Goal: Task Accomplishment & Management: Use online tool/utility

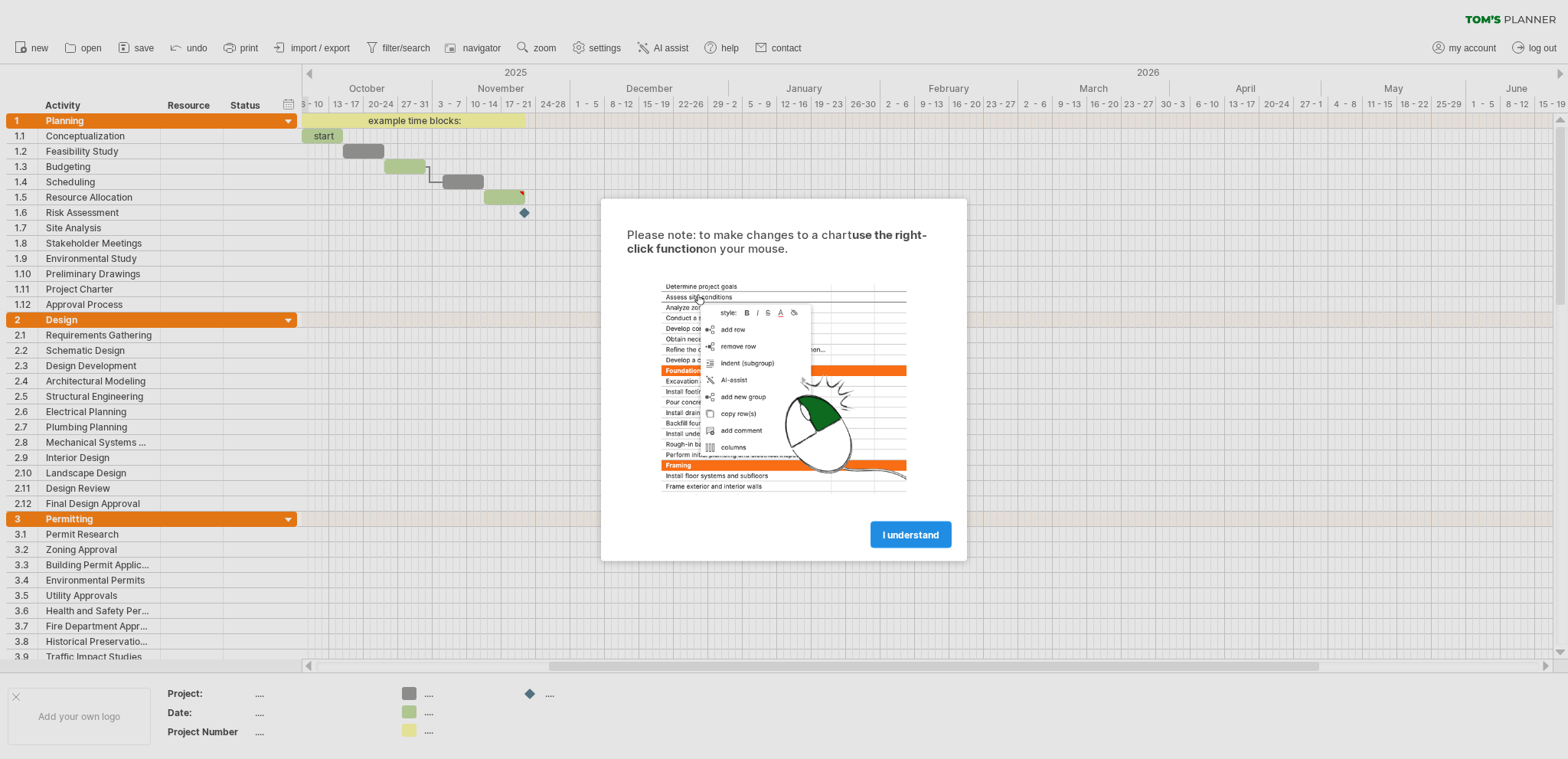
click at [919, 532] on span "I understand" at bounding box center [911, 533] width 56 height 11
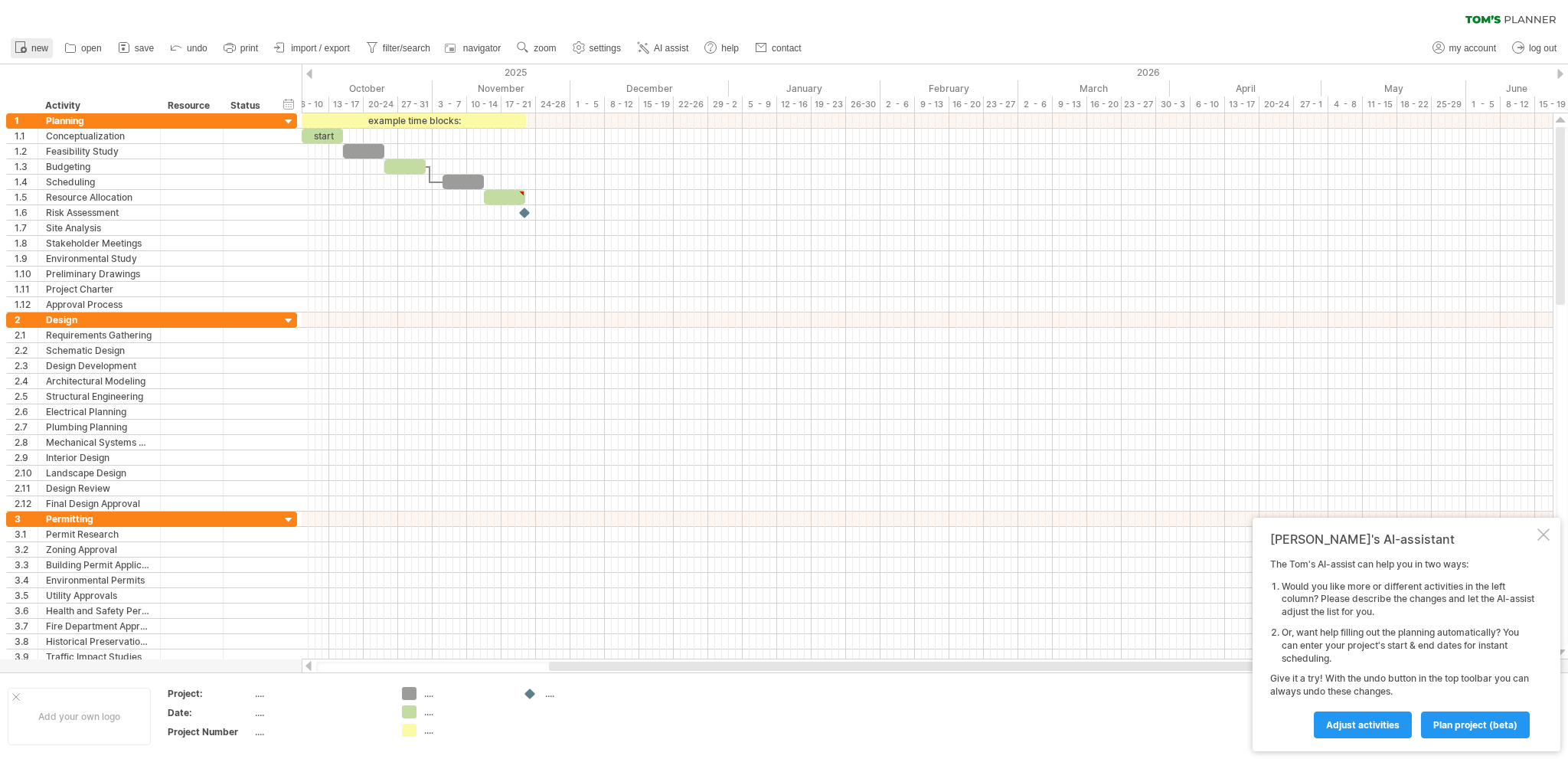
click at [38, 47] on span "new" at bounding box center [40, 48] width 17 height 11
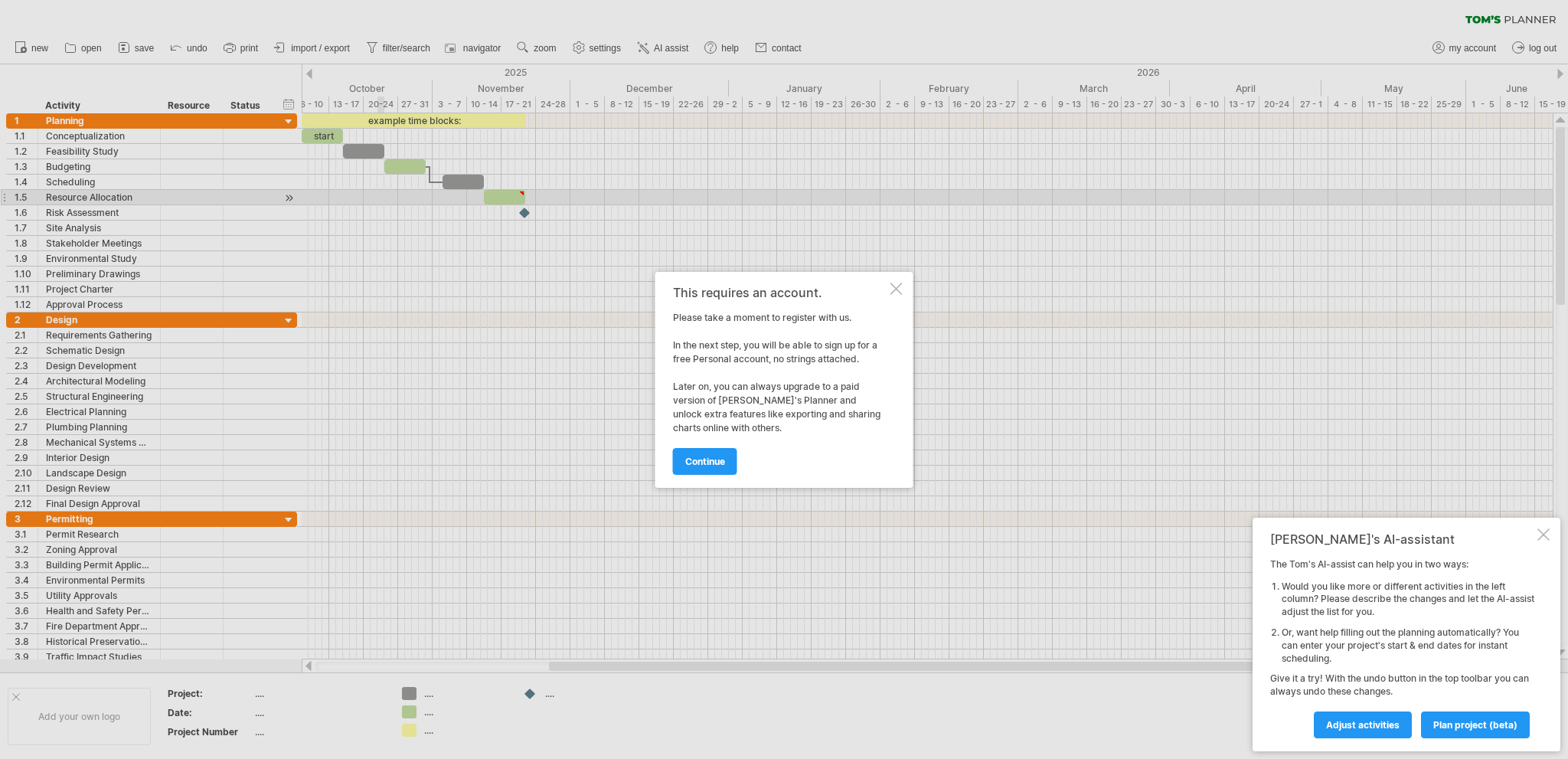
click at [900, 290] on div at bounding box center [897, 288] width 12 height 12
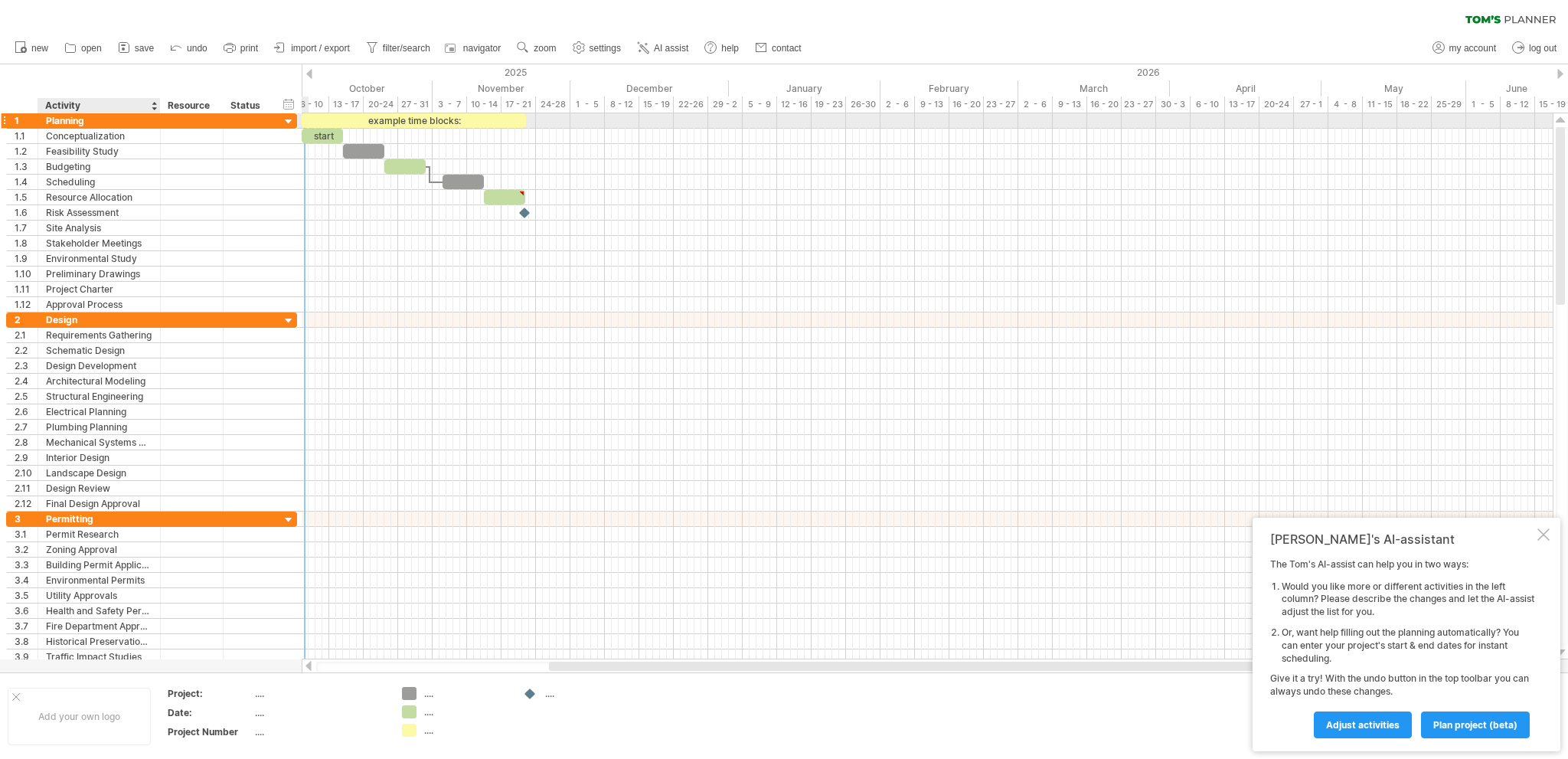
click at [291, 119] on div at bounding box center [289, 121] width 15 height 15
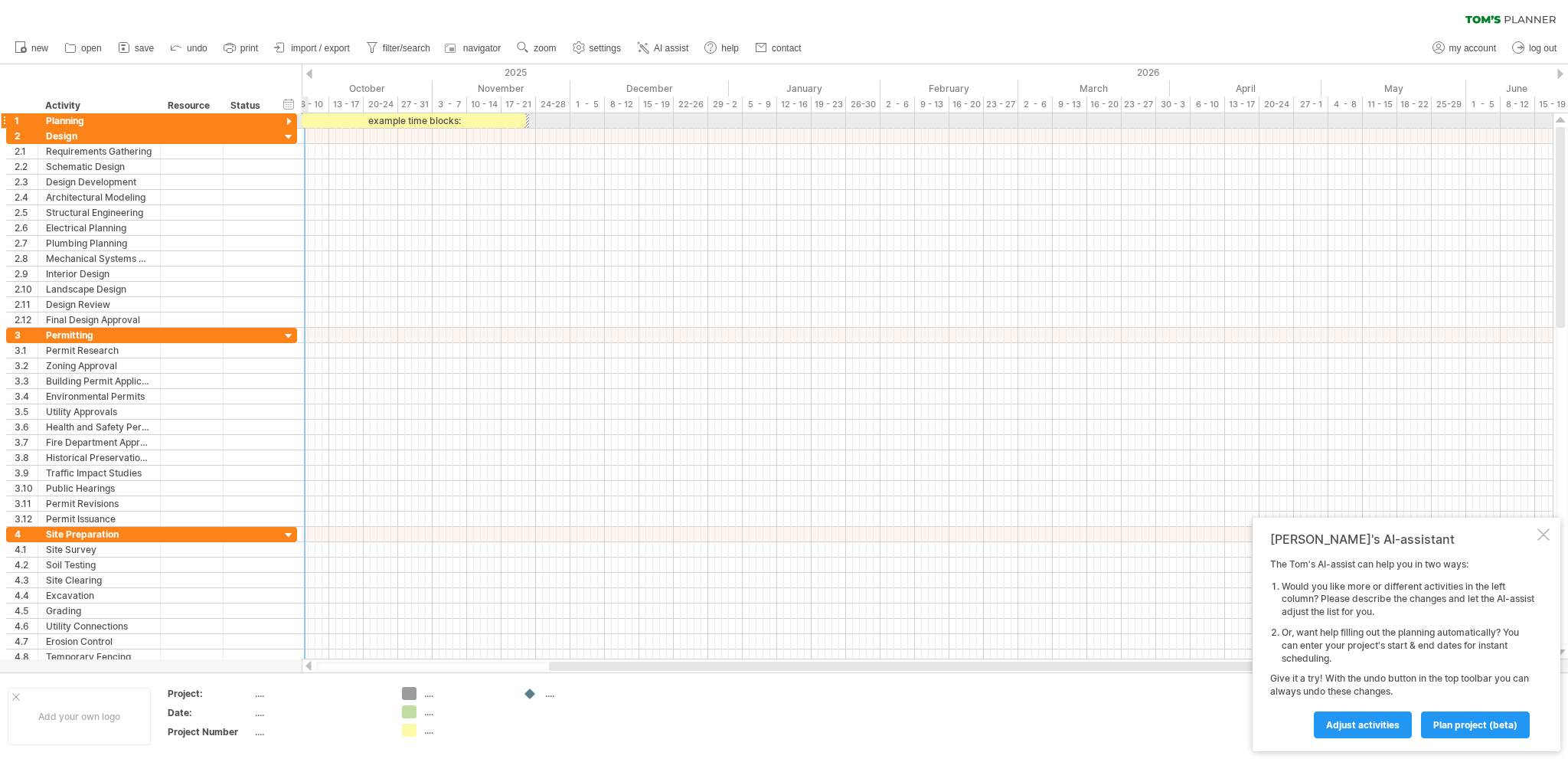
click at [285, 121] on div at bounding box center [289, 121] width 15 height 15
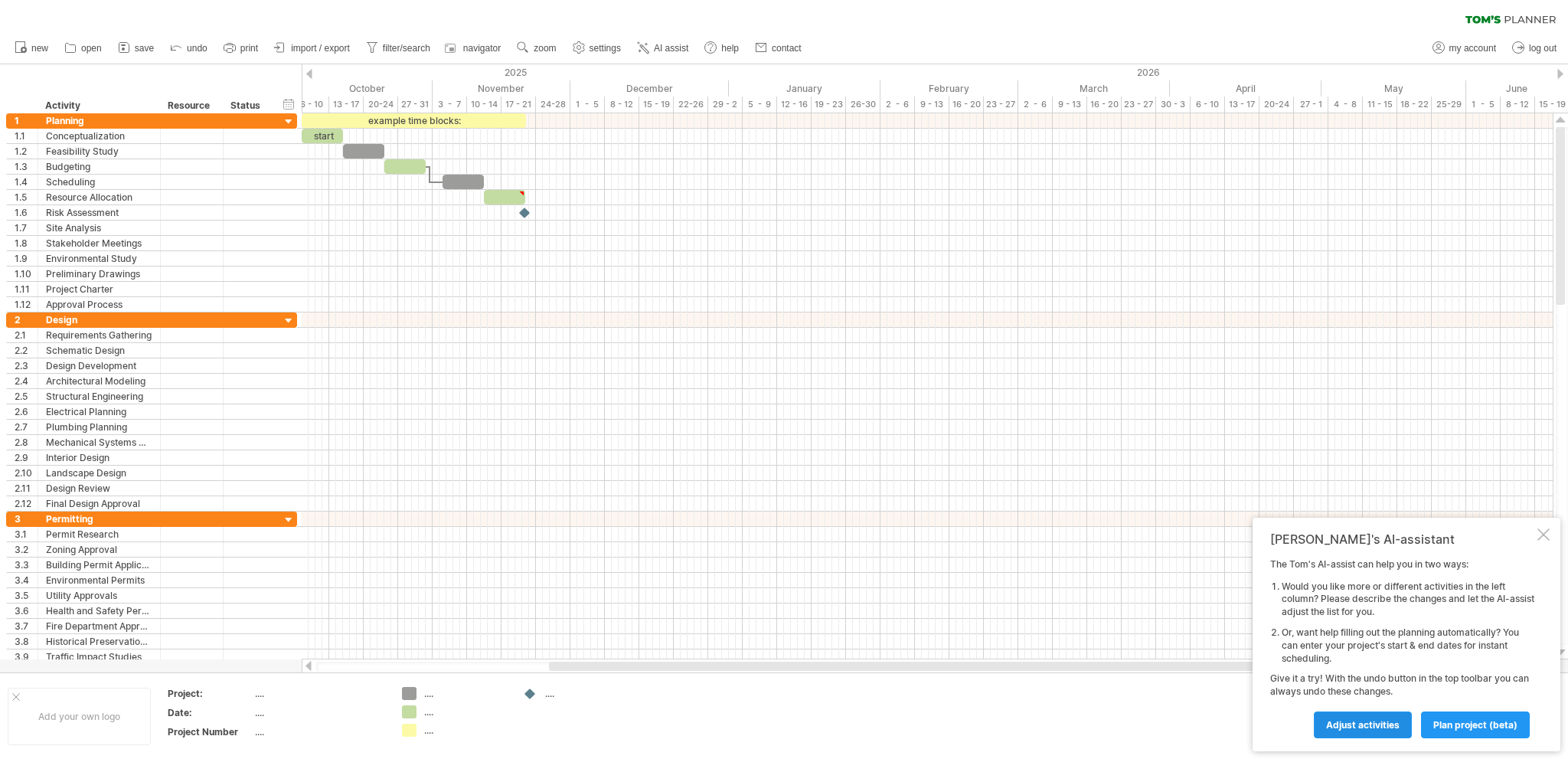
click at [1374, 722] on span "Adjust activities" at bounding box center [1363, 724] width 74 height 11
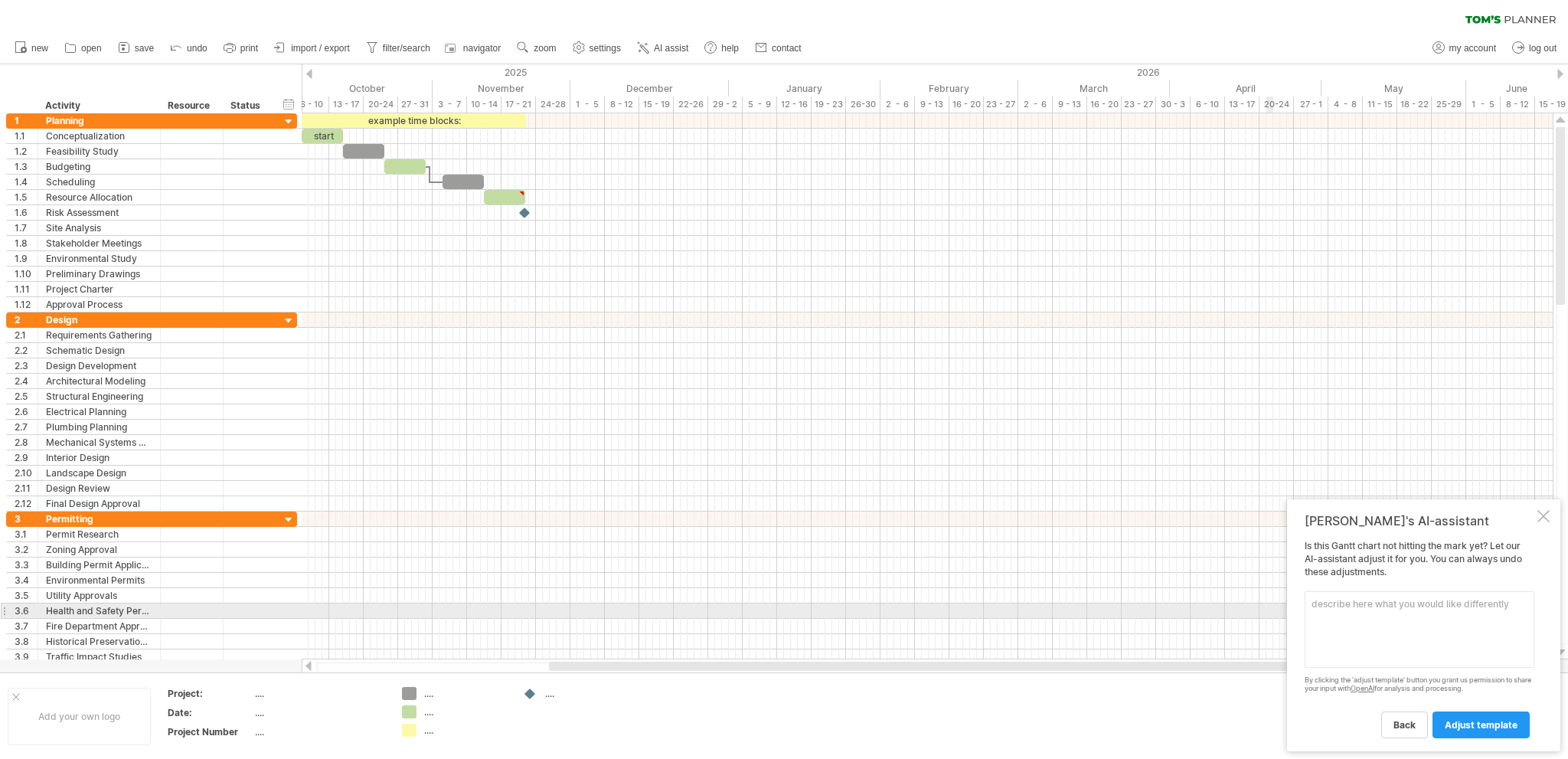
click at [1320, 607] on textarea at bounding box center [1419, 629] width 230 height 77
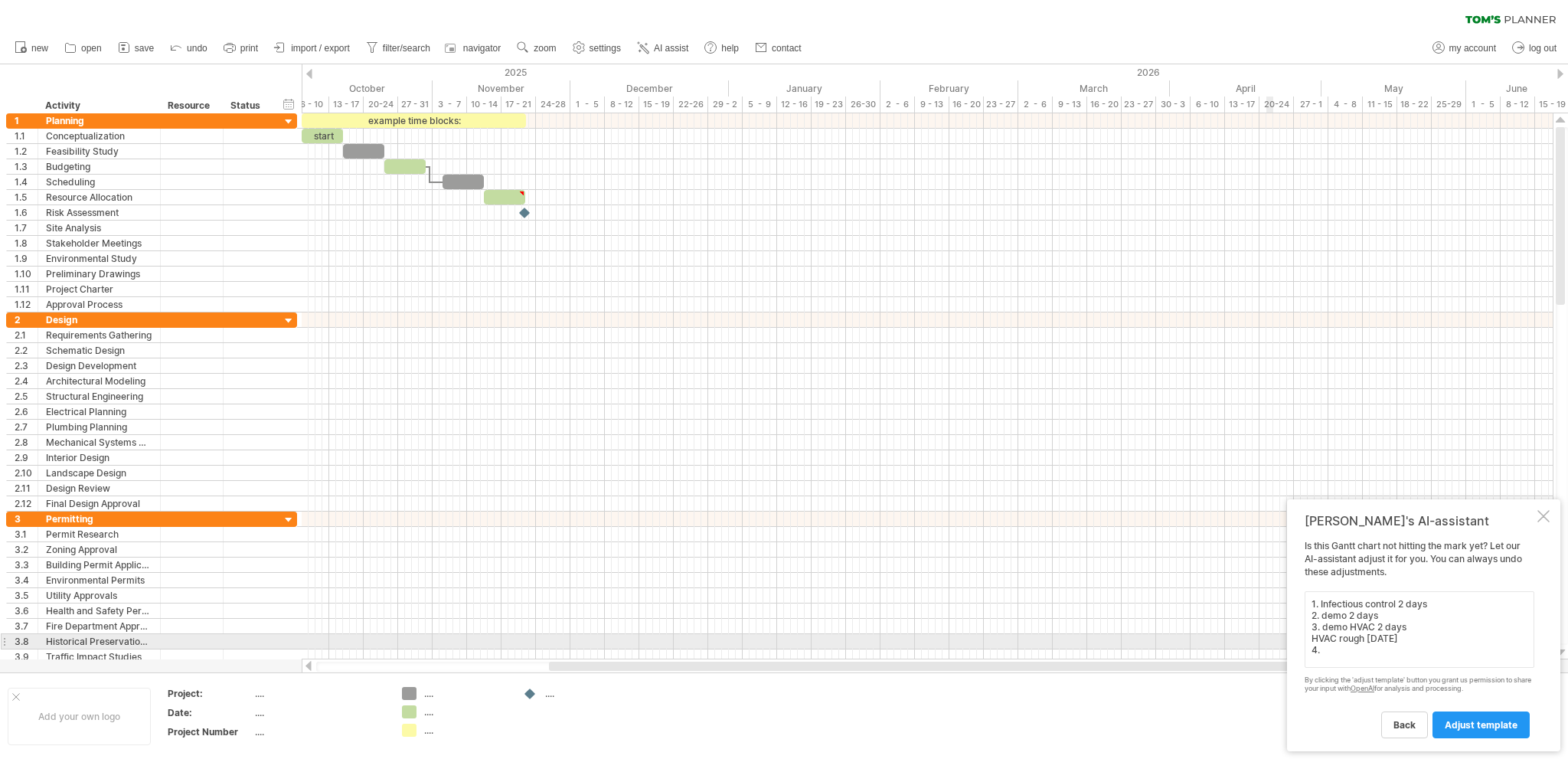
click at [1312, 639] on textarea "1. Infectious control 2 days 2. demo 2 days 3. demo HVAC 2 days HVAC rough [DAT…" at bounding box center [1419, 629] width 230 height 77
click at [1330, 654] on textarea "1. Infectious control 2 days 2. demo 2 days 3. demo HVAC 2 days 4.HVAC rough [D…" at bounding box center [1419, 629] width 230 height 77
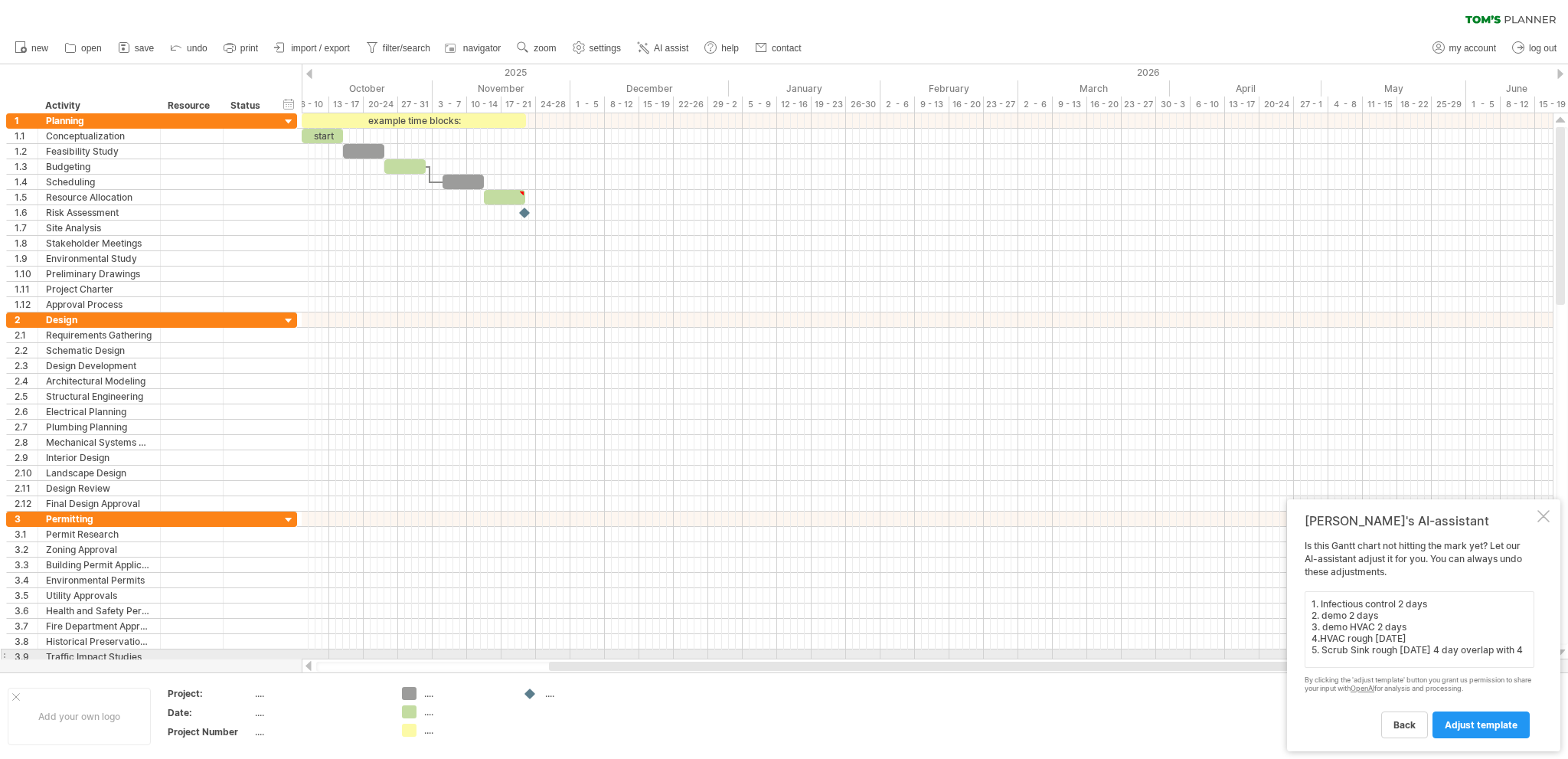
scroll to position [1, 0]
type textarea "1. Infectious control 2 days 2. demo 2 days 3. demo HVAC 2 days 4.HVAC rough [D…"
click at [1485, 716] on link "adjust template" at bounding box center [1482, 724] width 97 height 26
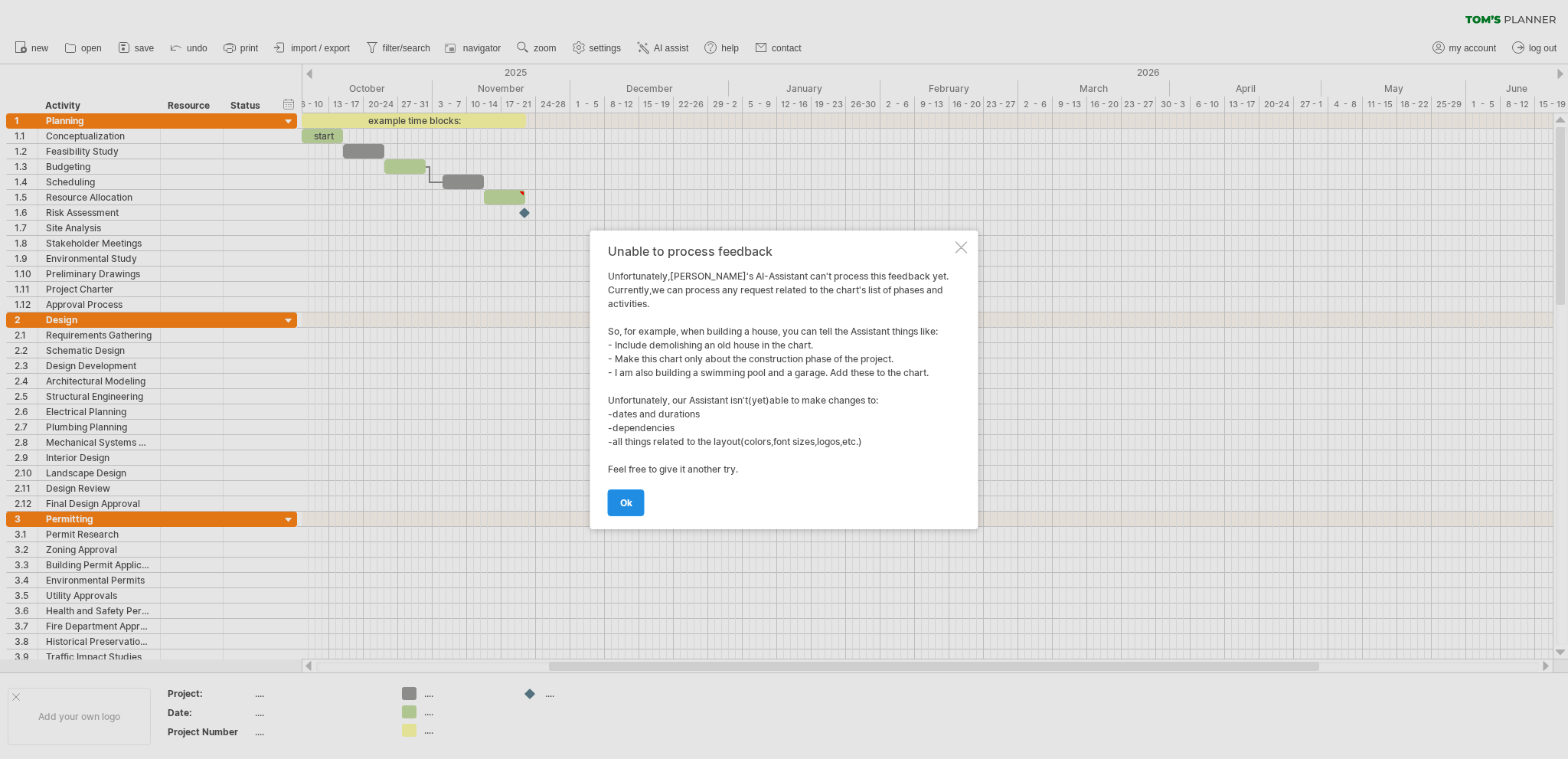
click at [622, 504] on span "ok" at bounding box center [626, 502] width 12 height 11
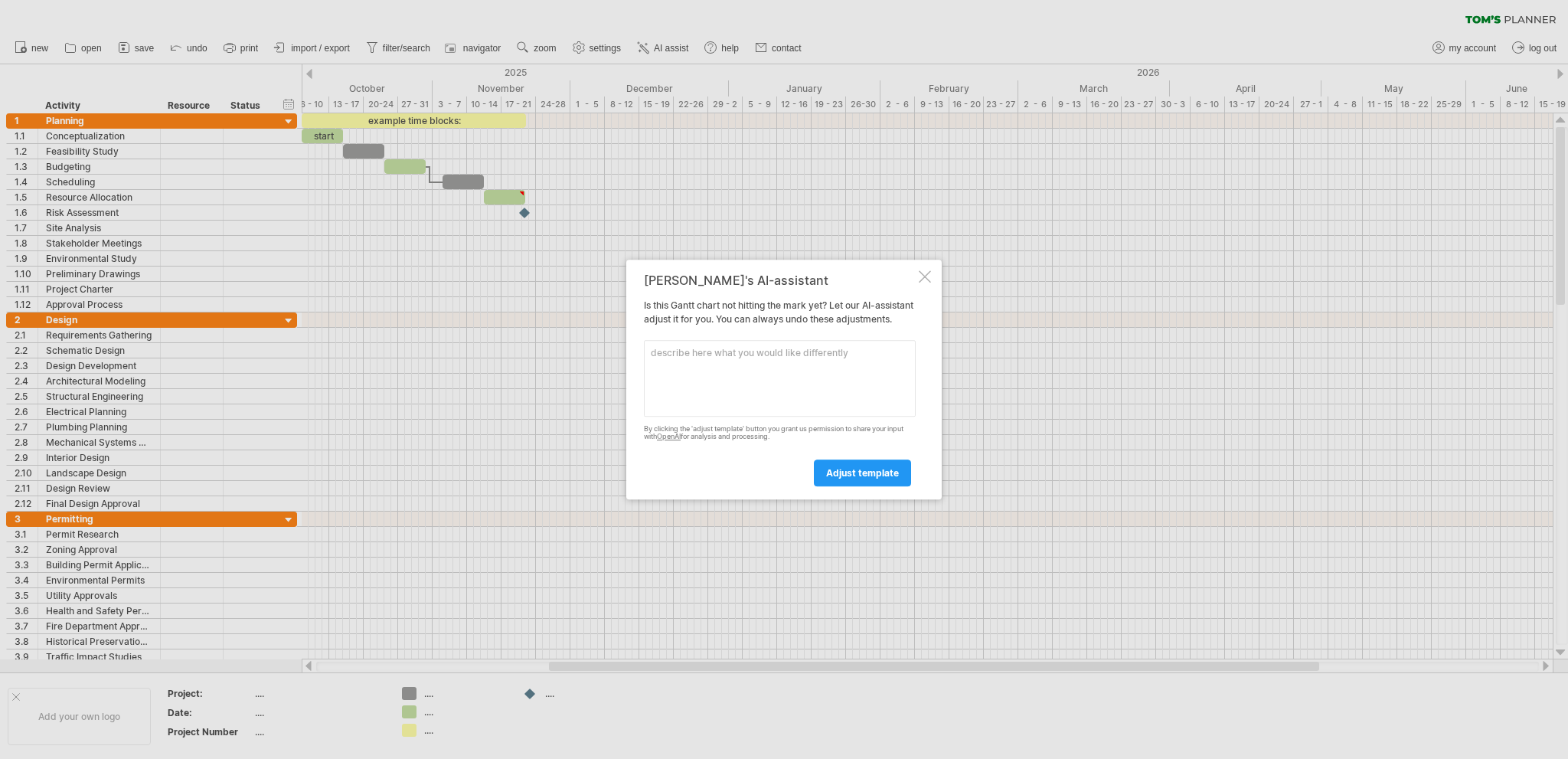
click at [671, 379] on textarea at bounding box center [780, 379] width 272 height 77
type textarea "make the chart only about construction"
click at [887, 479] on span "adjust template" at bounding box center [862, 472] width 73 height 11
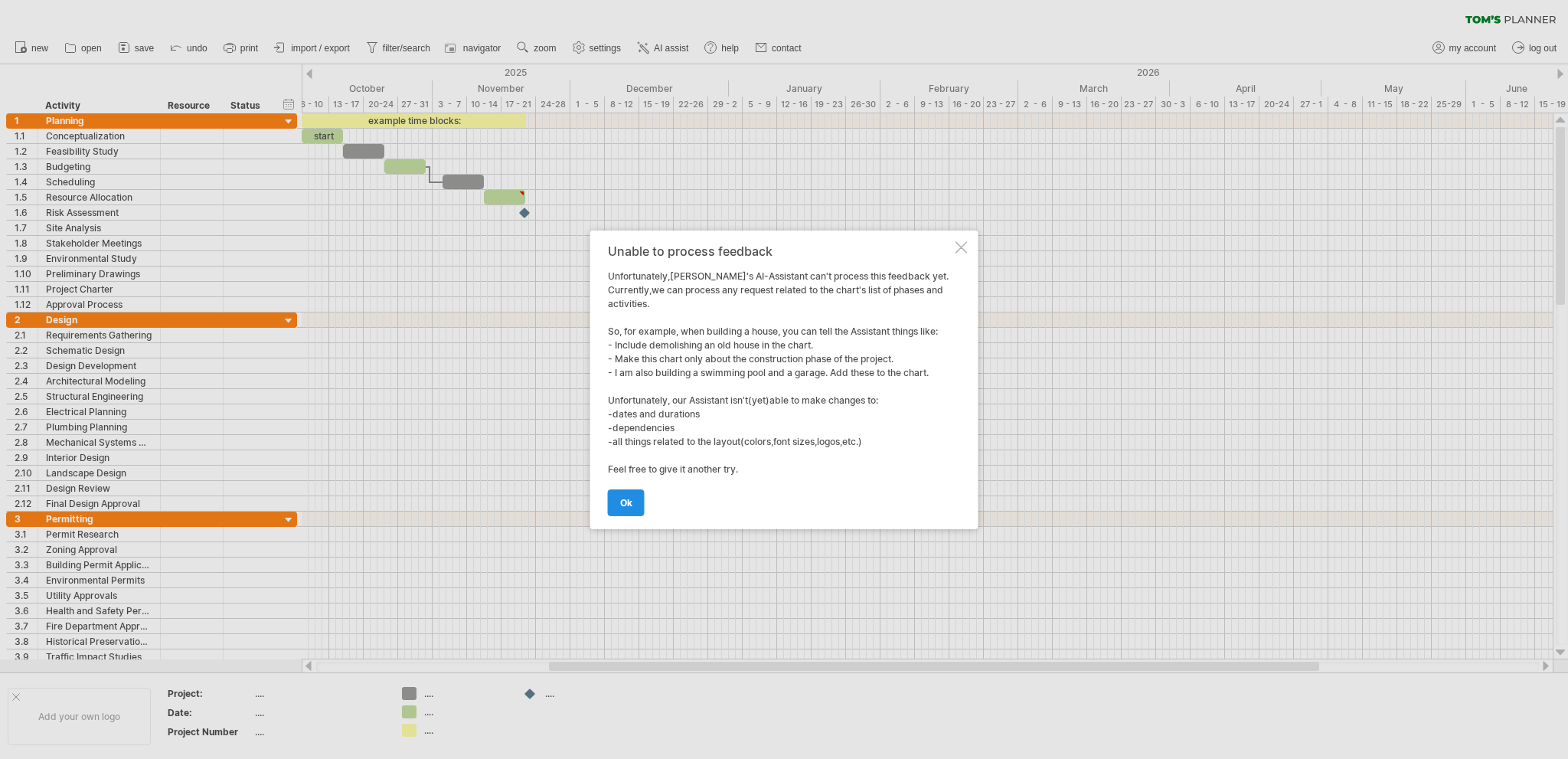
click at [620, 499] on span "ok" at bounding box center [626, 502] width 12 height 11
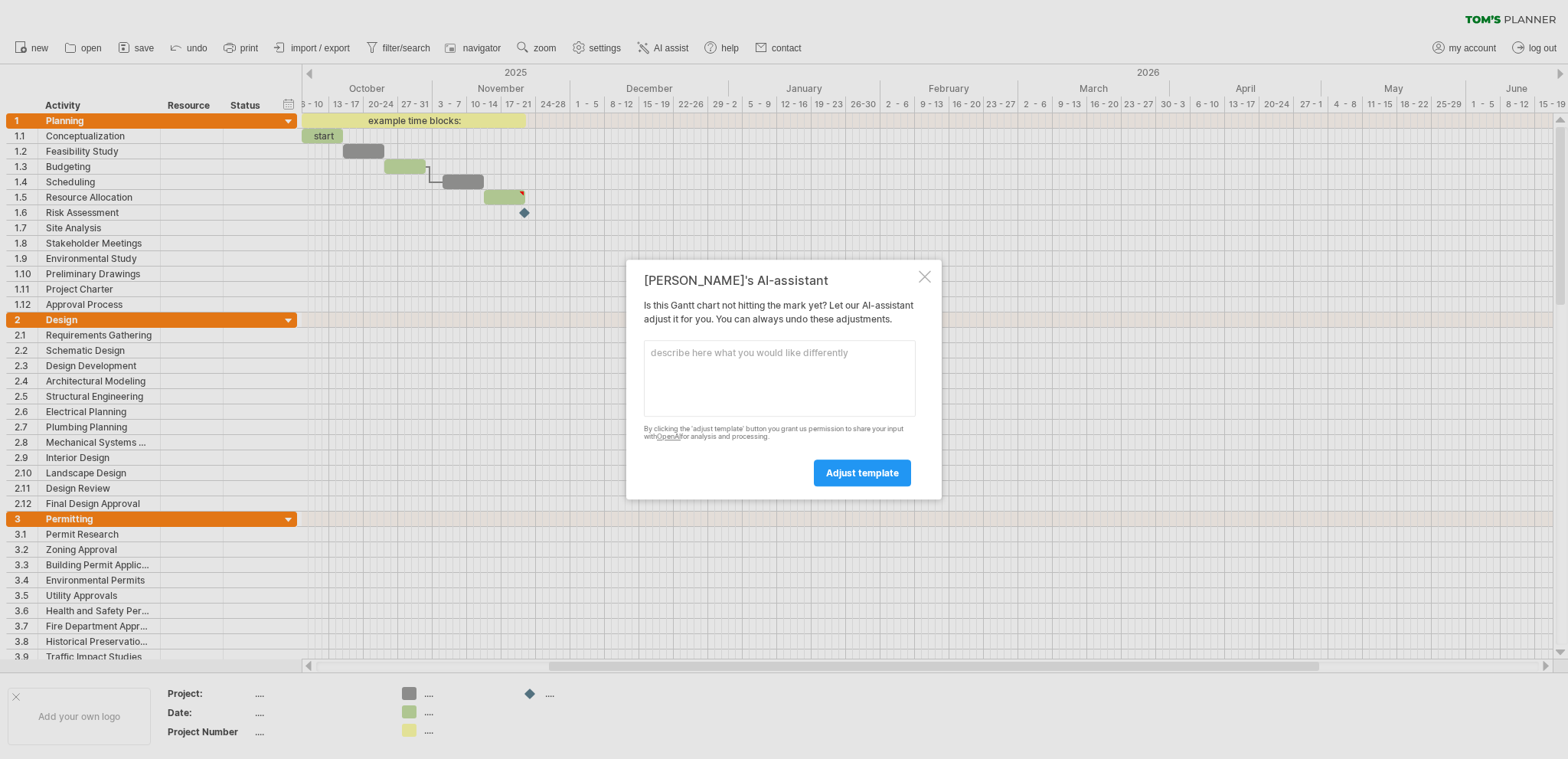
click at [928, 270] on div at bounding box center [925, 276] width 12 height 12
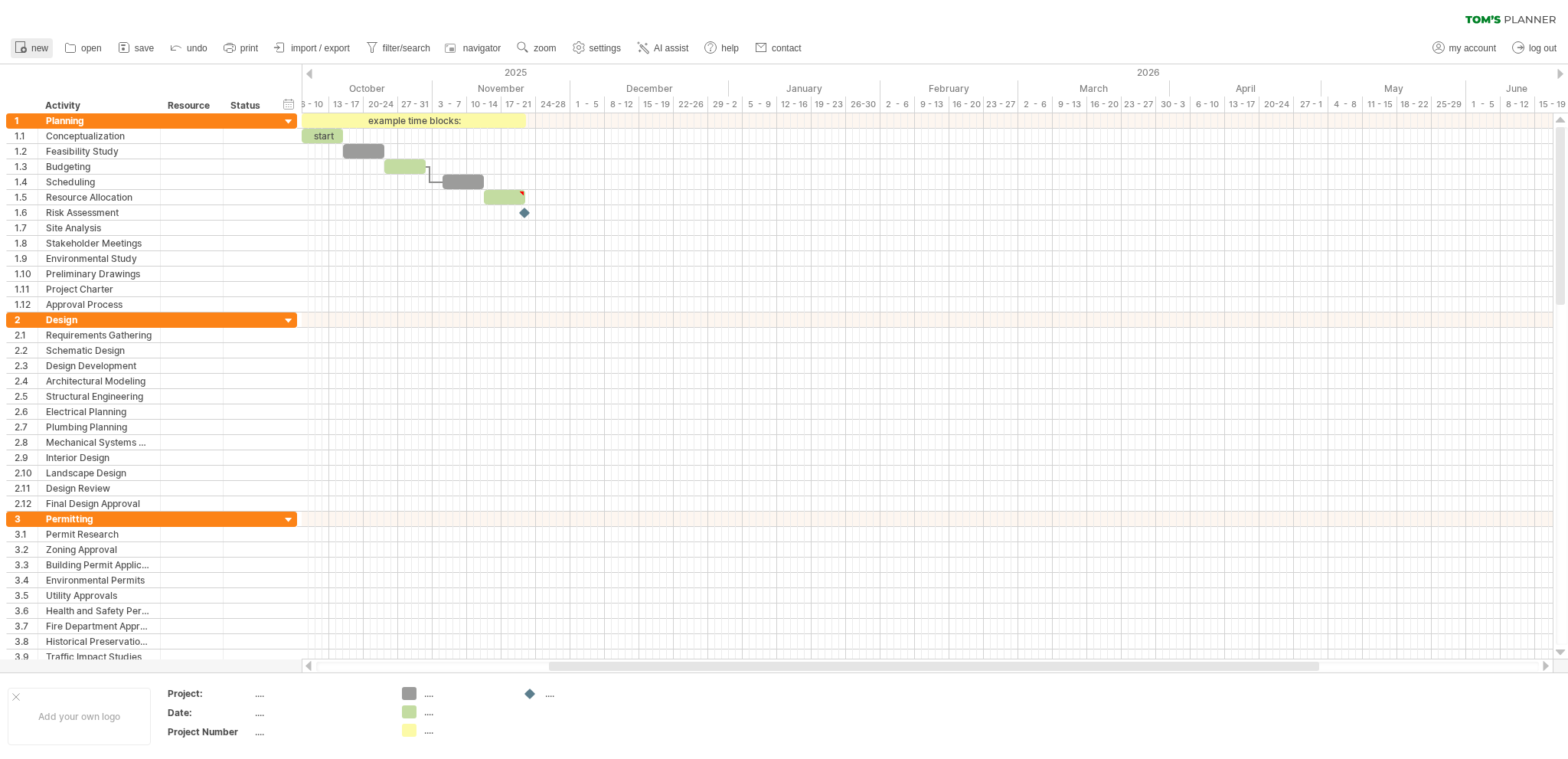
click at [30, 45] on link "new" at bounding box center [32, 48] width 42 height 20
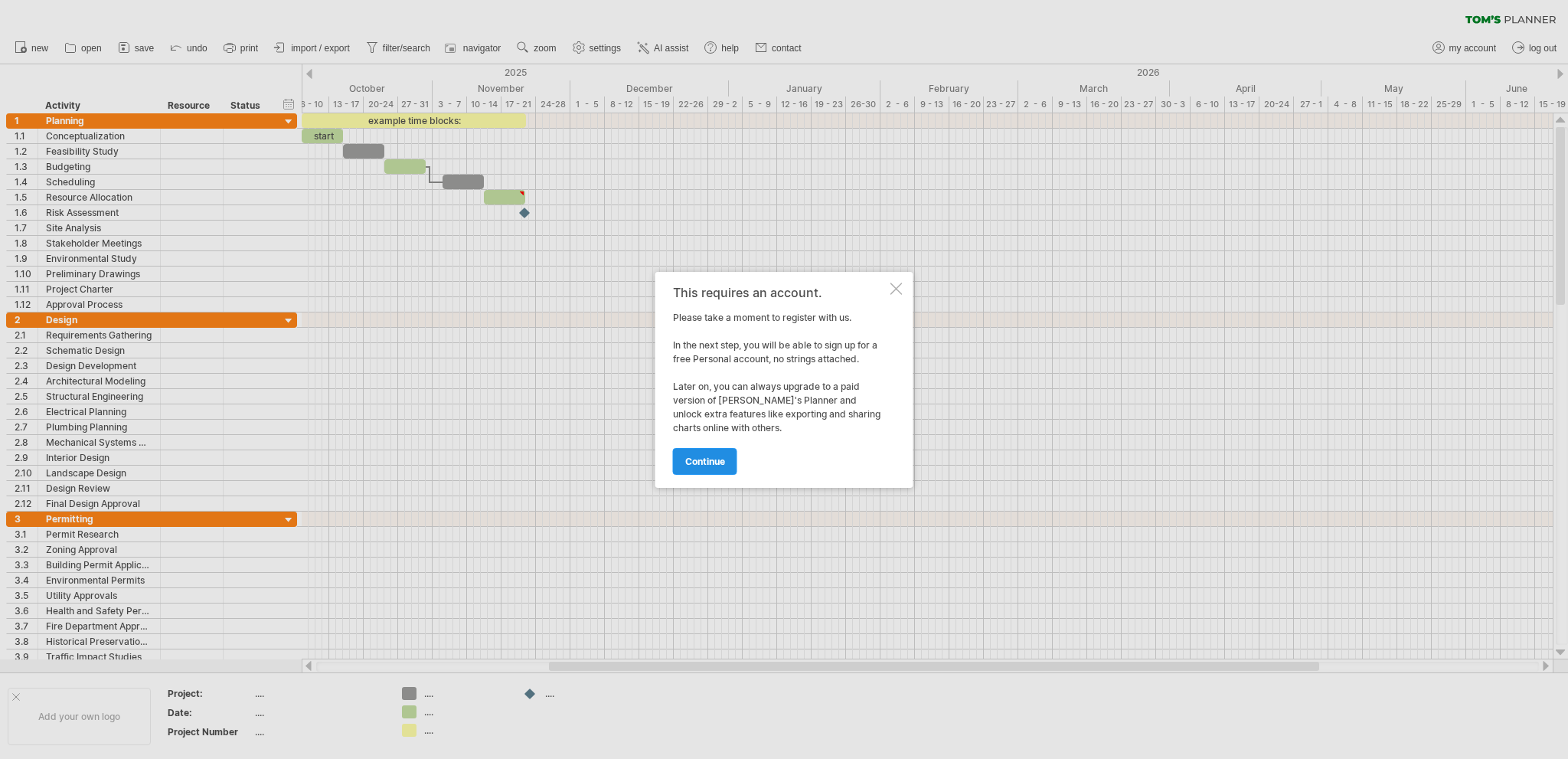
click at [717, 457] on span "continue" at bounding box center [705, 461] width 40 height 11
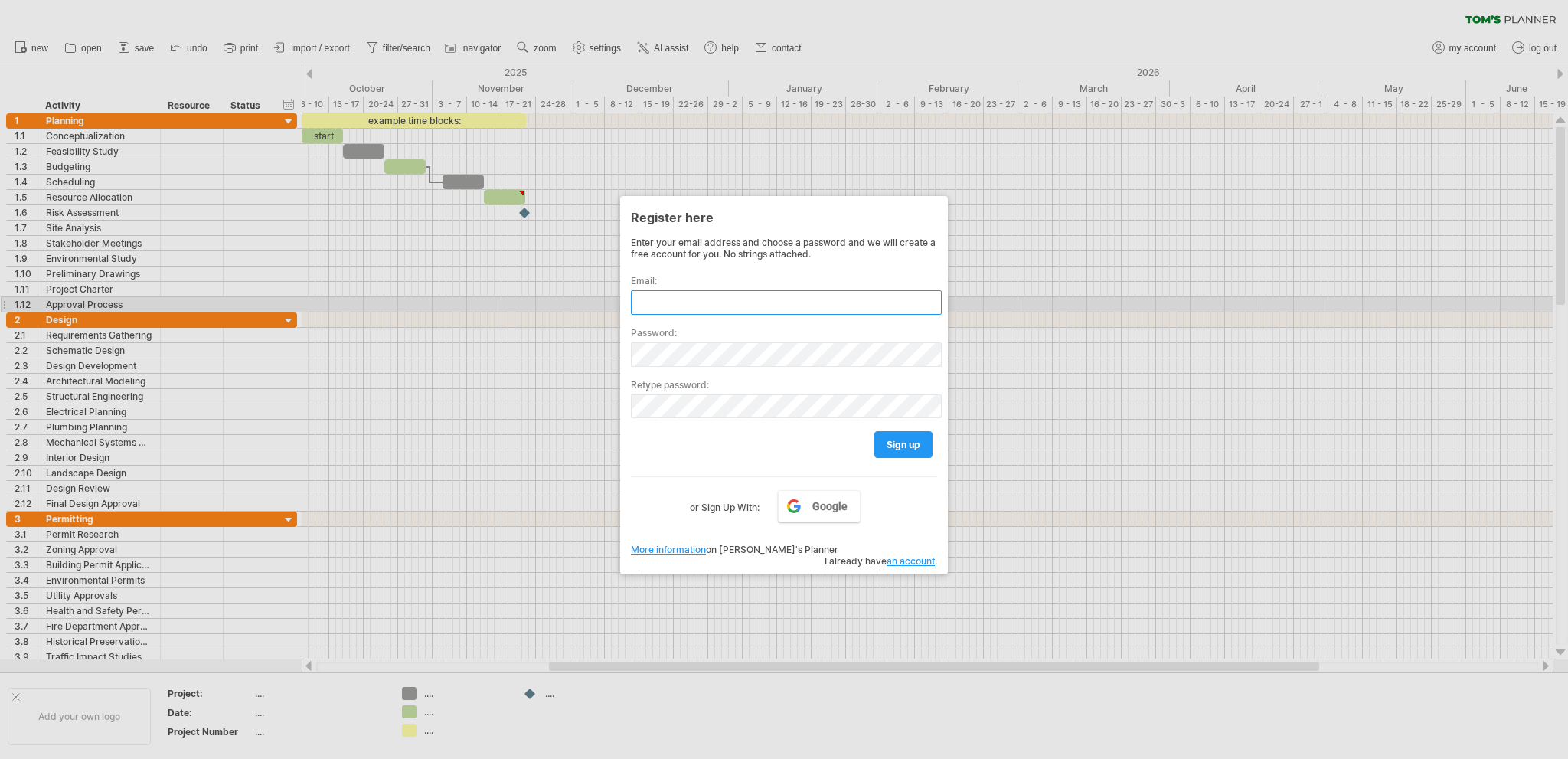
click at [693, 306] on input "text" at bounding box center [787, 302] width 311 height 25
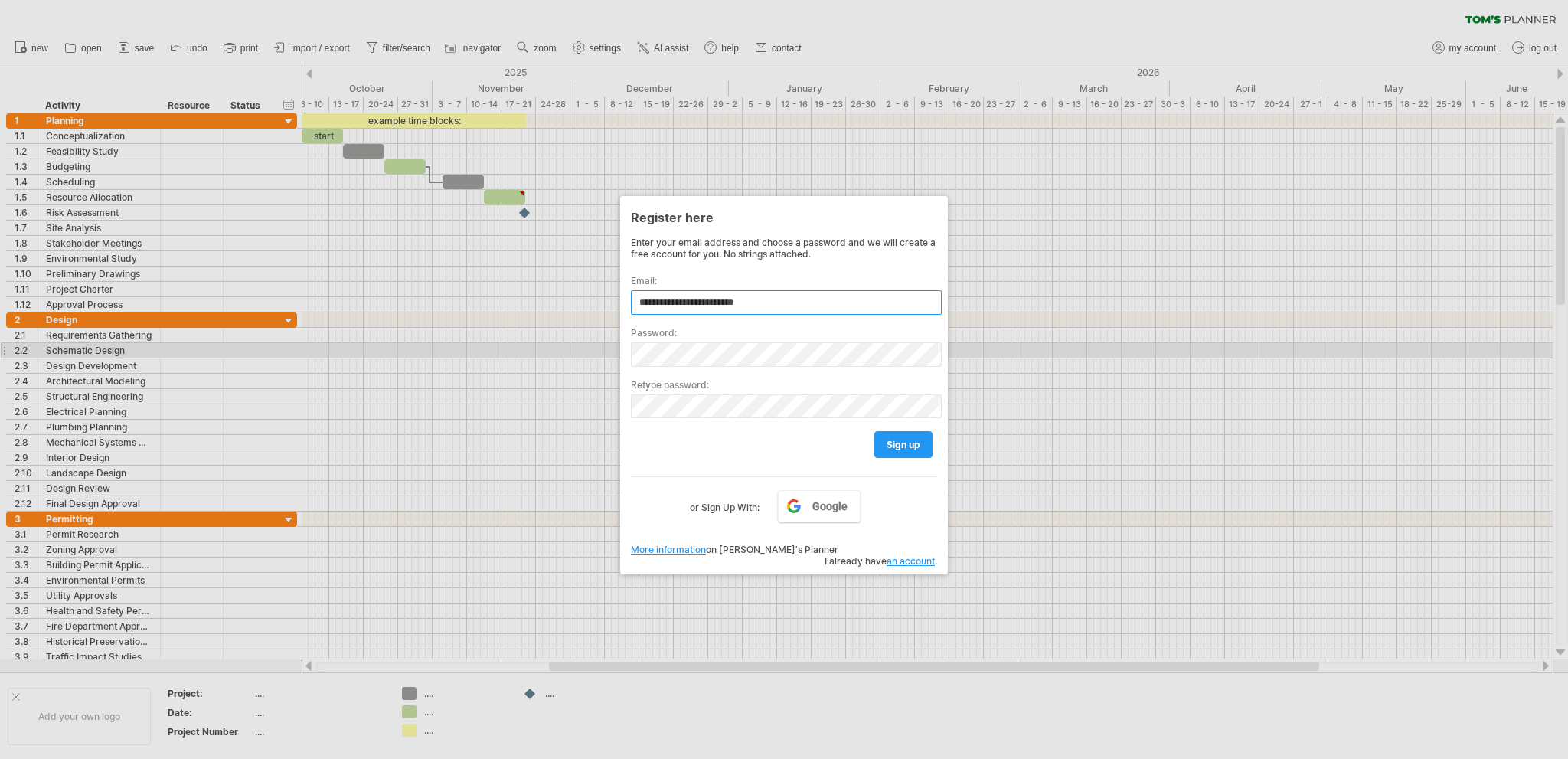
type input "**********"
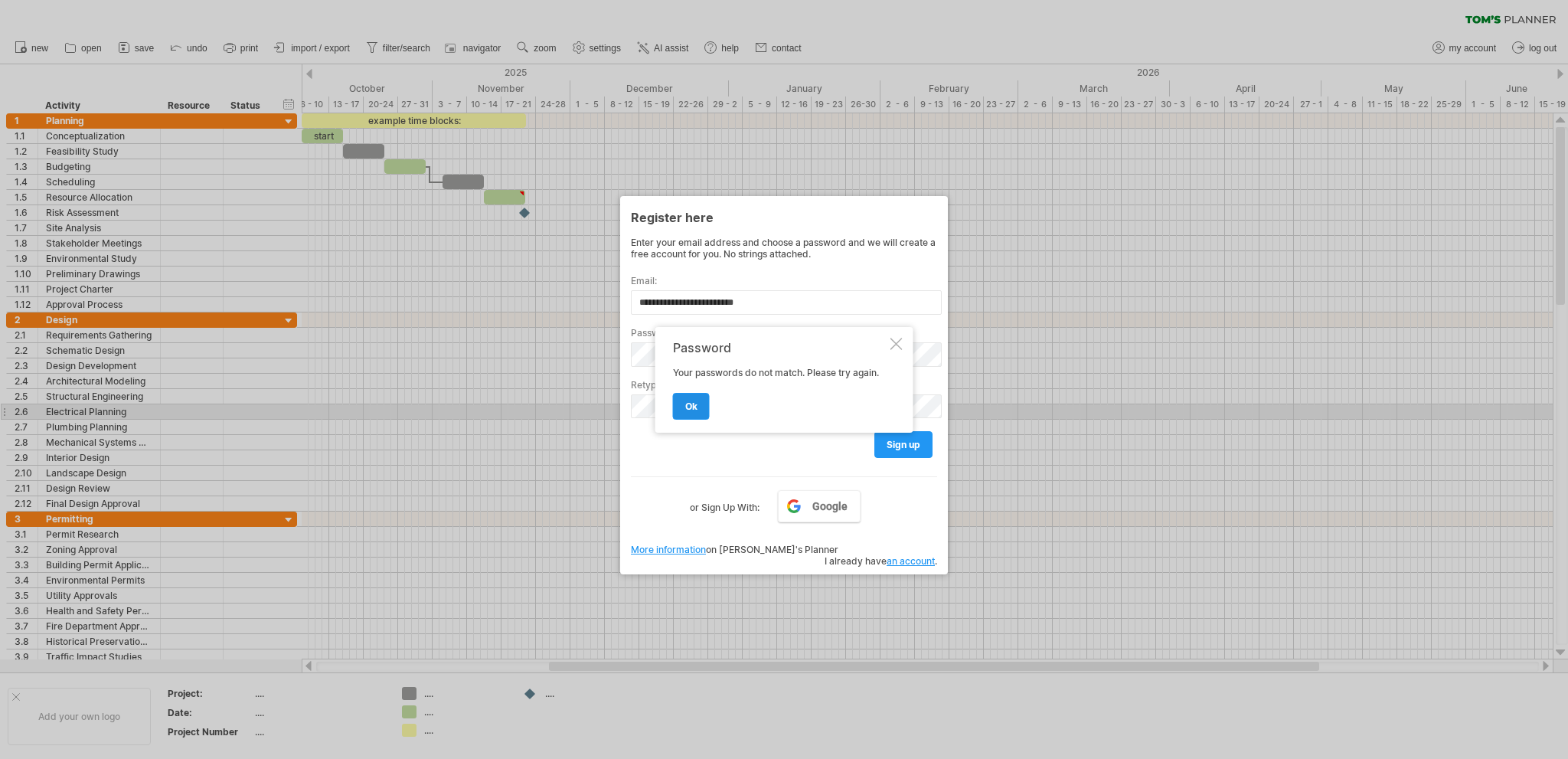
click at [690, 408] on span "ok" at bounding box center [692, 405] width 12 height 11
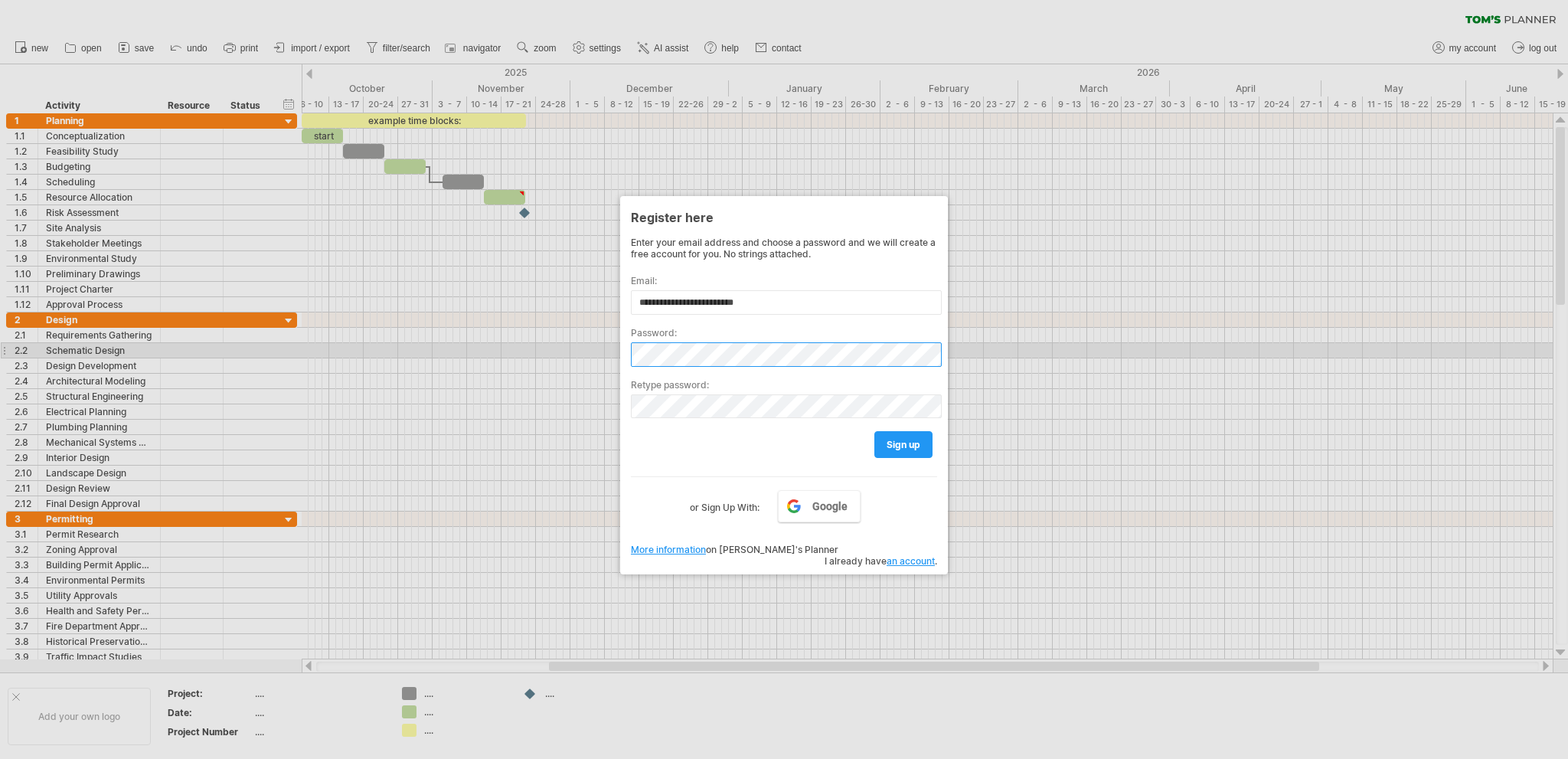
click at [546, 346] on div "Trying to reach [DOMAIN_NAME] Connected again... 0% clear filter new 1" at bounding box center [784, 380] width 1568 height 759
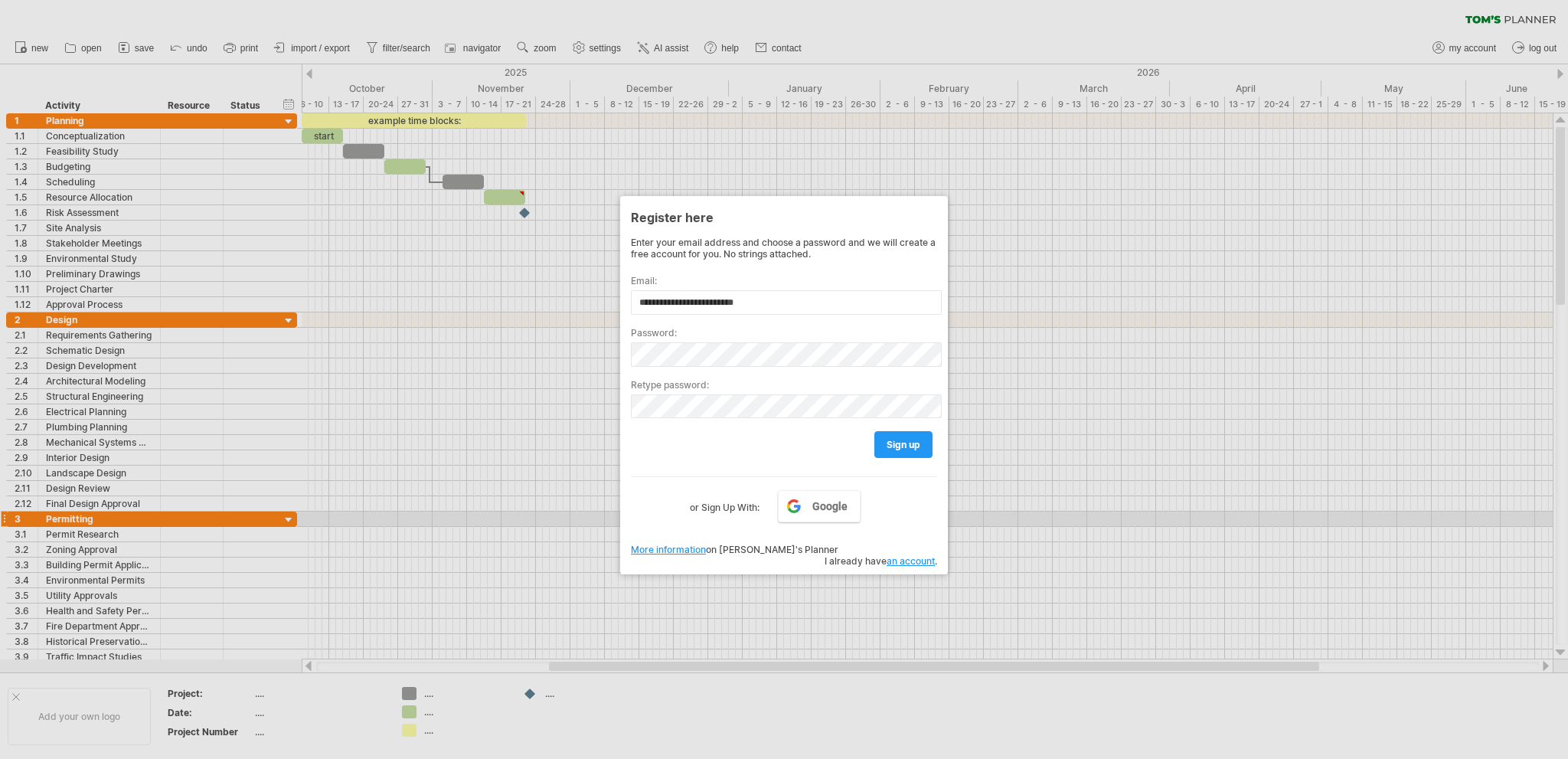
click at [673, 517] on div "**********" at bounding box center [784, 392] width 306 height 312
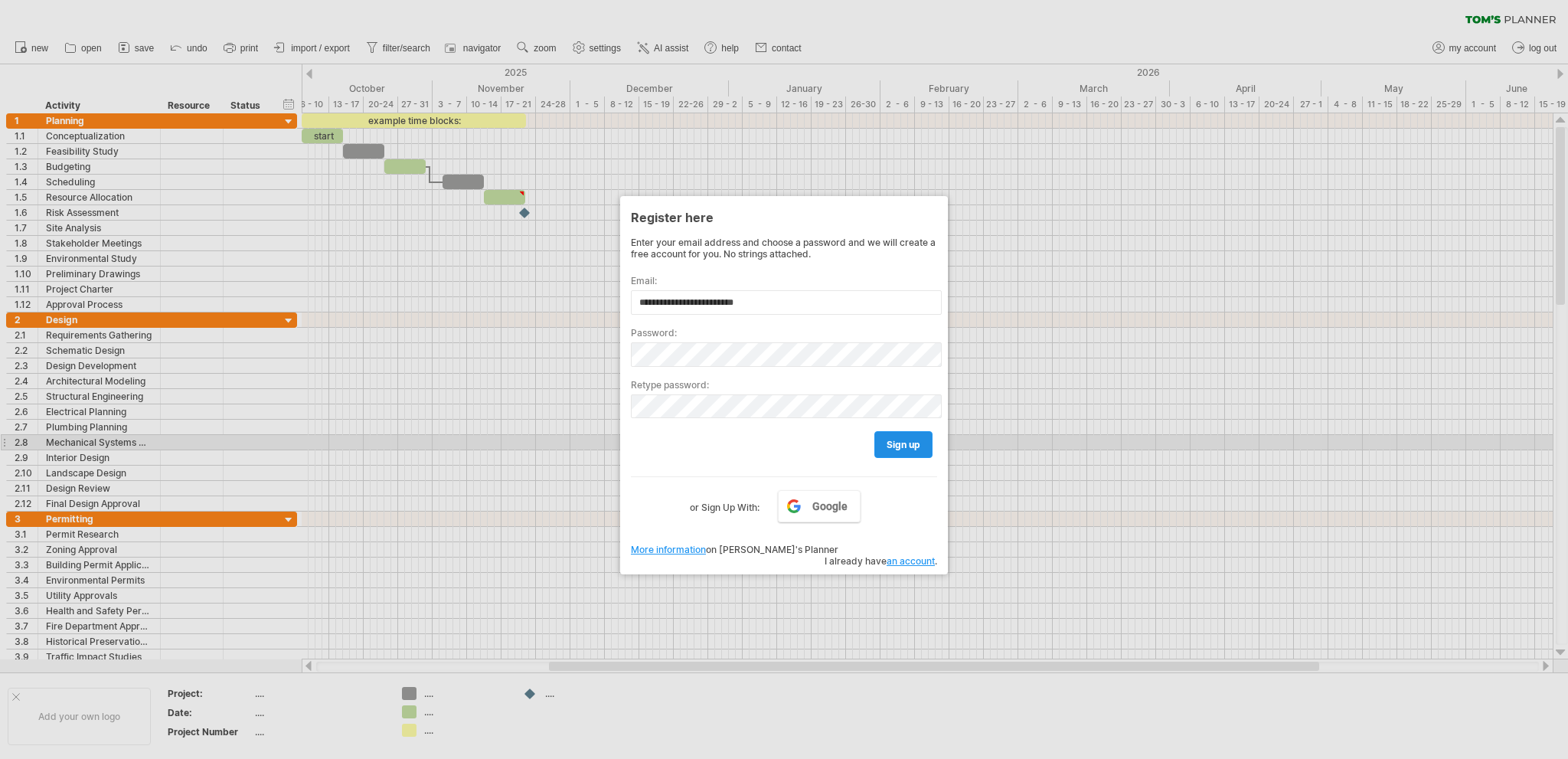
click at [894, 440] on span "sign up" at bounding box center [903, 444] width 33 height 11
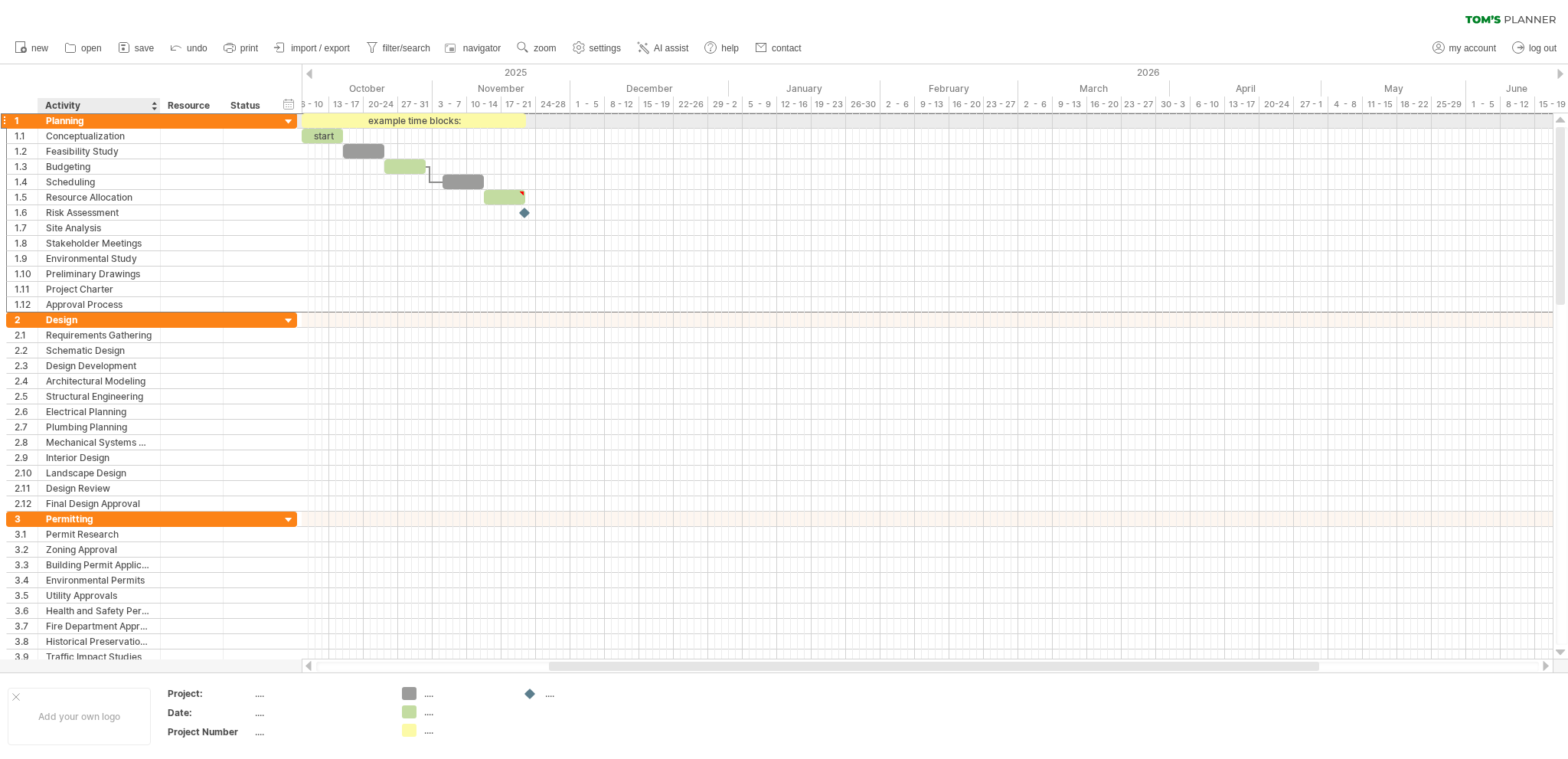
click at [110, 118] on div "Planning" at bounding box center [99, 121] width 106 height 15
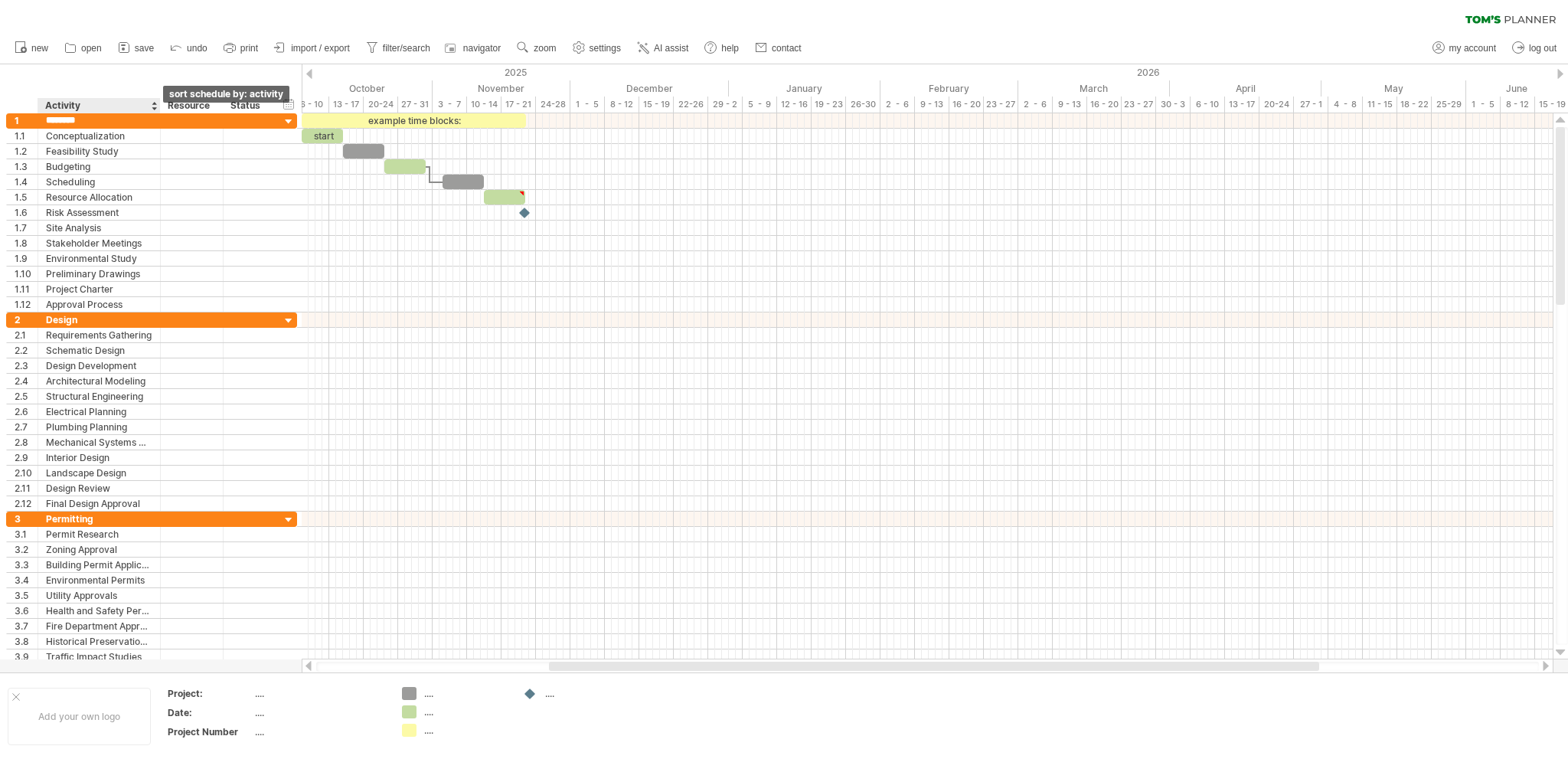
click at [152, 108] on div at bounding box center [153, 106] width 6 height 15
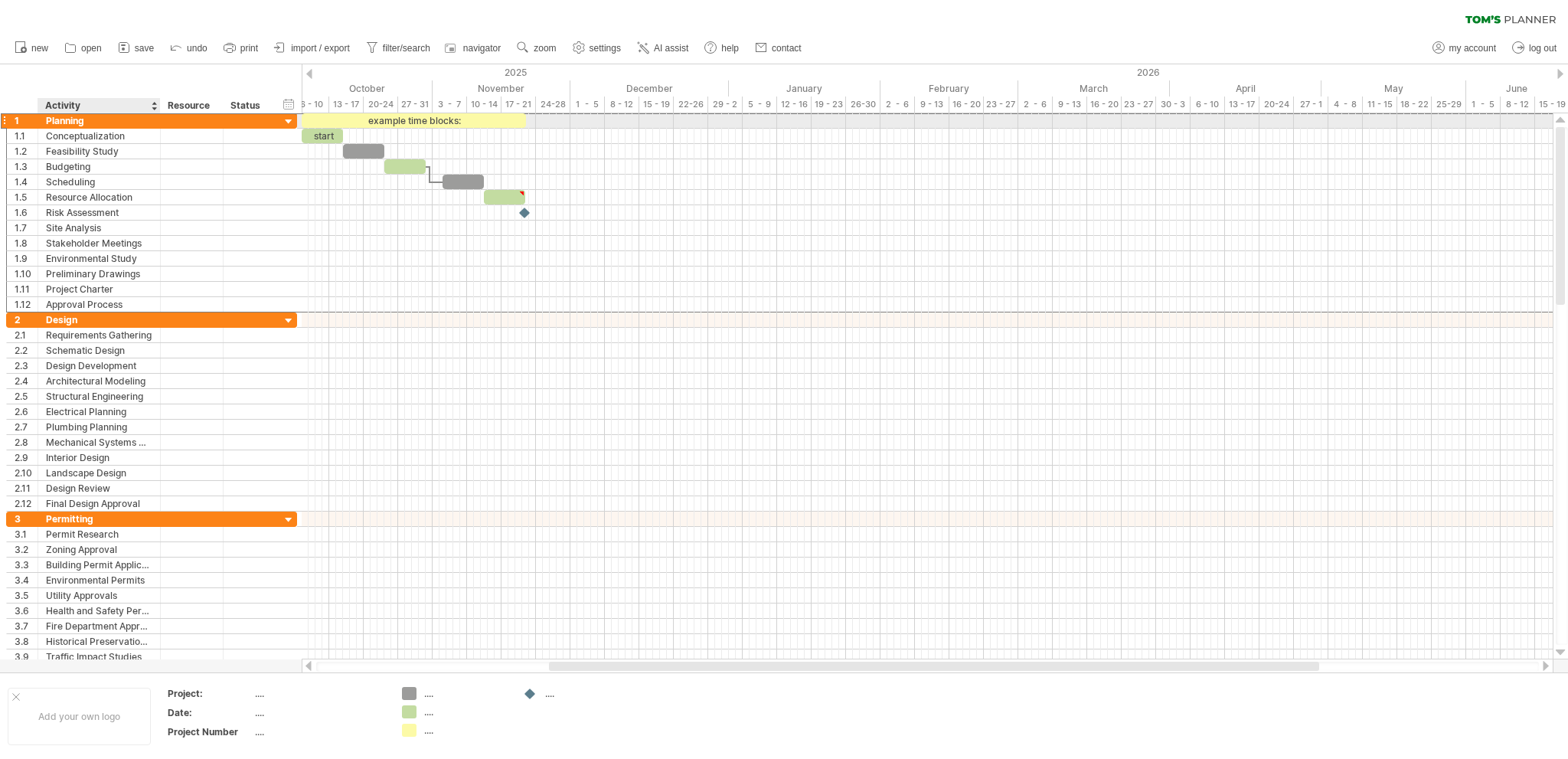
click at [106, 123] on div "Planning" at bounding box center [99, 121] width 106 height 15
click at [286, 120] on div at bounding box center [289, 121] width 15 height 15
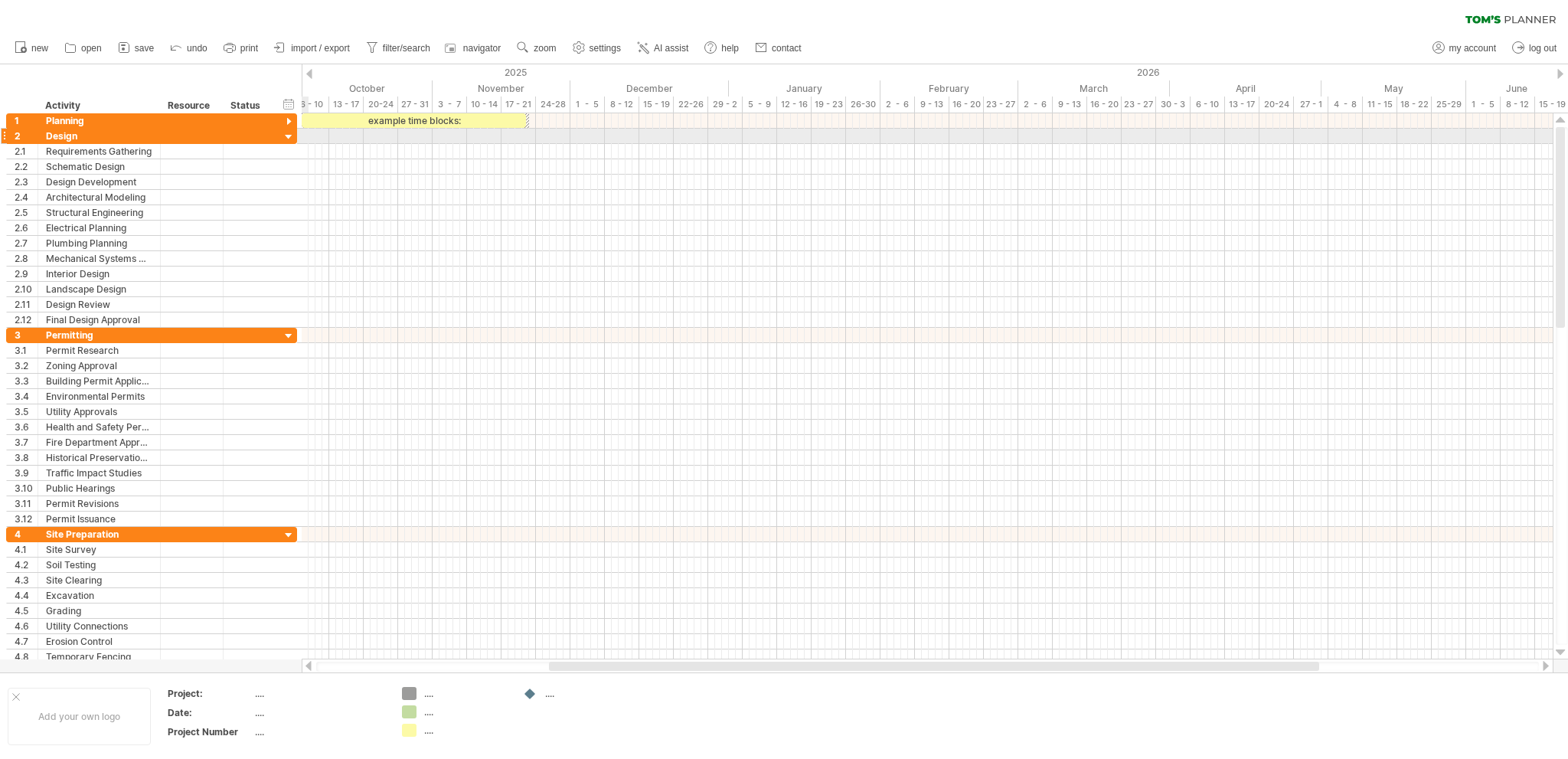
click at [288, 136] on div at bounding box center [289, 137] width 15 height 15
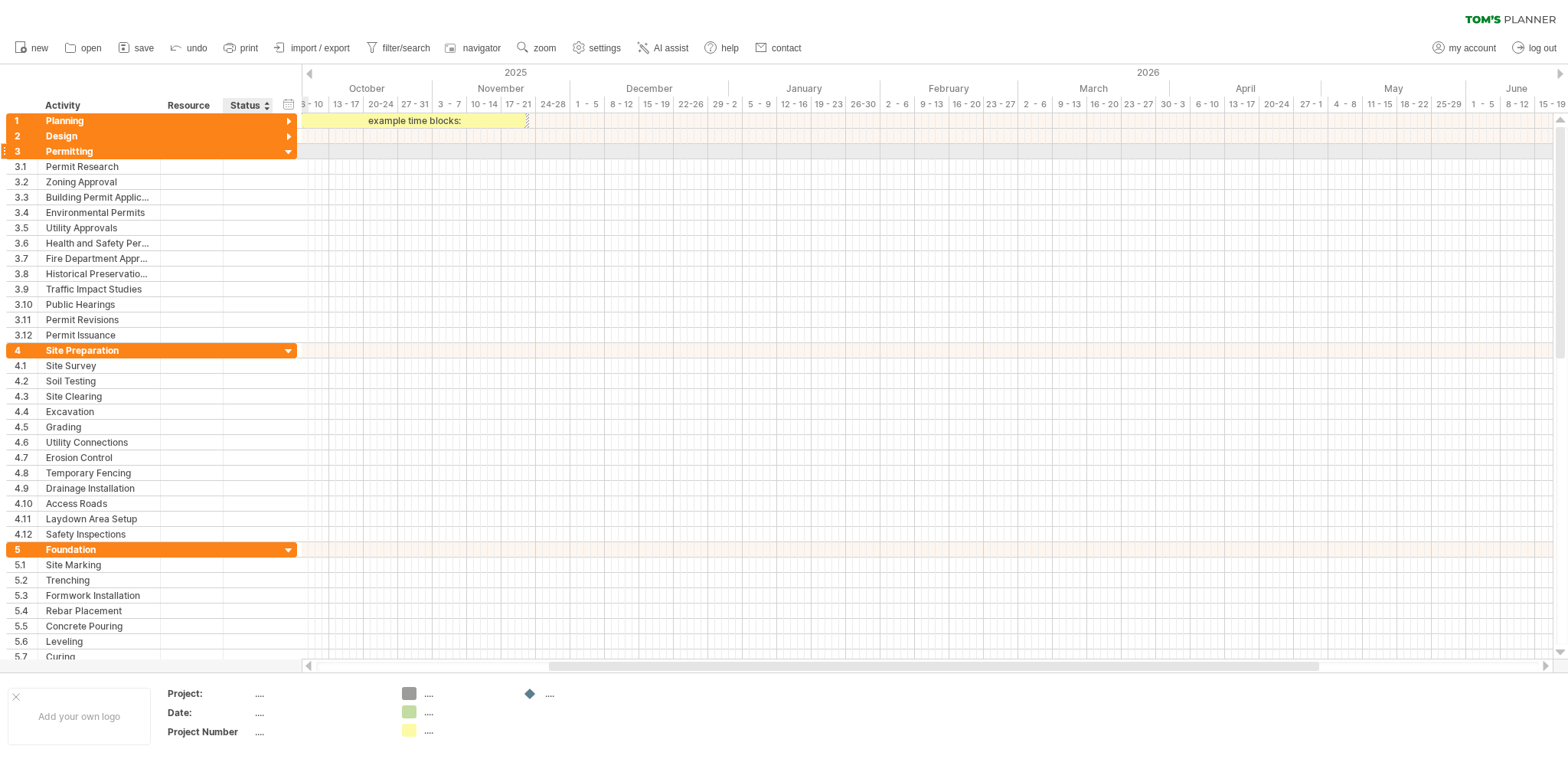
click at [291, 150] on div at bounding box center [289, 152] width 15 height 15
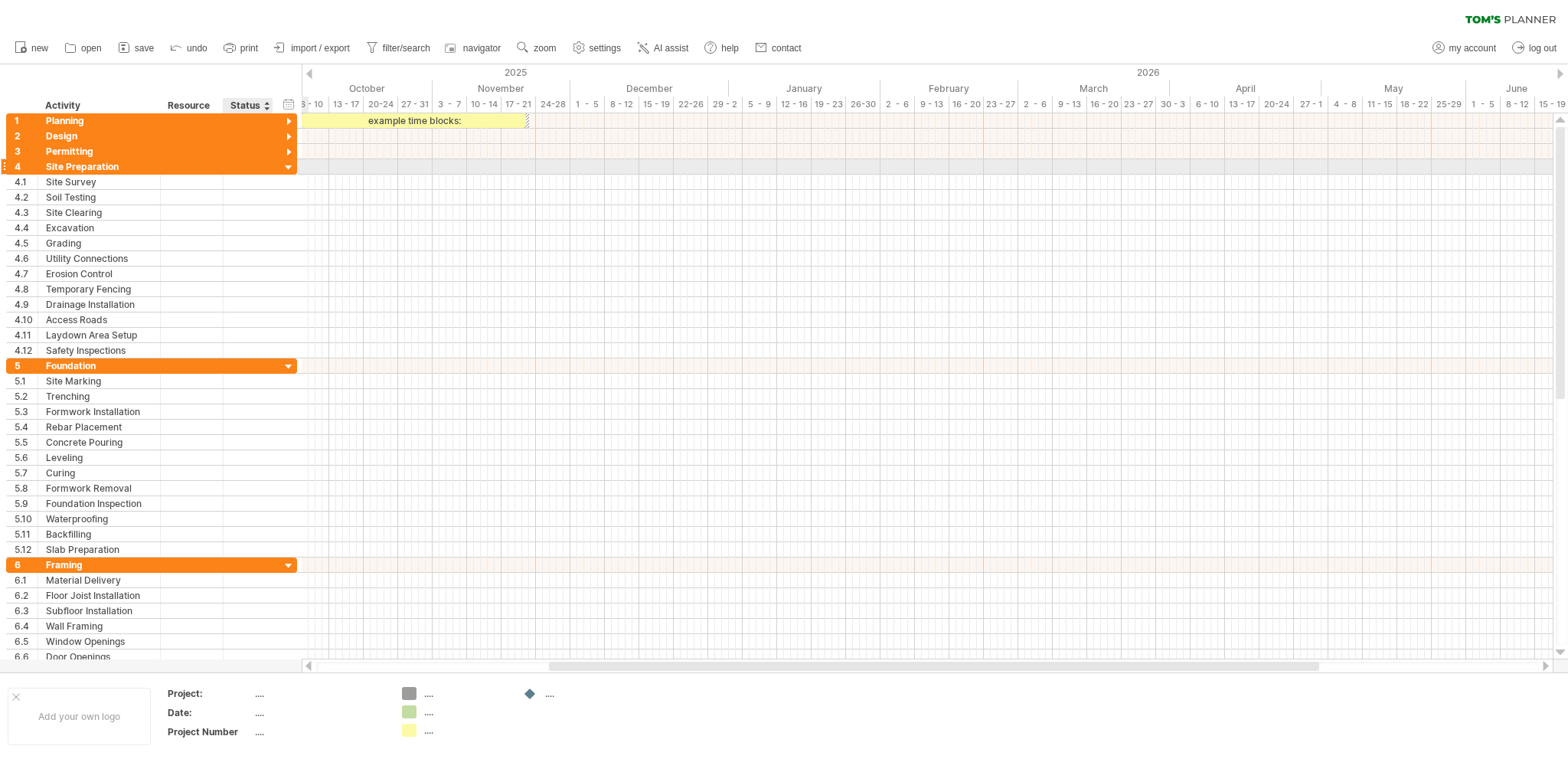
click at [286, 165] on div at bounding box center [289, 168] width 15 height 15
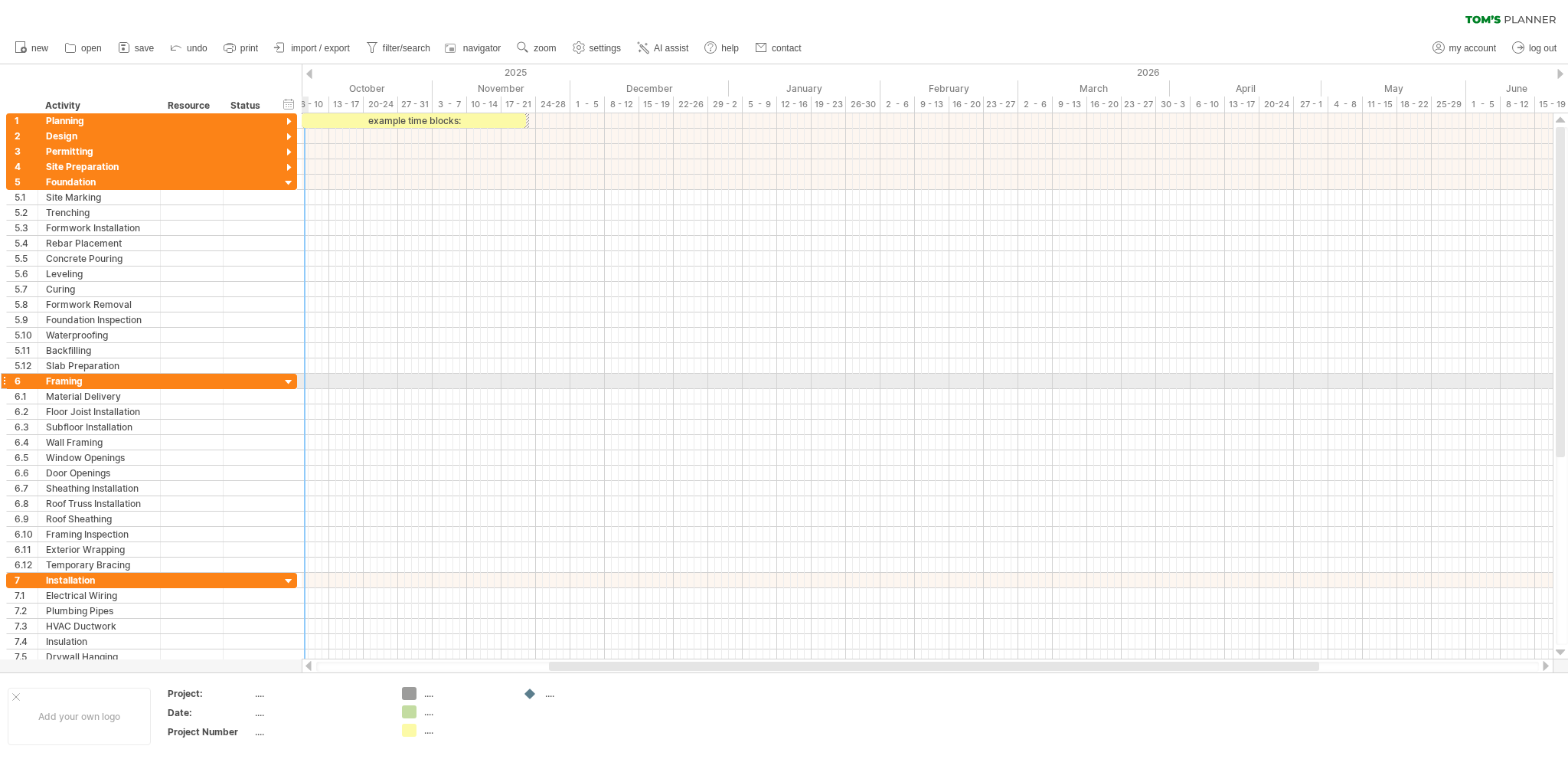
click at [286, 378] on div at bounding box center [289, 382] width 15 height 15
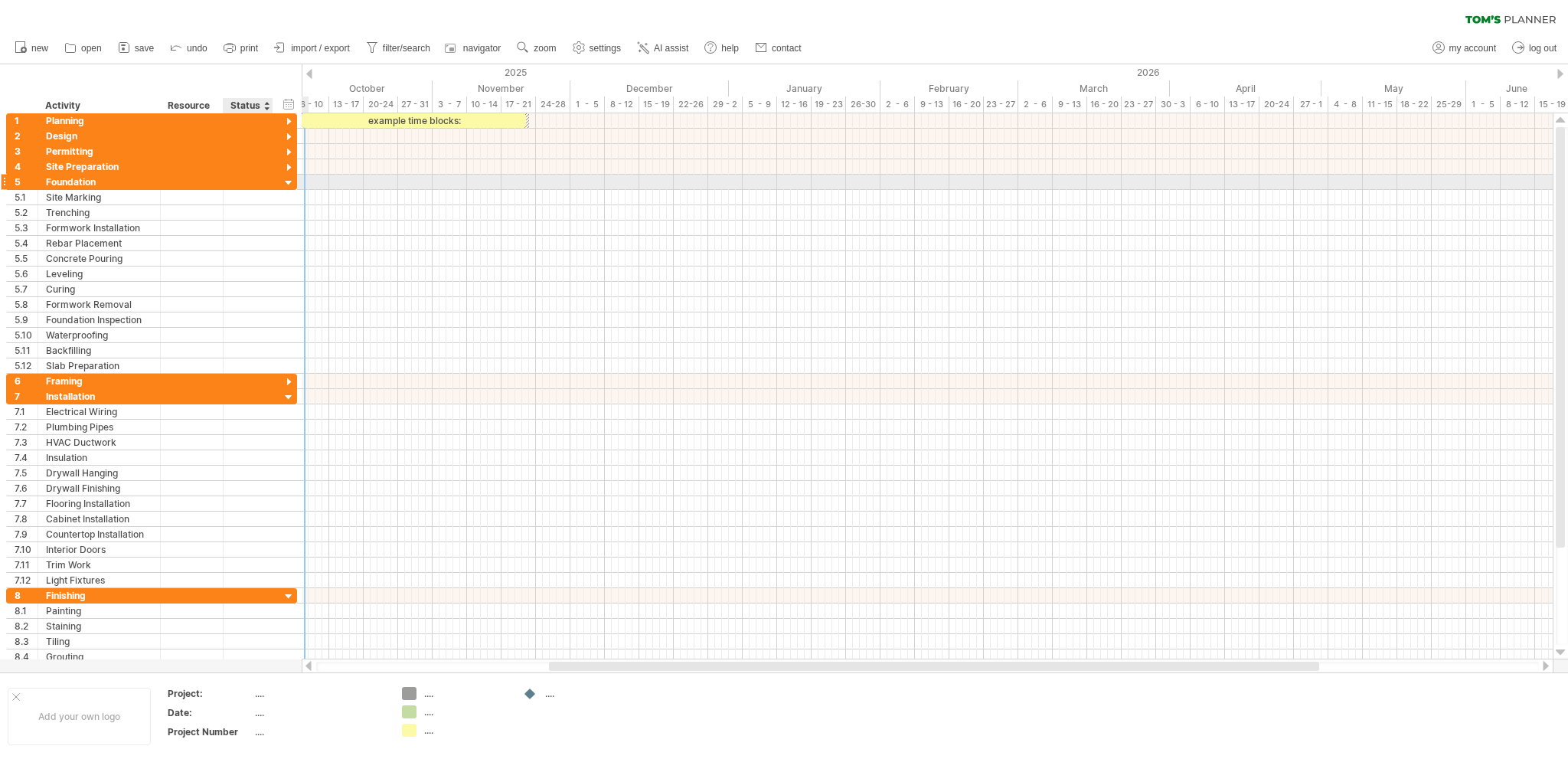
click at [287, 179] on div at bounding box center [289, 183] width 15 height 15
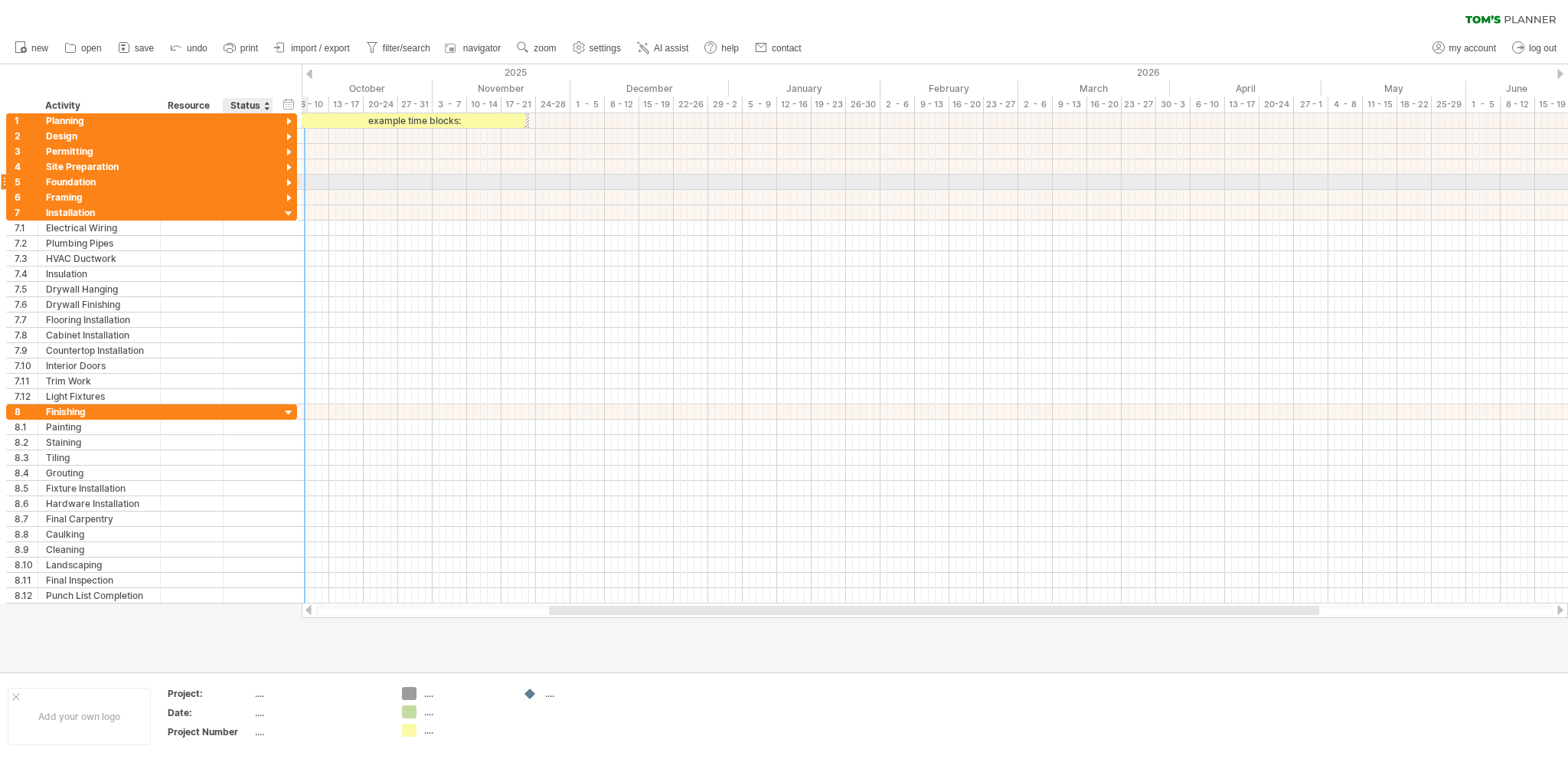
click at [288, 181] on div at bounding box center [289, 183] width 15 height 15
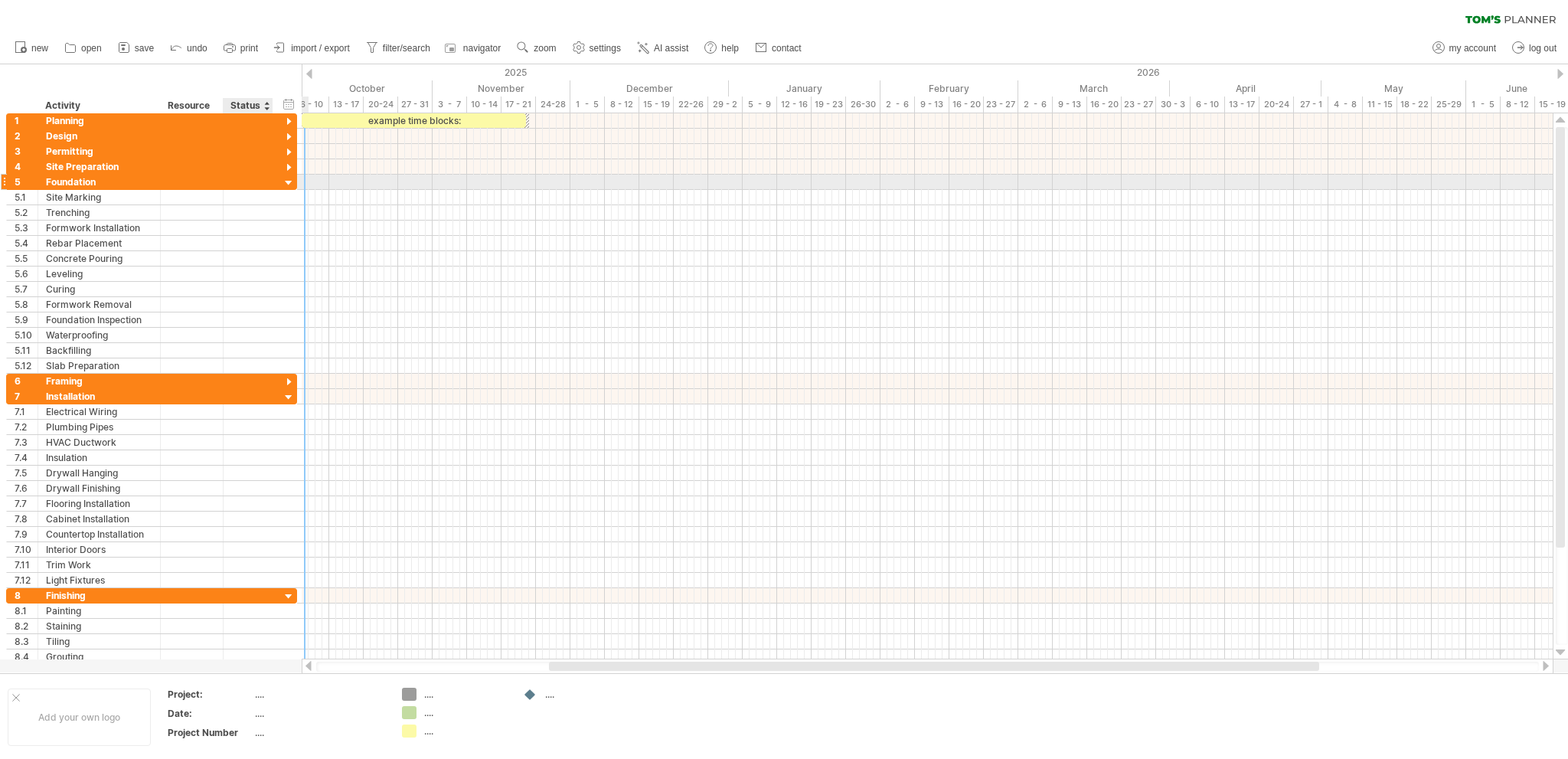
click at [288, 181] on div at bounding box center [289, 183] width 15 height 15
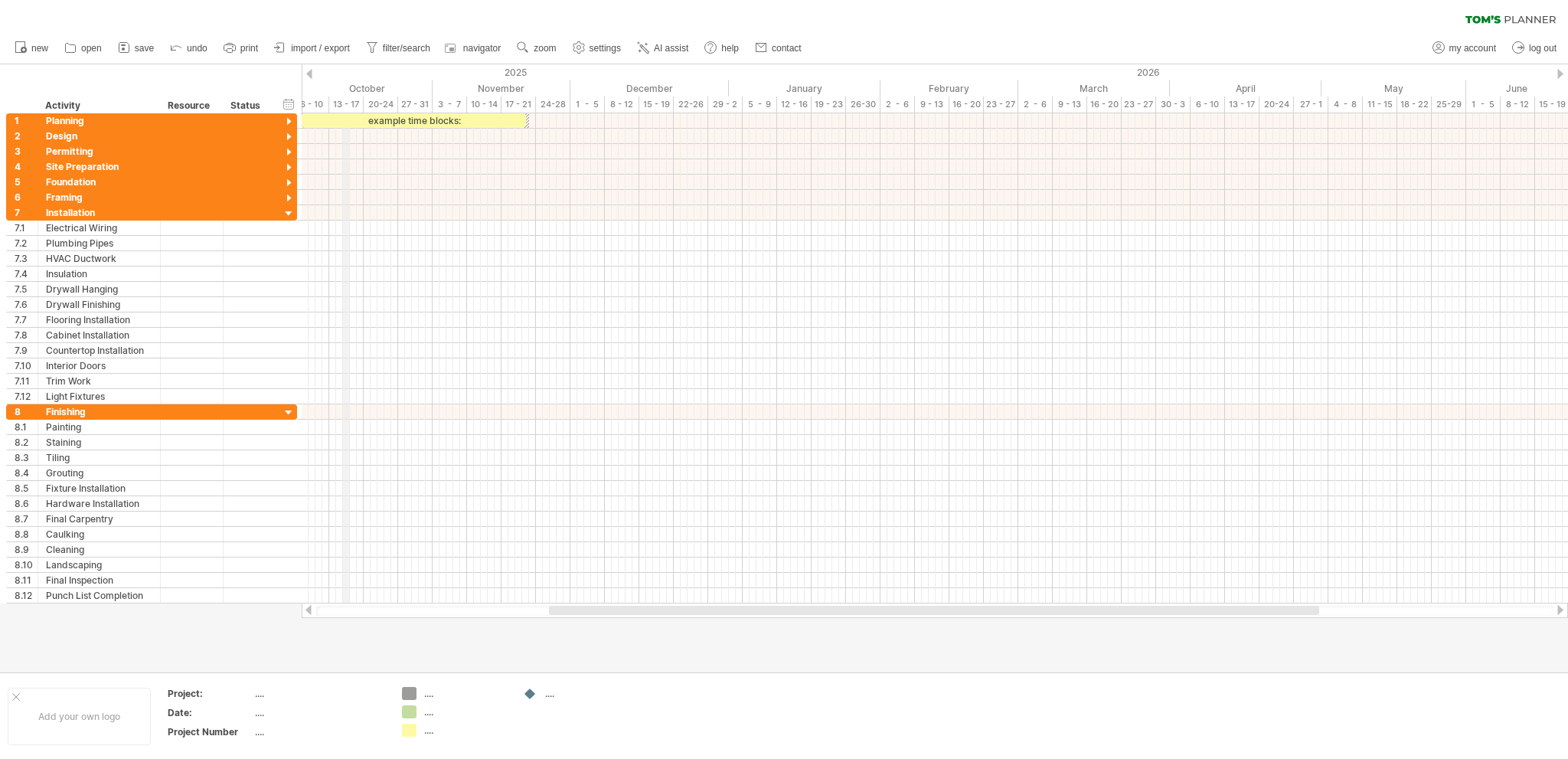
click at [345, 106] on div "13 - 17" at bounding box center [346, 104] width 34 height 16
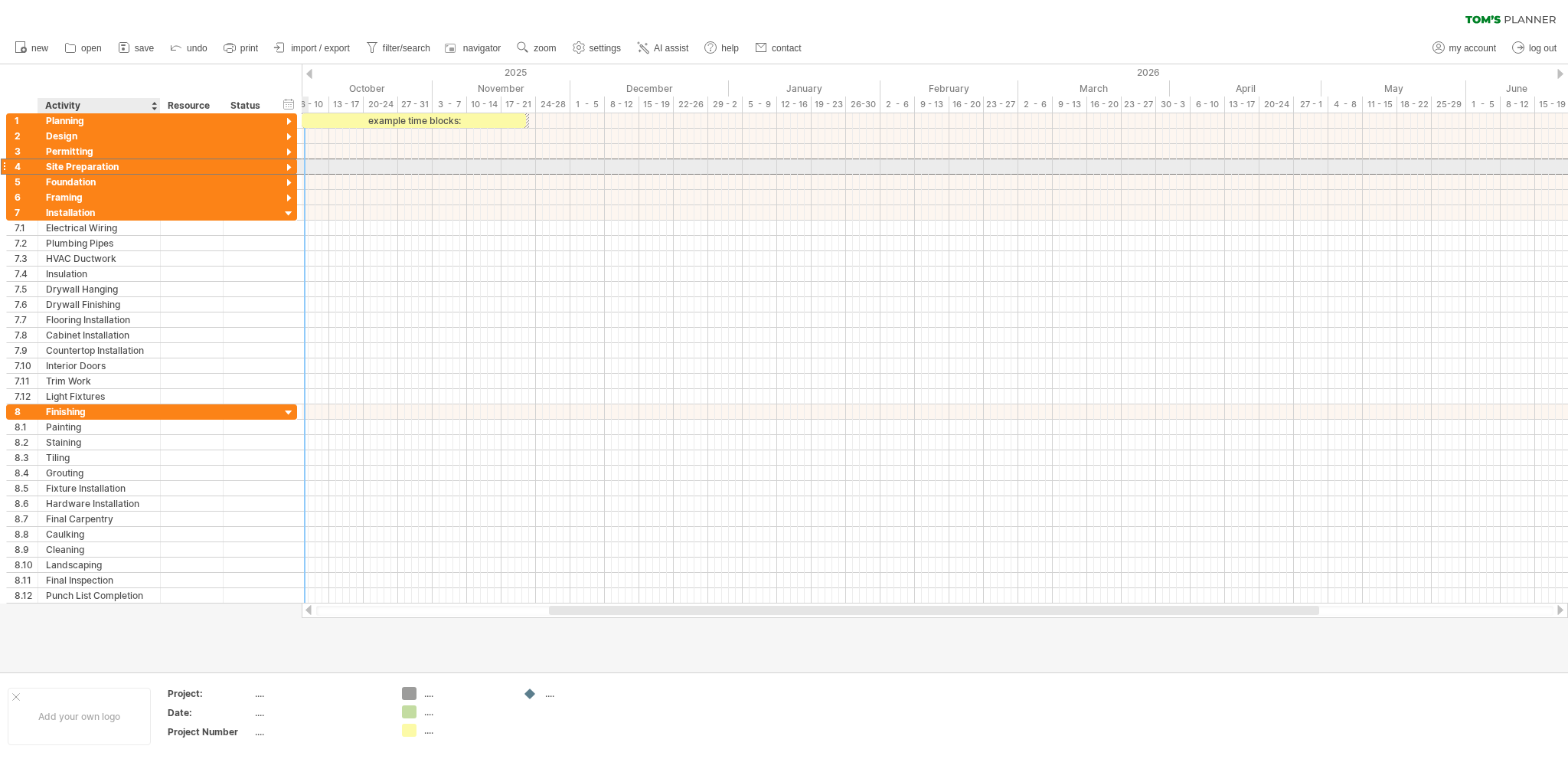
click at [109, 168] on div "Site Preparation" at bounding box center [99, 166] width 106 height 15
click at [284, 165] on div at bounding box center [289, 168] width 15 height 15
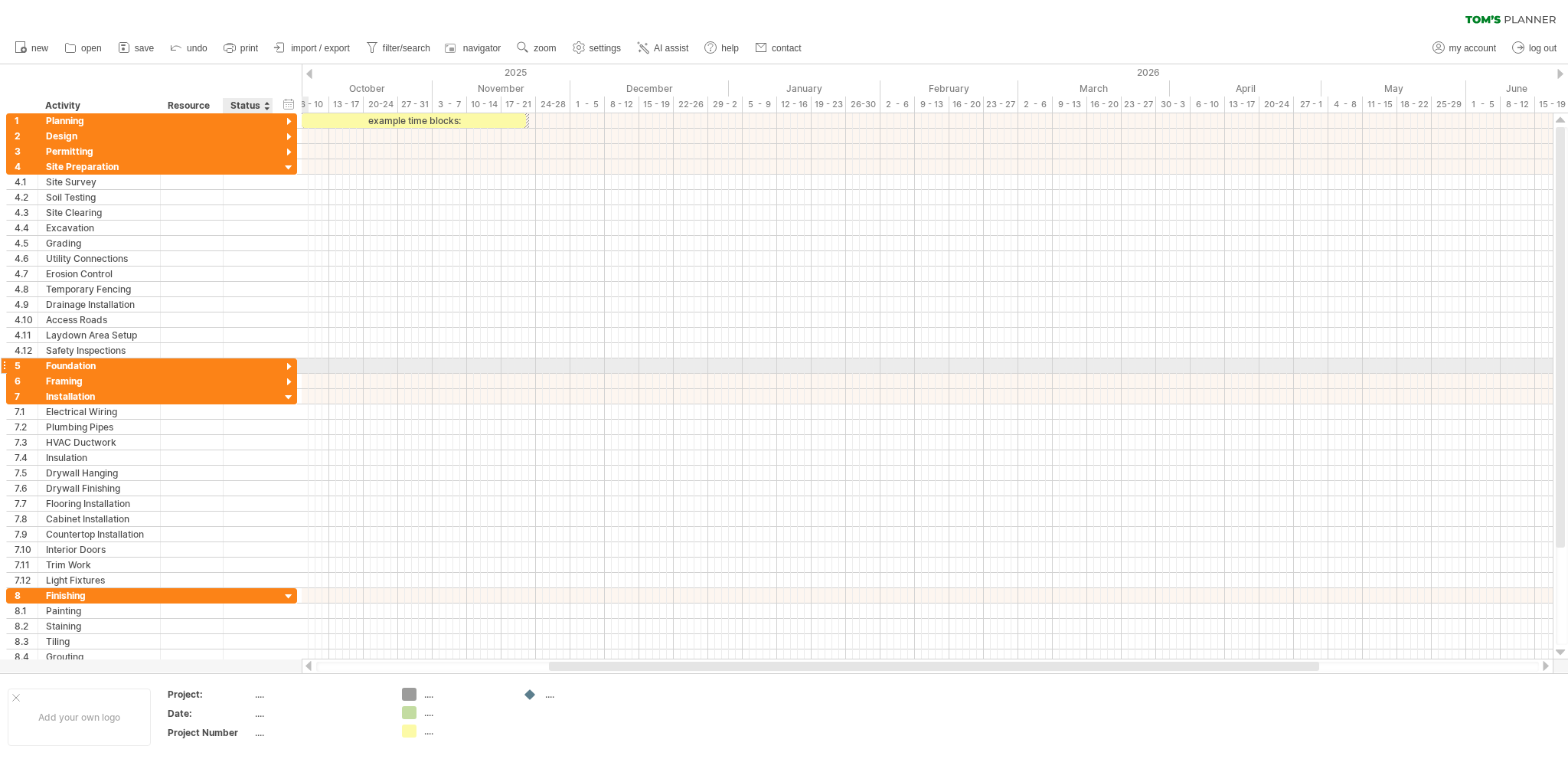
click at [288, 363] on div at bounding box center [289, 367] width 15 height 15
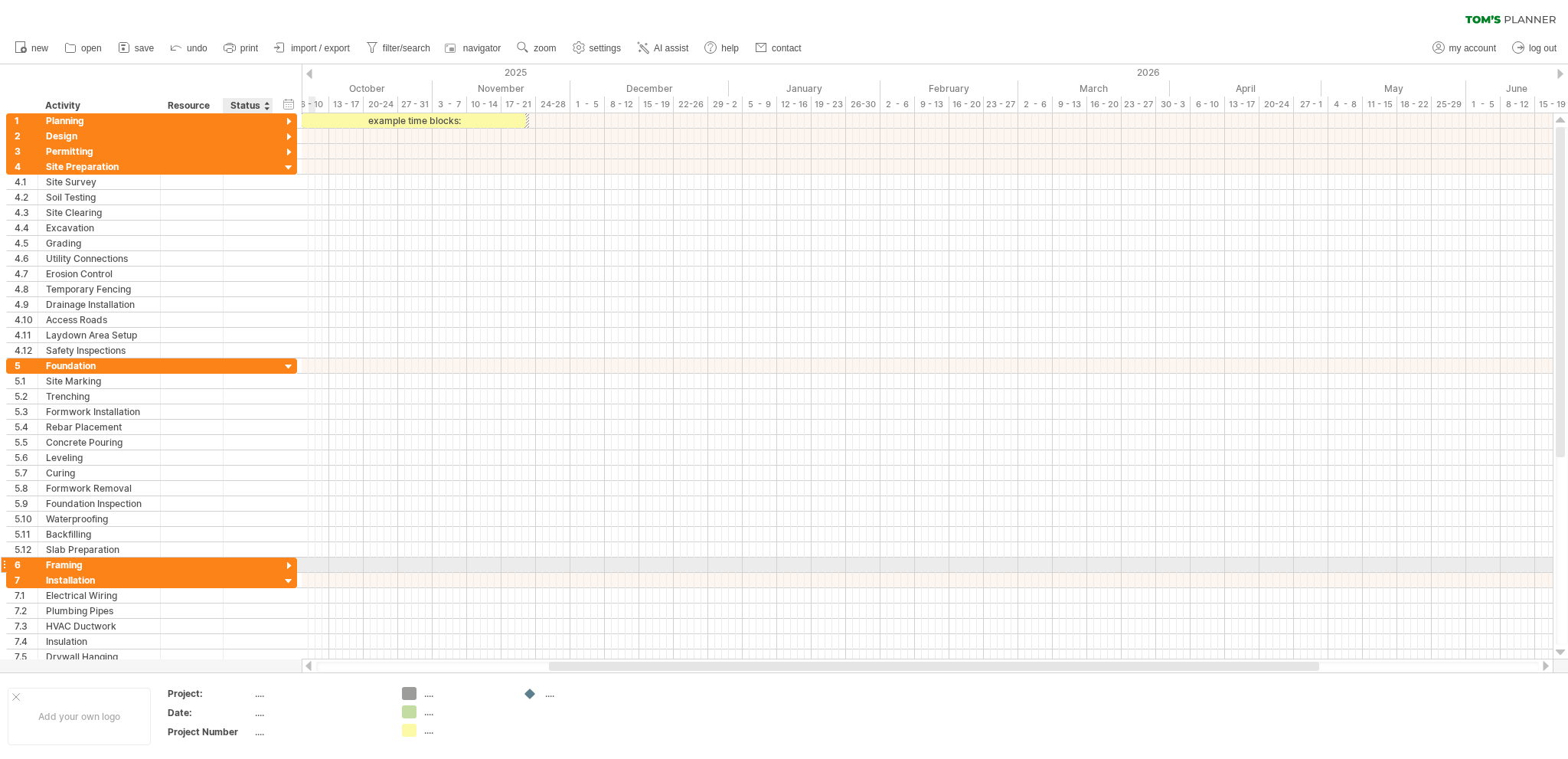
click at [287, 560] on div at bounding box center [289, 566] width 15 height 15
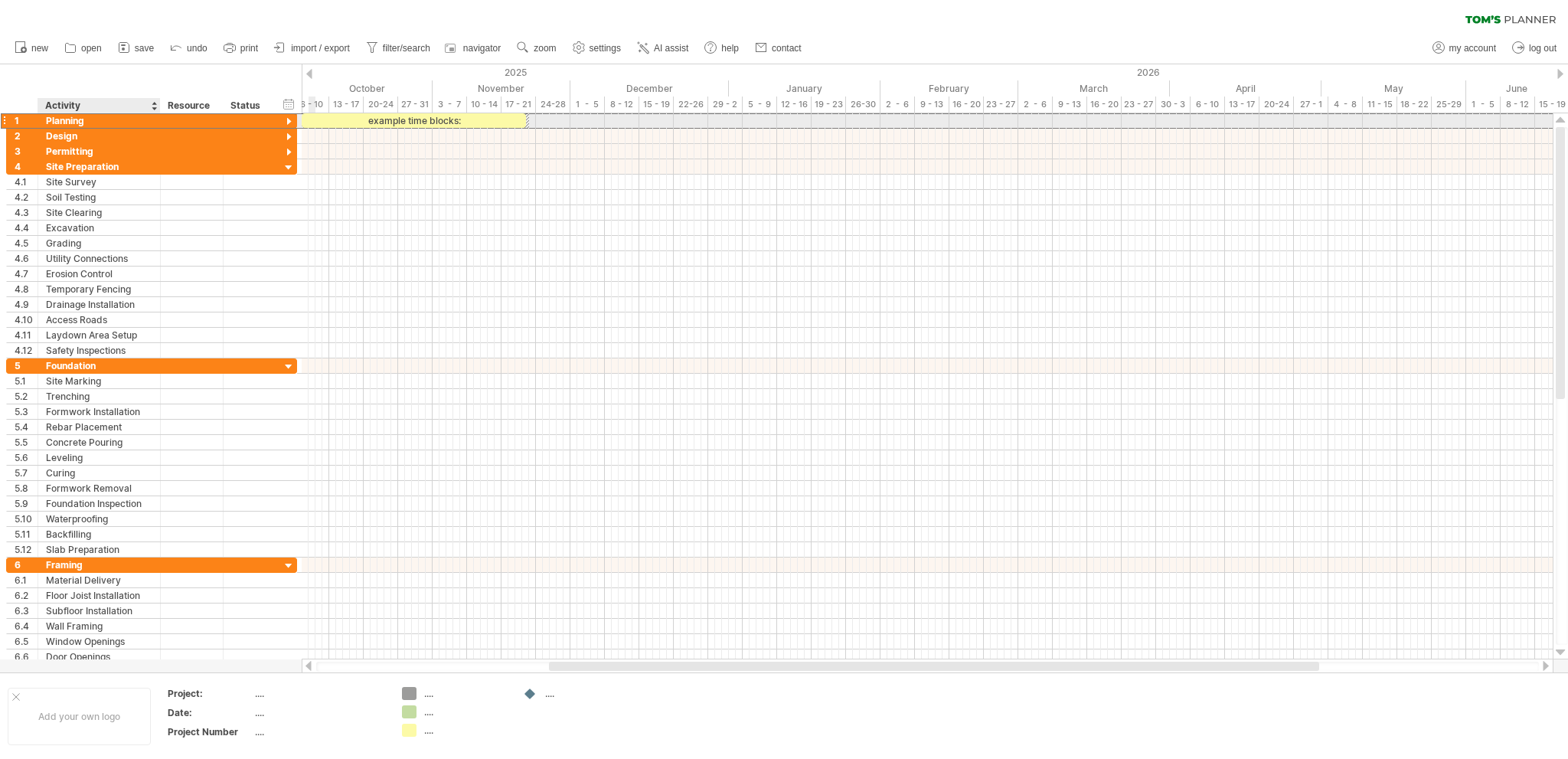
click at [95, 119] on div "Planning" at bounding box center [99, 121] width 106 height 15
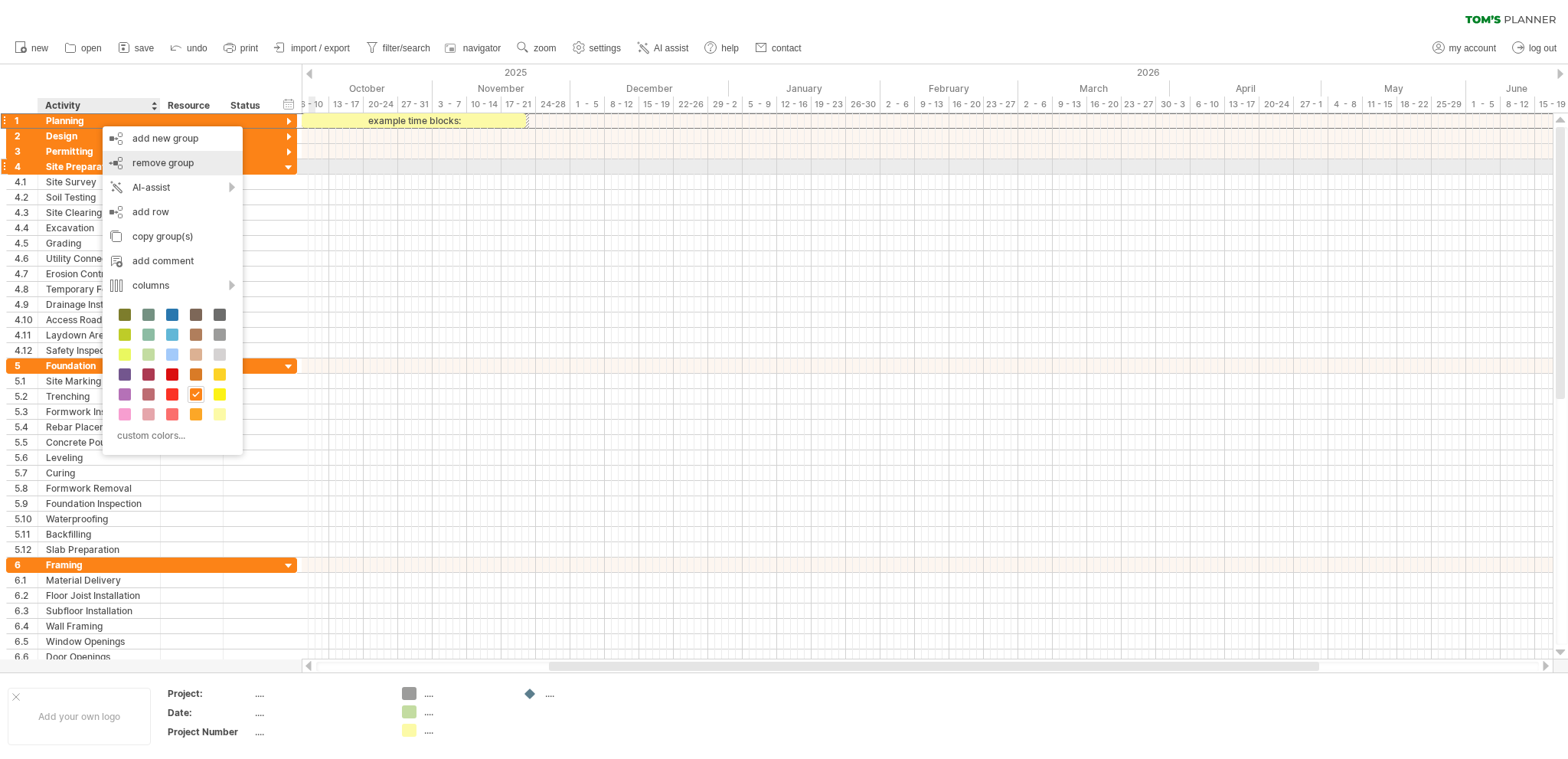
click at [165, 163] on span "remove group" at bounding box center [163, 162] width 62 height 11
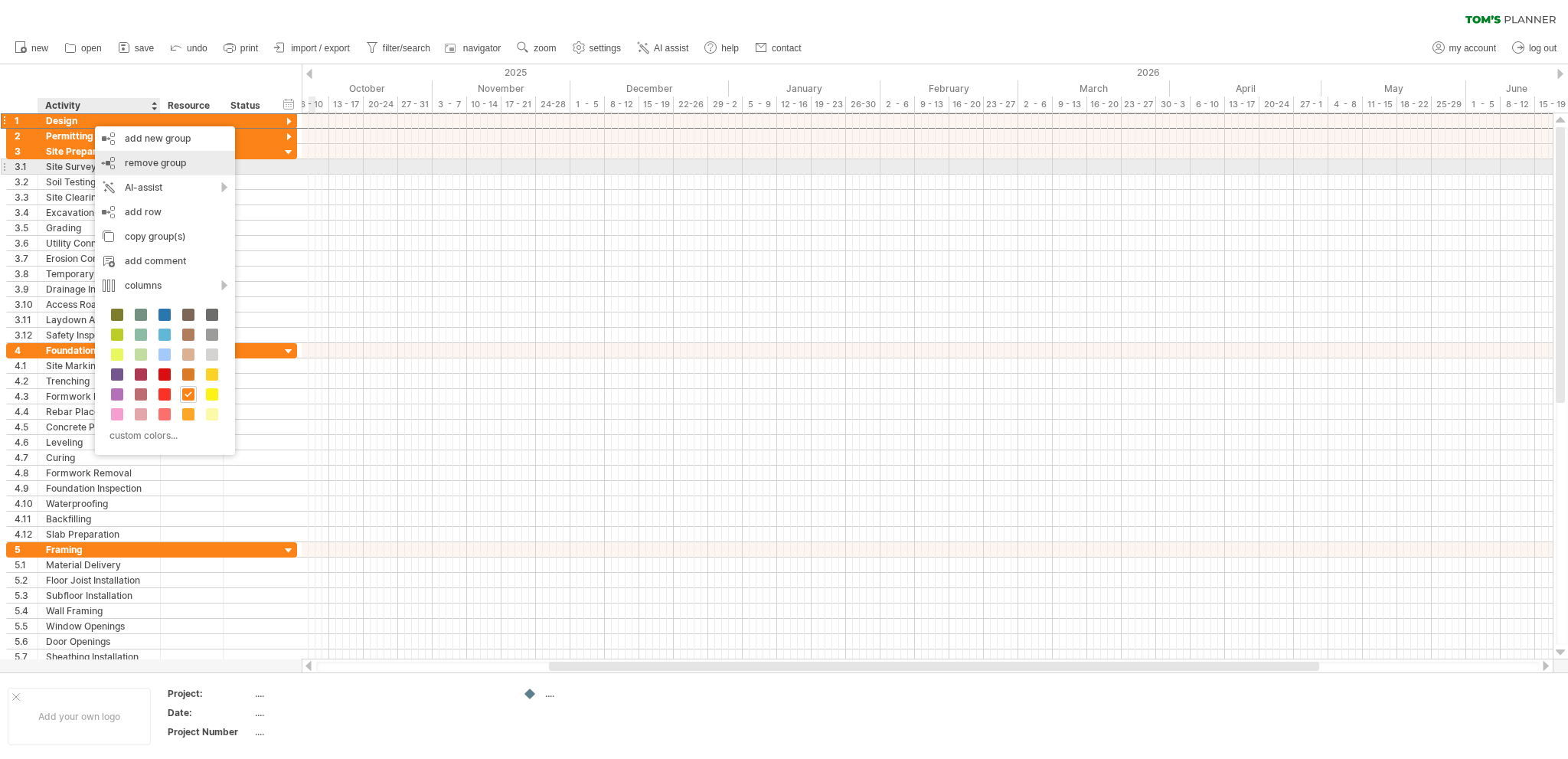
click at [156, 162] on span "remove group" at bounding box center [156, 162] width 62 height 11
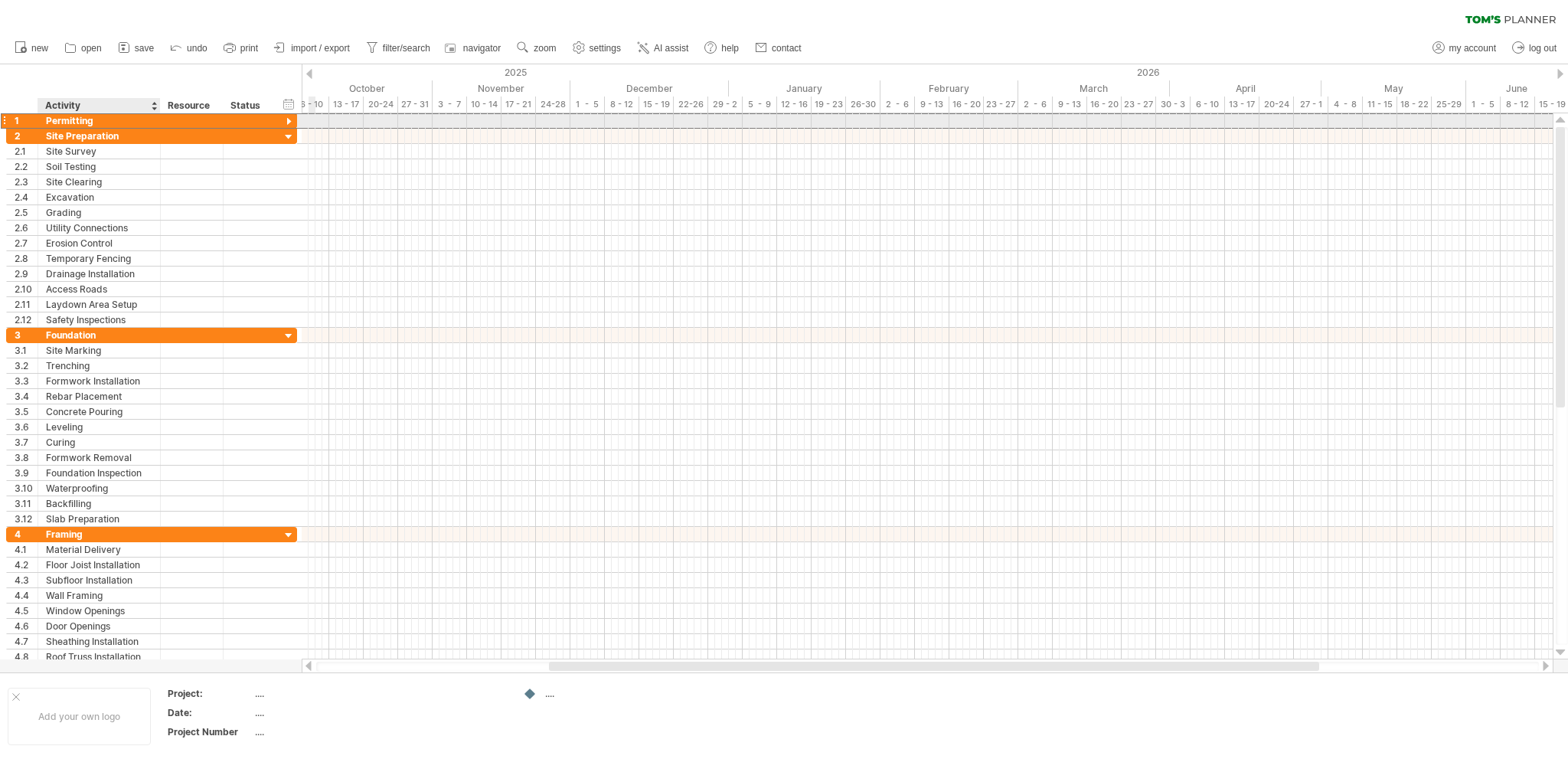
click at [107, 121] on div "Permitting" at bounding box center [99, 121] width 106 height 15
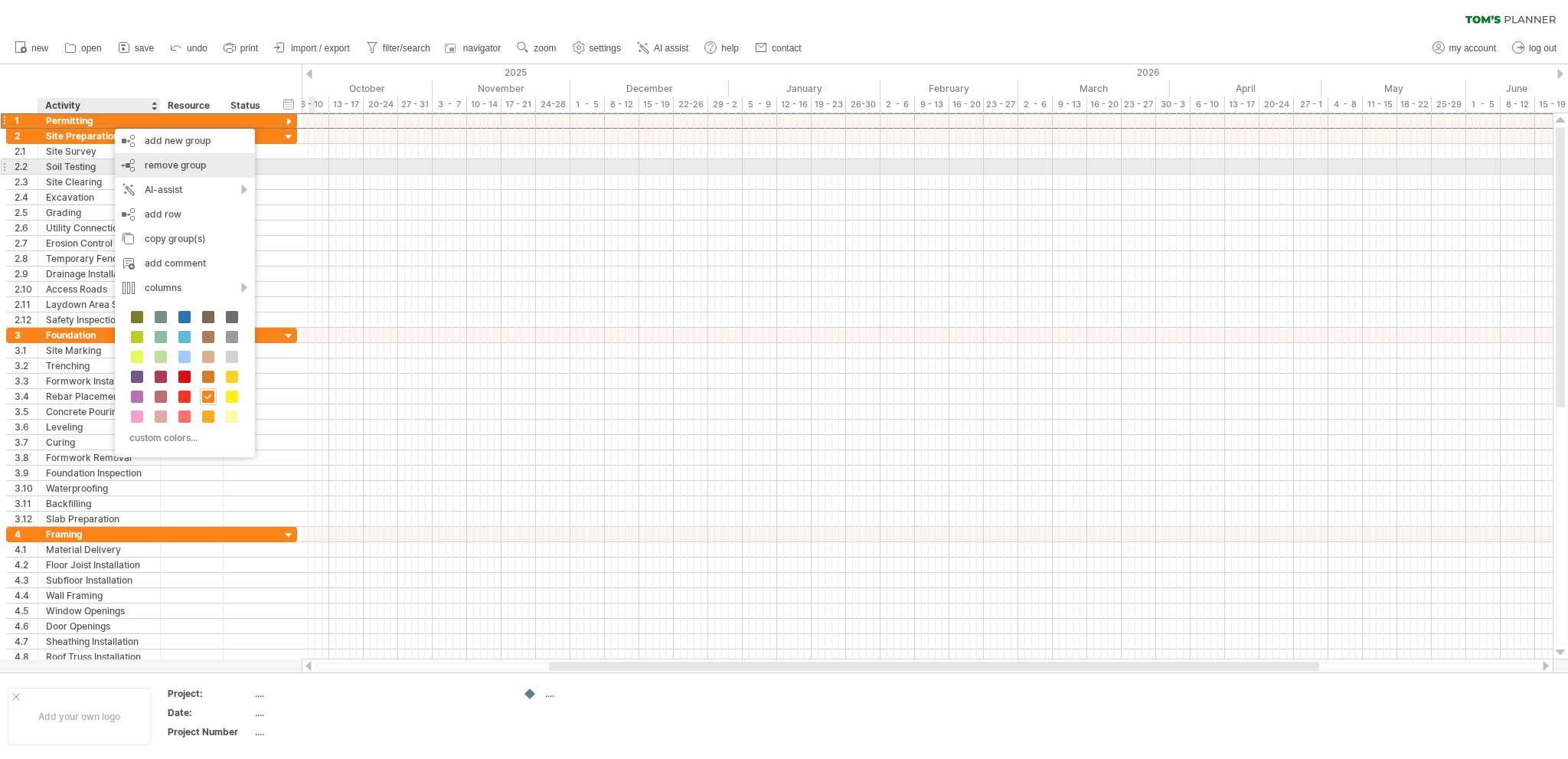
click at [159, 165] on span "remove group" at bounding box center [175, 164] width 62 height 11
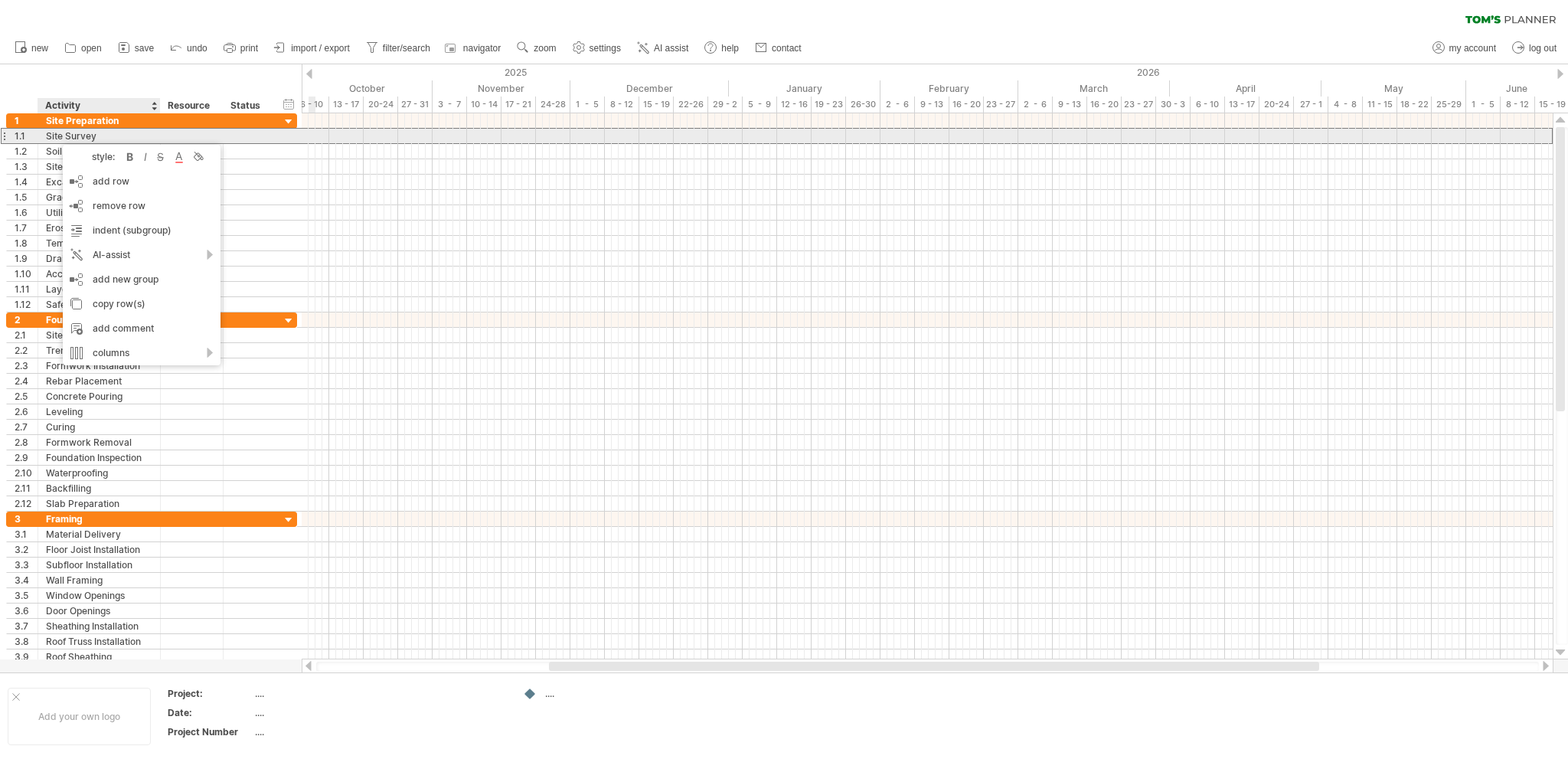
click at [108, 137] on div "Site Survey" at bounding box center [99, 135] width 106 height 15
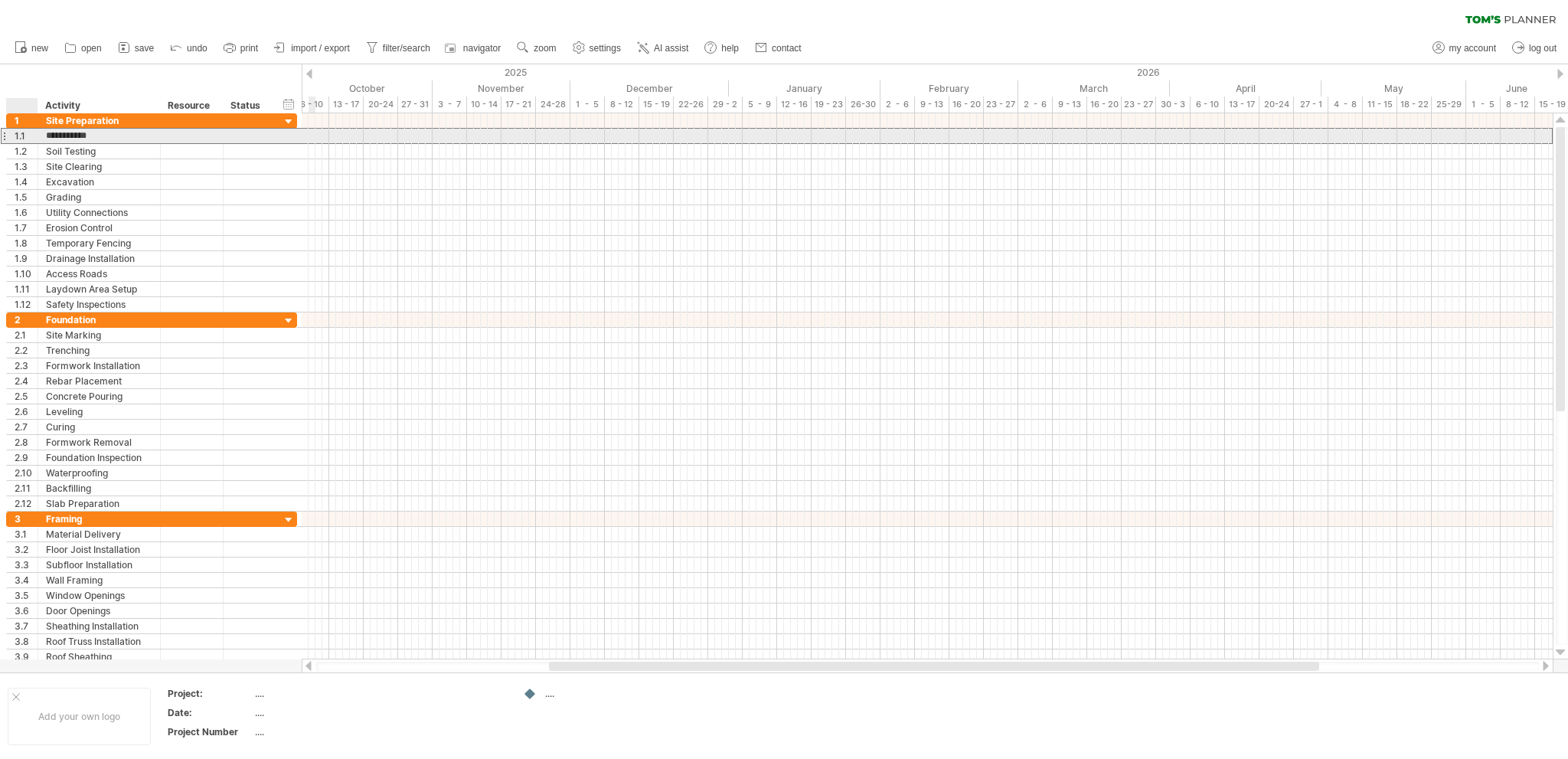
drag, startPoint x: 101, startPoint y: 136, endPoint x: 32, endPoint y: 134, distance: 69.0
click at [32, 134] on div "**********" at bounding box center [151, 136] width 291 height 16
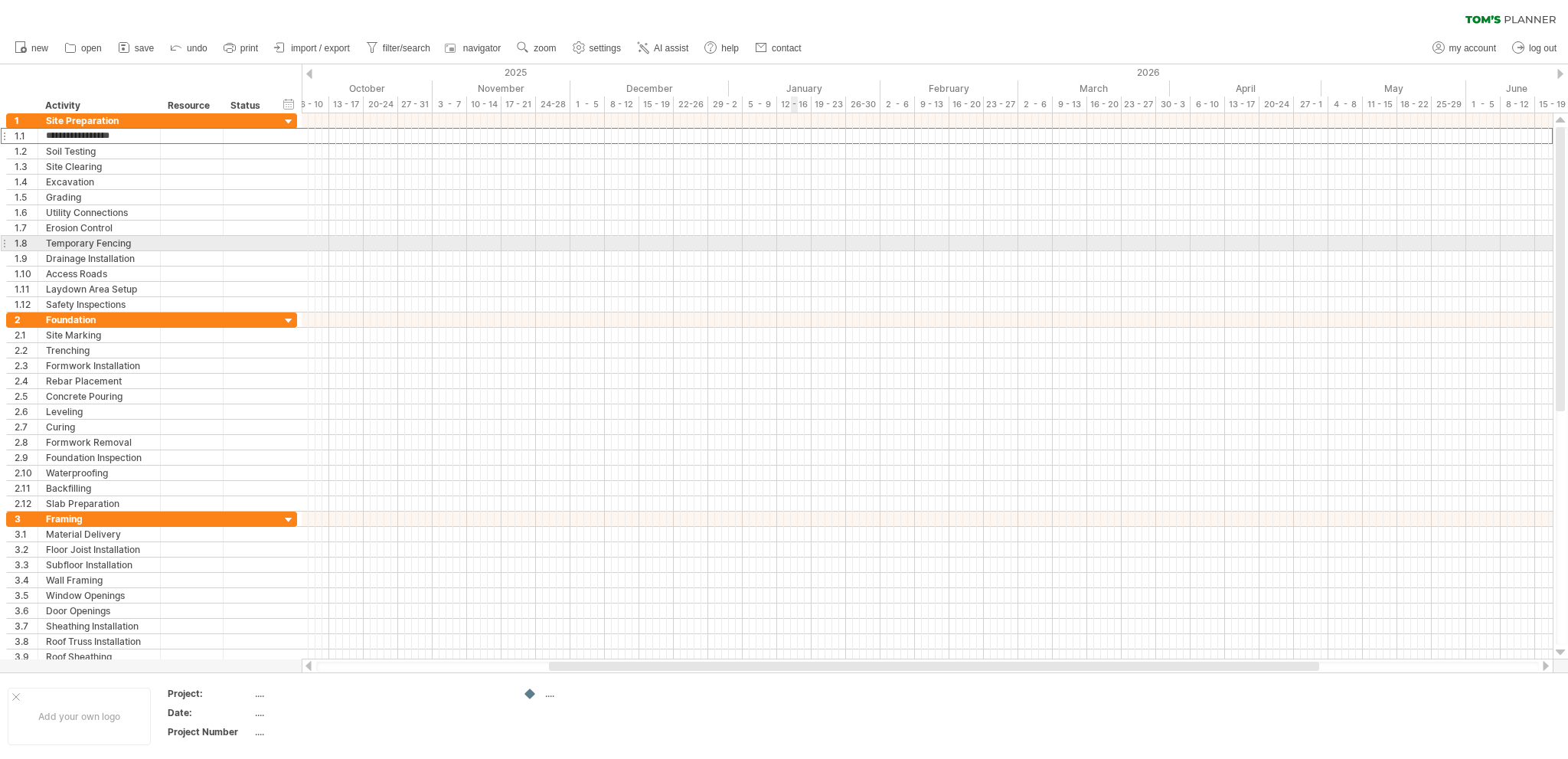
type input "**********"
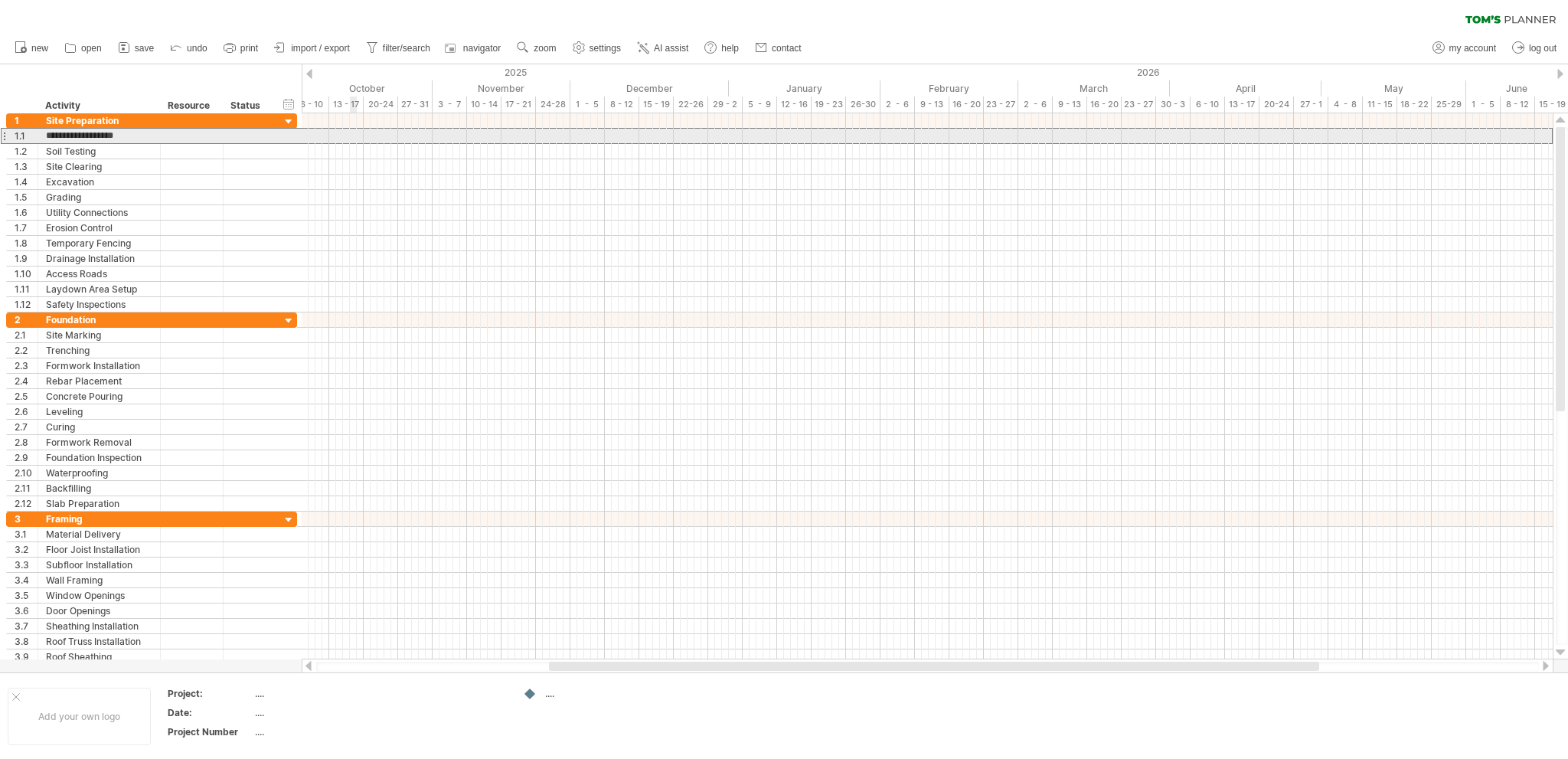
click at [354, 138] on div at bounding box center [927, 136] width 1251 height 16
click at [354, 138] on div at bounding box center [927, 136] width 1251 height 15
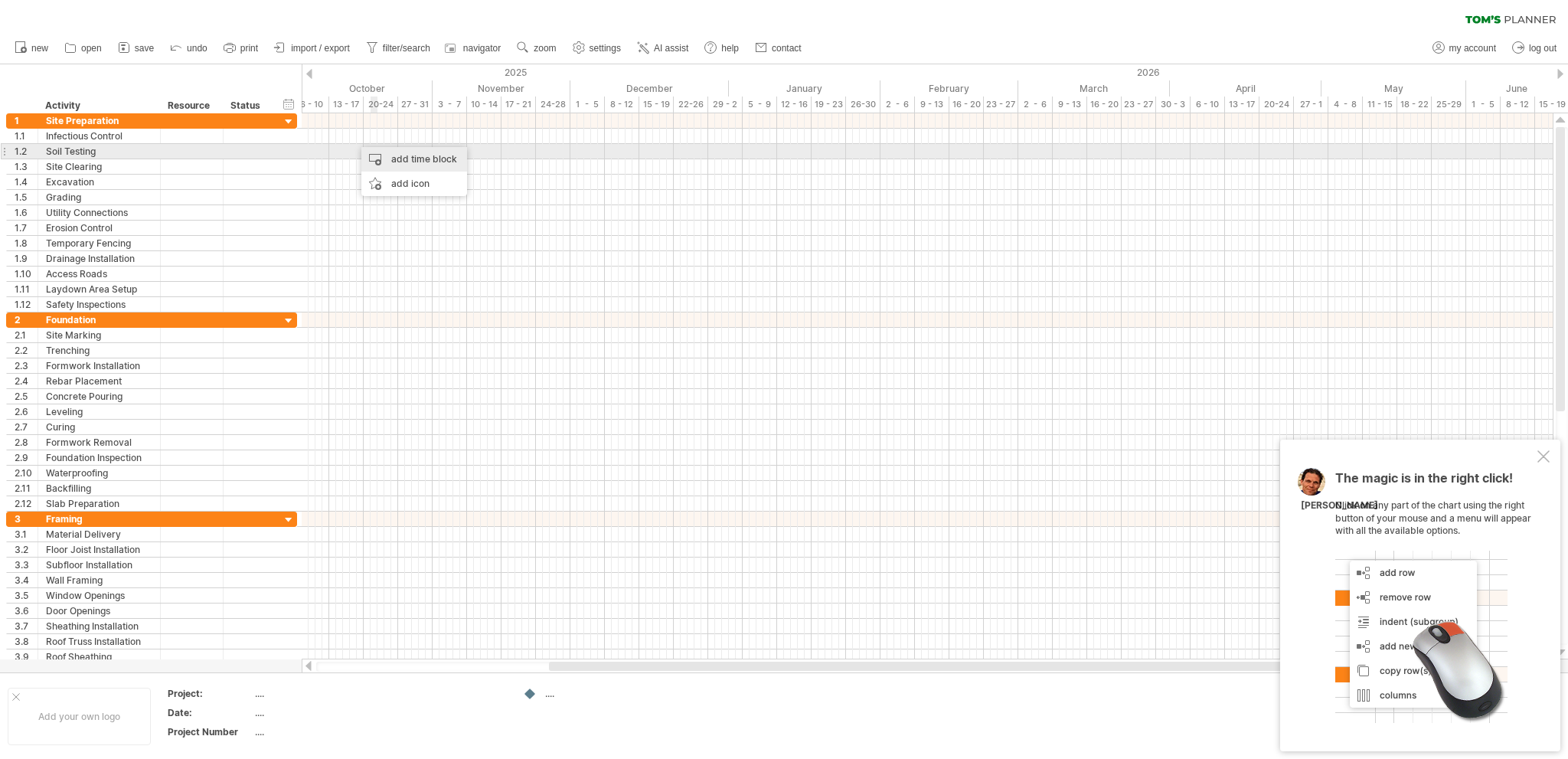
click at [406, 157] on div "add time block" at bounding box center [415, 159] width 106 height 25
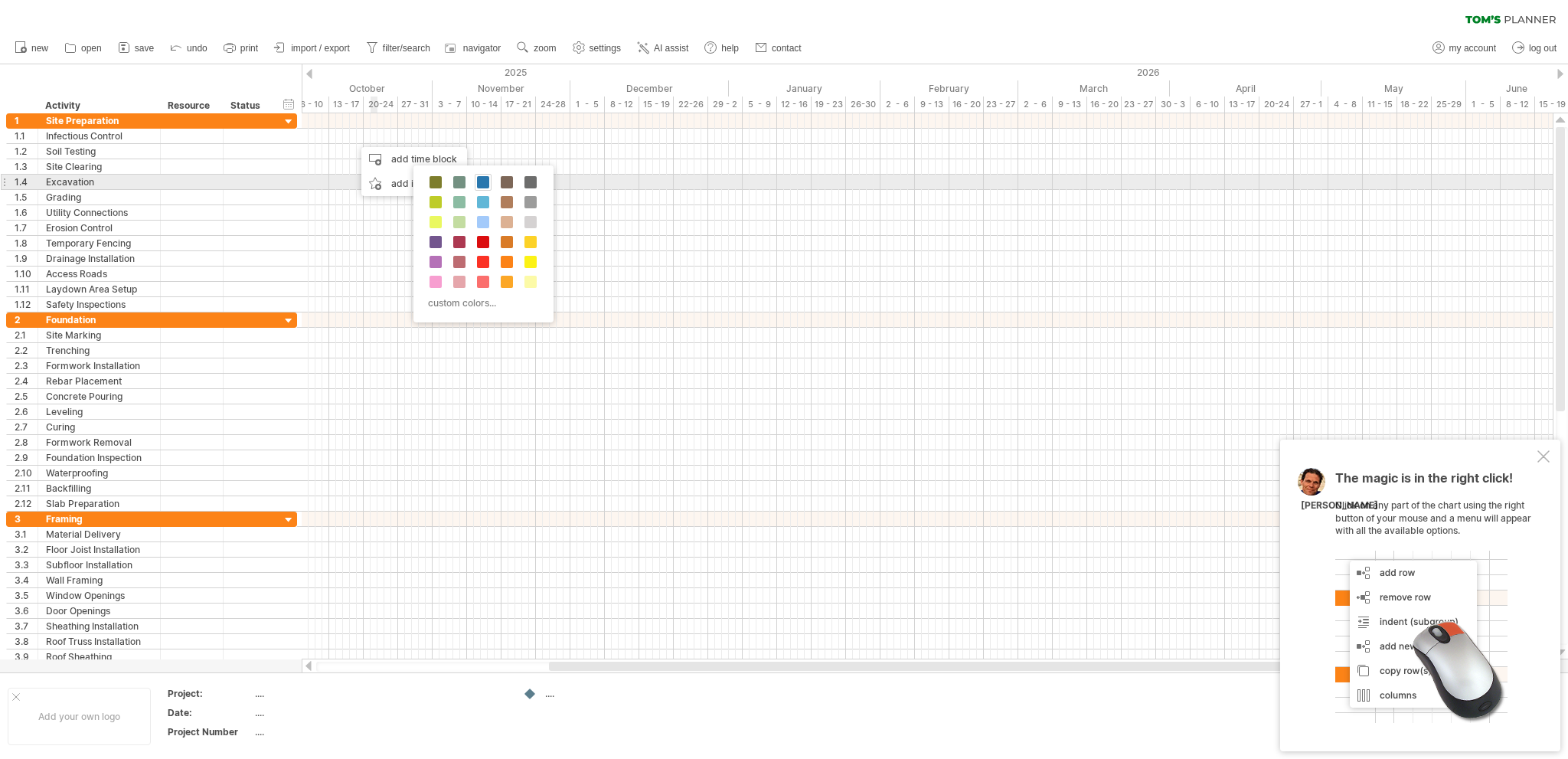
click at [484, 179] on span at bounding box center [483, 182] width 12 height 12
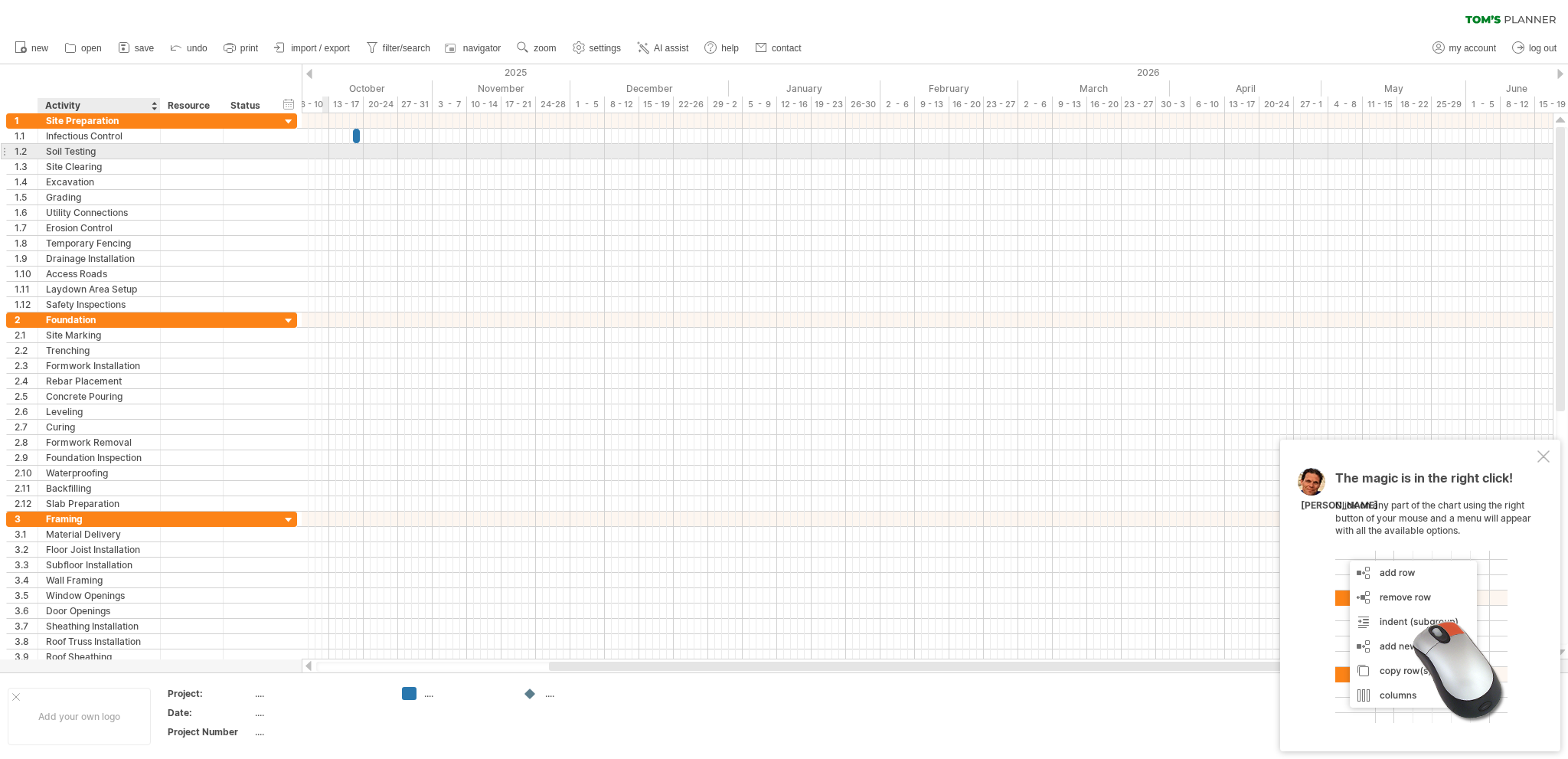
click at [73, 151] on div "Soil Testing" at bounding box center [99, 150] width 106 height 15
click at [109, 151] on input "**********" at bounding box center [99, 150] width 106 height 15
drag, startPoint x: 108, startPoint y: 150, endPoint x: 24, endPoint y: 150, distance: 84.0
click at [24, 150] on div "**********" at bounding box center [151, 150] width 291 height 16
type input "****"
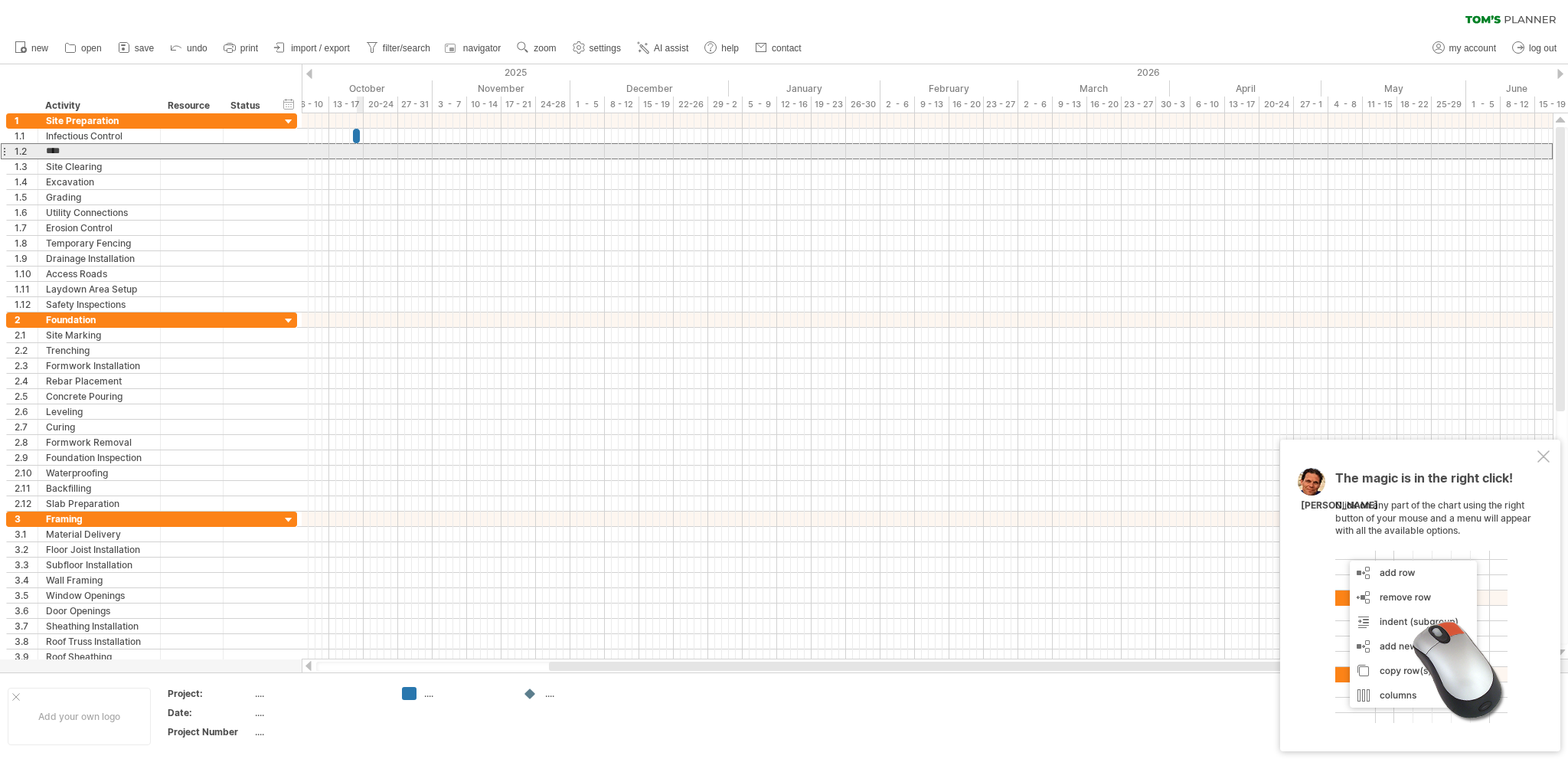
click at [359, 151] on div at bounding box center [927, 150] width 1251 height 16
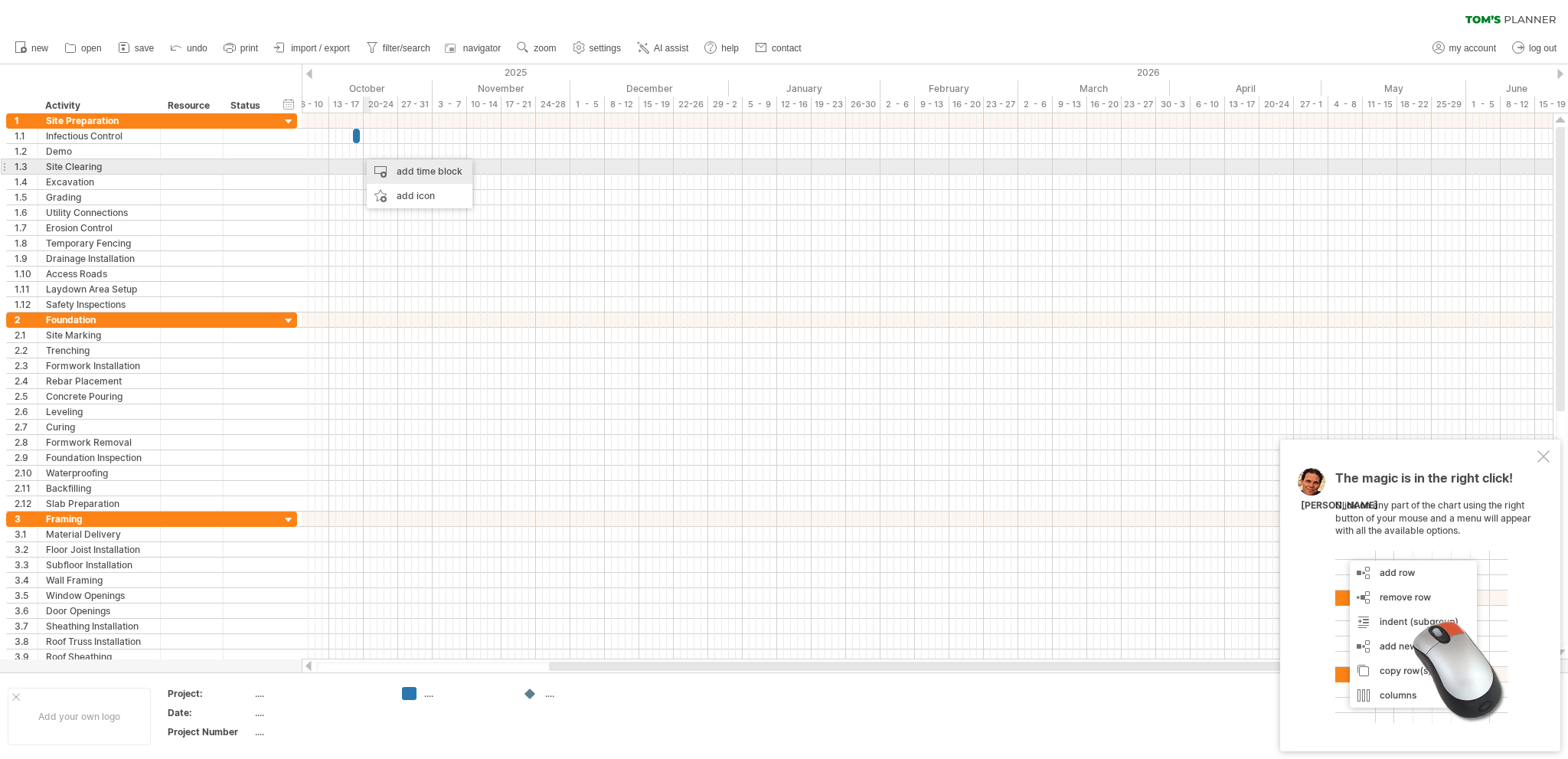
click at [404, 173] on div "add time block" at bounding box center [420, 171] width 106 height 25
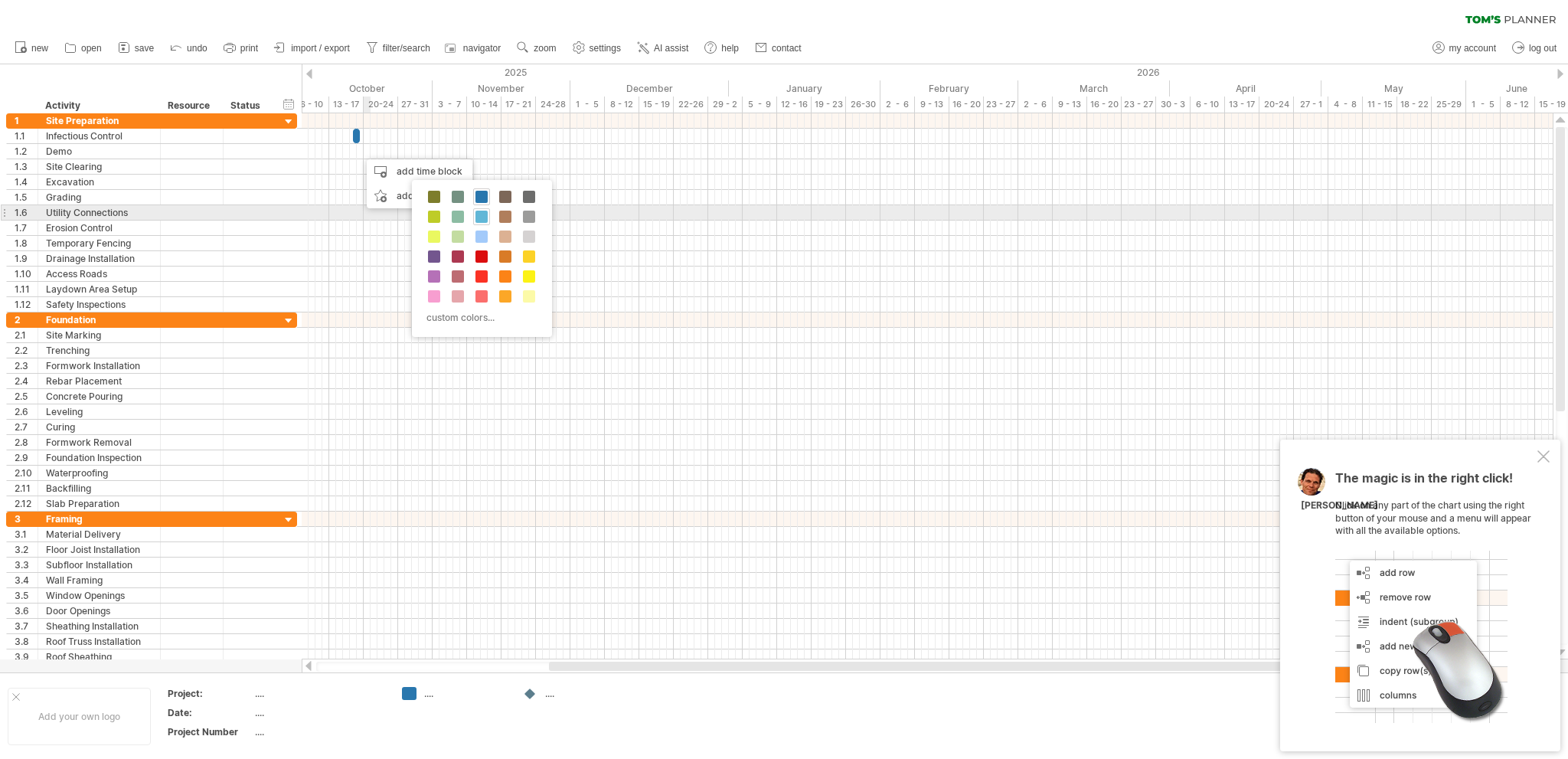
click at [484, 215] on span at bounding box center [481, 216] width 12 height 12
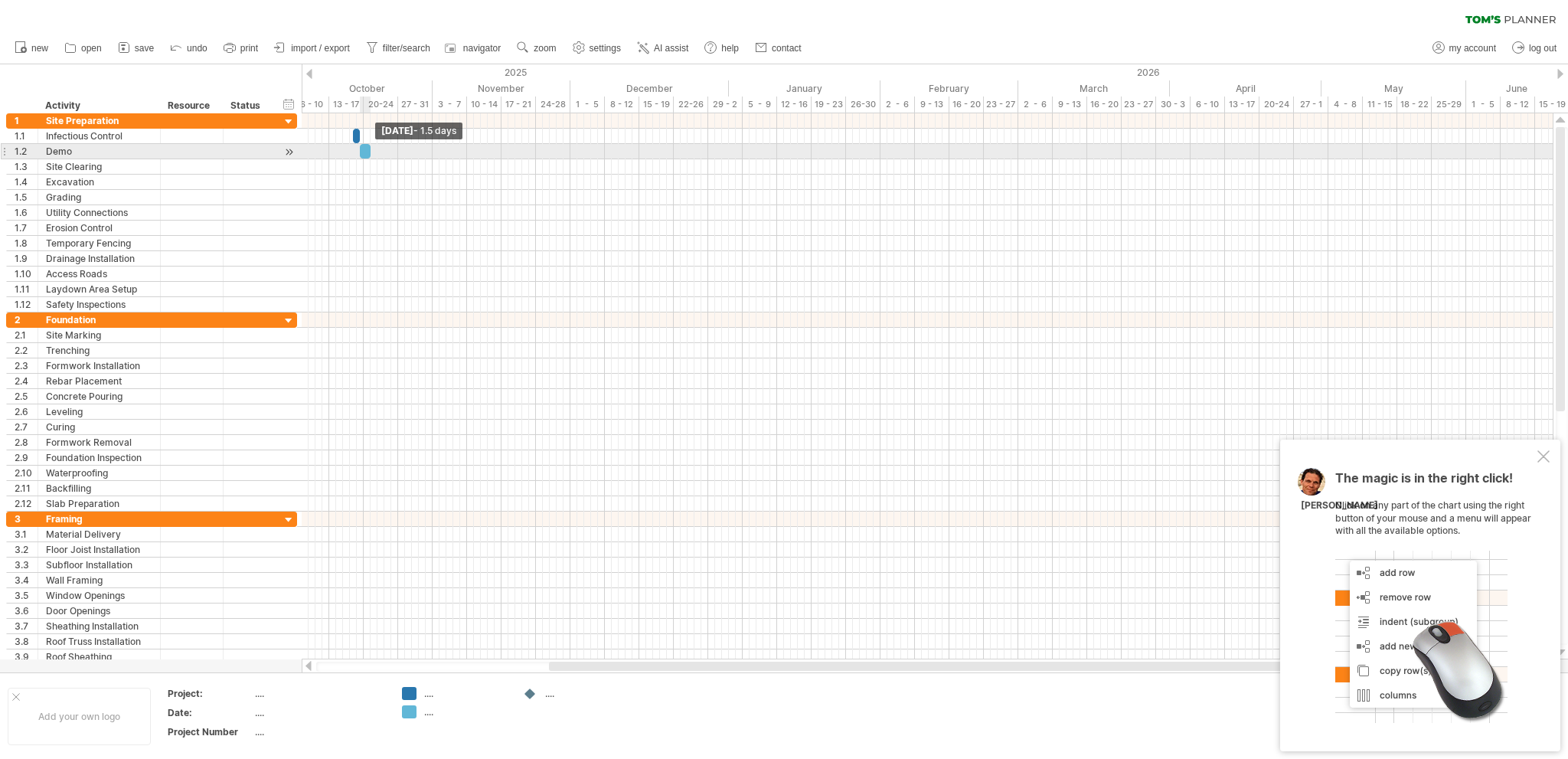
click at [370, 152] on span at bounding box center [370, 150] width 6 height 15
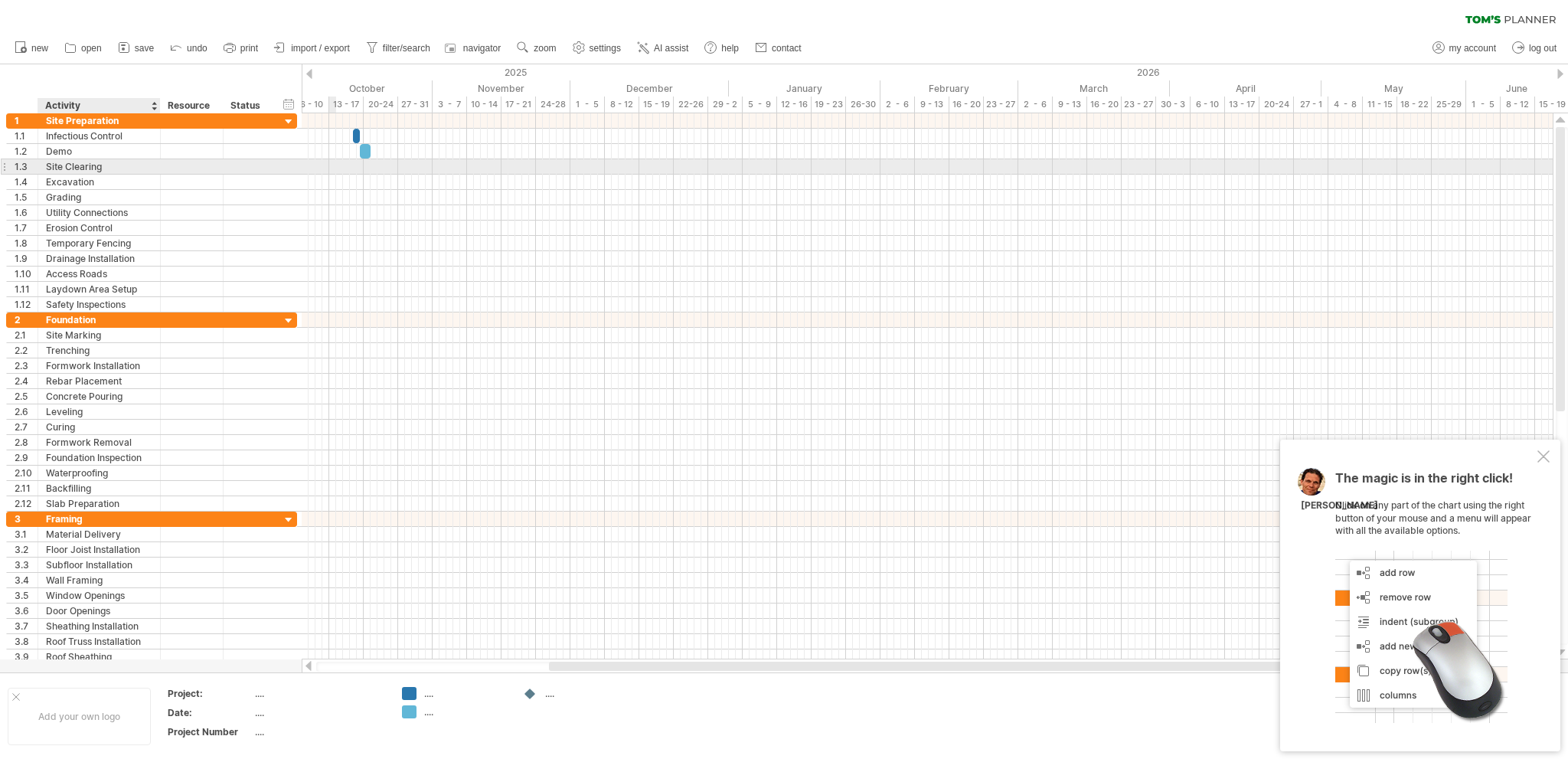
click at [115, 165] on div "Site Clearing" at bounding box center [99, 166] width 106 height 15
drag, startPoint x: 104, startPoint y: 165, endPoint x: 31, endPoint y: 164, distance: 73.0
click at [31, 164] on div "**********" at bounding box center [151, 166] width 291 height 16
type input "*********"
click at [431, 188] on div "add time block" at bounding box center [434, 189] width 106 height 25
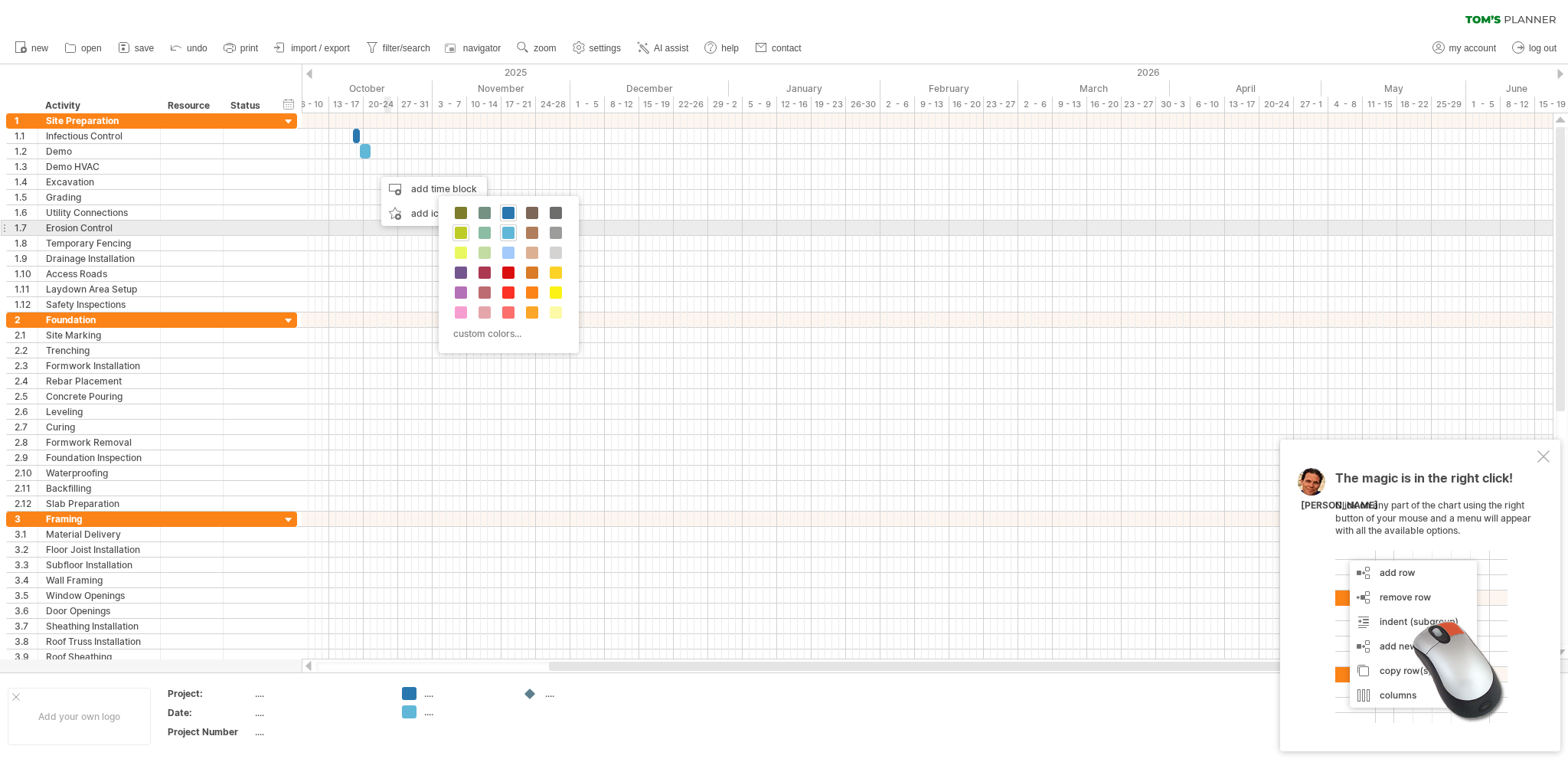
click at [461, 227] on span at bounding box center [461, 232] width 12 height 12
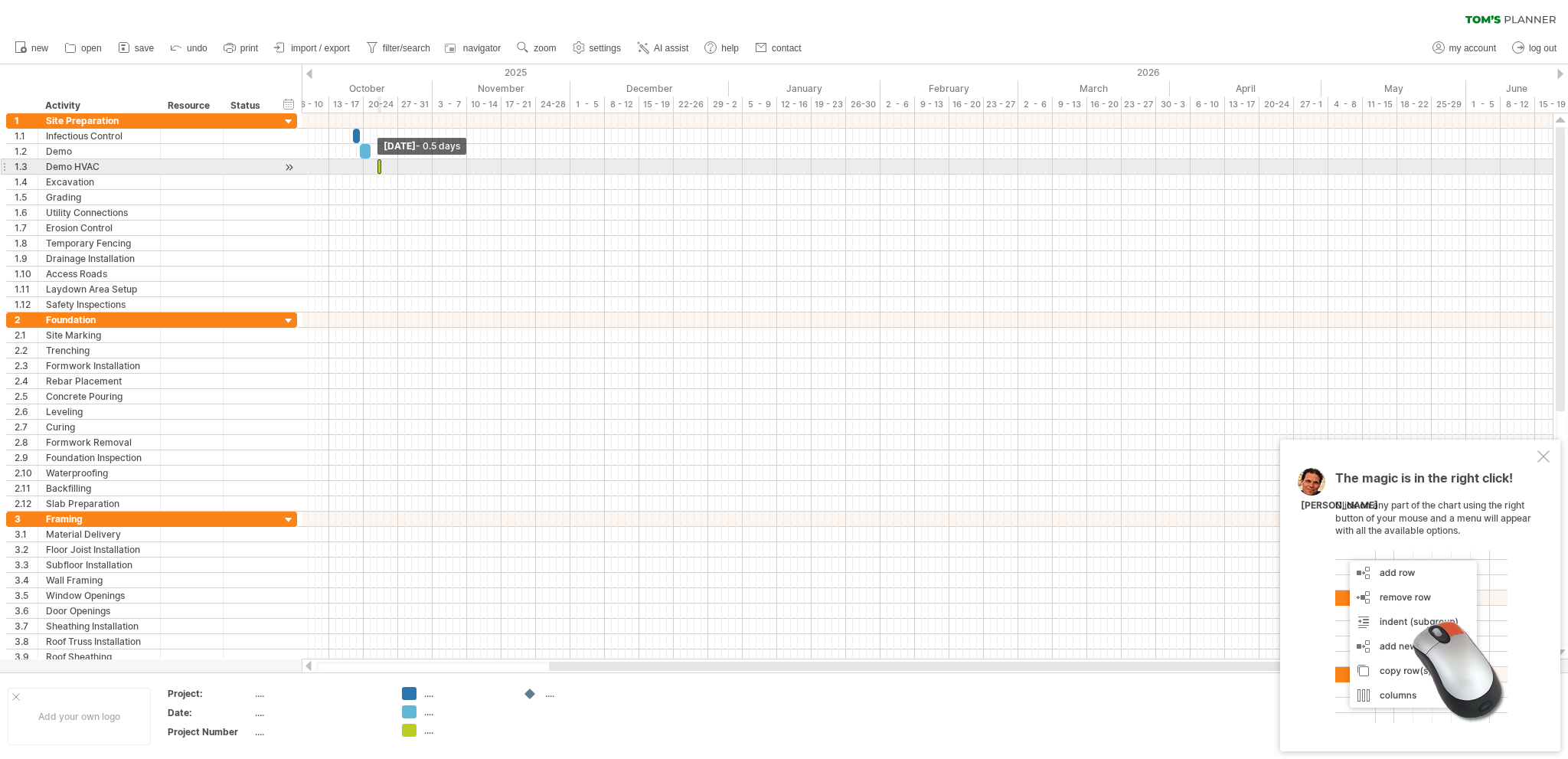
drag, startPoint x: 376, startPoint y: 171, endPoint x: 386, endPoint y: 171, distance: 10.0
click at [386, 171] on div "[DATE] - 1.5 days [DATE] - 0.5 days" at bounding box center [927, 386] width 1251 height 546
drag, startPoint x: 379, startPoint y: 165, endPoint x: 370, endPoint y: 165, distance: 9.0
click at [370, 165] on div "[DATE] - 0.5 days [DATE] - 0.5 days" at bounding box center [927, 386] width 1251 height 546
drag, startPoint x: 377, startPoint y: 168, endPoint x: 367, endPoint y: 168, distance: 10.0
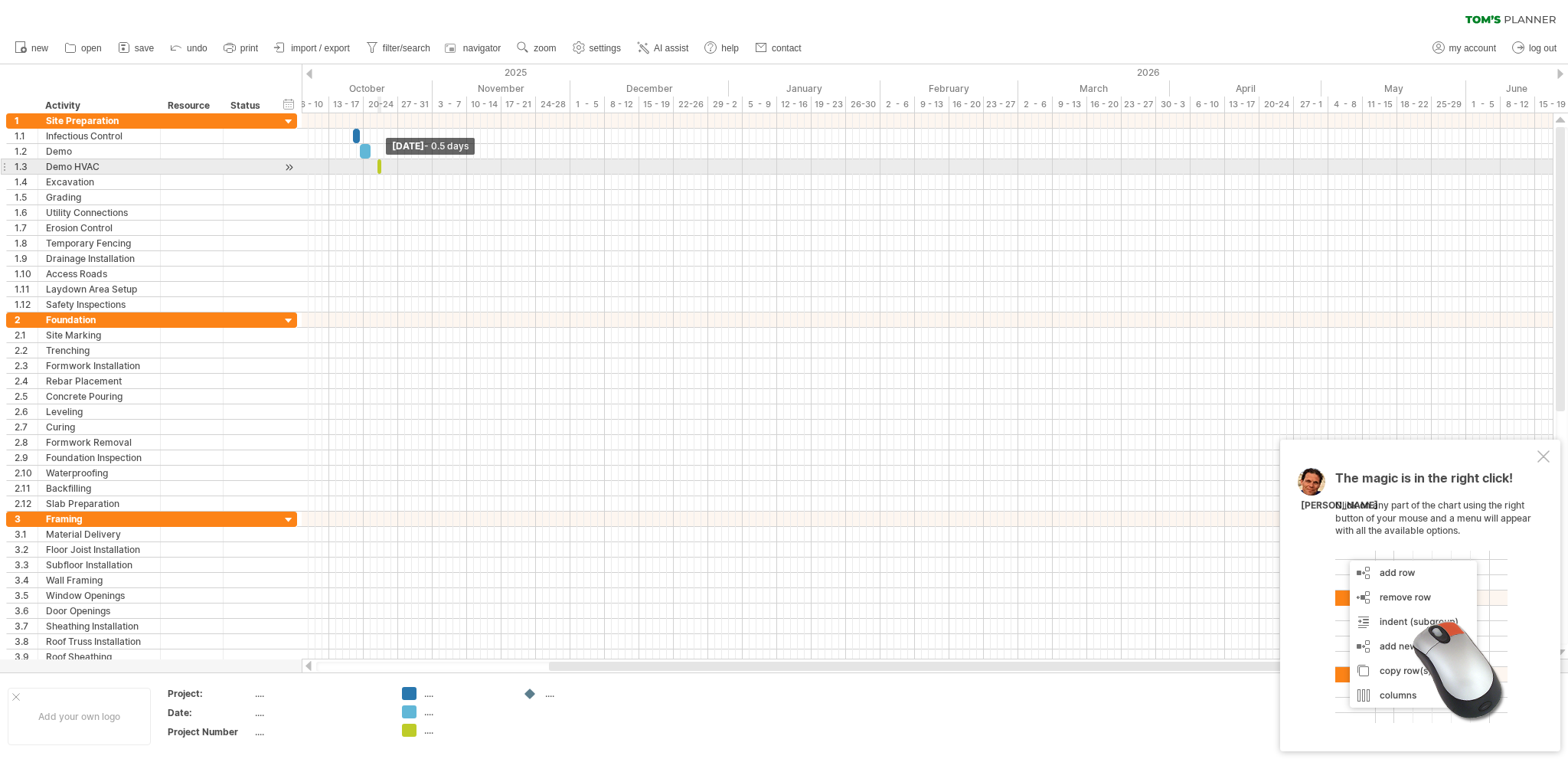
click at [367, 168] on div "[DATE] - 0.5 days [DATE] - 0.5 days" at bounding box center [927, 386] width 1251 height 546
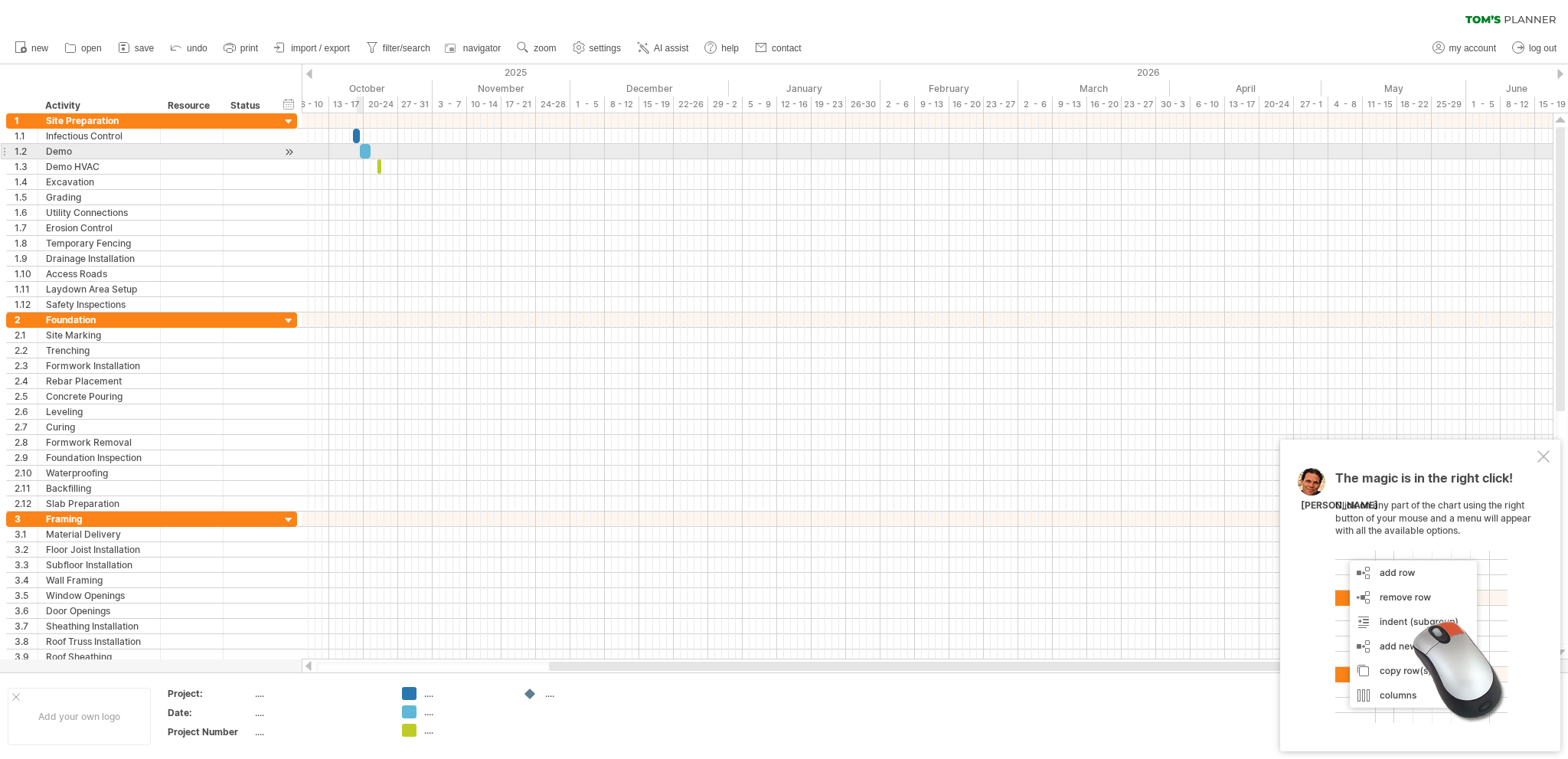
click at [361, 152] on span at bounding box center [359, 150] width 6 height 15
click at [358, 150] on span at bounding box center [357, 150] width 6 height 15
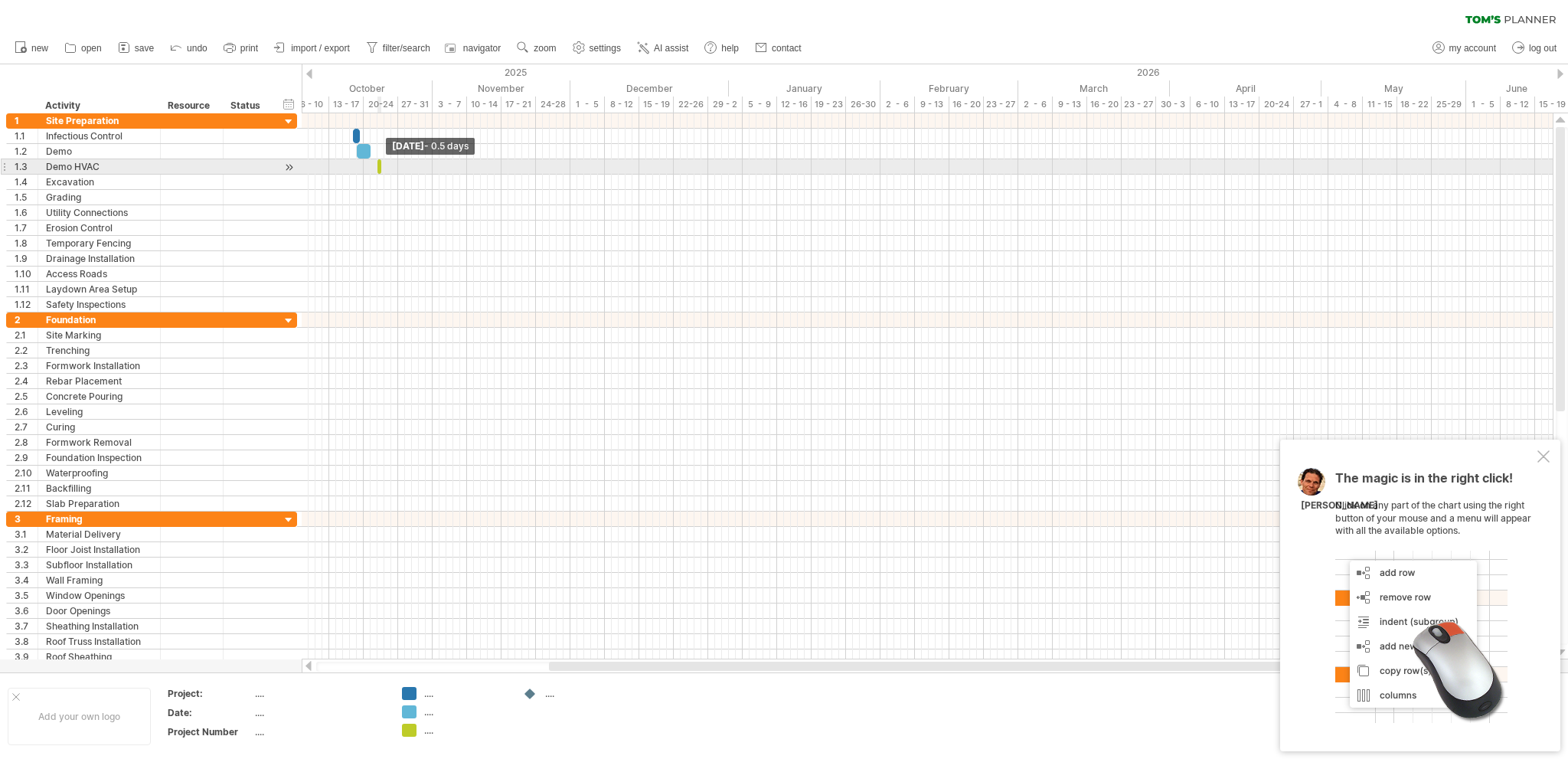
click at [380, 167] on span at bounding box center [380, 166] width 6 height 15
drag, startPoint x: 380, startPoint y: 167, endPoint x: 364, endPoint y: 162, distance: 16.8
click at [364, 162] on div "[DATE] - 0.5 days [DATE] - 2.0 days" at bounding box center [927, 386] width 1251 height 546
drag, startPoint x: 377, startPoint y: 166, endPoint x: 364, endPoint y: 164, distance: 13.2
click at [364, 164] on div "[DATE] - 0.5 days [DATE] - 2.0 days" at bounding box center [927, 386] width 1251 height 546
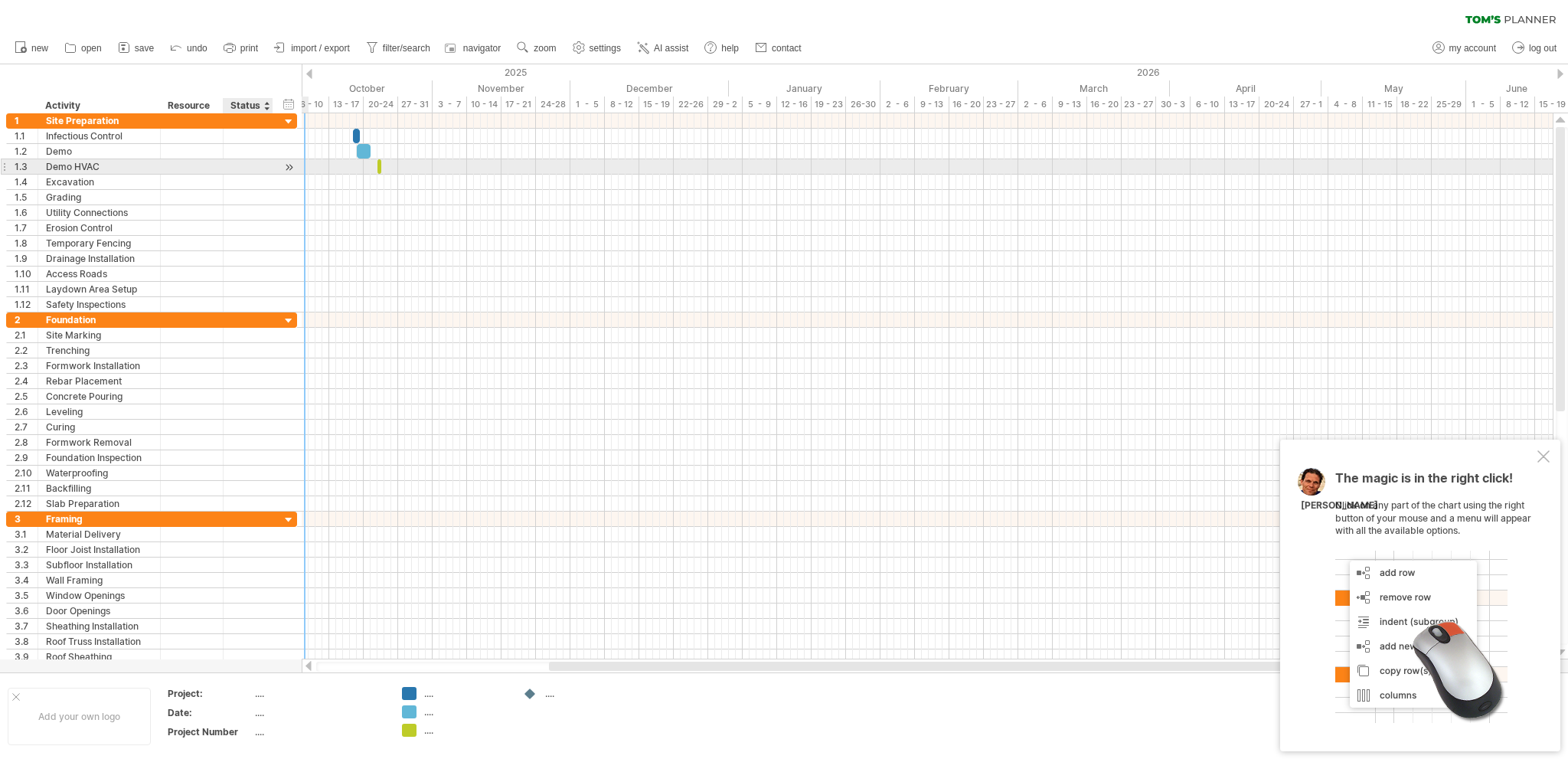
click at [290, 168] on div at bounding box center [289, 167] width 15 height 16
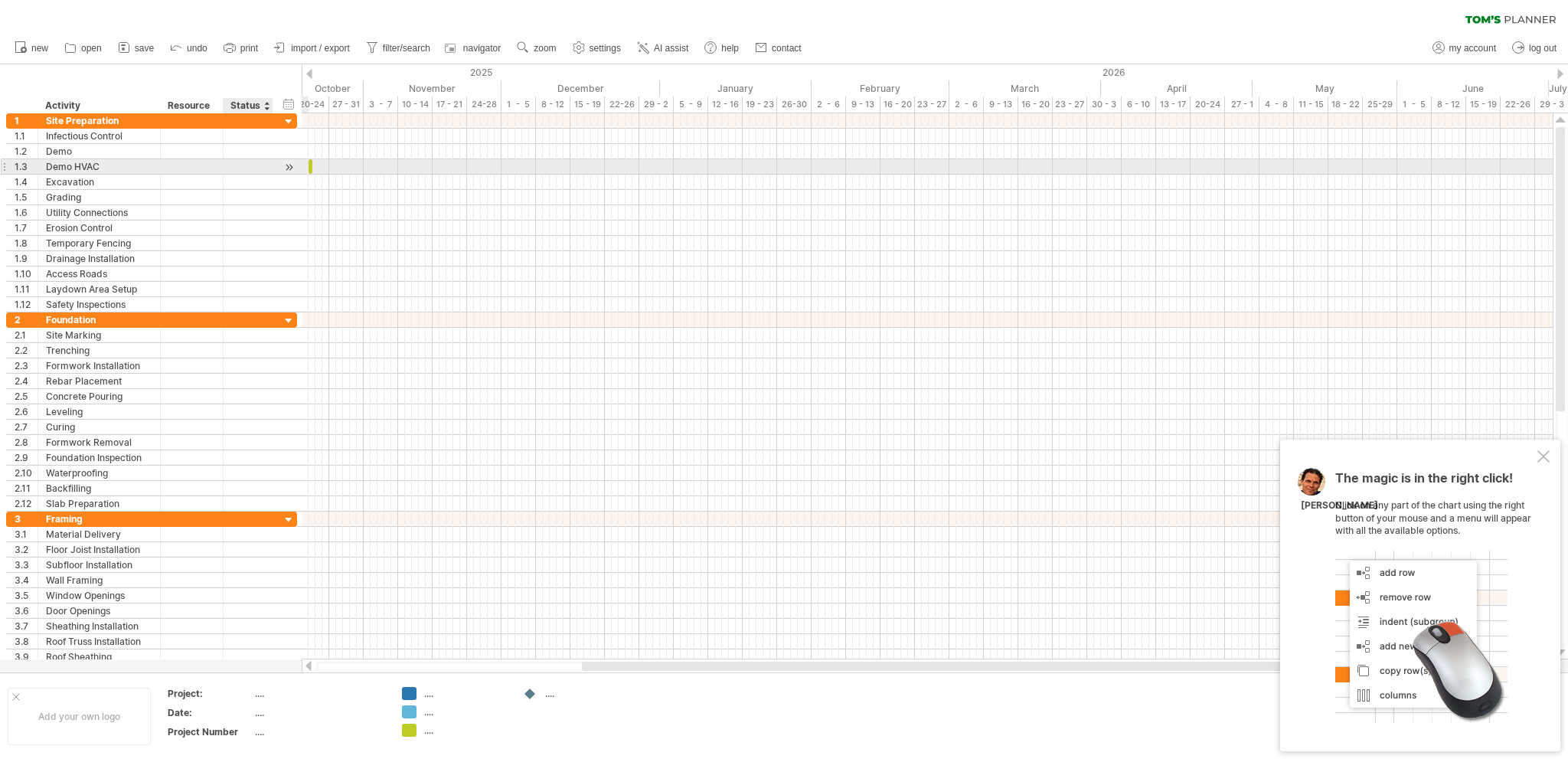
click at [291, 168] on div at bounding box center [289, 167] width 15 height 16
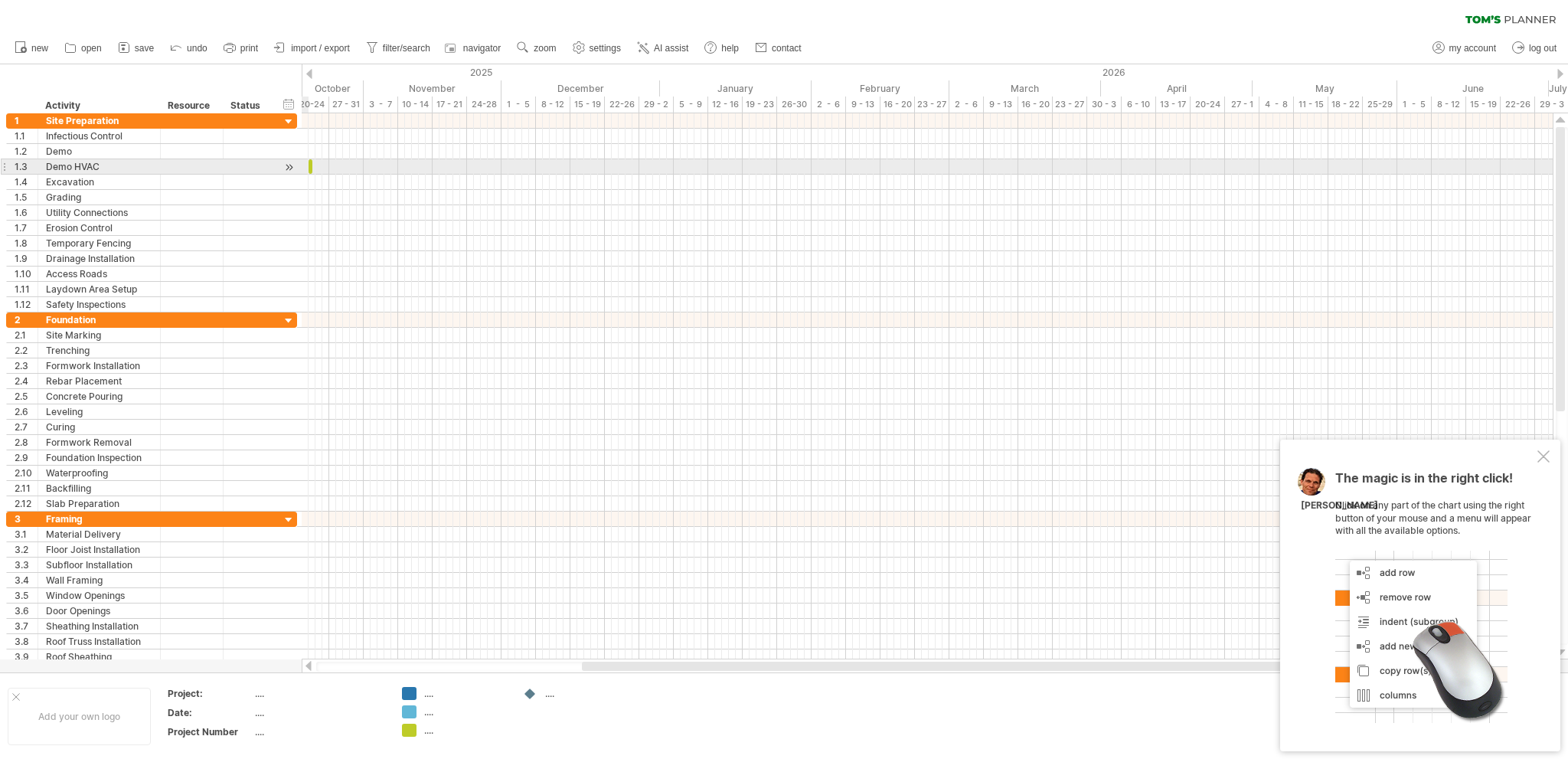
click at [285, 165] on div at bounding box center [289, 167] width 15 height 16
click at [291, 165] on div at bounding box center [289, 167] width 15 height 16
drag, startPoint x: 312, startPoint y: 167, endPoint x: 305, endPoint y: 161, distance: 9.2
click at [305, 161] on div "[DATE] - 0.5 days [DATE] - 2.0 days" at bounding box center [927, 386] width 1251 height 546
drag, startPoint x: 358, startPoint y: 165, endPoint x: 368, endPoint y: 165, distance: 10.0
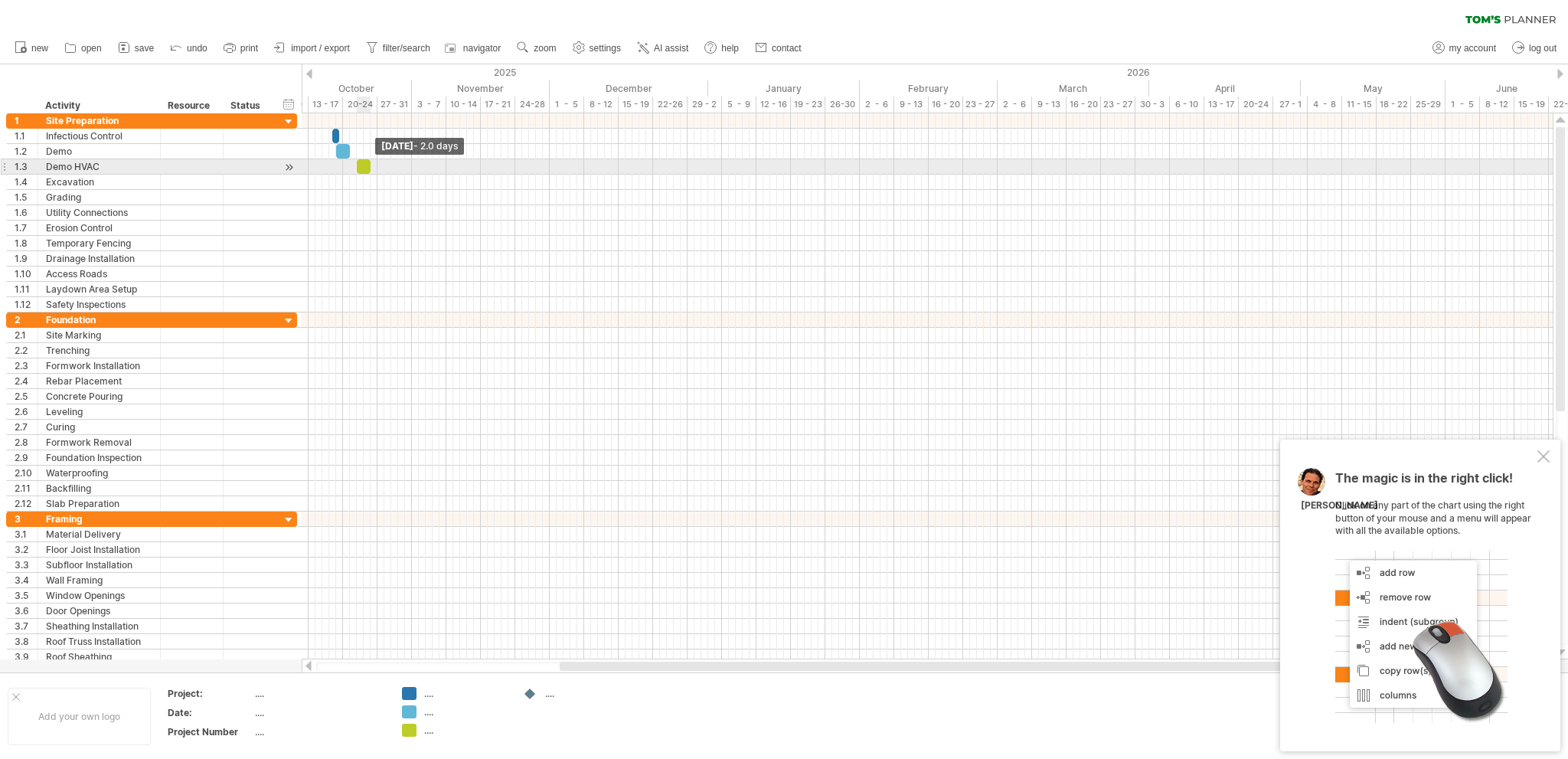
click at [368, 165] on span at bounding box center [370, 166] width 6 height 15
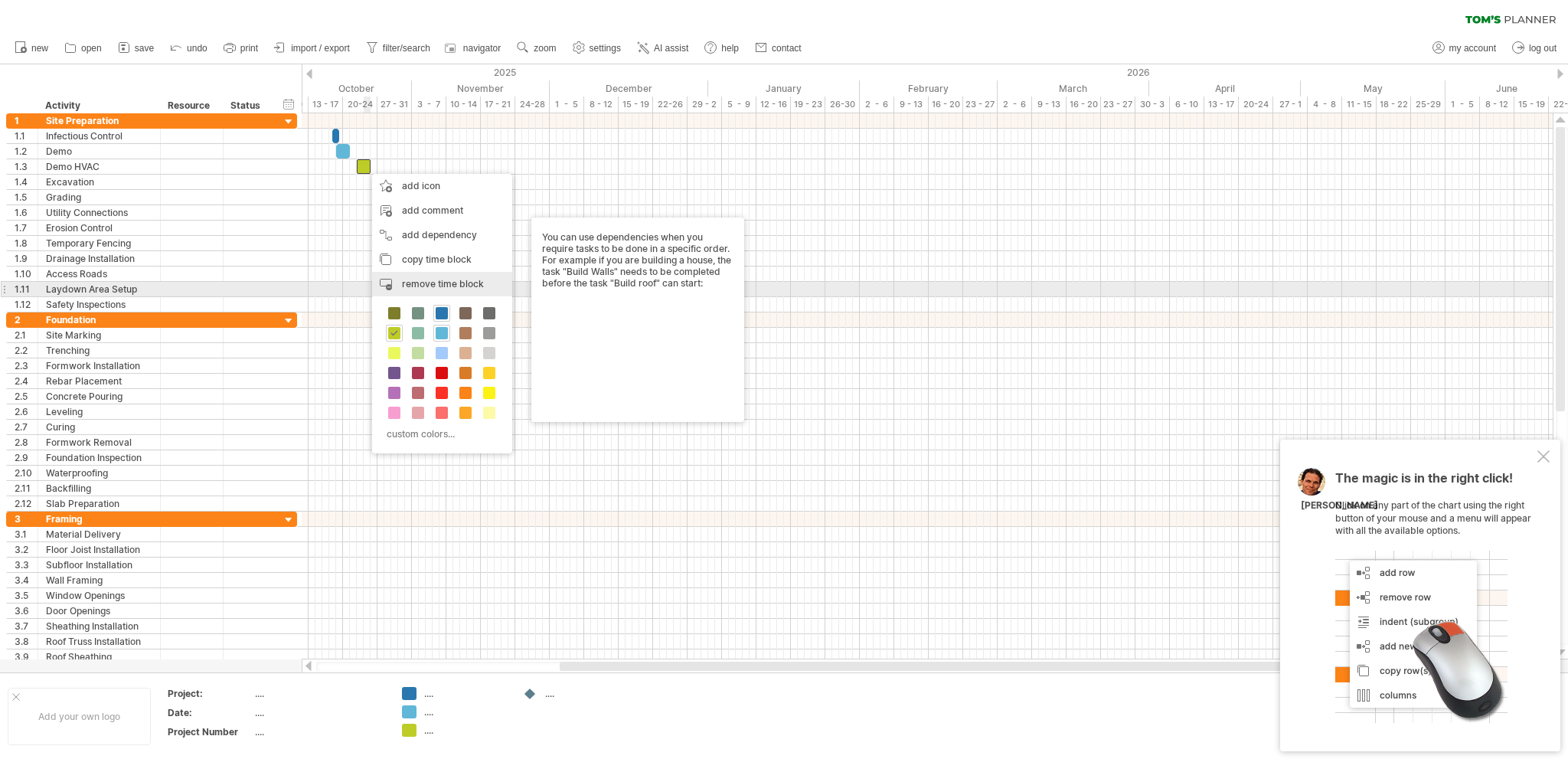
click at [426, 282] on span "remove time block" at bounding box center [443, 283] width 82 height 11
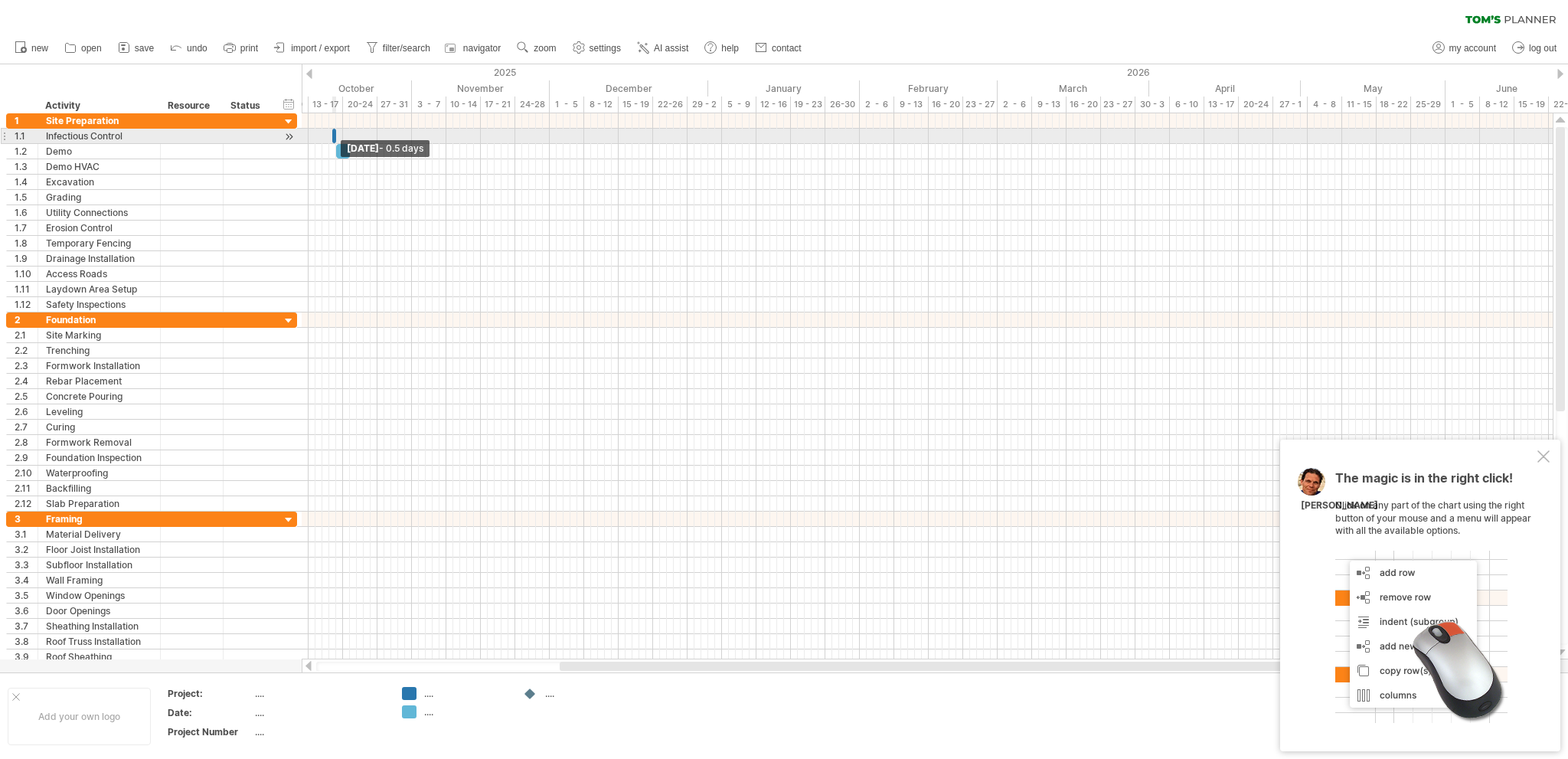
drag, startPoint x: 337, startPoint y: 136, endPoint x: 325, endPoint y: 137, distance: 12.0
click at [325, 137] on div "[DATE] - 0.5 days [DATE] - 2.0 days" at bounding box center [927, 386] width 1251 height 546
click at [343, 136] on span at bounding box center [343, 135] width 6 height 15
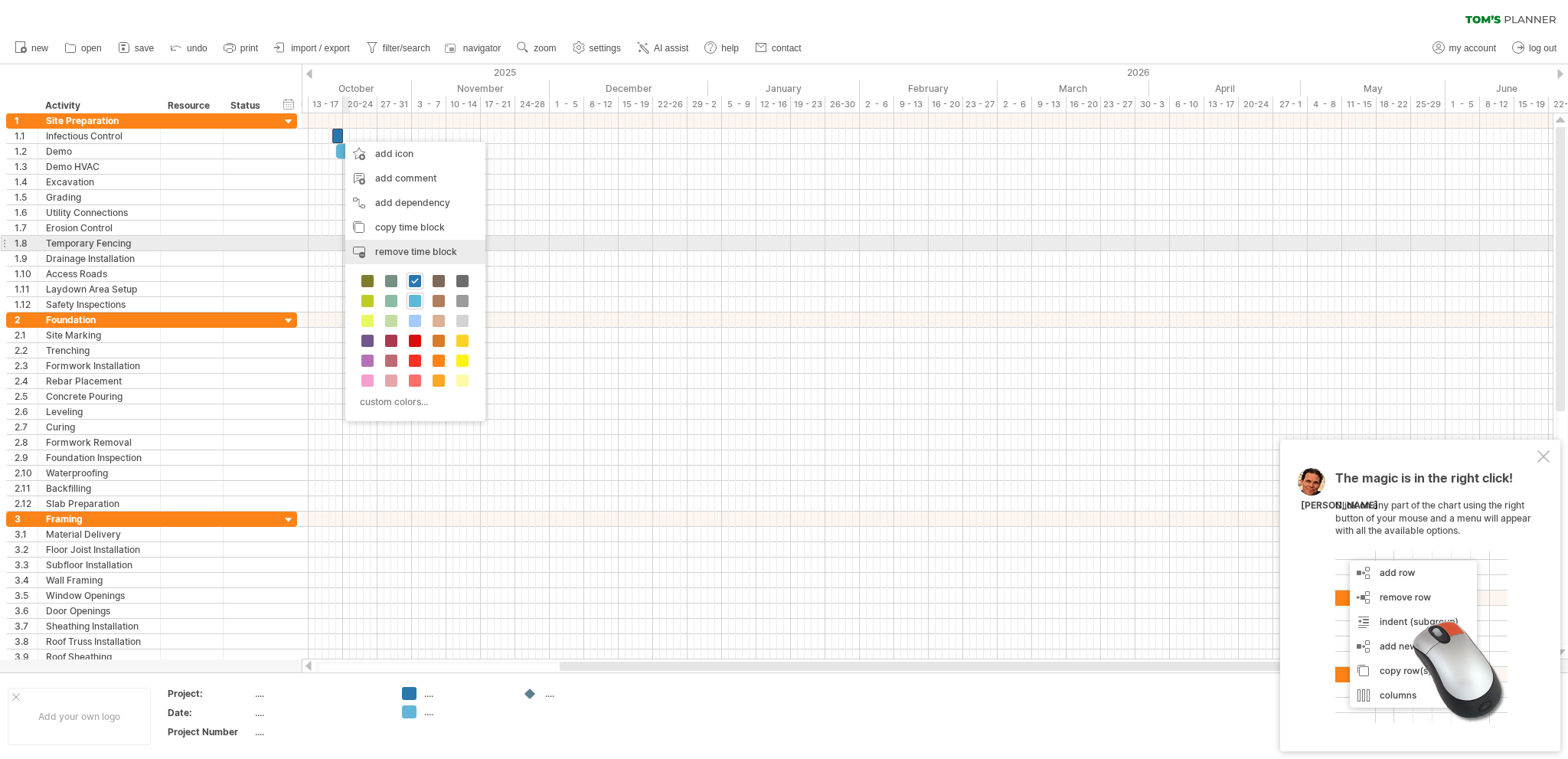
drag, startPoint x: 395, startPoint y: 250, endPoint x: 364, endPoint y: 236, distance: 34.0
click at [396, 250] on span "remove time block" at bounding box center [416, 250] width 82 height 11
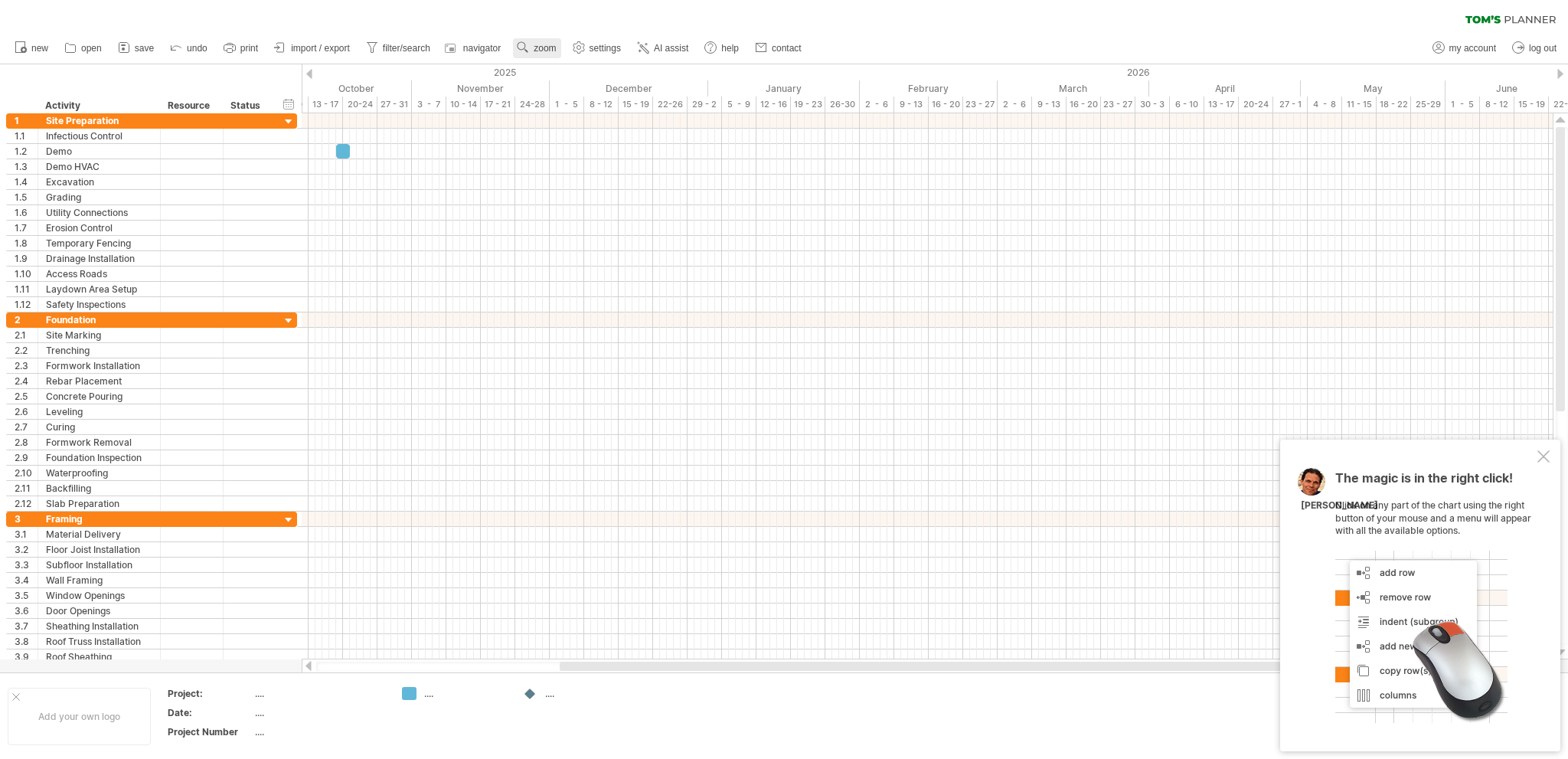
click at [543, 44] on span "zoom" at bounding box center [545, 48] width 22 height 11
click at [573, 111] on div "Day" at bounding box center [592, 112] width 85 height 25
click at [575, 110] on div "Day" at bounding box center [592, 112] width 85 height 25
click at [544, 51] on span "zoom" at bounding box center [545, 48] width 22 height 11
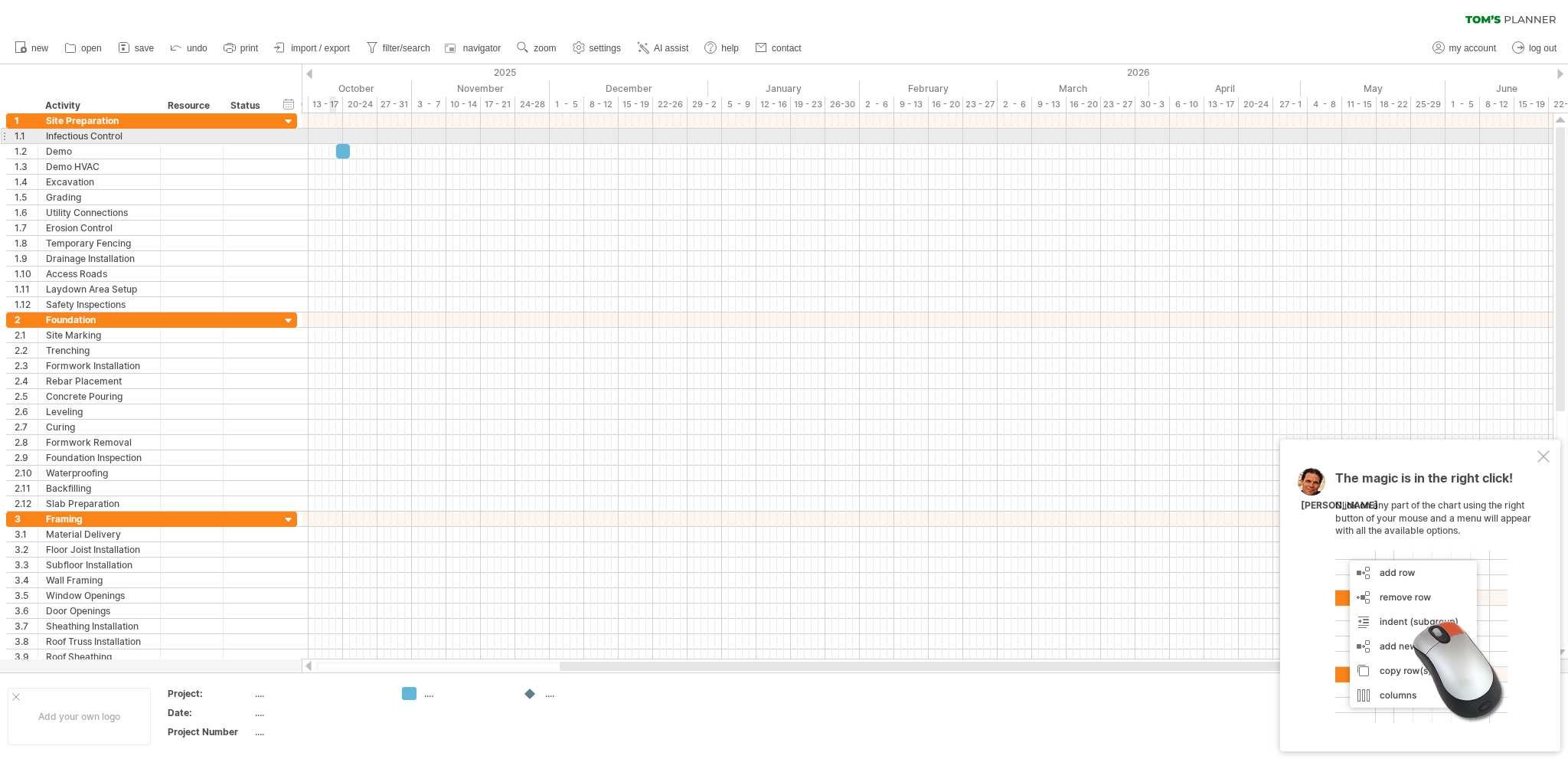
click at [332, 137] on div at bounding box center [927, 136] width 1251 height 15
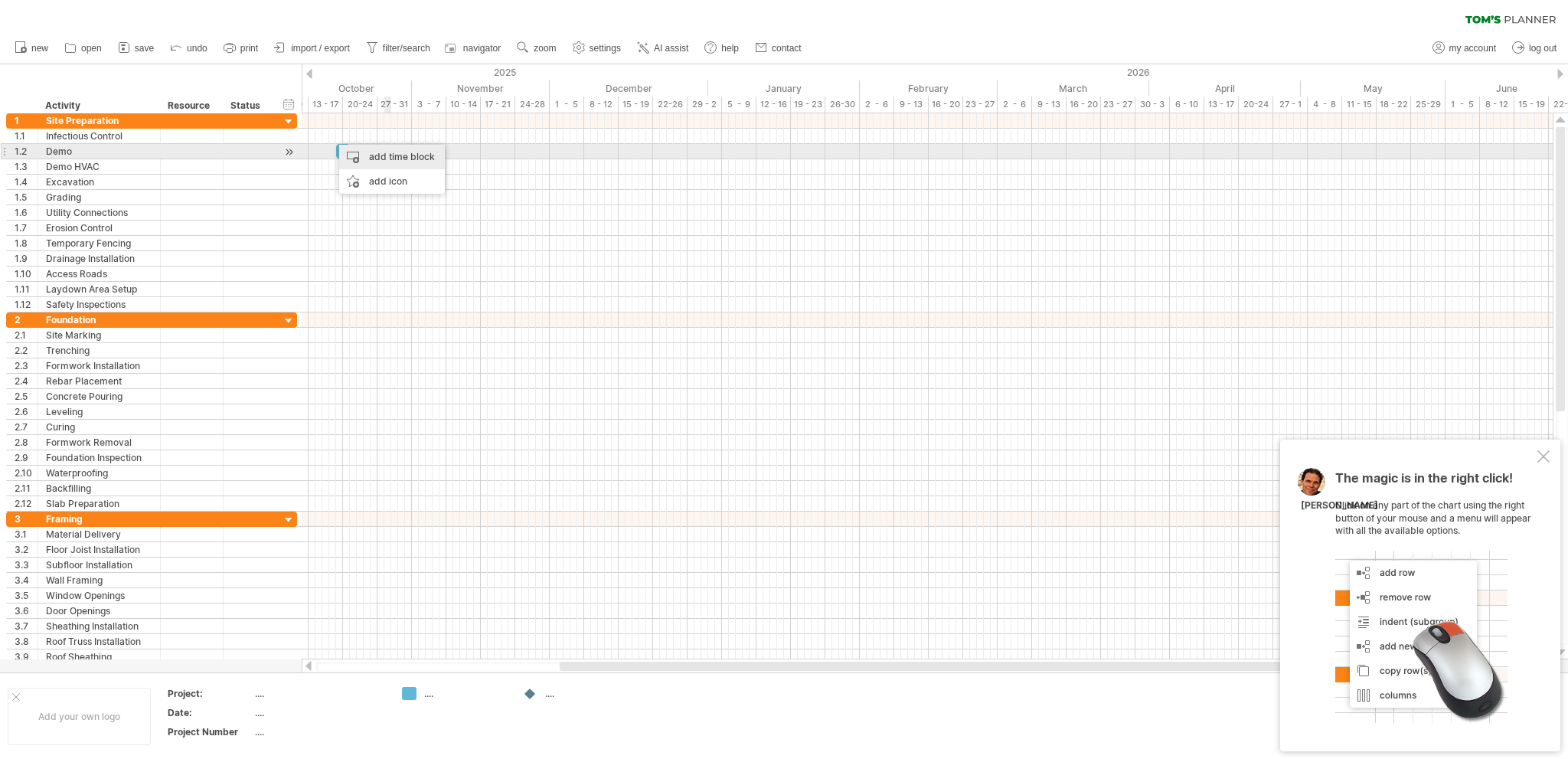
click at [409, 154] on div "add time block" at bounding box center [392, 156] width 106 height 25
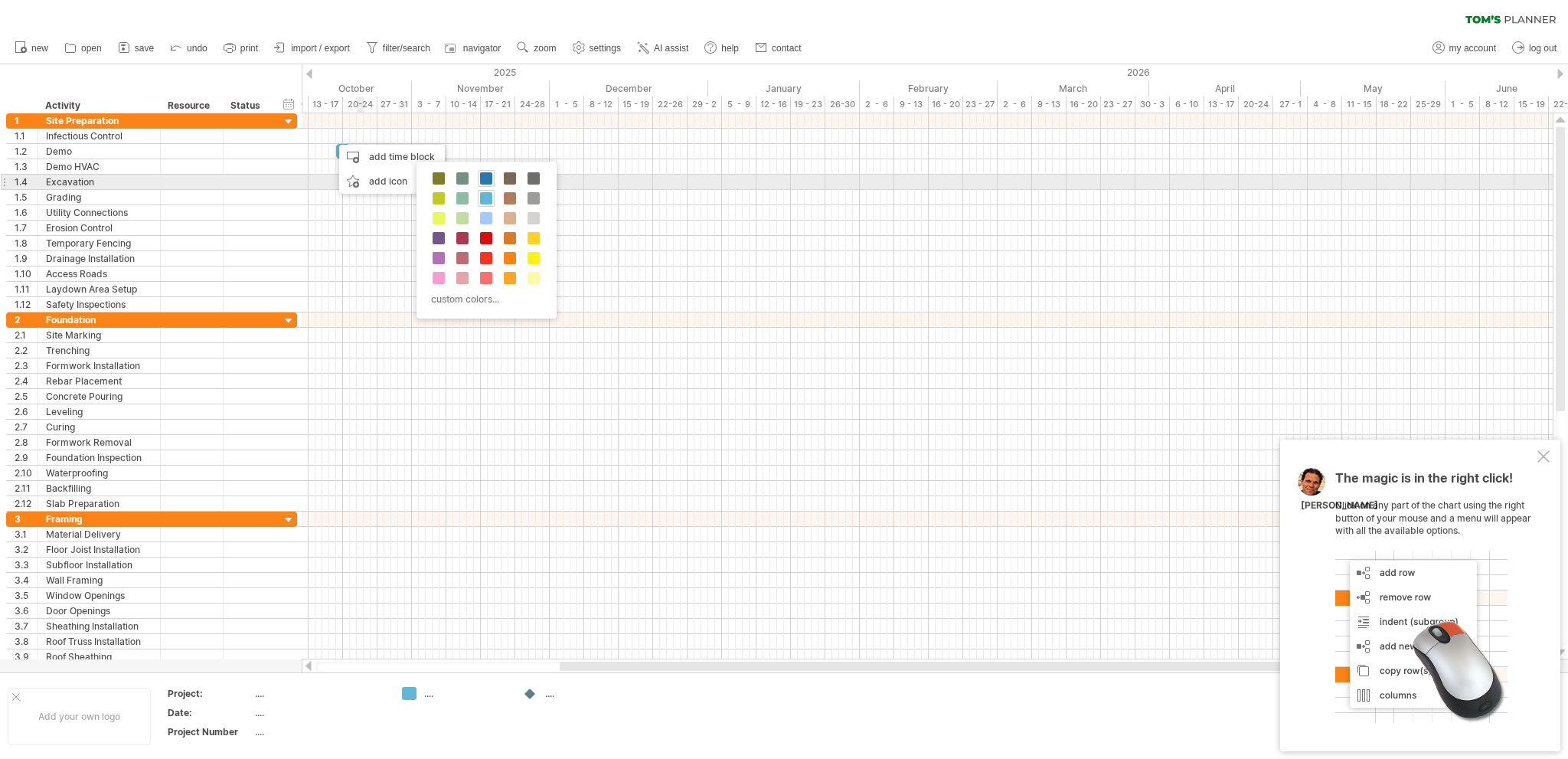
click at [486, 178] on span at bounding box center [486, 179] width 12 height 12
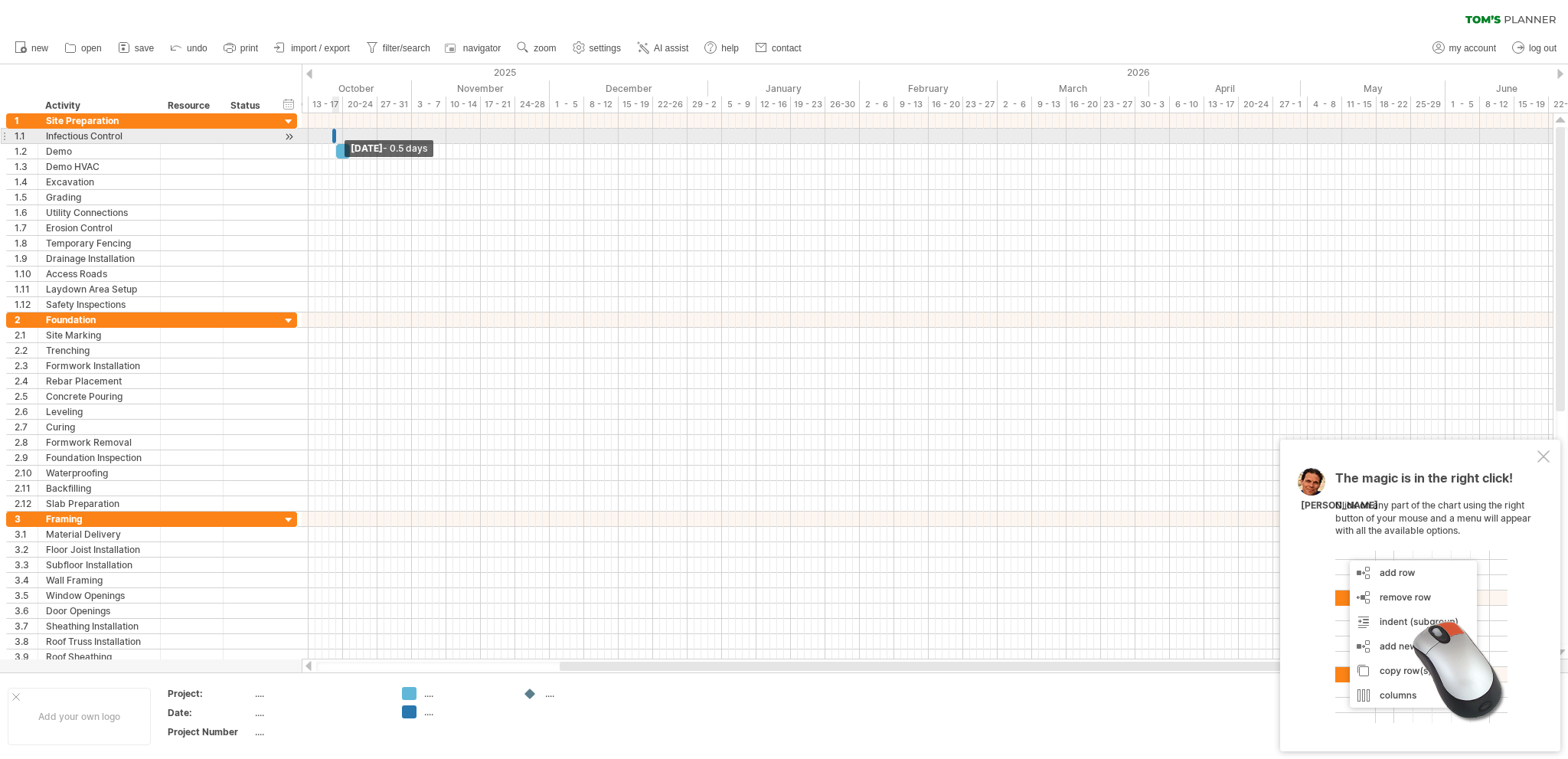
click at [336, 132] on span at bounding box center [336, 135] width 6 height 15
drag, startPoint x: 337, startPoint y: 132, endPoint x: 355, endPoint y: 132, distance: 18.0
click at [355, 132] on span at bounding box center [352, 135] width 6 height 15
drag, startPoint x: 343, startPoint y: 134, endPoint x: 323, endPoint y: 131, distance: 20.2
click at [323, 131] on div at bounding box center [322, 135] width 21 height 15
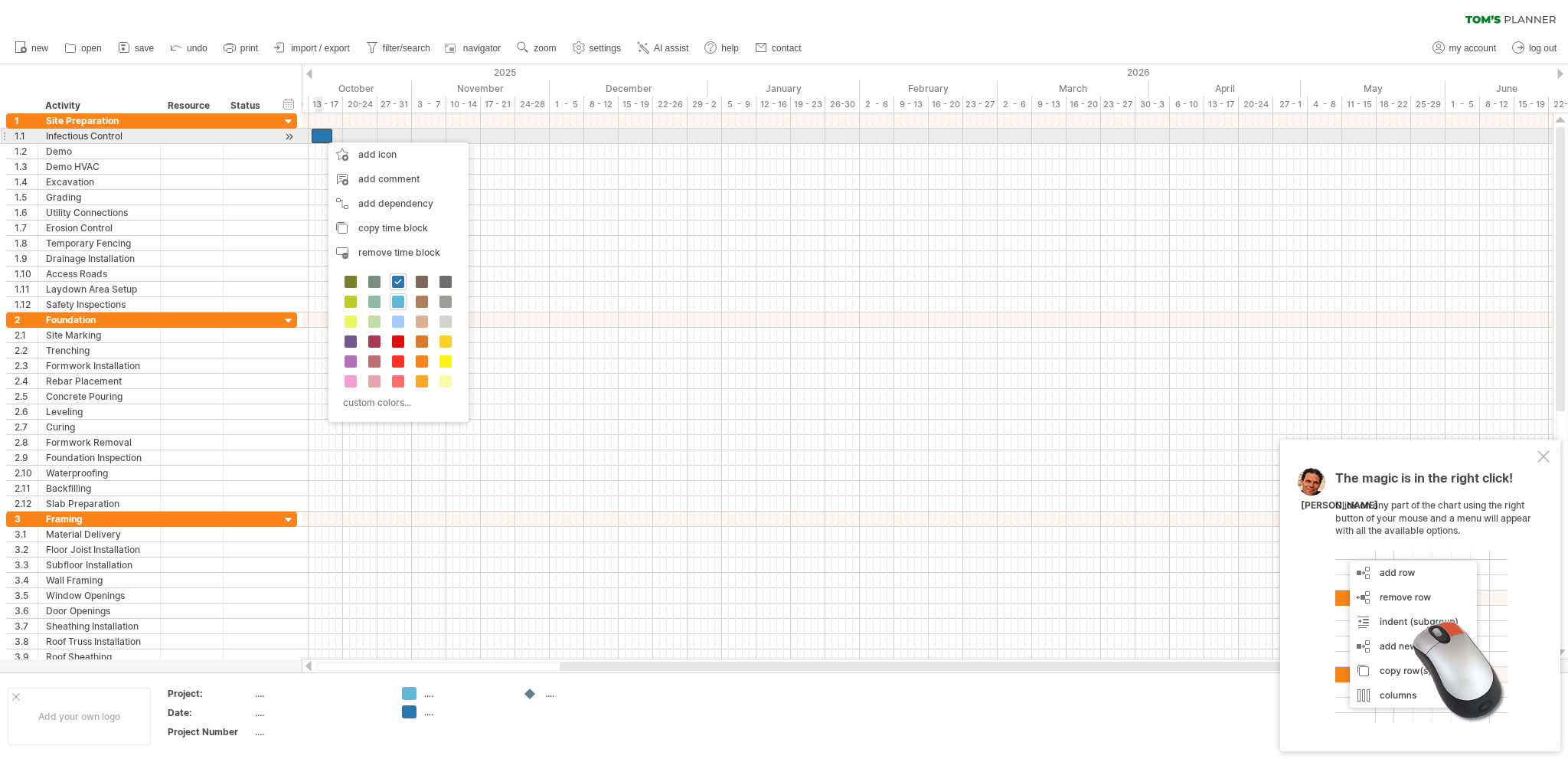
click at [321, 135] on div at bounding box center [322, 135] width 21 height 15
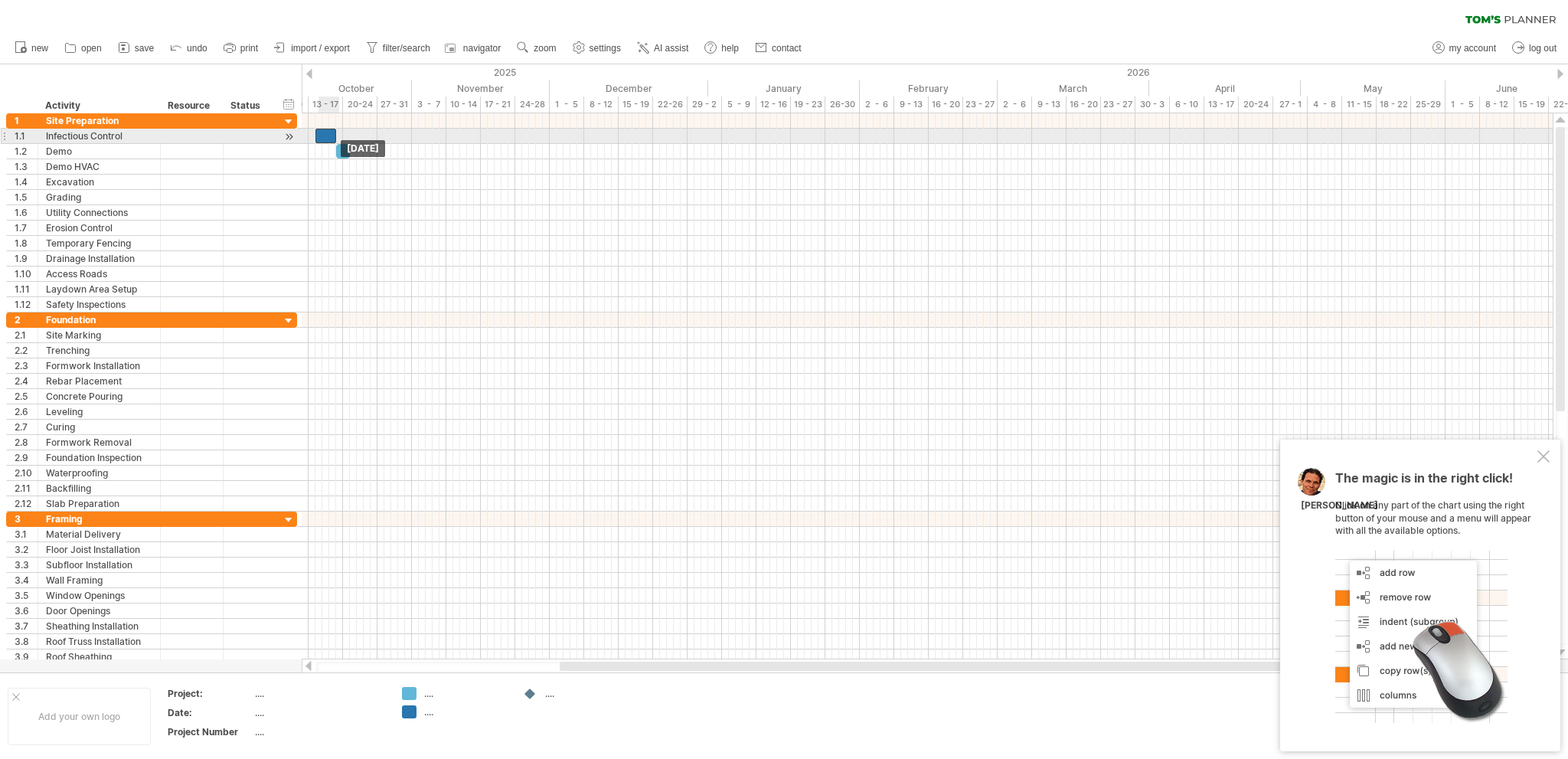
click at [326, 133] on div at bounding box center [326, 135] width 21 height 15
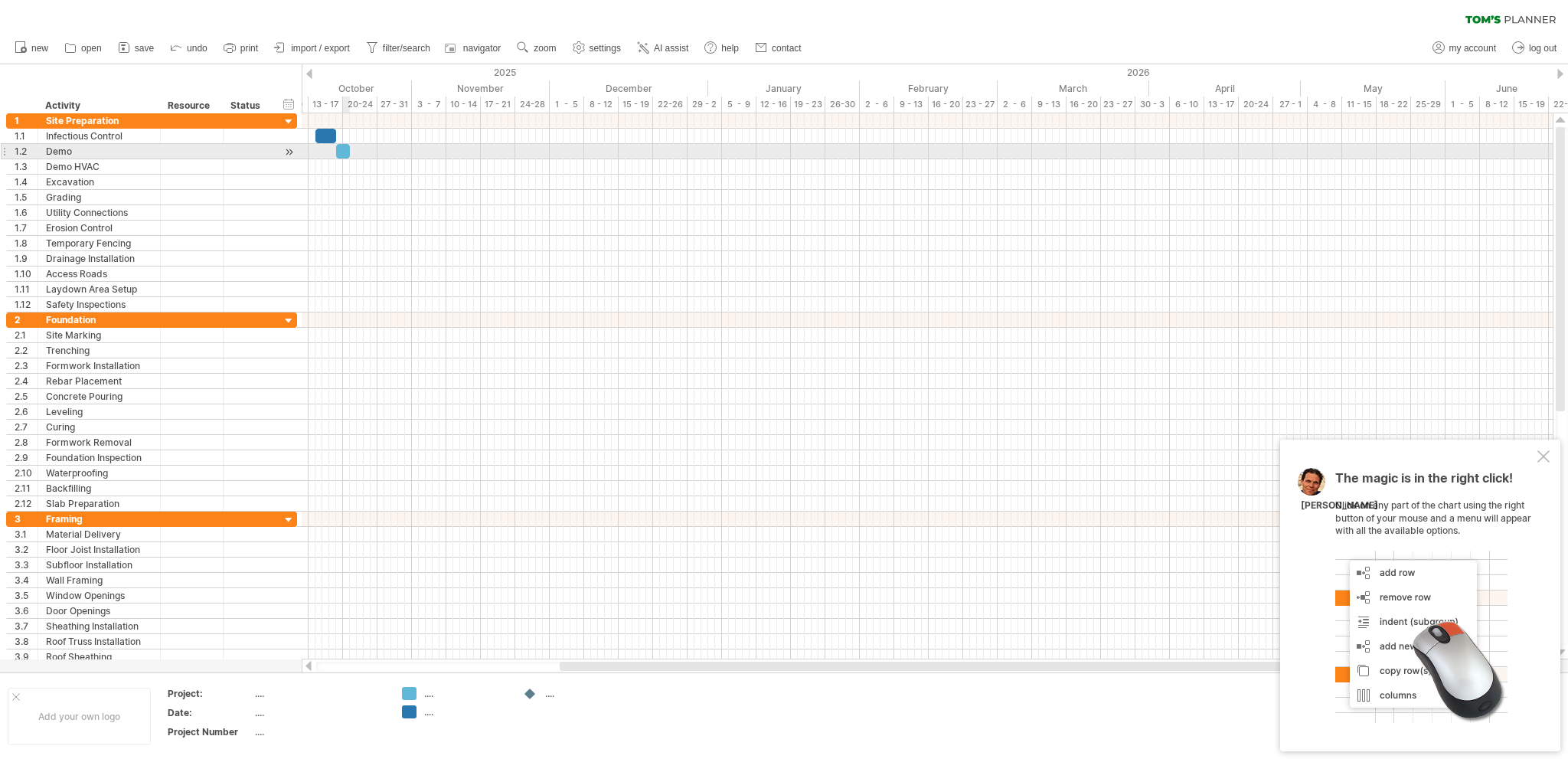
click at [343, 146] on div at bounding box center [343, 150] width 14 height 15
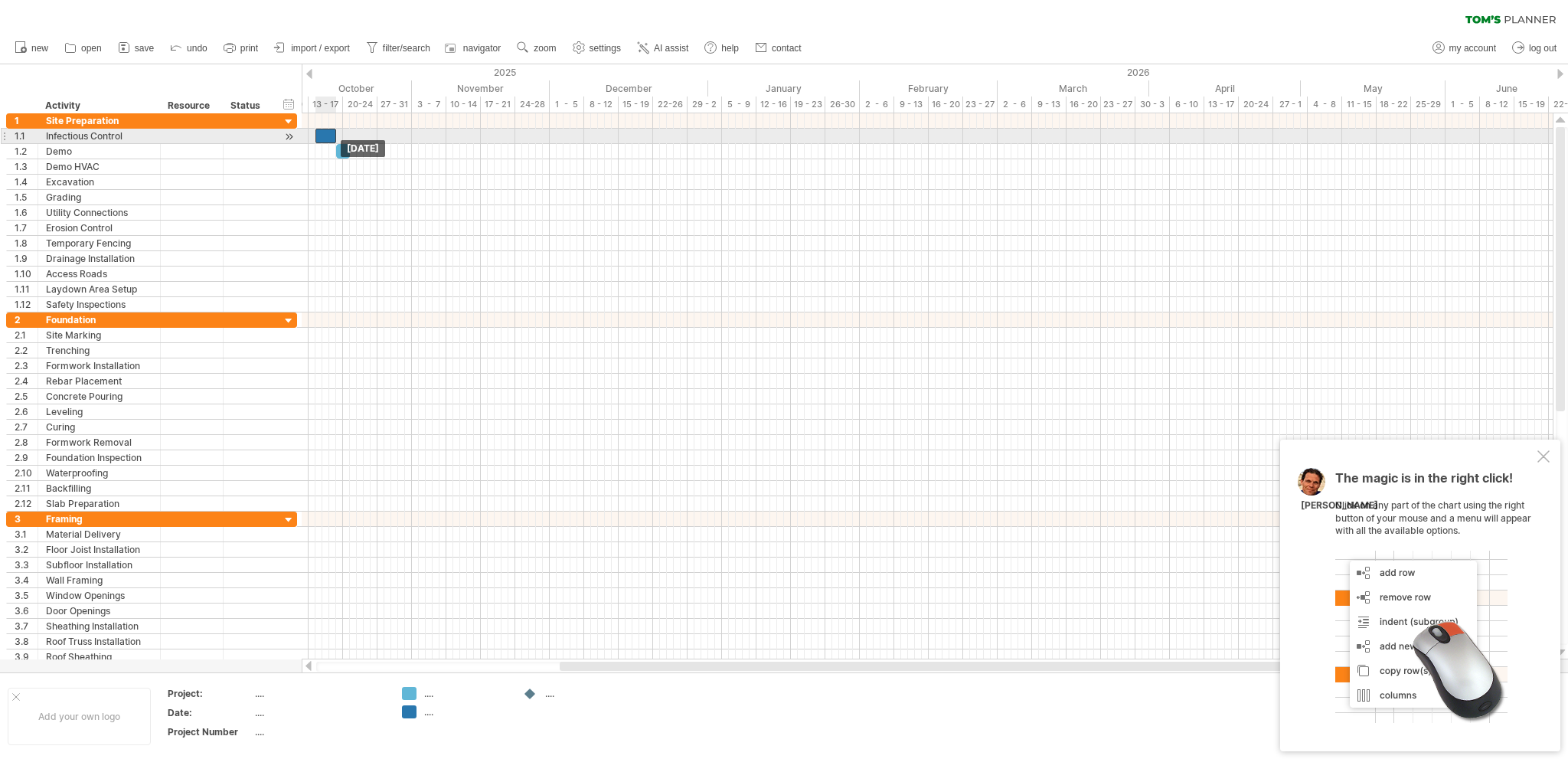
click at [321, 132] on div at bounding box center [326, 135] width 21 height 15
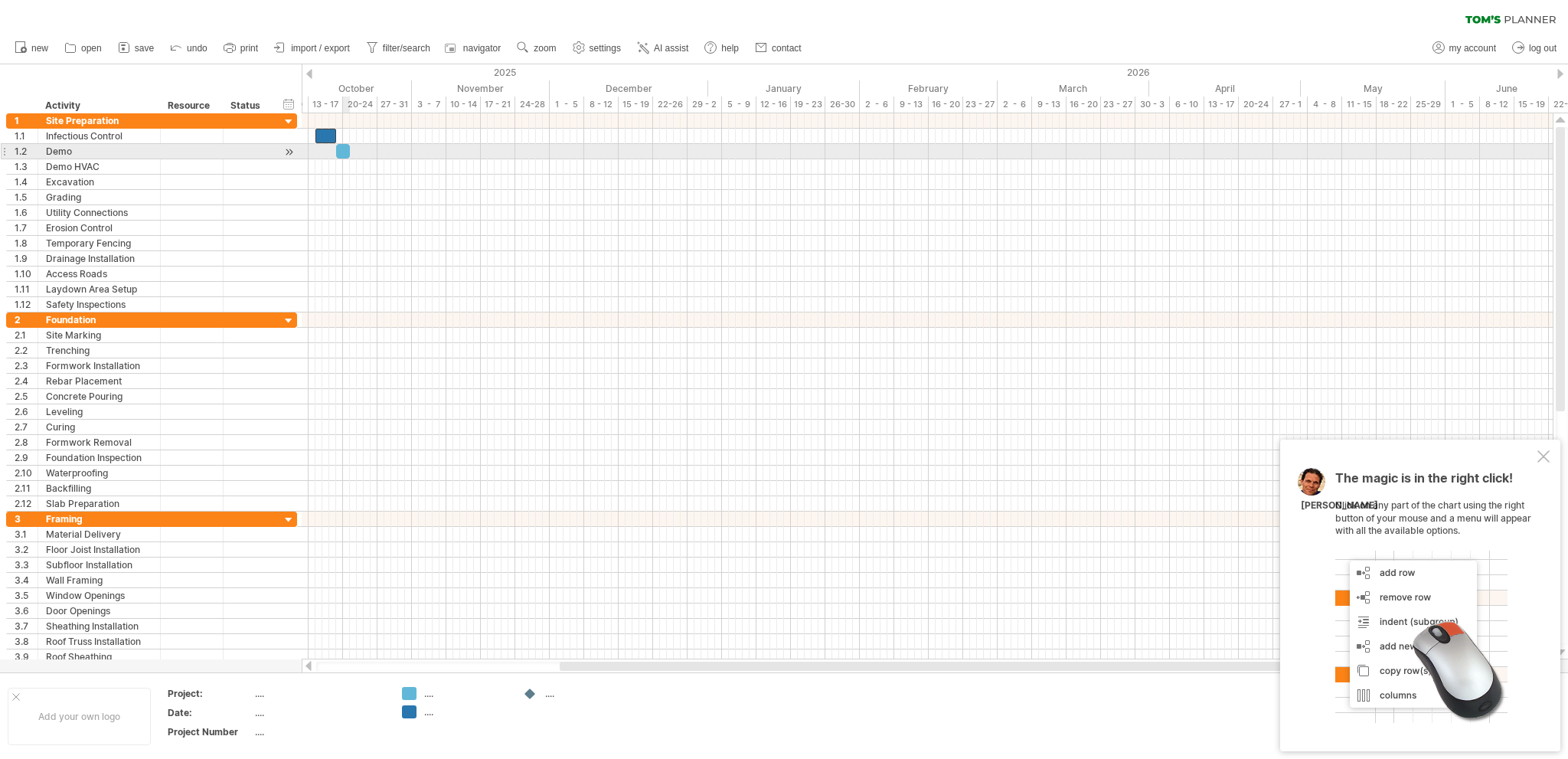
click at [346, 150] on div at bounding box center [343, 150] width 14 height 15
drag, startPoint x: 346, startPoint y: 150, endPoint x: 338, endPoint y: 150, distance: 8.0
click at [338, 150] on div at bounding box center [336, 150] width 14 height 15
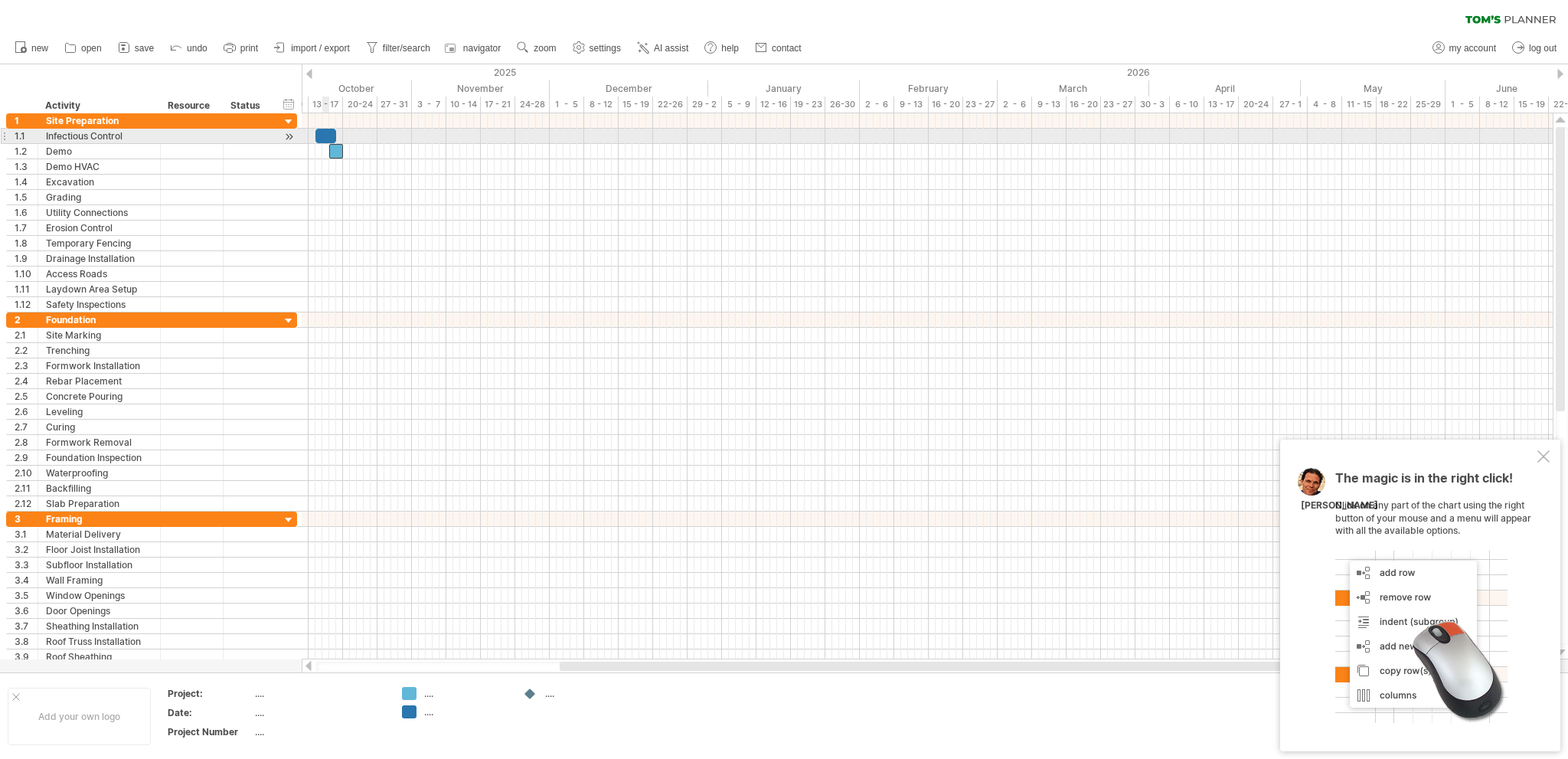
click at [325, 137] on div at bounding box center [326, 135] width 21 height 15
drag, startPoint x: 315, startPoint y: 134, endPoint x: 327, endPoint y: 134, distance: 12.0
click at [327, 134] on span at bounding box center [329, 135] width 6 height 15
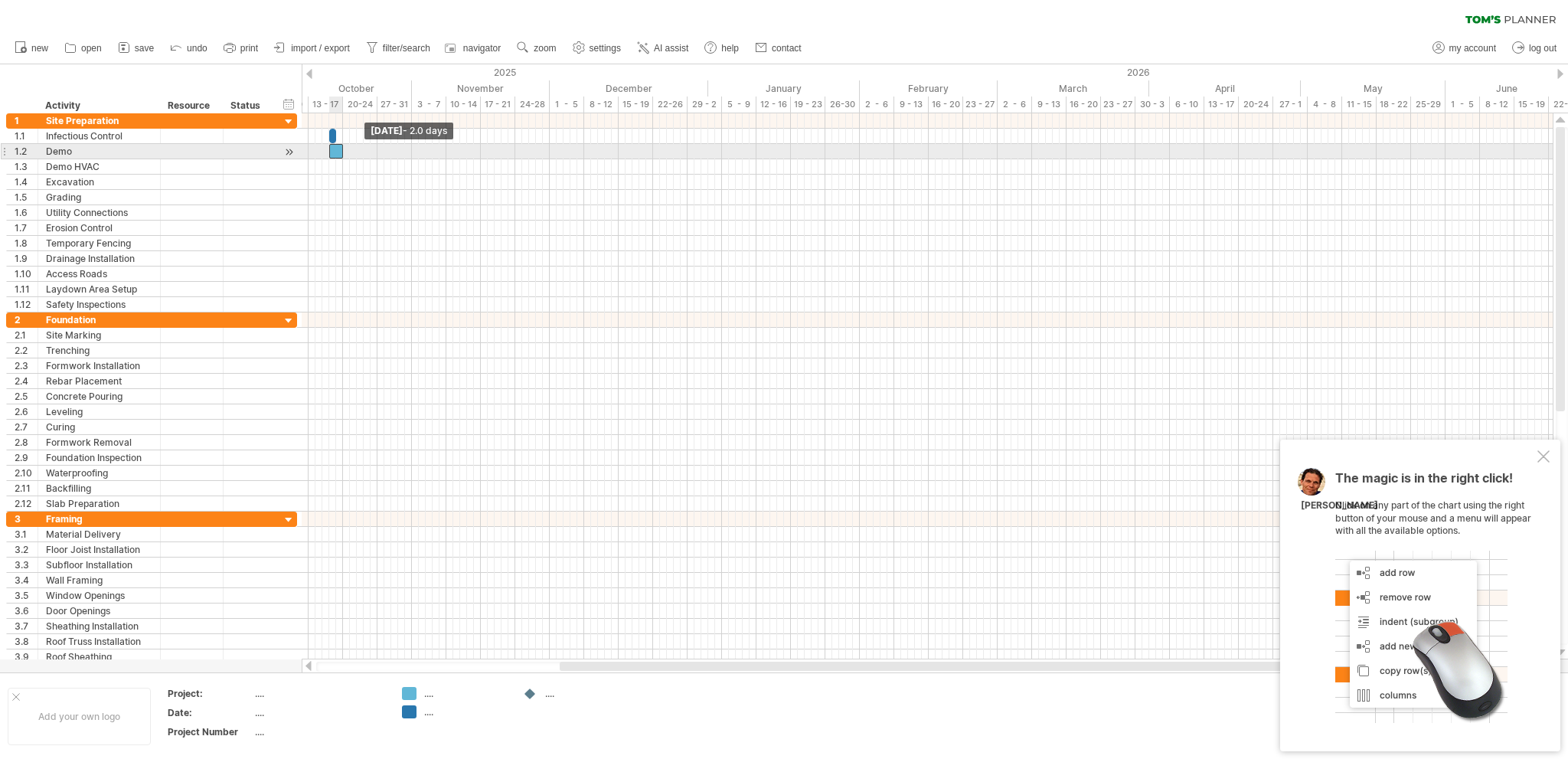
click at [329, 149] on span at bounding box center [329, 150] width 6 height 15
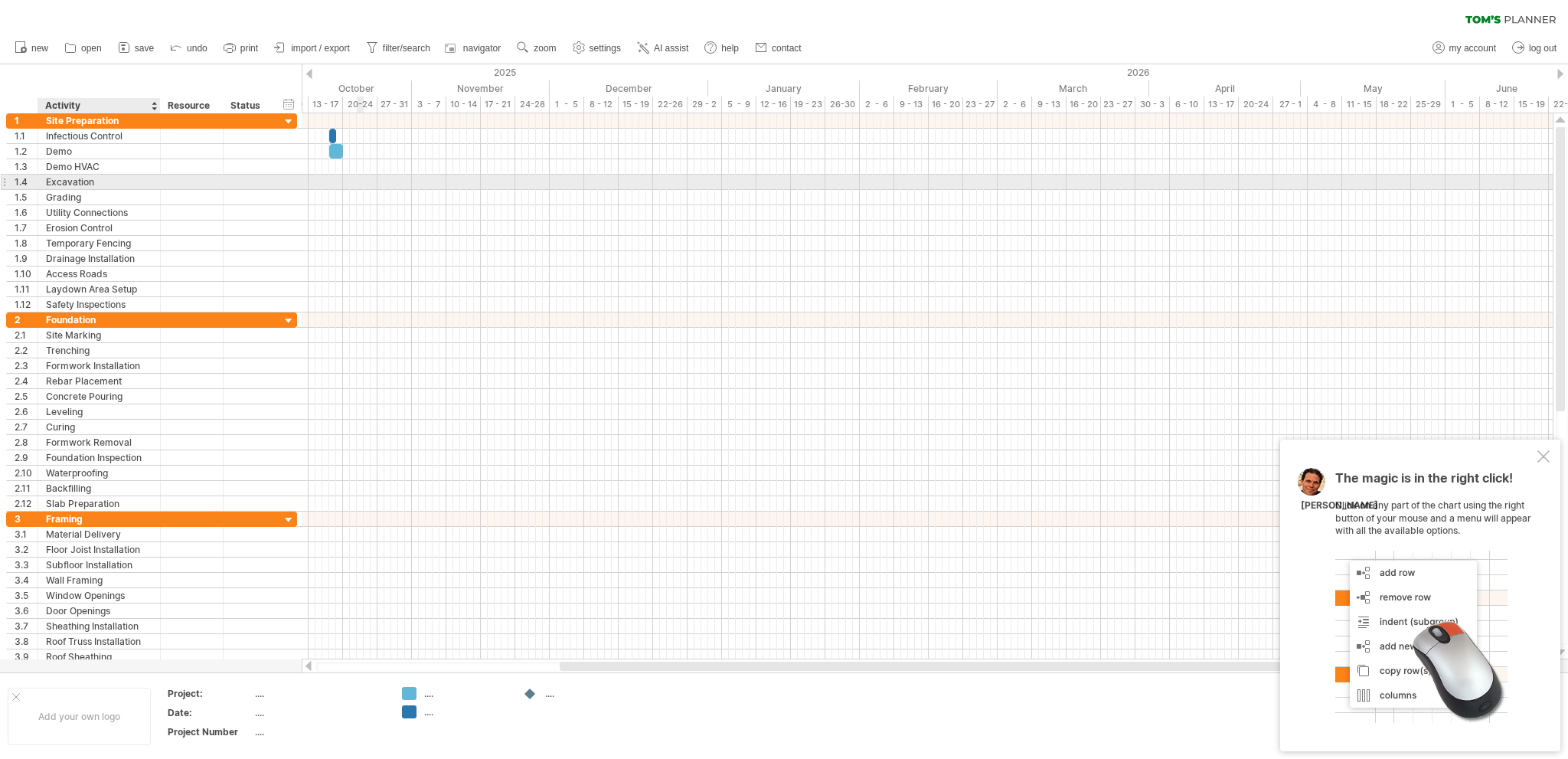
click at [102, 182] on div "Excavation" at bounding box center [99, 181] width 106 height 15
click at [9, 183] on div "1.4" at bounding box center [22, 181] width 32 height 15
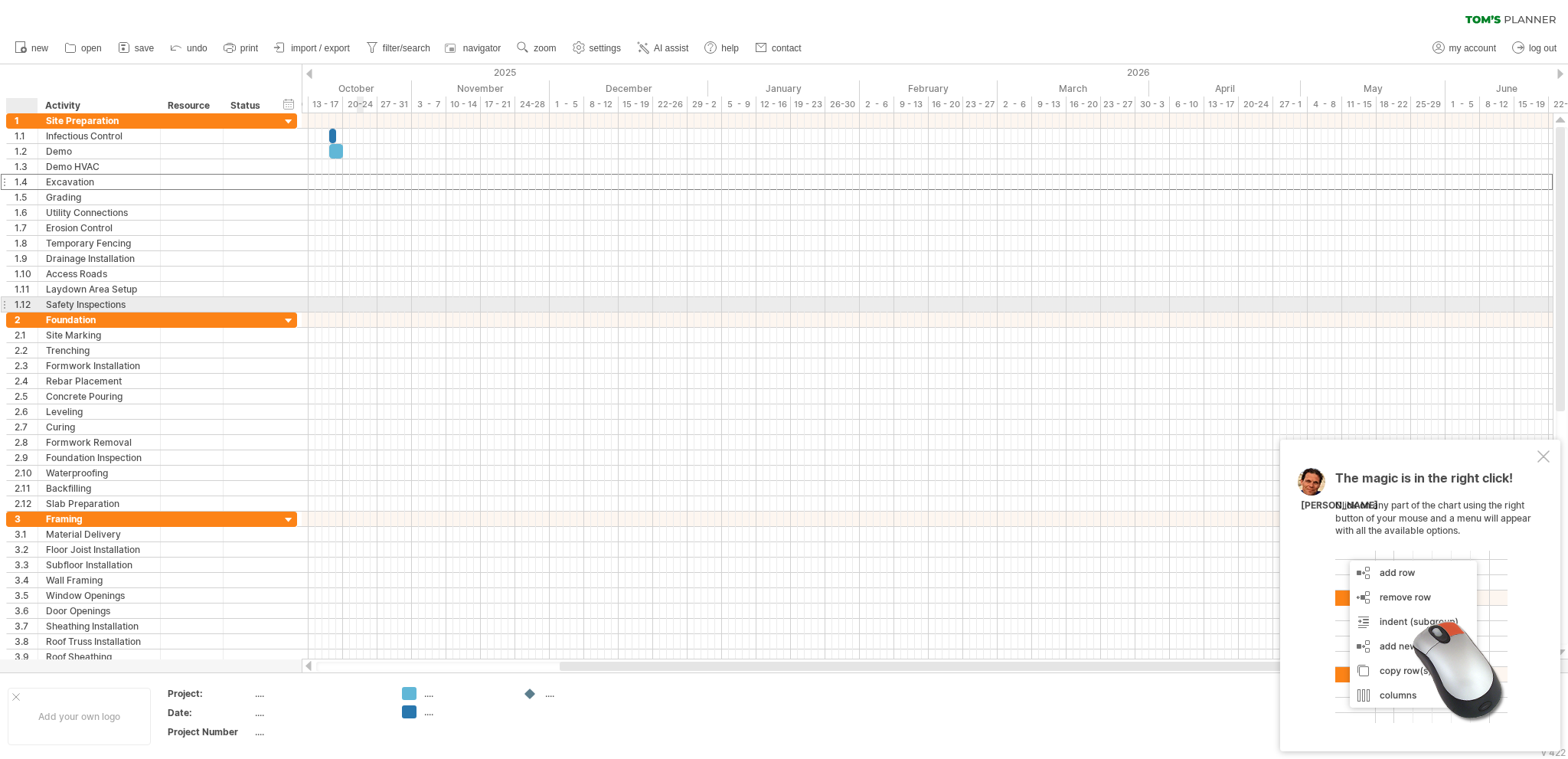
drag, startPoint x: 5, startPoint y: 179, endPoint x: 20, endPoint y: 299, distance: 120.9
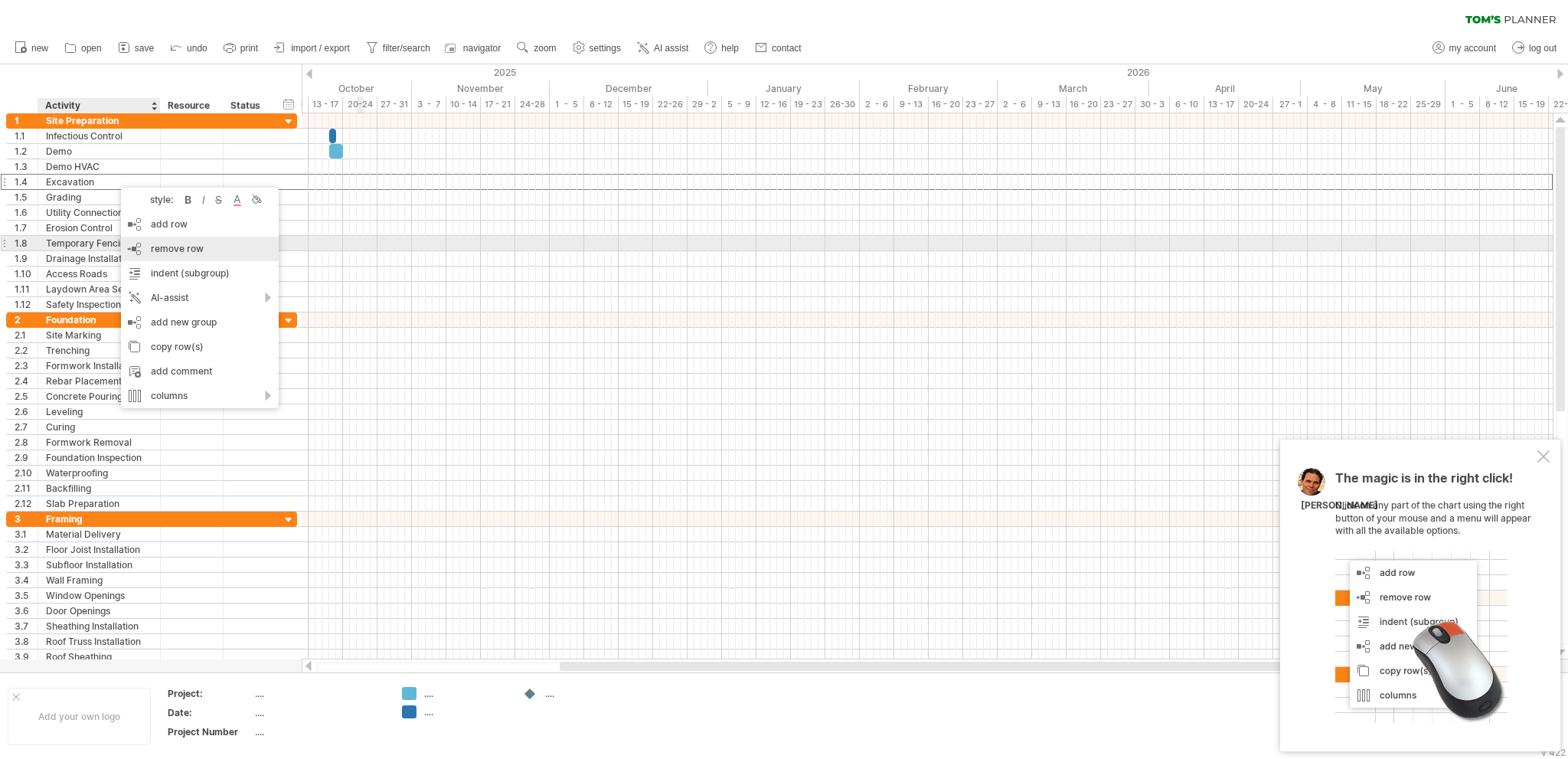
click at [167, 249] on span "remove row" at bounding box center [177, 248] width 53 height 11
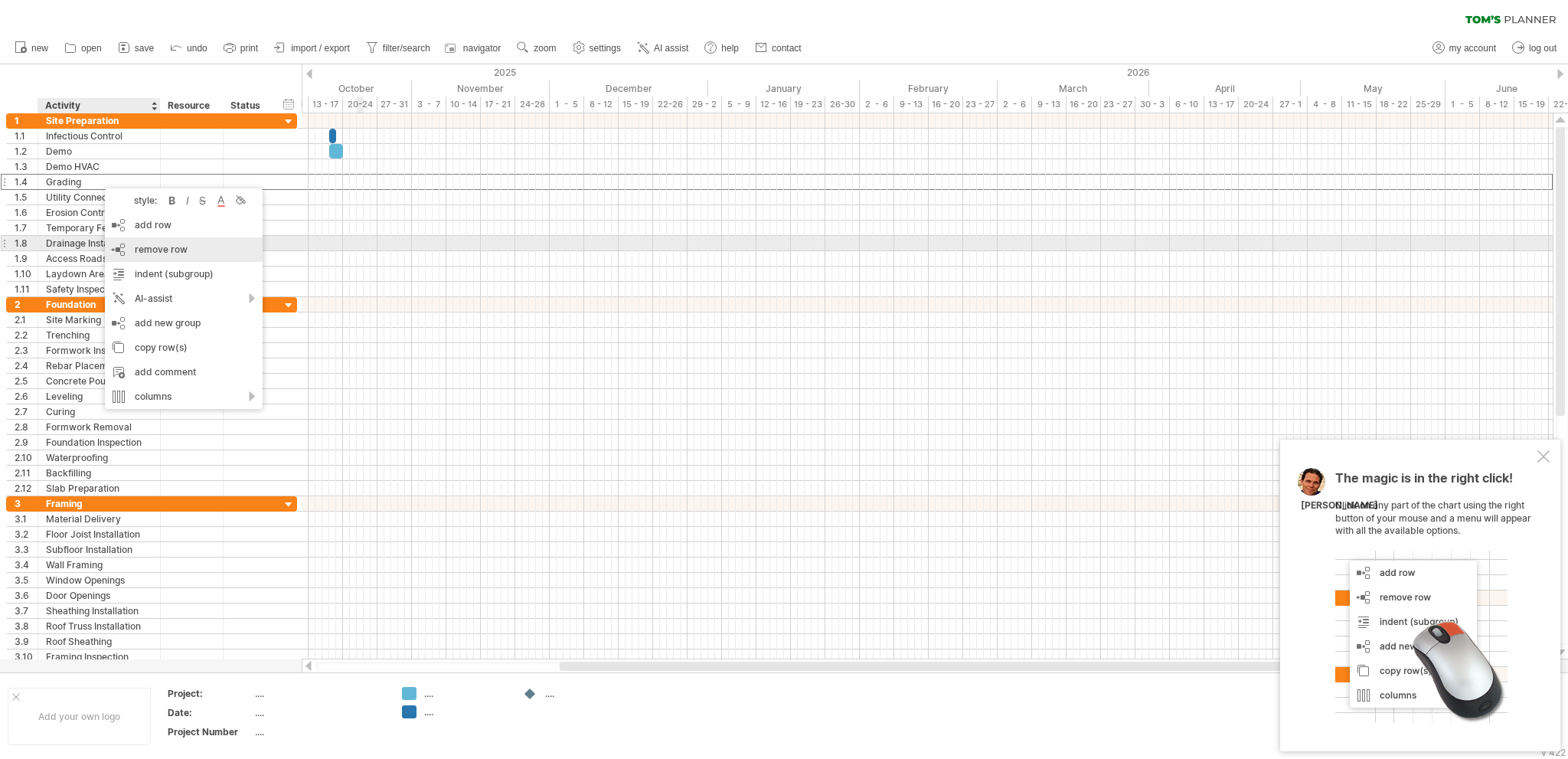
click at [148, 250] on span "remove row" at bounding box center [162, 249] width 53 height 11
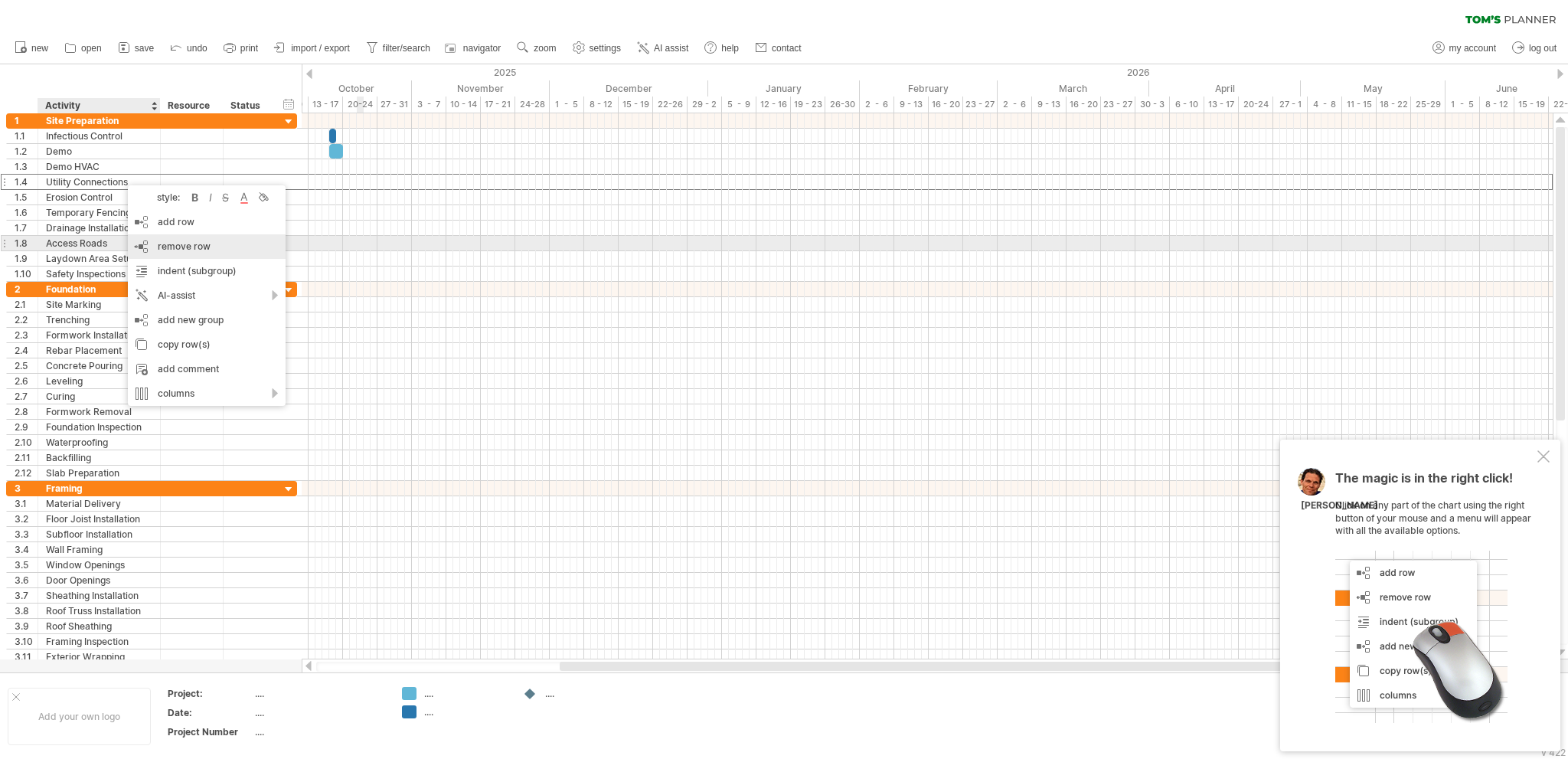
click at [163, 249] on span "remove row" at bounding box center [184, 245] width 53 height 11
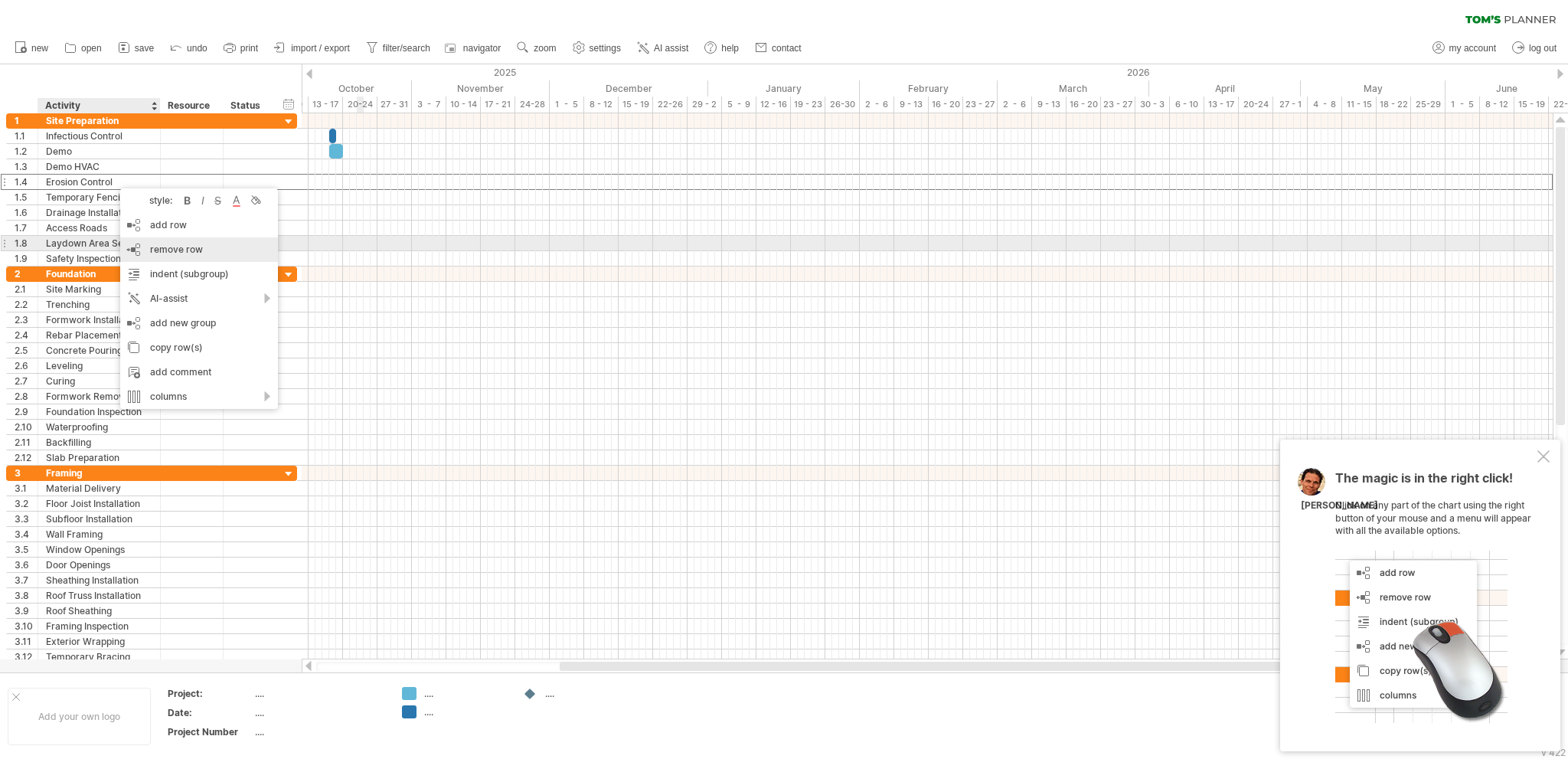
click at [146, 250] on div "remove row remove selected rows" at bounding box center [199, 250] width 157 height 25
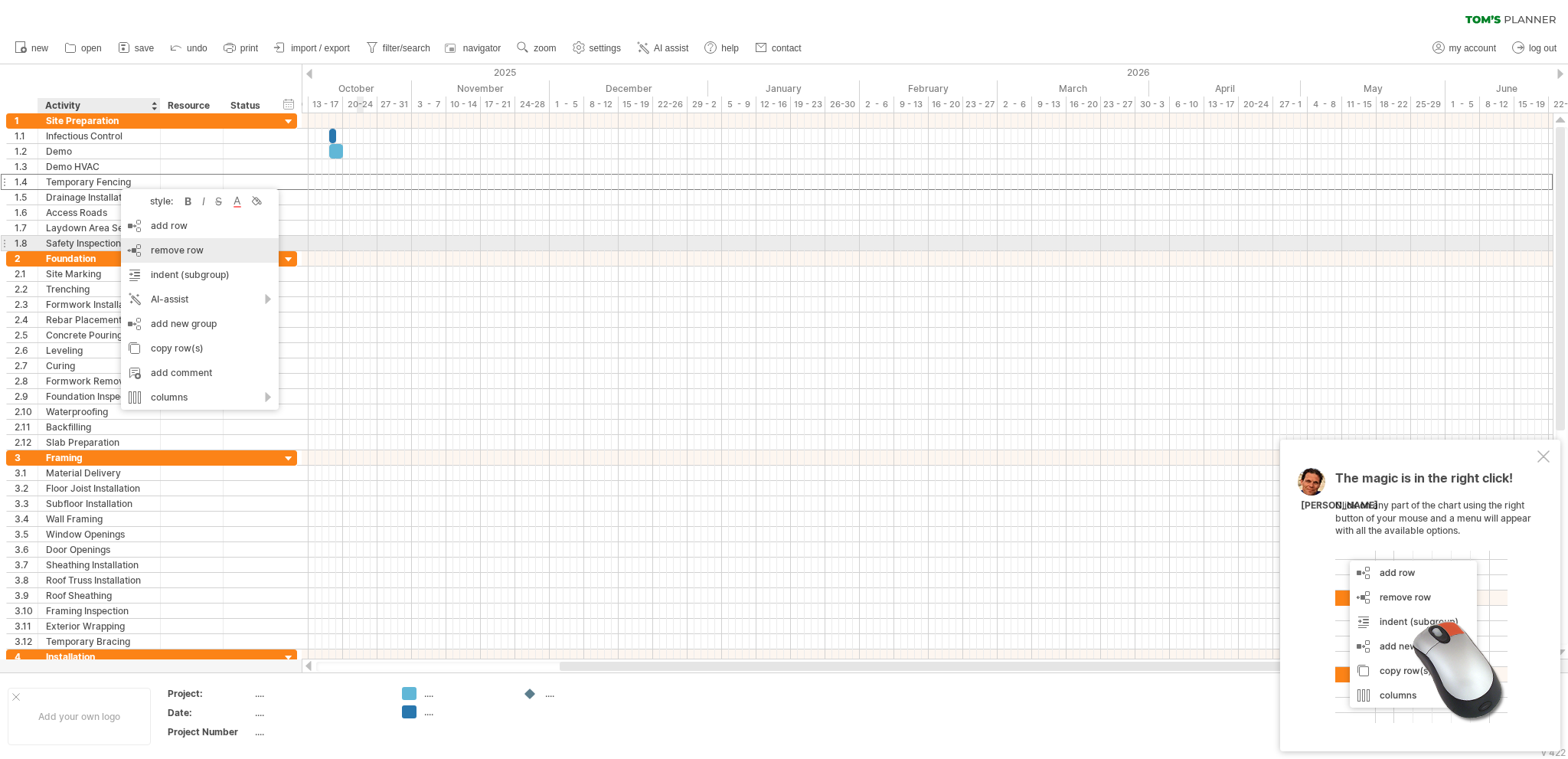
click at [165, 246] on span "remove row" at bounding box center [177, 250] width 53 height 11
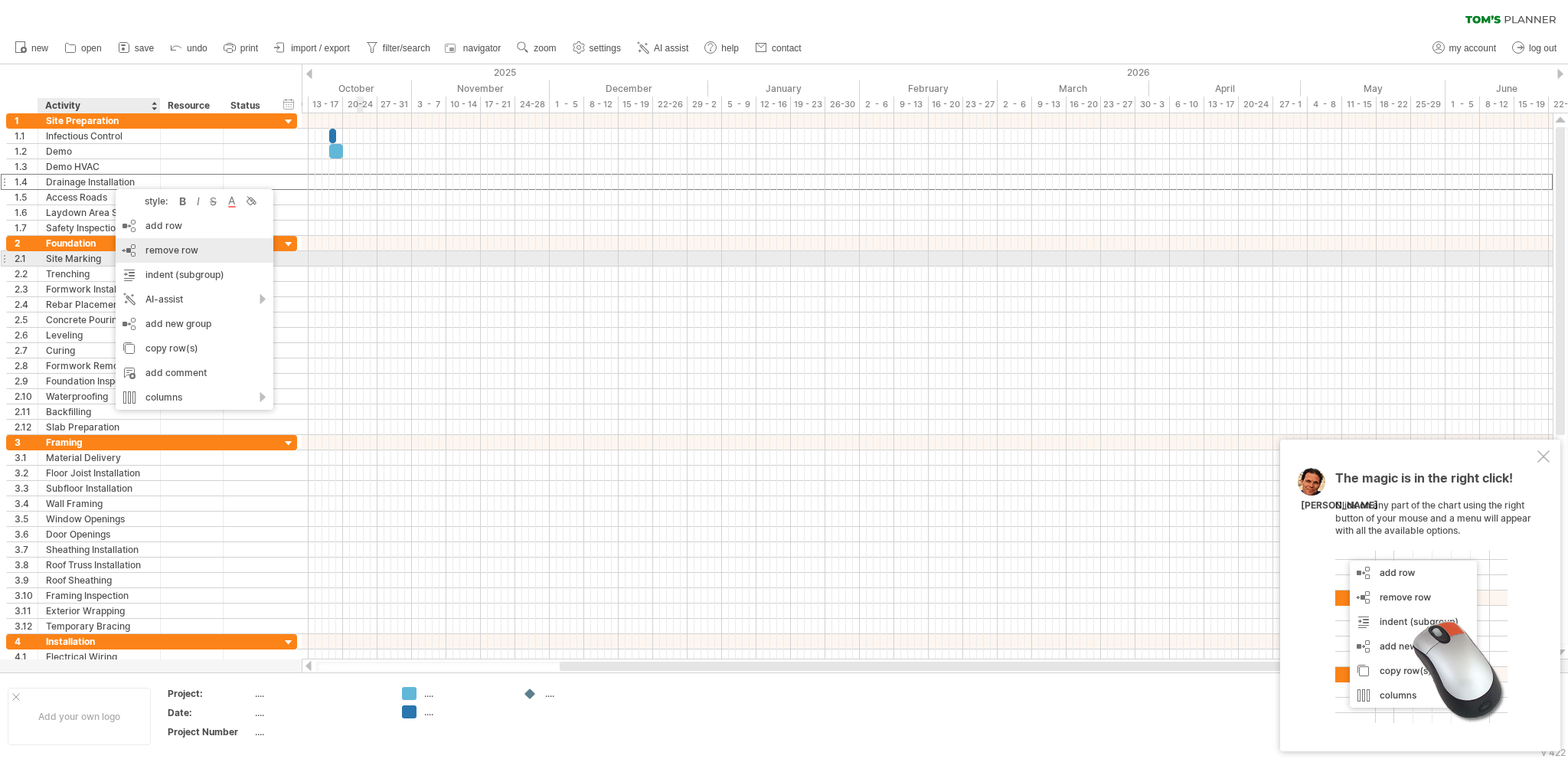
click at [162, 252] on span "remove row" at bounding box center [172, 250] width 53 height 11
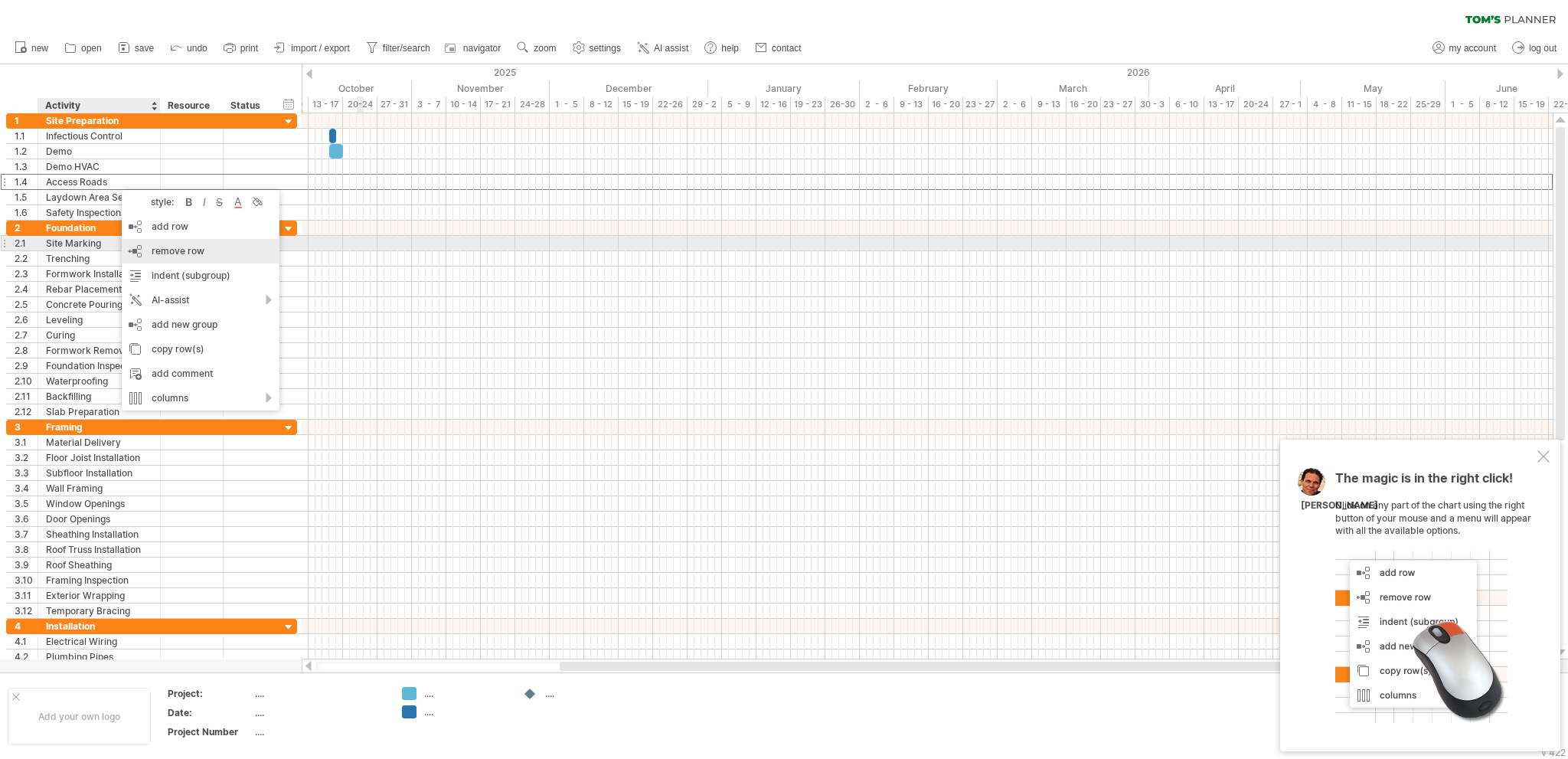
click at [156, 245] on span "remove row" at bounding box center [178, 250] width 53 height 11
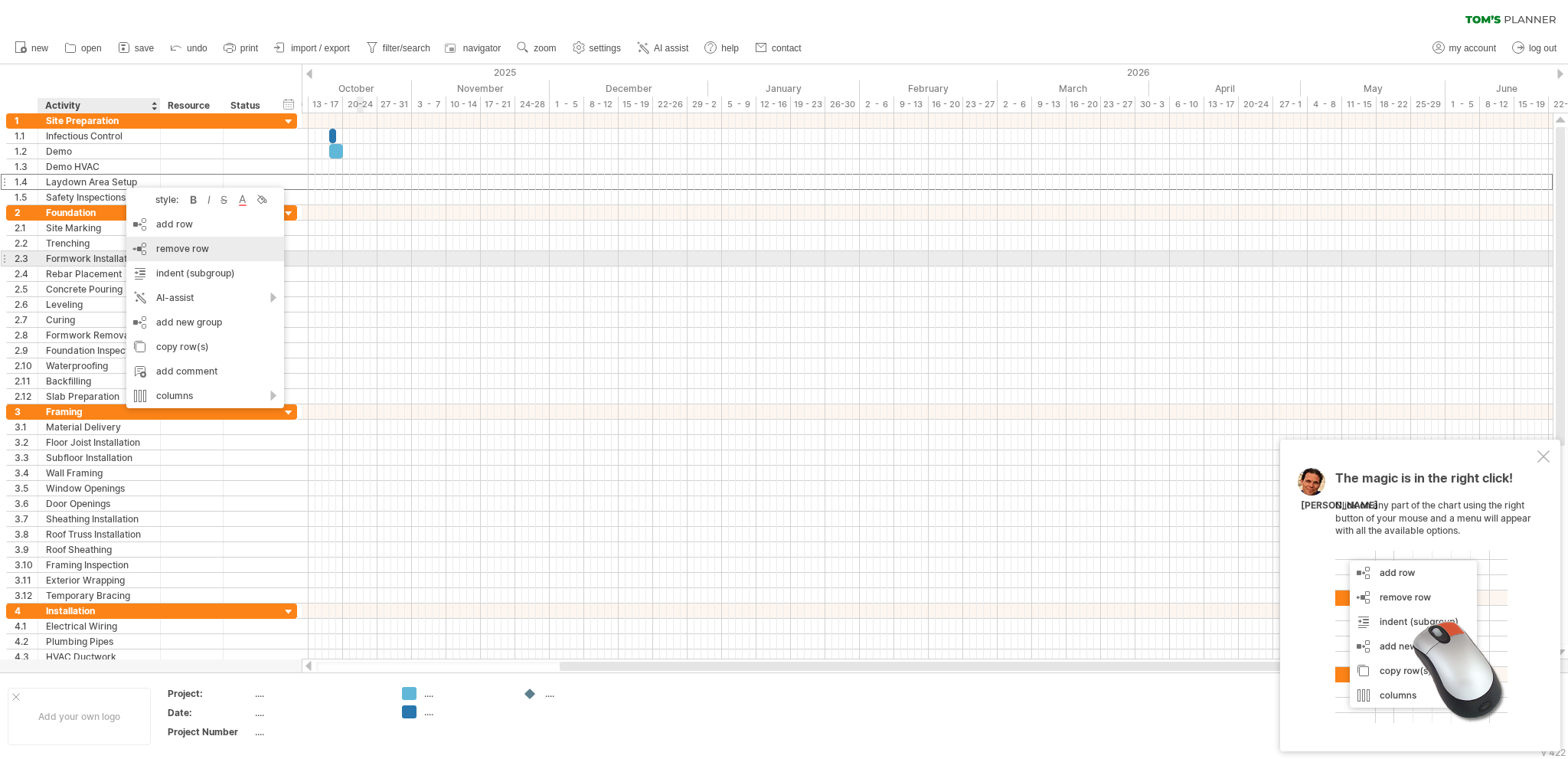
click at [165, 252] on span "remove row" at bounding box center [183, 248] width 53 height 11
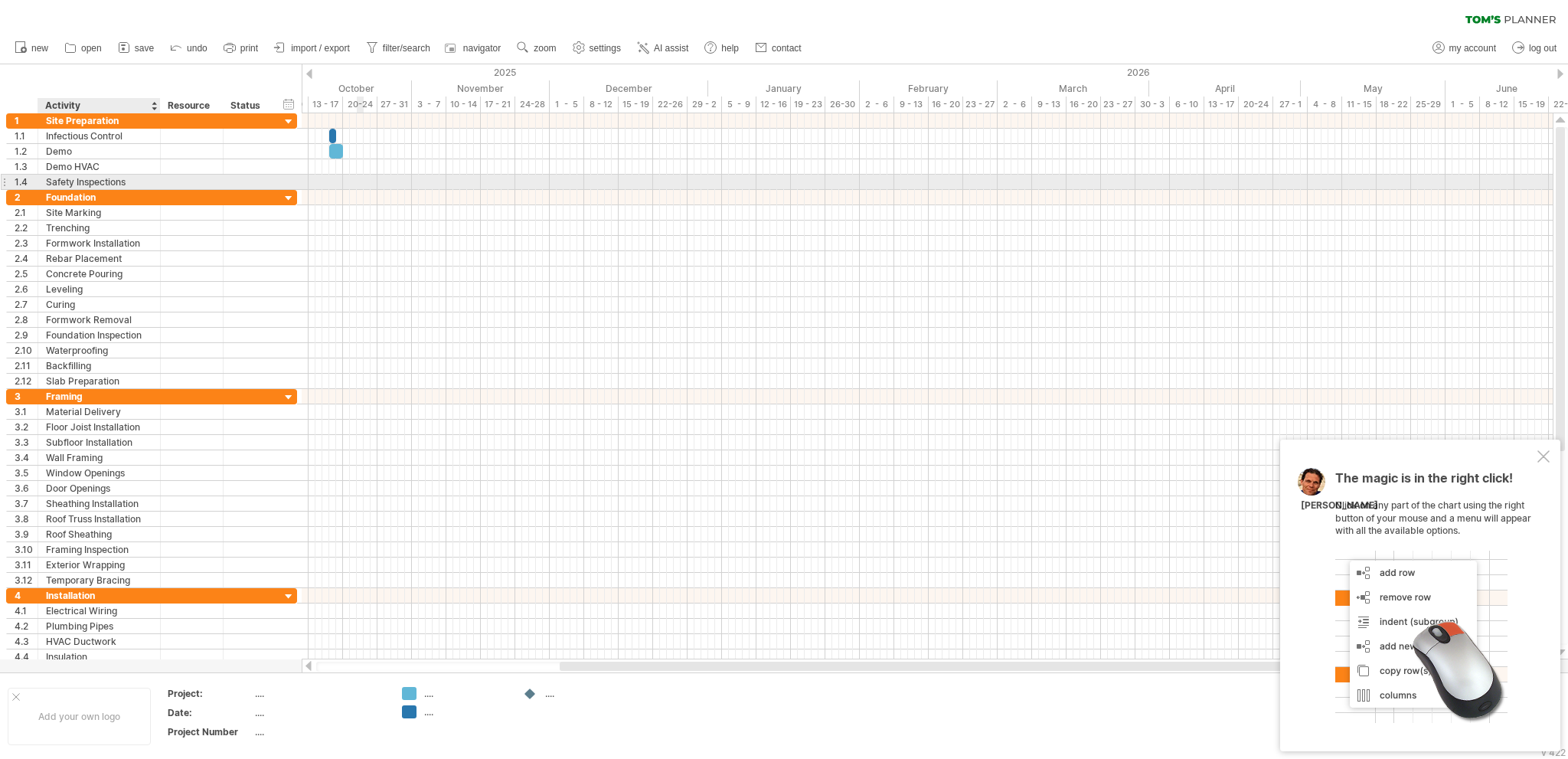
click at [127, 179] on div "Safety Inspections" at bounding box center [99, 181] width 106 height 15
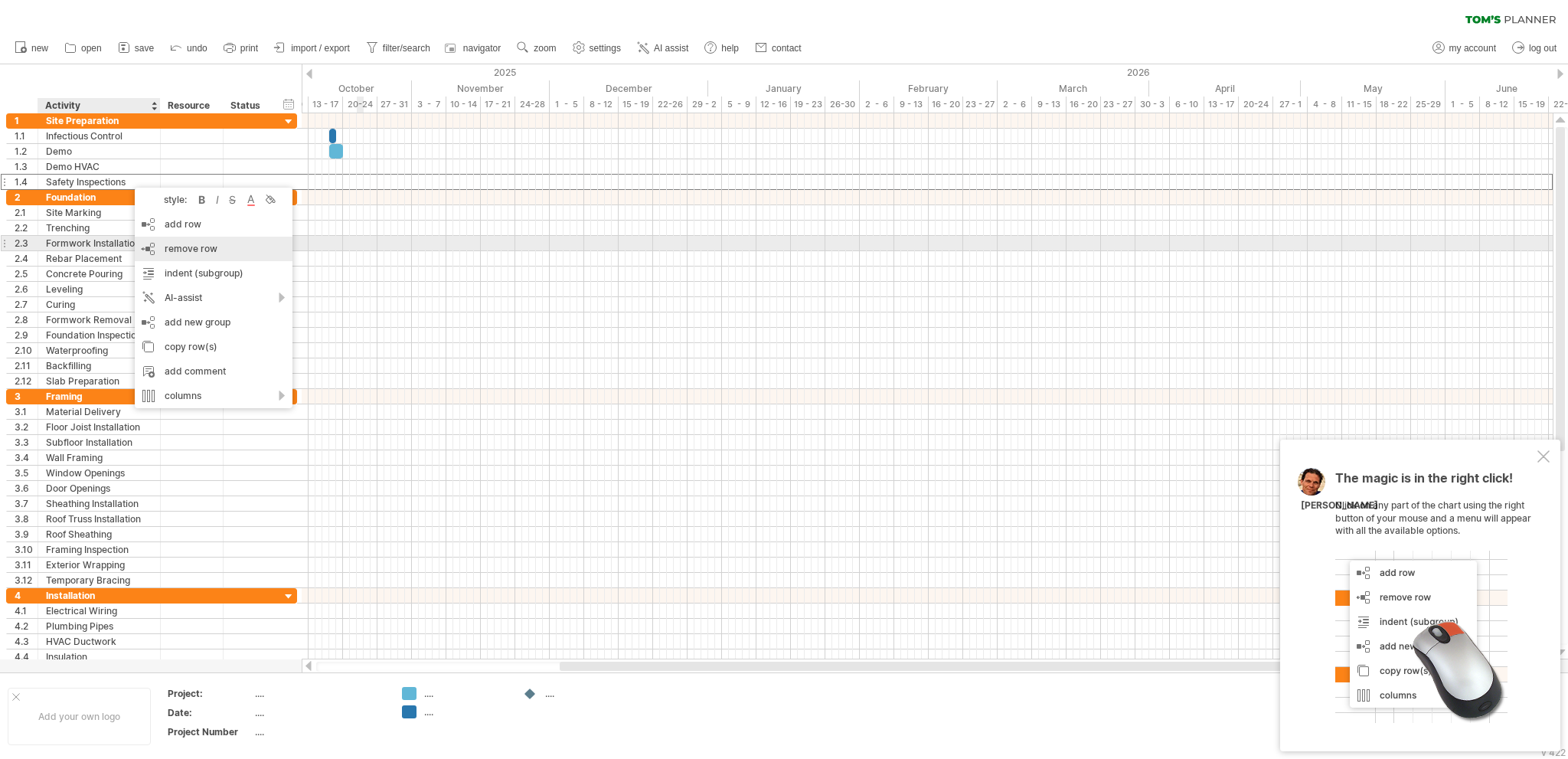
click at [173, 248] on span "remove row" at bounding box center [192, 248] width 53 height 11
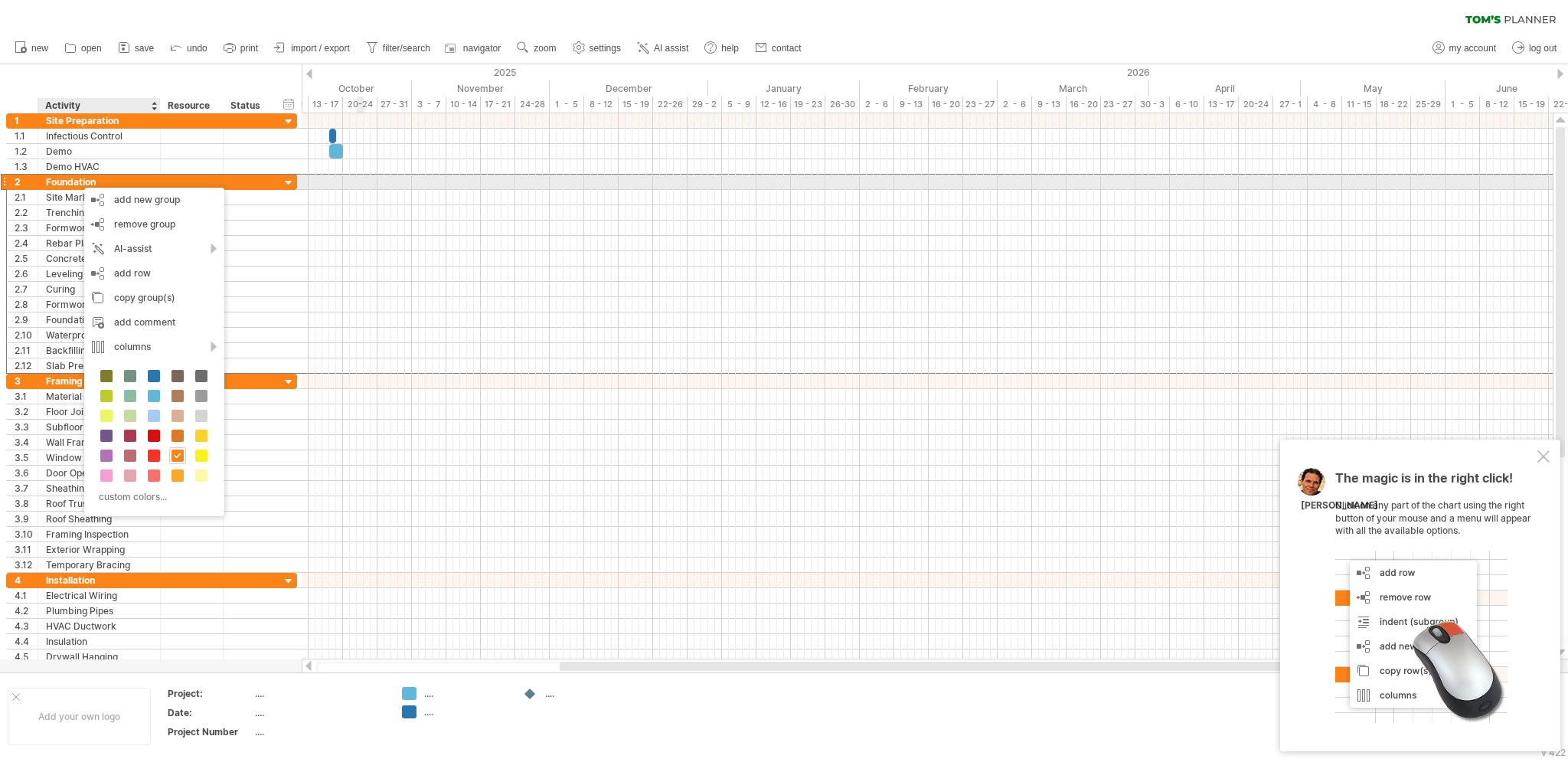
click at [86, 179] on div "Foundation" at bounding box center [99, 181] width 106 height 15
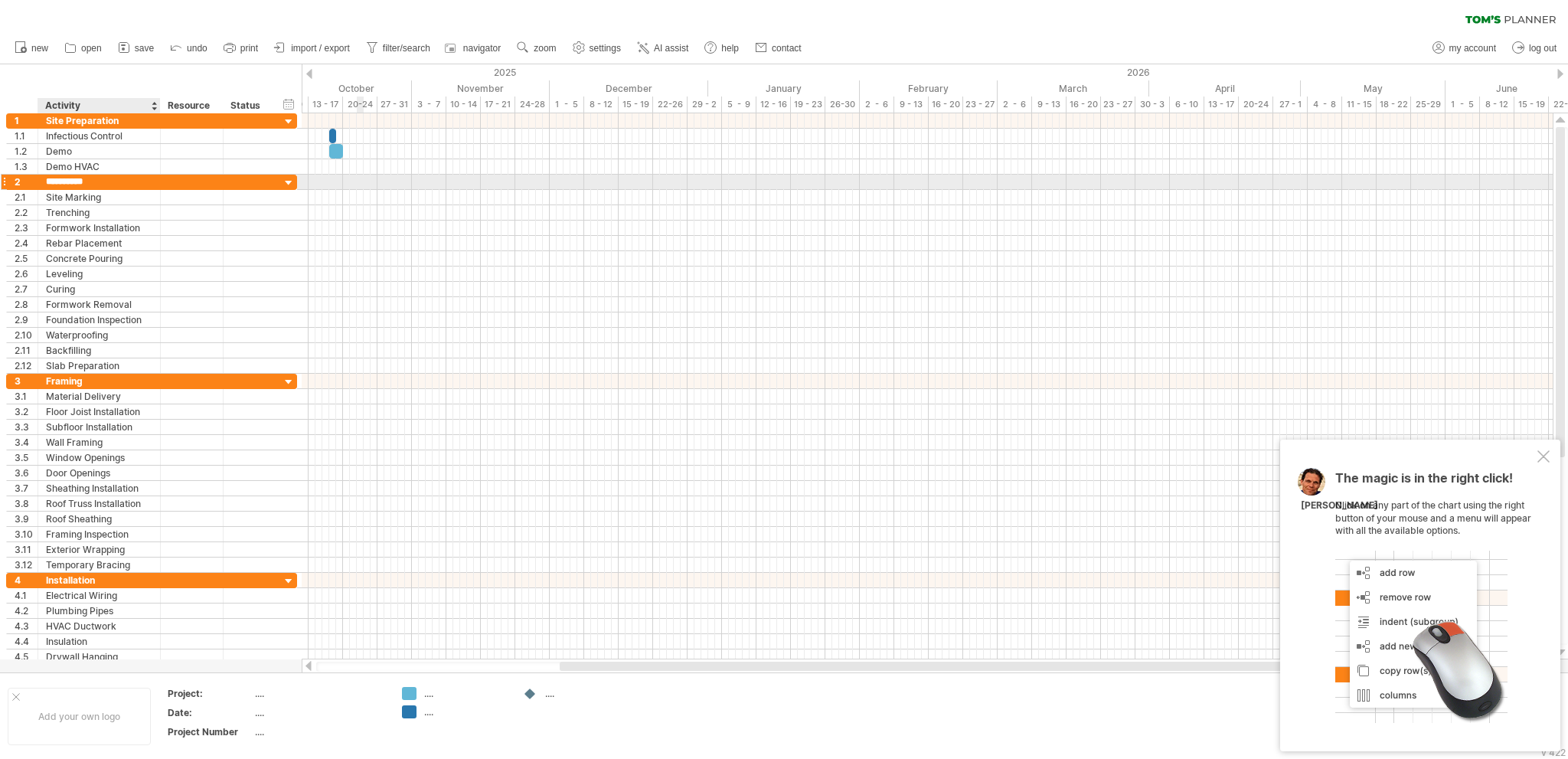
click at [86, 179] on input "**********" at bounding box center [99, 181] width 106 height 15
type input "********"
click at [109, 197] on div "Site Marking" at bounding box center [99, 197] width 106 height 15
drag, startPoint x: 107, startPoint y: 196, endPoint x: 16, endPoint y: 188, distance: 91.4
click at [16, 189] on div "**********" at bounding box center [151, 197] width 291 height 16
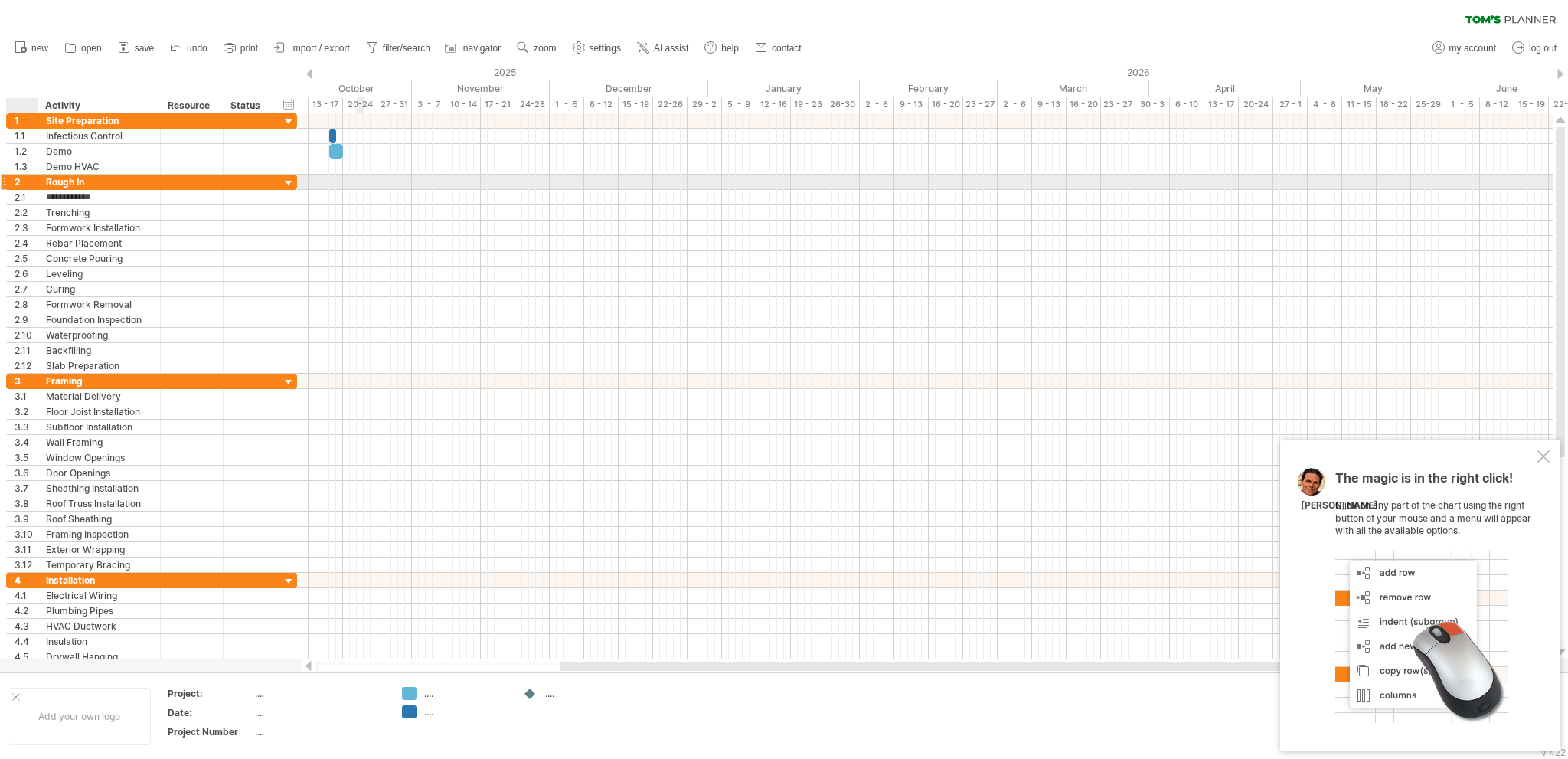
type input "**********"
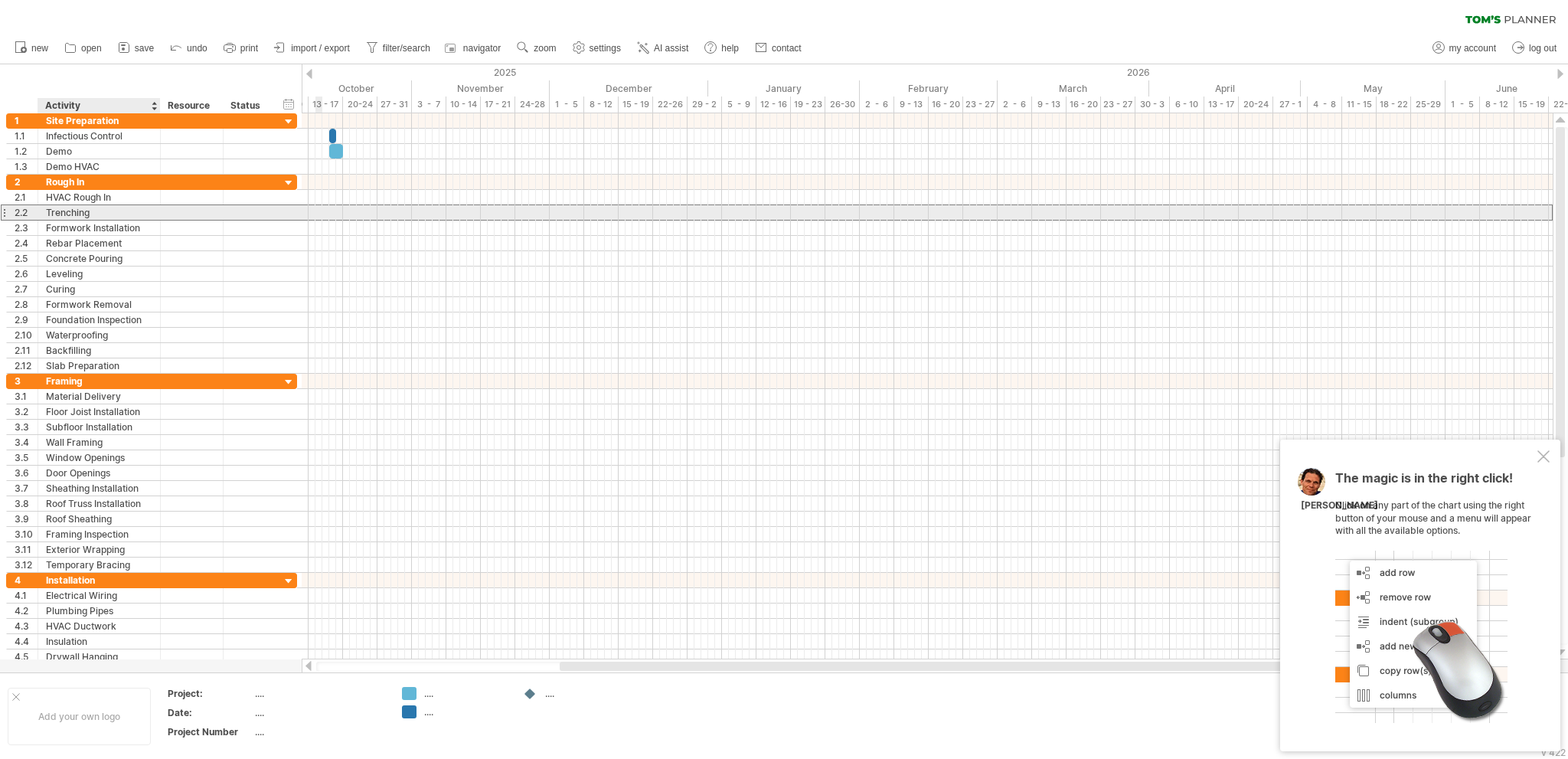
click at [98, 212] on div "Trenching" at bounding box center [99, 212] width 106 height 15
drag, startPoint x: 98, startPoint y: 212, endPoint x: 0, endPoint y: 206, distance: 98.2
click at [0, 206] on div "**********" at bounding box center [149, 389] width 298 height 551
type input "**********"
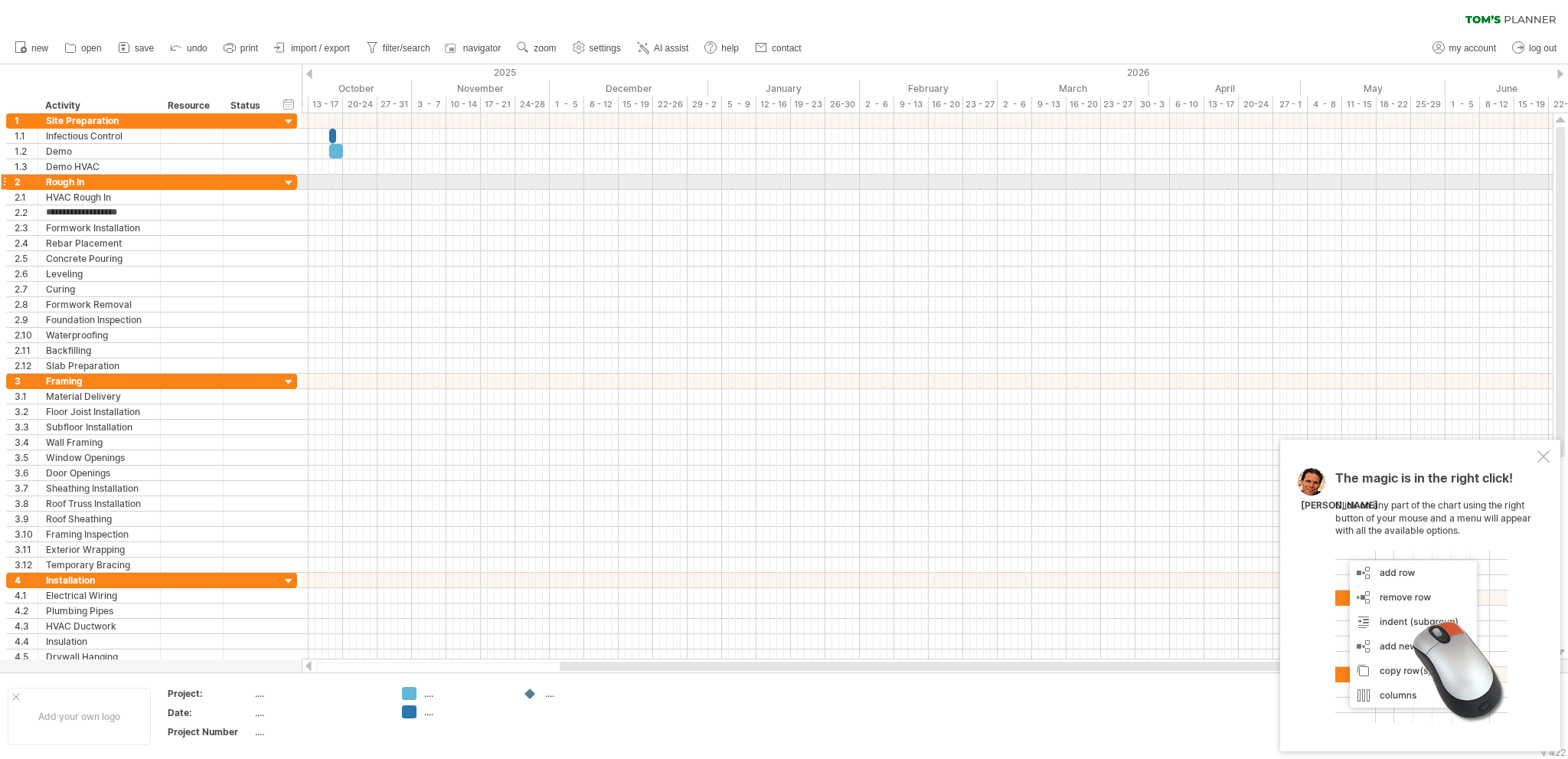
click at [7, 181] on div "2" at bounding box center [22, 181] width 32 height 15
click at [3, 181] on div at bounding box center [3, 181] width 6 height 16
click at [284, 183] on div at bounding box center [289, 183] width 15 height 15
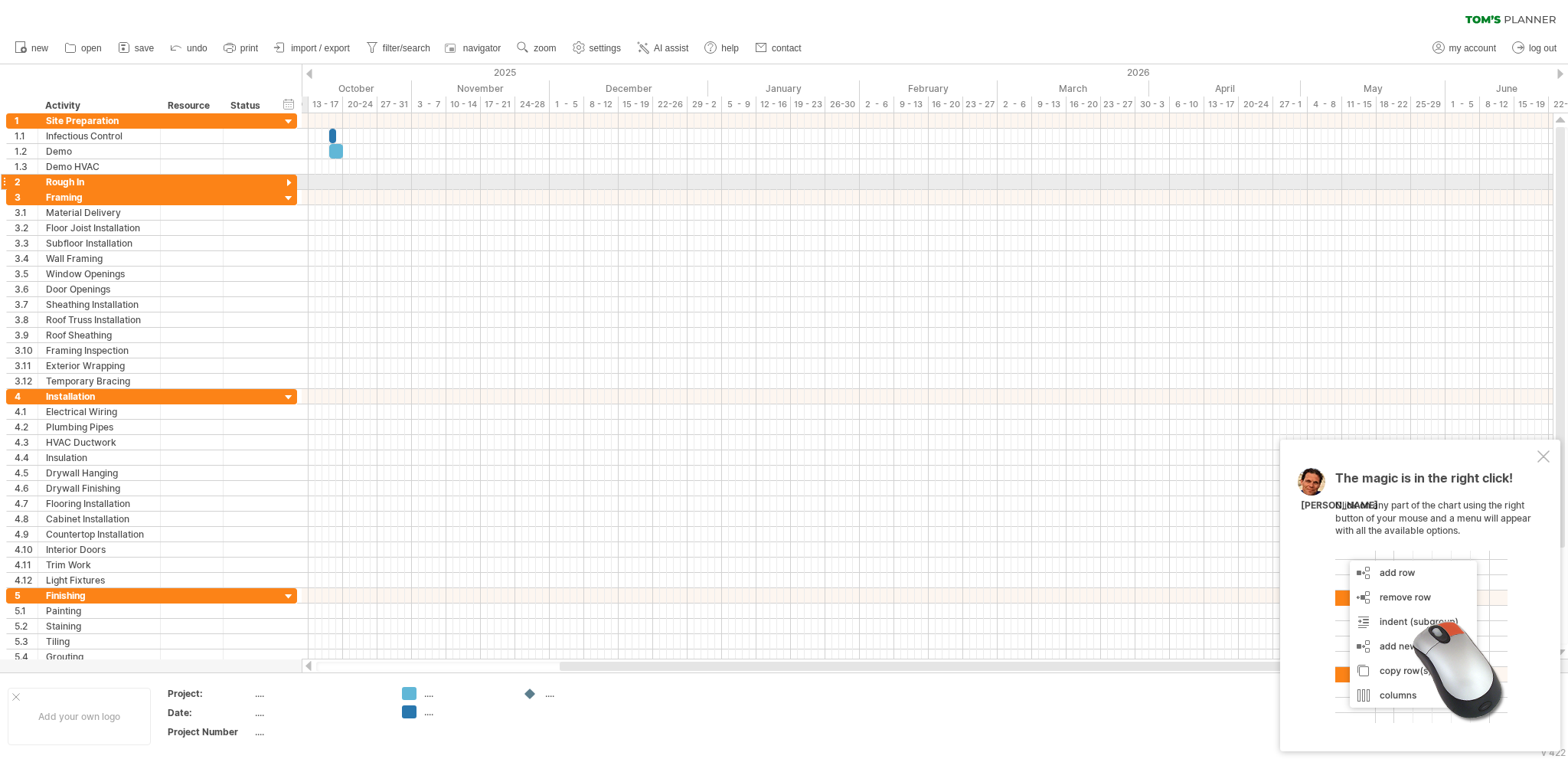
click at [284, 183] on div at bounding box center [289, 183] width 15 height 15
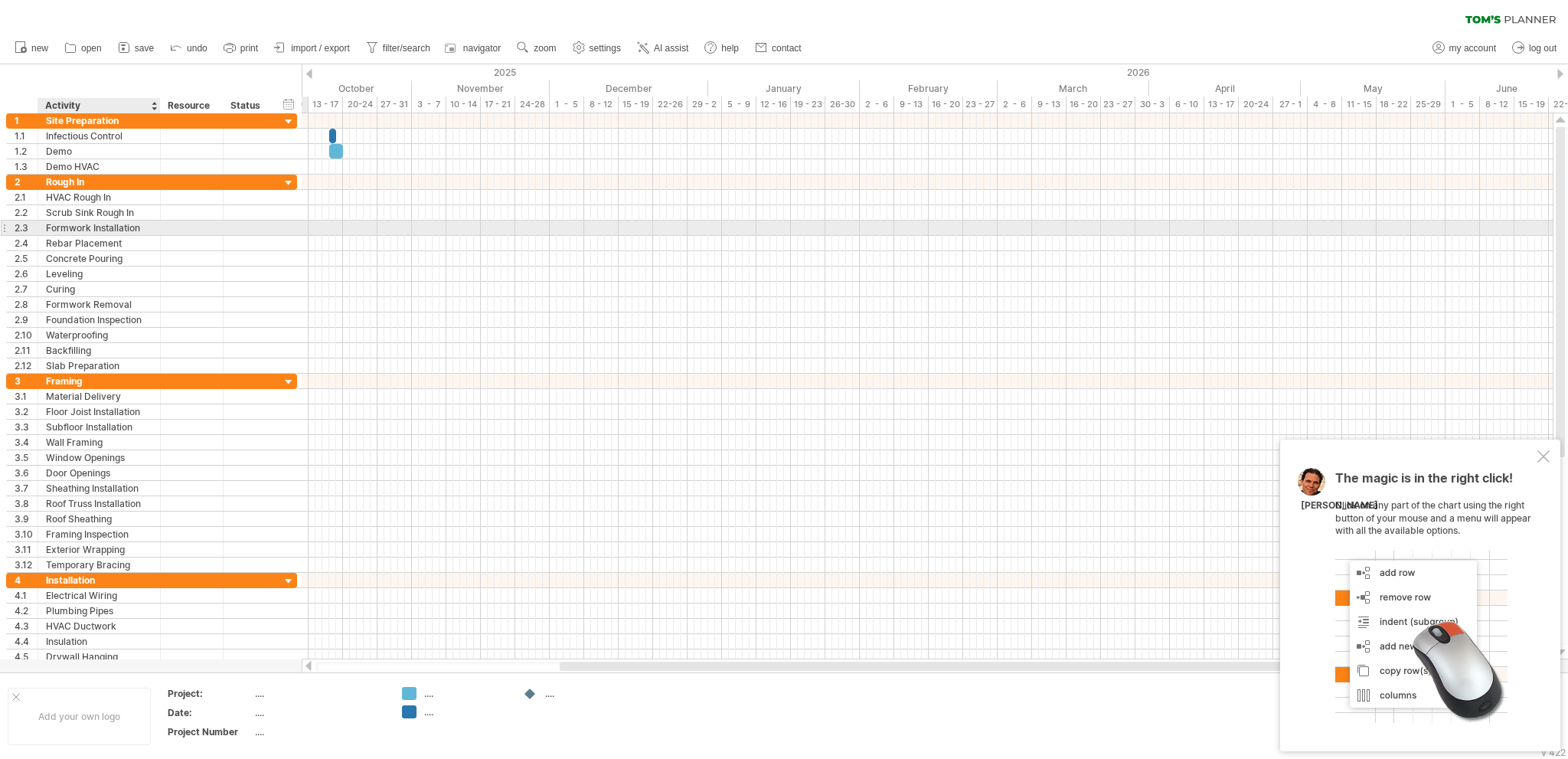
click at [106, 227] on div "Formwork Installation" at bounding box center [99, 227] width 106 height 15
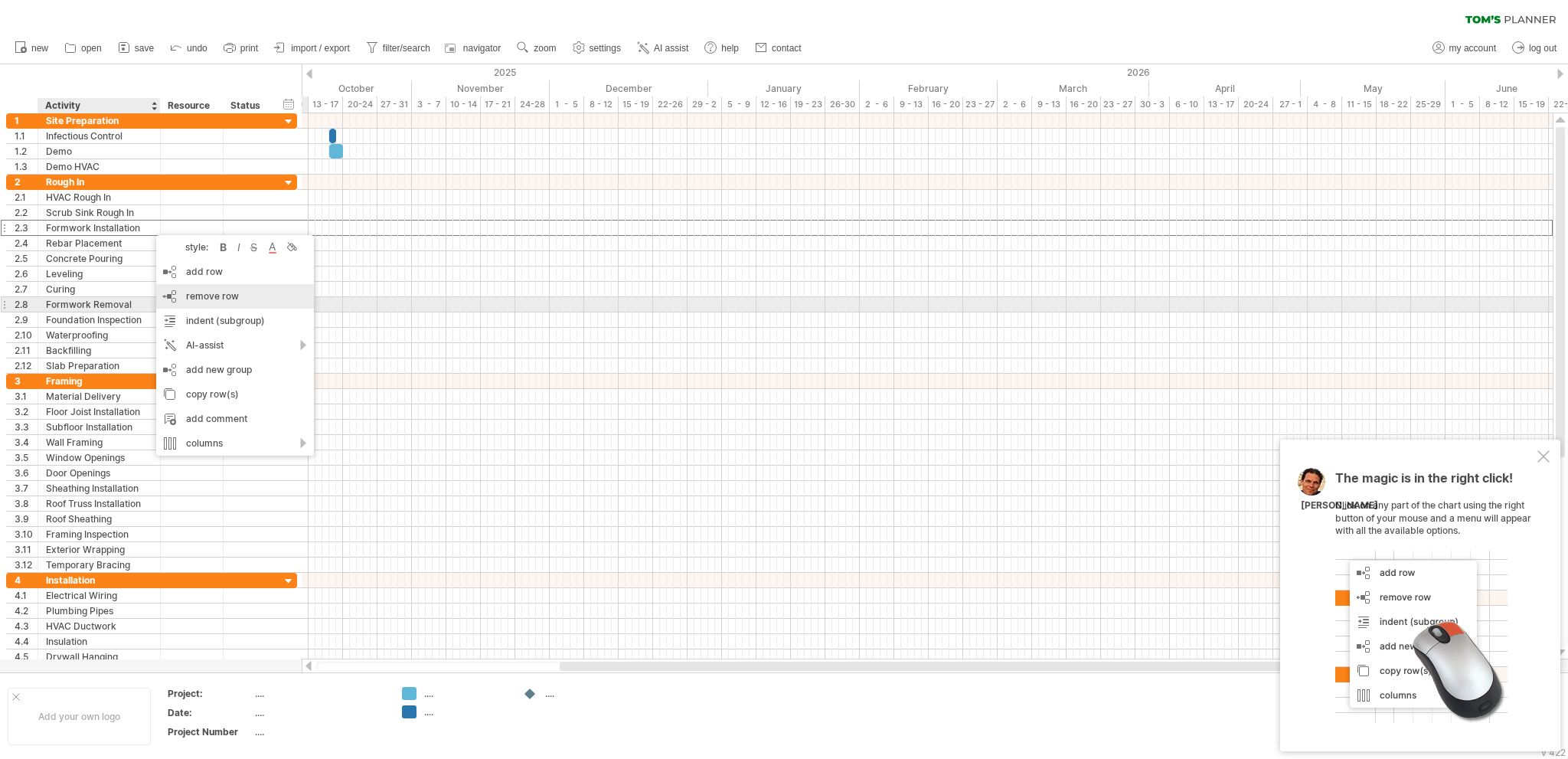
click at [209, 299] on span "remove row" at bounding box center [213, 295] width 53 height 11
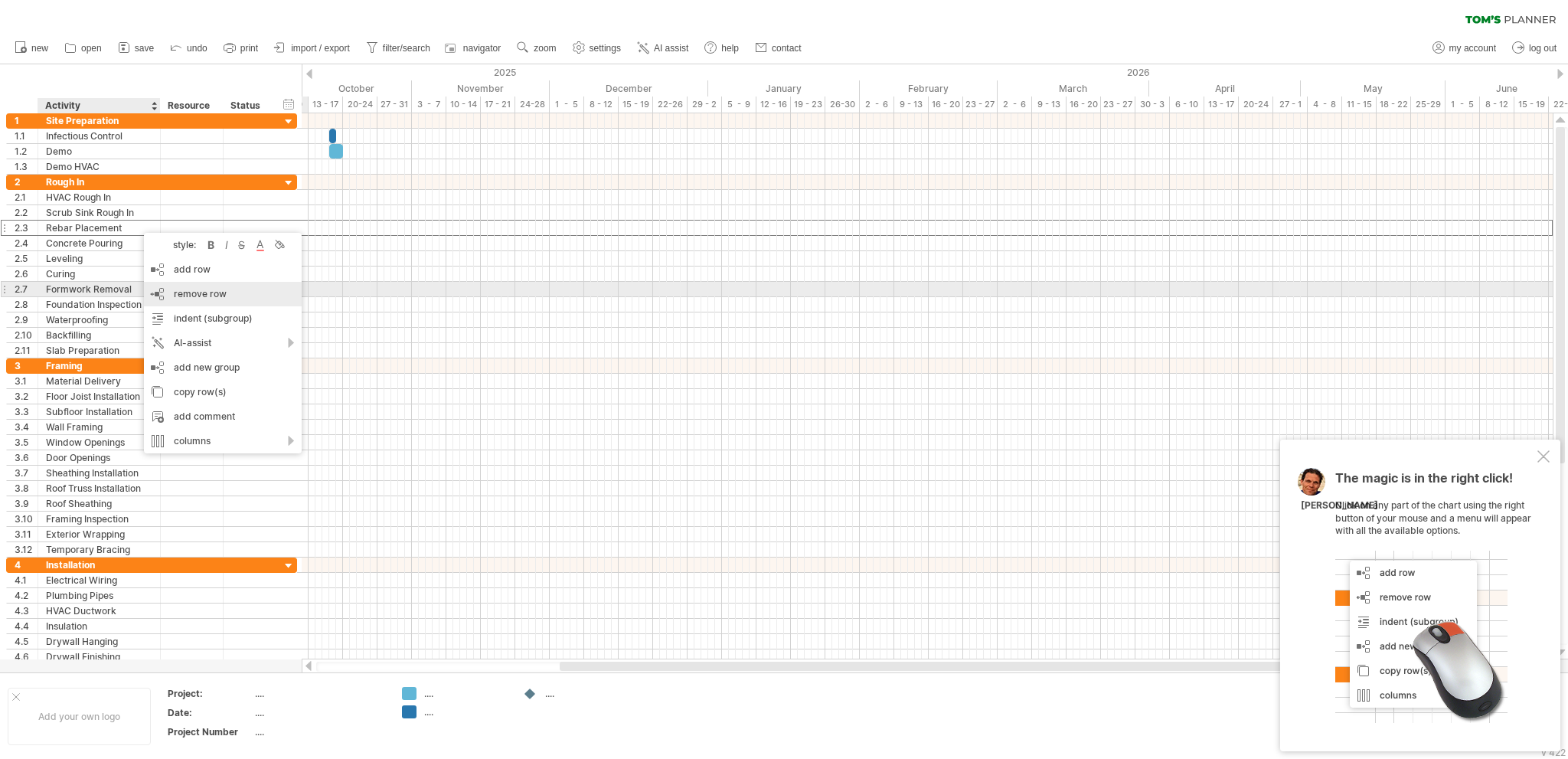
click at [191, 293] on span "remove row" at bounding box center [200, 293] width 53 height 11
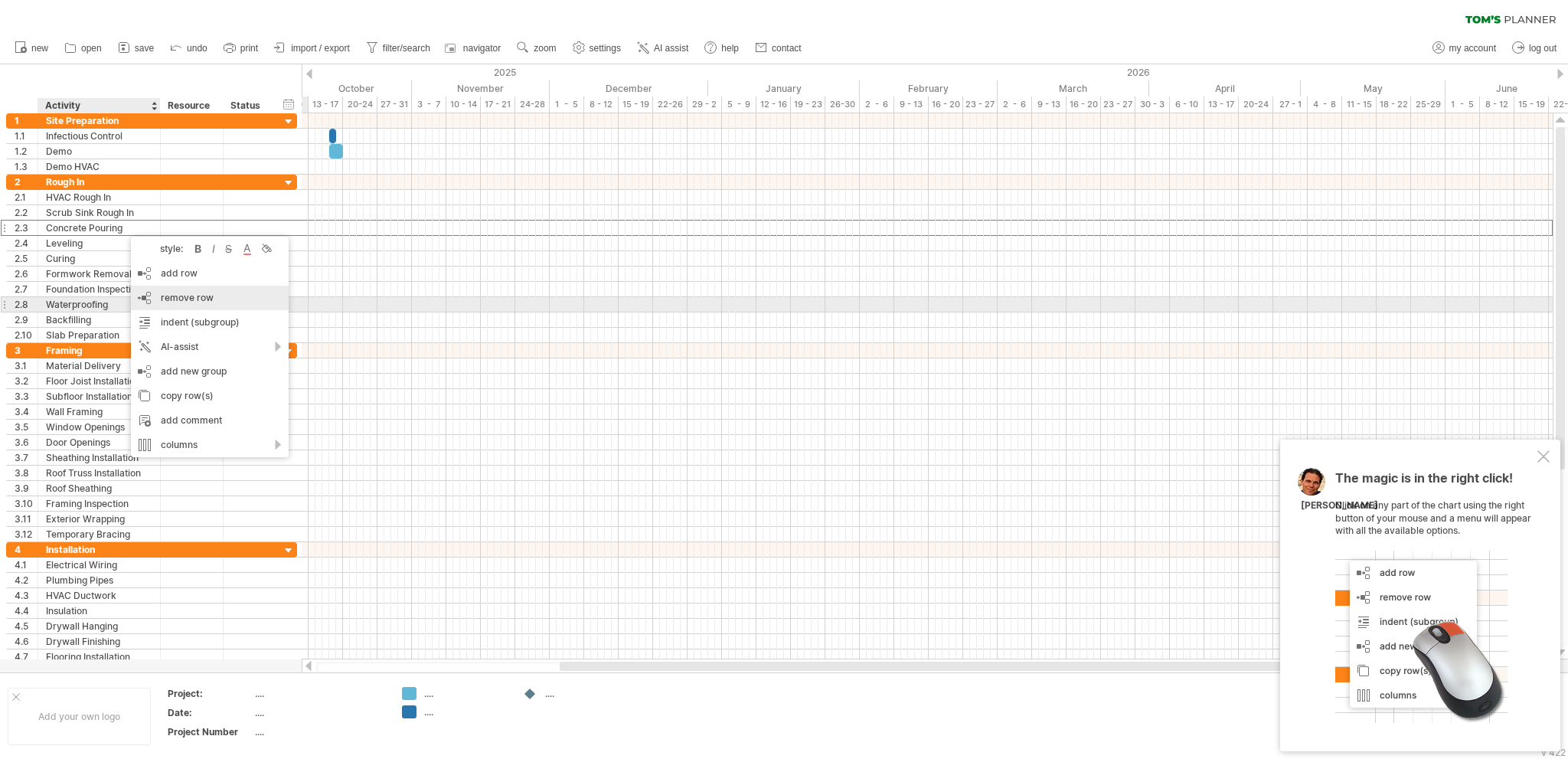
click at [180, 297] on span "remove row" at bounding box center [187, 297] width 53 height 11
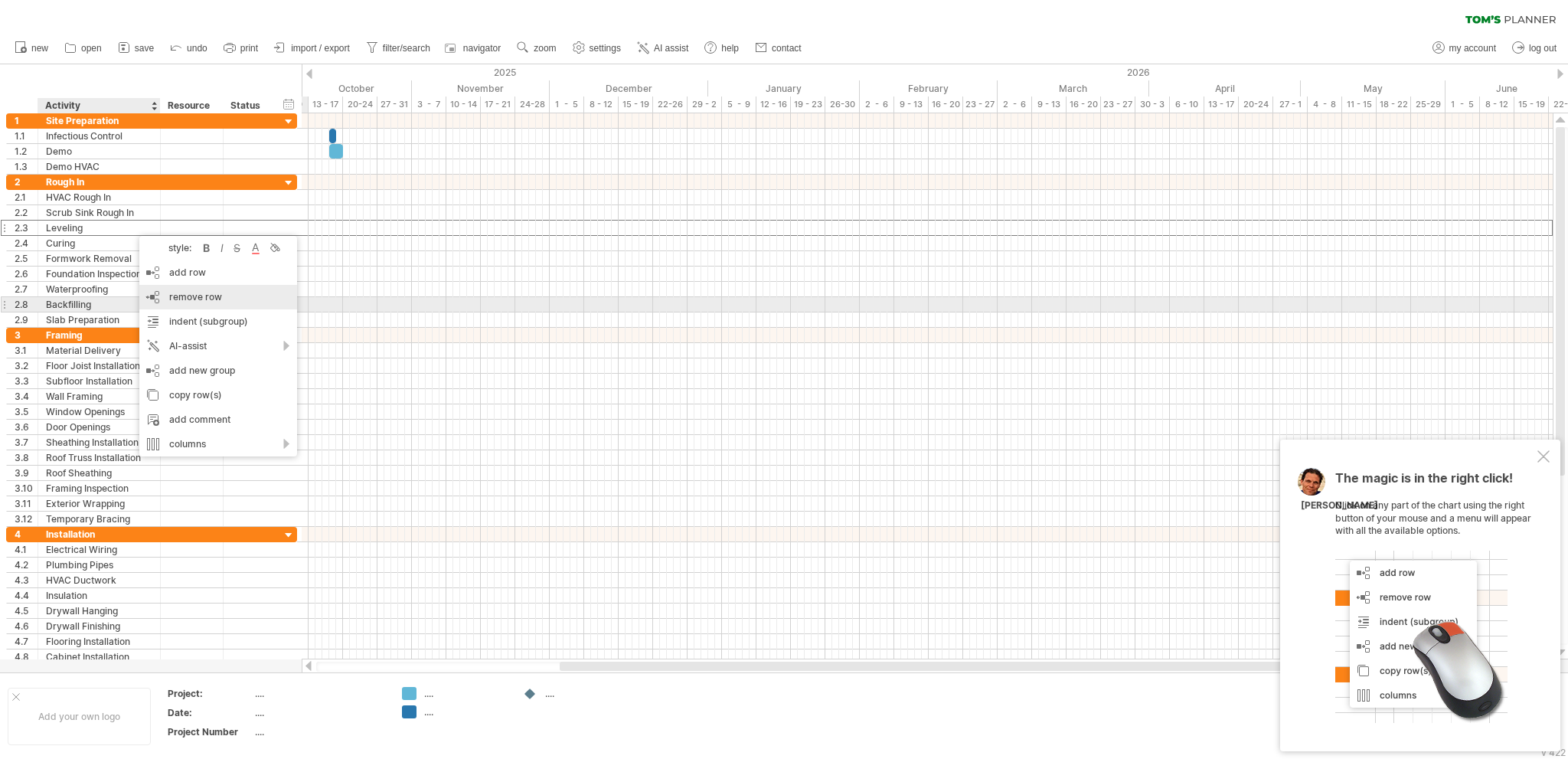
click at [174, 300] on span "remove row" at bounding box center [196, 296] width 53 height 11
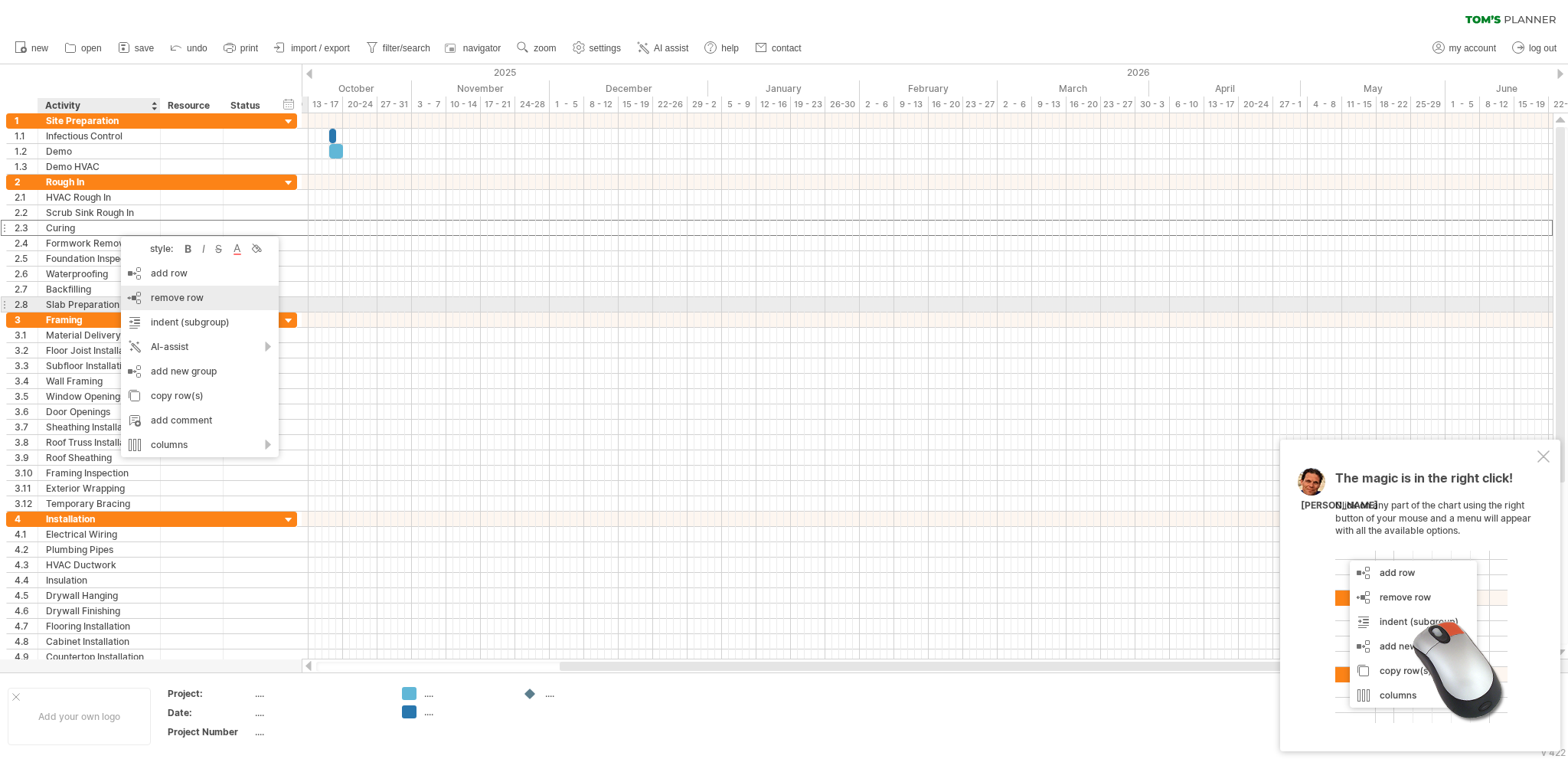
click at [162, 300] on span "remove row" at bounding box center [177, 297] width 53 height 11
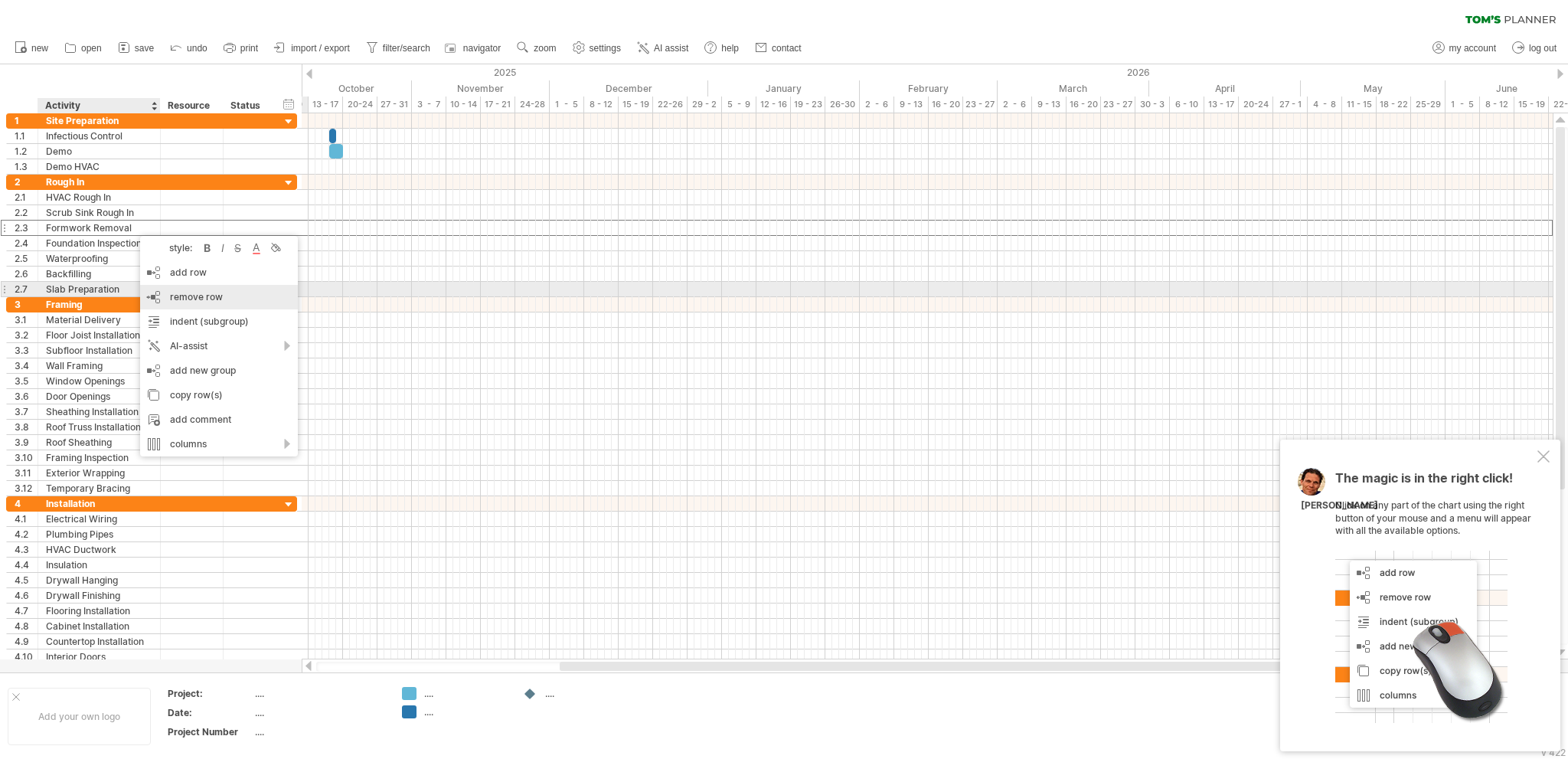
click at [176, 297] on span "remove row" at bounding box center [197, 296] width 53 height 11
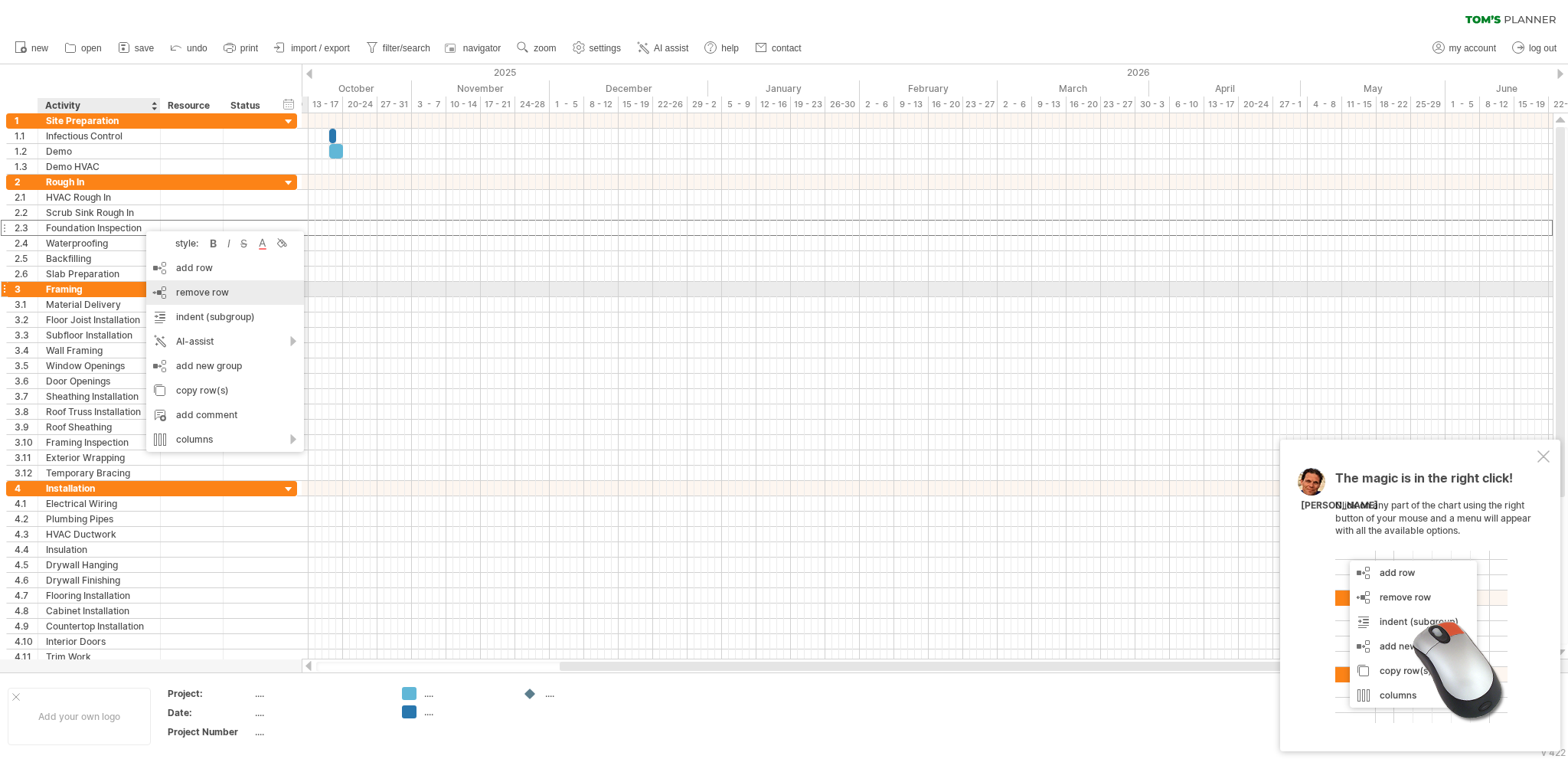
click at [185, 291] on span "remove row" at bounding box center [203, 291] width 53 height 11
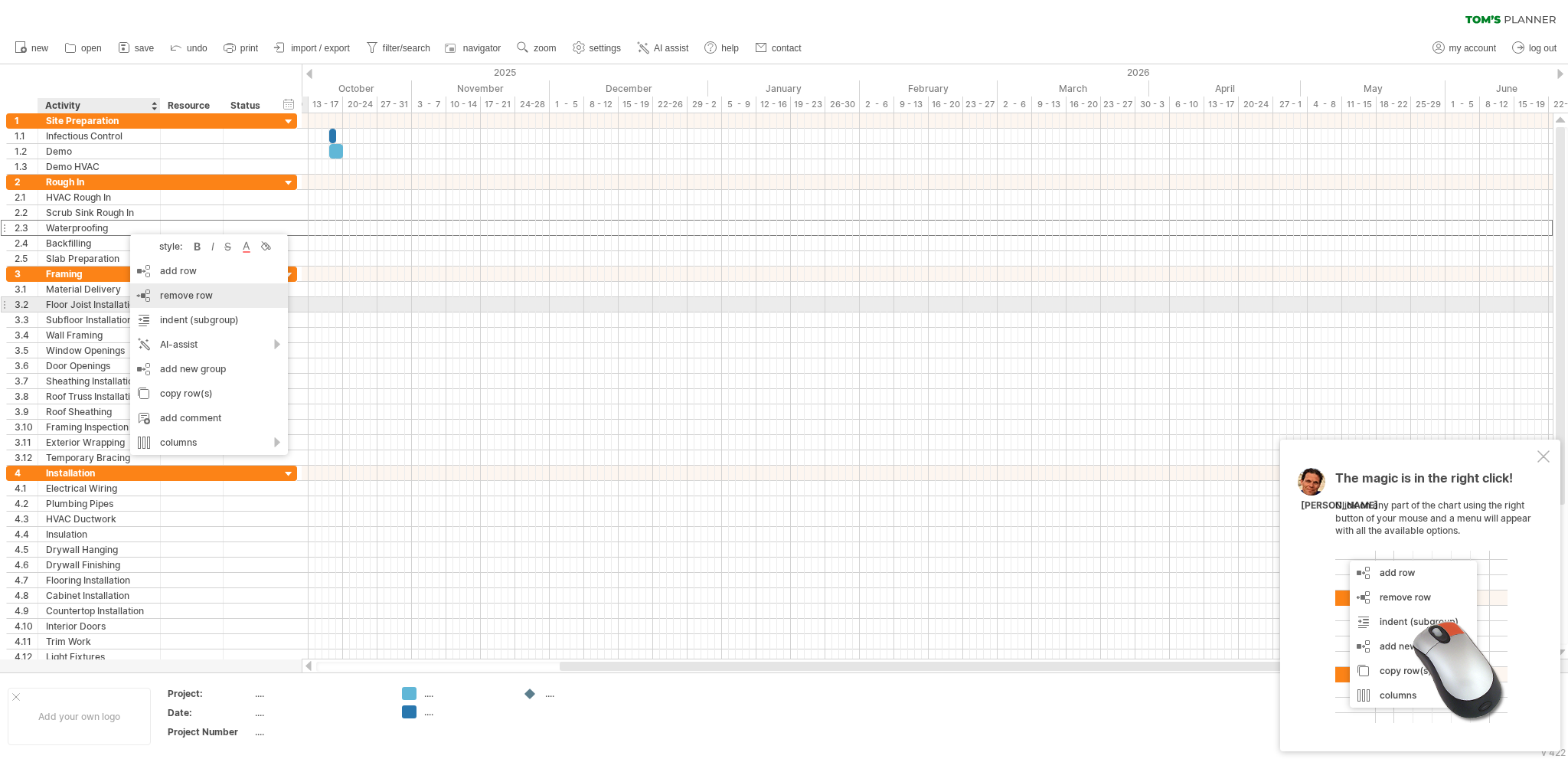
click at [170, 299] on span "remove row" at bounding box center [186, 295] width 53 height 11
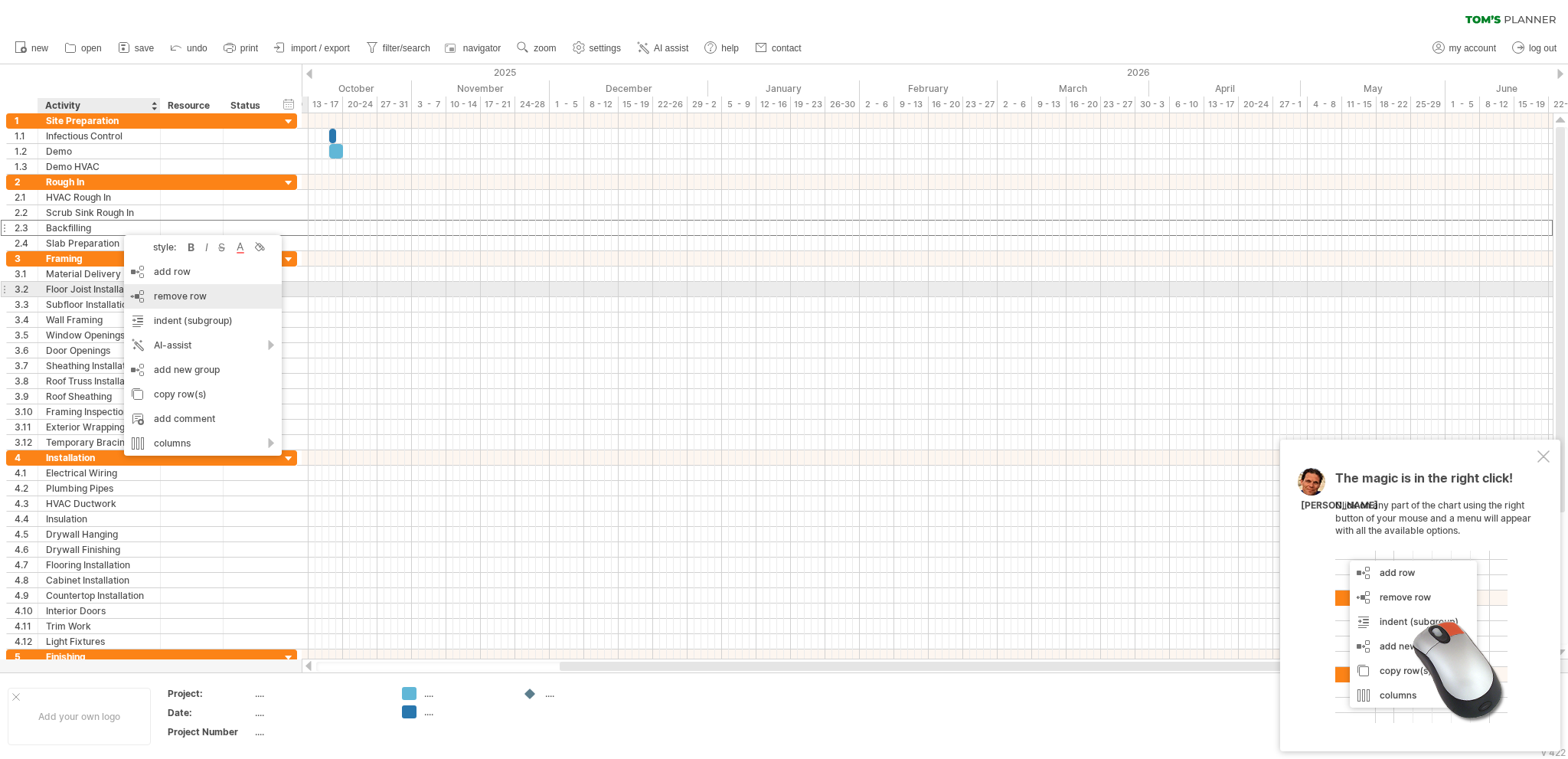
click at [165, 296] on span "remove row" at bounding box center [180, 295] width 53 height 11
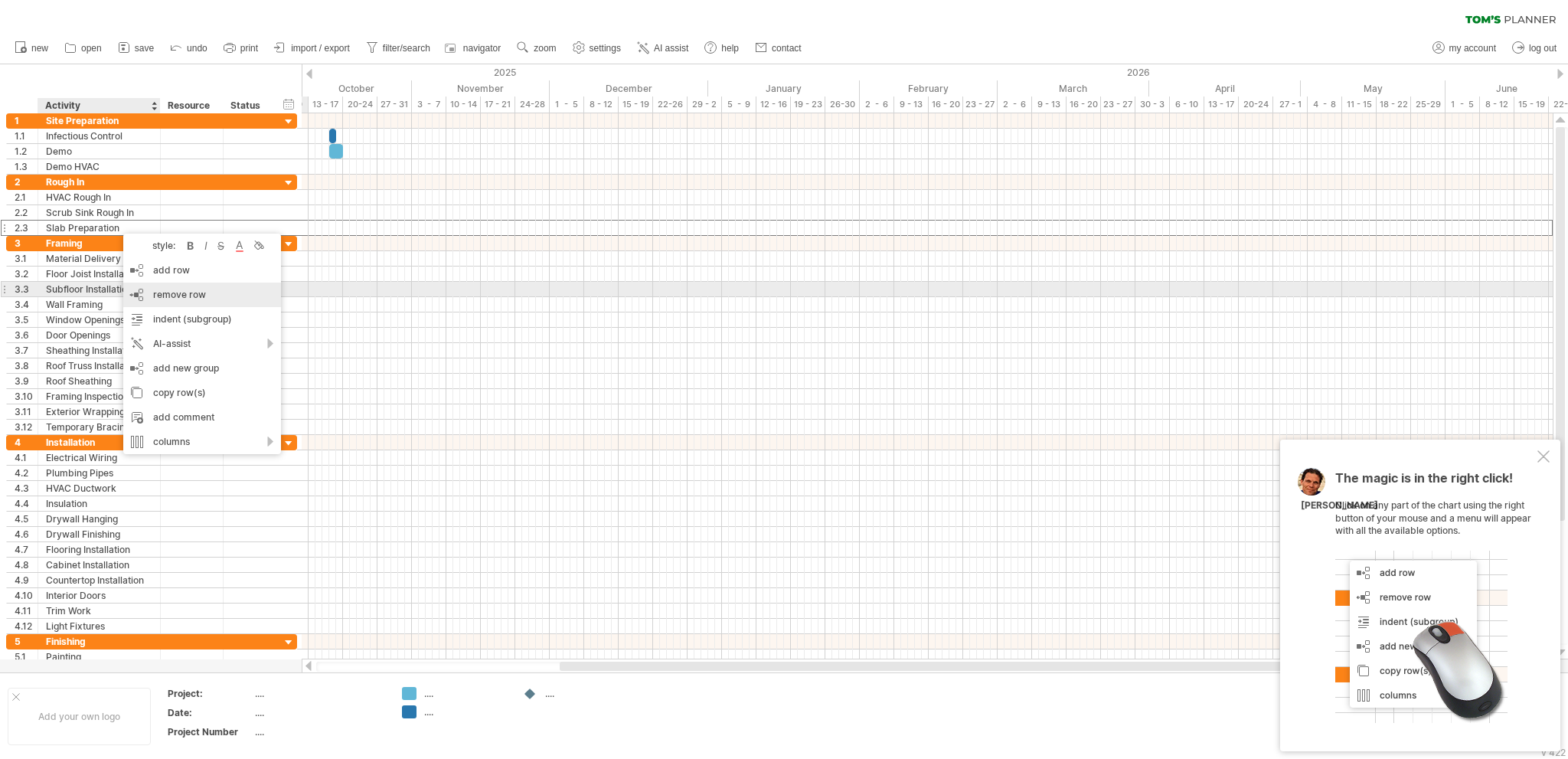
click at [178, 294] on span "remove row" at bounding box center [180, 294] width 53 height 11
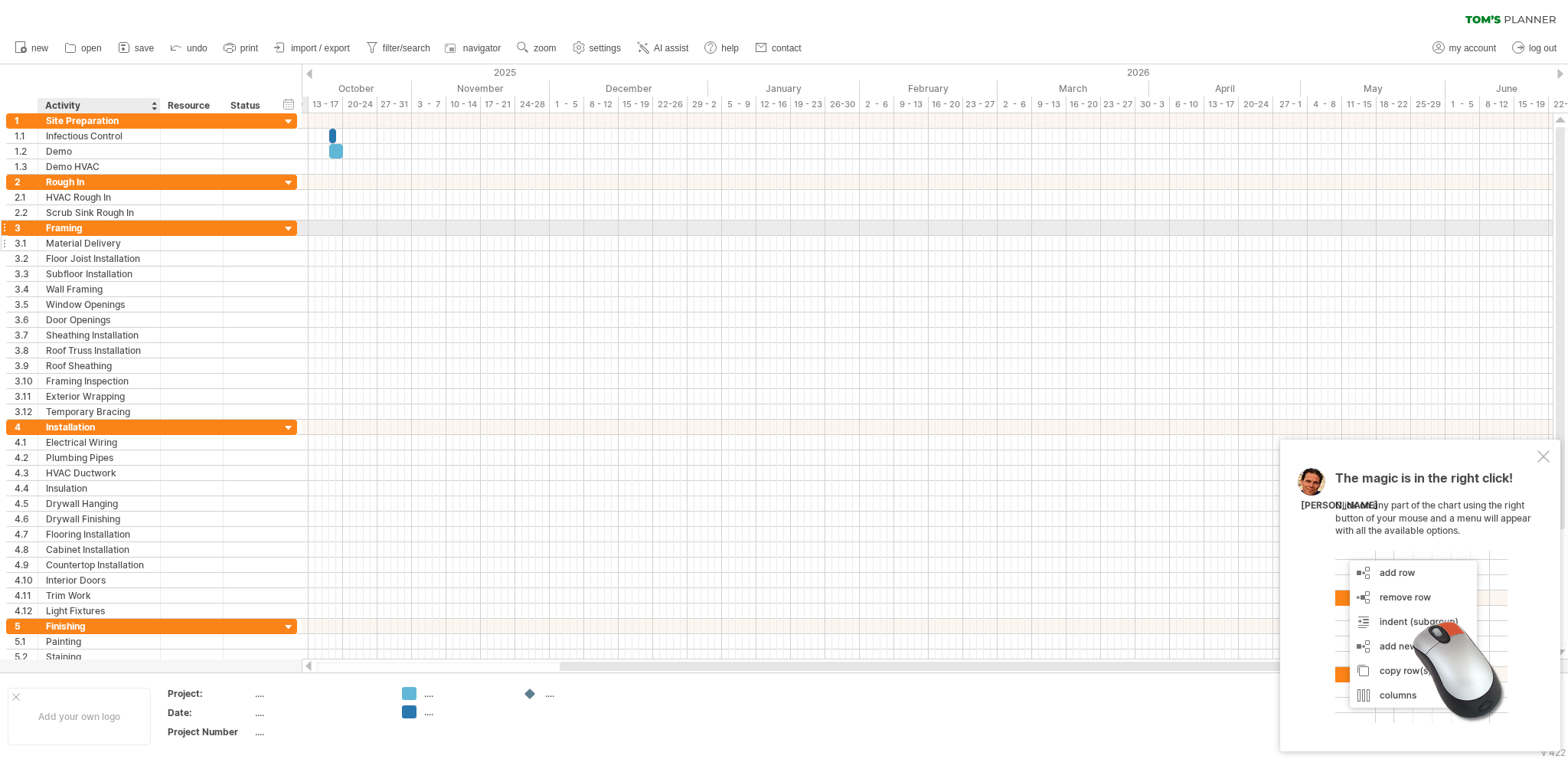
click at [138, 236] on div "Material Delivery" at bounding box center [99, 243] width 106 height 15
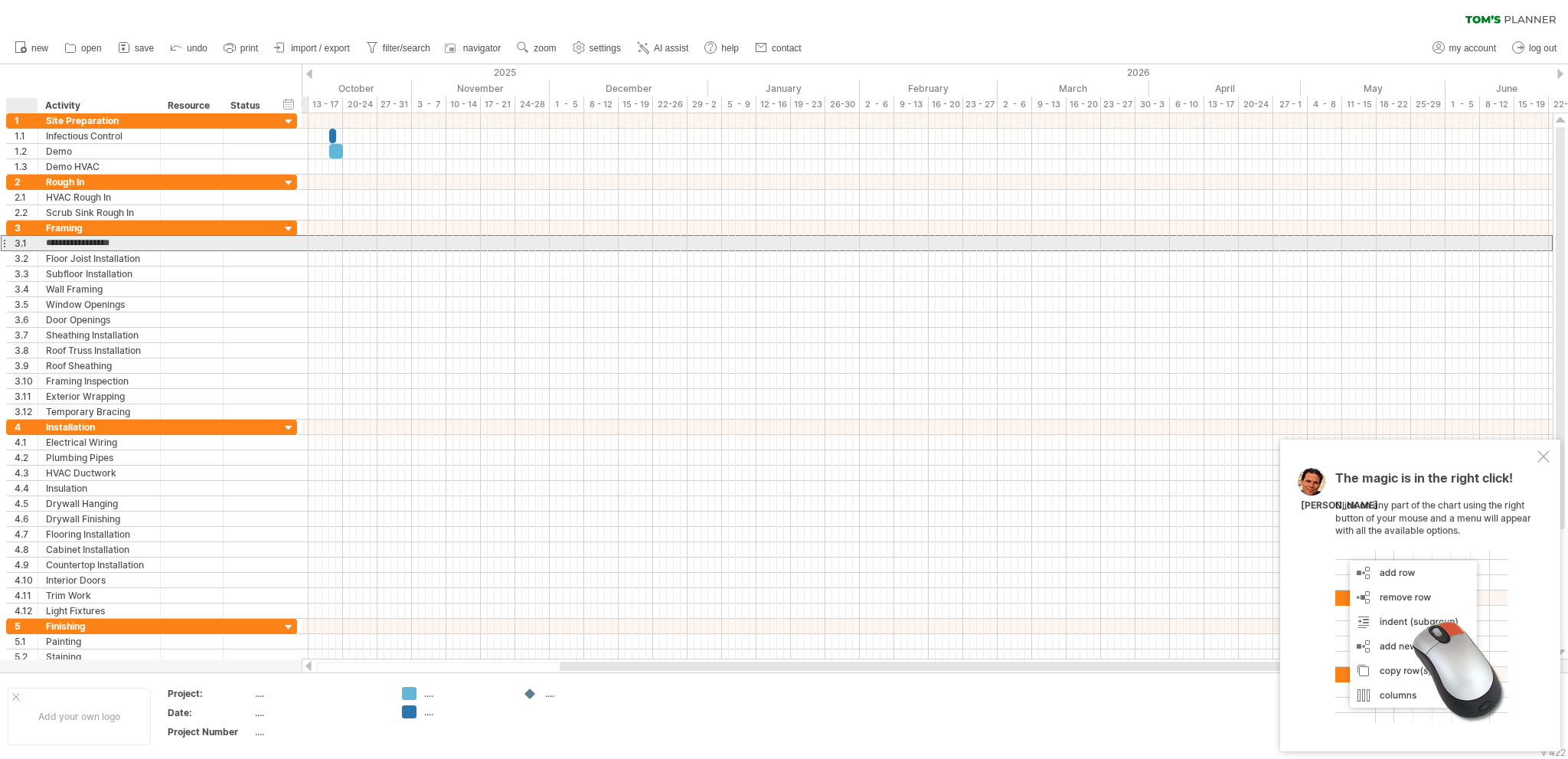
drag, startPoint x: 127, startPoint y: 238, endPoint x: 17, endPoint y: 245, distance: 110.2
click at [17, 245] on div "**********" at bounding box center [151, 243] width 291 height 16
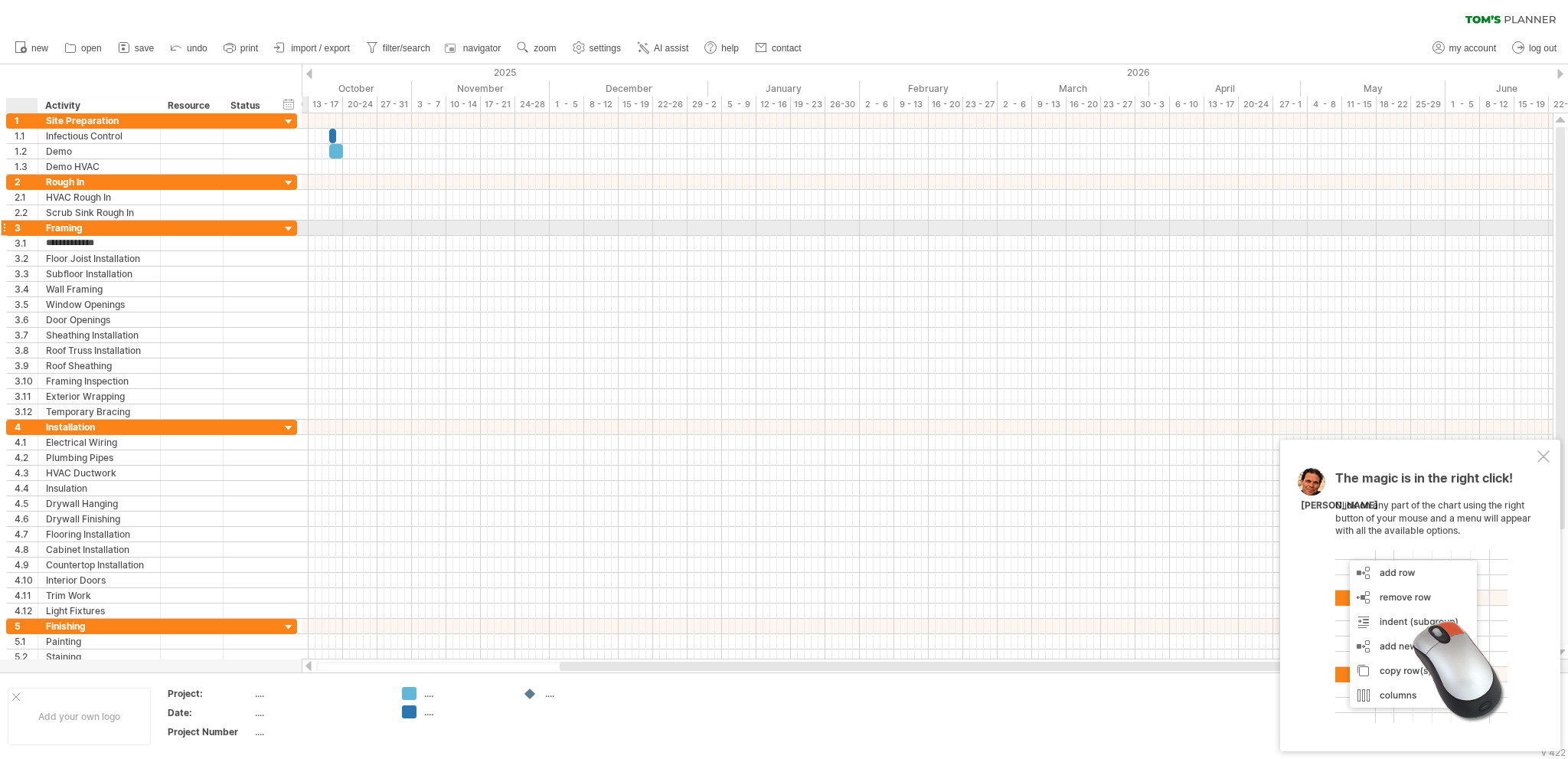
type input "**********"
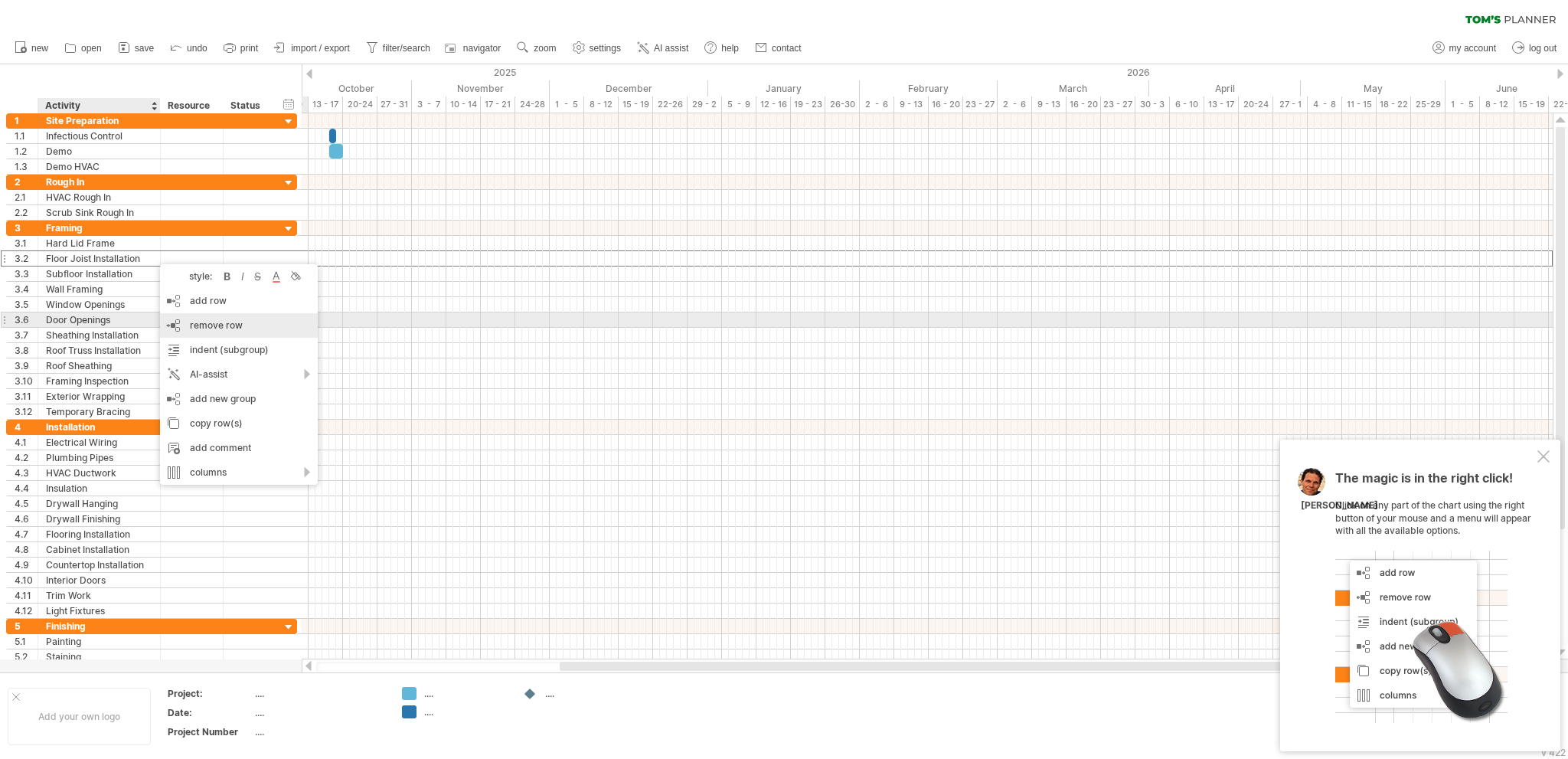
click at [205, 327] on span "remove row" at bounding box center [216, 324] width 53 height 11
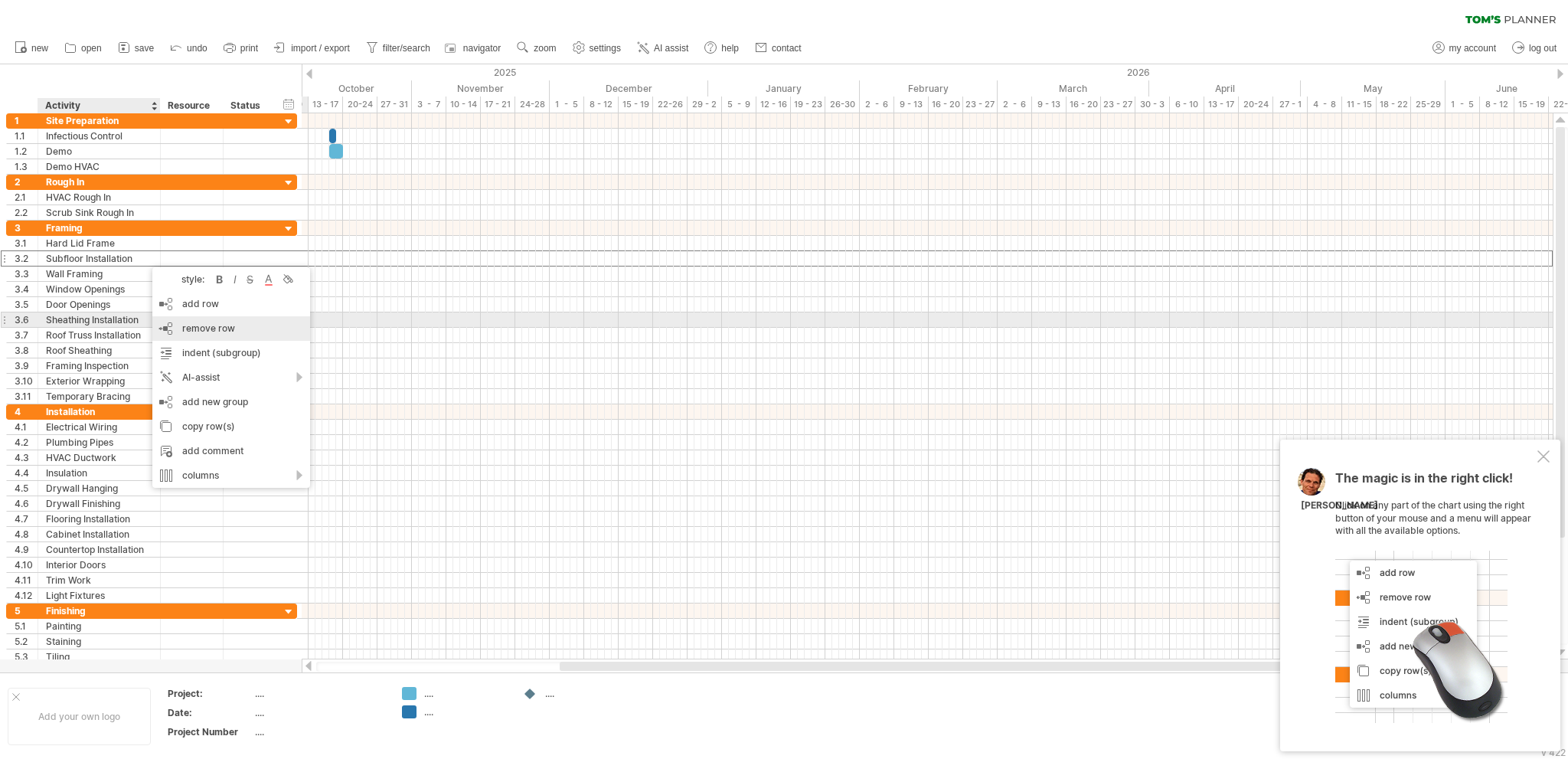
click at [188, 327] on span "remove row" at bounding box center [209, 327] width 53 height 11
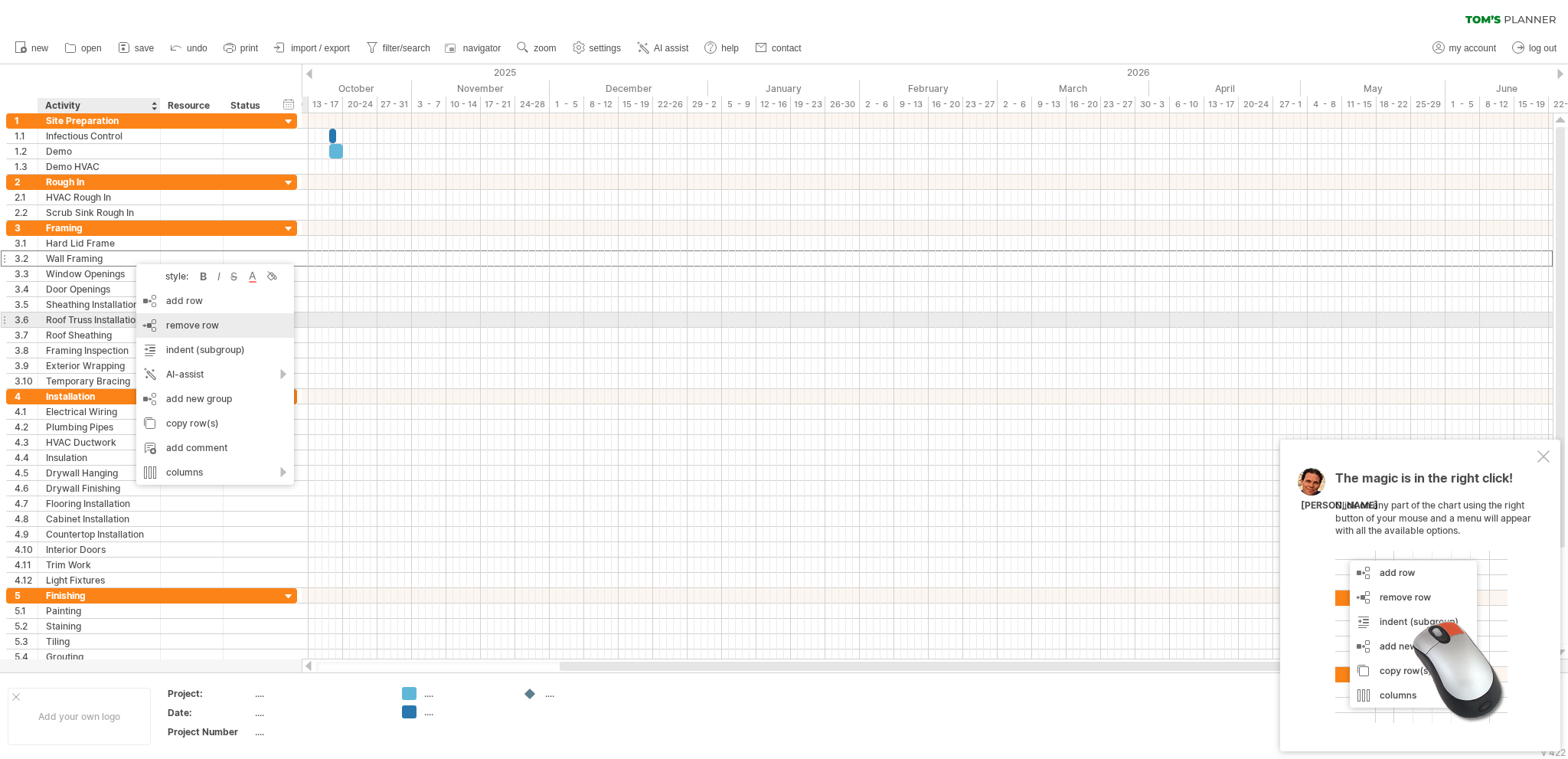
click at [179, 327] on span "remove row" at bounding box center [192, 324] width 53 height 11
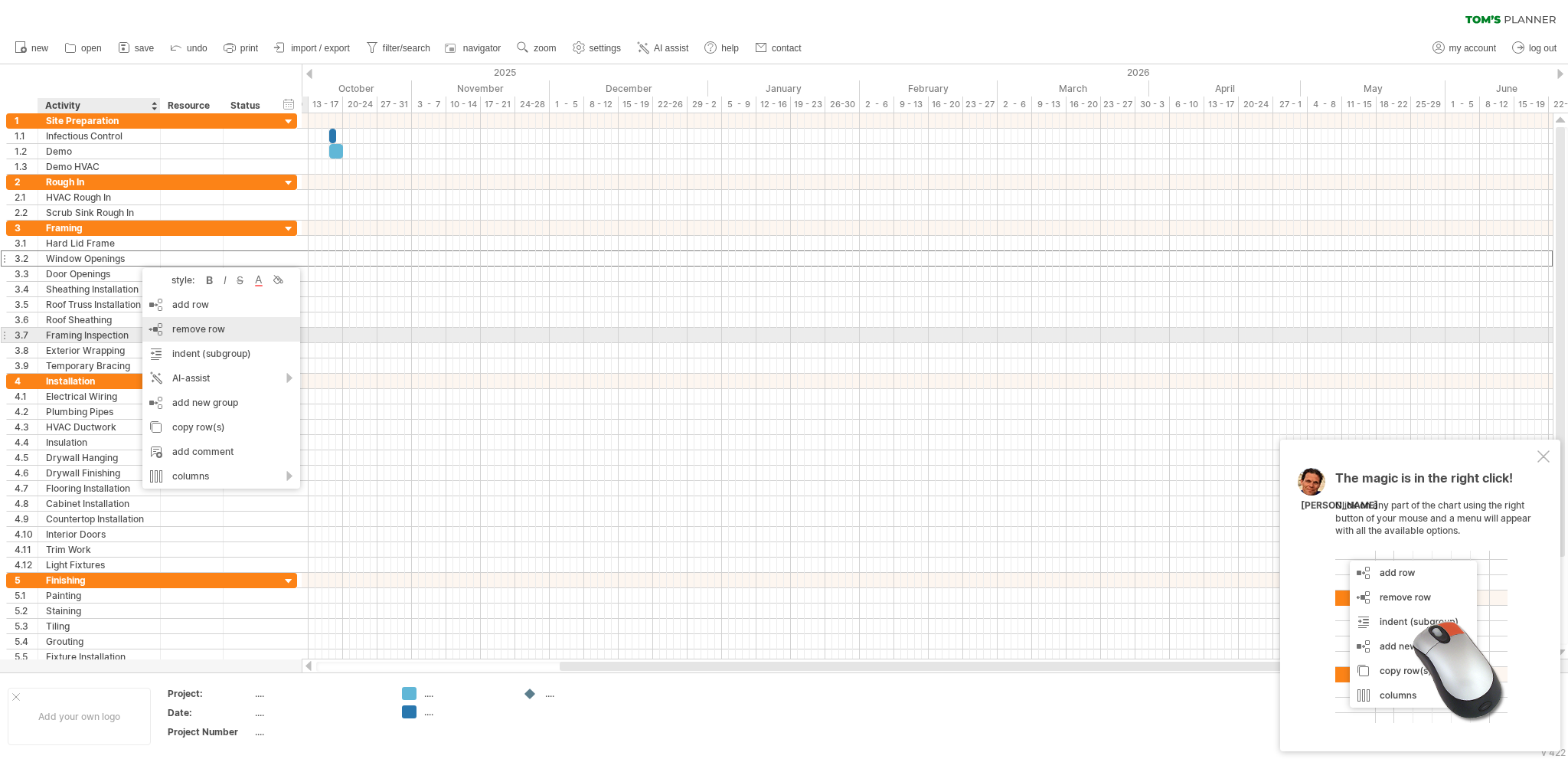
click at [187, 329] on span "remove row" at bounding box center [199, 328] width 53 height 11
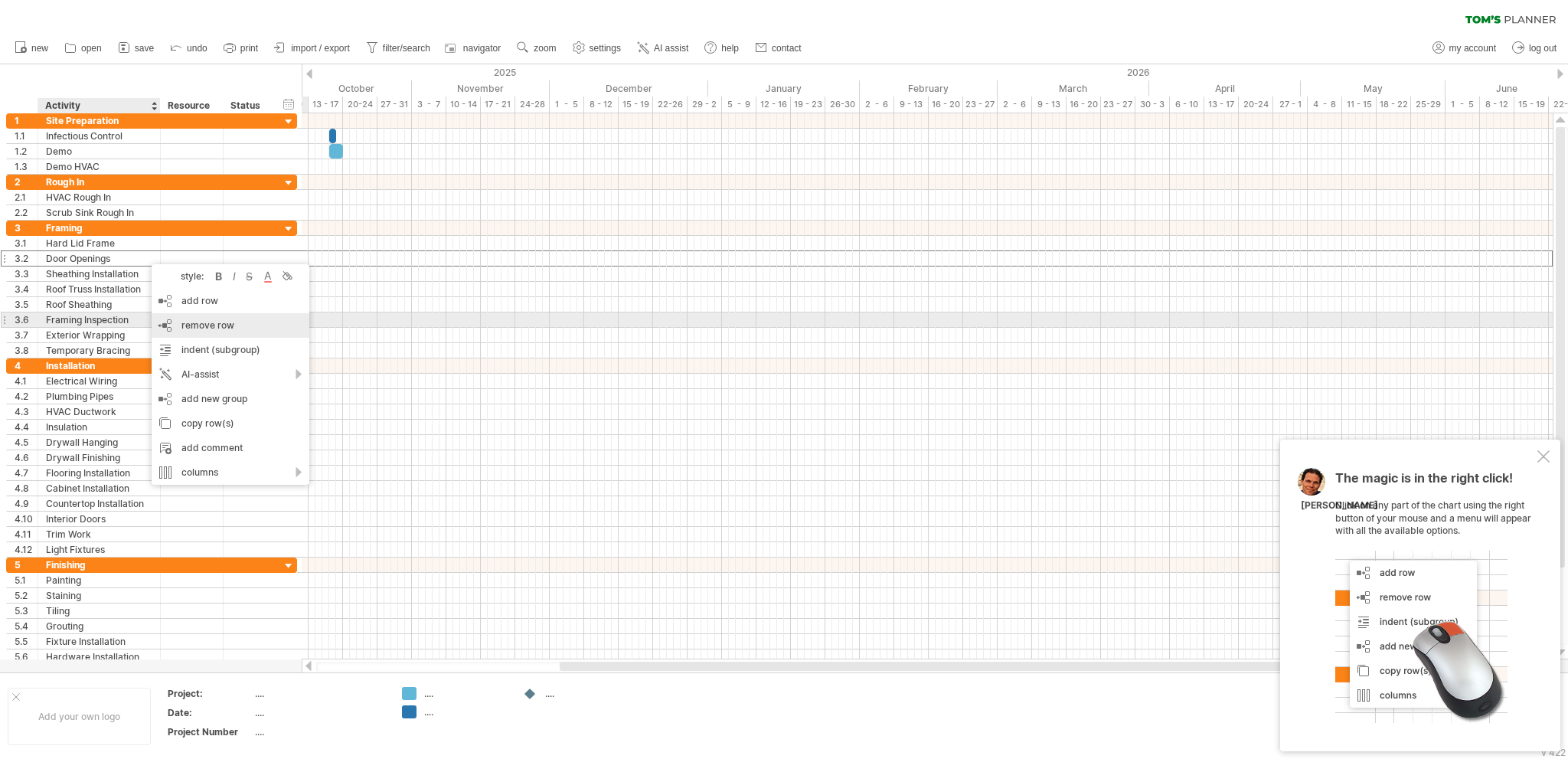
click at [193, 324] on span "remove row" at bounding box center [208, 324] width 53 height 11
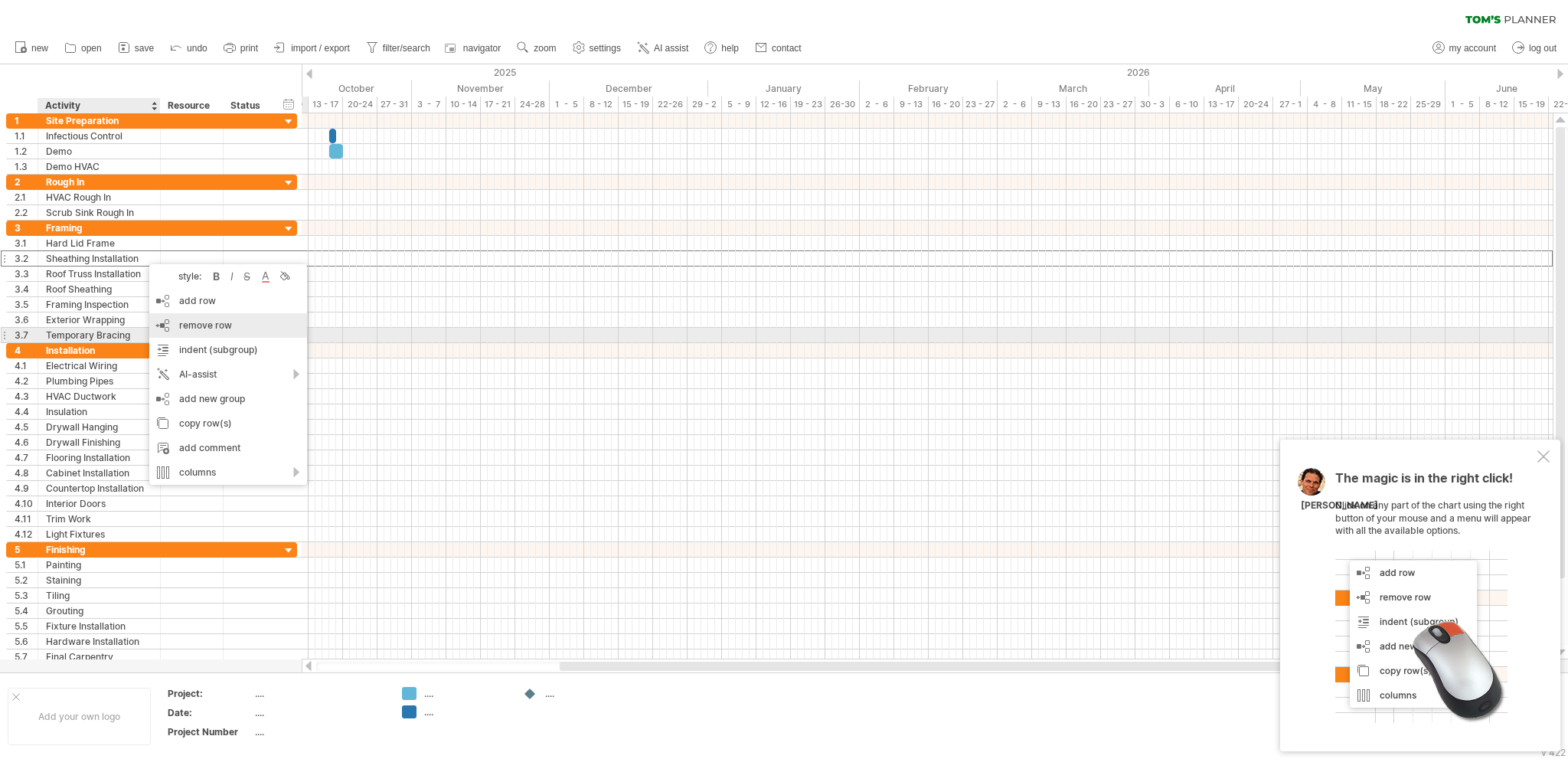
click at [202, 330] on span "remove row" at bounding box center [206, 324] width 53 height 11
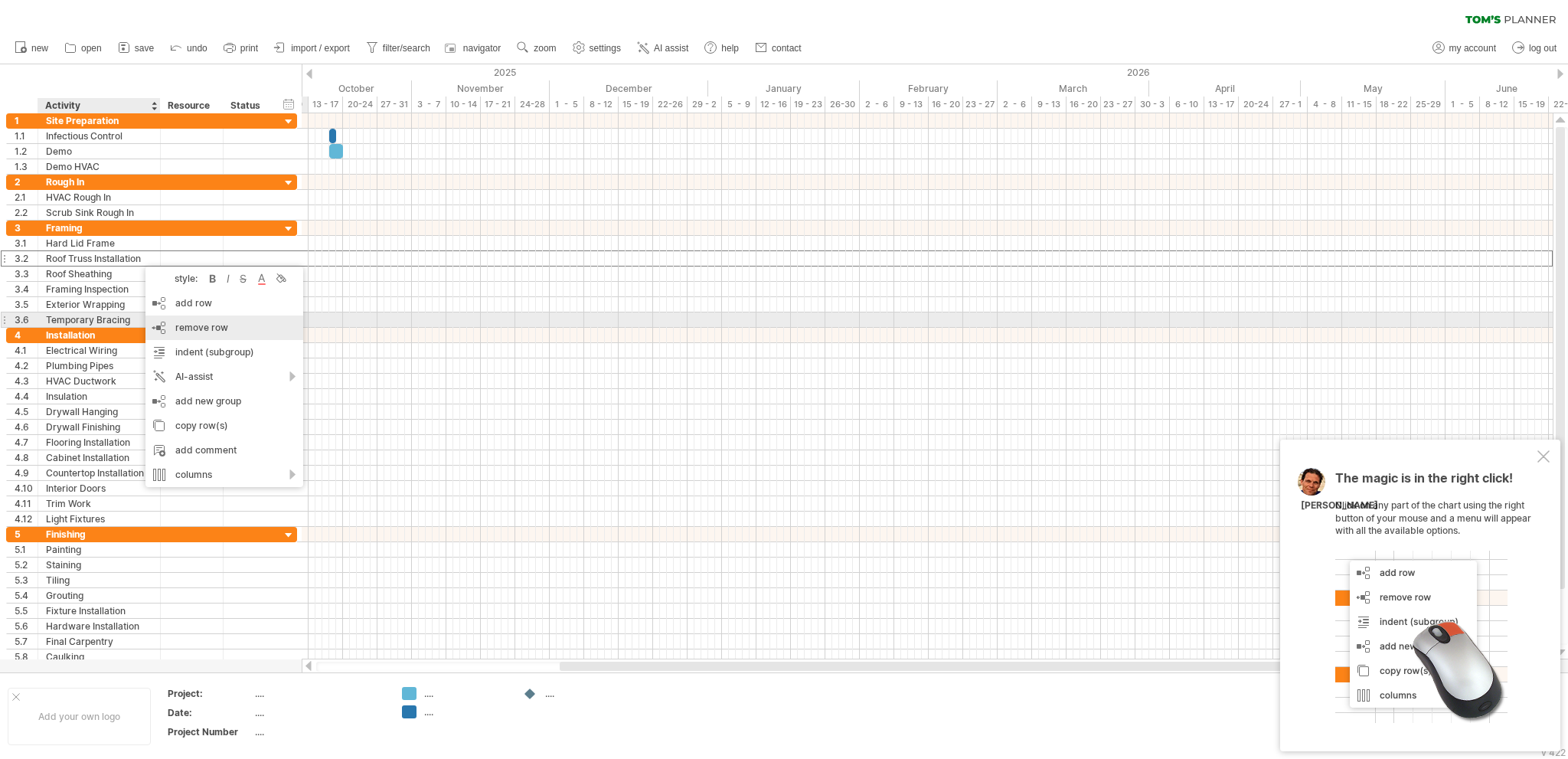
click at [183, 327] on span "remove row" at bounding box center [202, 327] width 53 height 11
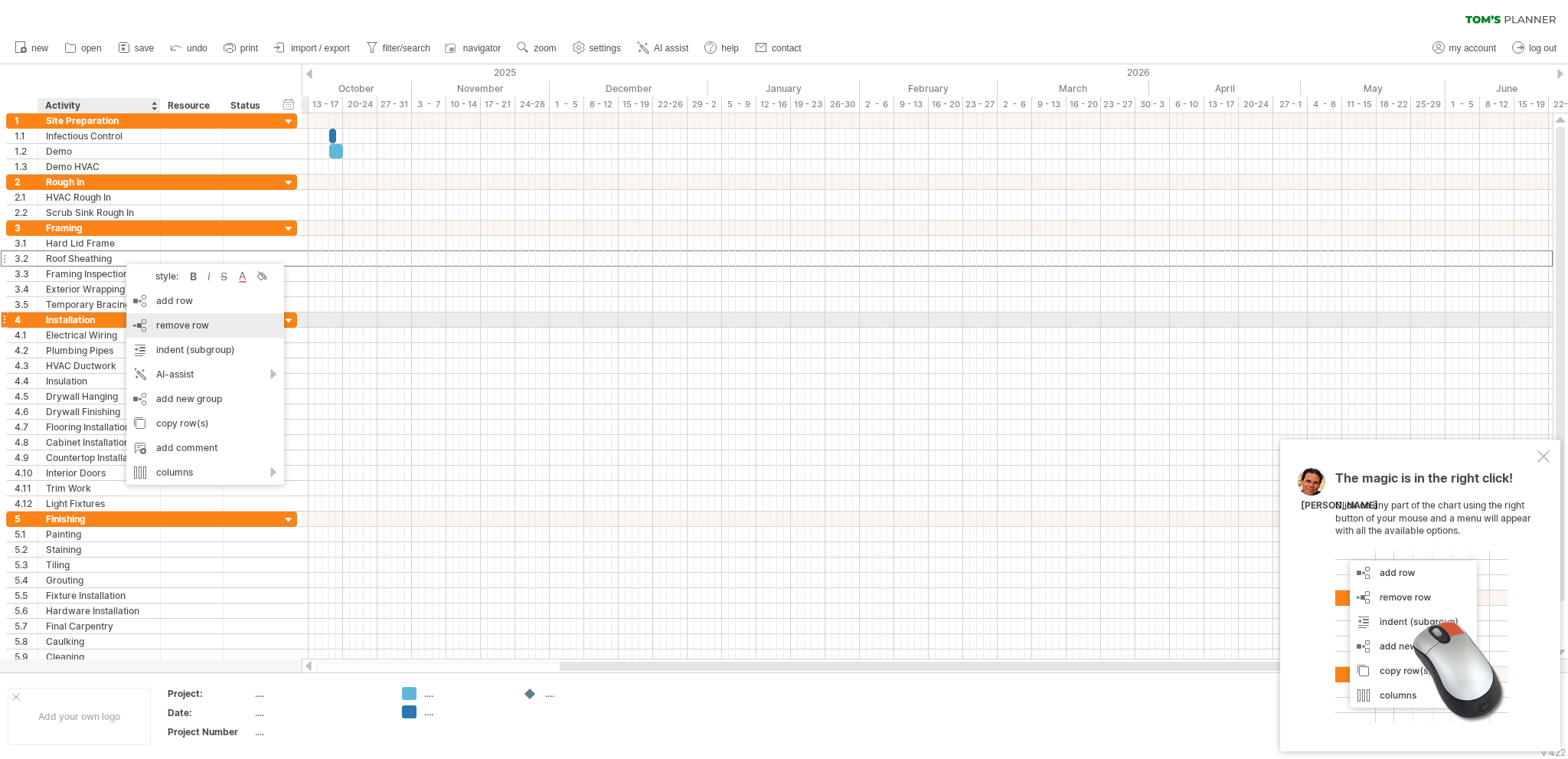
click at [187, 324] on span "remove row" at bounding box center [183, 324] width 53 height 11
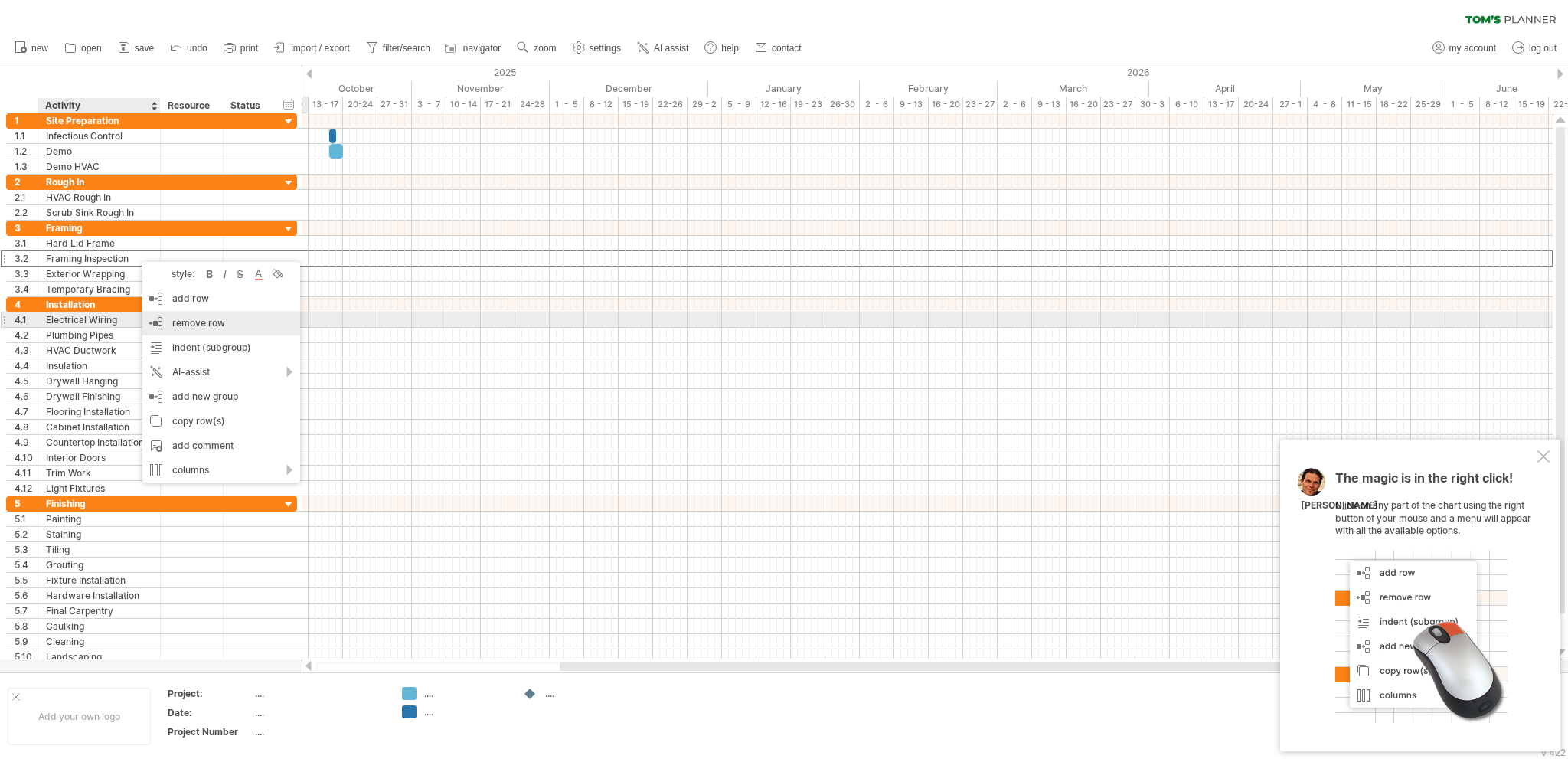
click at [190, 322] on span "remove row" at bounding box center [199, 322] width 53 height 11
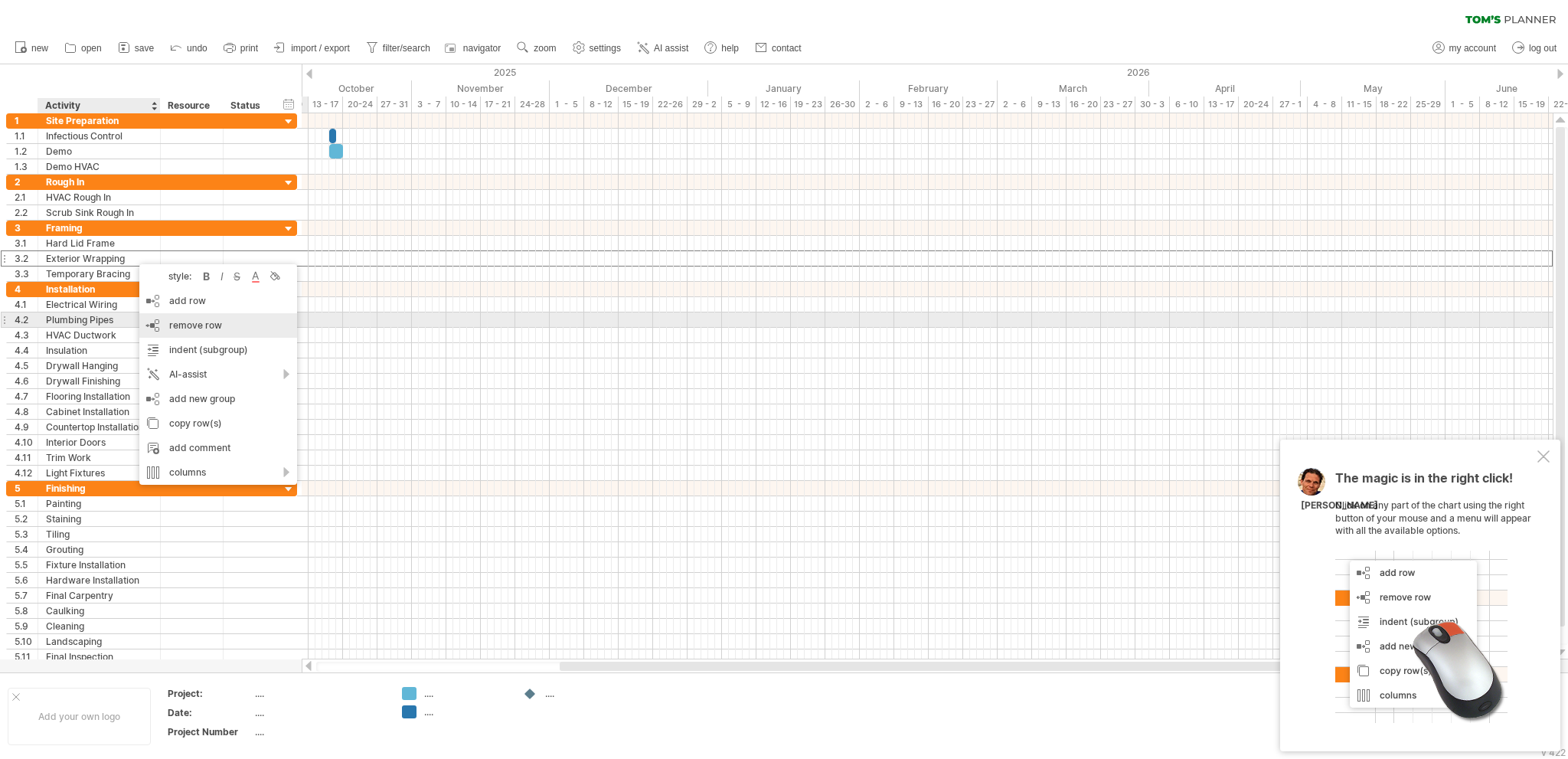
click at [180, 321] on span "remove row" at bounding box center [196, 324] width 53 height 11
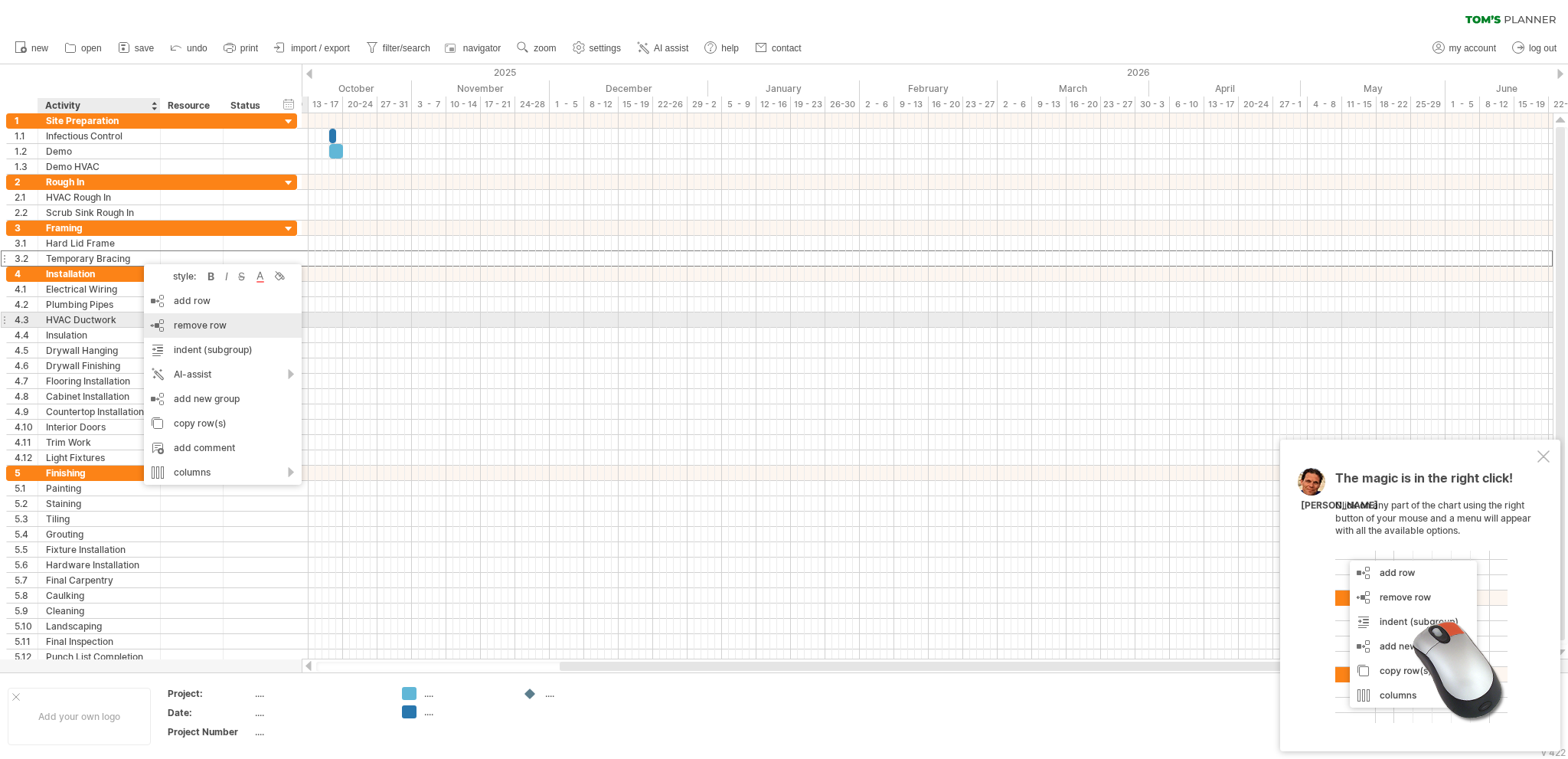
click at [193, 327] on span "remove row" at bounding box center [200, 324] width 53 height 11
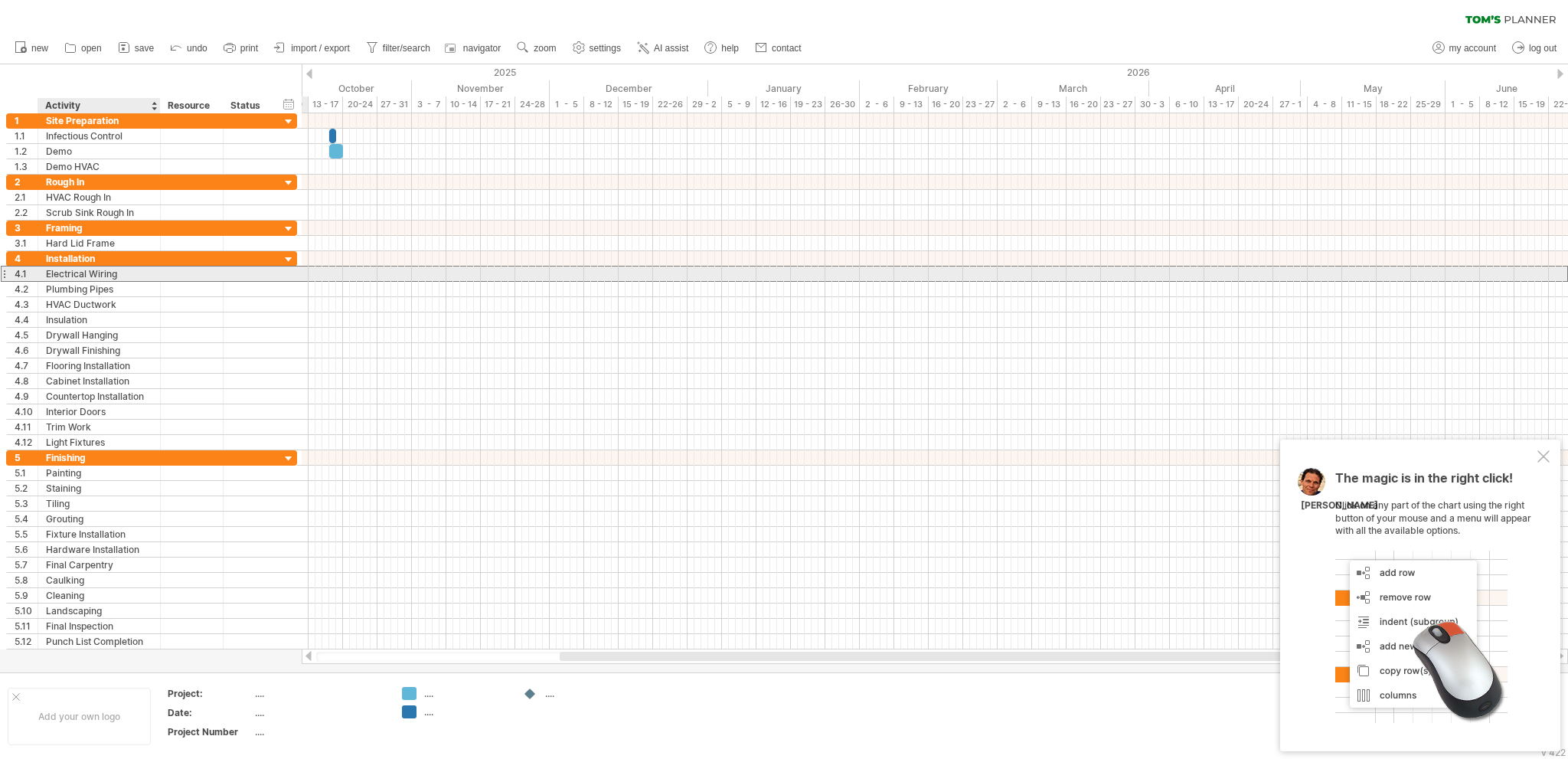
click at [127, 275] on div "Electrical Wiring" at bounding box center [99, 274] width 106 height 15
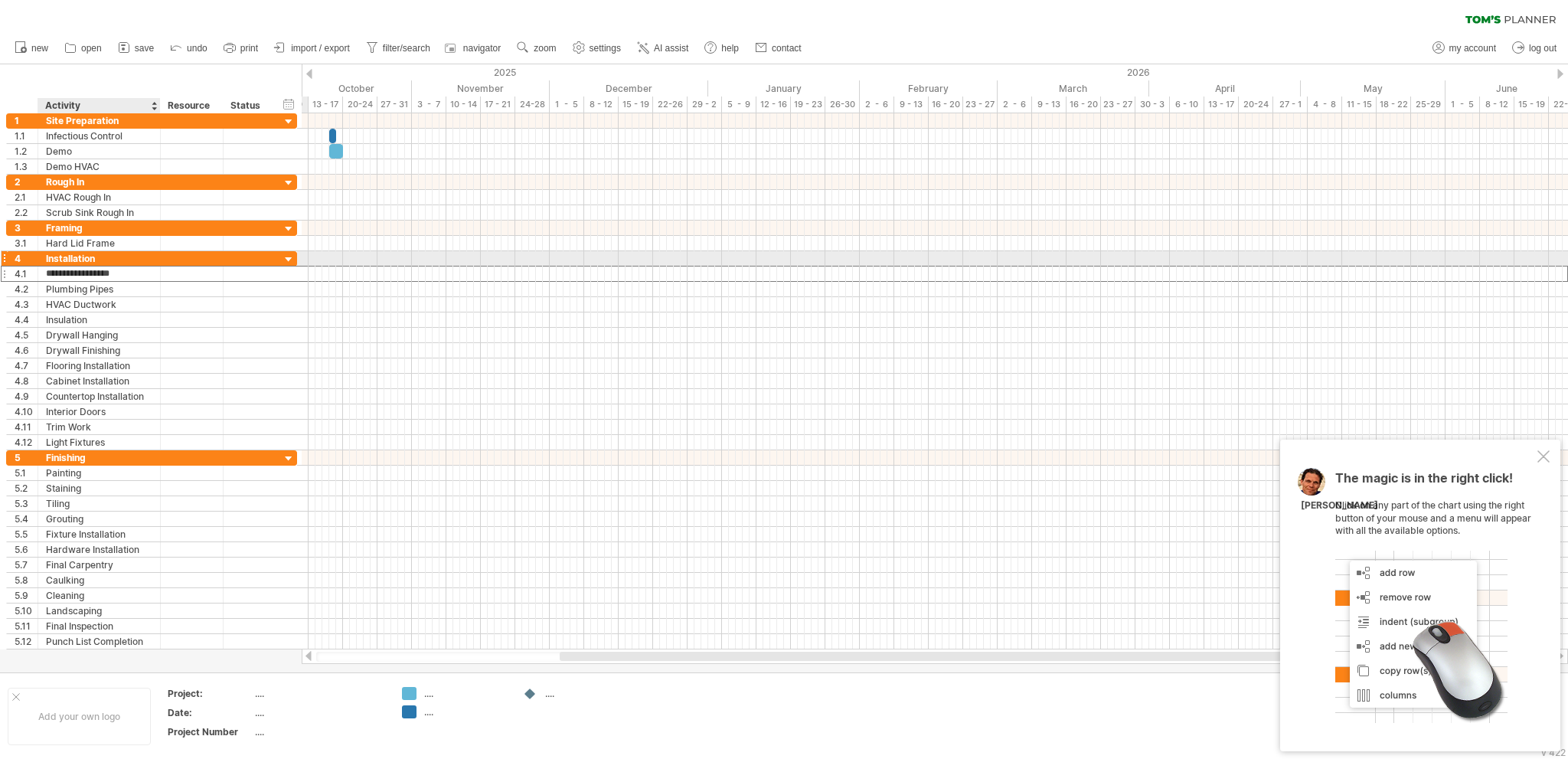
drag, startPoint x: 126, startPoint y: 270, endPoint x: 88, endPoint y: 265, distance: 38.3
click at [88, 267] on input "**********" at bounding box center [99, 274] width 106 height 15
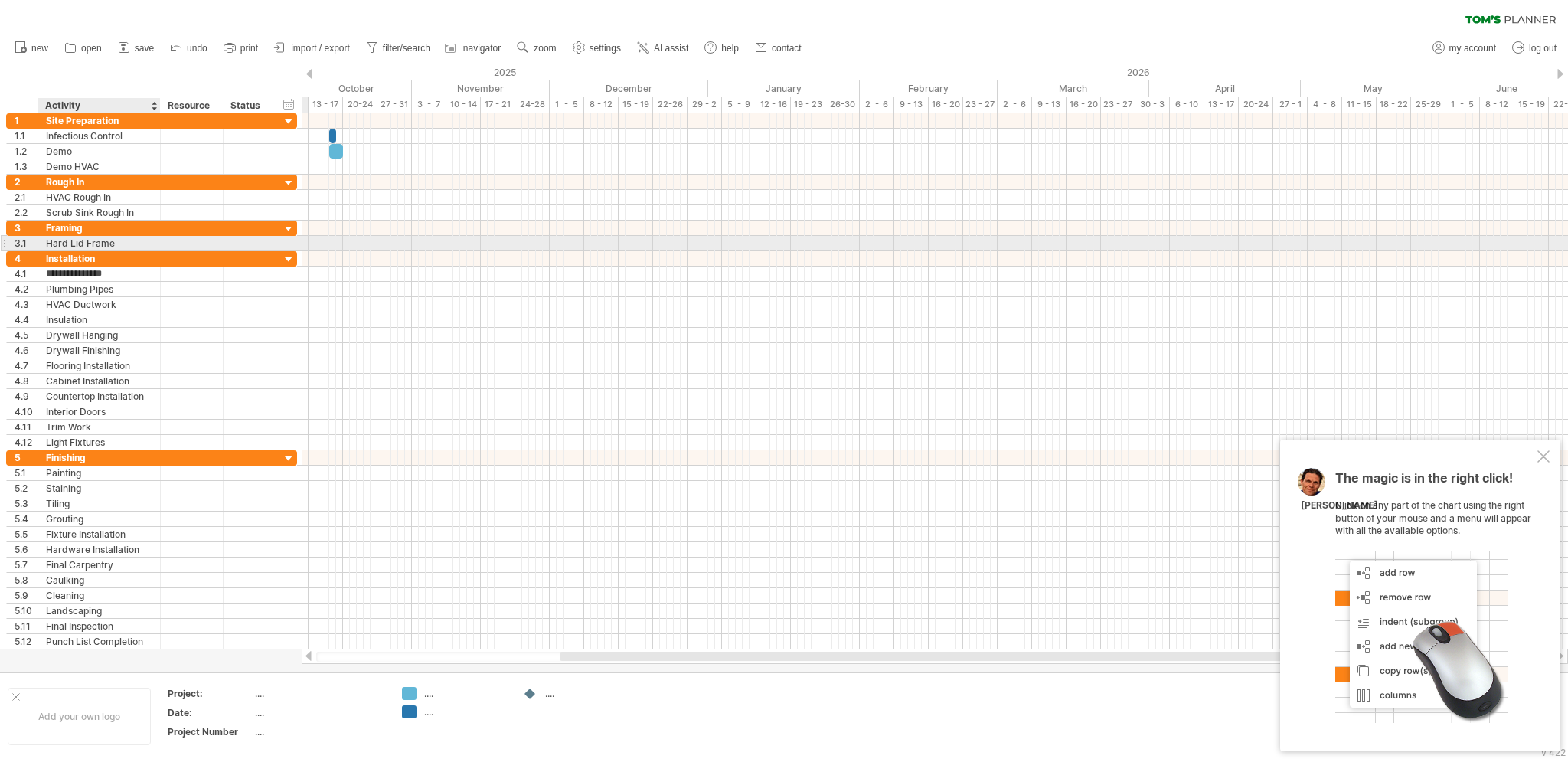
type input "**********"
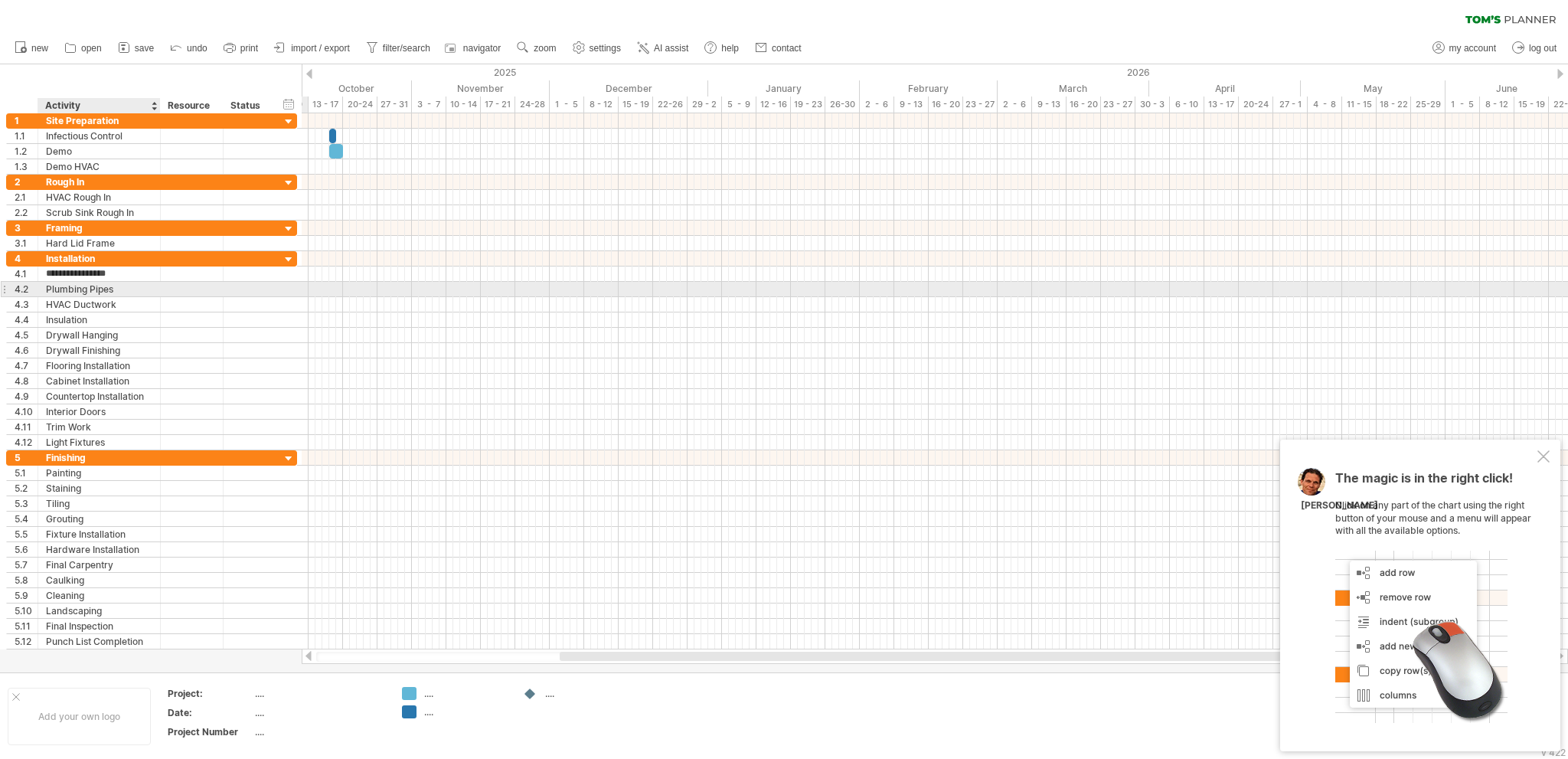
click at [129, 289] on div "Plumbing Pipes" at bounding box center [99, 289] width 106 height 15
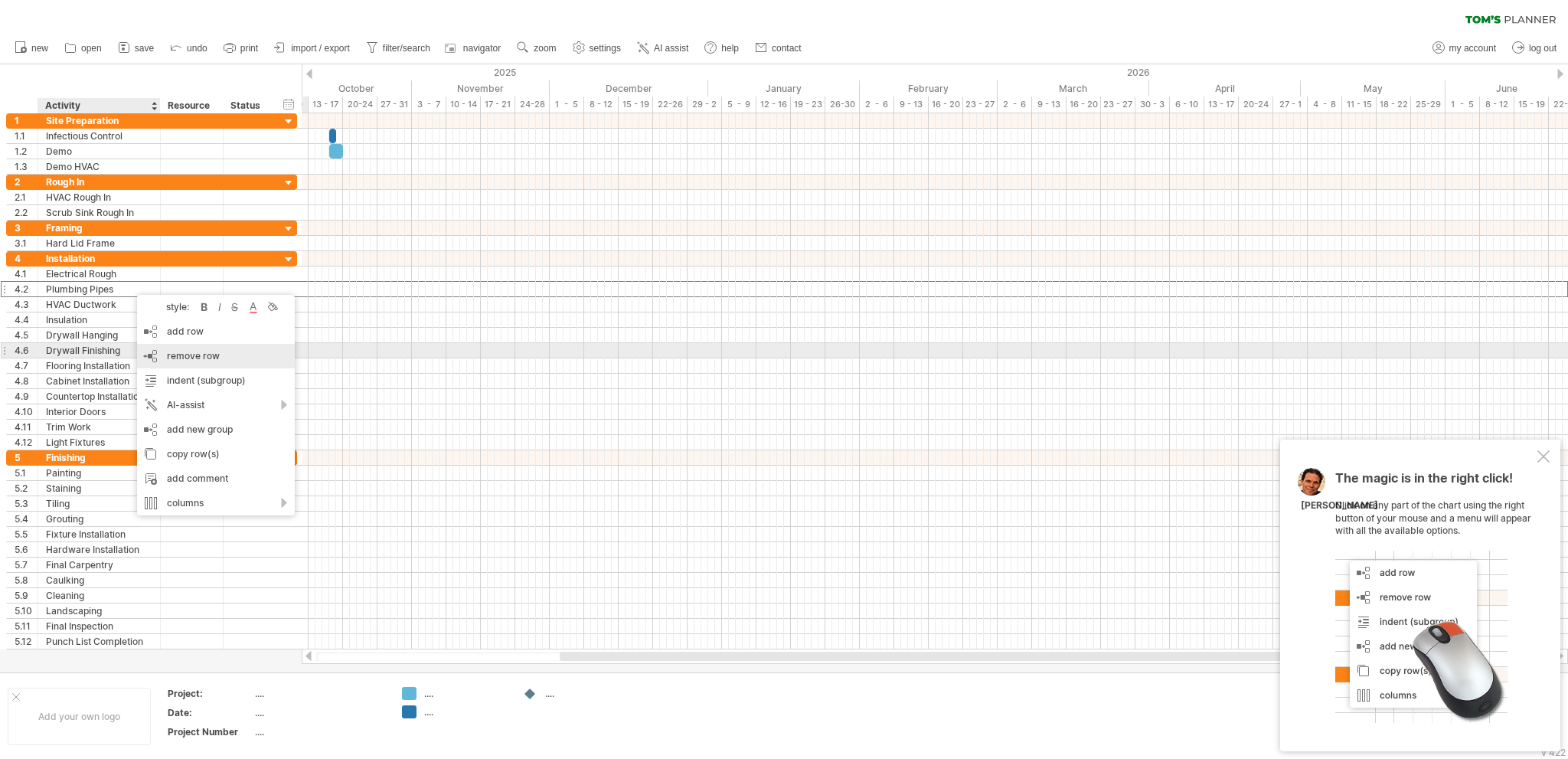
click at [176, 356] on span "remove row" at bounding box center [193, 355] width 53 height 11
click at [170, 349] on span "remove row" at bounding box center [193, 353] width 53 height 11
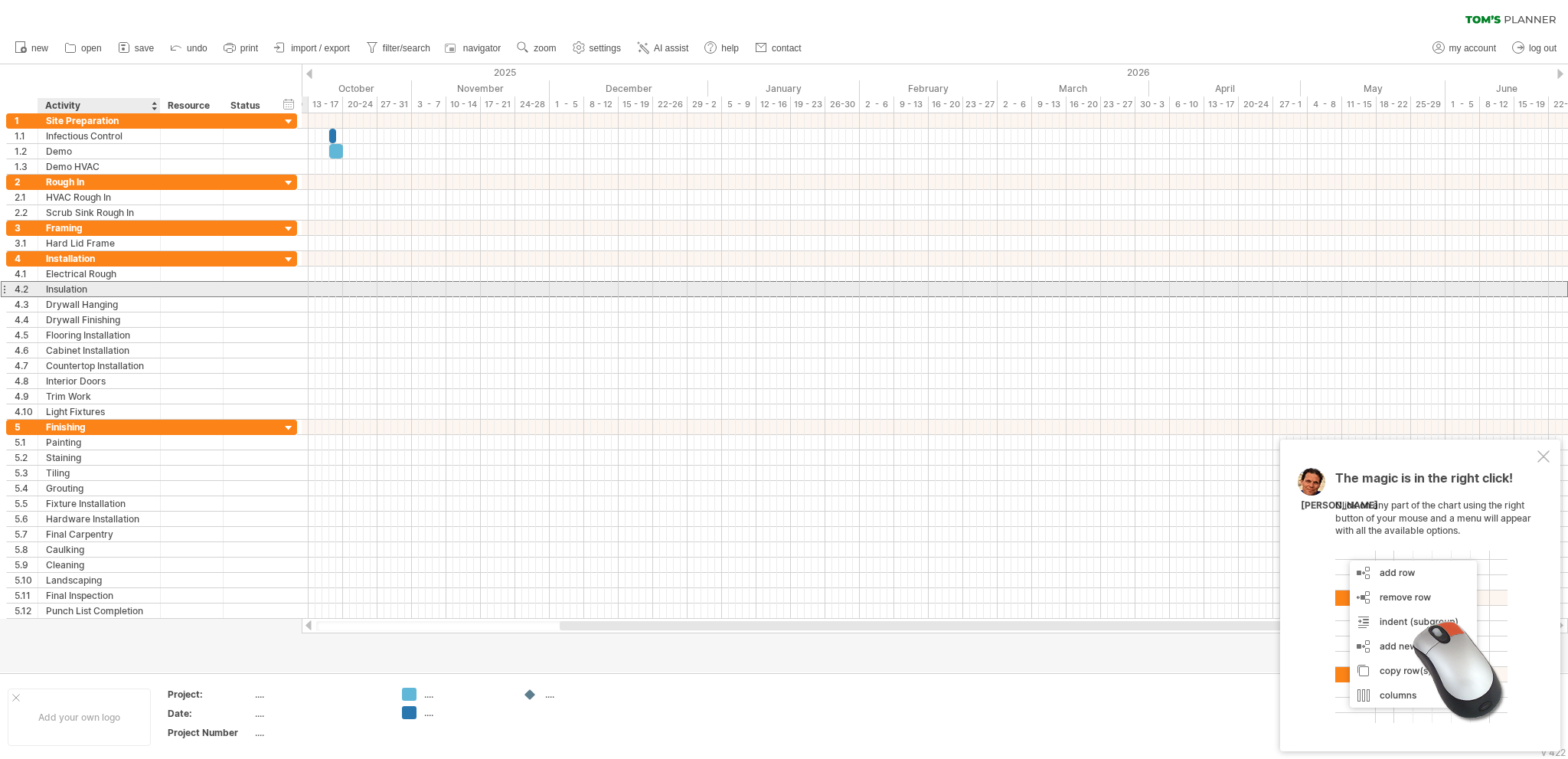
click at [120, 289] on div "Insulation" at bounding box center [99, 289] width 106 height 15
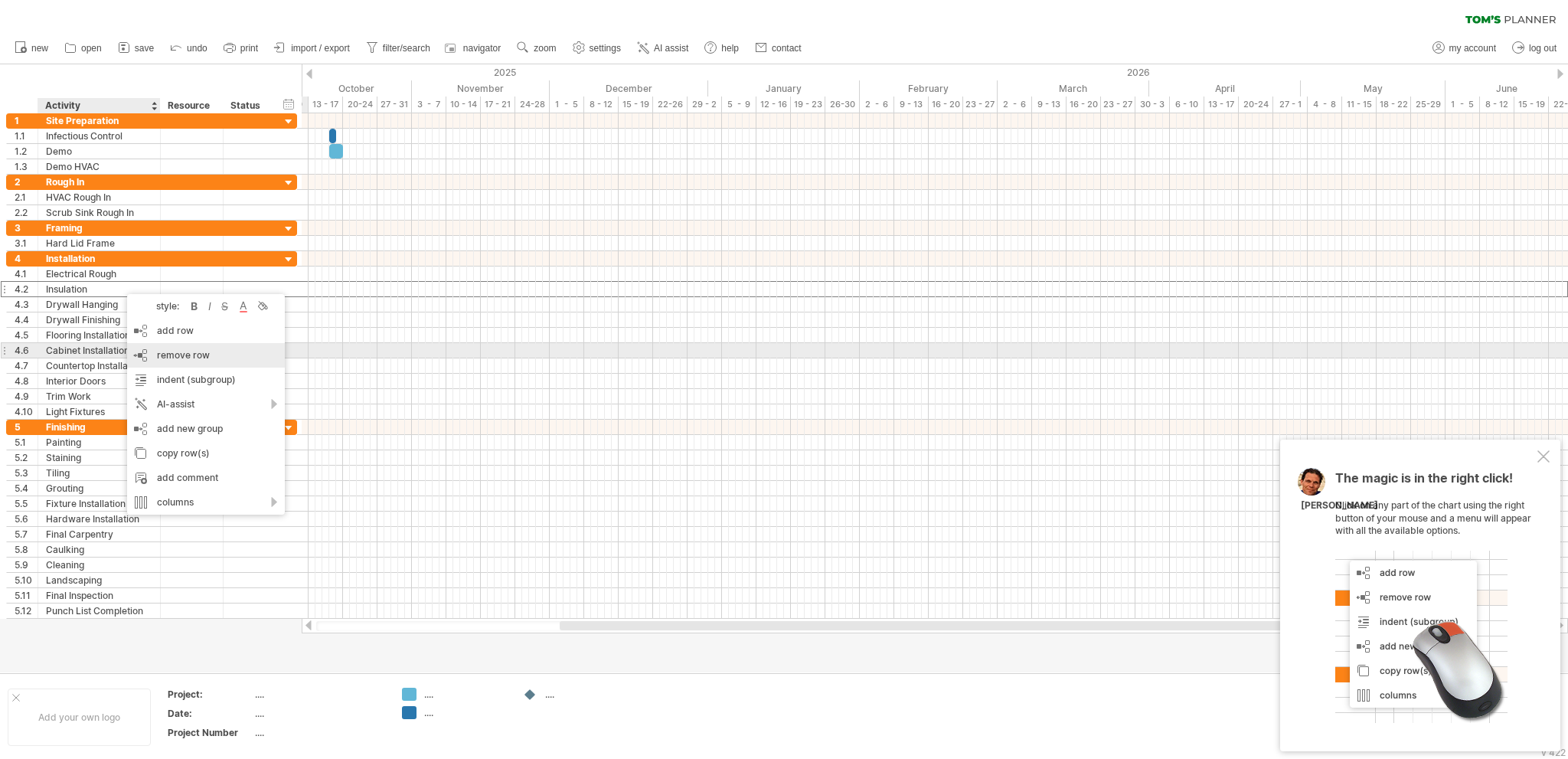
click at [173, 353] on span "remove row" at bounding box center [184, 354] width 53 height 11
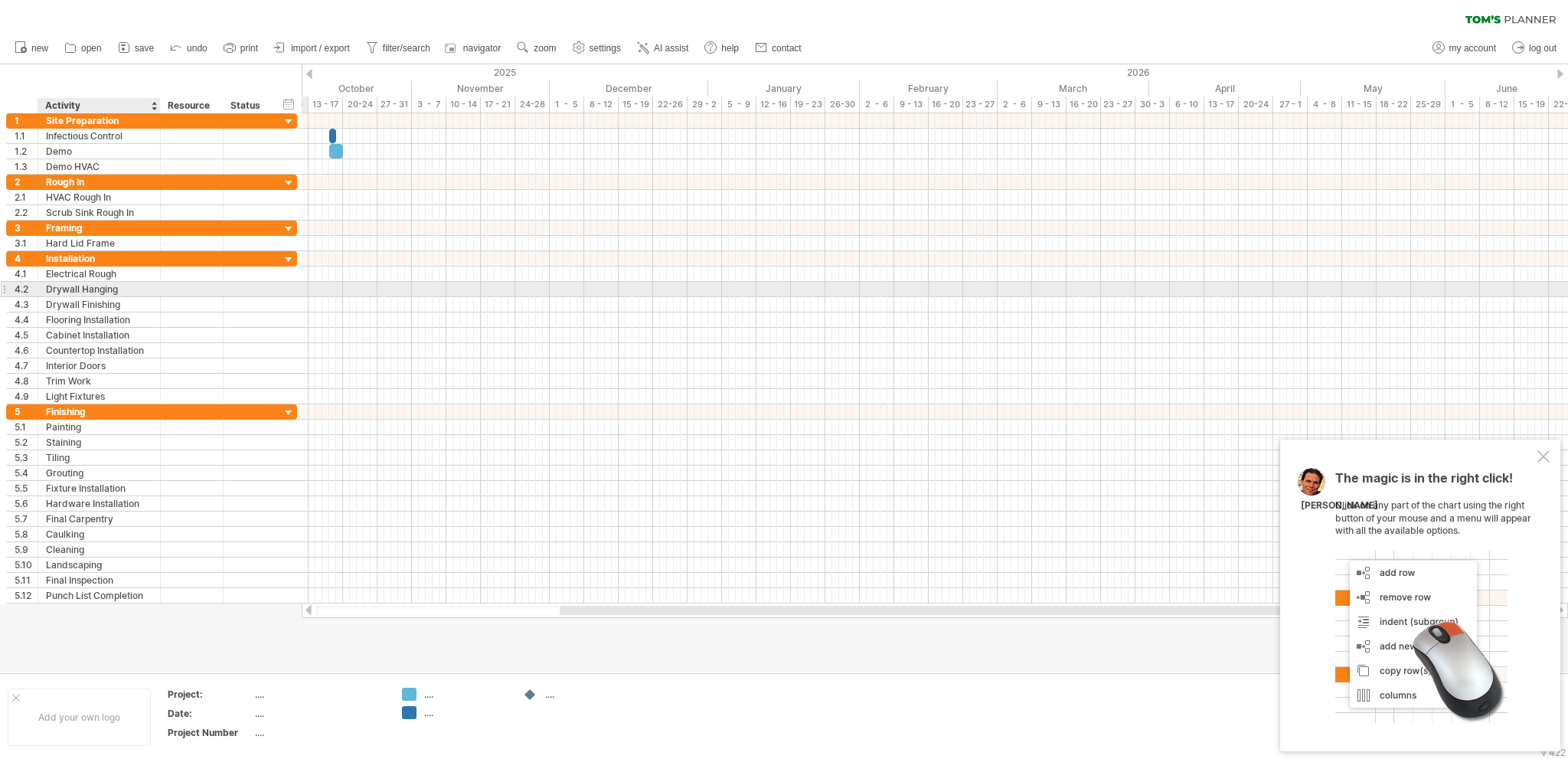
click at [138, 286] on div "Drywall Hanging" at bounding box center [99, 289] width 106 height 15
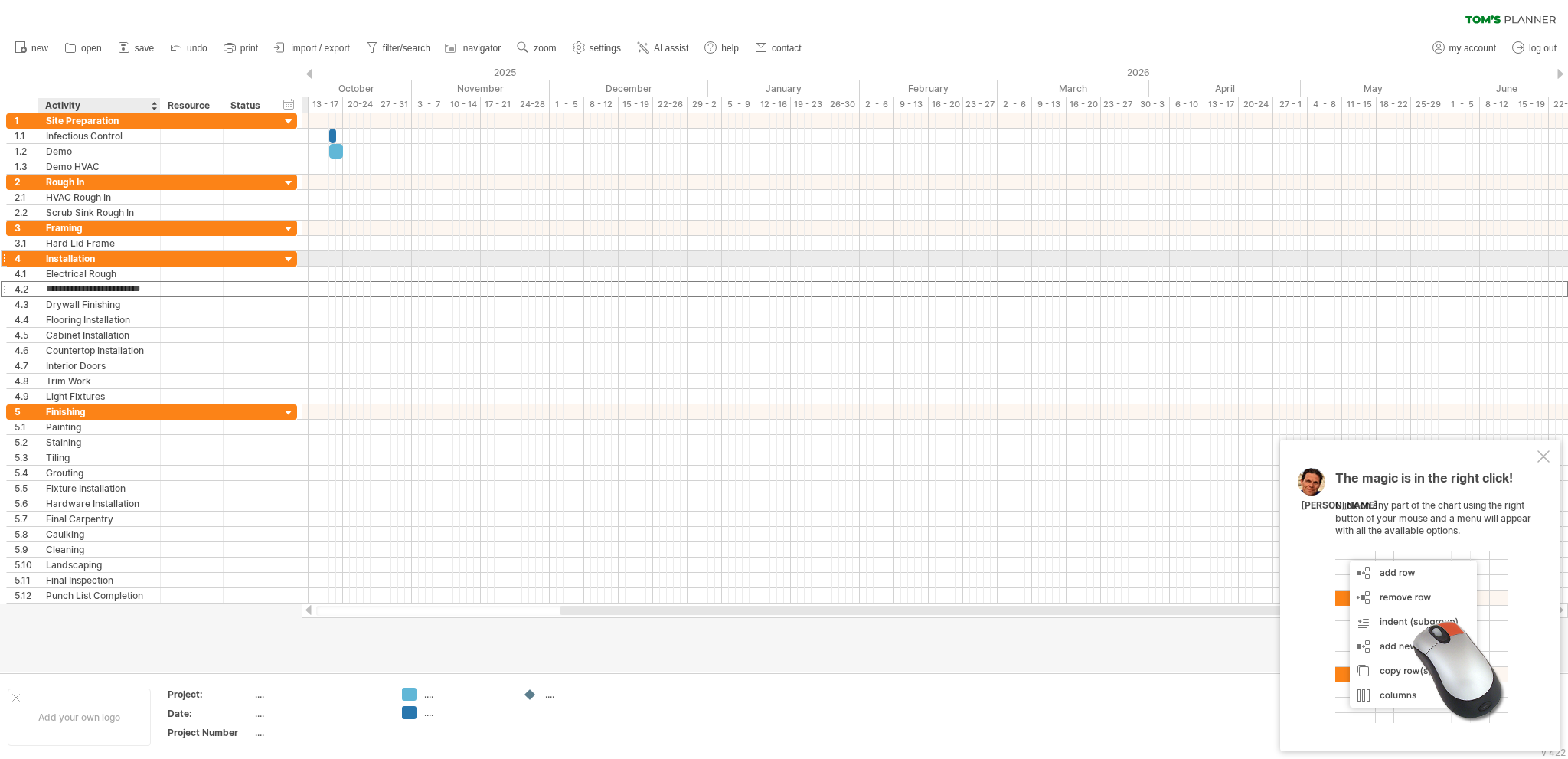
type input "**********"
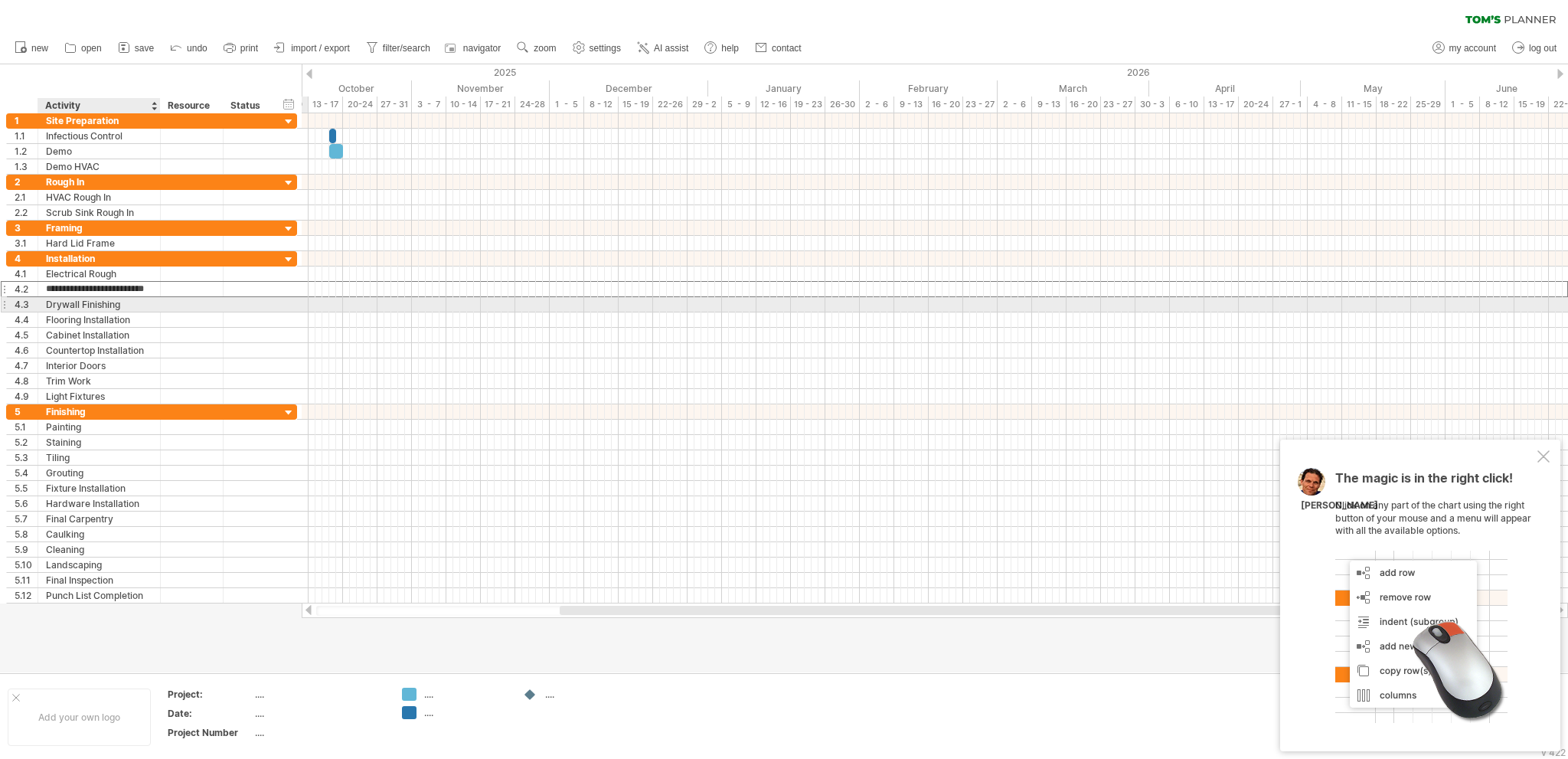
click at [136, 303] on div "Drywall Finishing" at bounding box center [99, 304] width 106 height 15
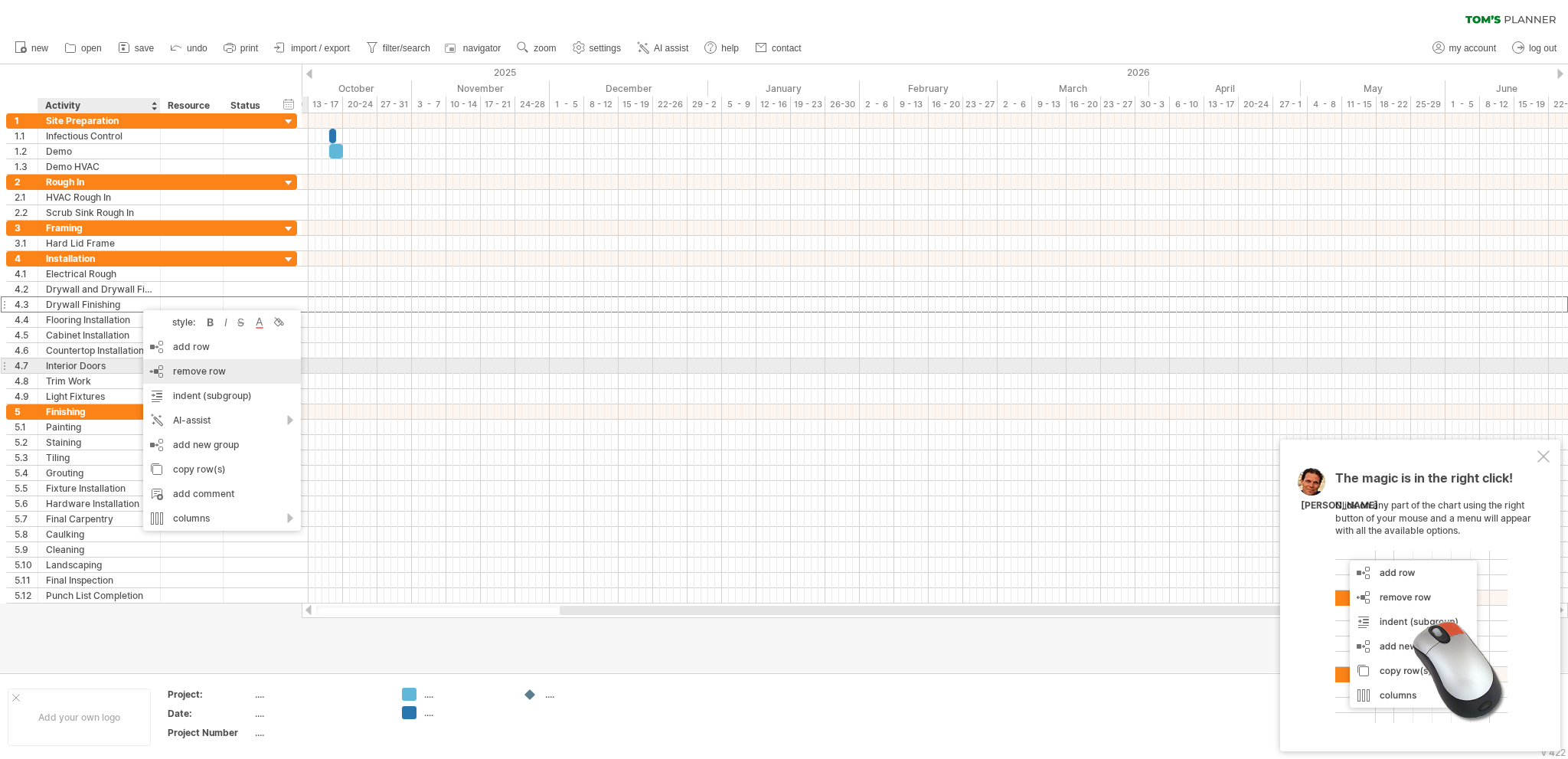
click at [195, 369] on span "remove row" at bounding box center [199, 370] width 53 height 11
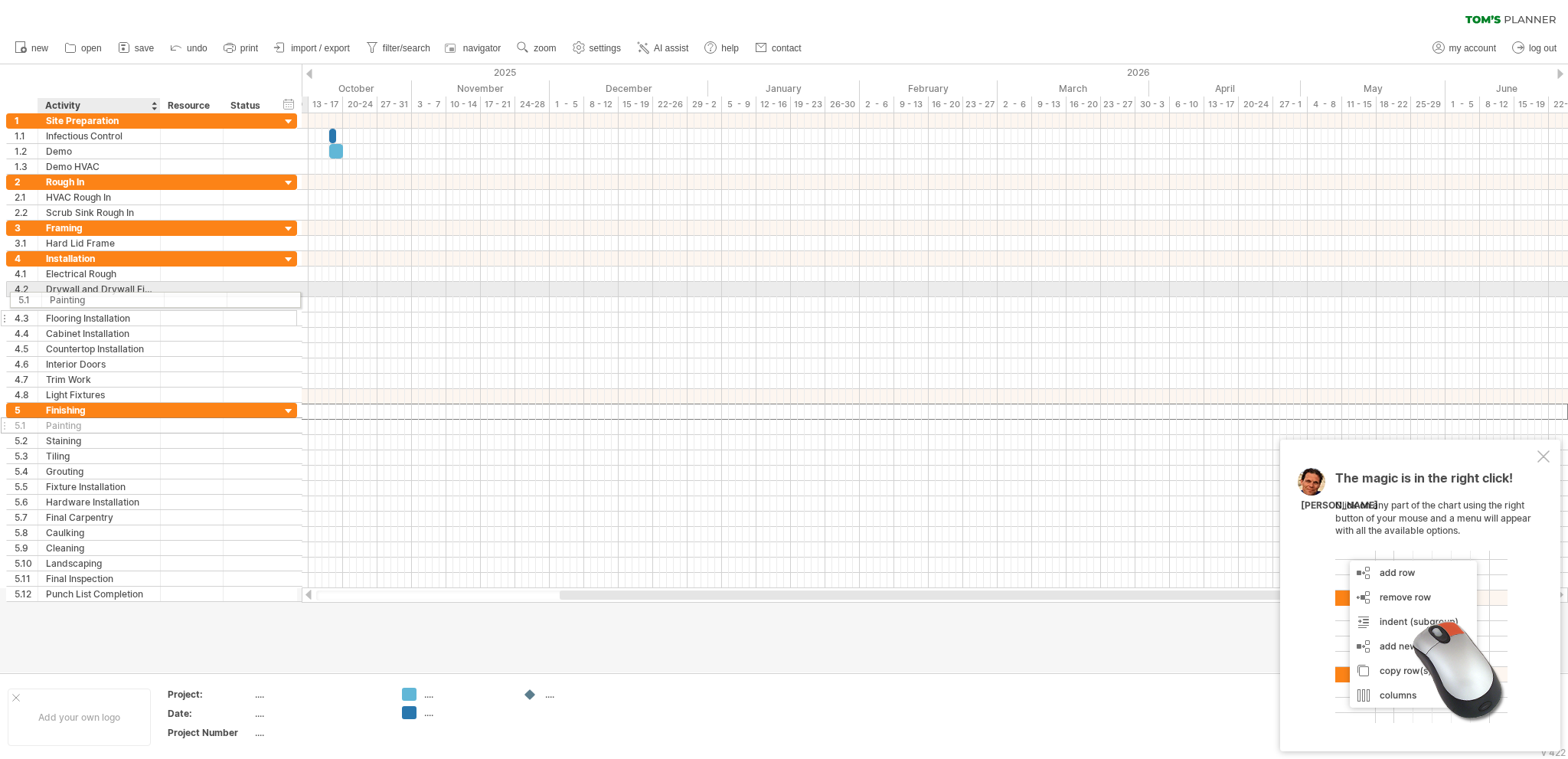
drag, startPoint x: 94, startPoint y: 407, endPoint x: 93, endPoint y: 297, distance: 110.0
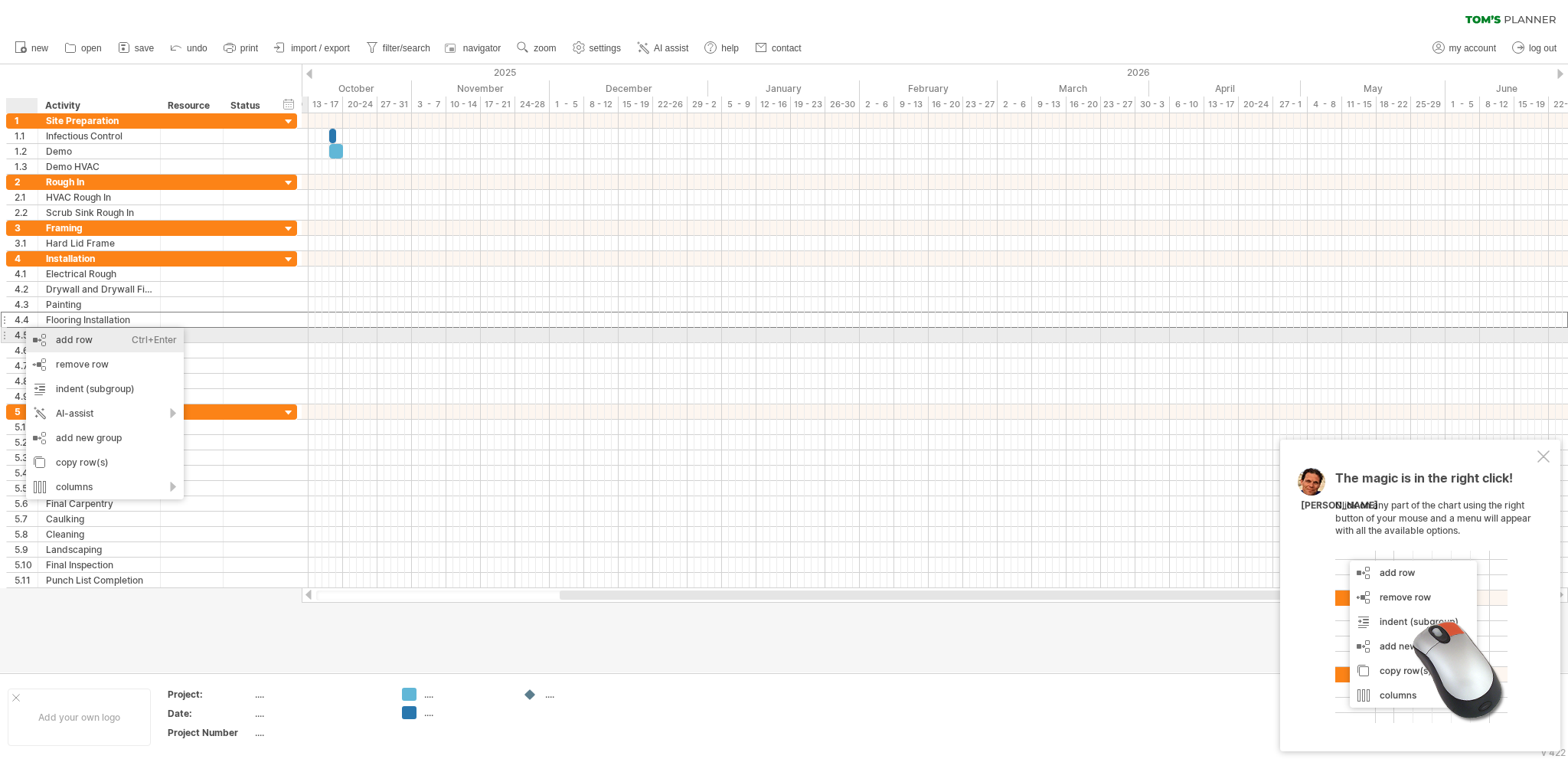
click at [77, 338] on div "add row Ctrl+Enter Cmd+Enter" at bounding box center [104, 339] width 157 height 25
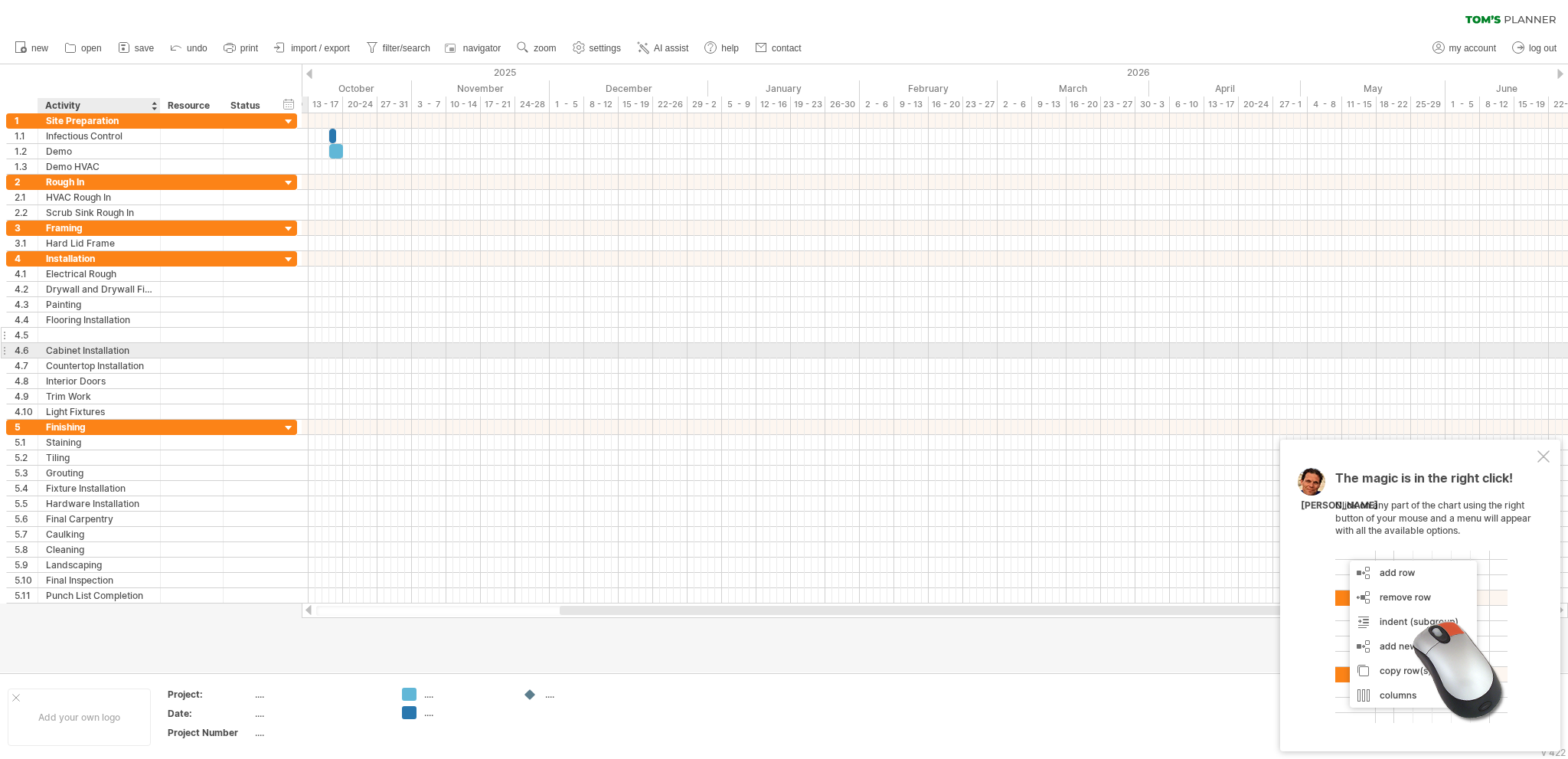
click at [60, 330] on div at bounding box center [99, 334] width 106 height 15
type input "**********"
click at [137, 348] on div "Cabinet Installation" at bounding box center [99, 350] width 106 height 15
drag, startPoint x: 137, startPoint y: 348, endPoint x: 0, endPoint y: 344, distance: 137.1
click at [0, 344] on div "**********" at bounding box center [149, 358] width 298 height 490
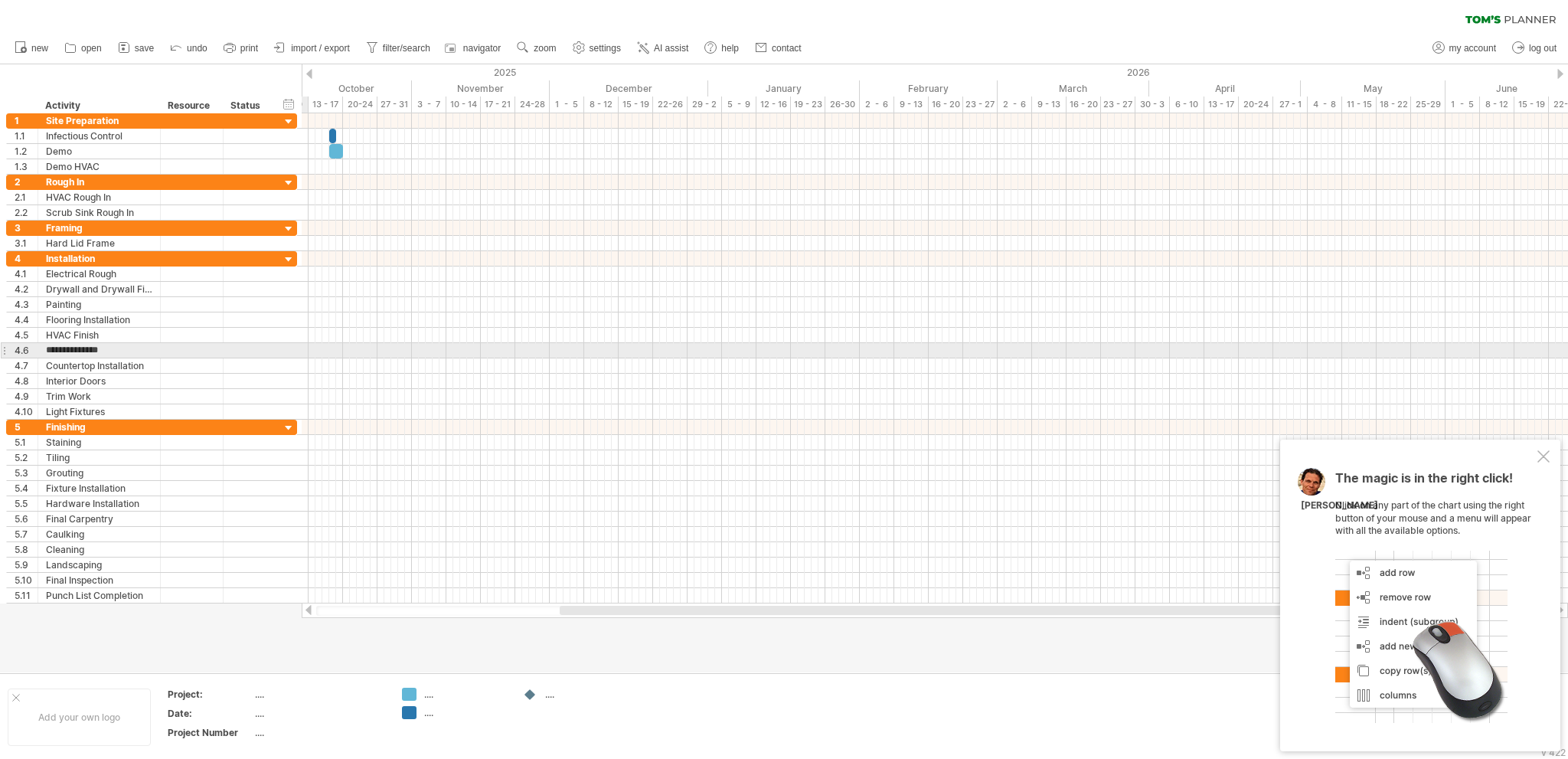
type input "**********"
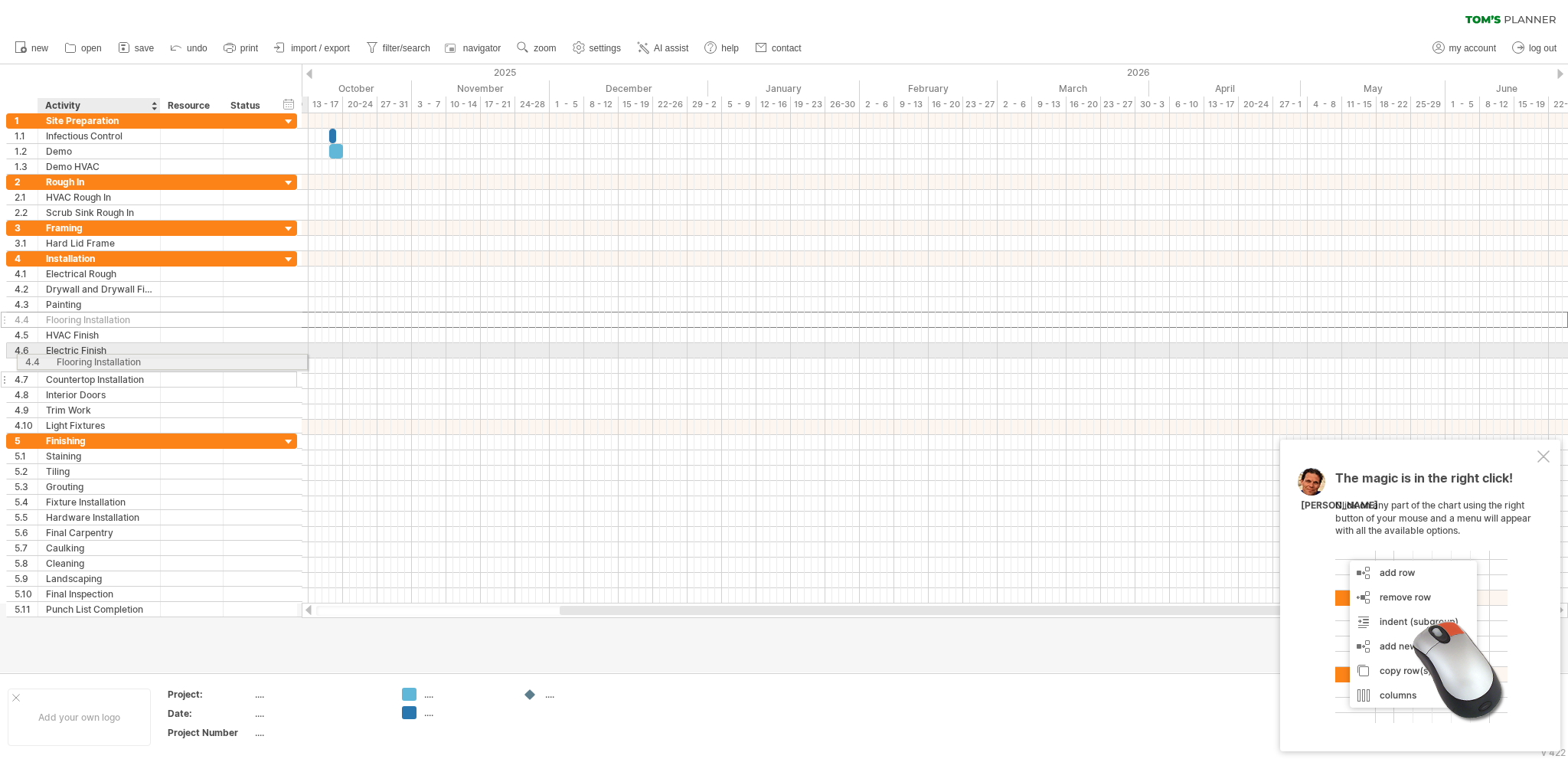
drag, startPoint x: 109, startPoint y: 319, endPoint x: 115, endPoint y: 359, distance: 40.4
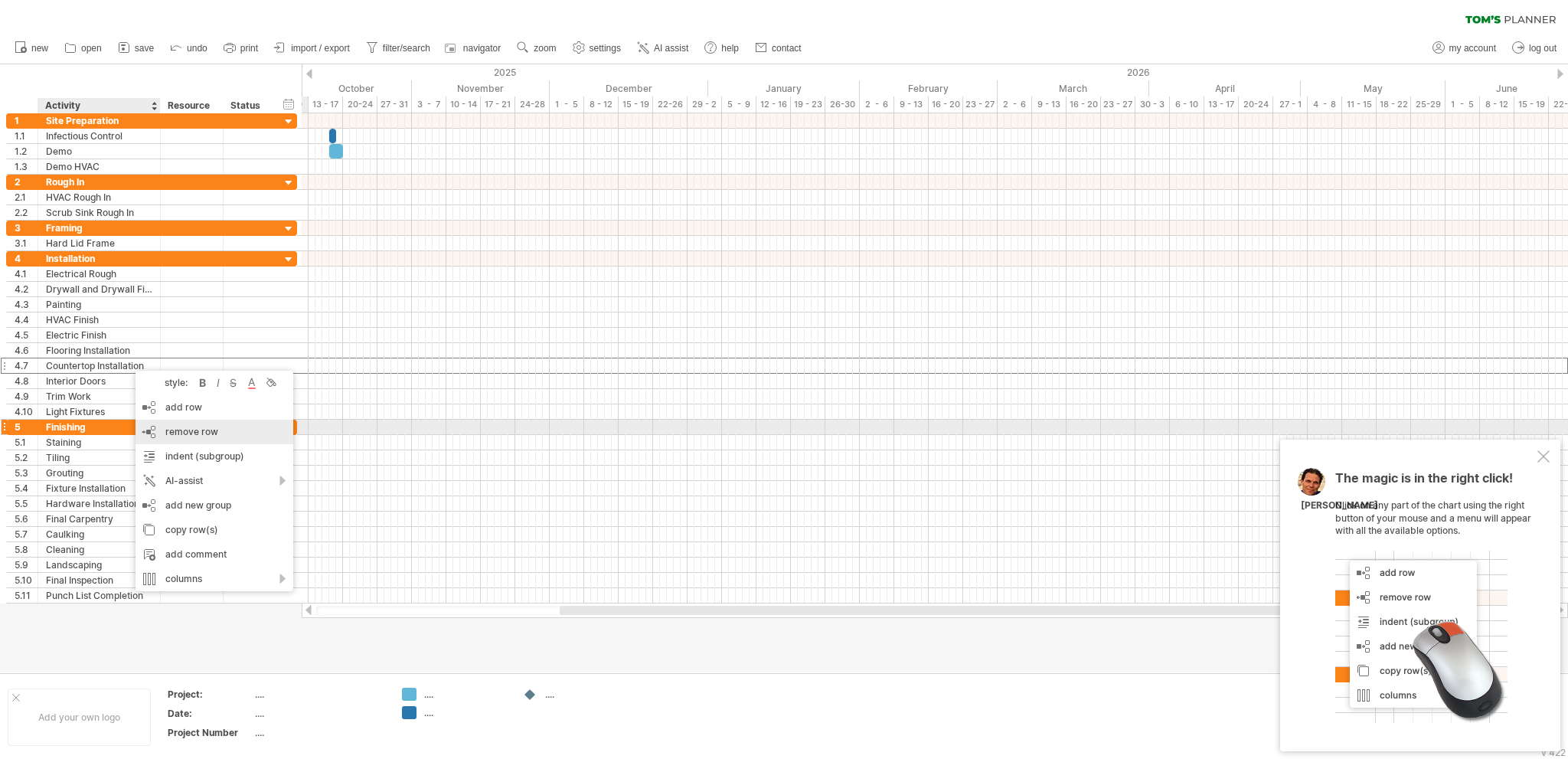
click at [174, 431] on span "remove row" at bounding box center [192, 431] width 53 height 11
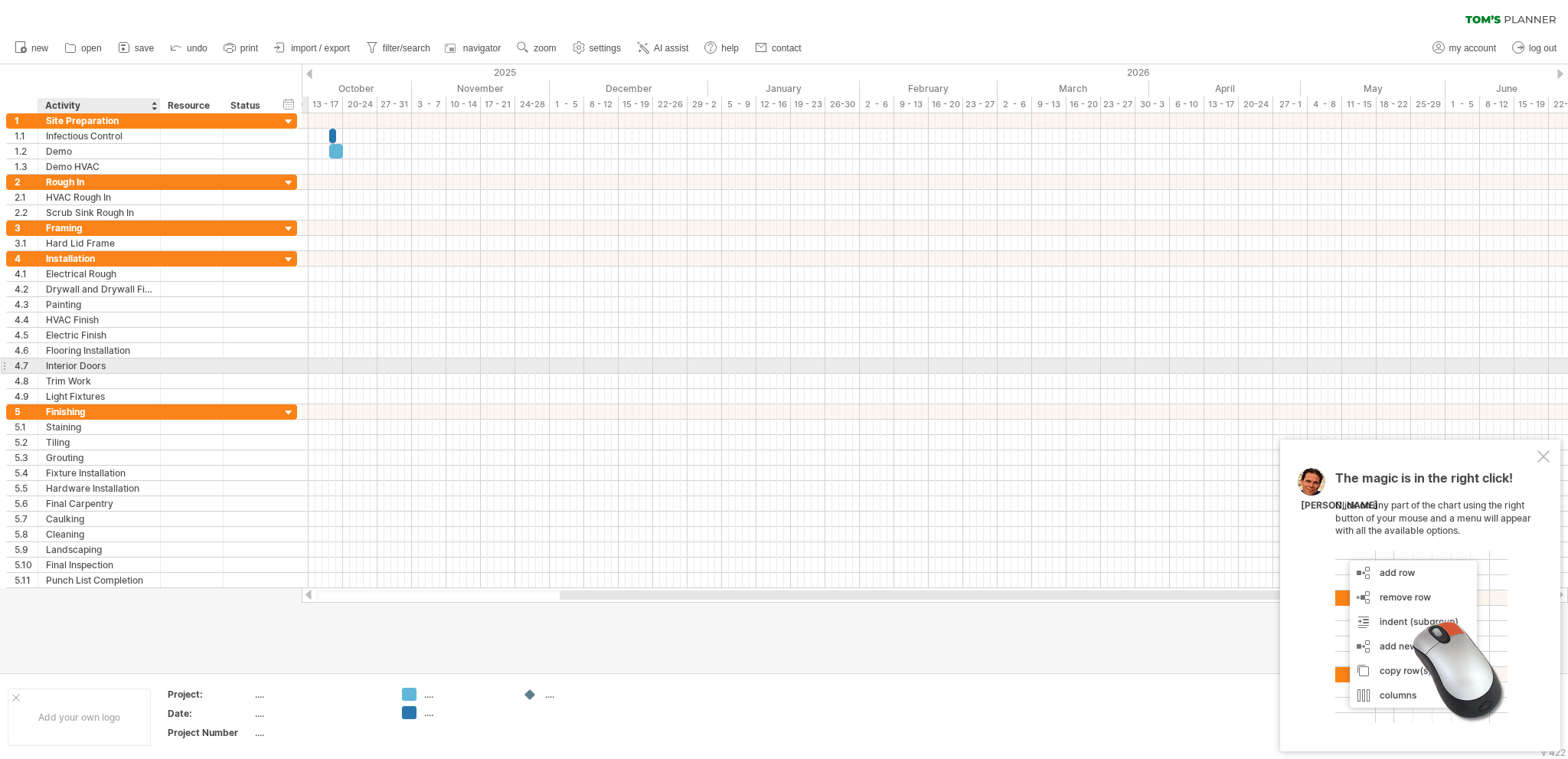
click at [115, 362] on div "Interior Doors" at bounding box center [99, 365] width 106 height 15
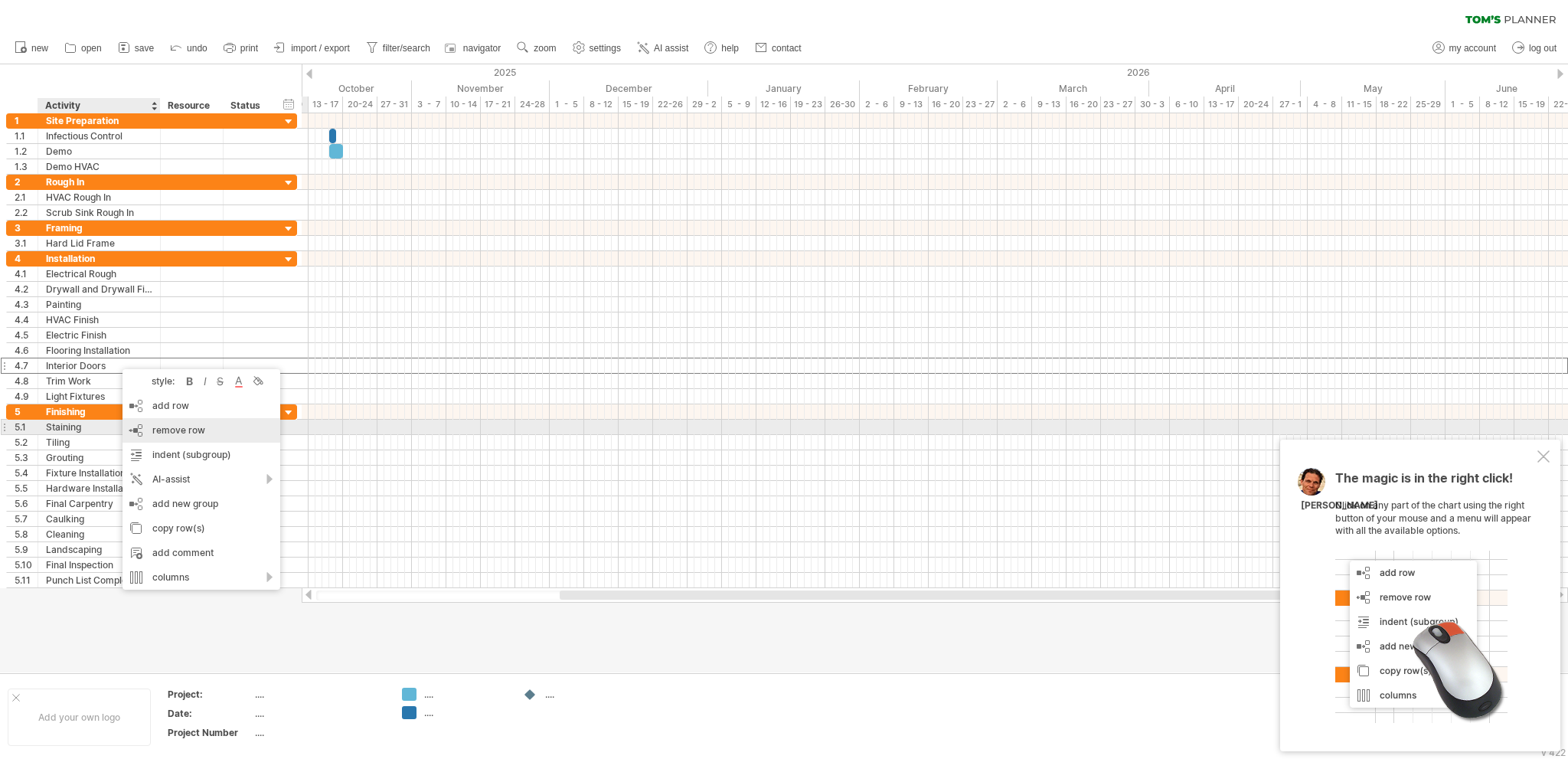
click at [173, 430] on span "remove row" at bounding box center [179, 429] width 53 height 11
click at [154, 430] on span "remove row" at bounding box center [177, 431] width 53 height 11
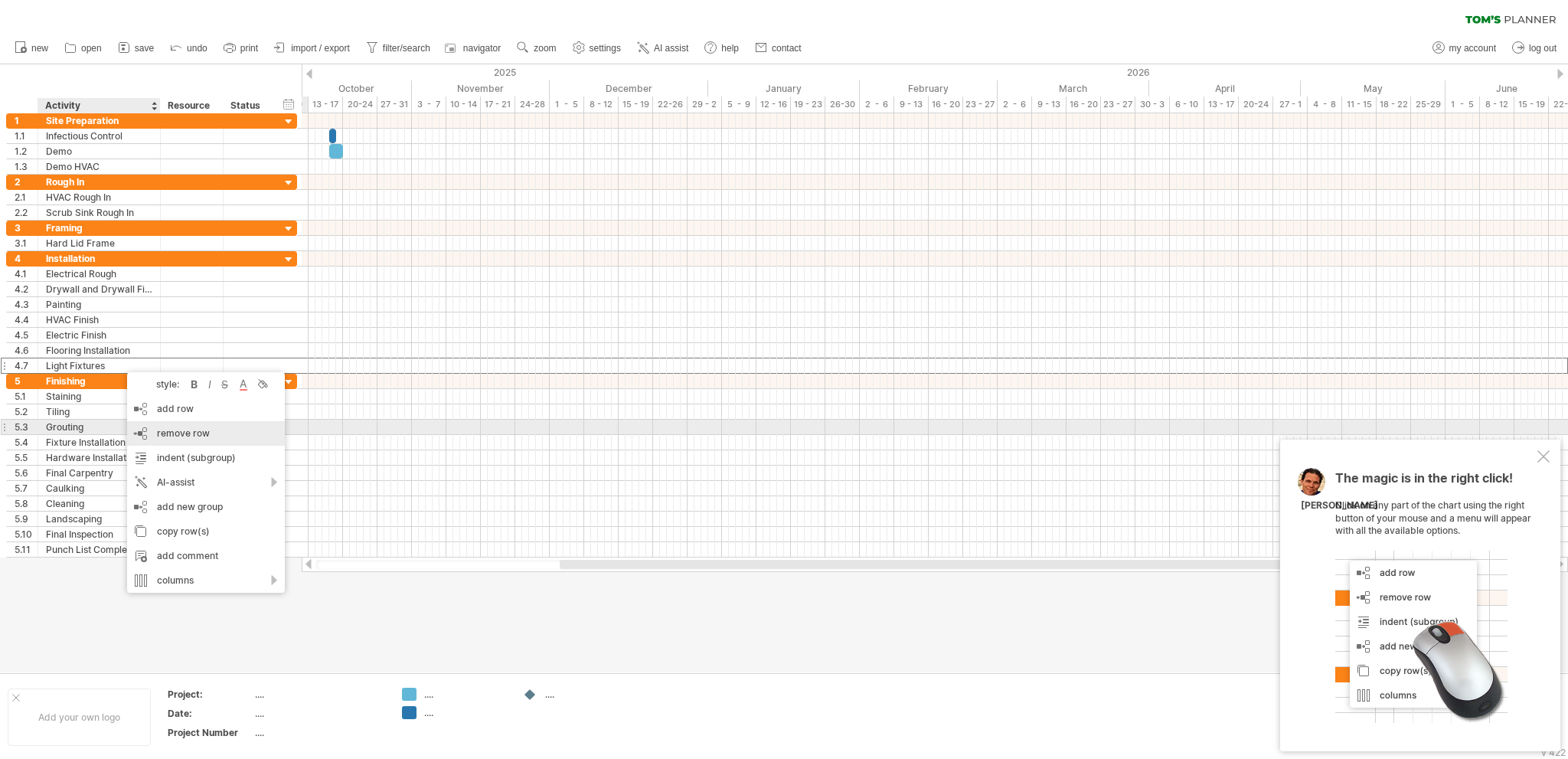
click at [160, 433] on span "remove row" at bounding box center [184, 432] width 53 height 11
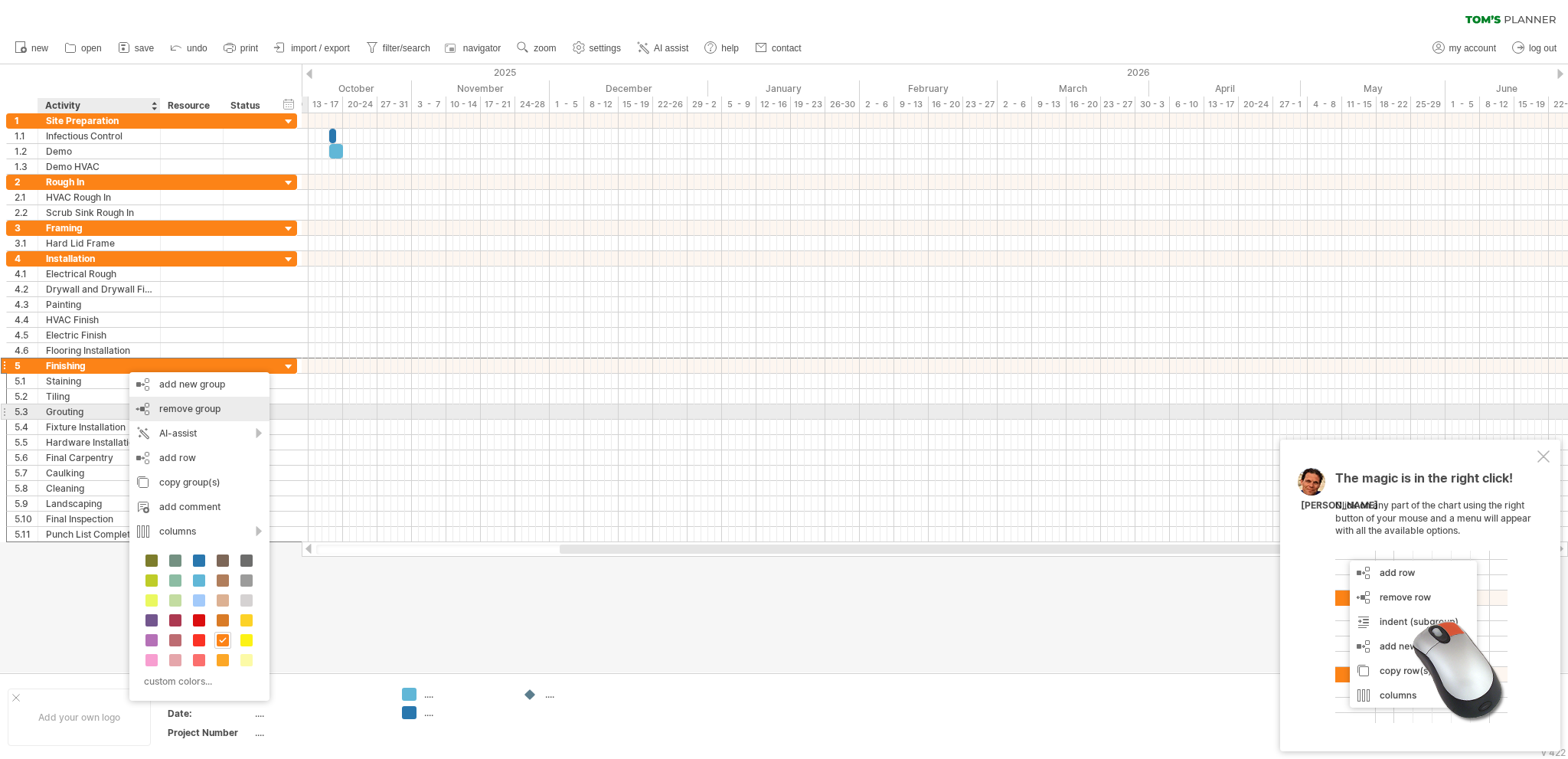
click at [183, 408] on span "remove group" at bounding box center [190, 408] width 62 height 11
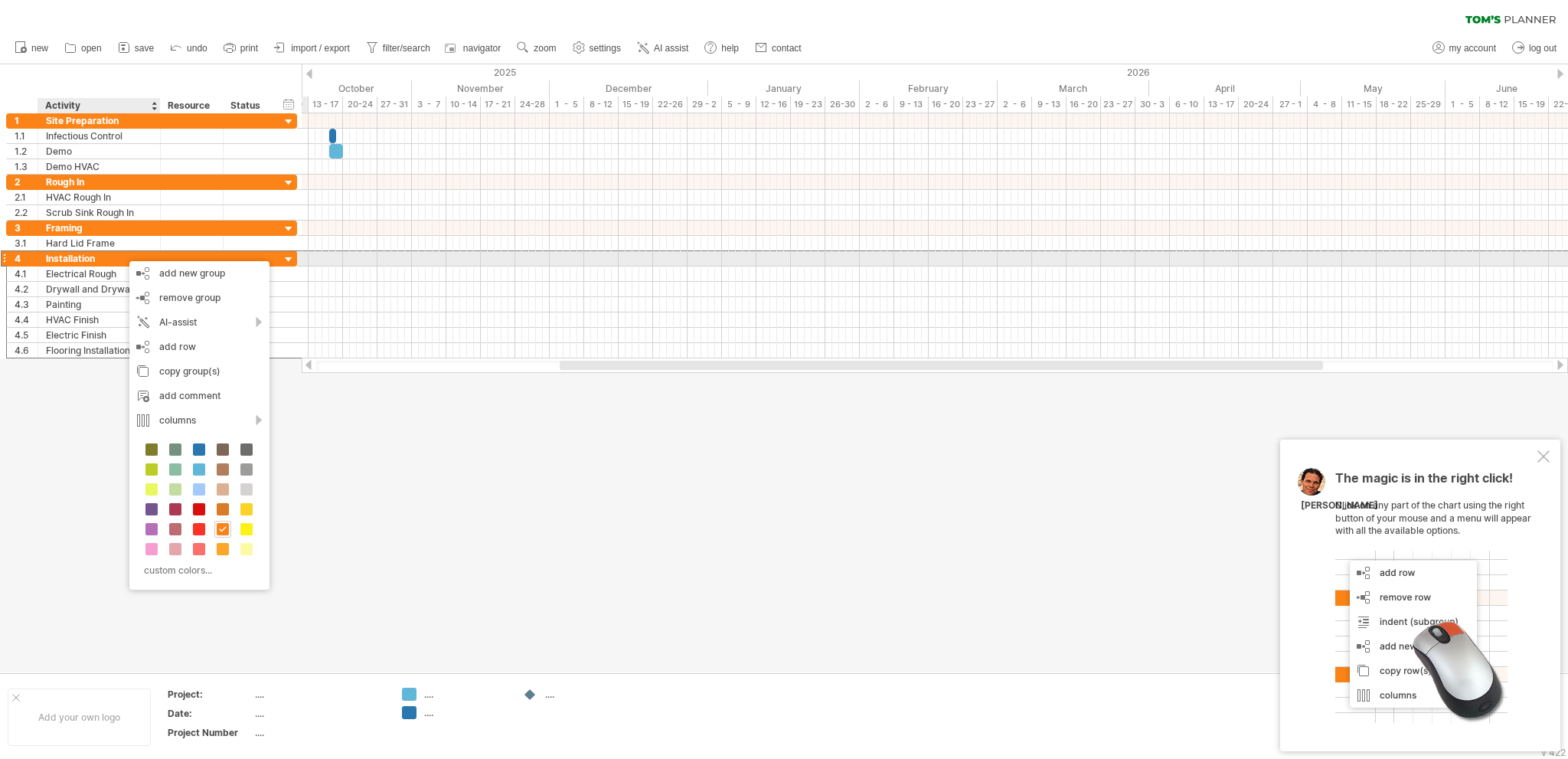
click at [121, 253] on div "Installation" at bounding box center [99, 258] width 106 height 15
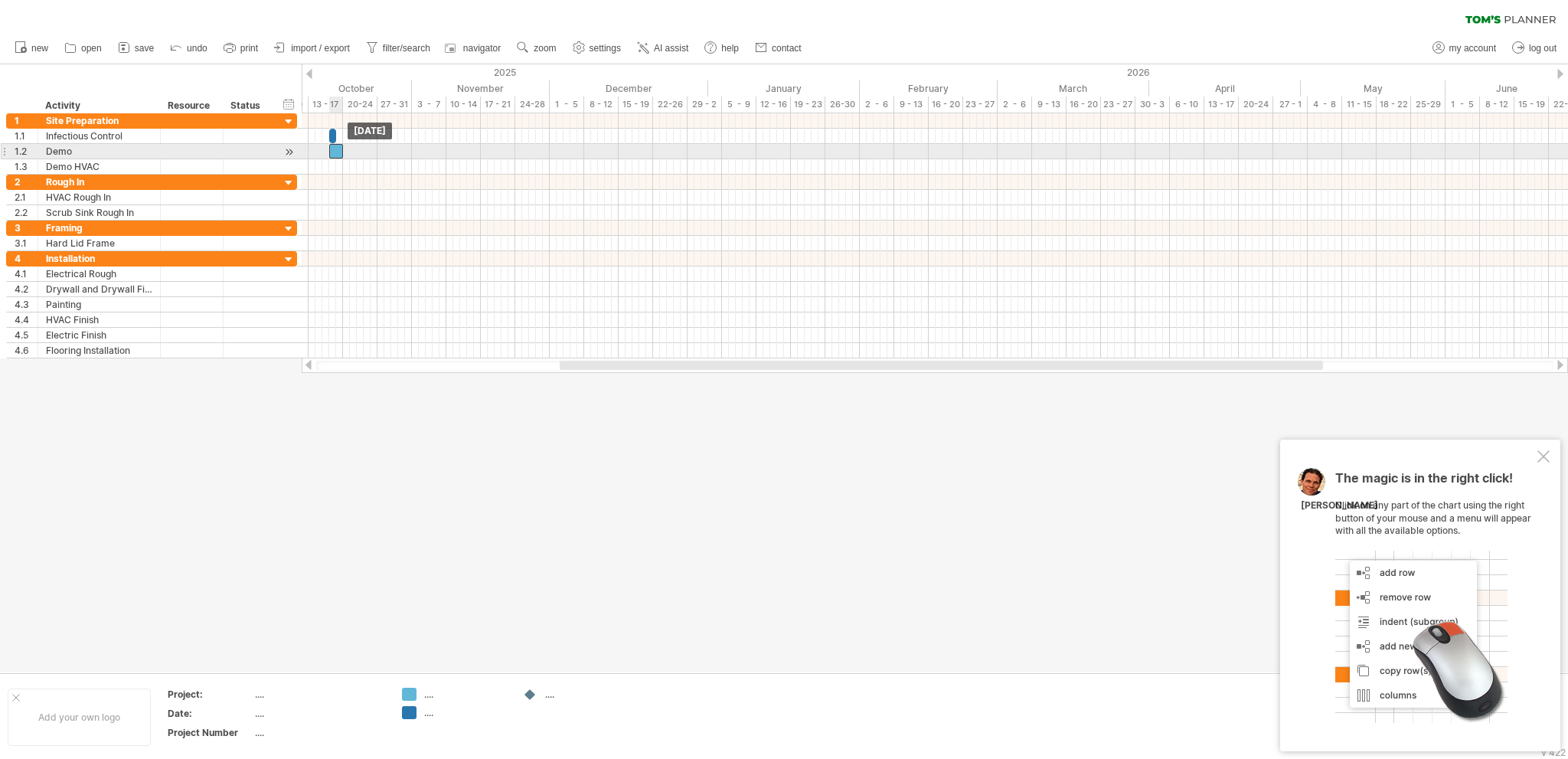
click at [335, 152] on div at bounding box center [336, 150] width 14 height 15
click at [341, 150] on span at bounding box center [343, 150] width 6 height 15
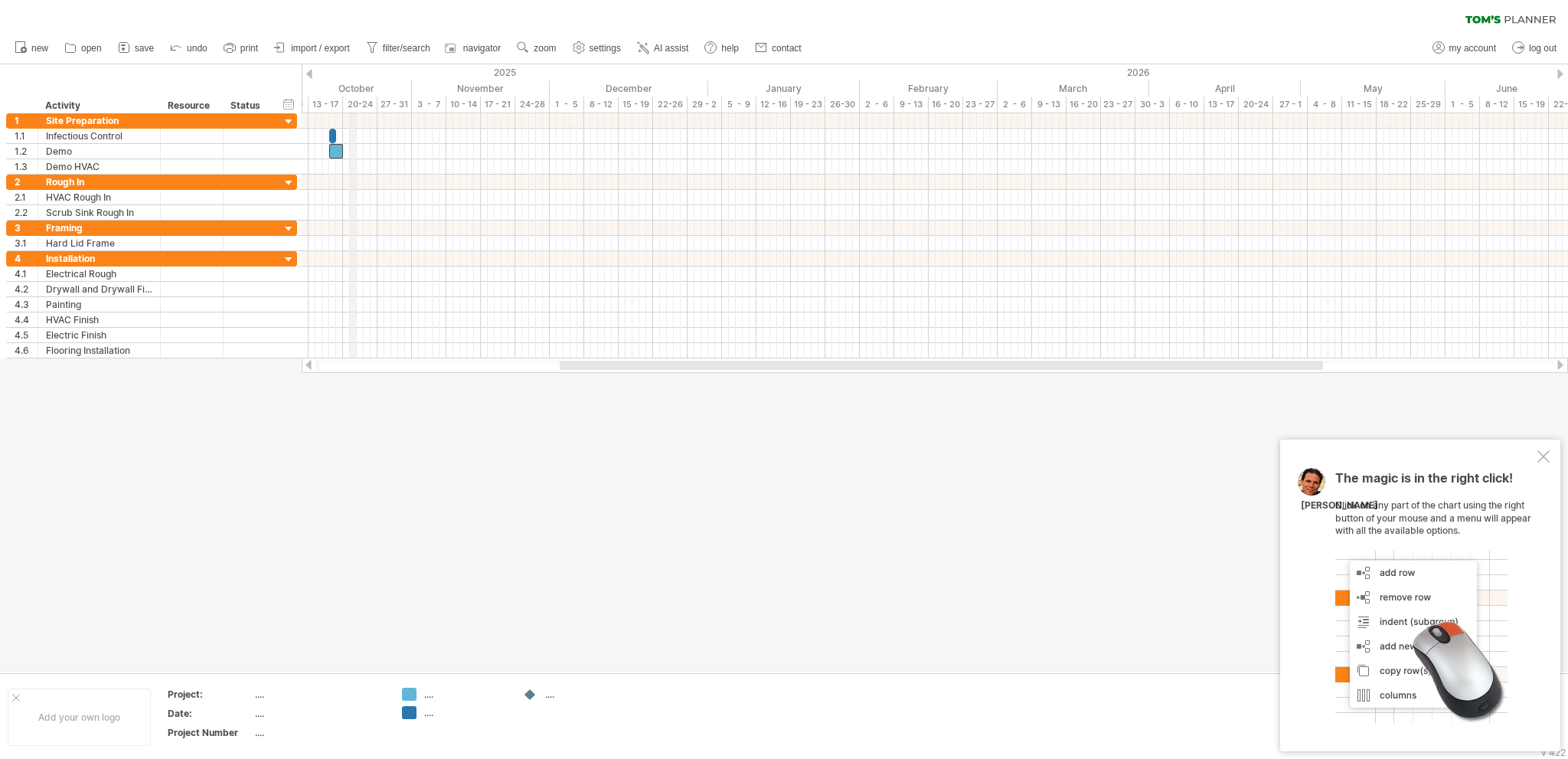
click at [351, 105] on div "20-24" at bounding box center [360, 104] width 34 height 16
click at [352, 197] on div at bounding box center [934, 197] width 1266 height 15
click at [346, 195] on div at bounding box center [934, 197] width 1266 height 15
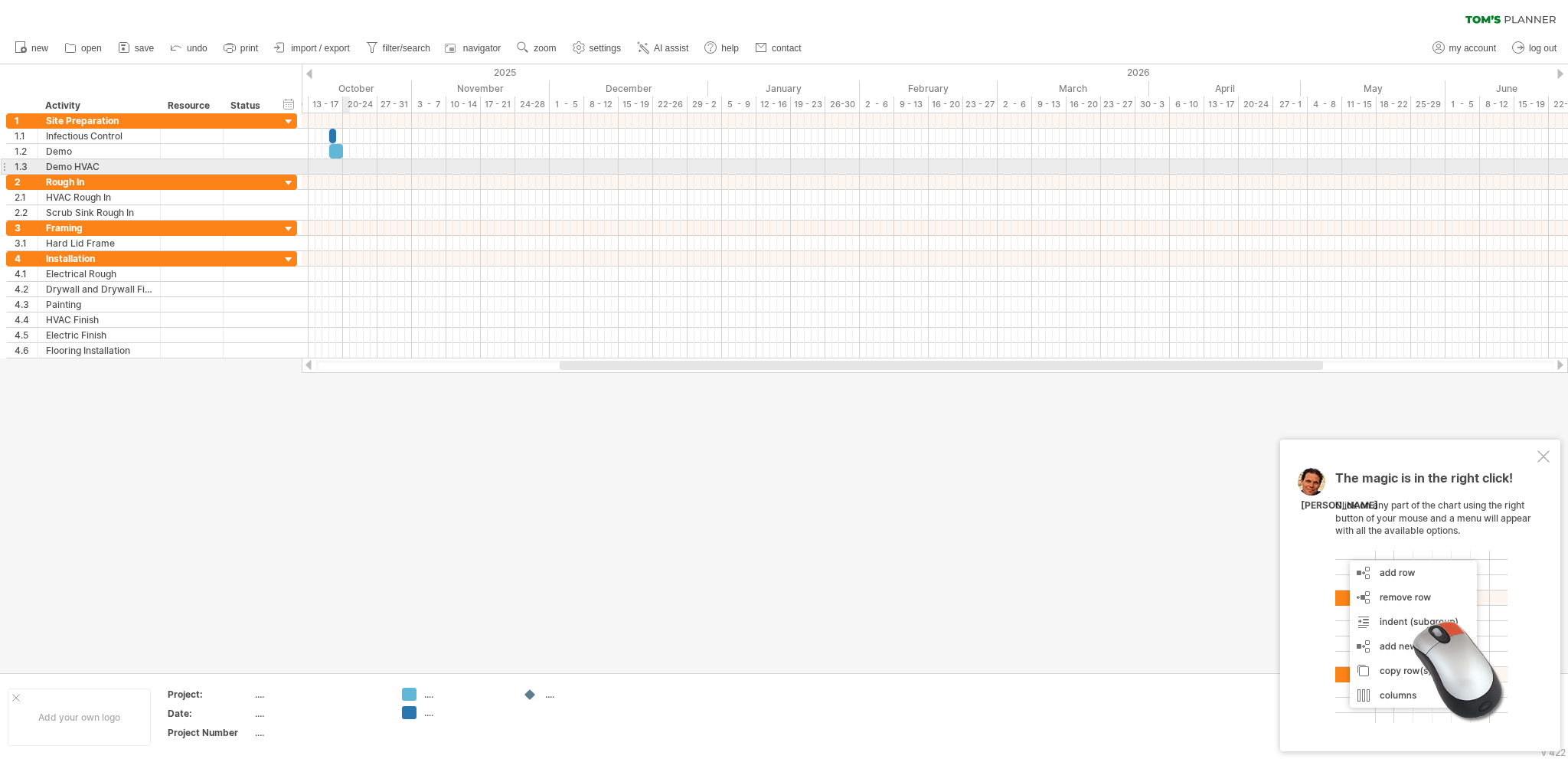
click at [347, 167] on div at bounding box center [934, 167] width 1266 height 15
click at [398, 189] on div "add time block" at bounding box center [408, 186] width 106 height 25
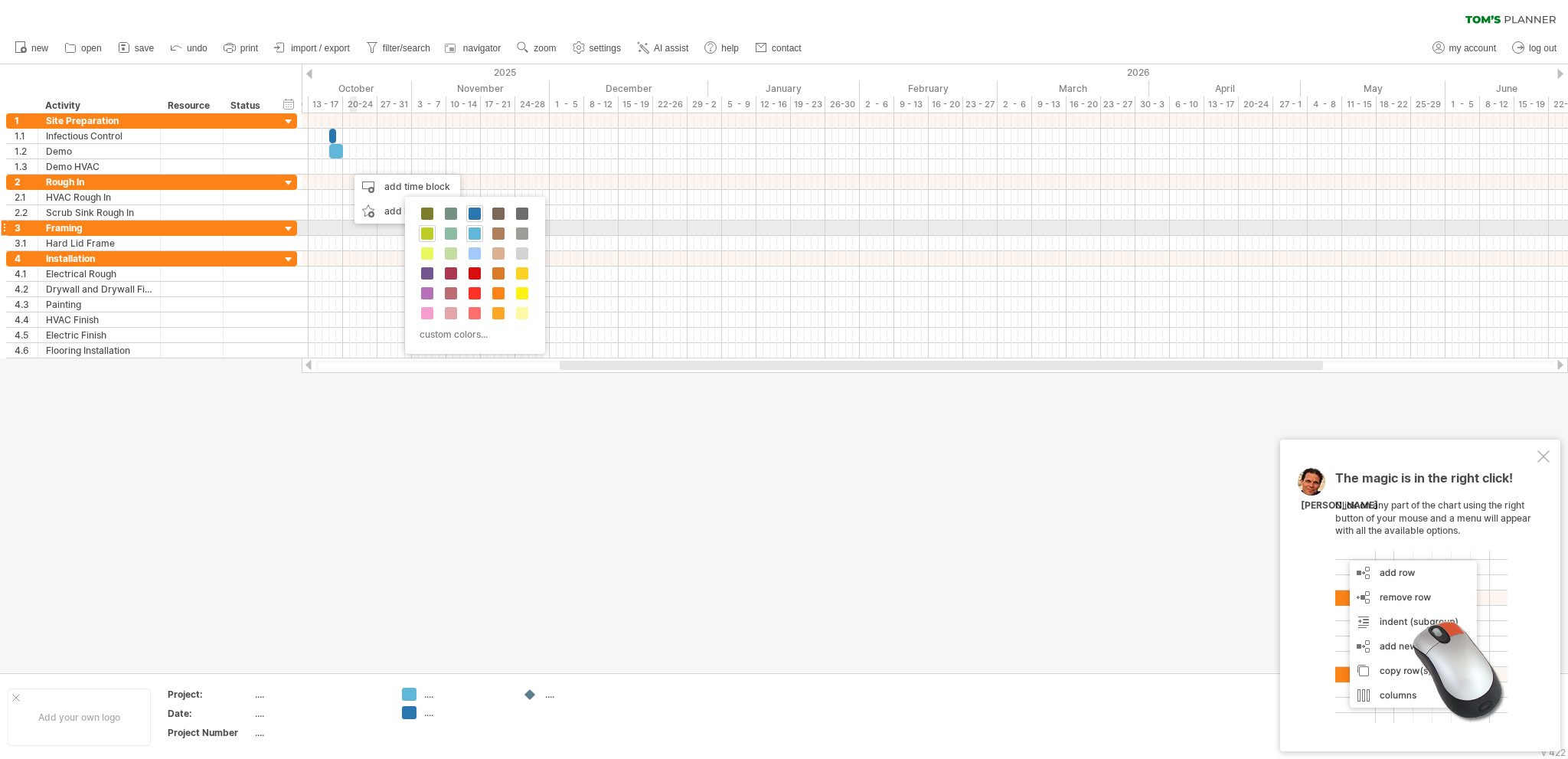
click at [425, 233] on span at bounding box center [427, 233] width 12 height 12
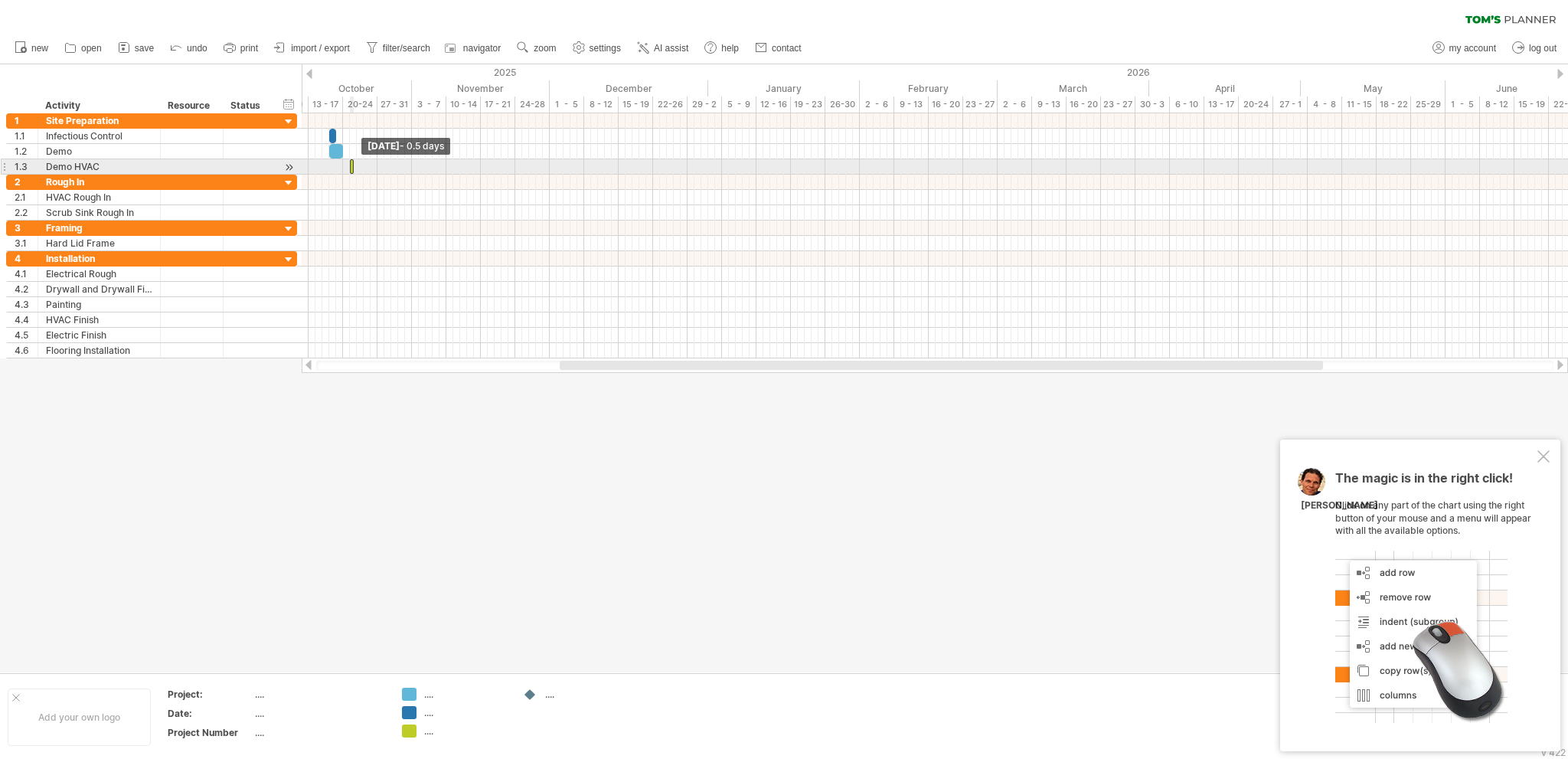
drag, startPoint x: 346, startPoint y: 164, endPoint x: 364, endPoint y: 163, distance: 18.0
click at [364, 163] on div "[DATE] - 2.0 days [DATE] - 0.5 days" at bounding box center [934, 236] width 1266 height 245
drag, startPoint x: 351, startPoint y: 165, endPoint x: 416, endPoint y: 170, distance: 65.2
click at [416, 170] on span at bounding box center [418, 166] width 6 height 15
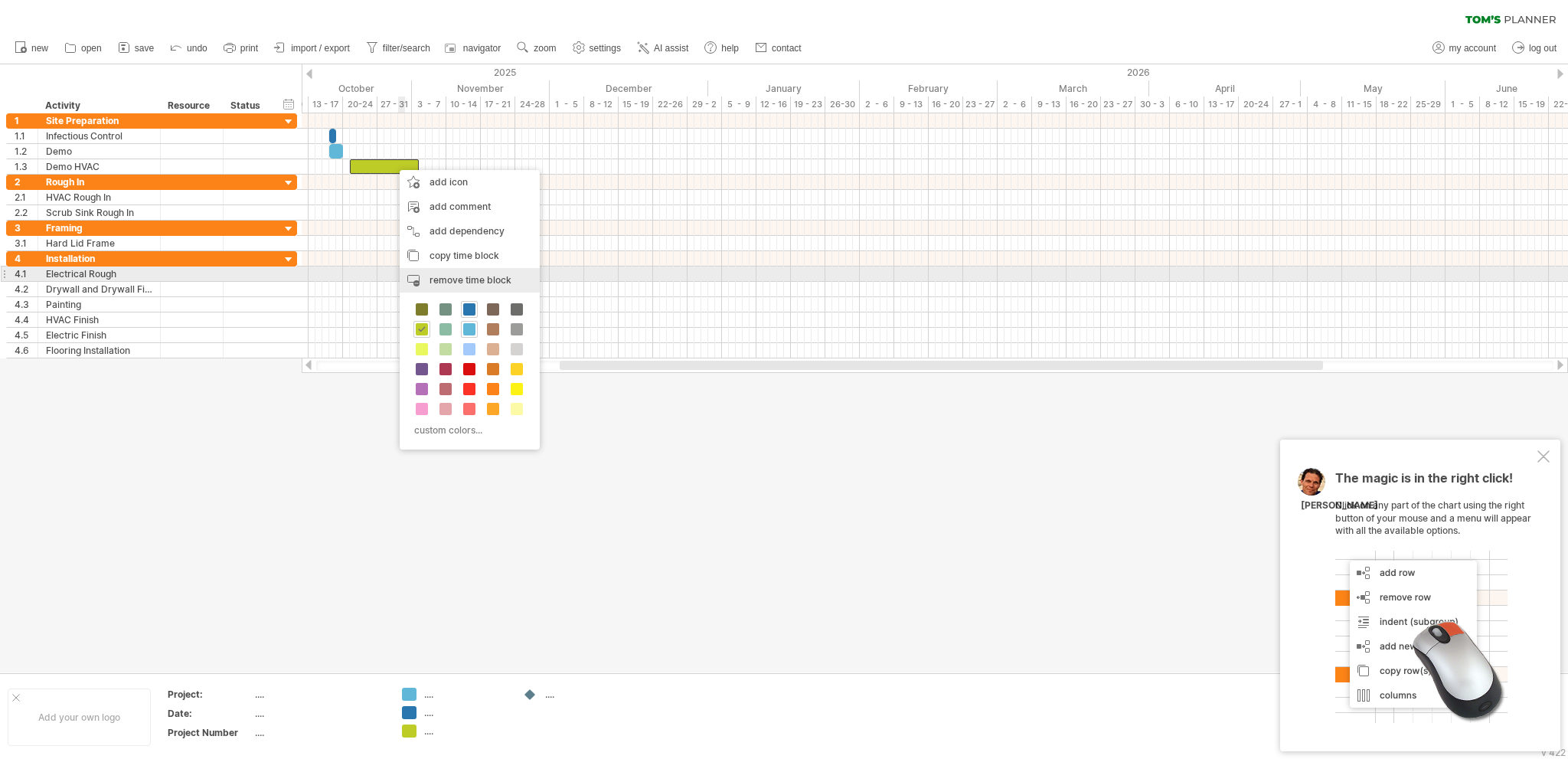
click at [467, 281] on span "remove time block" at bounding box center [470, 279] width 82 height 11
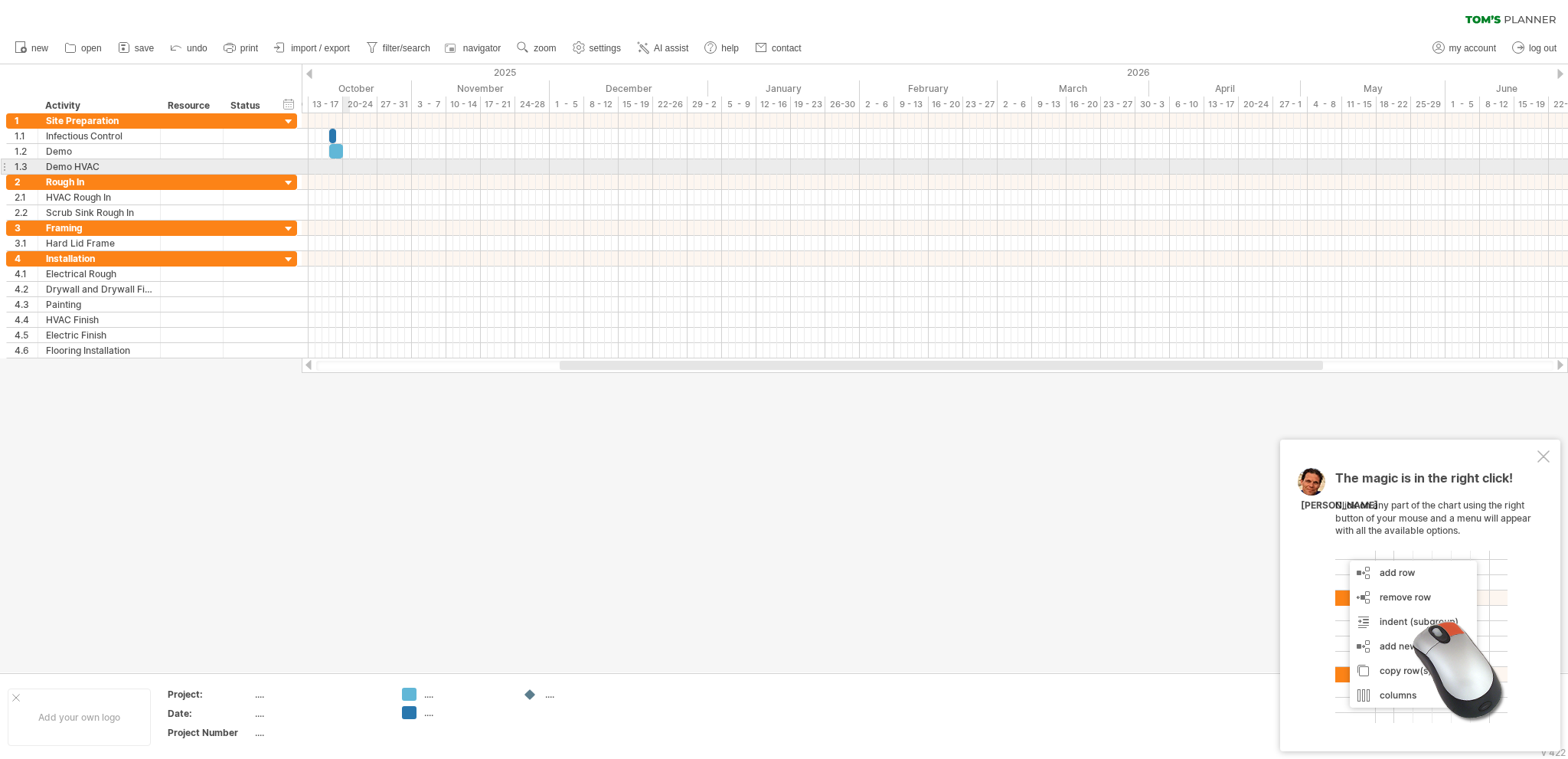
click at [345, 164] on div at bounding box center [934, 167] width 1266 height 15
click at [383, 182] on div "add time block" at bounding box center [406, 184] width 106 height 25
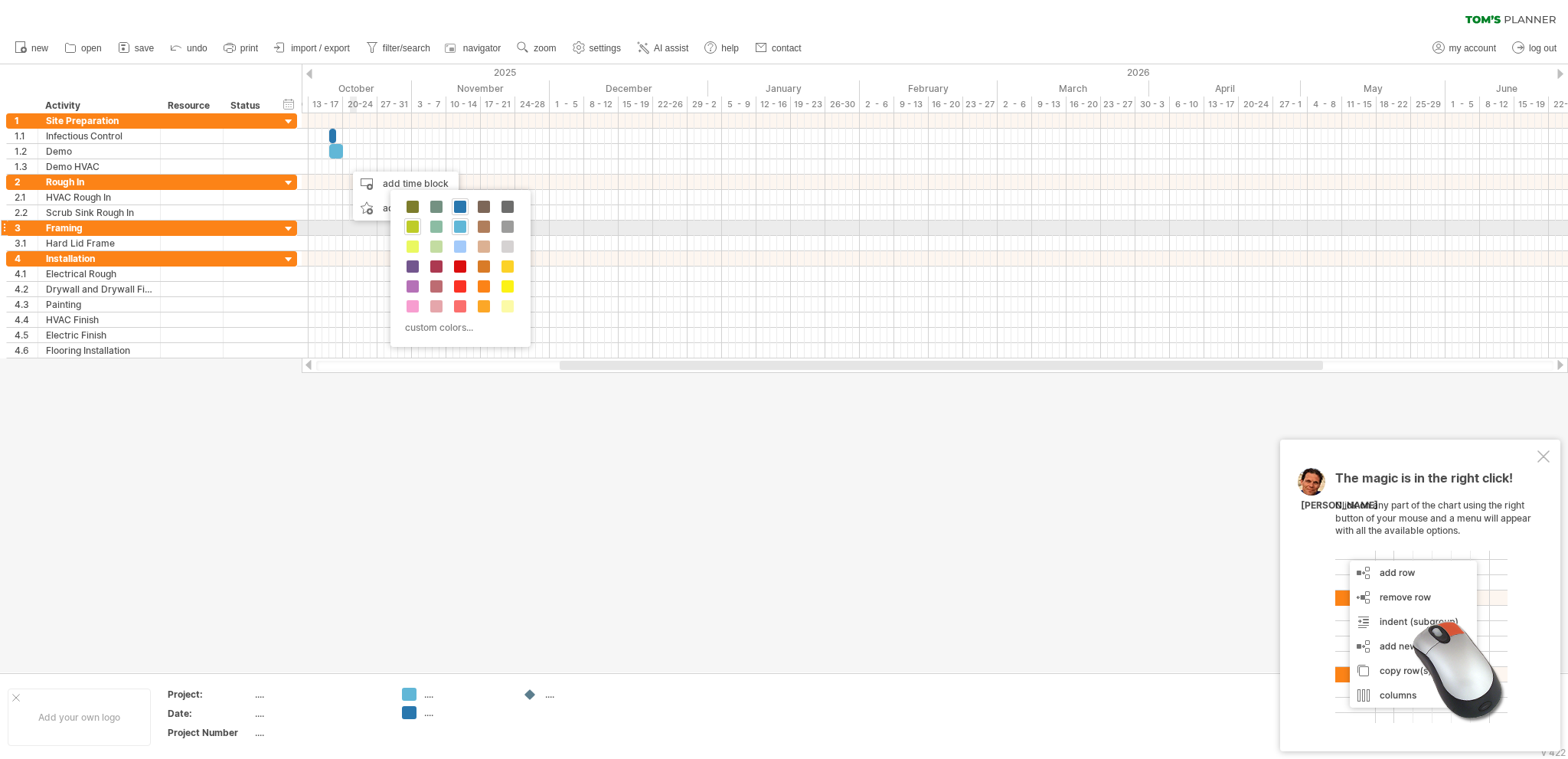
click at [414, 223] on span at bounding box center [413, 227] width 12 height 12
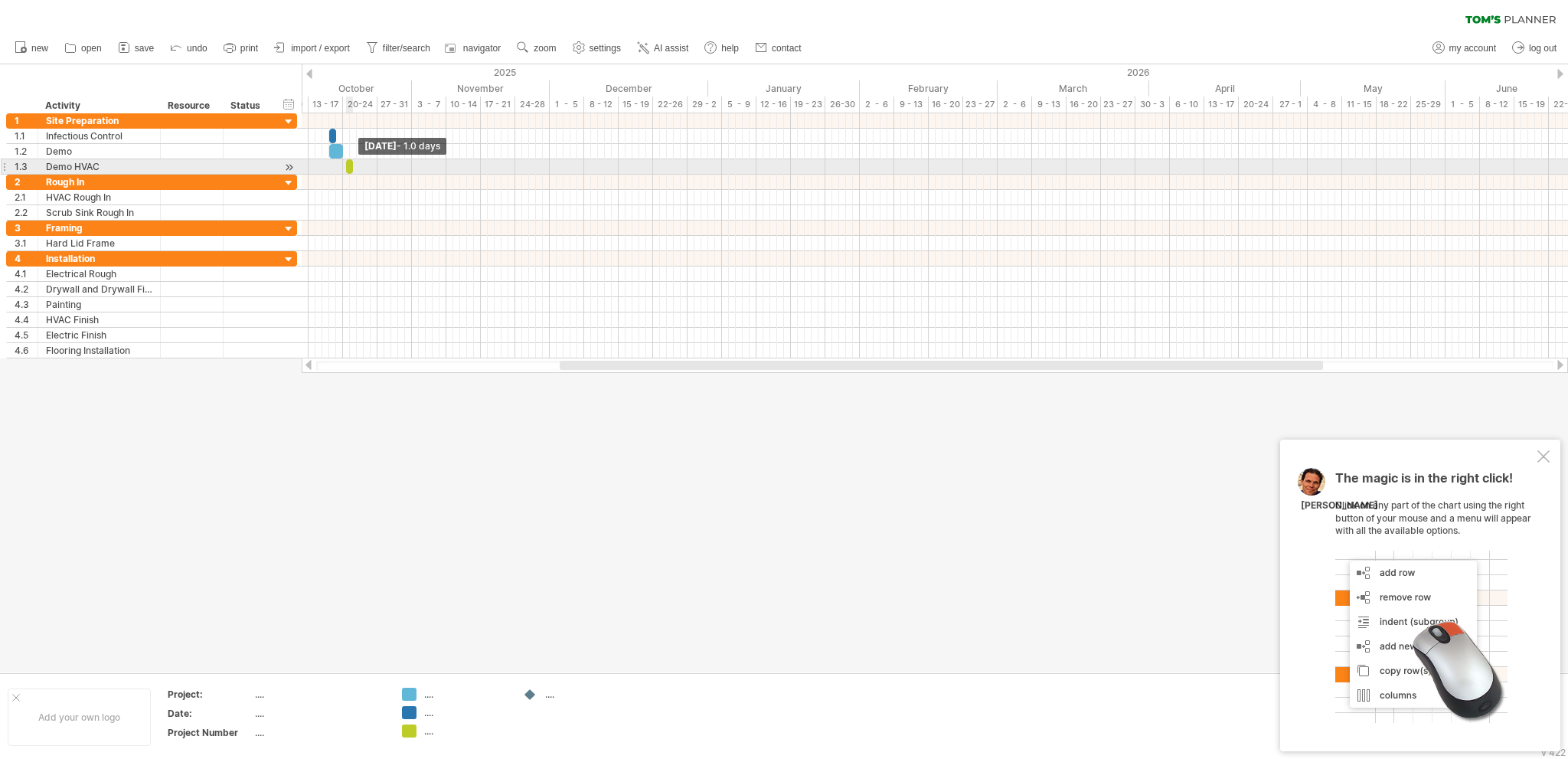
click at [351, 165] on span at bounding box center [352, 166] width 6 height 15
click at [344, 162] on span at bounding box center [343, 166] width 6 height 15
click at [358, 165] on span at bounding box center [357, 166] width 6 height 15
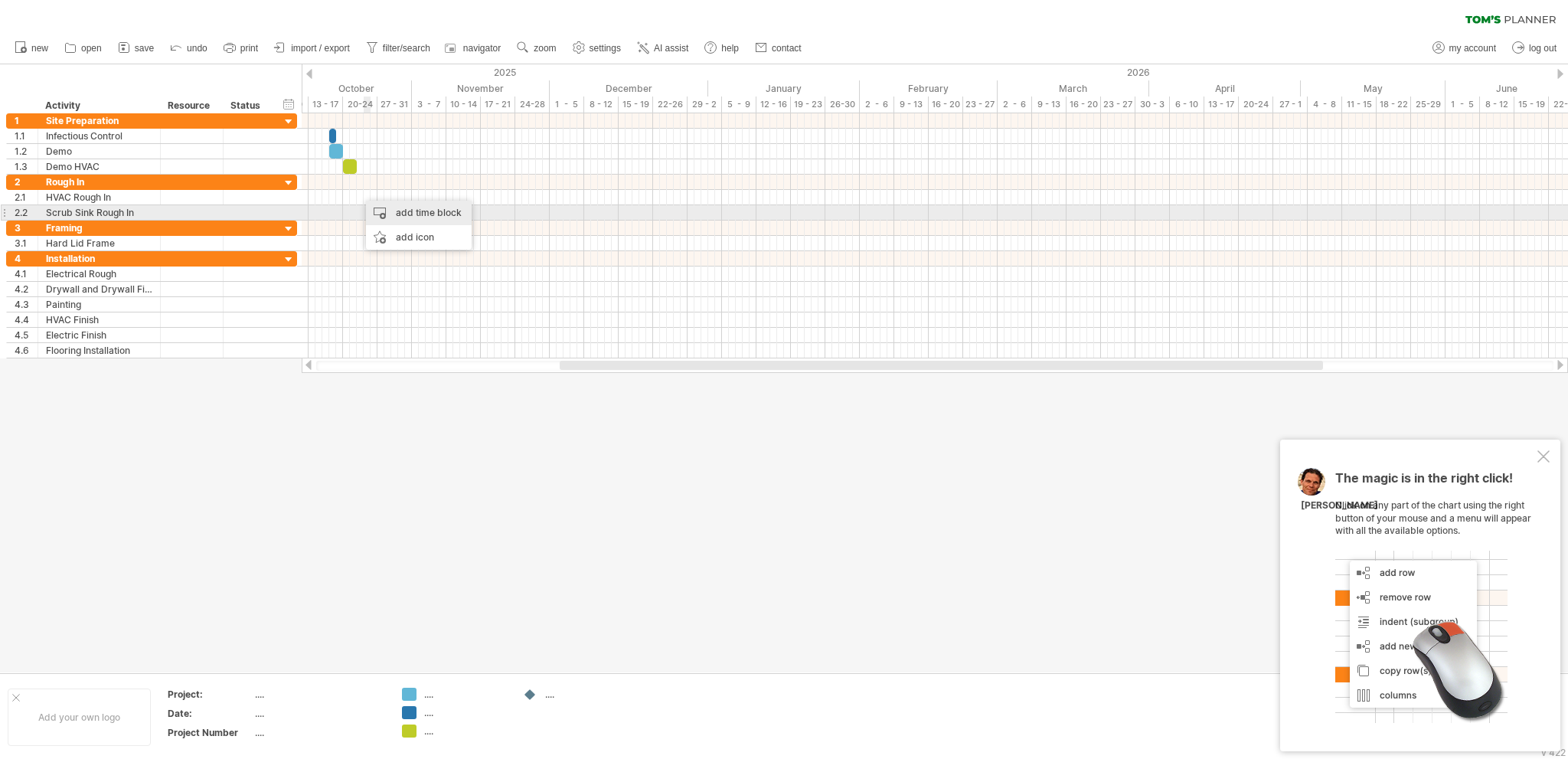
click at [401, 216] on div "add time block" at bounding box center [419, 213] width 106 height 25
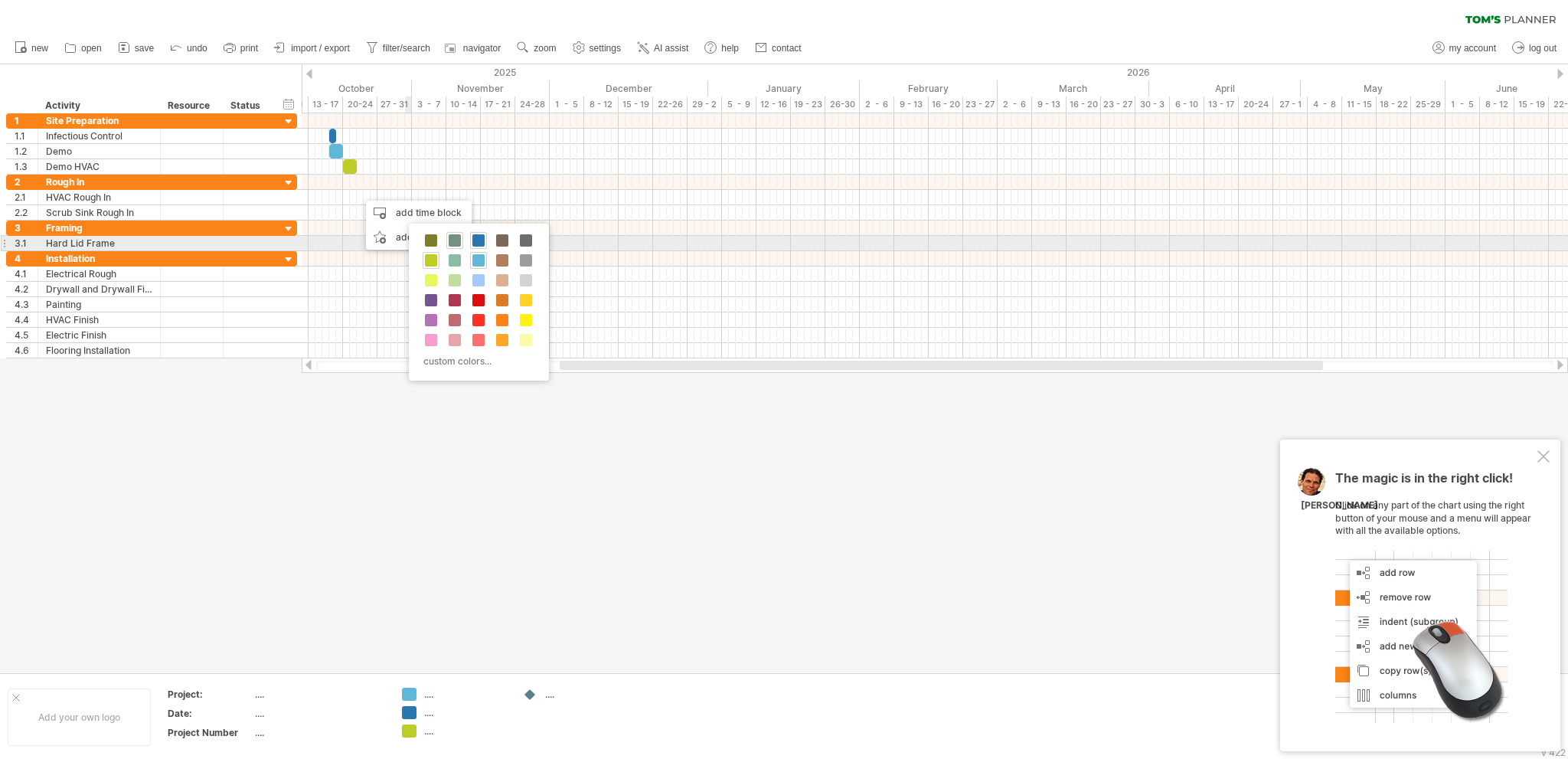
click at [453, 238] on span at bounding box center [455, 240] width 12 height 12
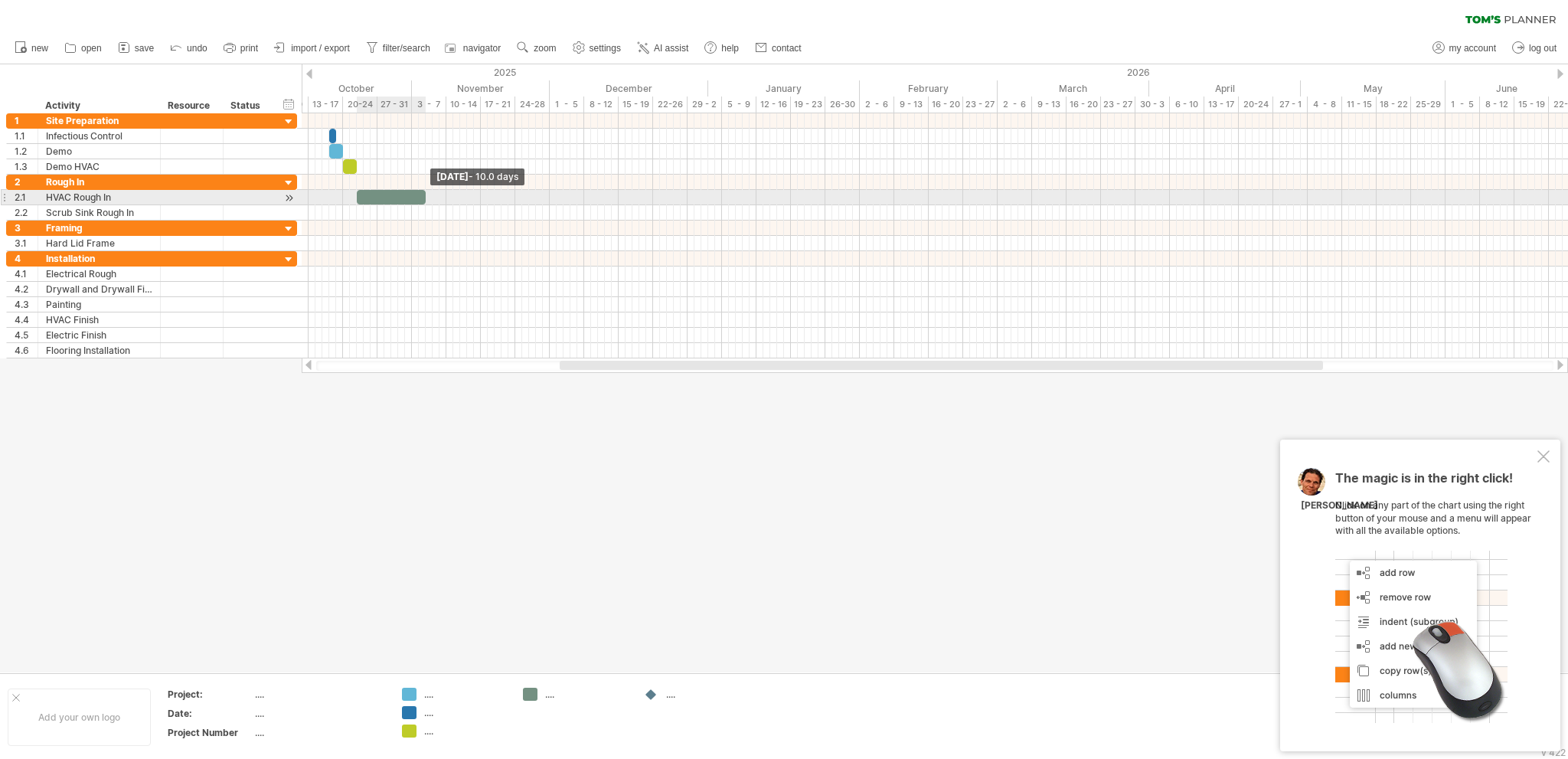
drag, startPoint x: 361, startPoint y: 195, endPoint x: 422, endPoint y: 203, distance: 61.5
click at [422, 203] on div "[DATE] - 10.0 days [DATE] - 1.5 days" at bounding box center [934, 236] width 1266 height 245
click at [423, 192] on span at bounding box center [425, 197] width 6 height 15
click at [356, 190] on span at bounding box center [357, 197] width 6 height 15
click at [427, 193] on span at bounding box center [425, 197] width 6 height 15
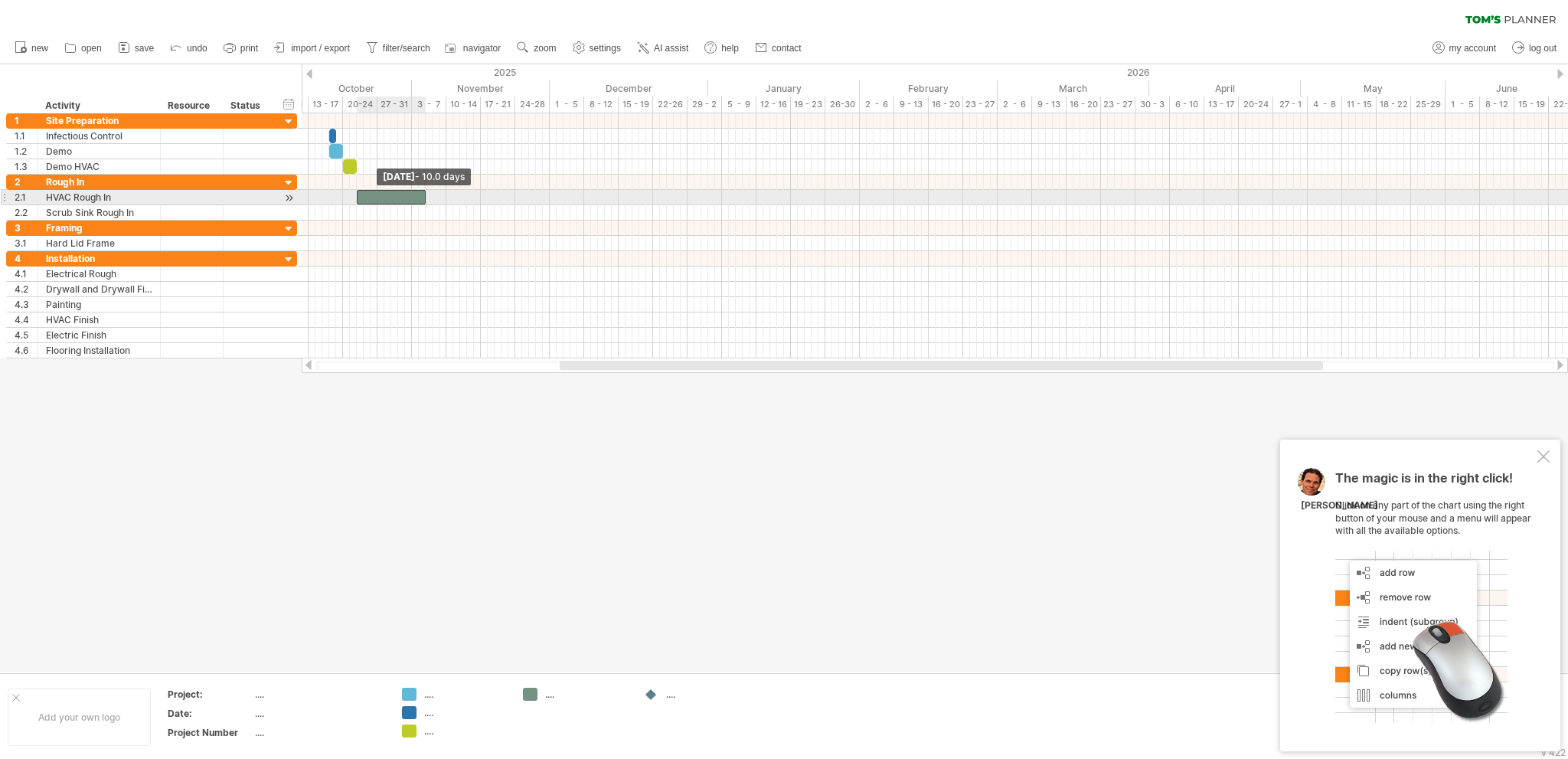
click at [355, 192] on span at bounding box center [357, 197] width 6 height 15
click at [427, 196] on span at bounding box center [425, 197] width 6 height 15
click at [468, 236] on div "add time block" at bounding box center [471, 236] width 106 height 25
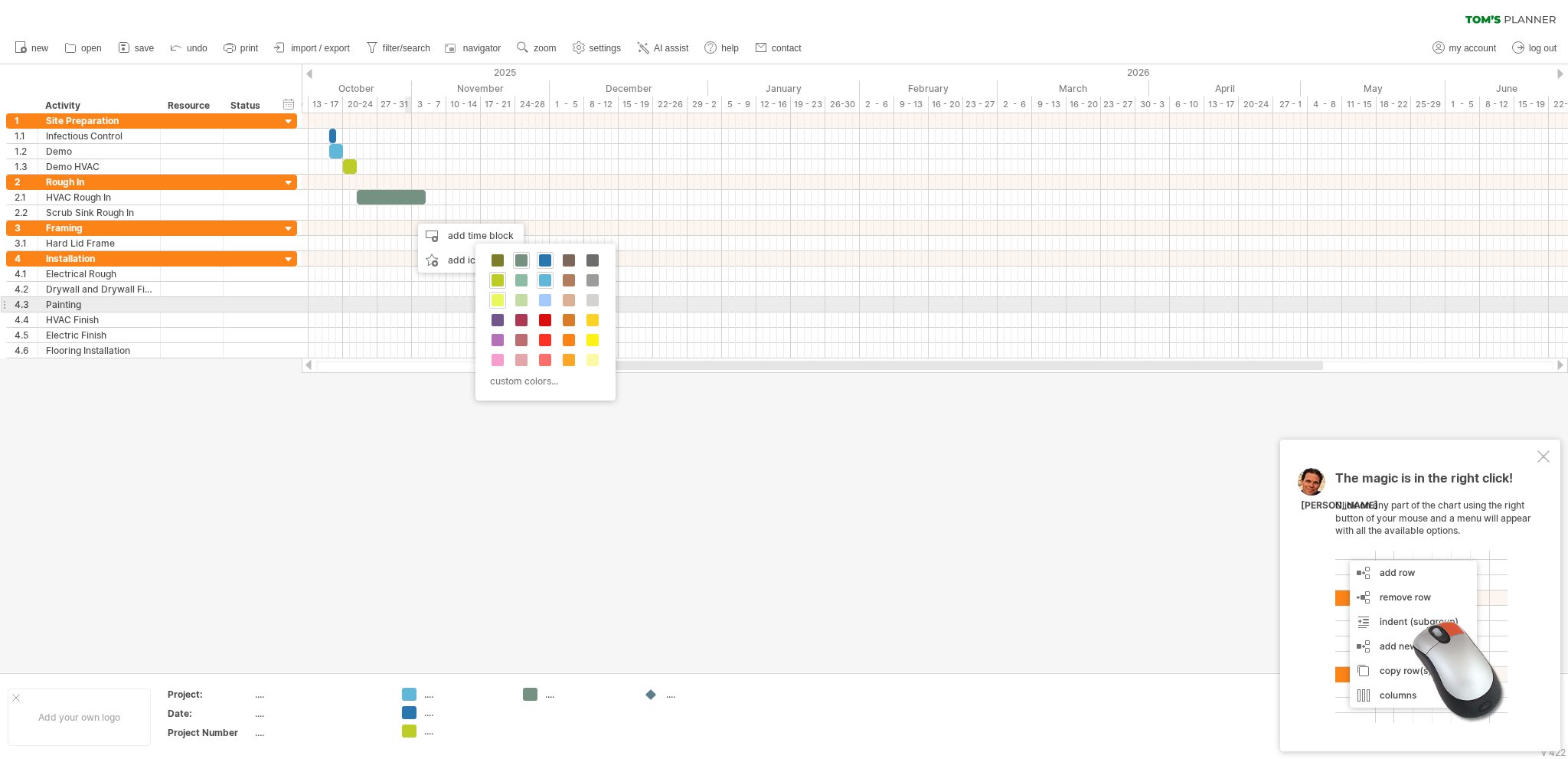
click at [498, 299] on span at bounding box center [498, 300] width 12 height 12
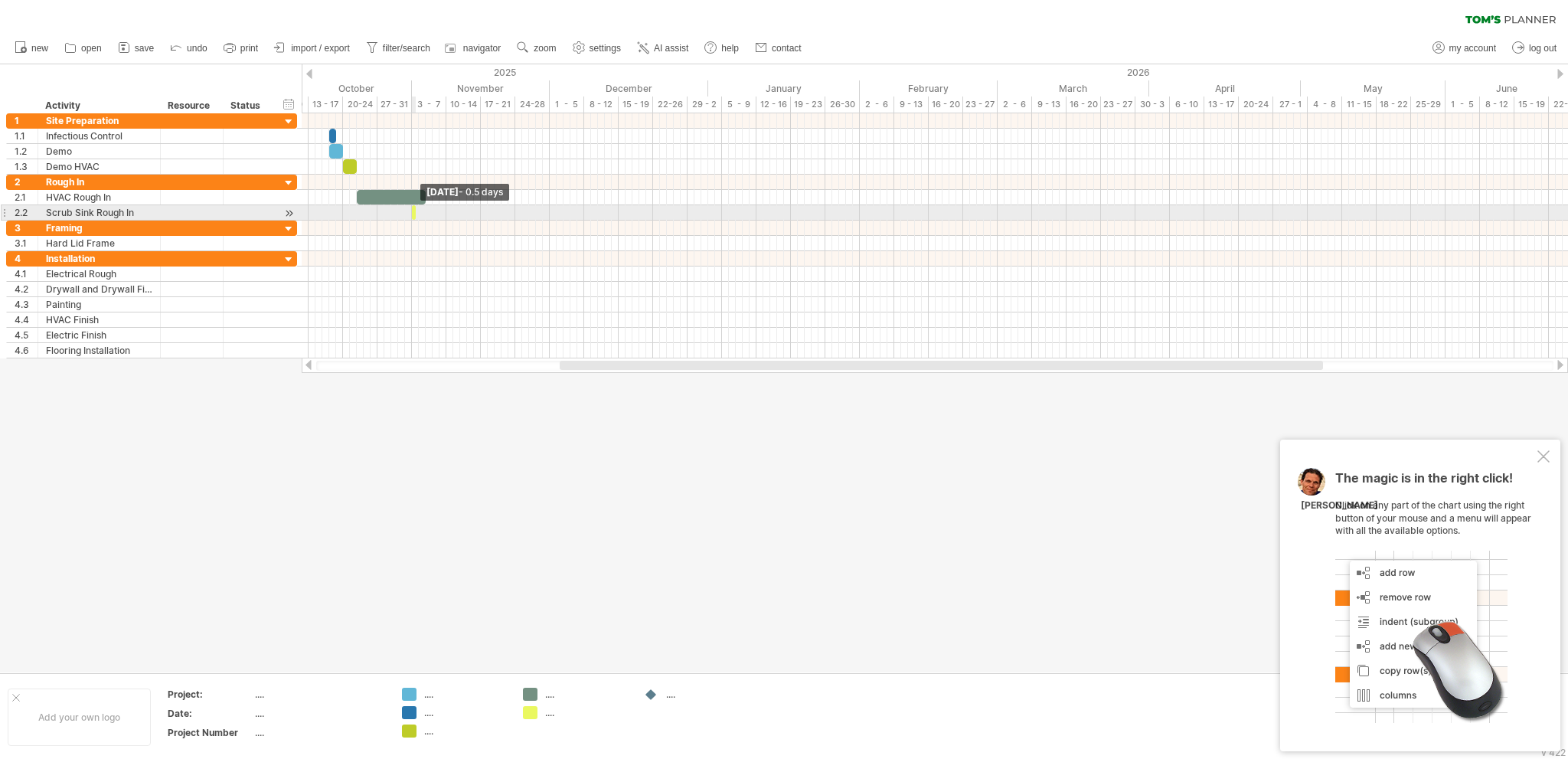
drag, startPoint x: 418, startPoint y: 216, endPoint x: 398, endPoint y: 215, distance: 20.0
click at [398, 215] on div "[DATE] - 0.5 days [DATE] - 10.0 days" at bounding box center [934, 236] width 1266 height 245
click at [414, 209] on span at bounding box center [416, 212] width 6 height 15
drag, startPoint x: 414, startPoint y: 209, endPoint x: 405, endPoint y: 211, distance: 9.2
click at [405, 211] on div "[DATE] - 0.5 days [DATE] - 10.0 days" at bounding box center [934, 236] width 1266 height 245
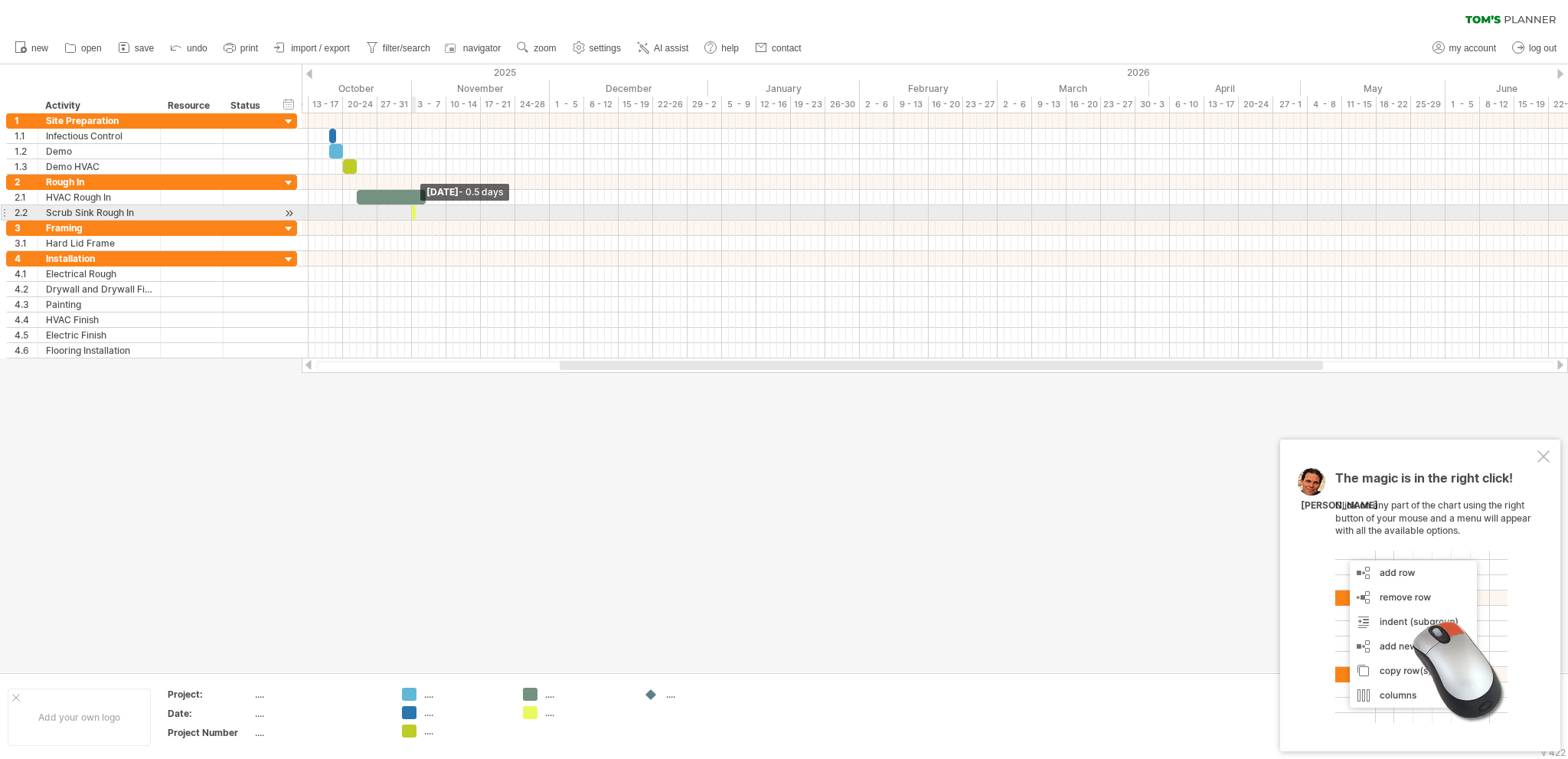
click at [413, 211] on span at bounding box center [416, 212] width 6 height 15
click at [418, 211] on span at bounding box center [416, 212] width 6 height 15
drag, startPoint x: 418, startPoint y: 211, endPoint x: 430, endPoint y: 215, distance: 12.6
click at [432, 216] on div "[DATE] - 2.5 days [DATE] - 10.0 days" at bounding box center [934, 236] width 1266 height 245
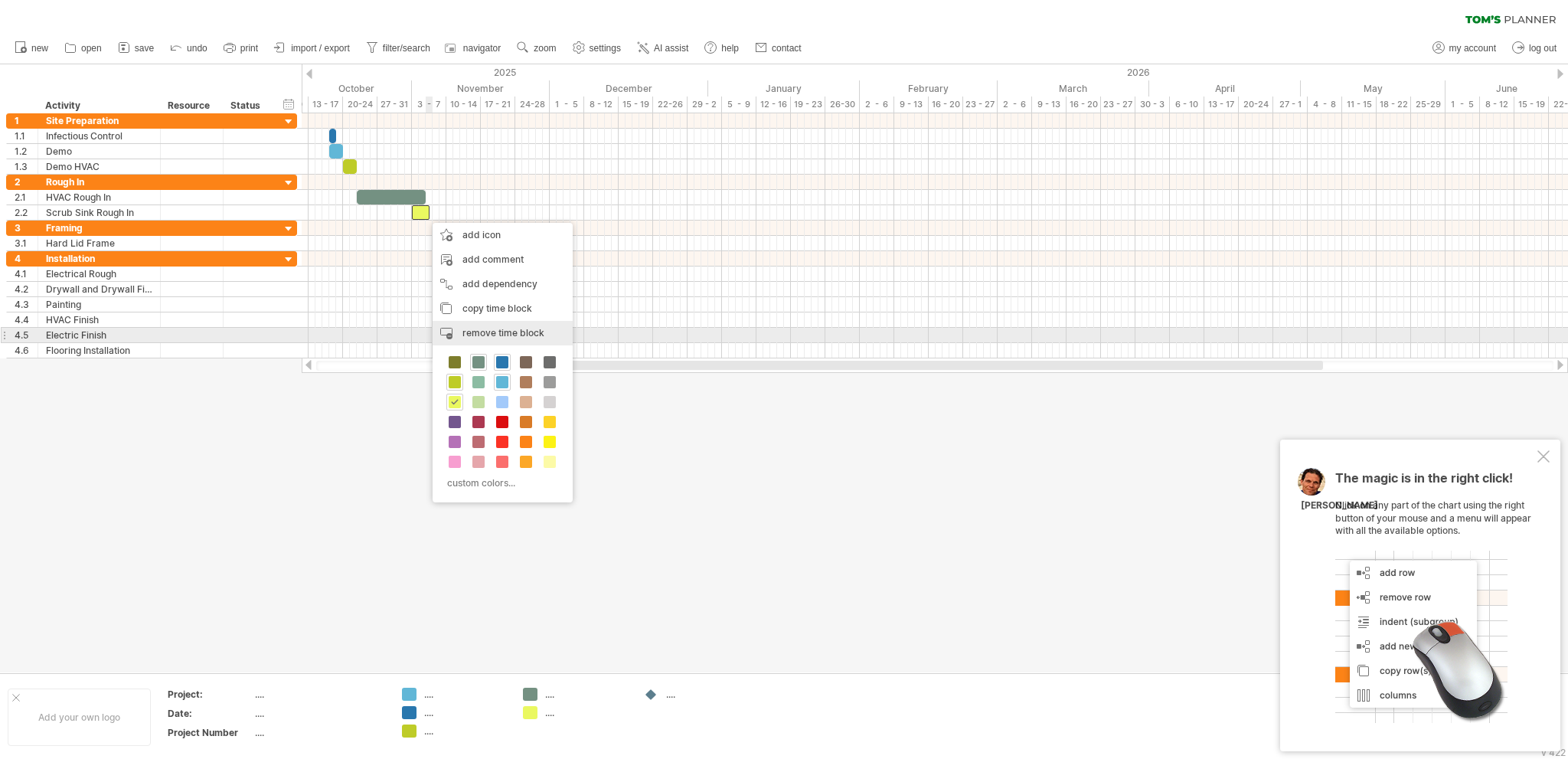
click at [487, 332] on span "remove time block" at bounding box center [504, 332] width 82 height 11
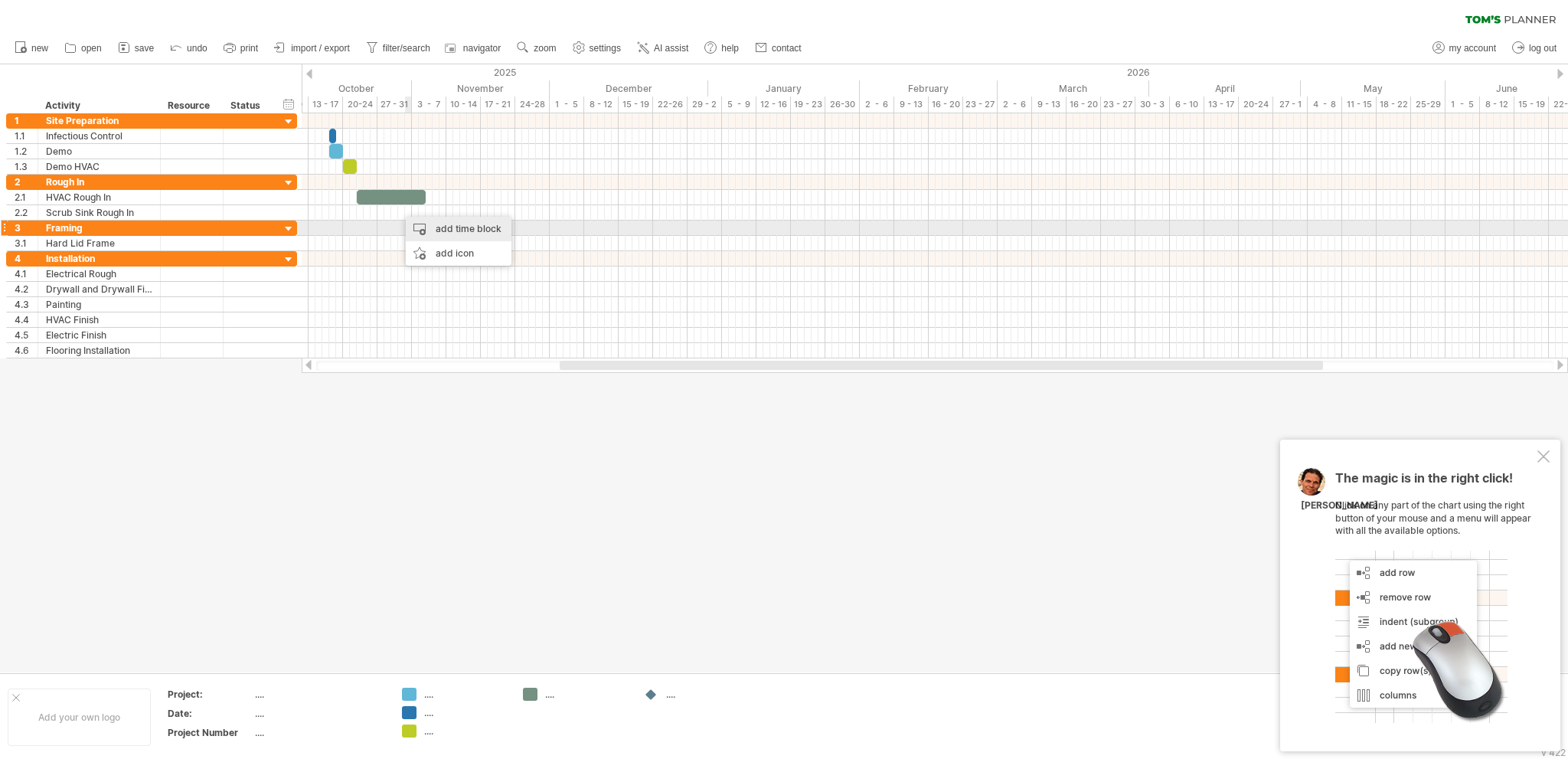
click at [434, 229] on div "add time block" at bounding box center [459, 228] width 106 height 25
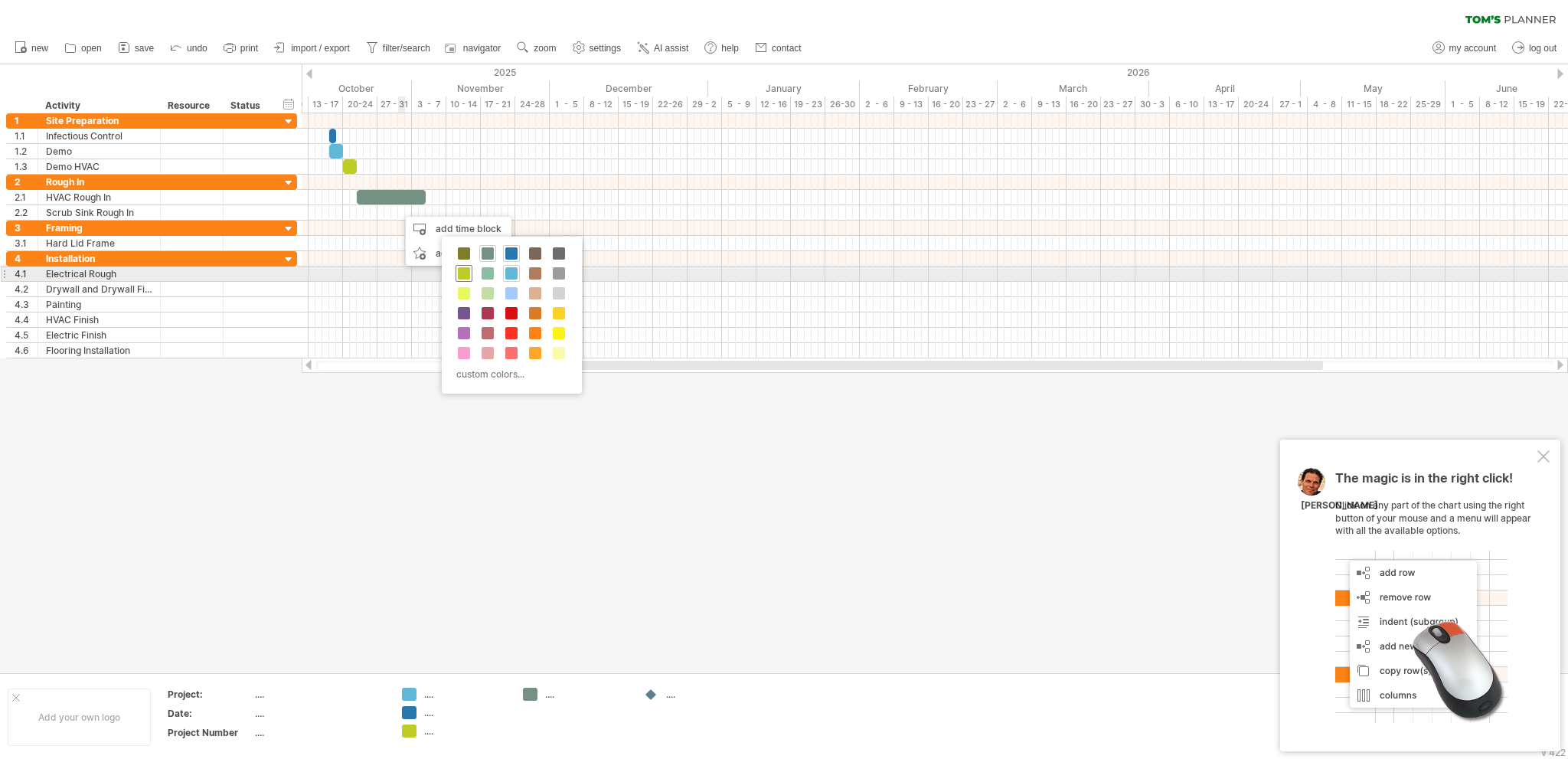
click at [459, 268] on span at bounding box center [464, 274] width 12 height 12
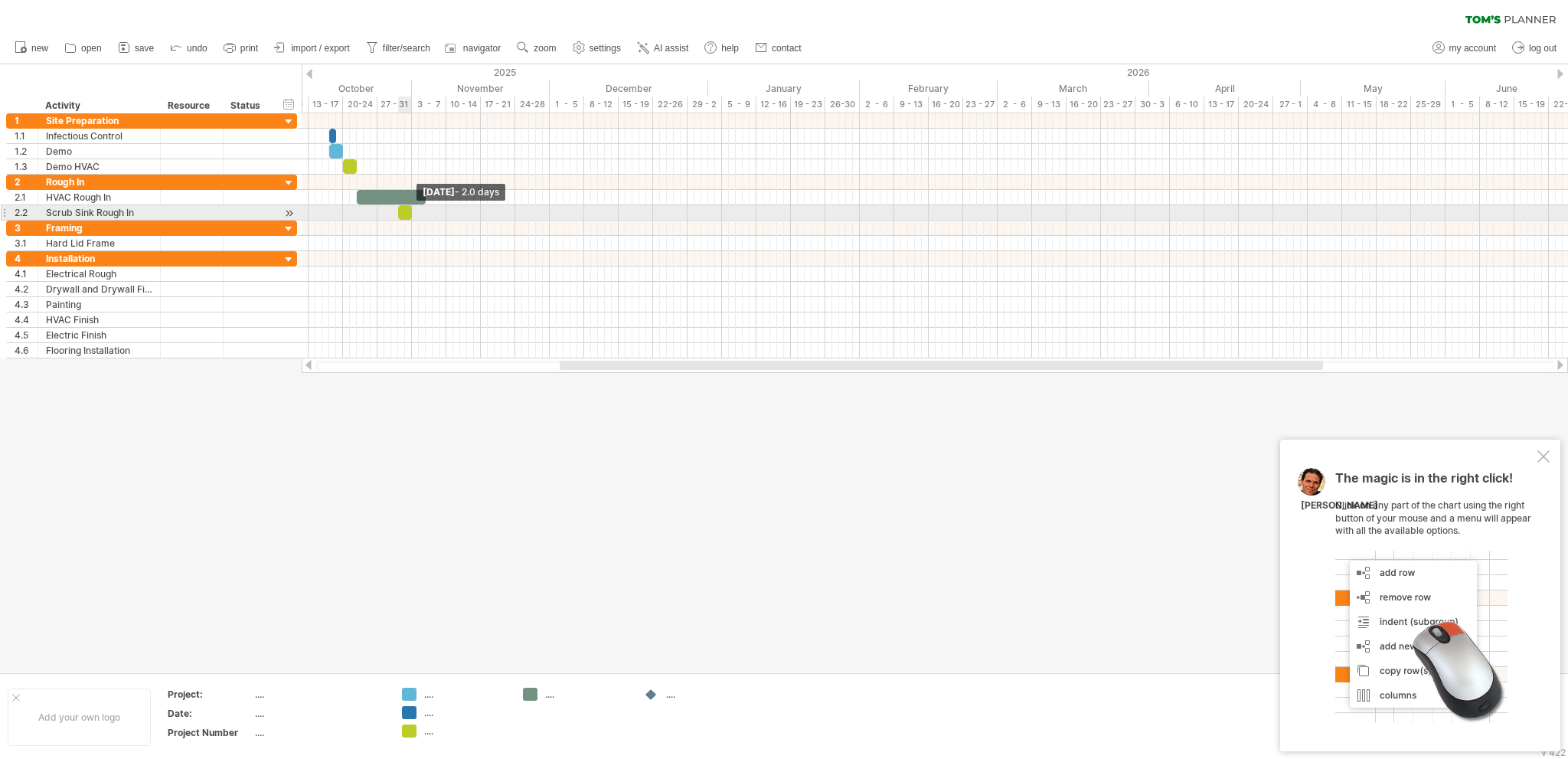
click at [407, 210] on div at bounding box center [405, 212] width 14 height 15
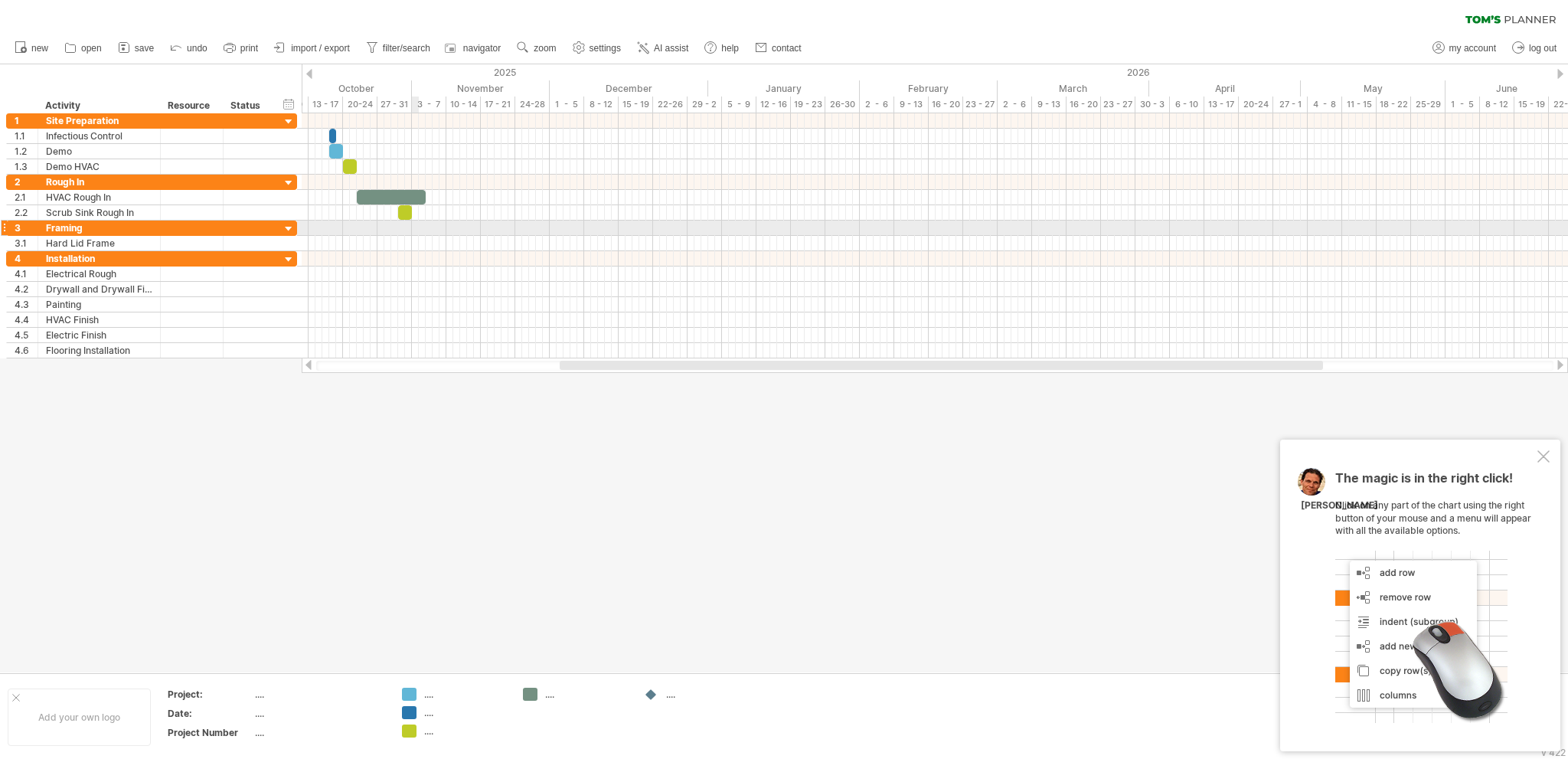
click at [415, 227] on div at bounding box center [934, 228] width 1266 height 15
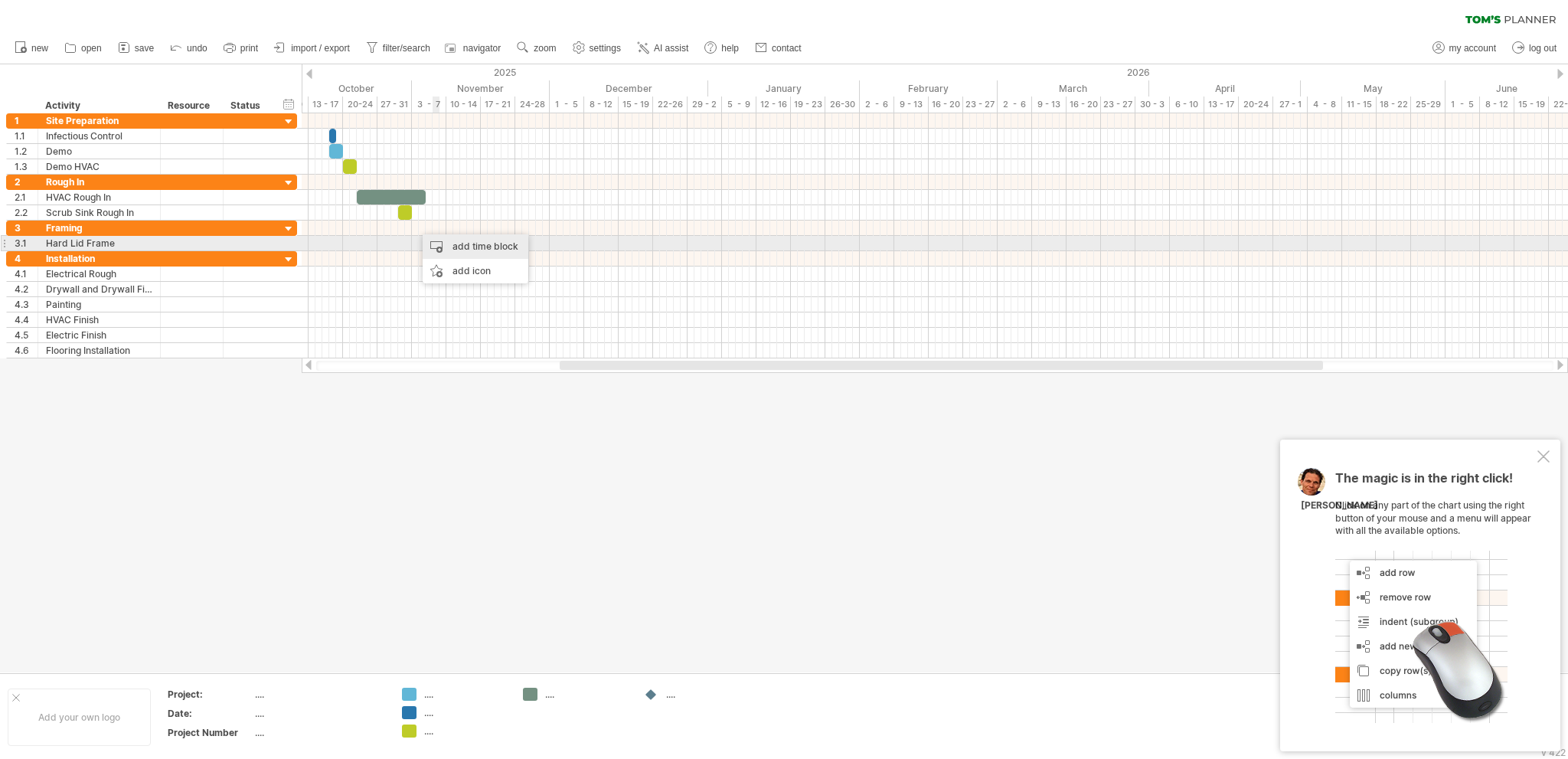
click at [458, 245] on div "add time block" at bounding box center [475, 246] width 106 height 25
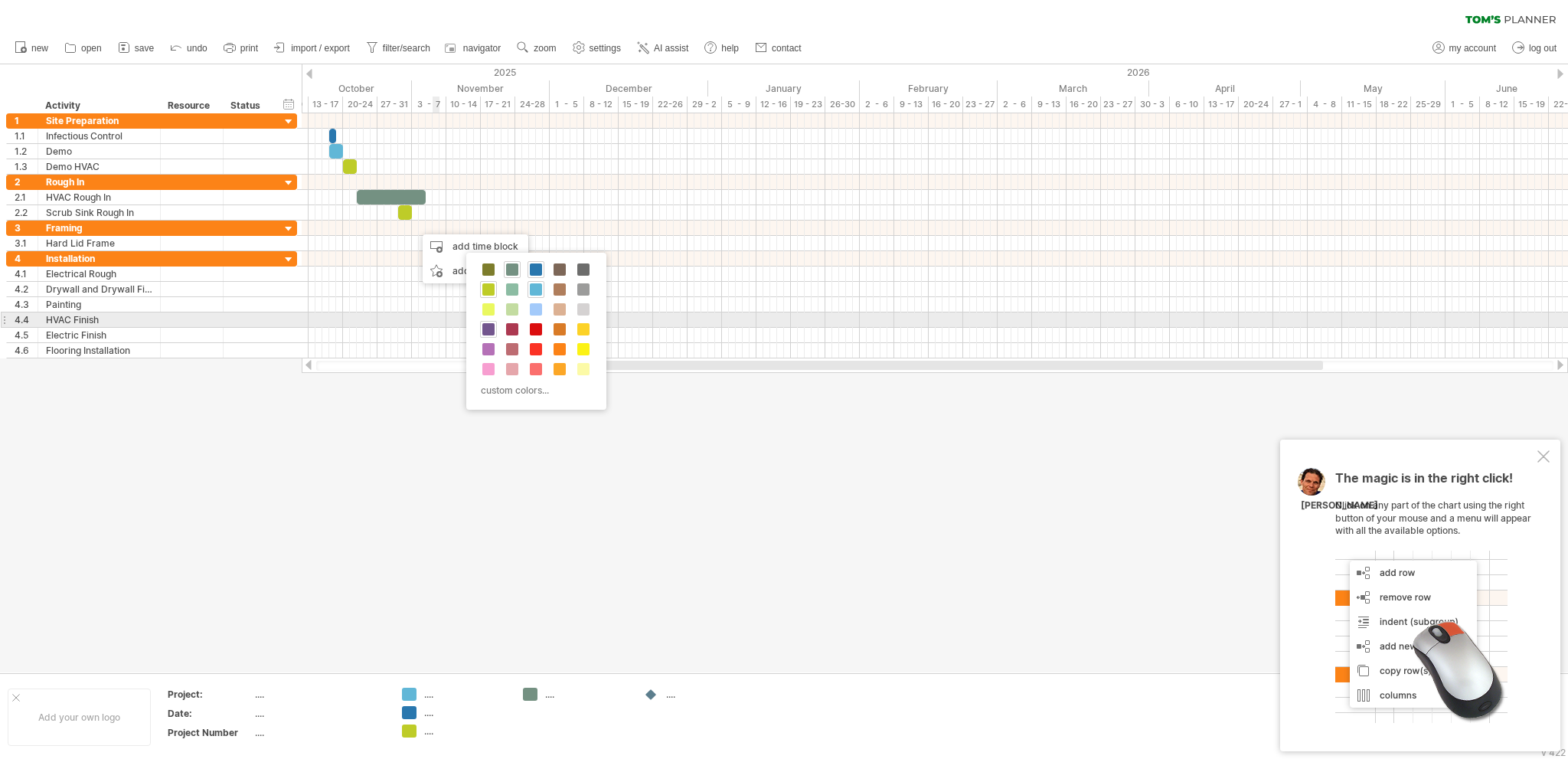
click at [492, 324] on span at bounding box center [488, 329] width 12 height 12
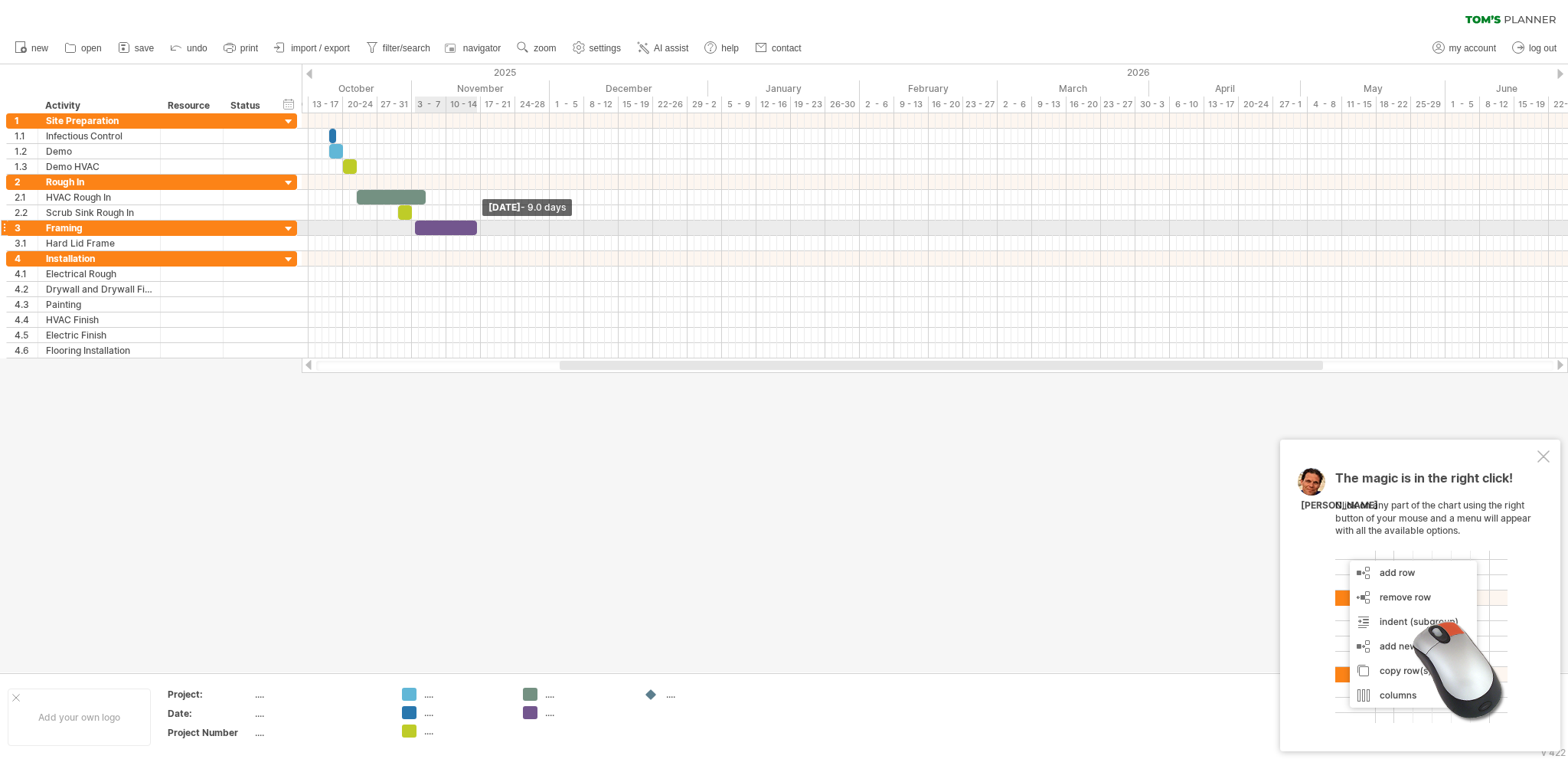
drag, startPoint x: 421, startPoint y: 229, endPoint x: 477, endPoint y: 229, distance: 56.0
click at [477, 229] on span at bounding box center [476, 227] width 6 height 15
click at [409, 225] on span at bounding box center [411, 227] width 6 height 15
click at [478, 225] on span at bounding box center [480, 227] width 6 height 15
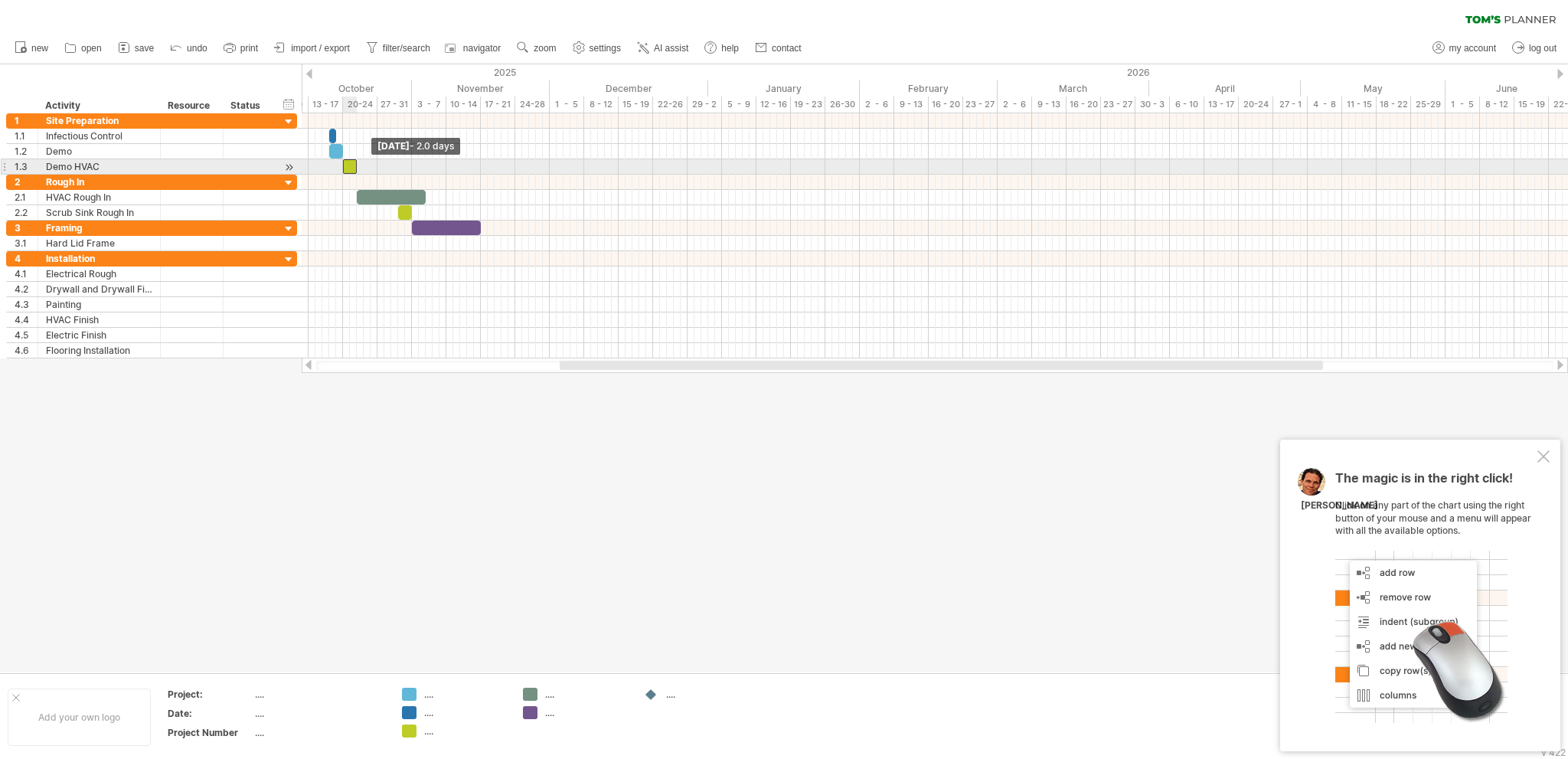
click at [341, 165] on span at bounding box center [343, 166] width 6 height 15
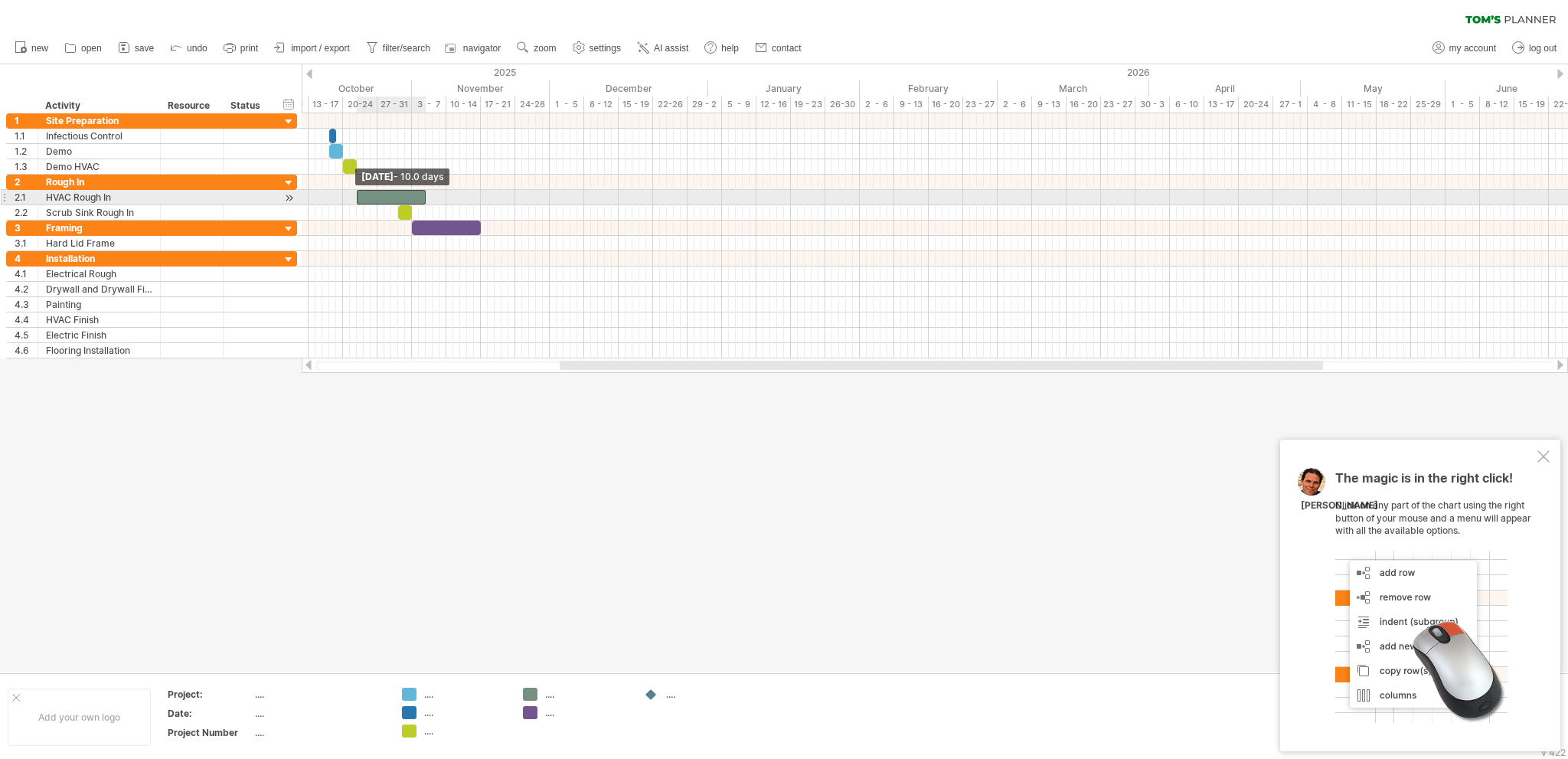
click at [355, 191] on span at bounding box center [357, 197] width 6 height 15
click at [421, 194] on div at bounding box center [391, 197] width 69 height 15
click at [398, 209] on span at bounding box center [398, 212] width 6 height 15
click at [413, 225] on span at bounding box center [411, 227] width 6 height 15
click at [249, 50] on span "print" at bounding box center [249, 48] width 18 height 11
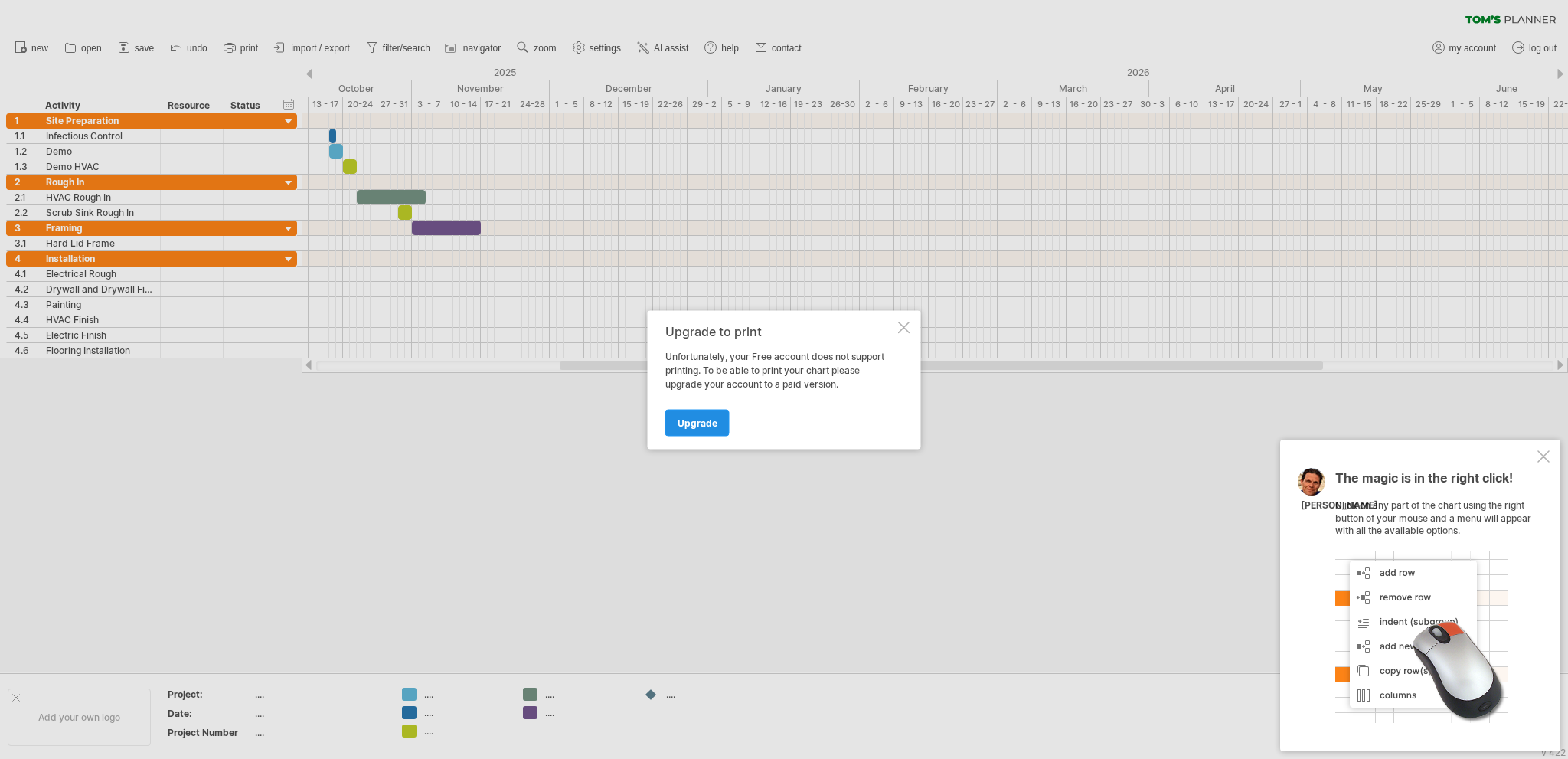
click at [690, 427] on span "Upgrade" at bounding box center [698, 421] width 40 height 11
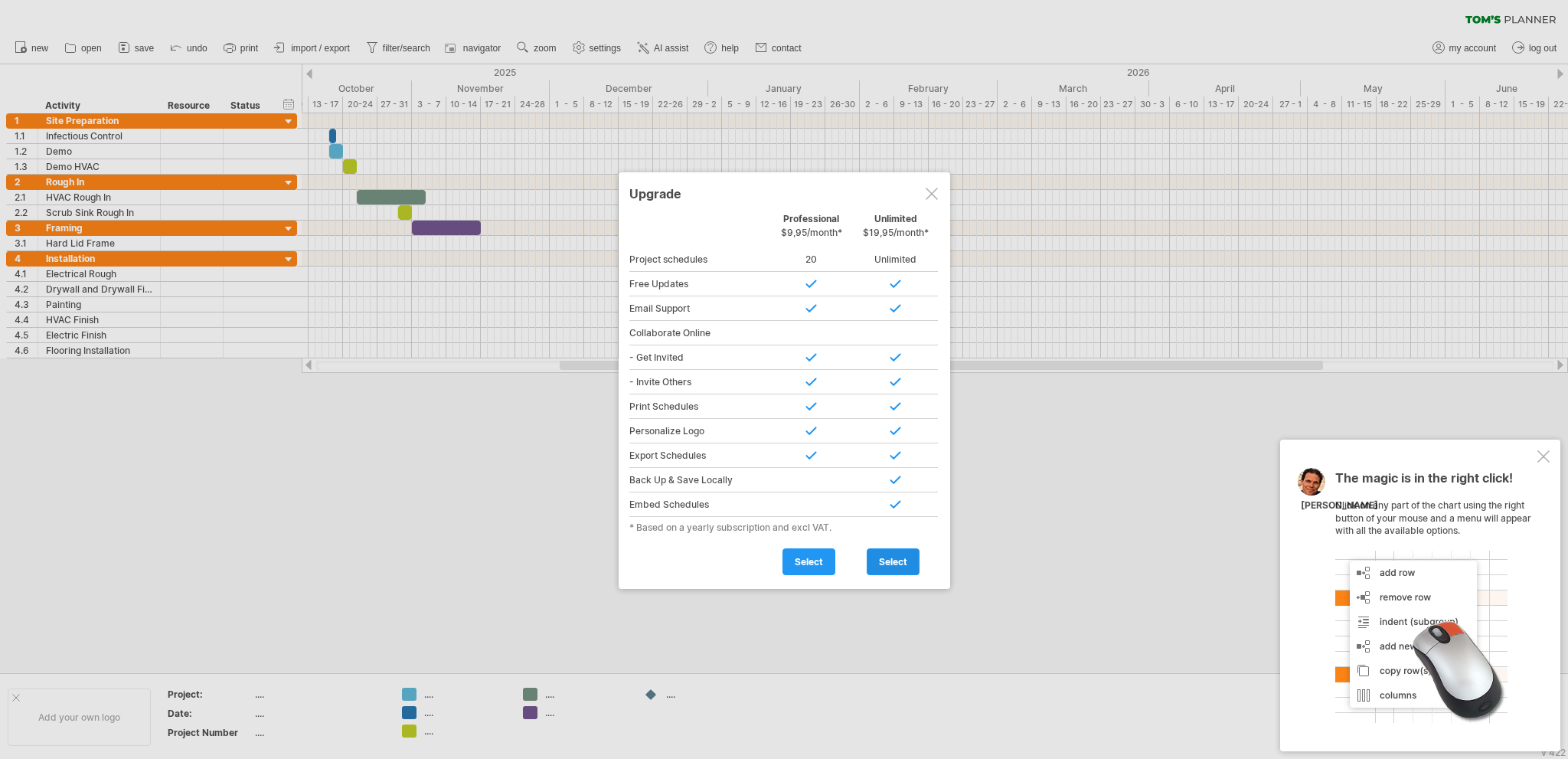
click at [899, 557] on span "select" at bounding box center [893, 561] width 28 height 11
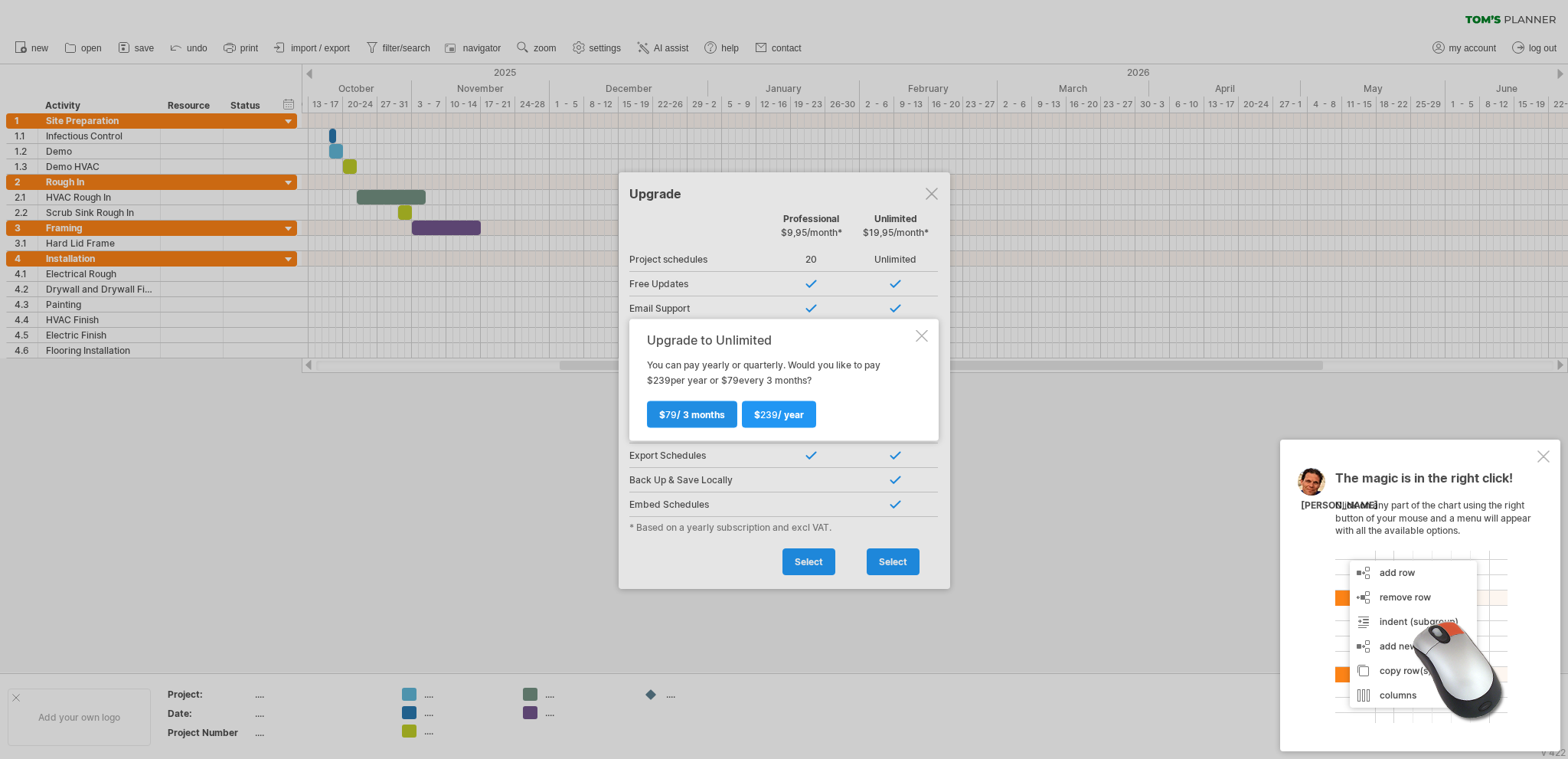
click at [699, 415] on span "$ 79 / 3 months" at bounding box center [692, 413] width 66 height 11
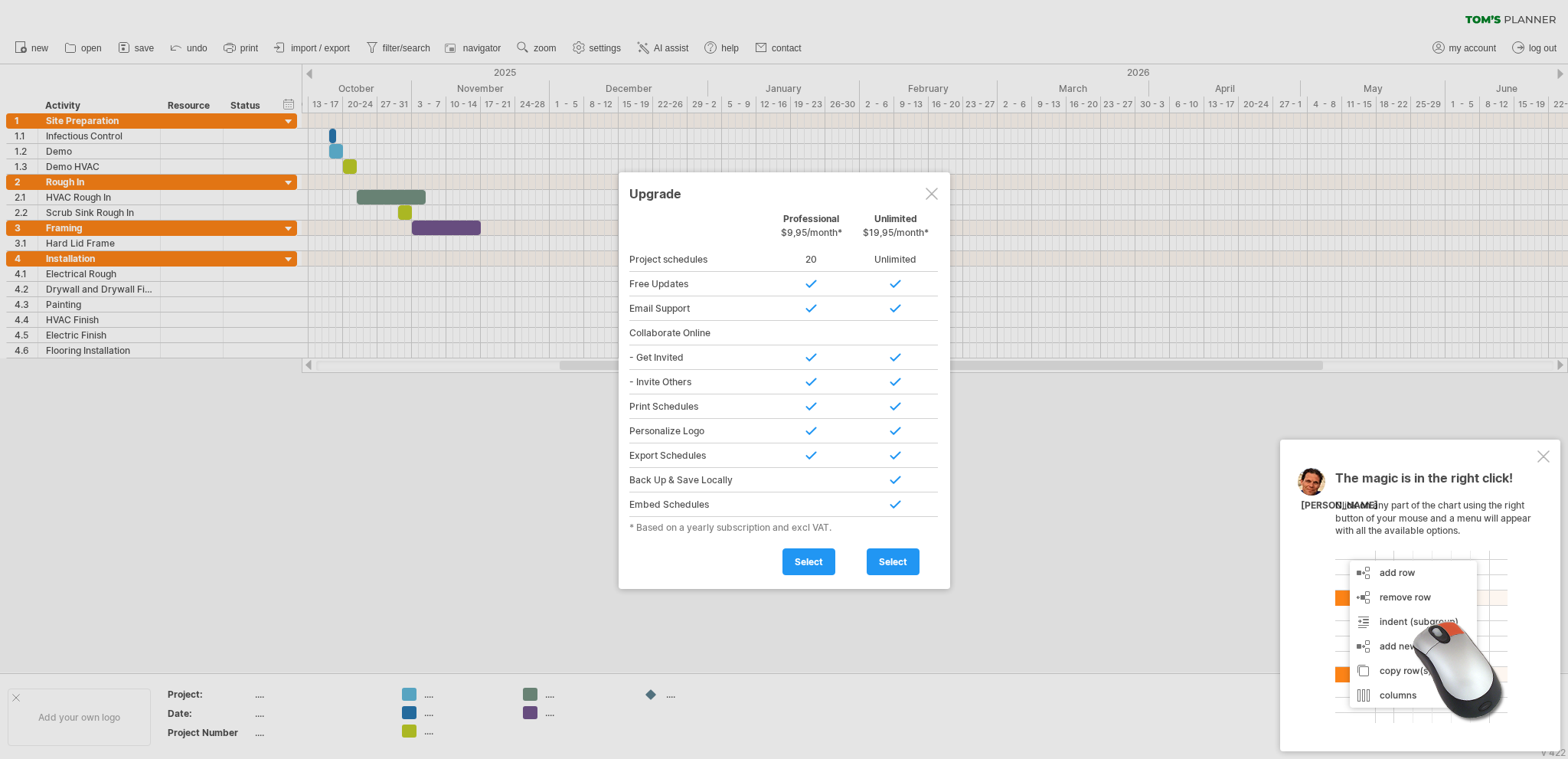
type input "**********"
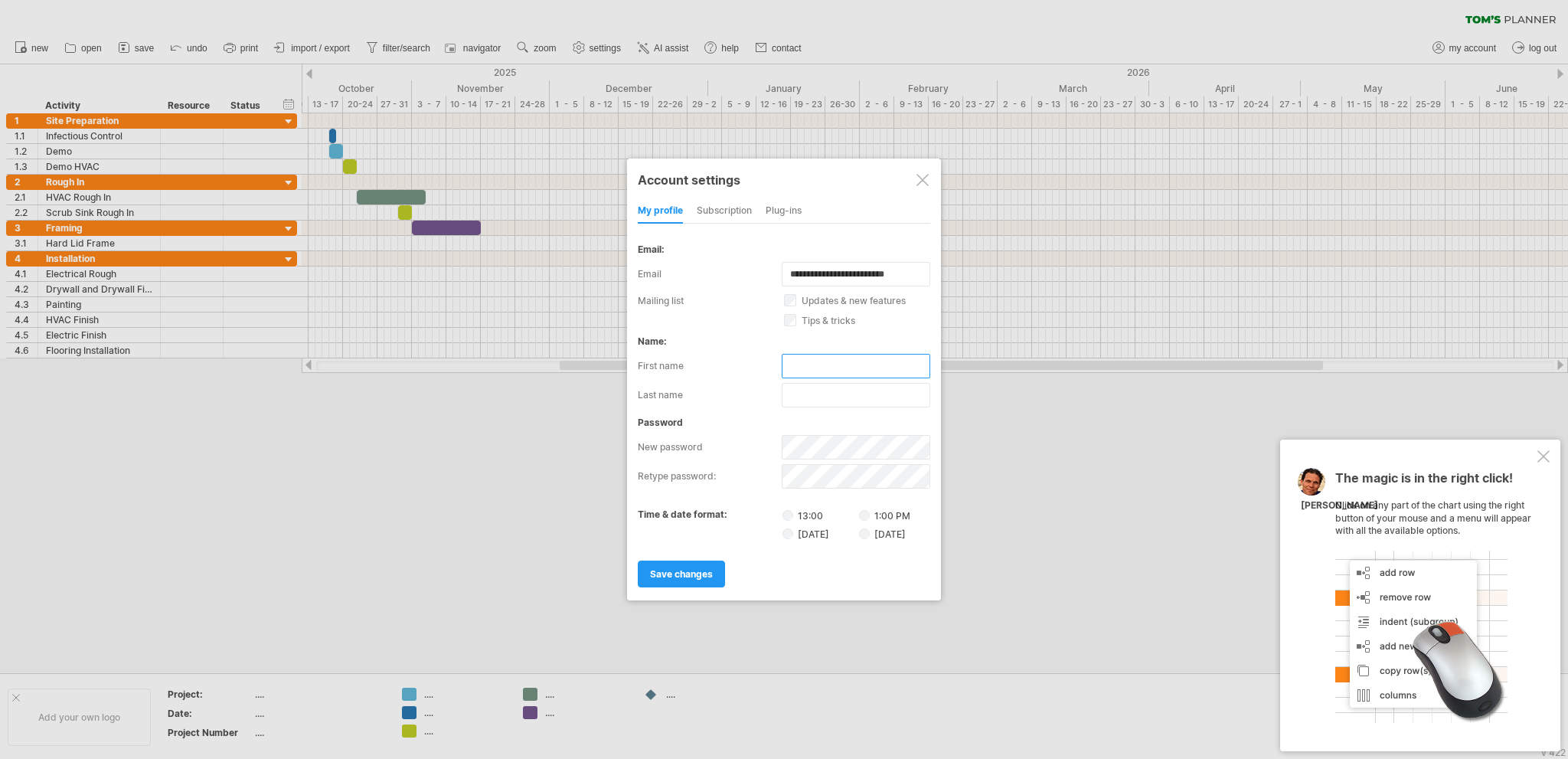
click at [805, 369] on input "text" at bounding box center [856, 366] width 149 height 25
type input "*********"
type input "**********"
click at [834, 556] on div "save changes" at bounding box center [784, 567] width 292 height 39
click at [668, 573] on span "save changes" at bounding box center [681, 574] width 62 height 11
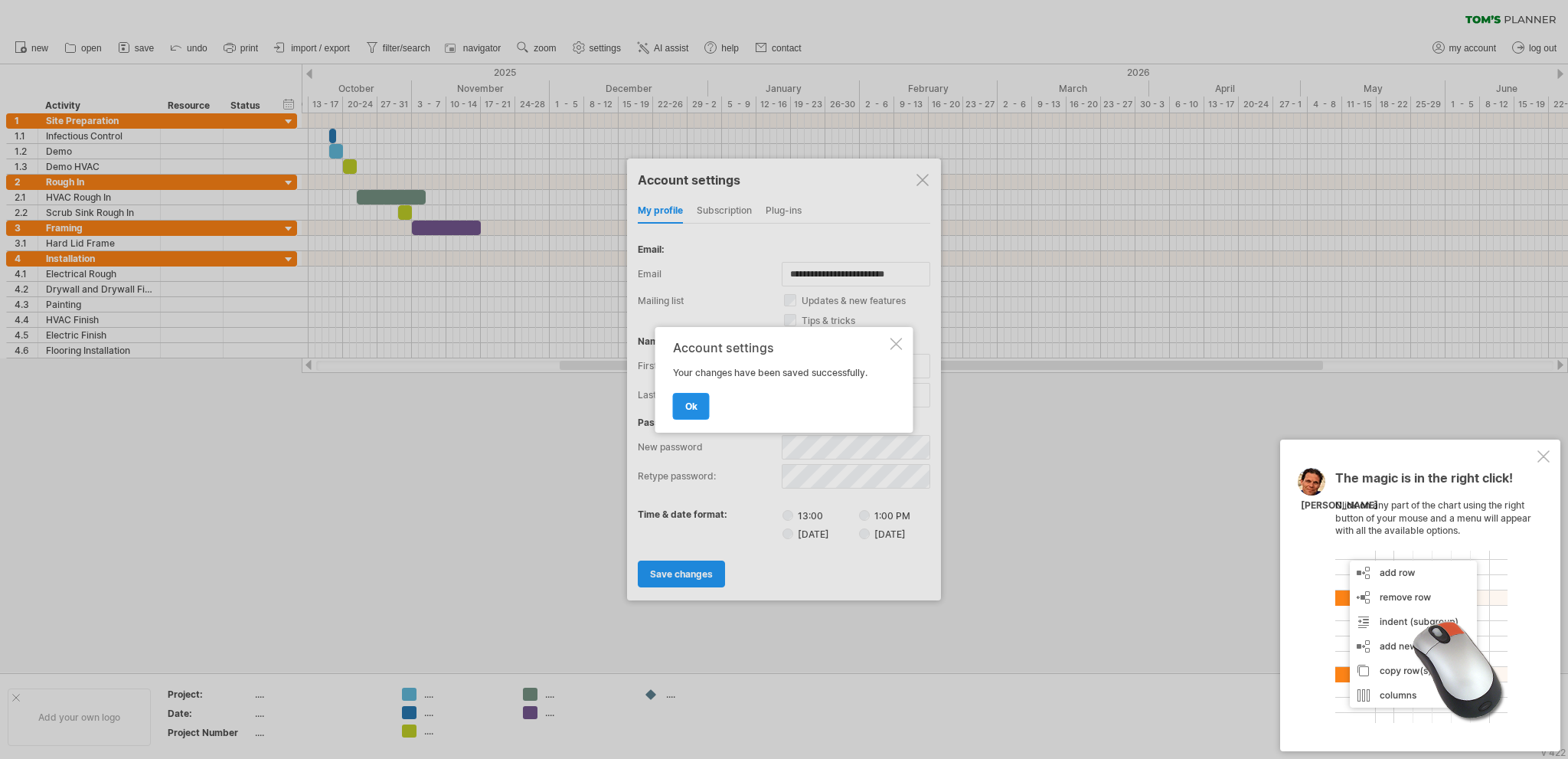
click at [702, 404] on link "ok" at bounding box center [691, 405] width 37 height 26
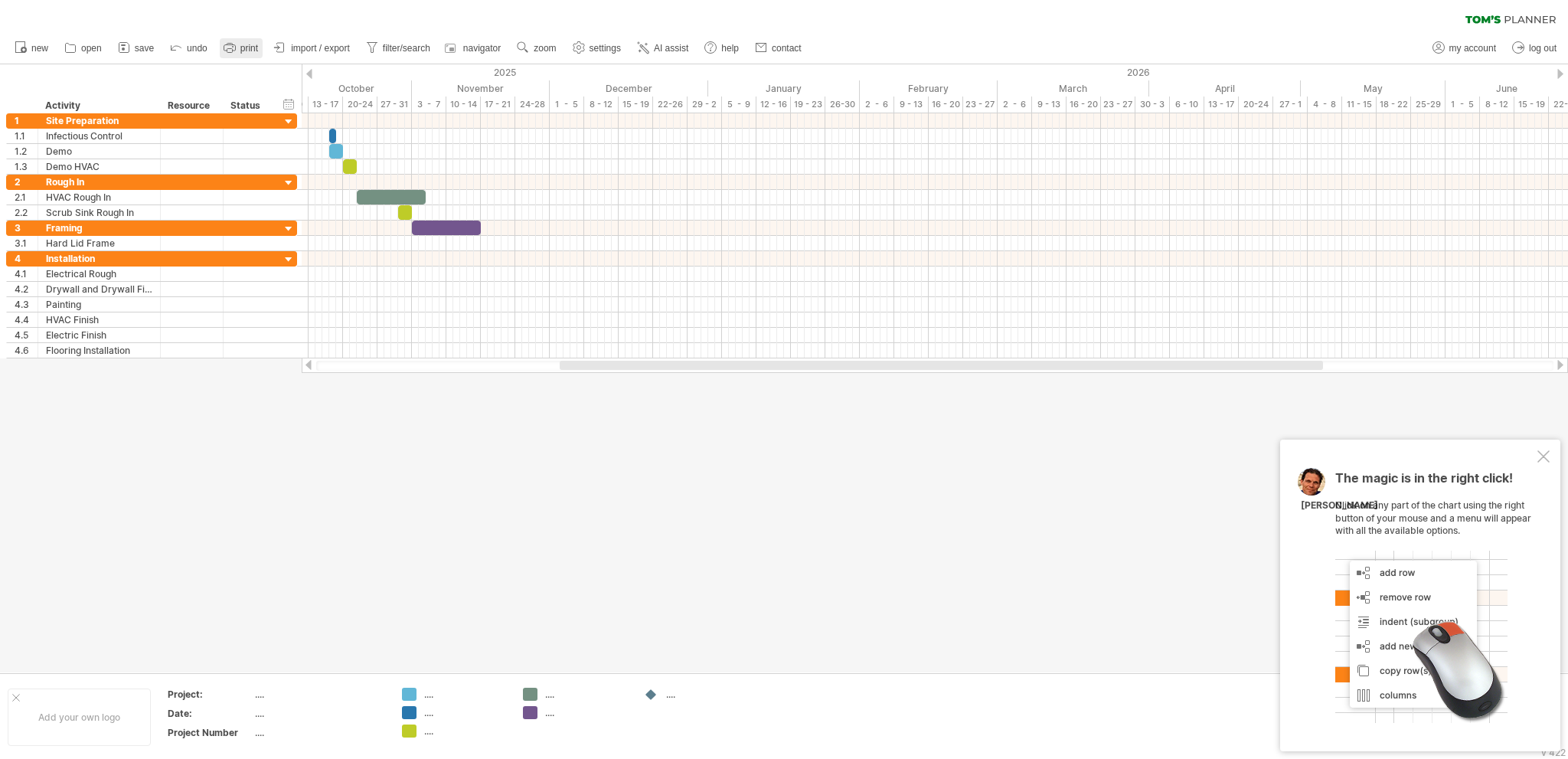
click at [239, 45] on link "print" at bounding box center [241, 48] width 43 height 20
select select "**"
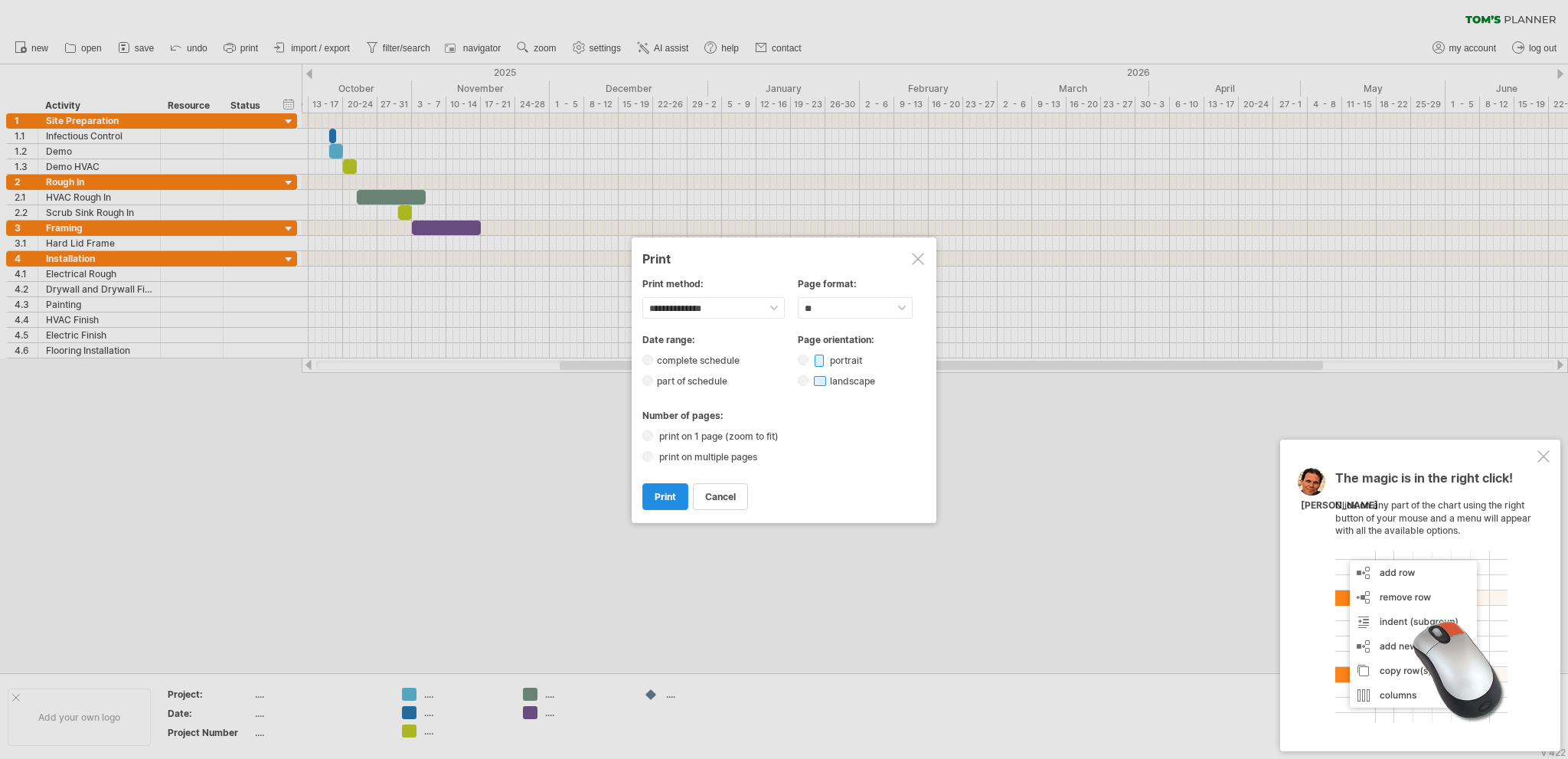
click at [680, 490] on link "print" at bounding box center [665, 496] width 46 height 26
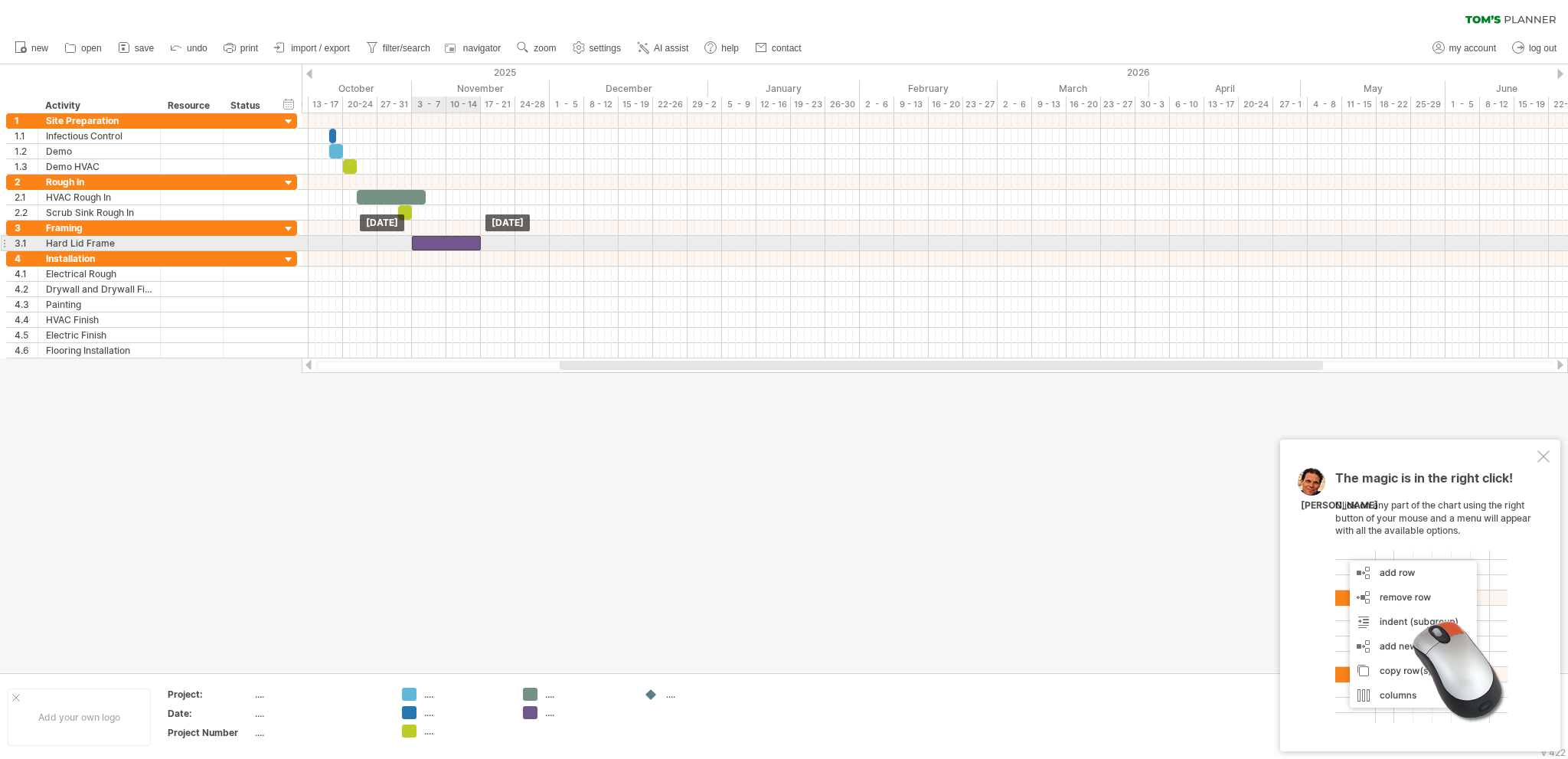
drag, startPoint x: 432, startPoint y: 223, endPoint x: 433, endPoint y: 244, distance: 21.0
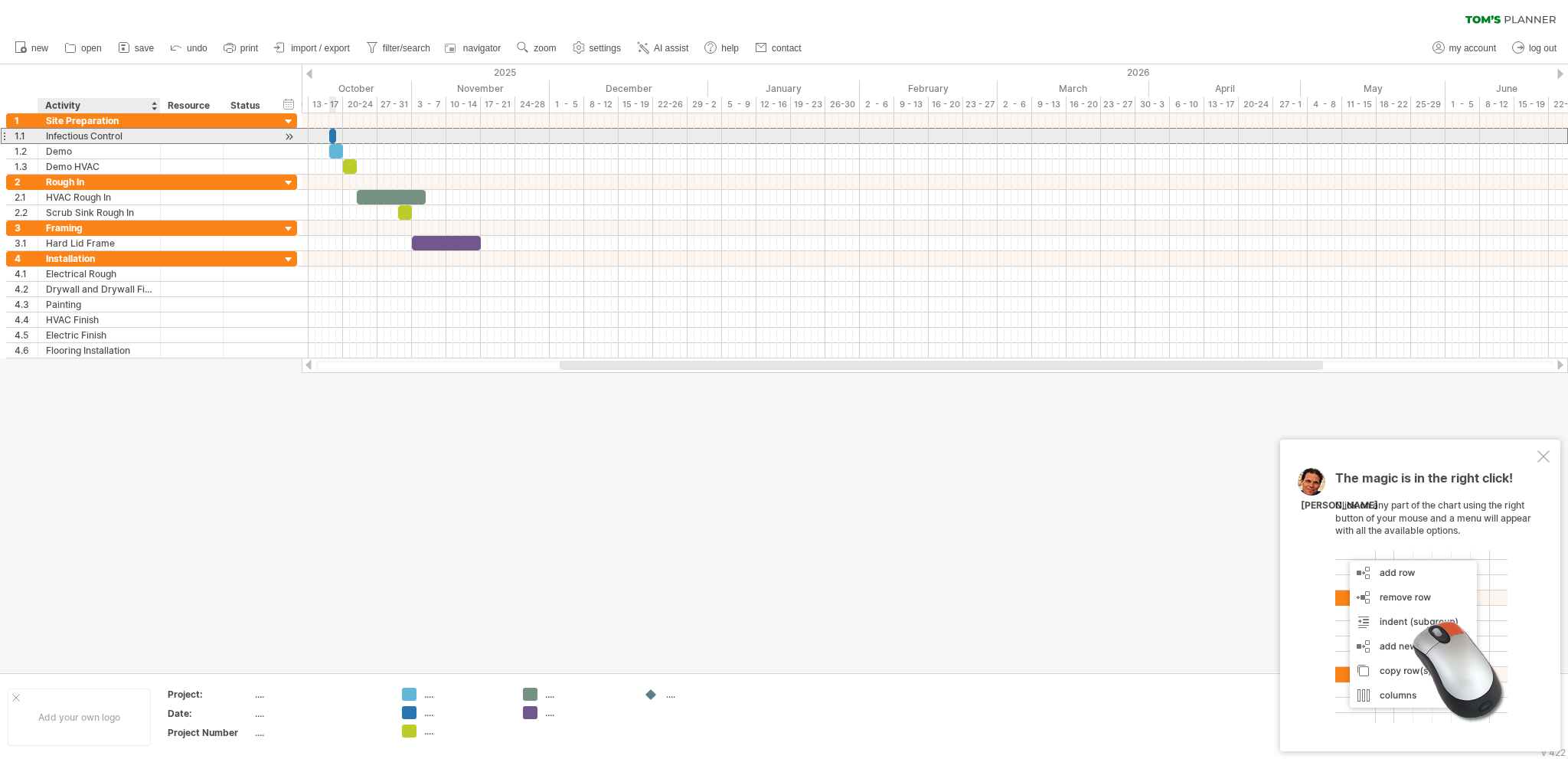
click at [136, 132] on div "Infectious Control" at bounding box center [99, 135] width 106 height 15
type input "**********"
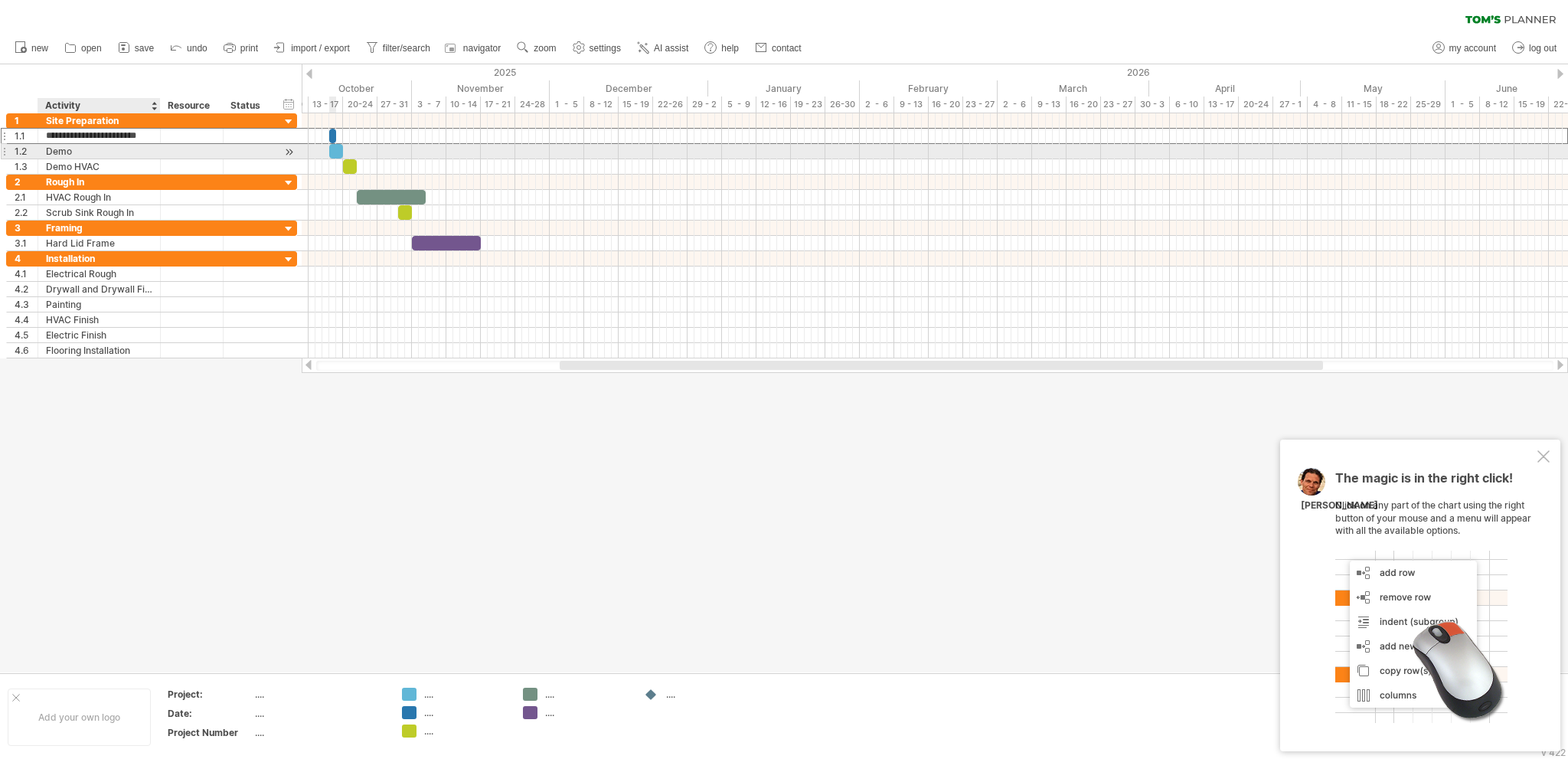
click at [97, 146] on div "Demo" at bounding box center [99, 150] width 106 height 15
type input "**********"
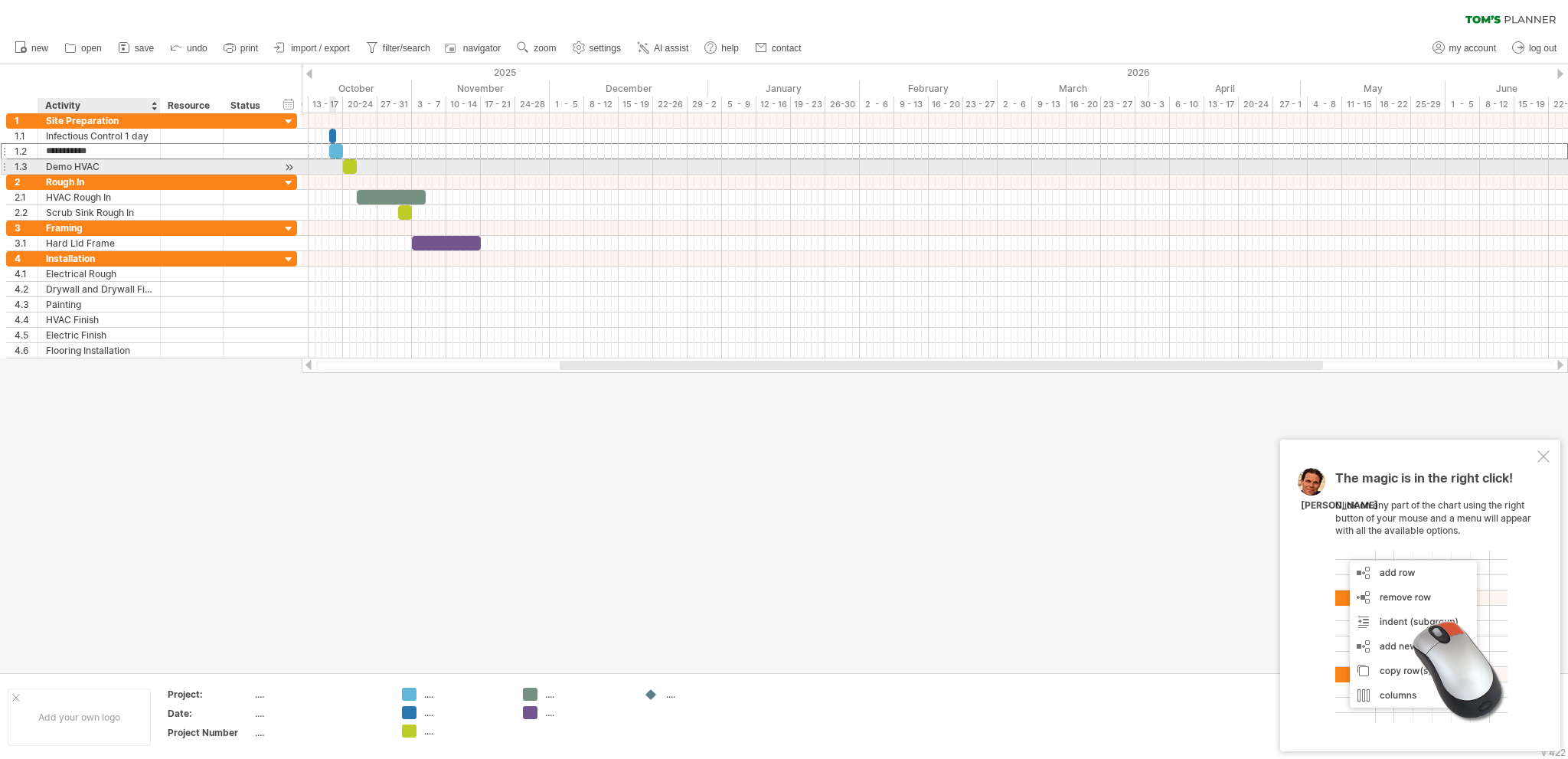
click at [120, 169] on div "Demo HVAC" at bounding box center [99, 166] width 106 height 15
type input "**********"
click at [127, 194] on div "HVAC Rough In" at bounding box center [99, 197] width 106 height 15
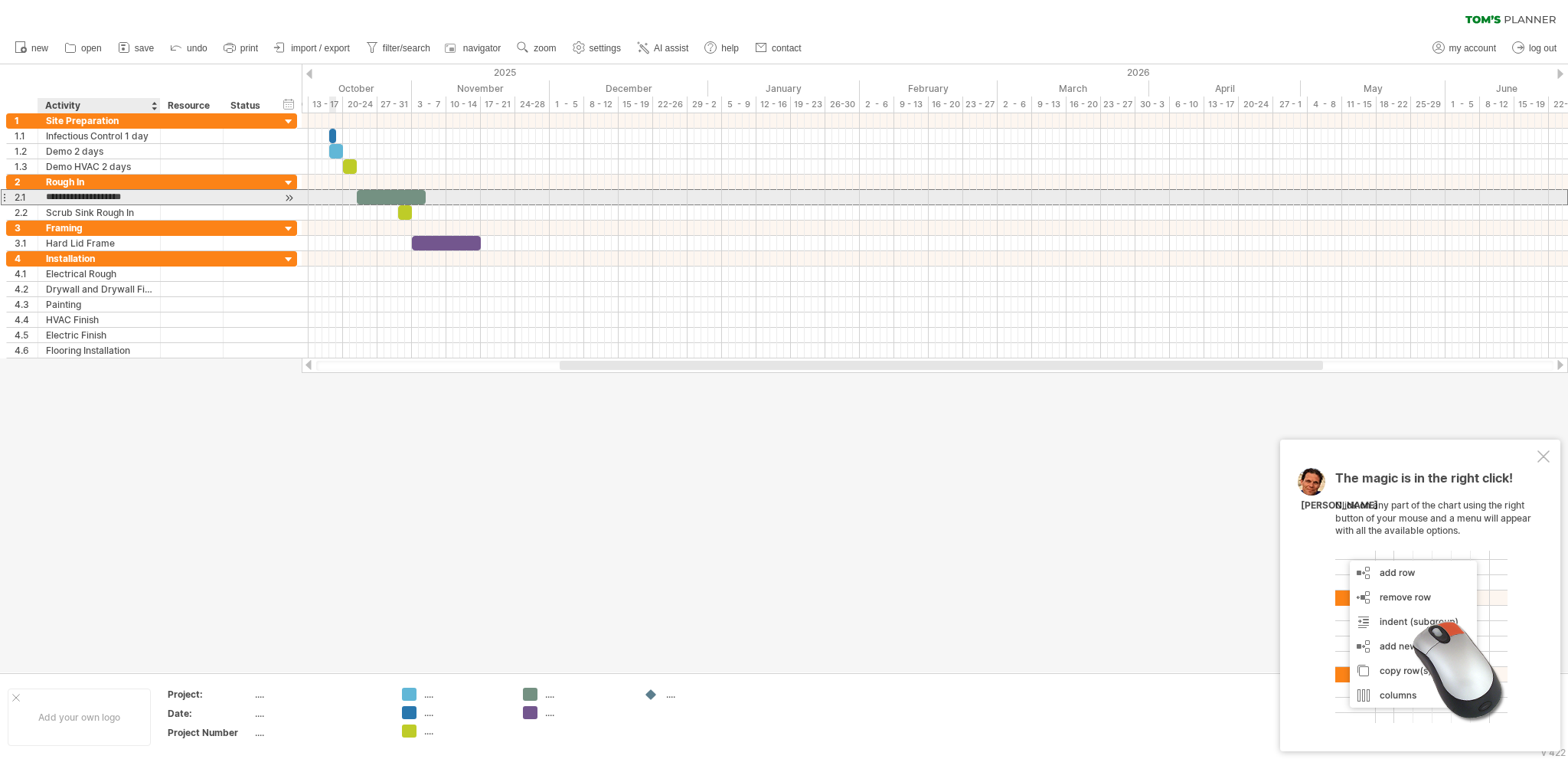
type input "**********"
click at [150, 209] on div "Scrub Sink Rough In" at bounding box center [99, 212] width 106 height 15
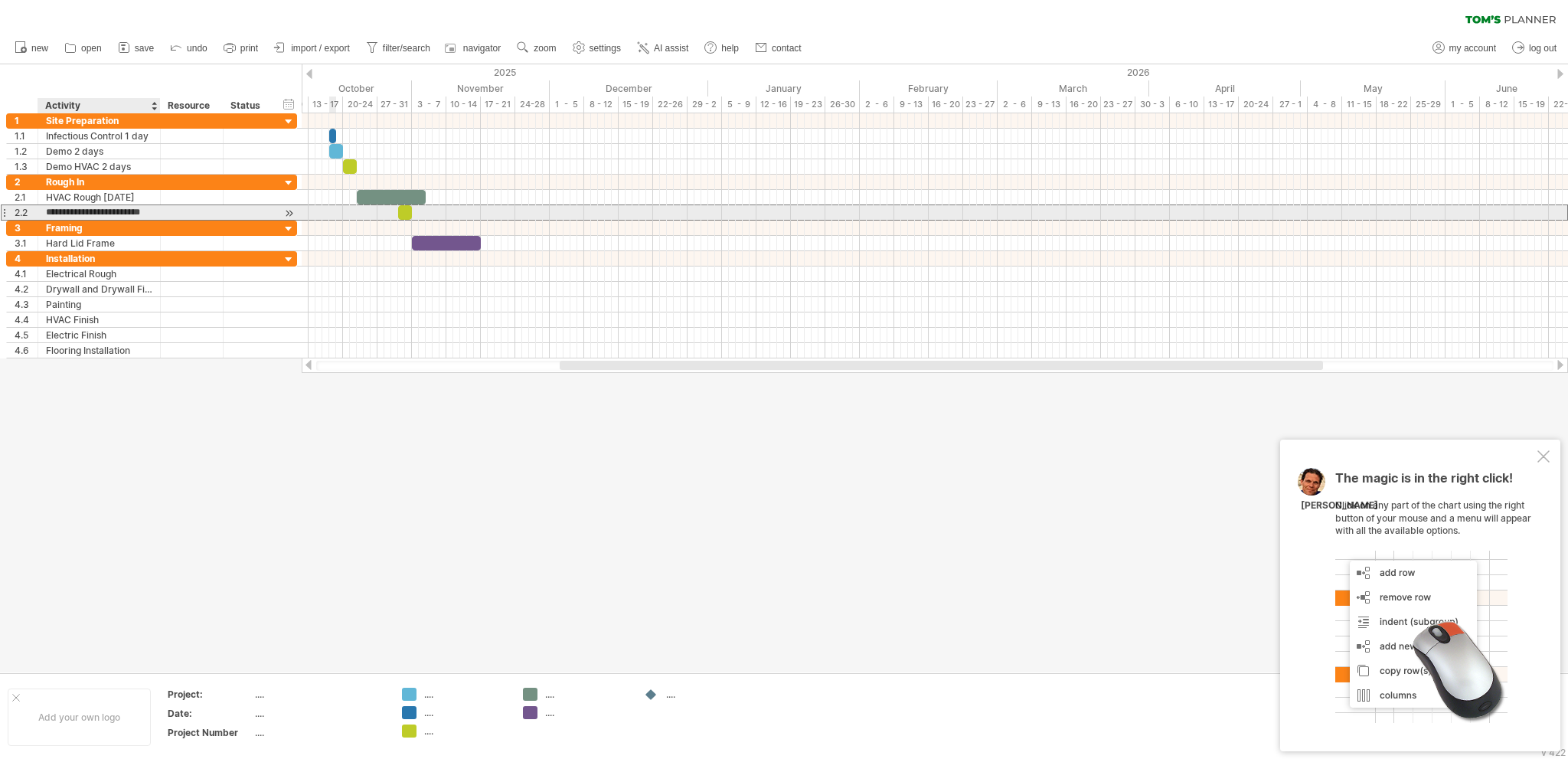
type input "**********"
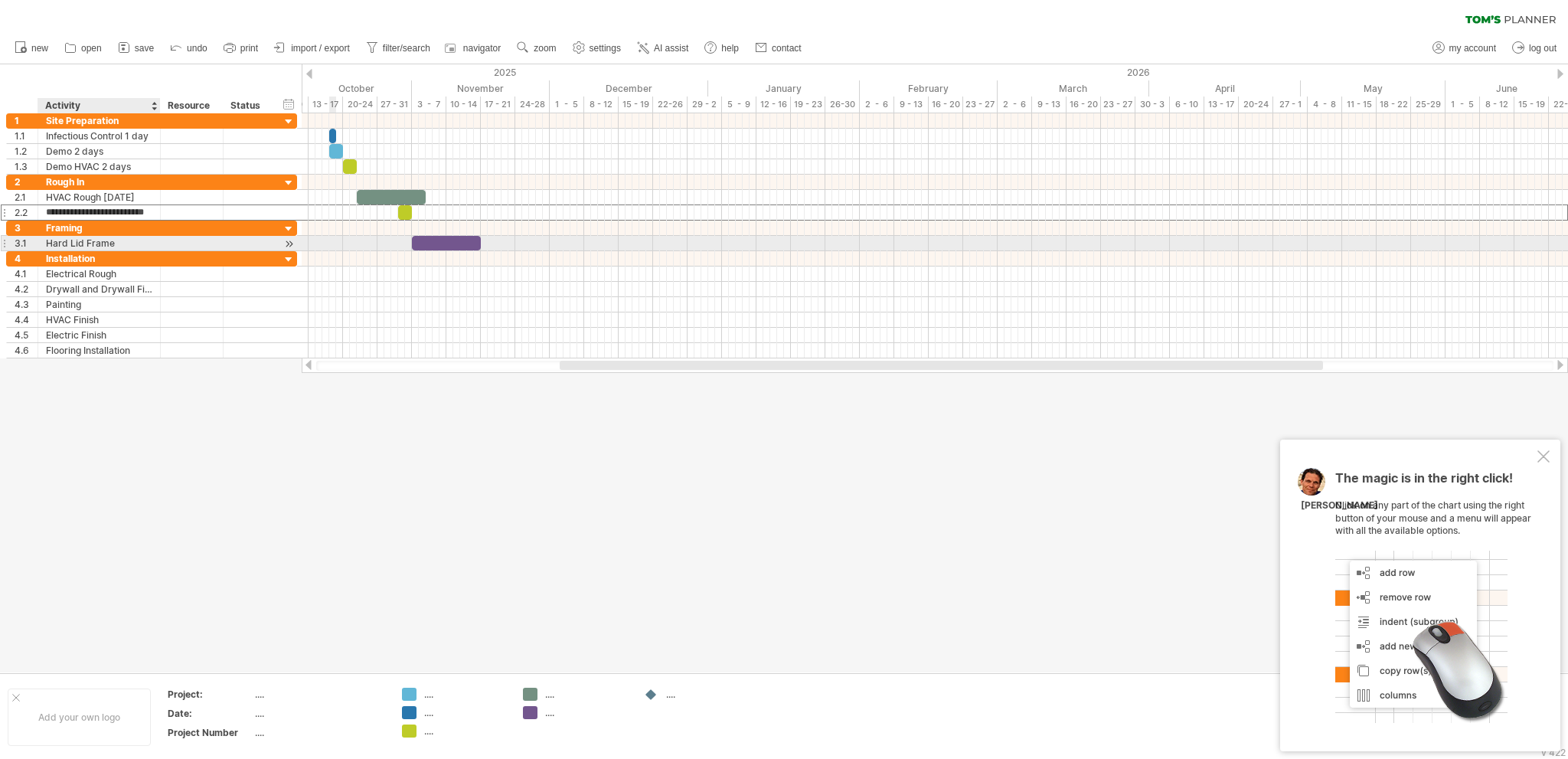
scroll to position [0, 0]
click at [138, 242] on div "Hard Lid Frame" at bounding box center [99, 243] width 106 height 15
type input "**********"
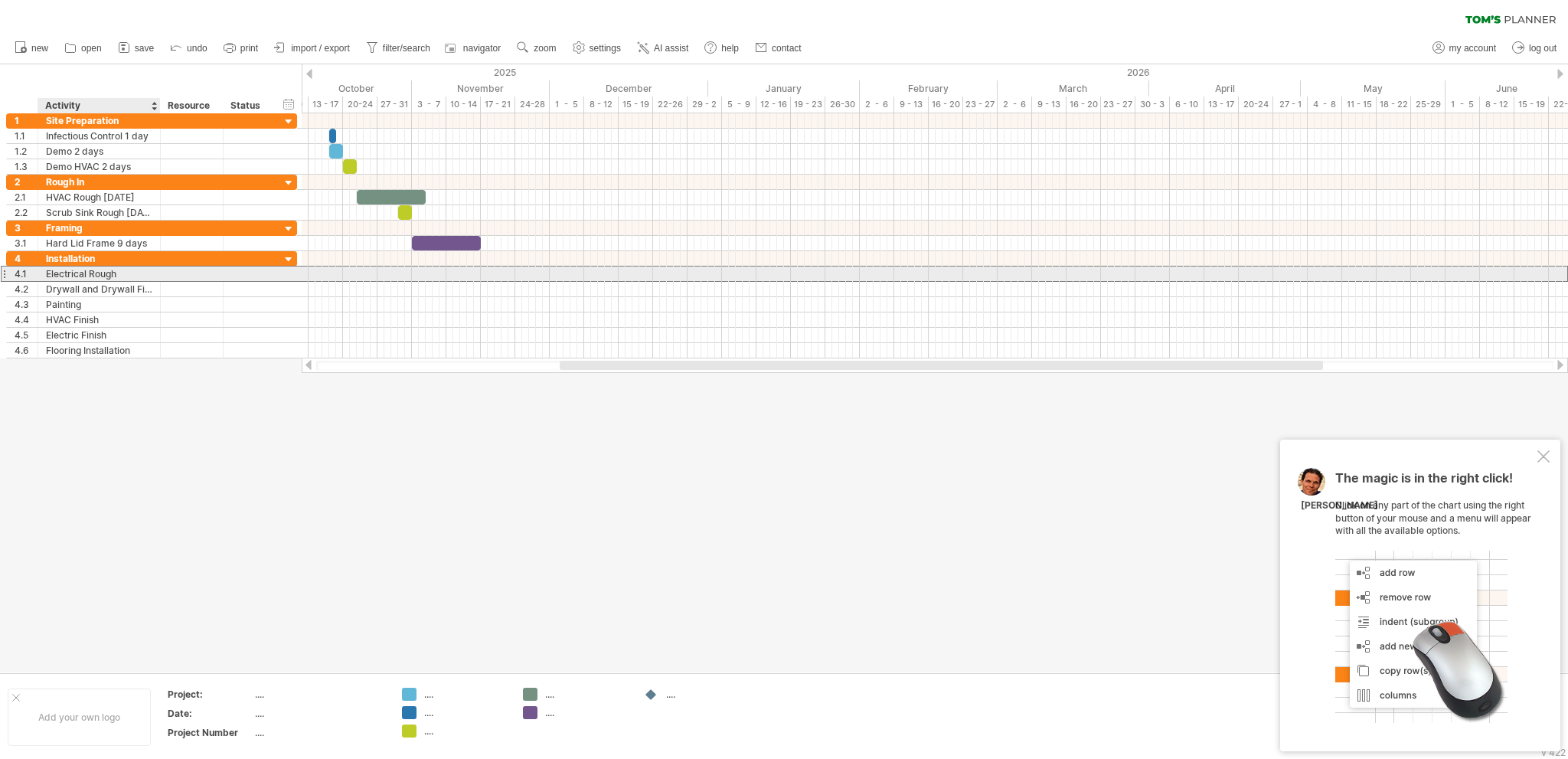
click at [144, 272] on div "Electrical Rough" at bounding box center [99, 274] width 106 height 15
type input "**********"
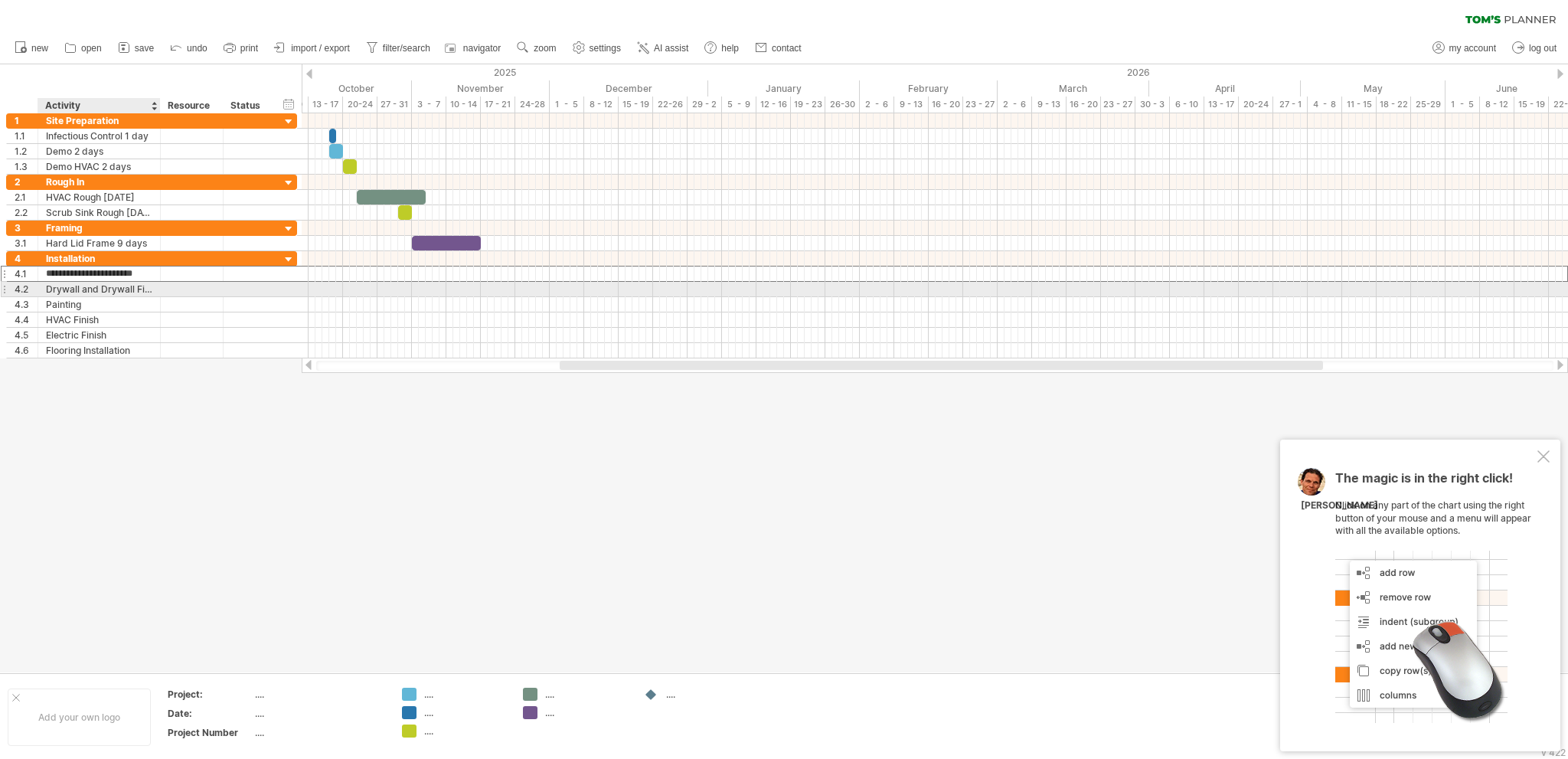
click at [149, 291] on div "Drywall and Drywall Finish" at bounding box center [99, 289] width 106 height 15
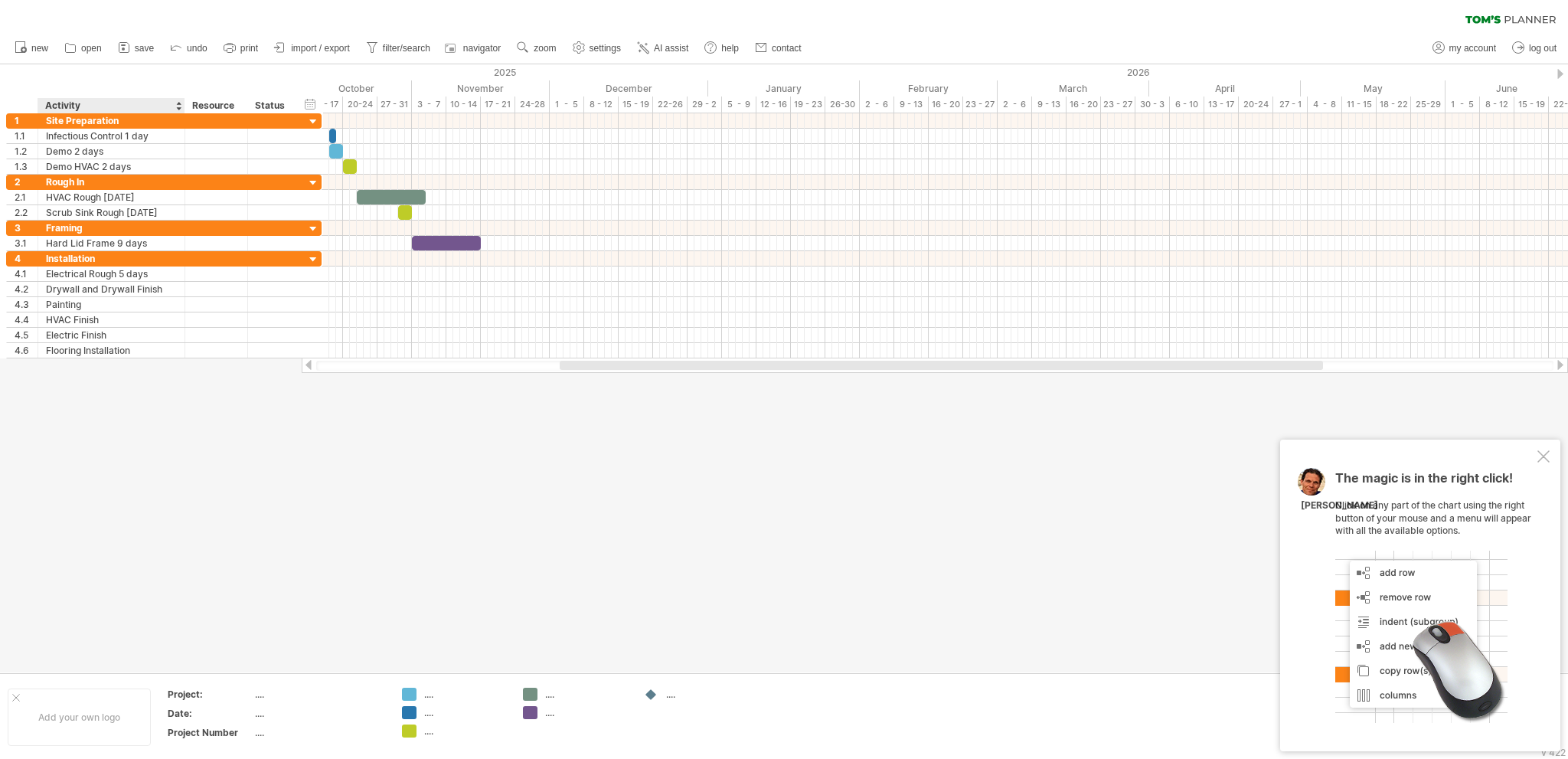
drag, startPoint x: 157, startPoint y: 103, endPoint x: 182, endPoint y: 104, distance: 25.0
click at [182, 104] on div at bounding box center [184, 106] width 5 height 15
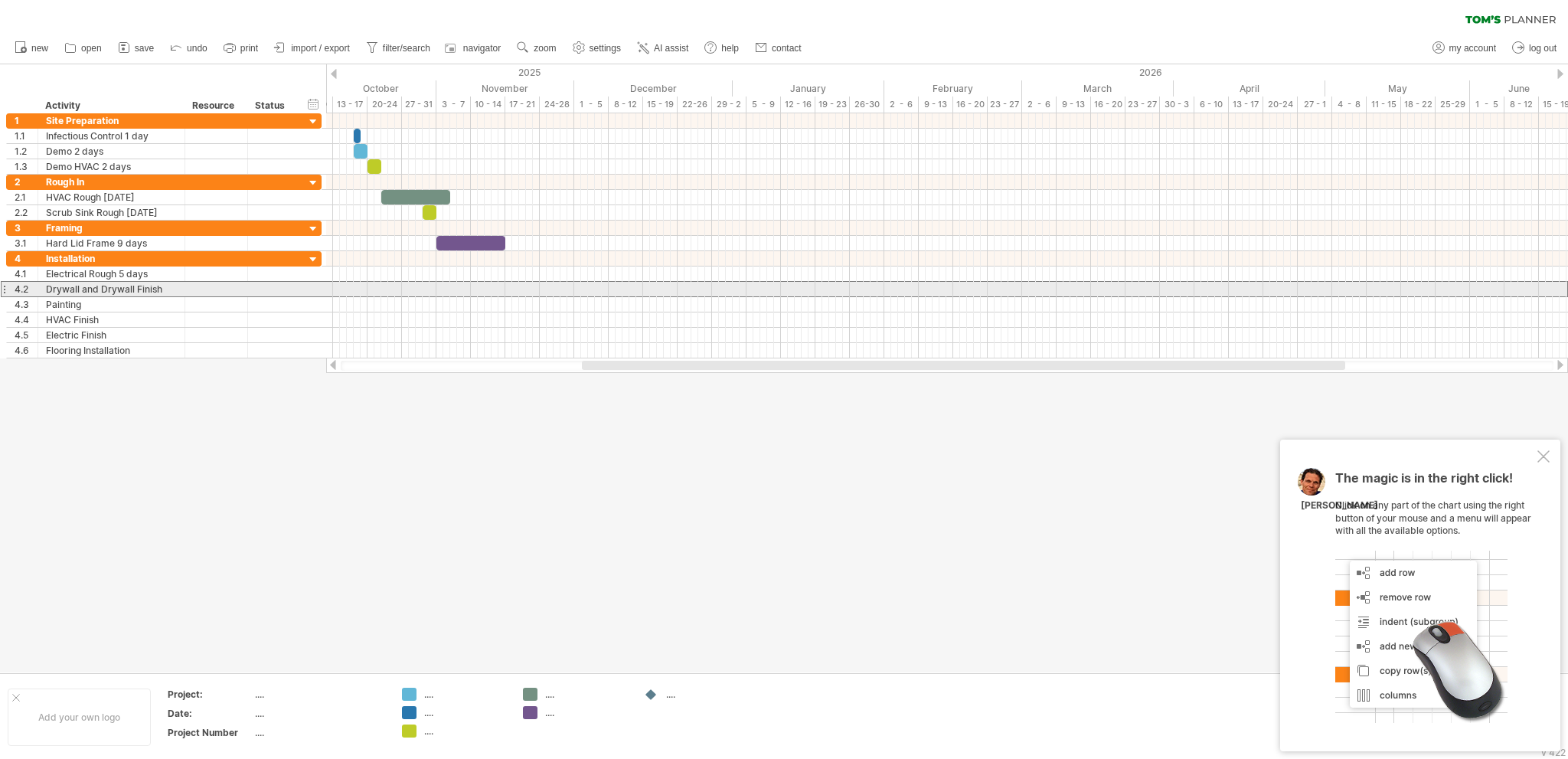
click at [167, 286] on div "Drywall and Drywall Finish" at bounding box center [111, 289] width 131 height 15
type input "**********"
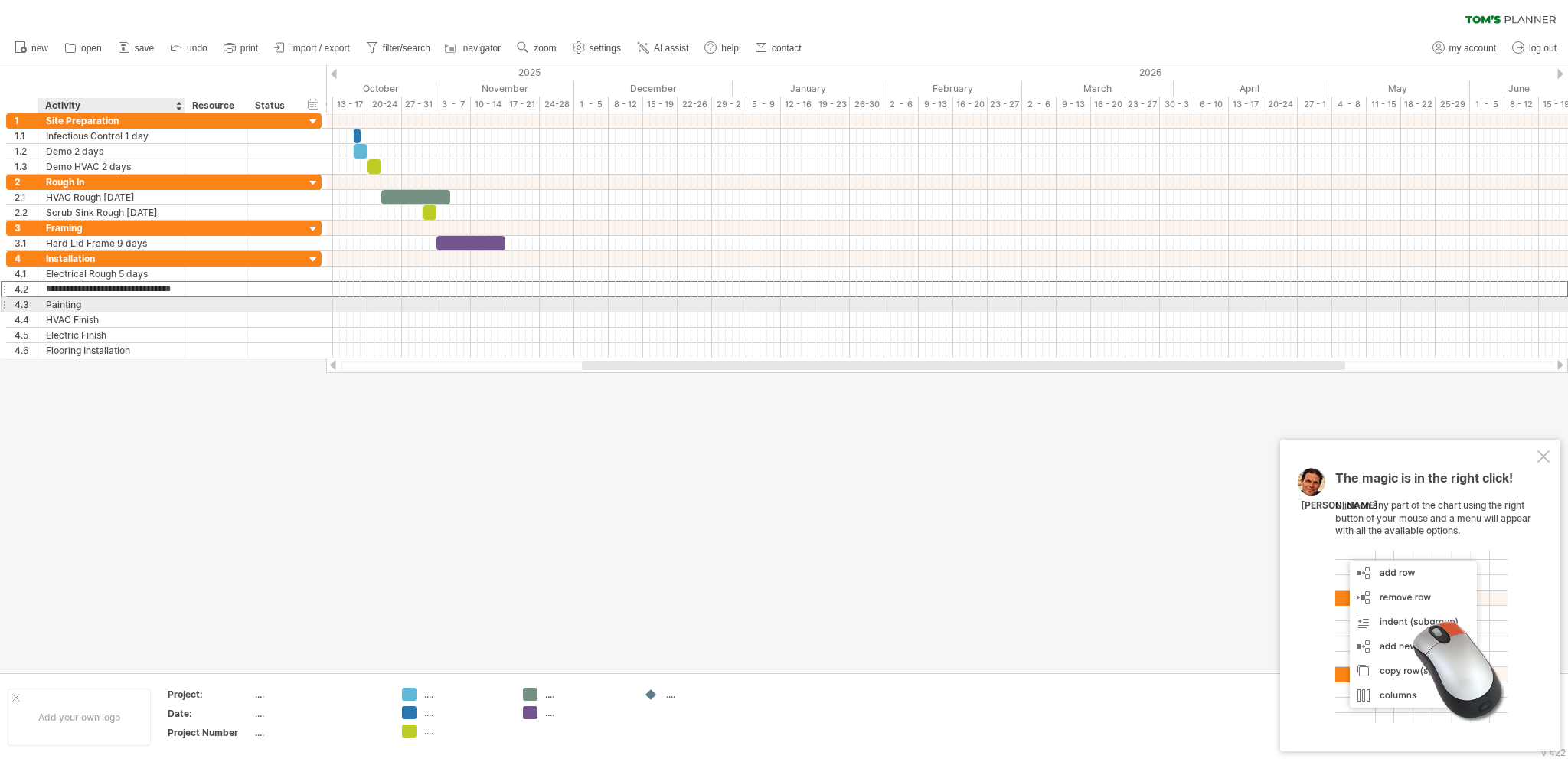
scroll to position [0, 0]
click at [108, 303] on div "Painting" at bounding box center [111, 304] width 131 height 15
type input "**********"
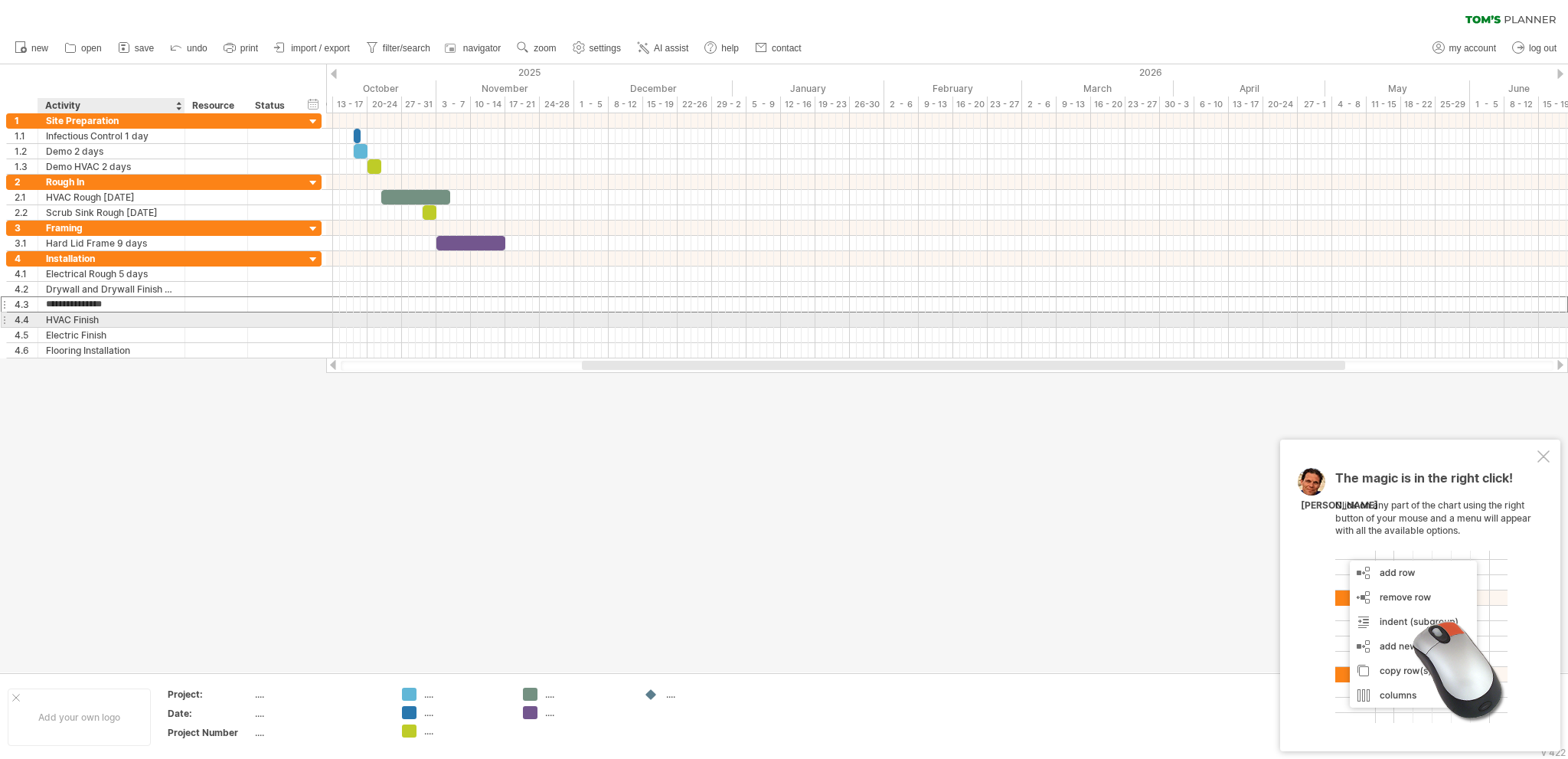
click at [114, 315] on div "HVAC Finish" at bounding box center [111, 319] width 131 height 15
type input "**********"
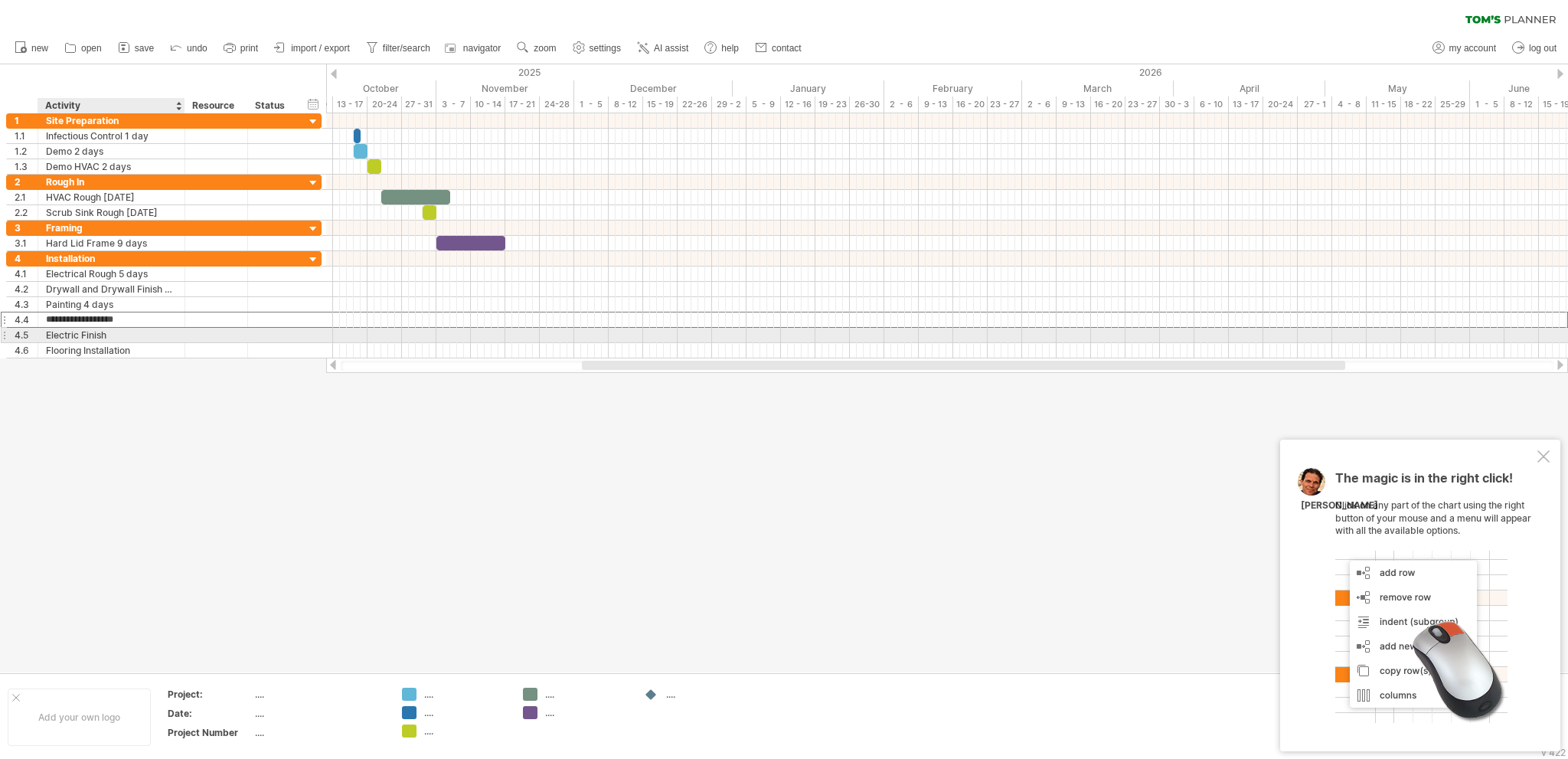
click at [127, 334] on div "Electric Finish" at bounding box center [111, 334] width 131 height 15
type input "**********"
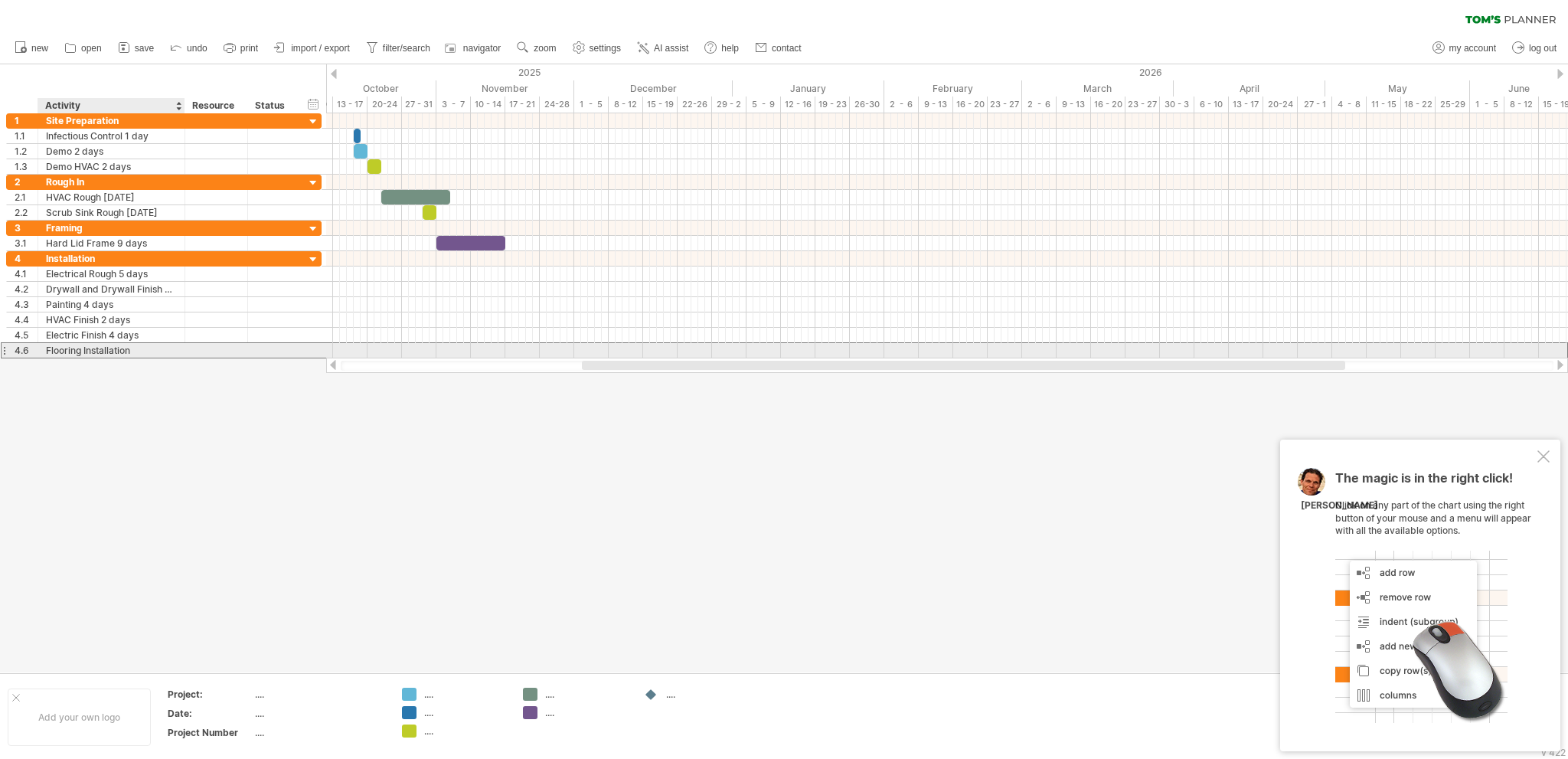
click at [162, 349] on div "Flooring Installation" at bounding box center [111, 350] width 131 height 15
type input "**********"
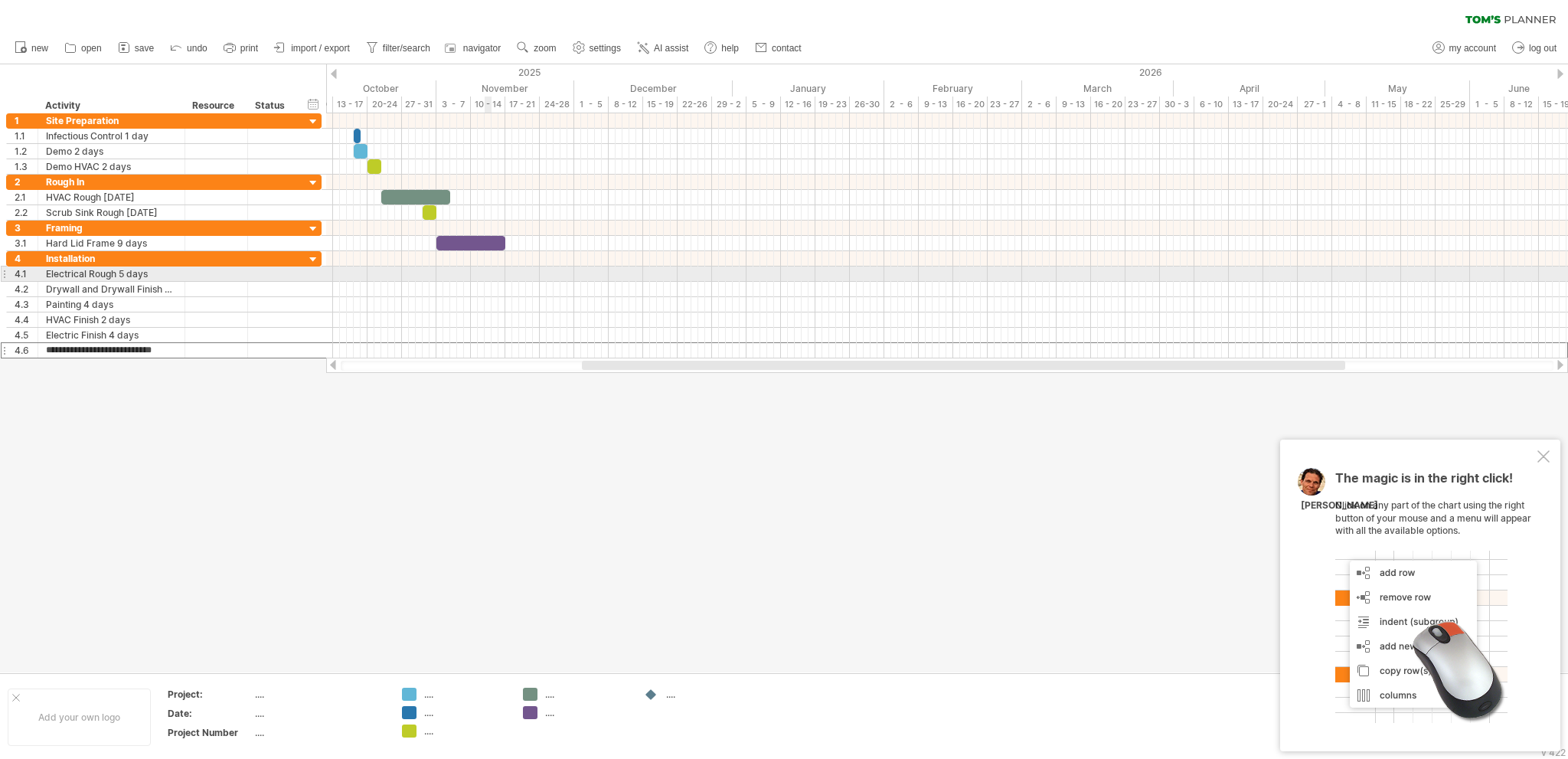
click at [488, 269] on div at bounding box center [947, 274] width 1242 height 15
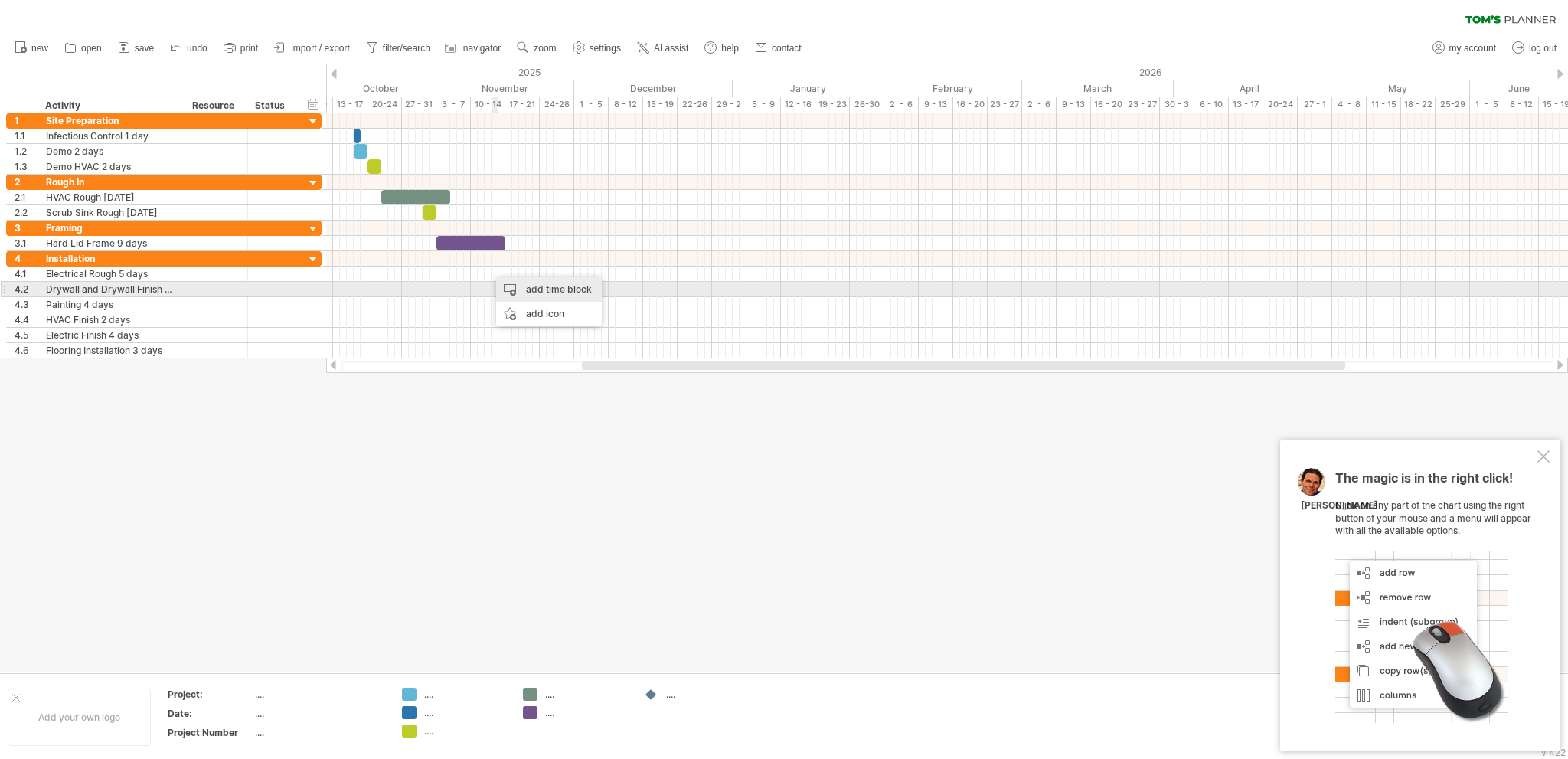
click at [530, 286] on div "add time block" at bounding box center [549, 289] width 106 height 25
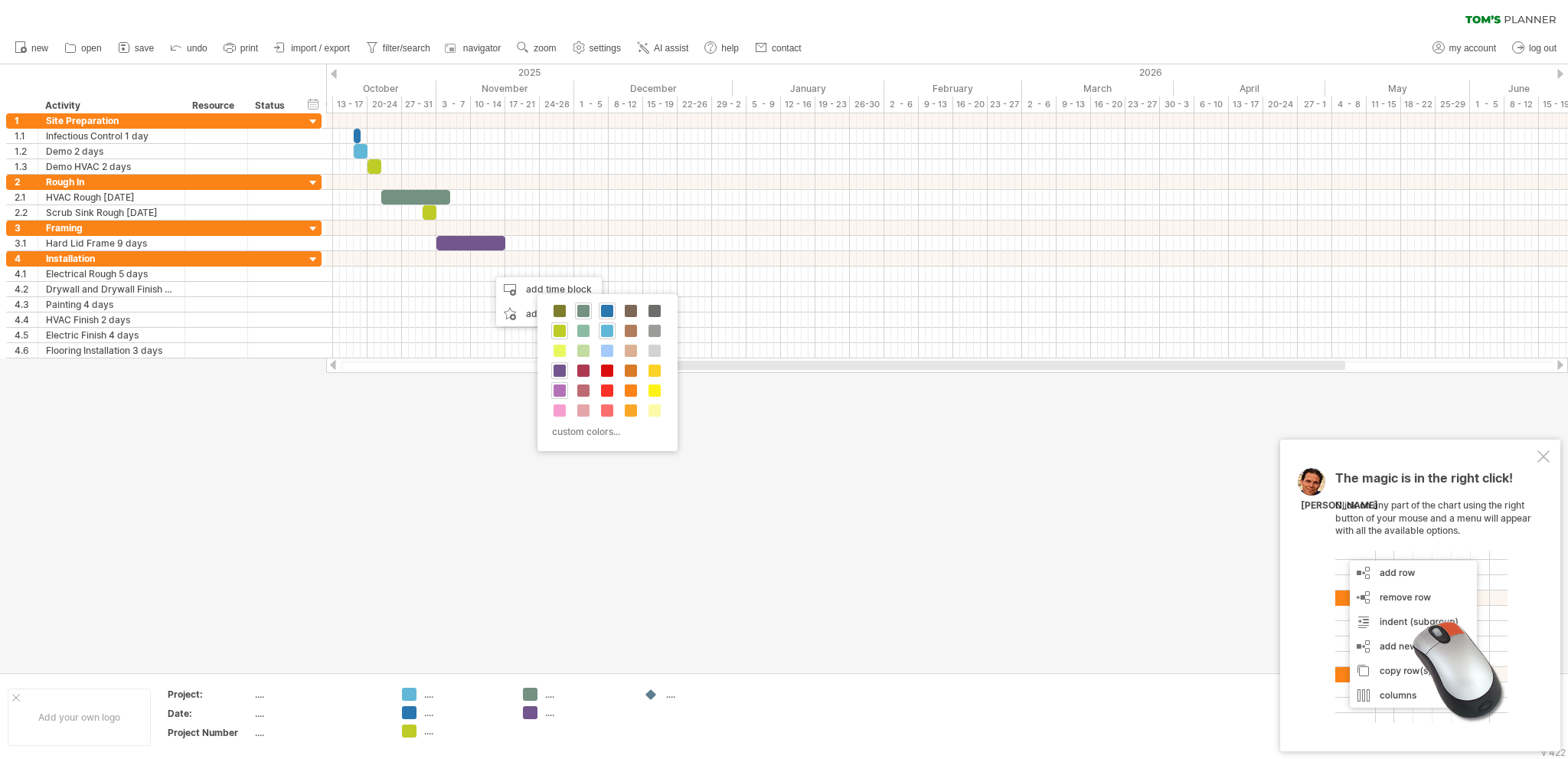
click at [562, 385] on span at bounding box center [560, 391] width 12 height 12
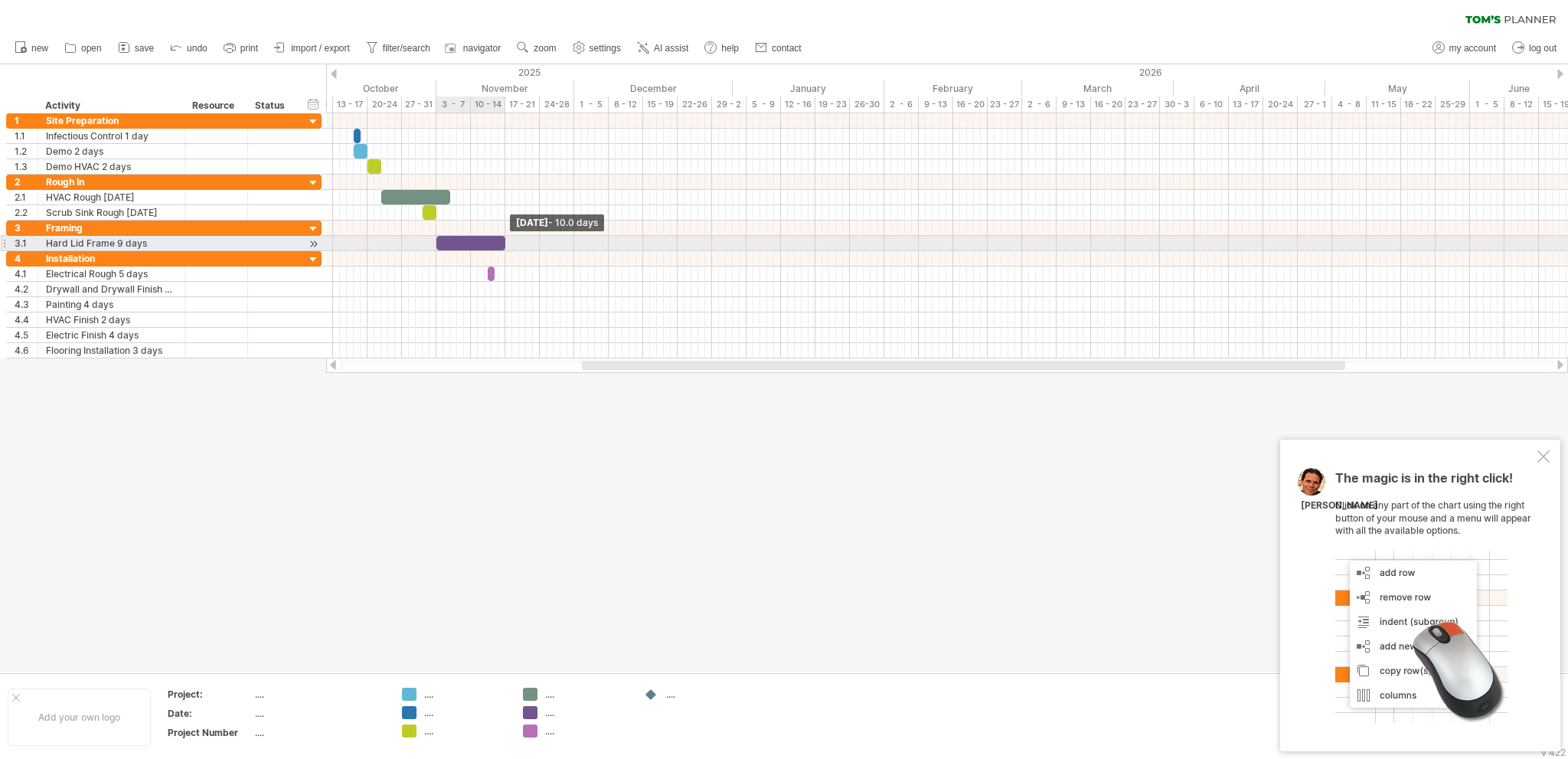
click at [503, 238] on span at bounding box center [505, 243] width 6 height 15
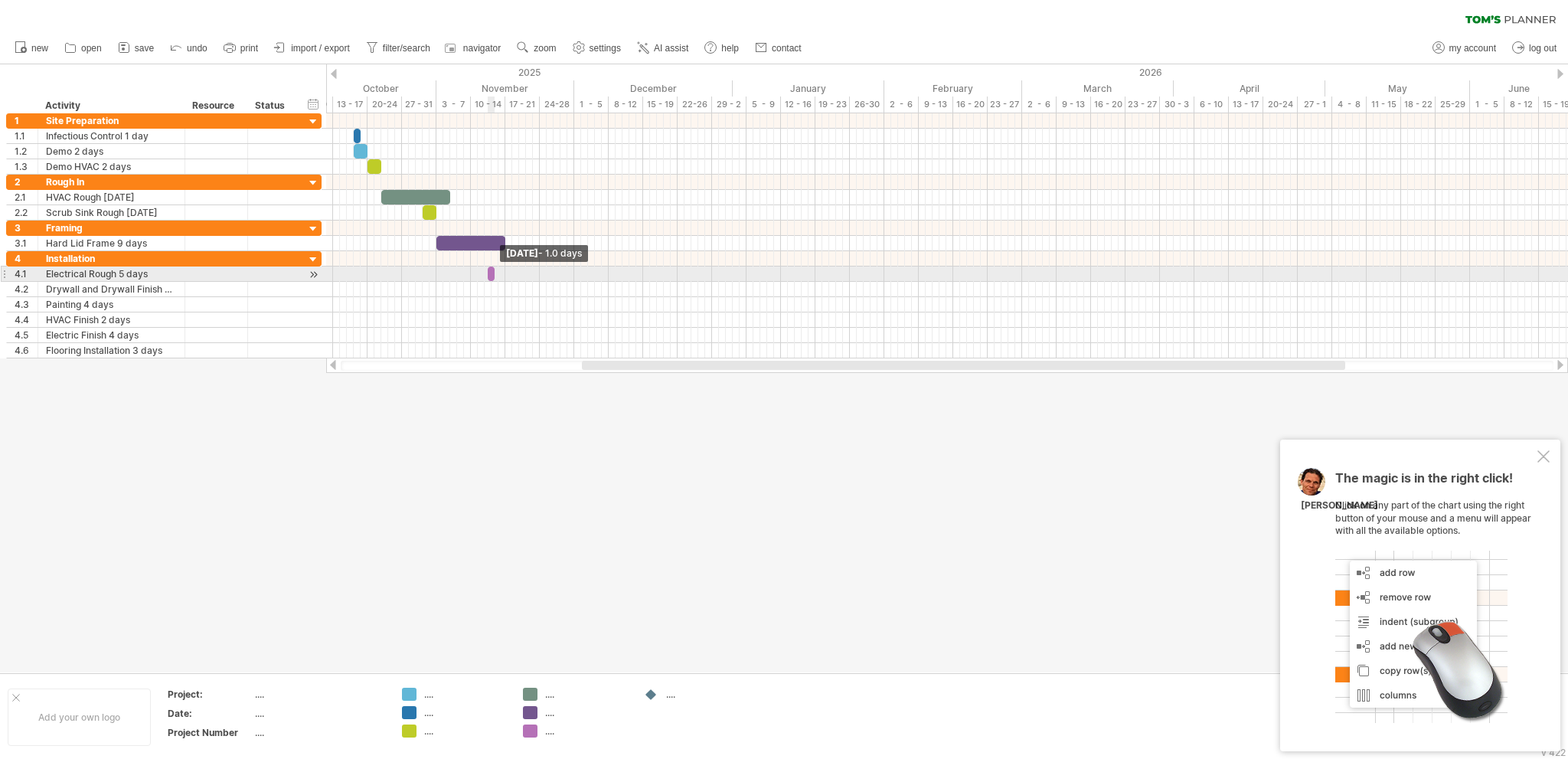
click at [492, 274] on span at bounding box center [494, 274] width 6 height 15
click at [483, 271] on span at bounding box center [484, 274] width 6 height 15
click at [484, 268] on span at bounding box center [484, 274] width 6 height 15
click at [495, 268] on span at bounding box center [498, 274] width 6 height 15
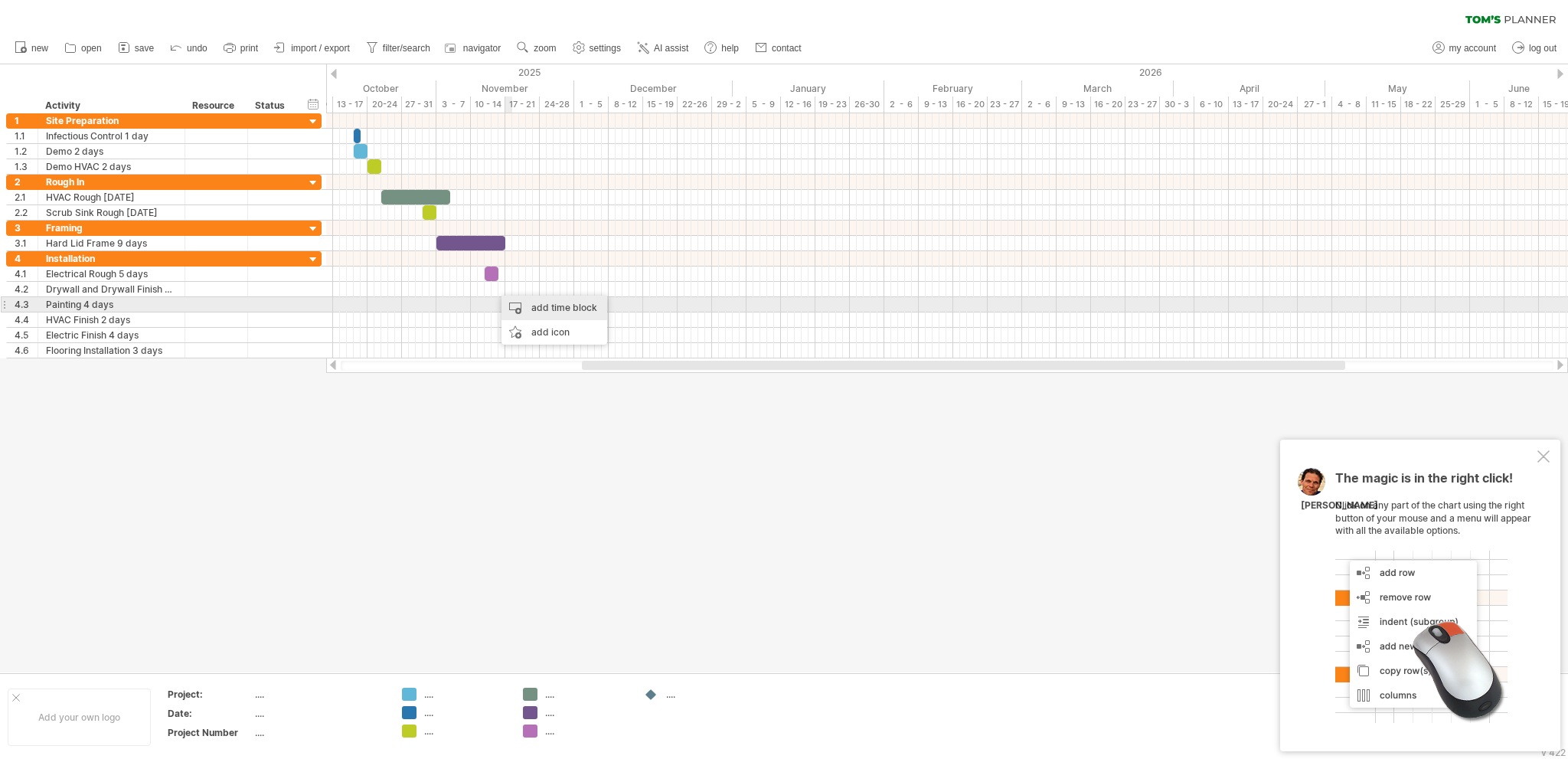
click at [544, 305] on div "add time block" at bounding box center [555, 308] width 106 height 25
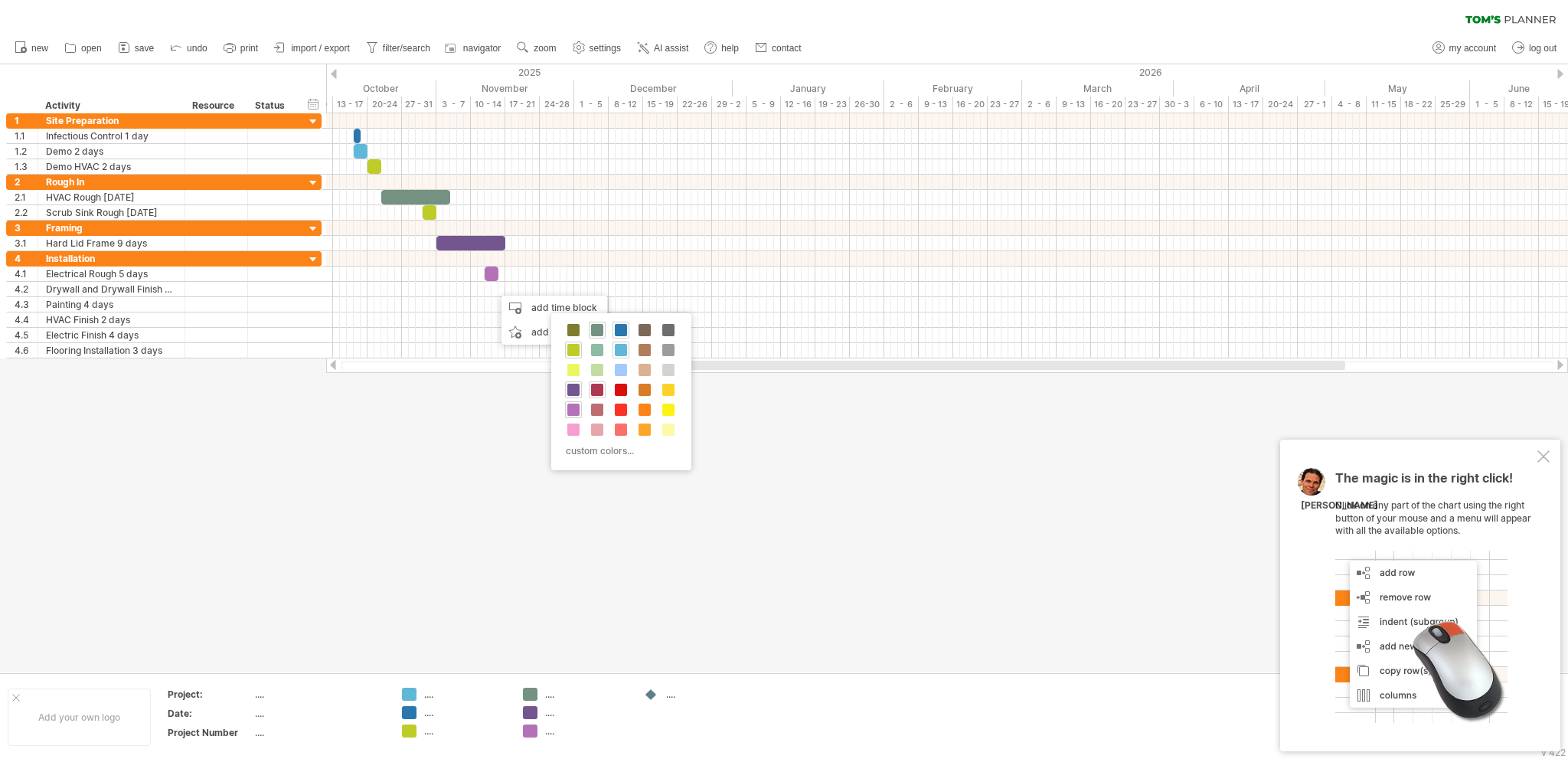
click at [593, 386] on span at bounding box center [597, 390] width 12 height 12
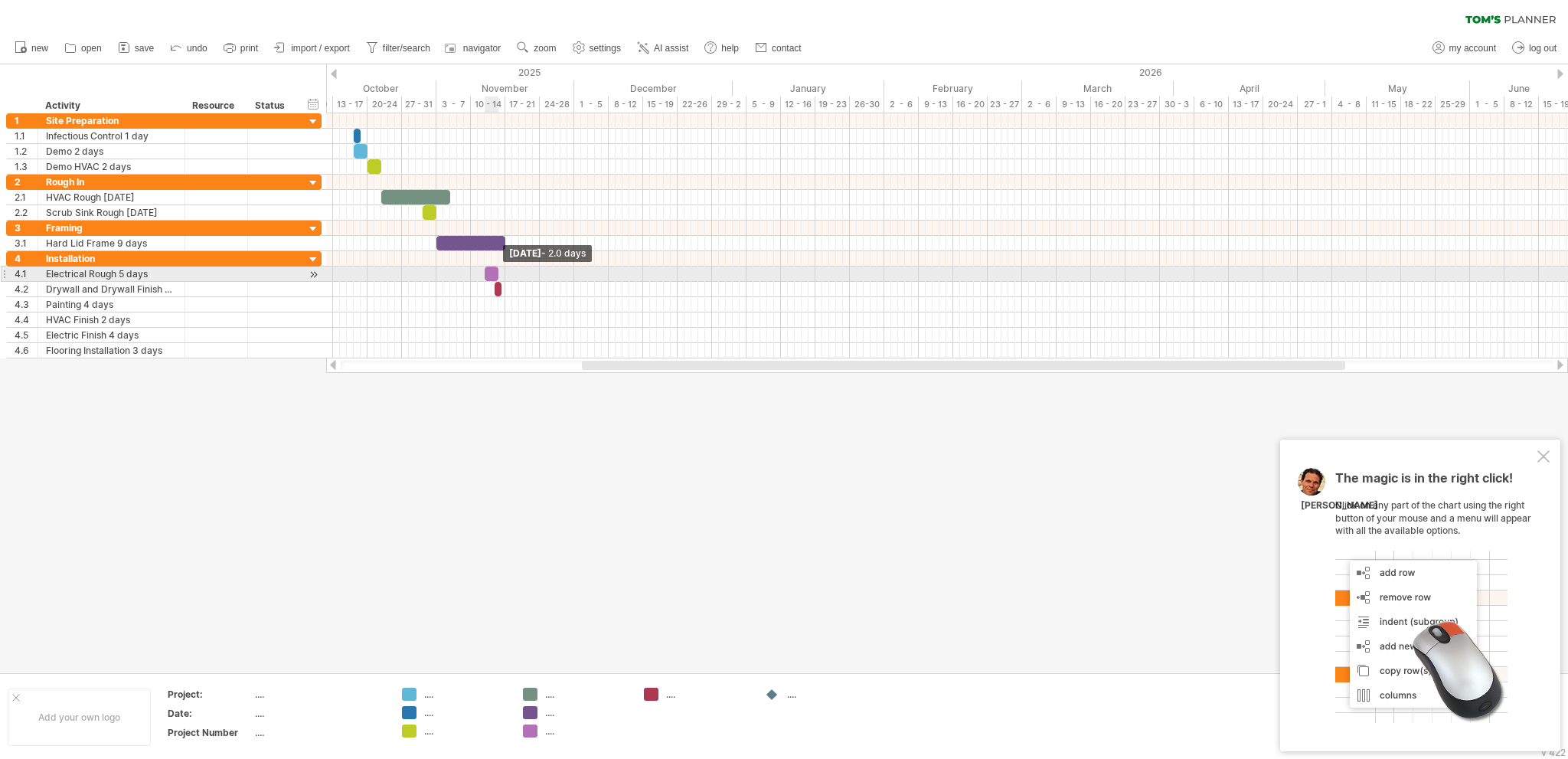
click at [495, 268] on span at bounding box center [498, 274] width 6 height 15
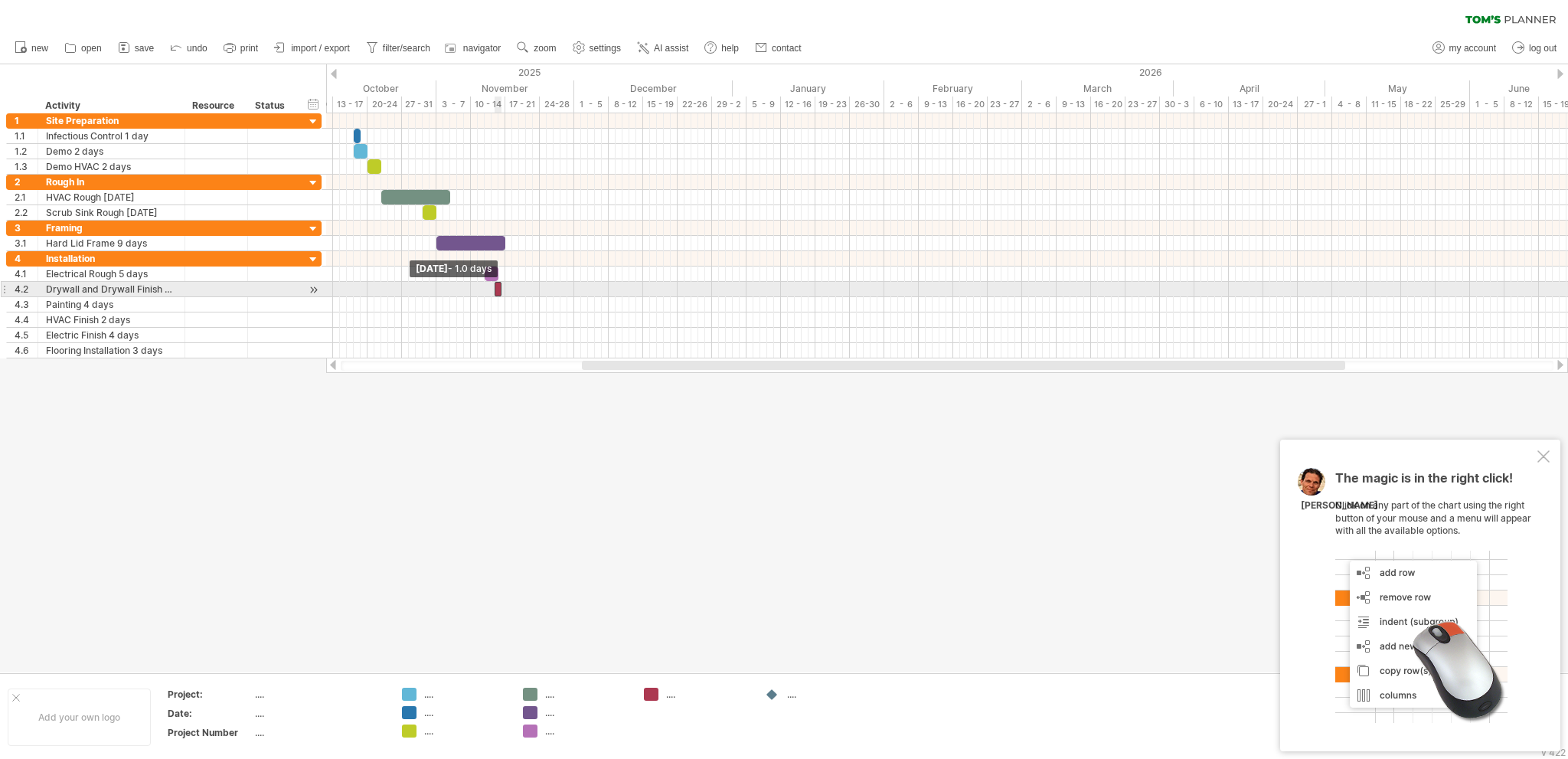
click at [495, 287] on span at bounding box center [494, 289] width 6 height 15
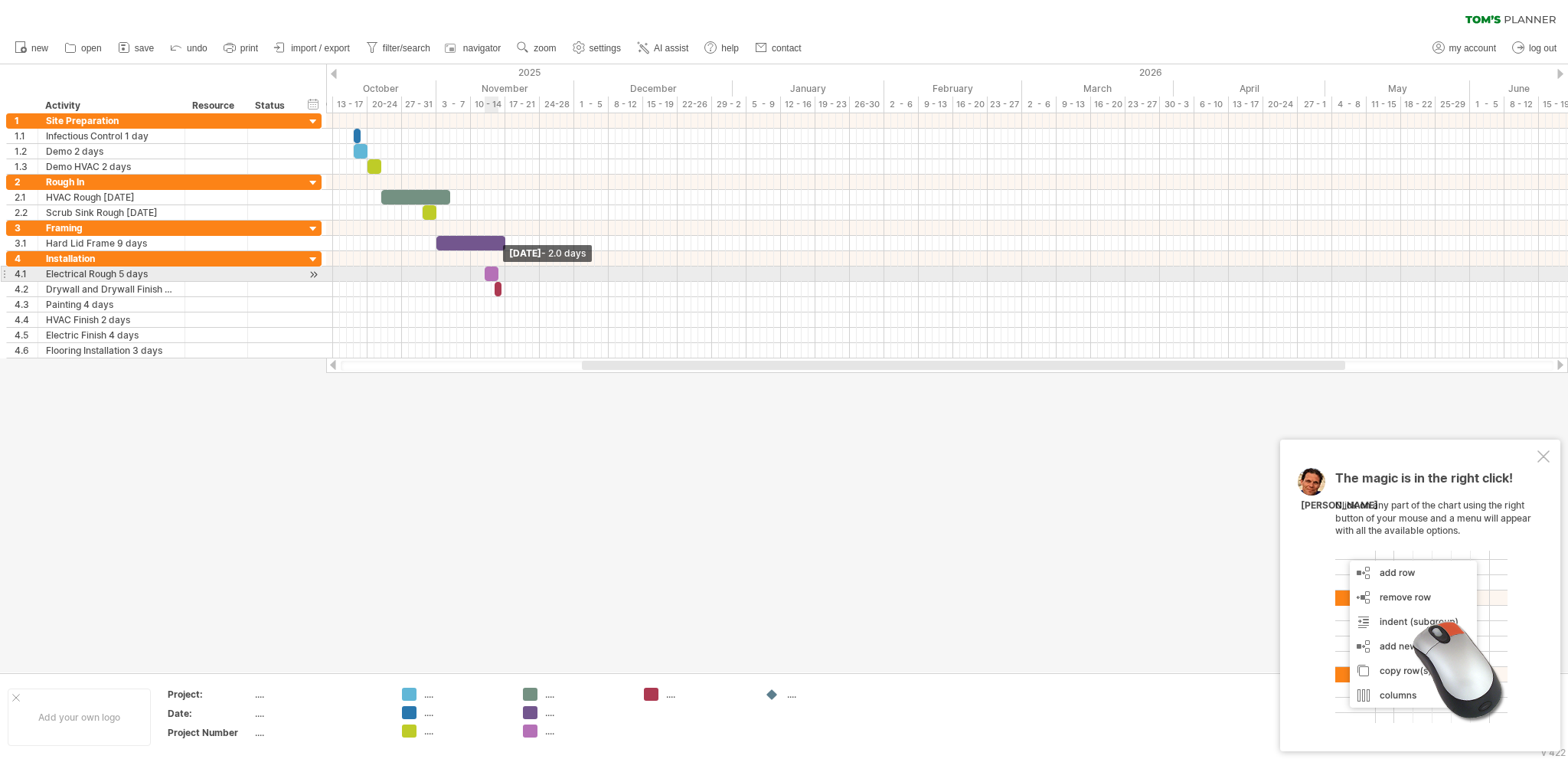
click at [497, 272] on span at bounding box center [498, 274] width 6 height 15
drag, startPoint x: 497, startPoint y: 272, endPoint x: 516, endPoint y: 272, distance: 19.0
click at [516, 272] on span at bounding box center [519, 274] width 6 height 15
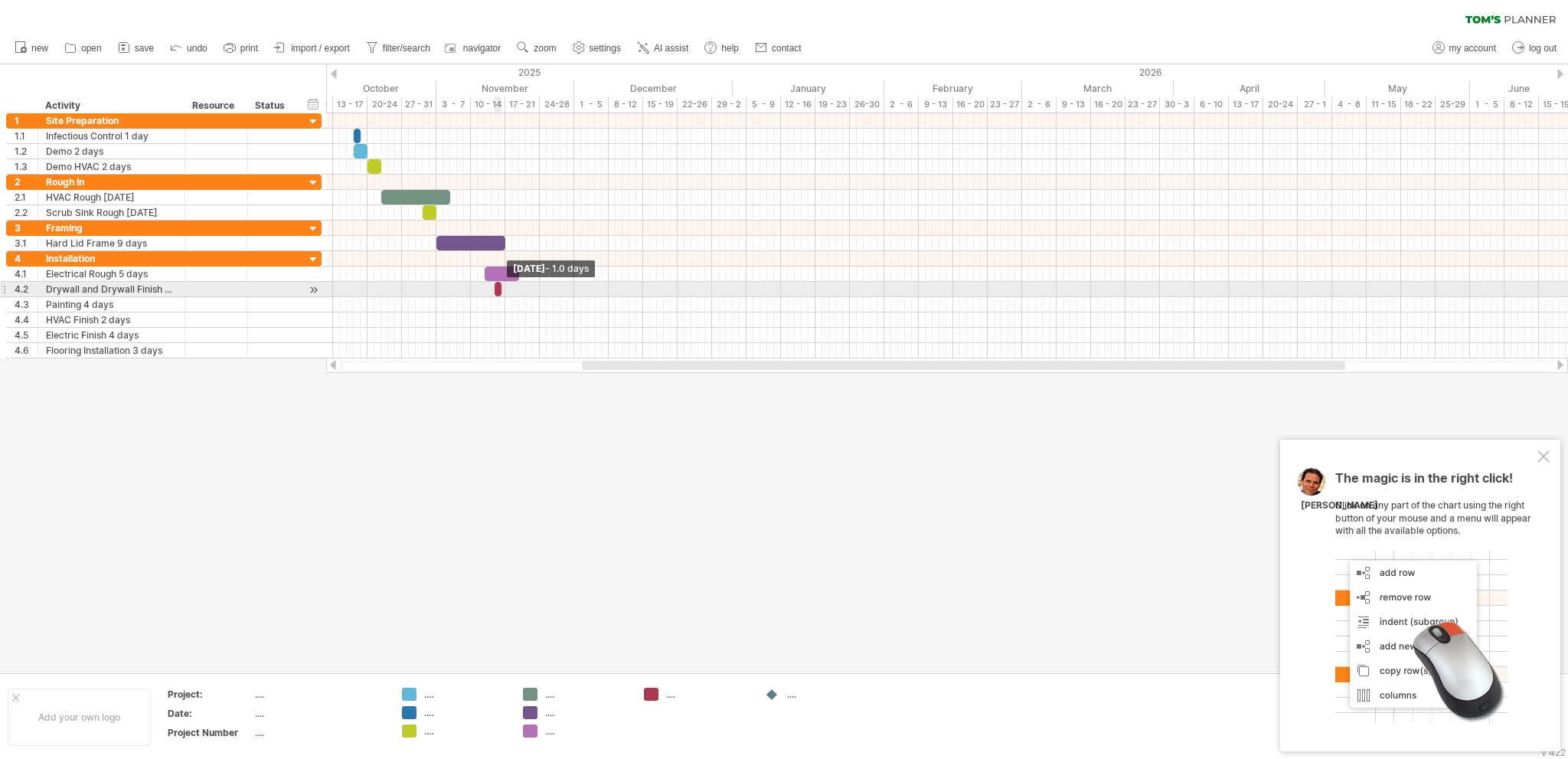
click at [498, 288] on span at bounding box center [501, 289] width 6 height 15
drag, startPoint x: 498, startPoint y: 288, endPoint x: 517, endPoint y: 290, distance: 19.1
click at [517, 290] on div at bounding box center [509, 289] width 27 height 15
drag, startPoint x: 496, startPoint y: 289, endPoint x: 520, endPoint y: 288, distance: 24.0
click at [520, 288] on div at bounding box center [521, 289] width 3 height 15
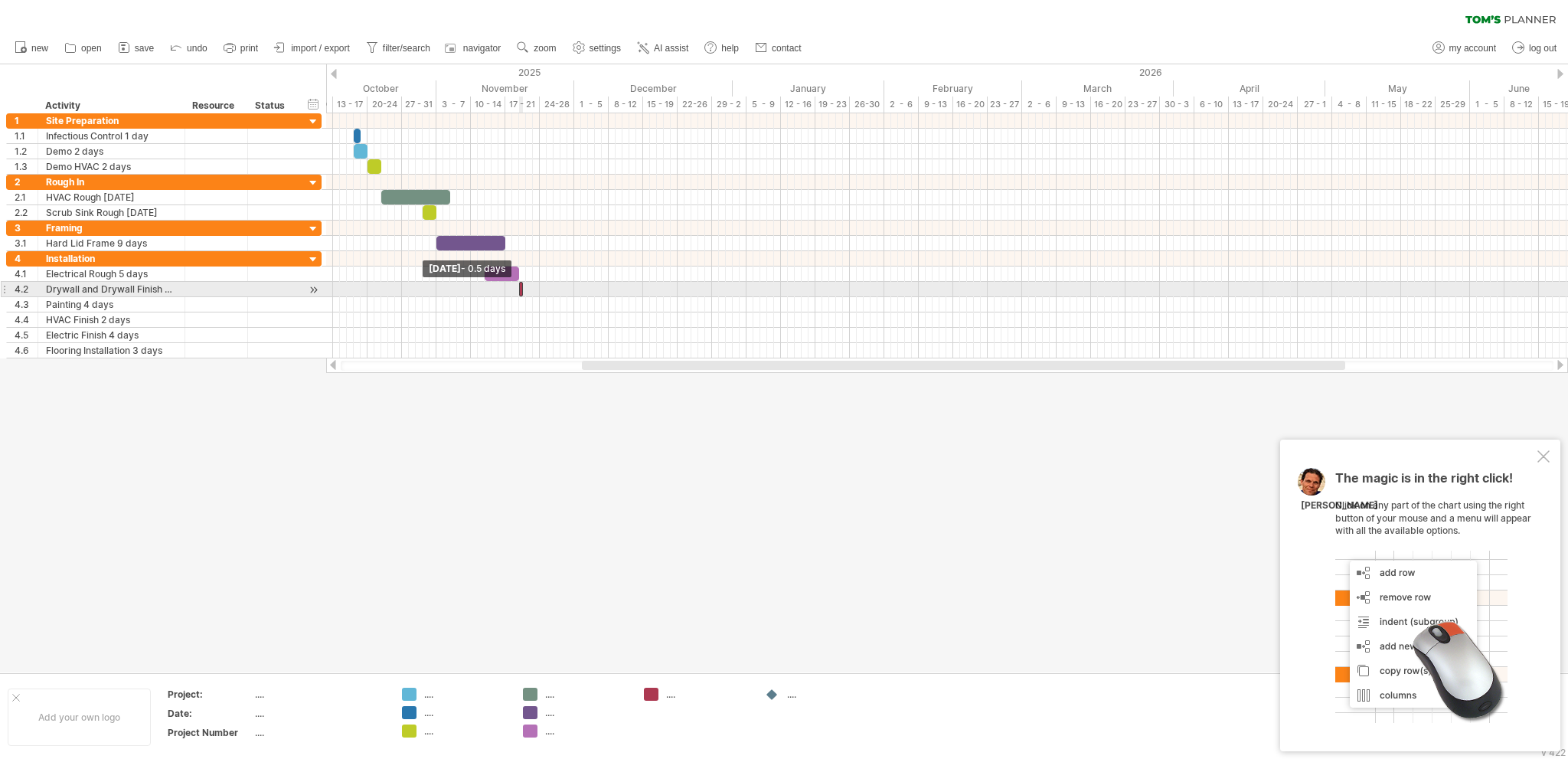
drag, startPoint x: 518, startPoint y: 284, endPoint x: 532, endPoint y: 284, distance: 14.0
click at [532, 284] on div "[DATE] - 4.0 days [DATE] - 0.5 days" at bounding box center [947, 236] width 1242 height 245
drag, startPoint x: 521, startPoint y: 287, endPoint x: 579, endPoint y: 291, distance: 58.1
click at [579, 291] on span at bounding box center [581, 289] width 6 height 15
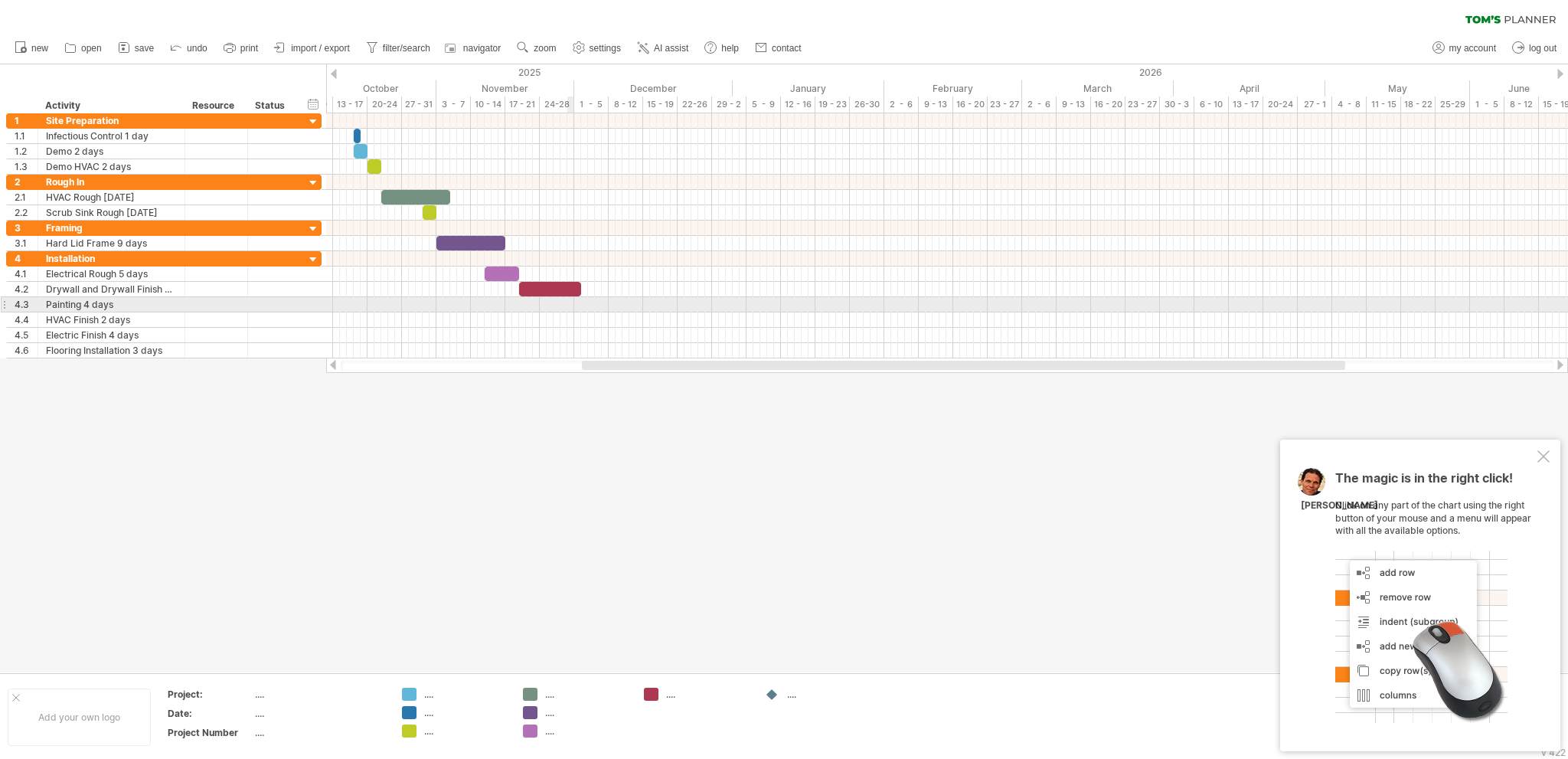
click at [572, 303] on div at bounding box center [947, 305] width 1242 height 15
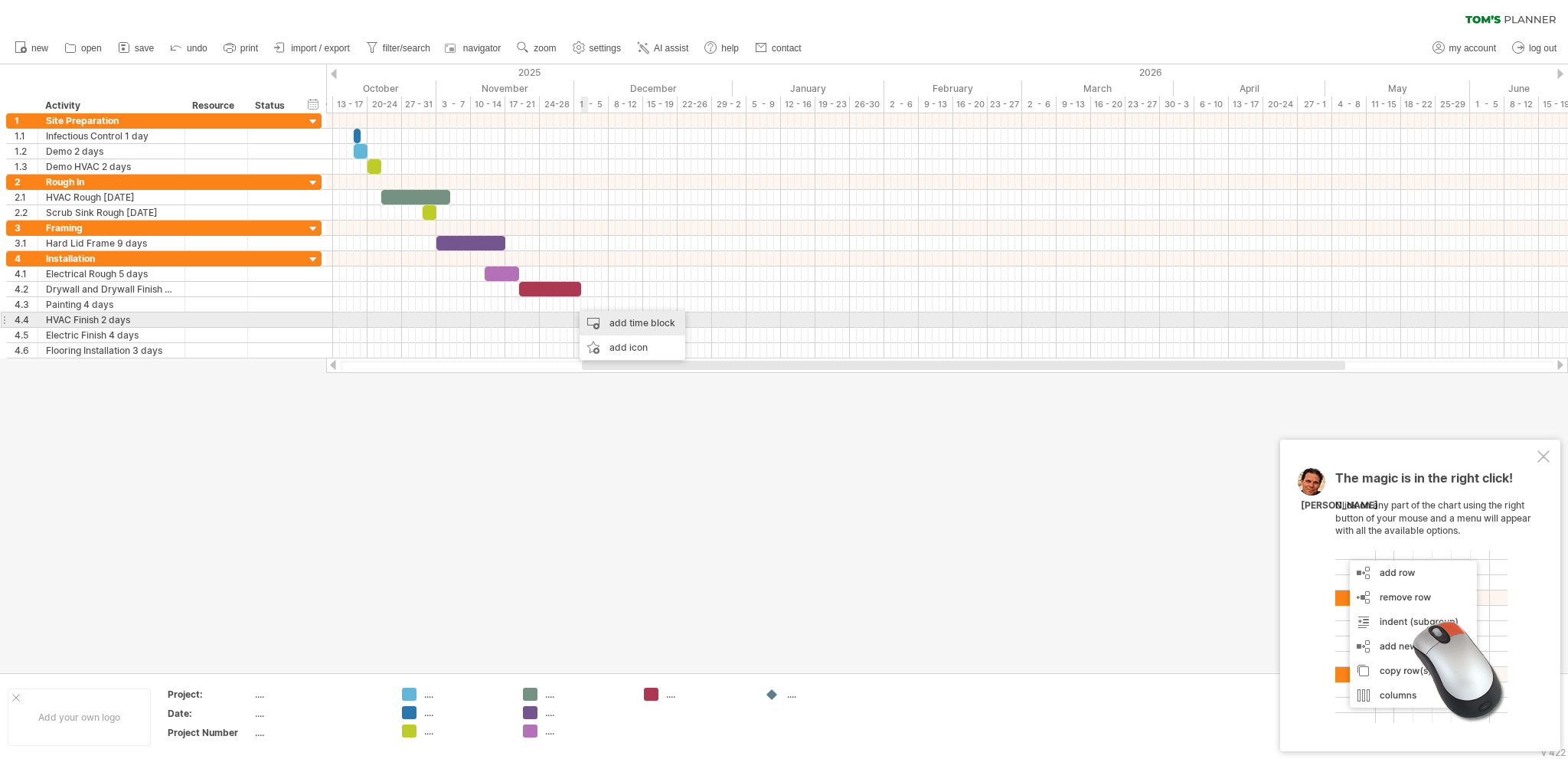
click at [634, 323] on div "add time block" at bounding box center [633, 323] width 106 height 25
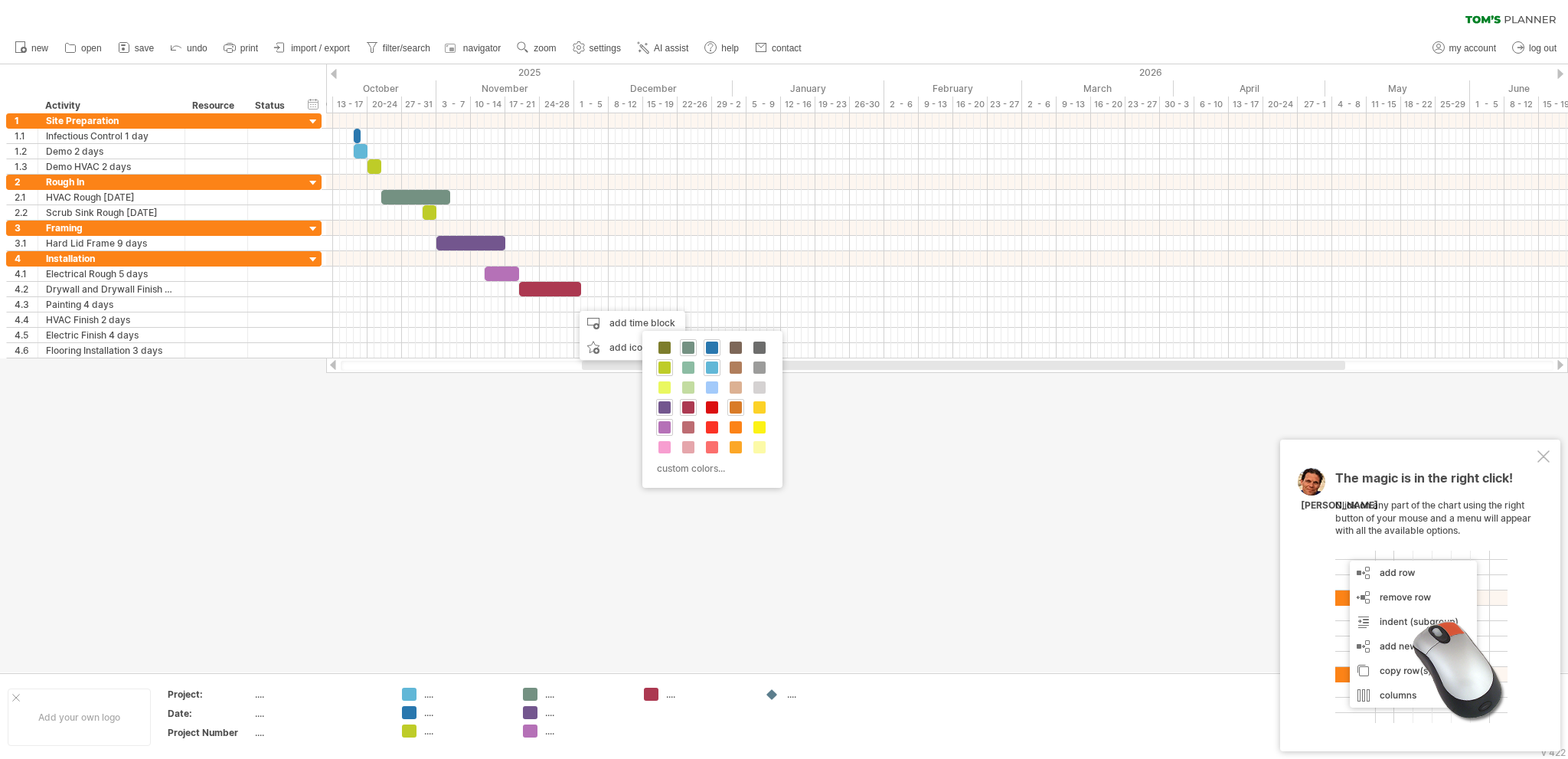
click at [733, 407] on span at bounding box center [736, 407] width 12 height 12
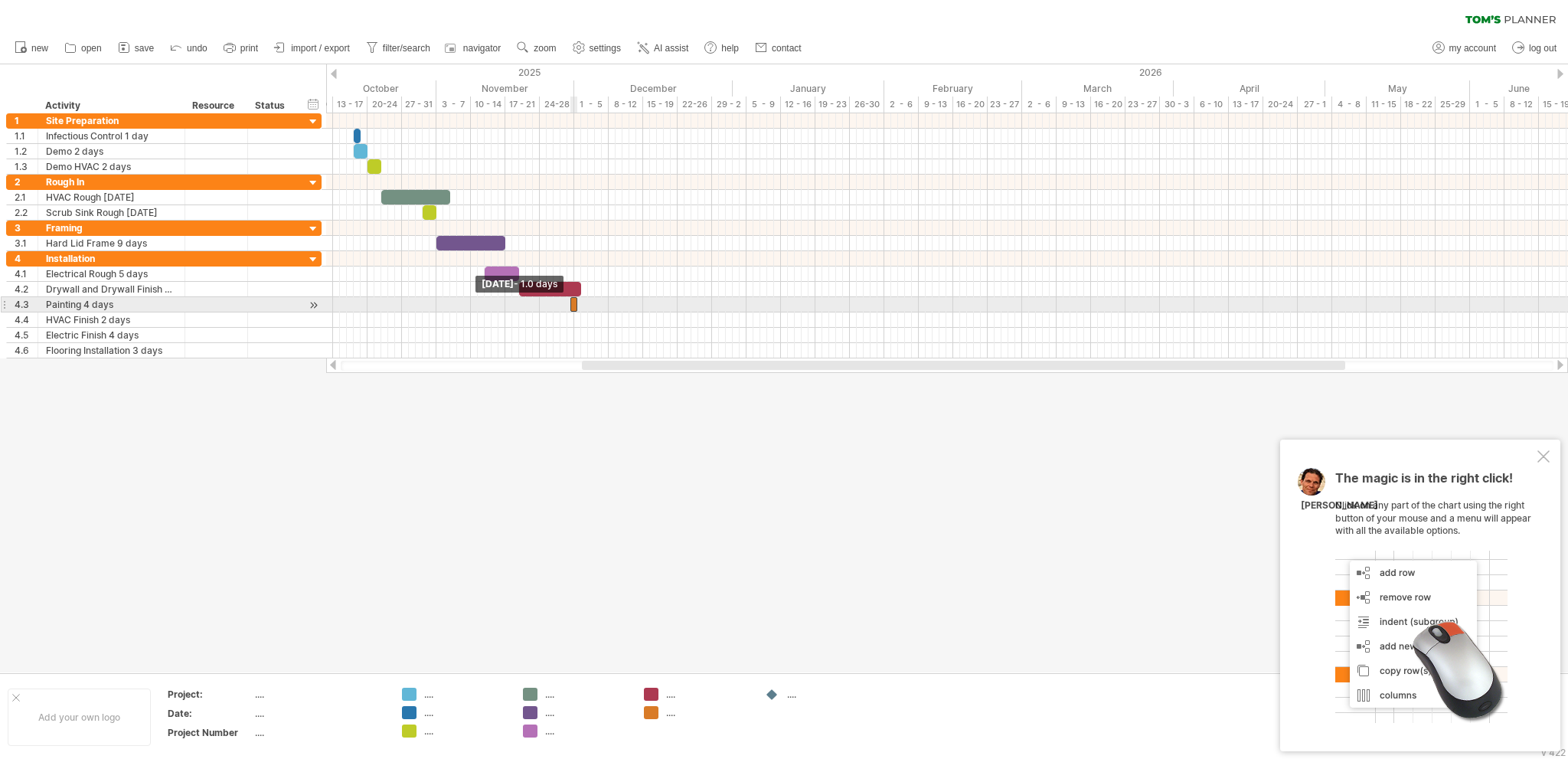
click at [573, 303] on span at bounding box center [570, 304] width 6 height 15
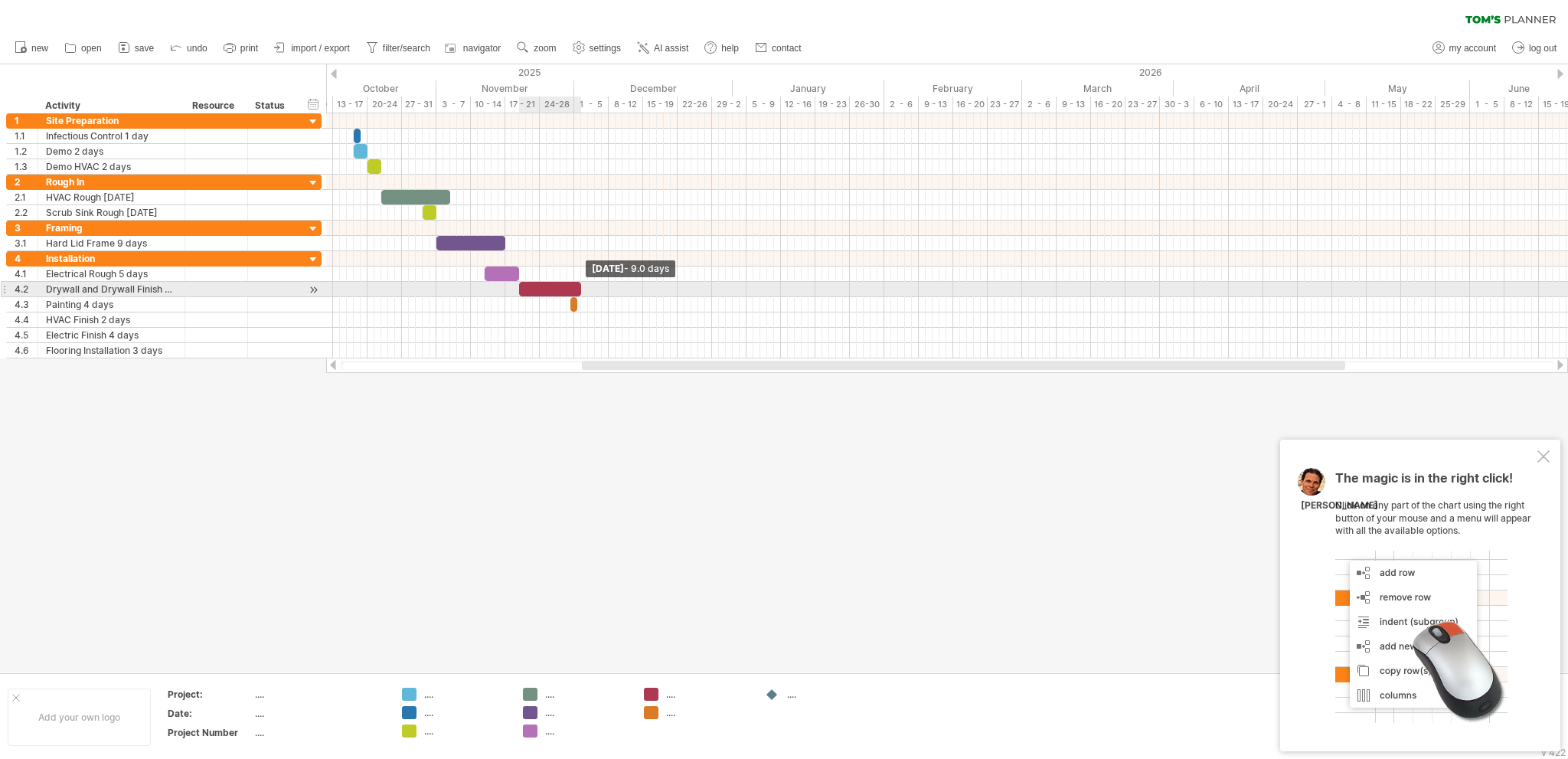
click at [583, 287] on span at bounding box center [581, 289] width 6 height 15
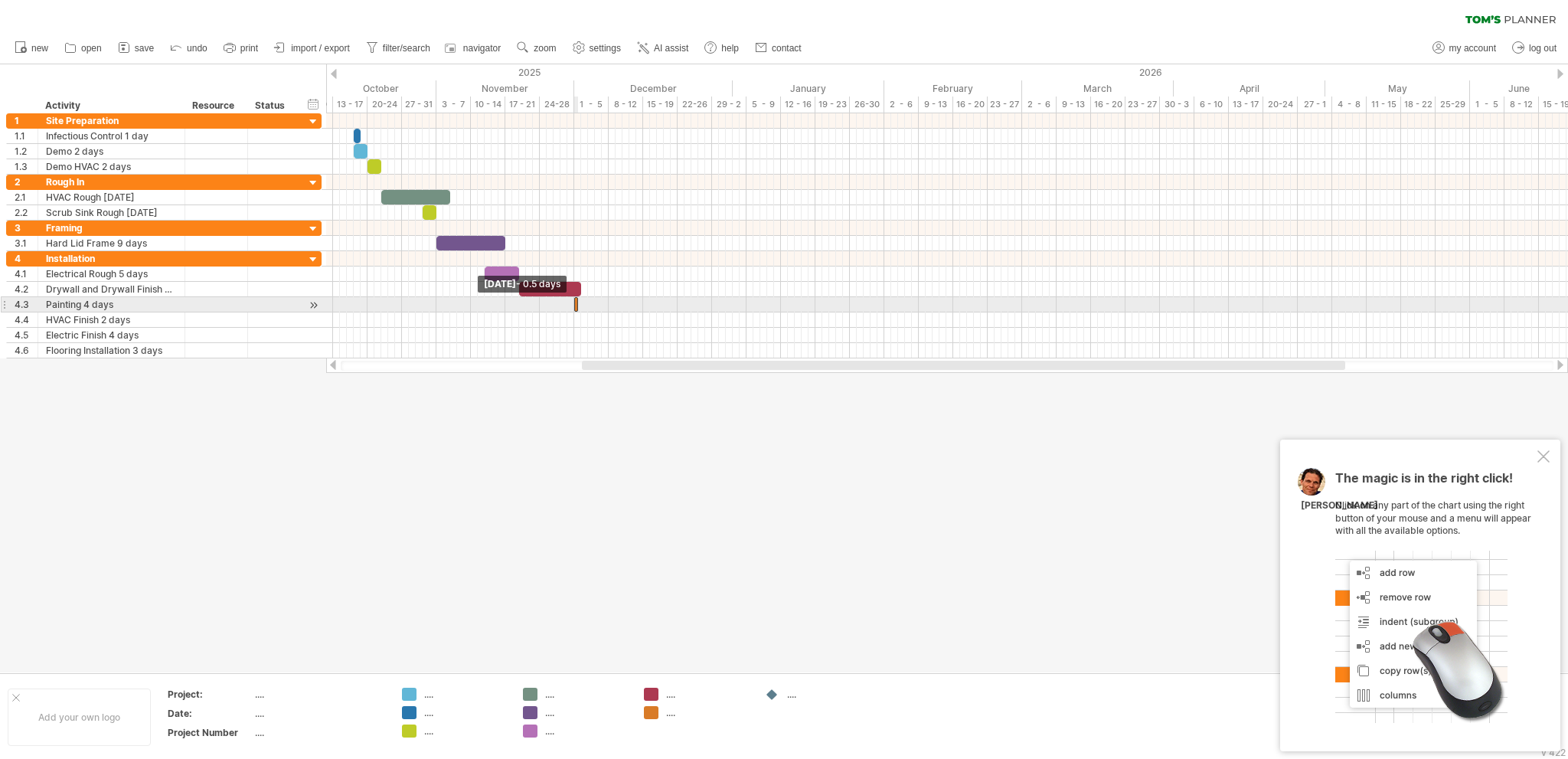
click at [575, 302] on div at bounding box center [576, 304] width 3 height 15
drag, startPoint x: 578, startPoint y: 300, endPoint x: 603, endPoint y: 301, distance: 25.0
click at [603, 301] on span at bounding box center [601, 304] width 6 height 15
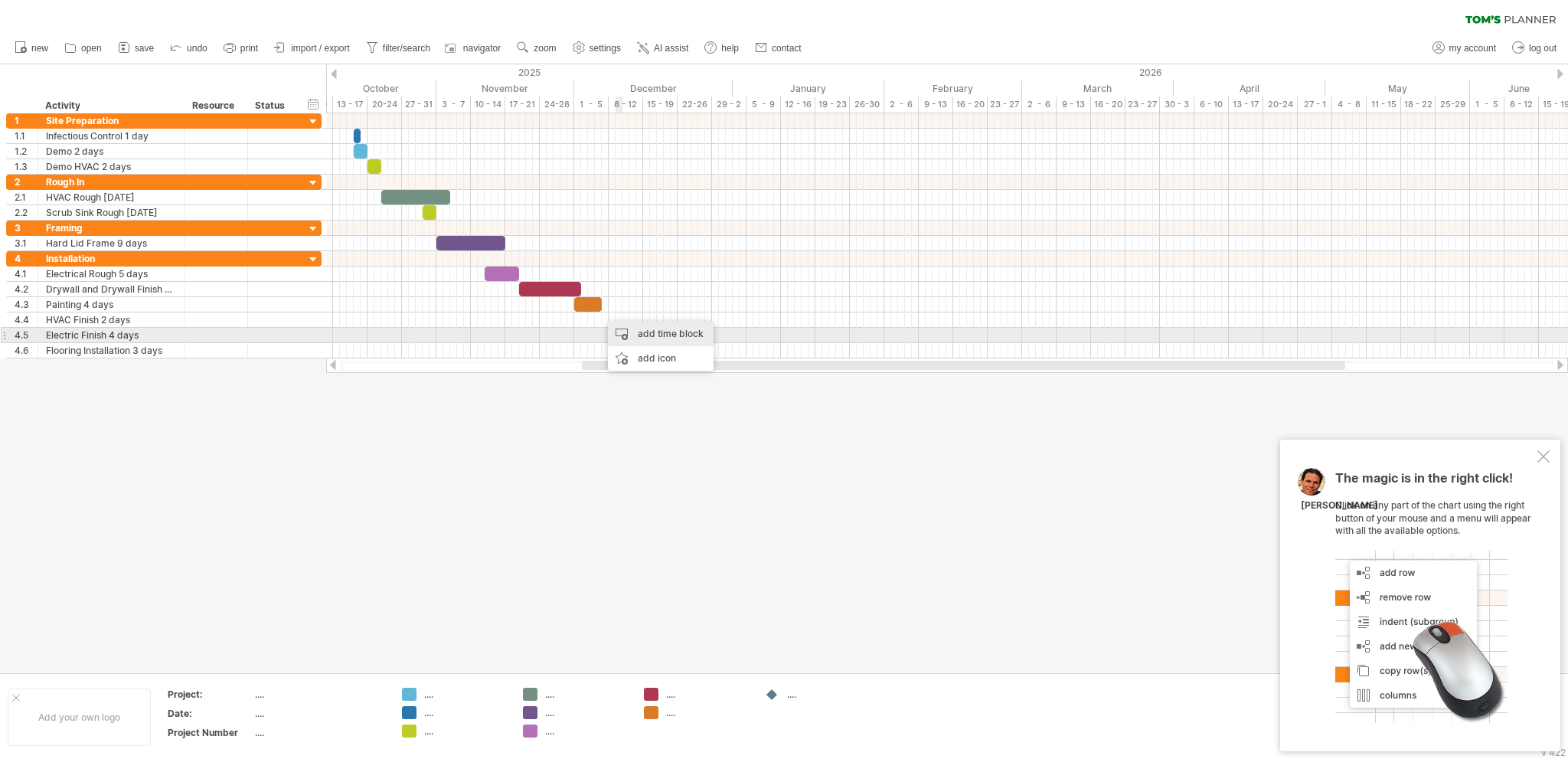
click at [657, 334] on div "add time block" at bounding box center [661, 333] width 106 height 25
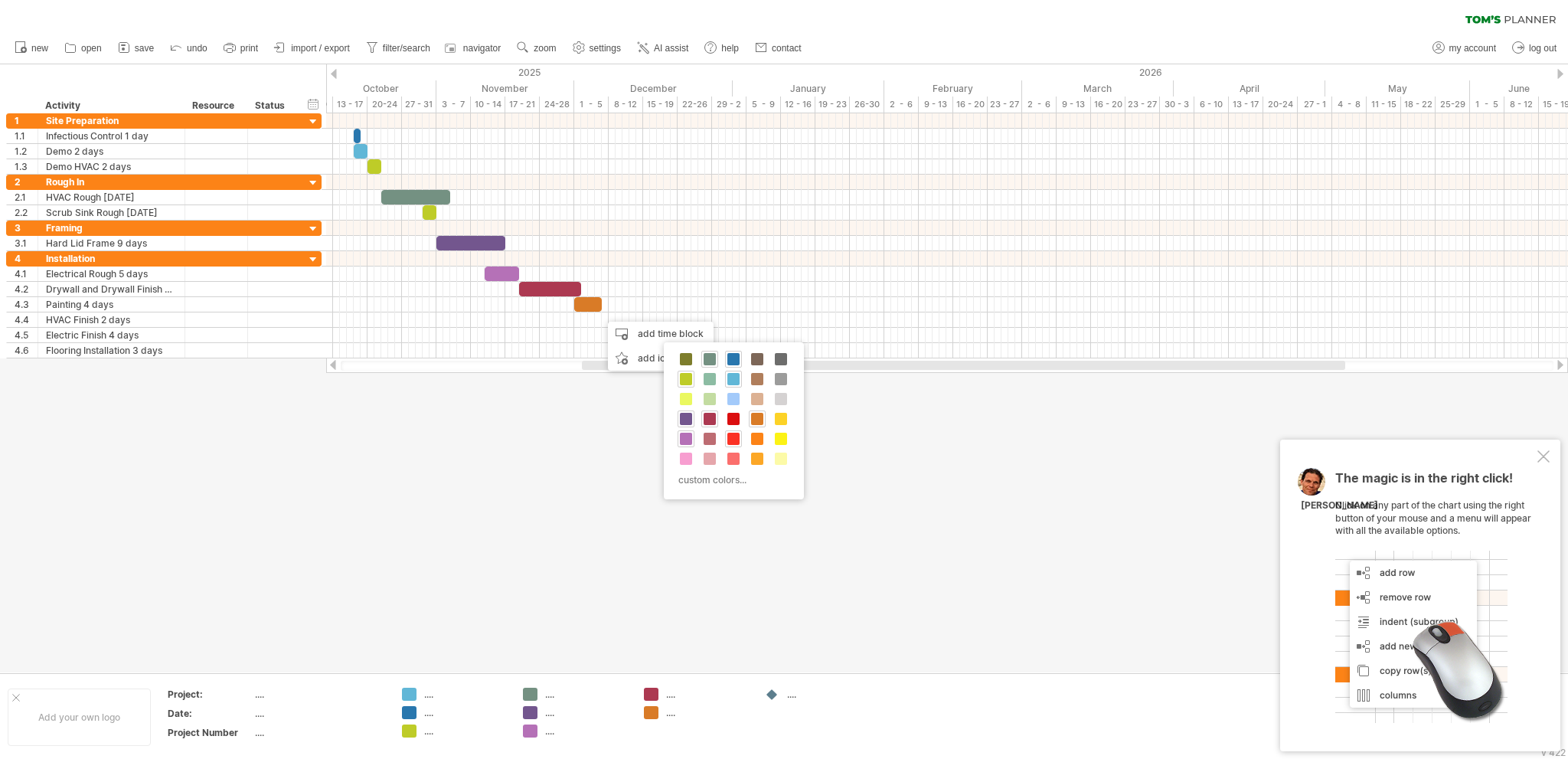
click at [732, 437] on span at bounding box center [734, 438] width 12 height 12
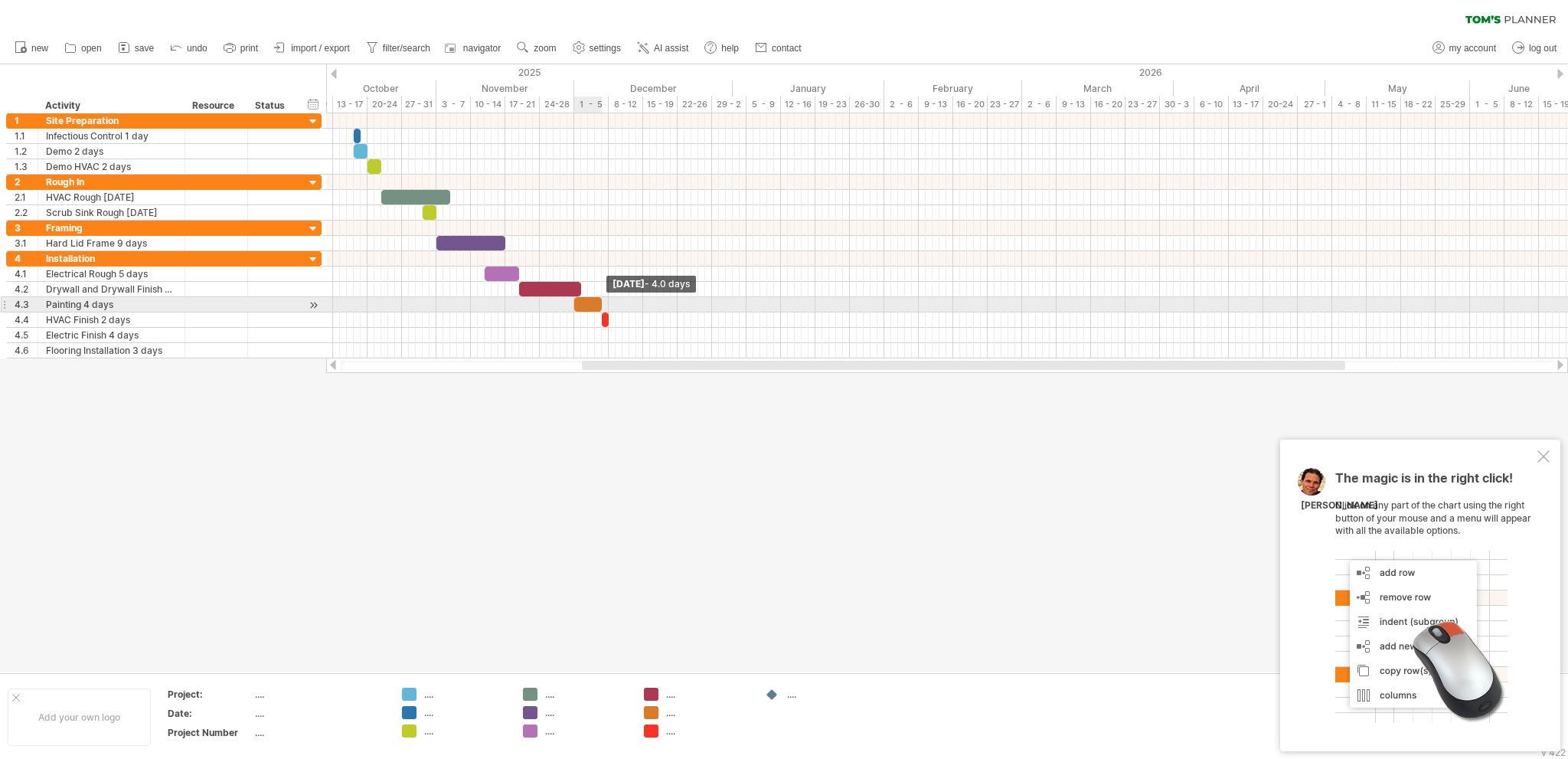
click at [600, 303] on span at bounding box center [601, 304] width 6 height 15
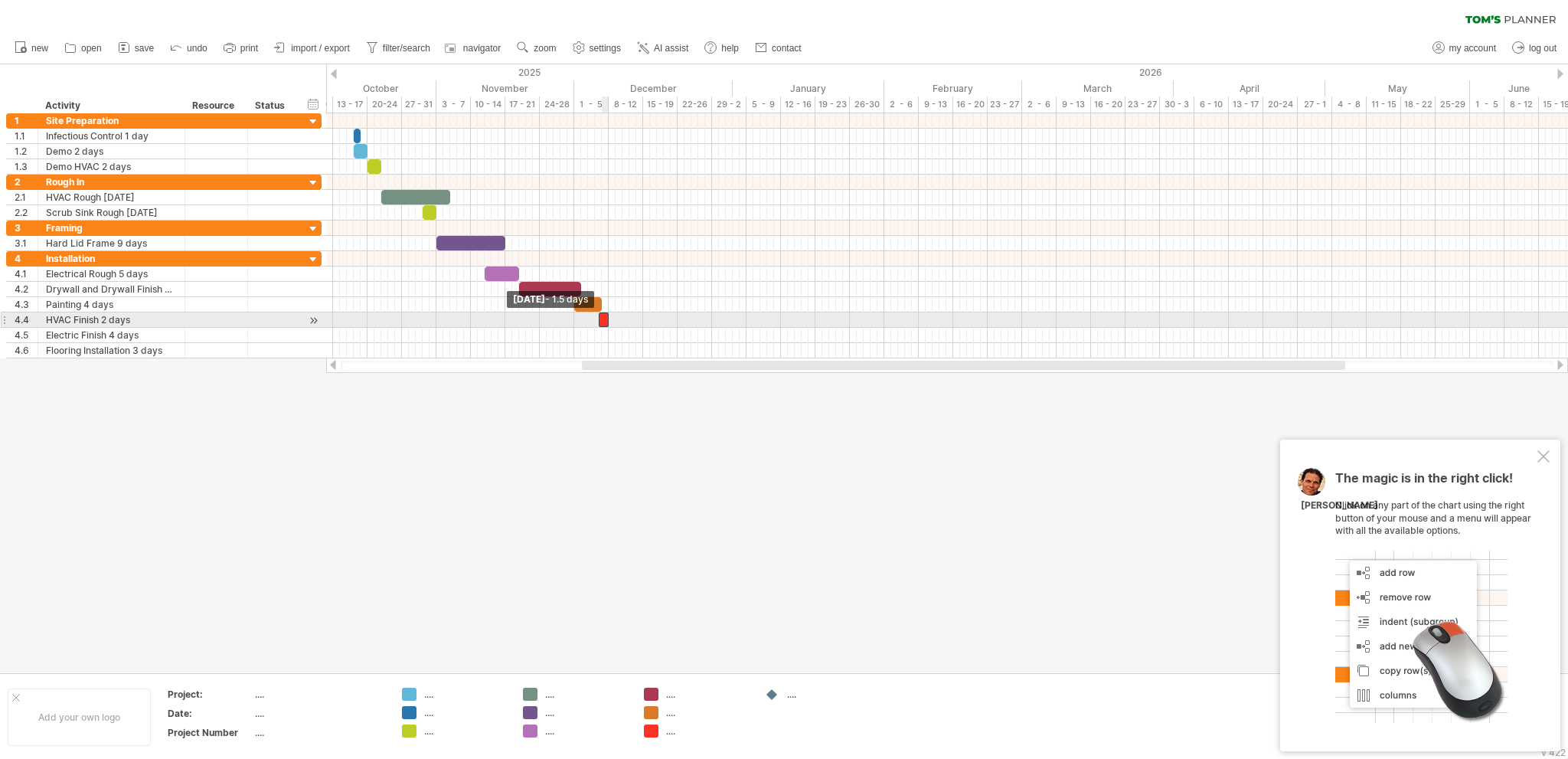
click at [598, 316] on span at bounding box center [598, 319] width 6 height 15
click at [612, 317] on span at bounding box center [612, 319] width 6 height 15
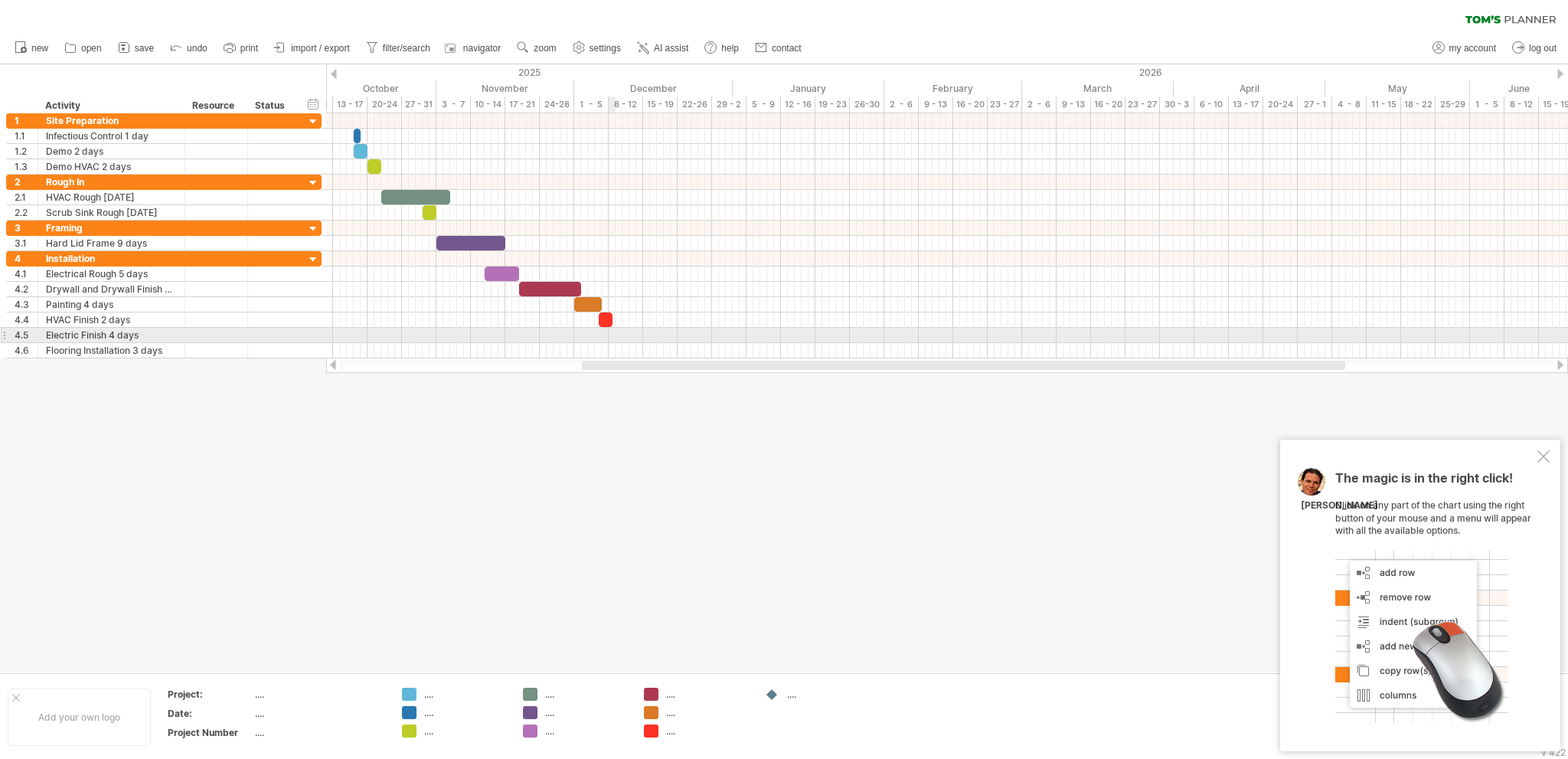
click at [614, 334] on div at bounding box center [947, 335] width 1242 height 15
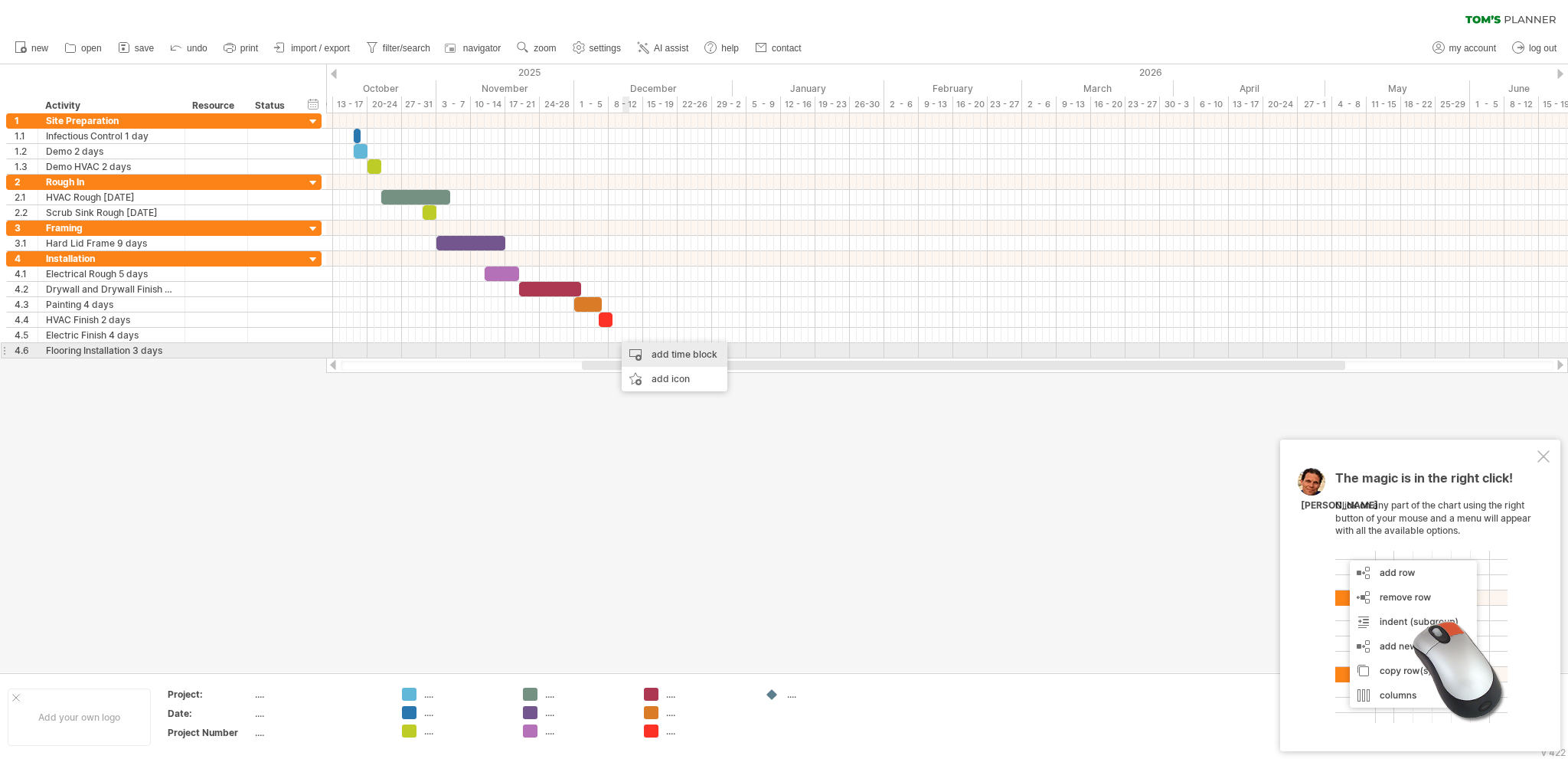
click at [655, 355] on div "add time block" at bounding box center [675, 354] width 106 height 25
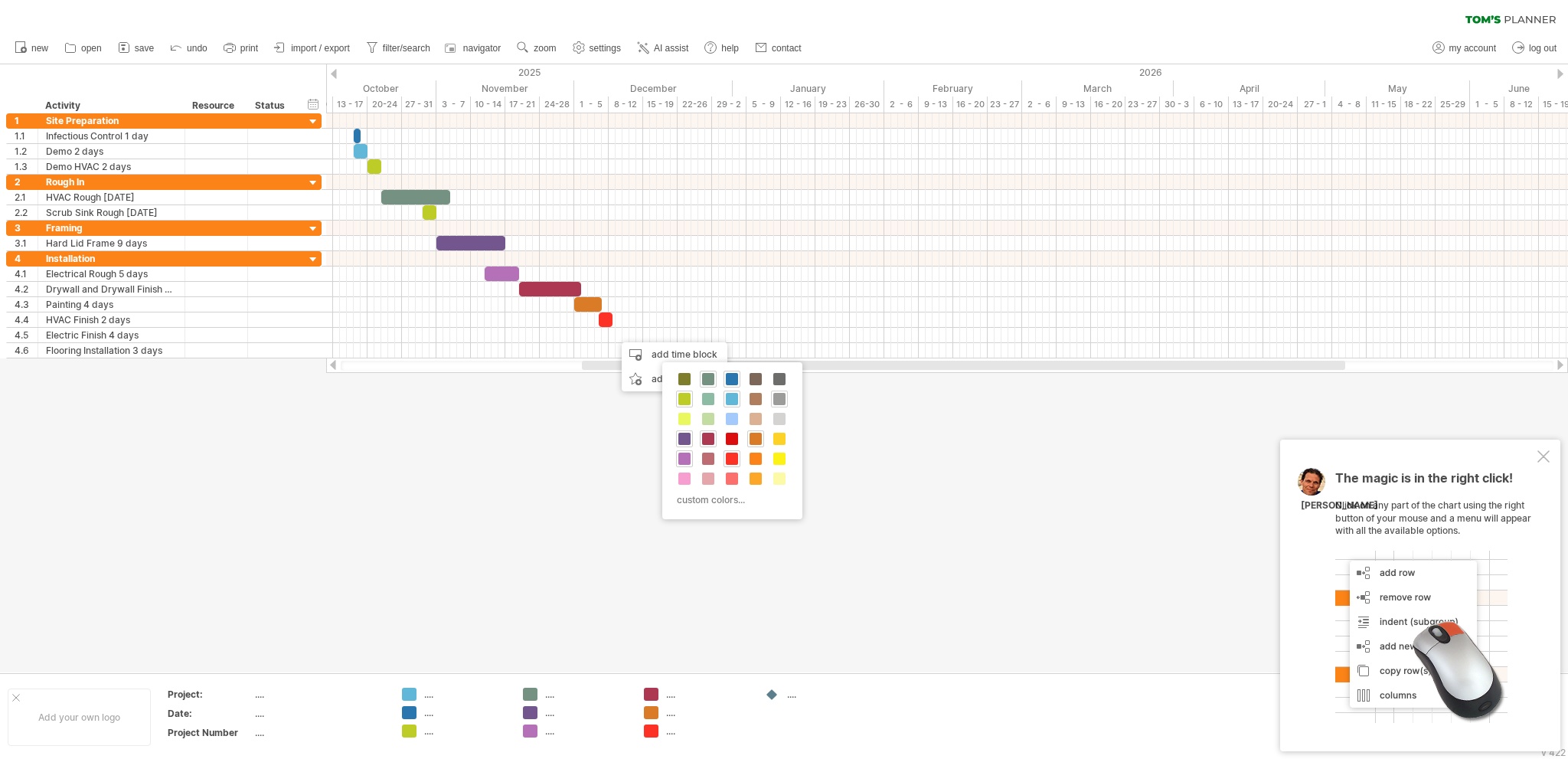
click at [776, 397] on span at bounding box center [780, 398] width 12 height 12
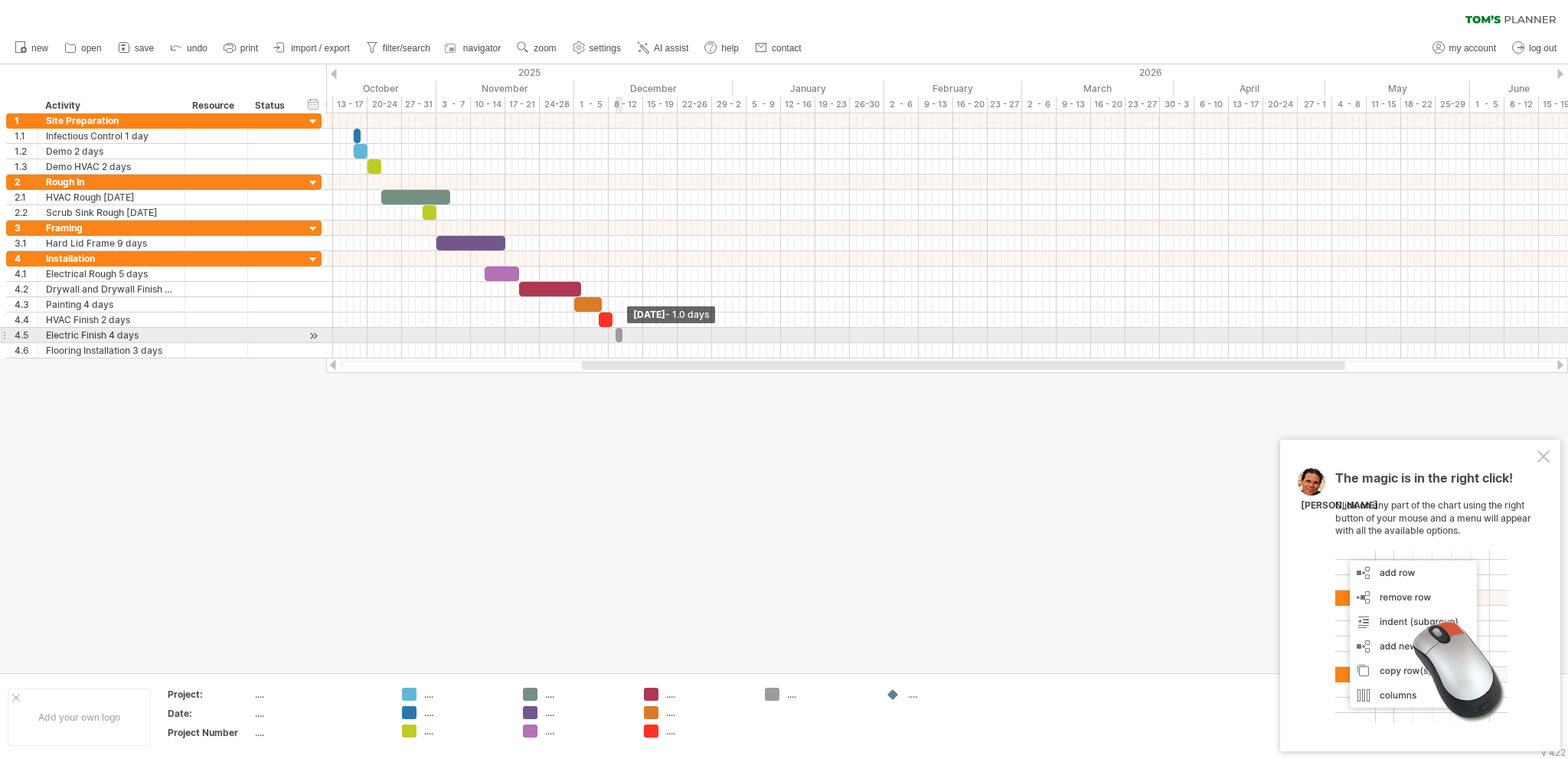
click at [620, 332] on span at bounding box center [622, 334] width 6 height 15
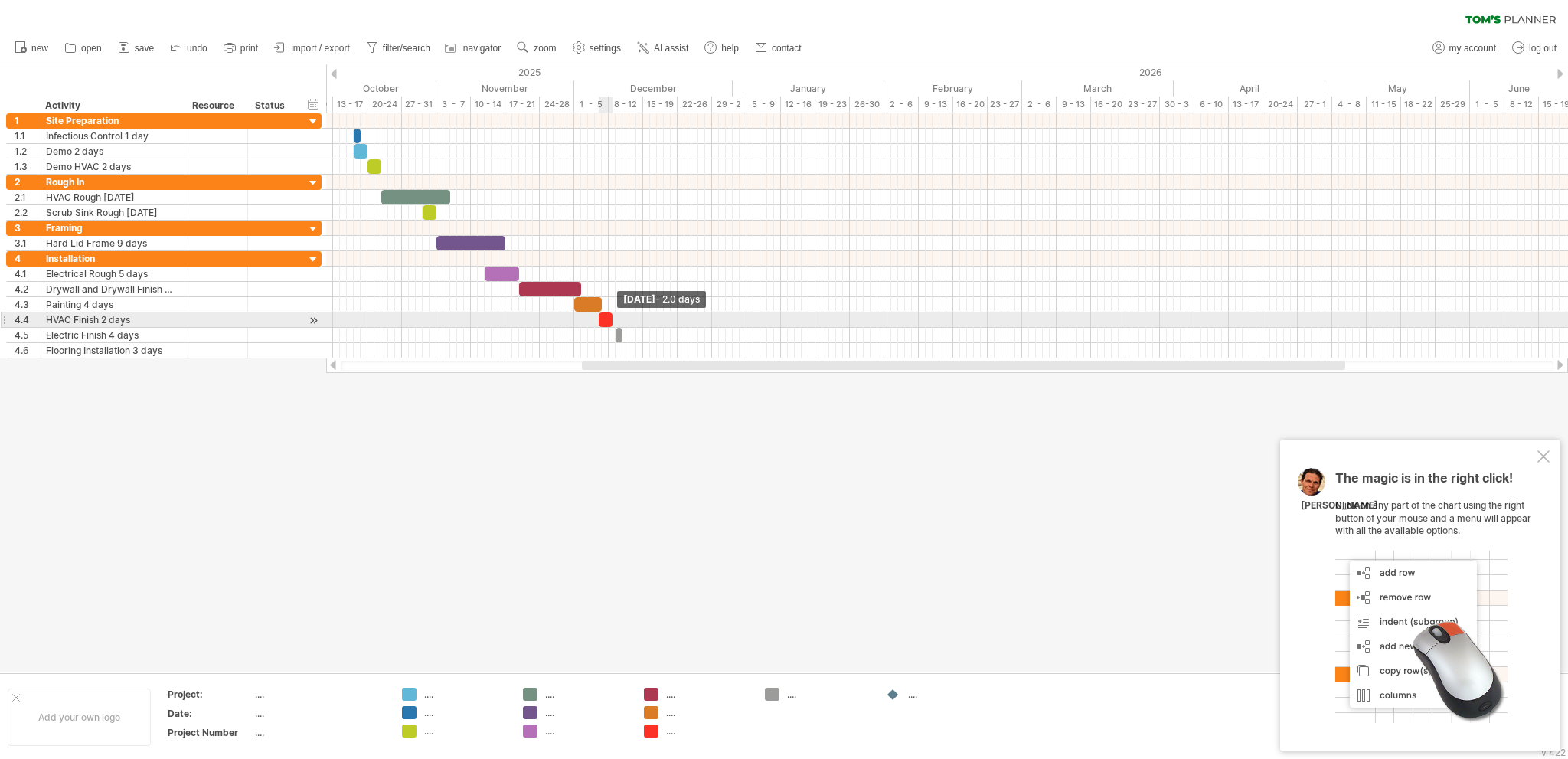
click at [613, 316] on span at bounding box center [612, 319] width 6 height 15
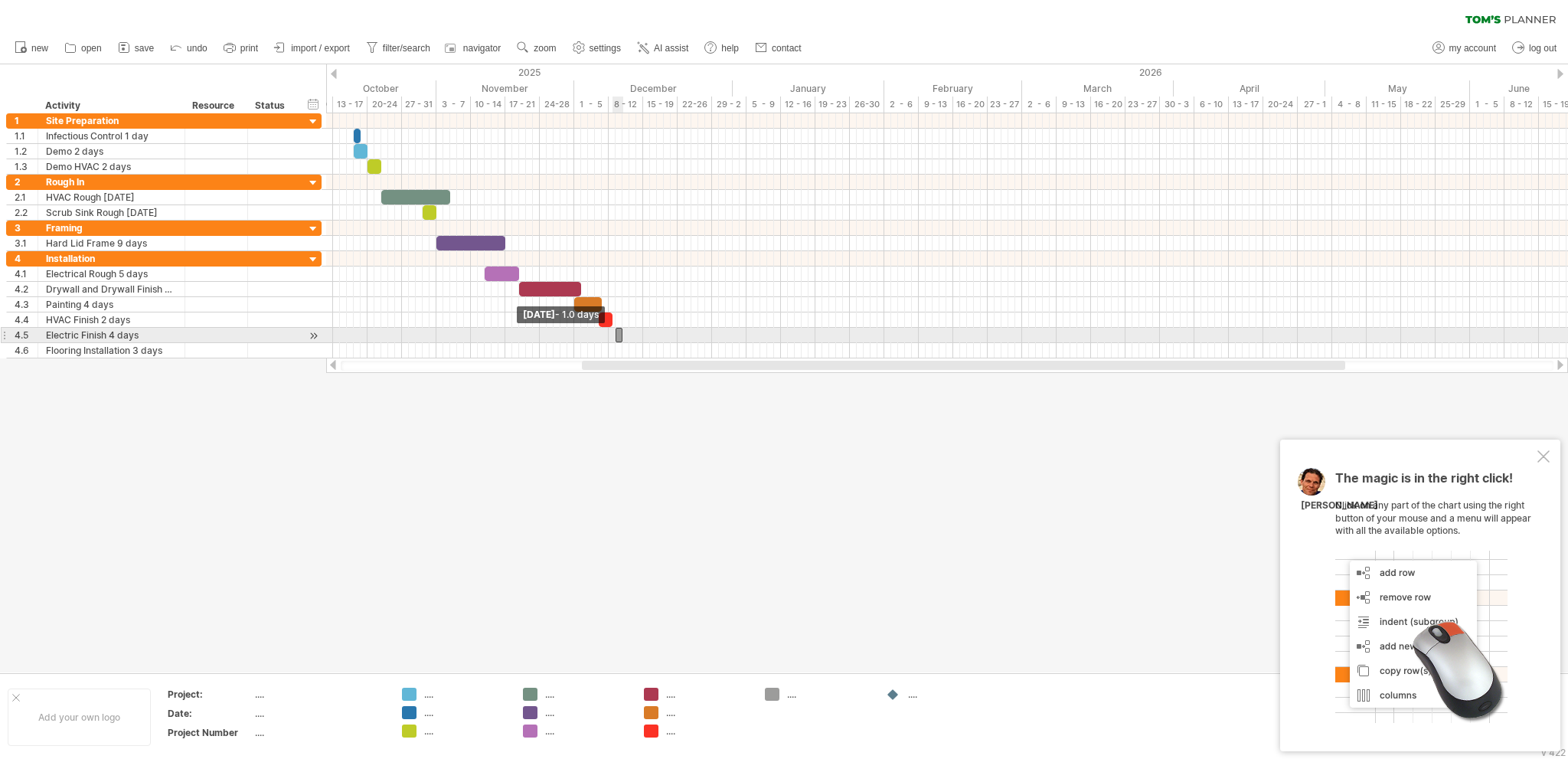
click at [613, 330] on span at bounding box center [616, 334] width 6 height 15
drag, startPoint x: 621, startPoint y: 332, endPoint x: 641, endPoint y: 333, distance: 20.0
click at [641, 333] on span at bounding box center [643, 334] width 6 height 15
click at [643, 333] on span at bounding box center [643, 334] width 6 height 15
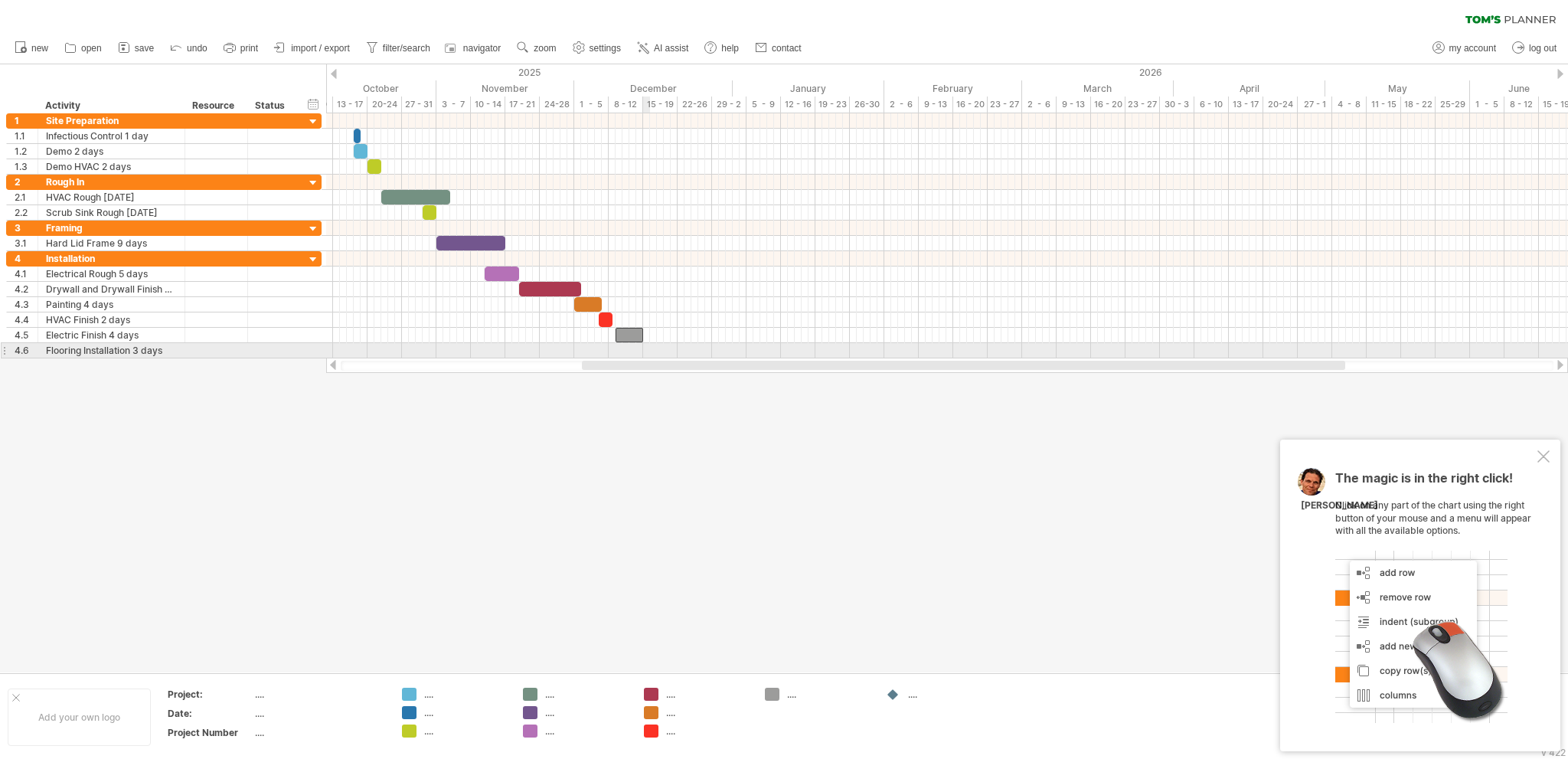
click at [644, 349] on div at bounding box center [947, 350] width 1242 height 15
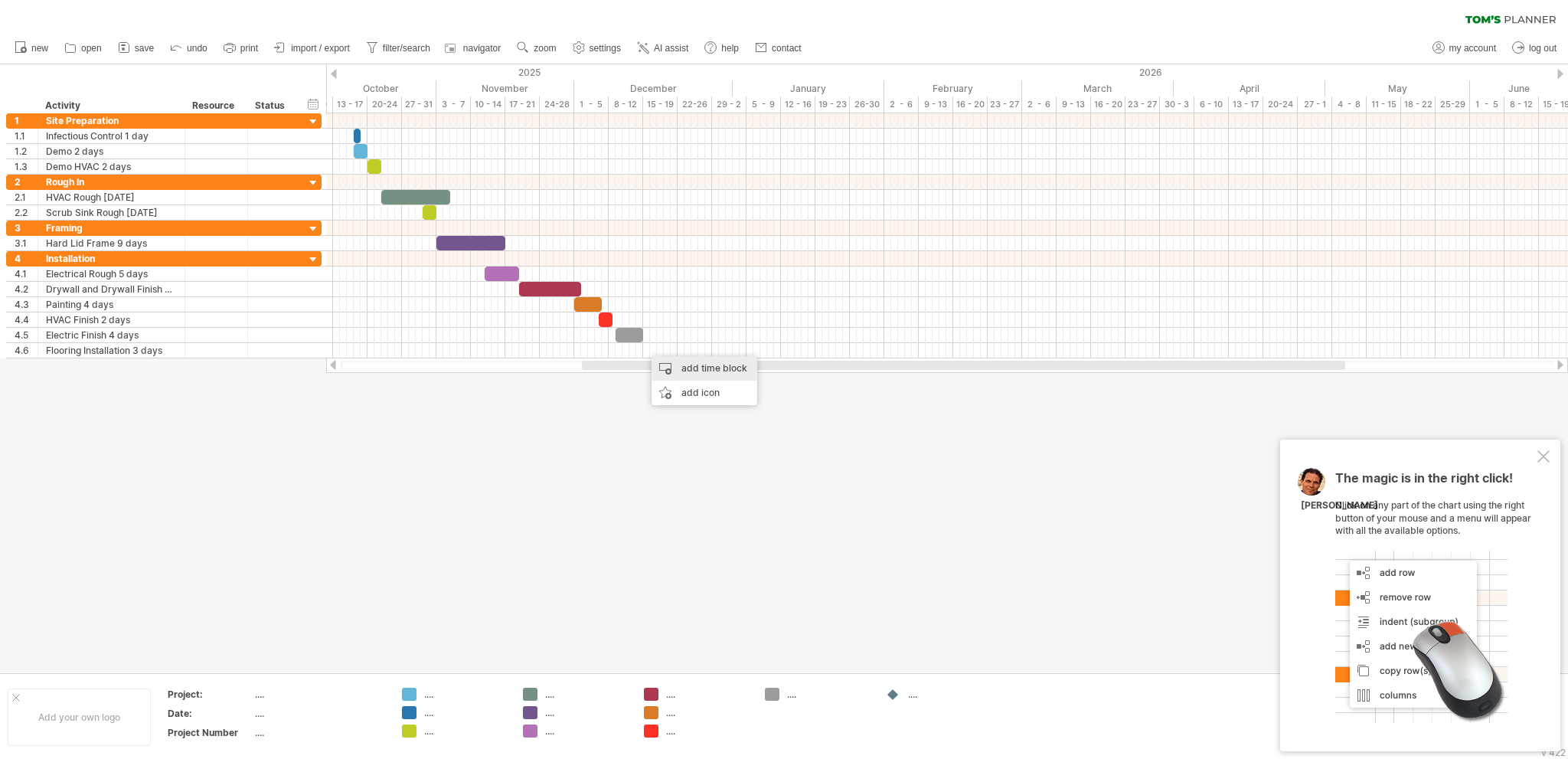
click at [716, 365] on div "add time block" at bounding box center [704, 368] width 106 height 25
click at [794, 486] on span at bounding box center [793, 489] width 12 height 12
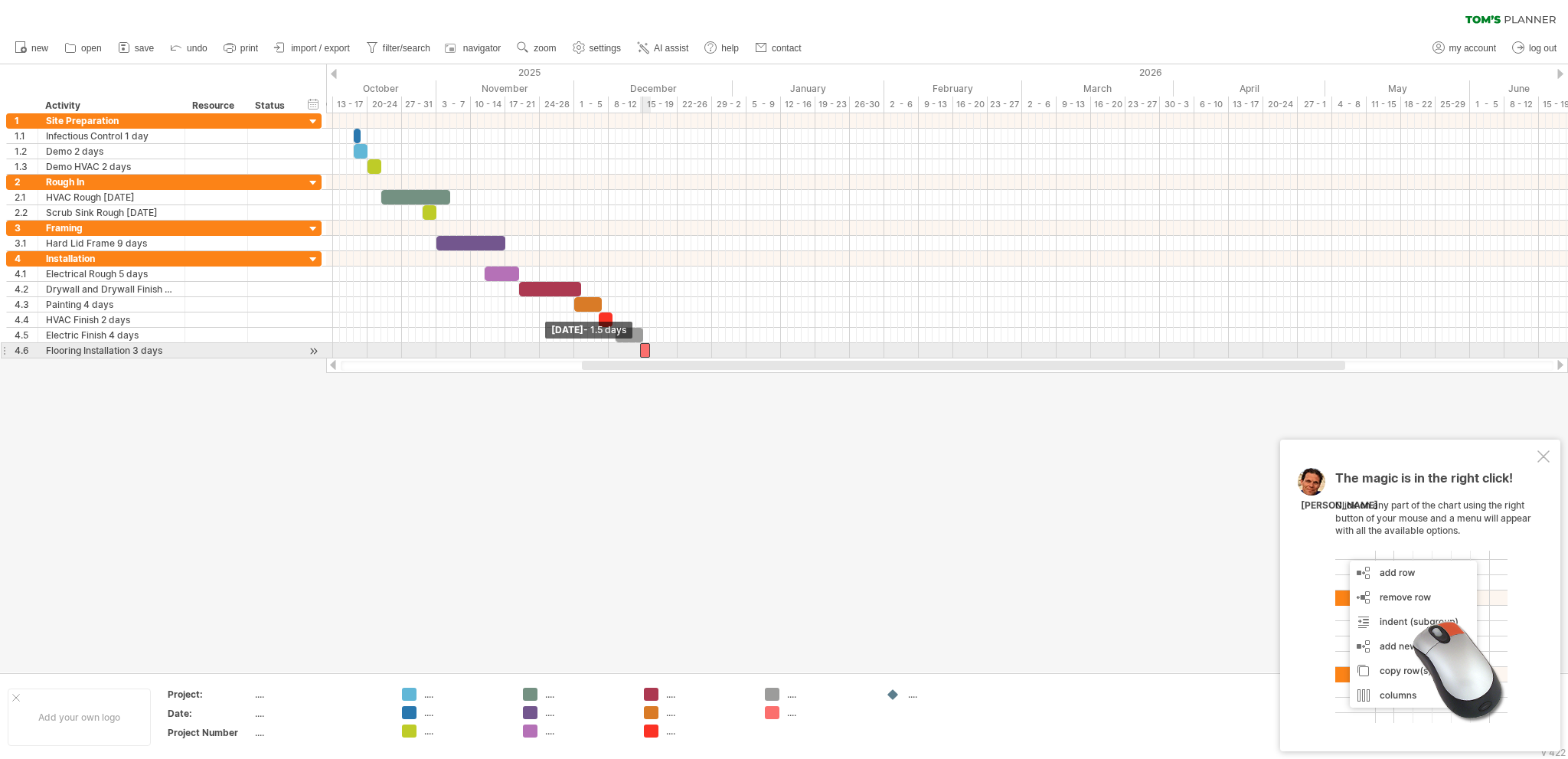
click at [640, 345] on span at bounding box center [640, 350] width 6 height 15
drag, startPoint x: 651, startPoint y: 349, endPoint x: 662, endPoint y: 349, distance: 11.0
click at [662, 349] on span at bounding box center [660, 350] width 6 height 15
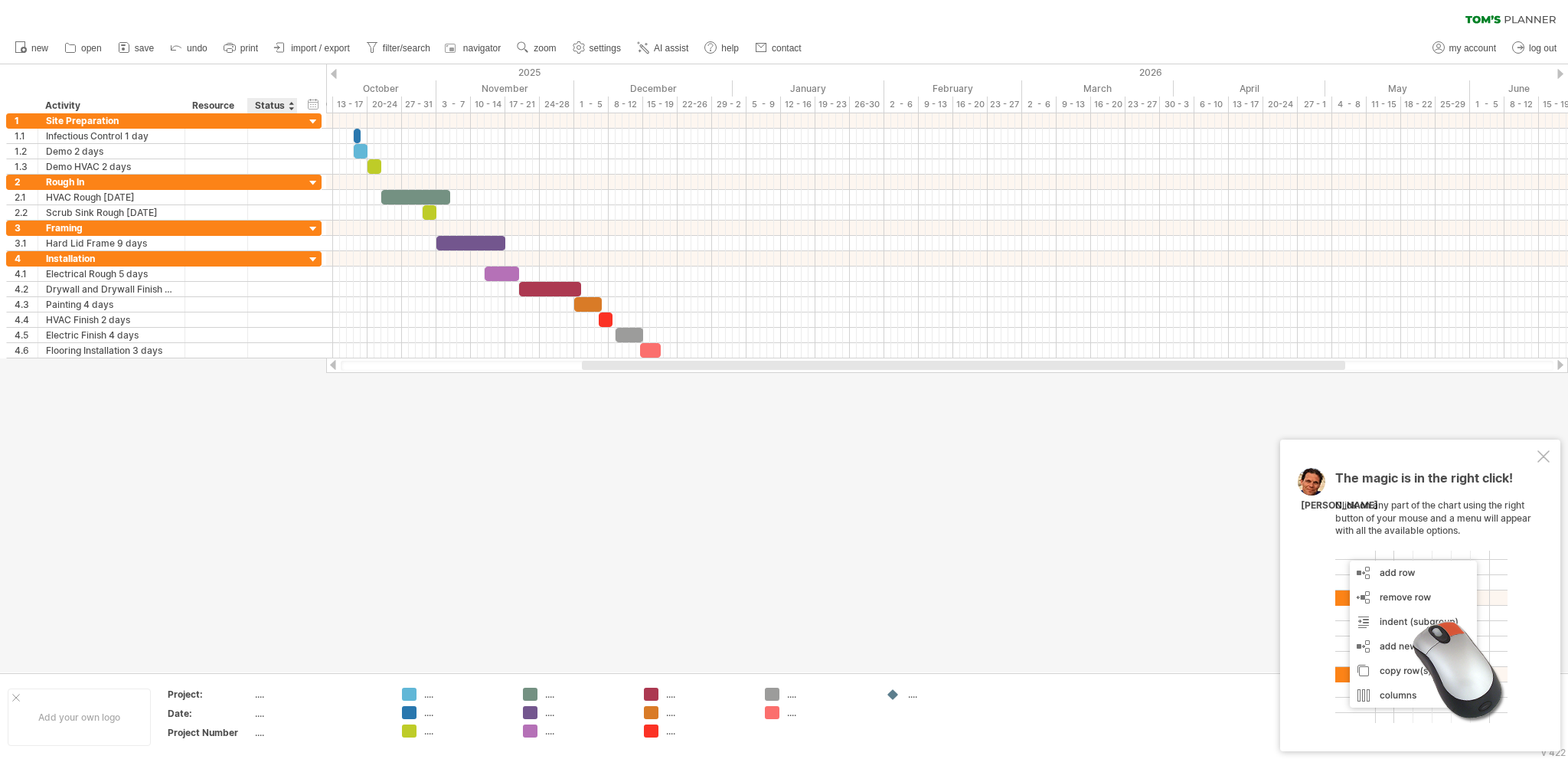
click at [262, 694] on div "...." at bounding box center [319, 693] width 128 height 13
type input "**********"
click at [255, 729] on div "...." at bounding box center [319, 732] width 128 height 13
type input "**********"
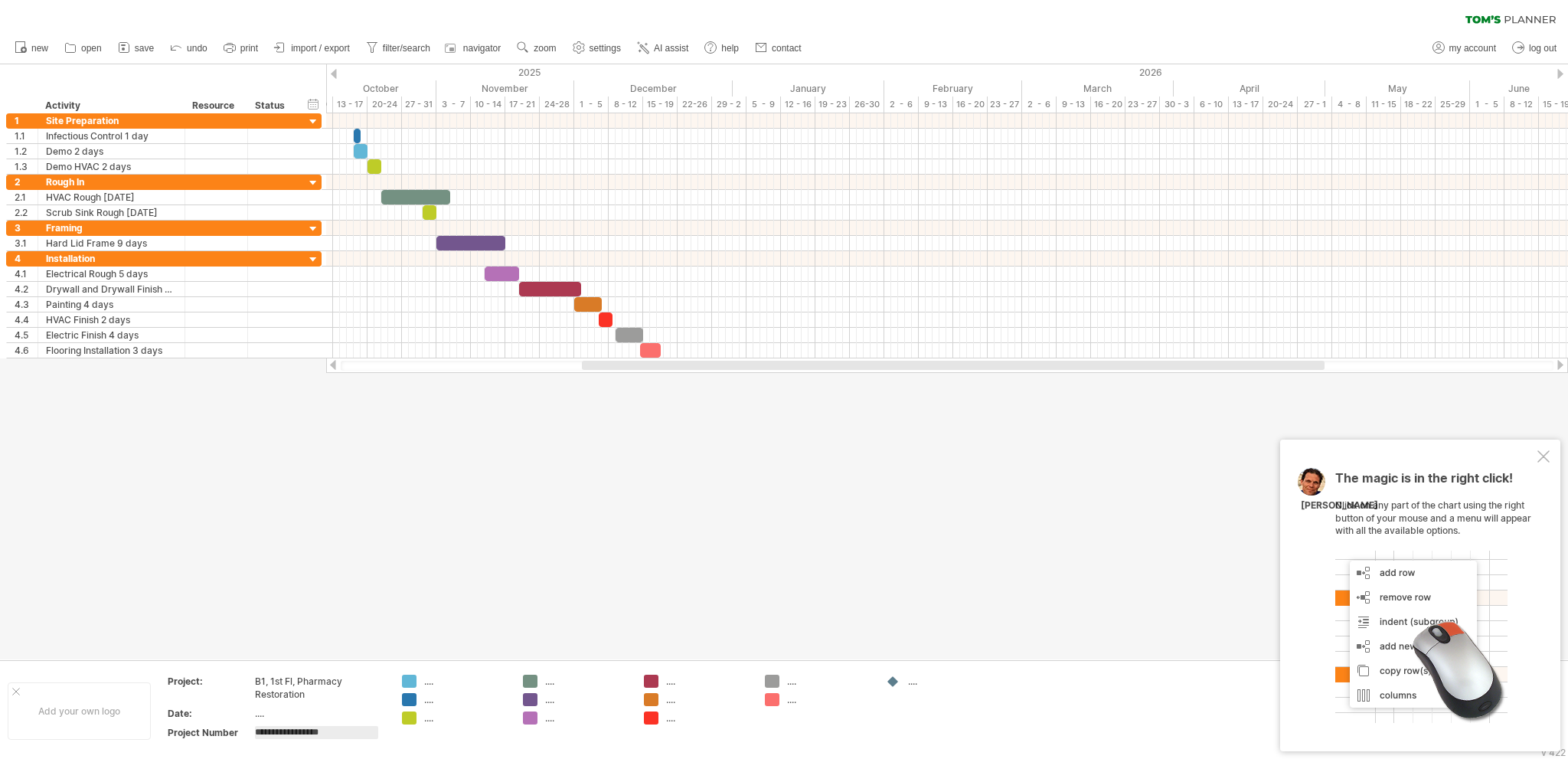
click at [428, 682] on div "...." at bounding box center [466, 680] width 84 height 13
type input "*"
type input "**********"
click at [428, 700] on div "...." at bounding box center [466, 699] width 84 height 13
type input "**********"
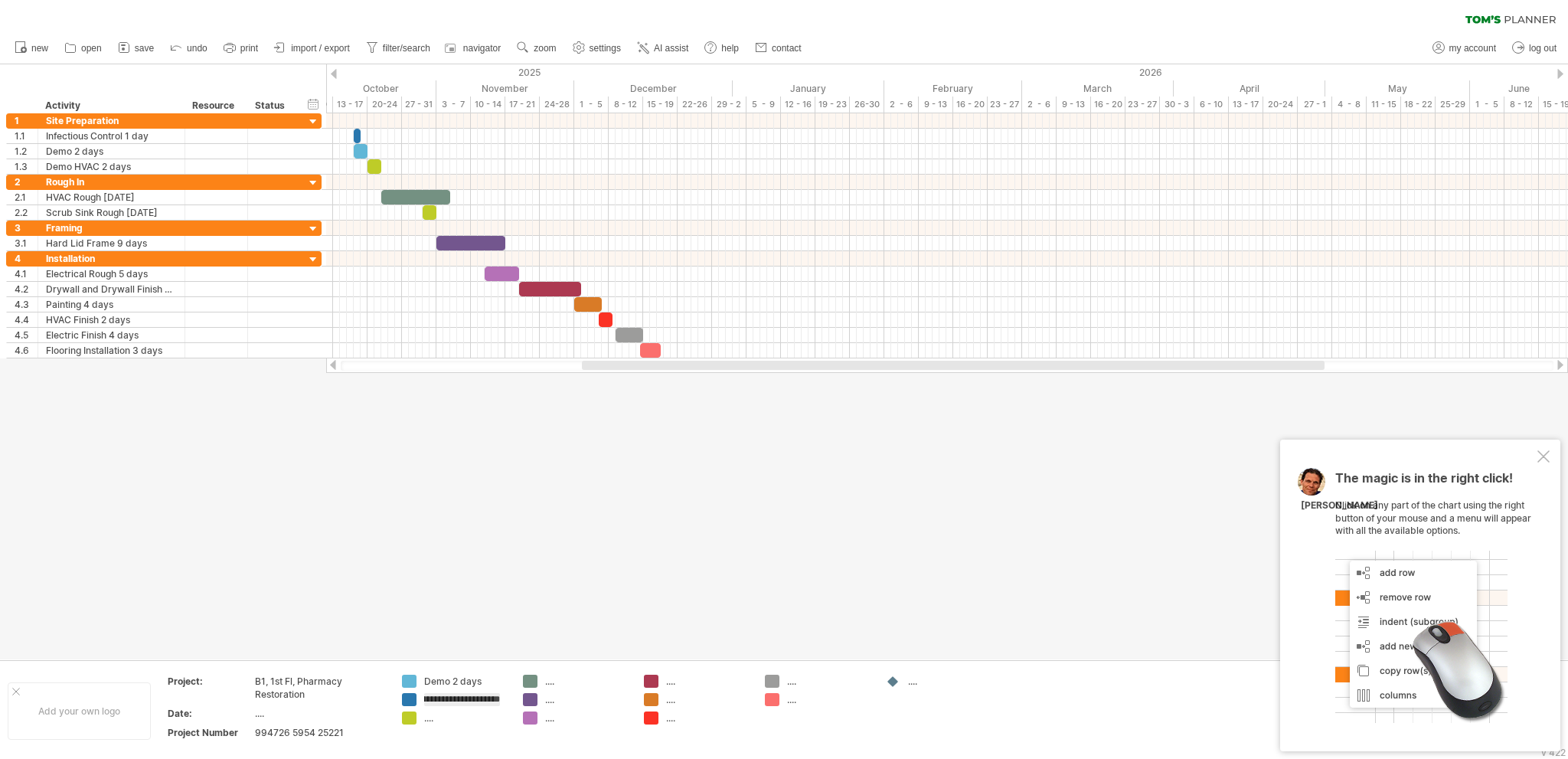
scroll to position [0, 27]
click at [431, 716] on td "**********" at bounding box center [455, 710] width 121 height 72
click at [435, 737] on td "Demo 2 days Infectious Control 1 day ...." at bounding box center [455, 710] width 121 height 72
click at [426, 731] on div "...." at bounding box center [466, 730] width 84 height 13
type input "**********"
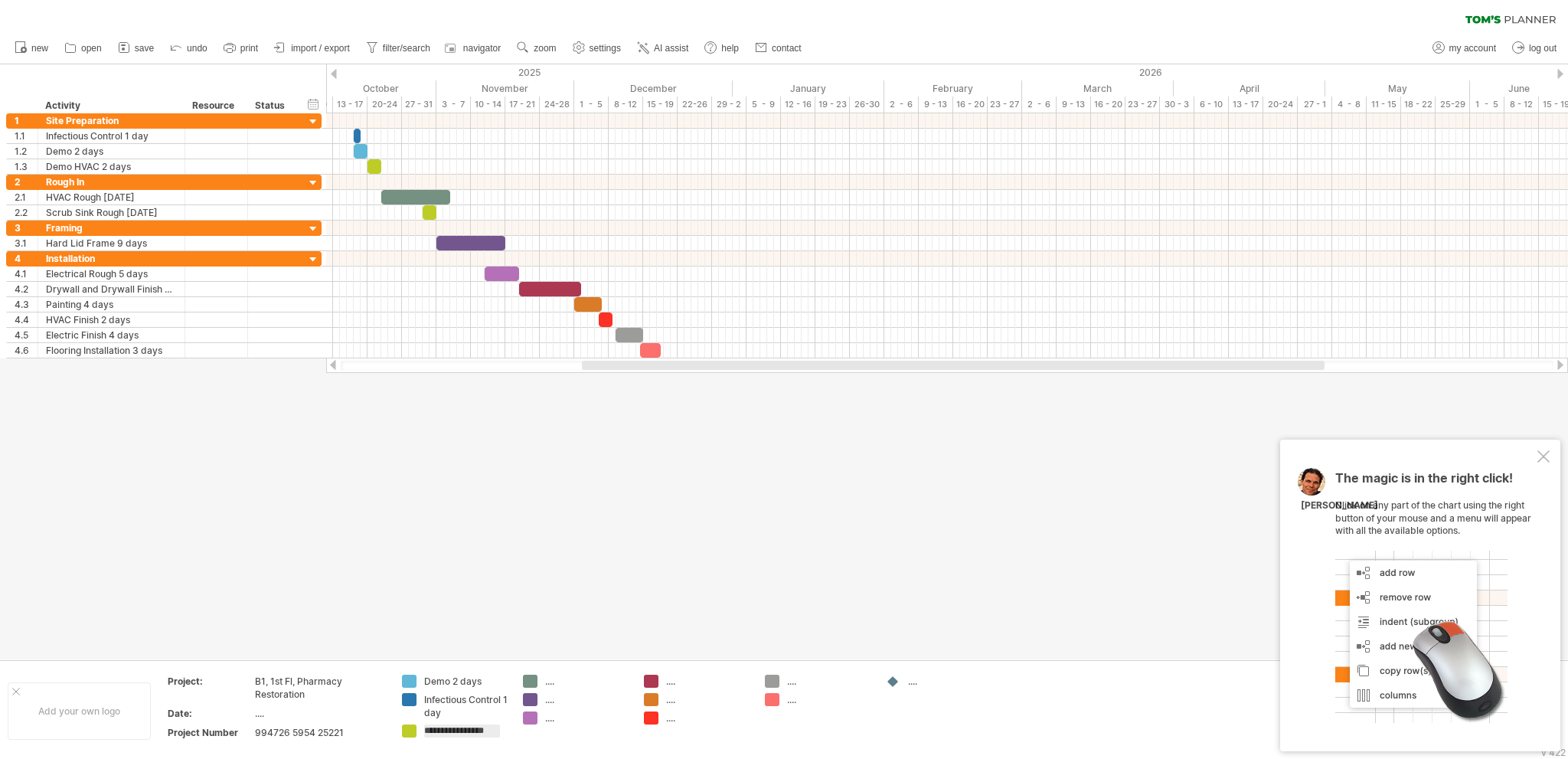
scroll to position [0, 9]
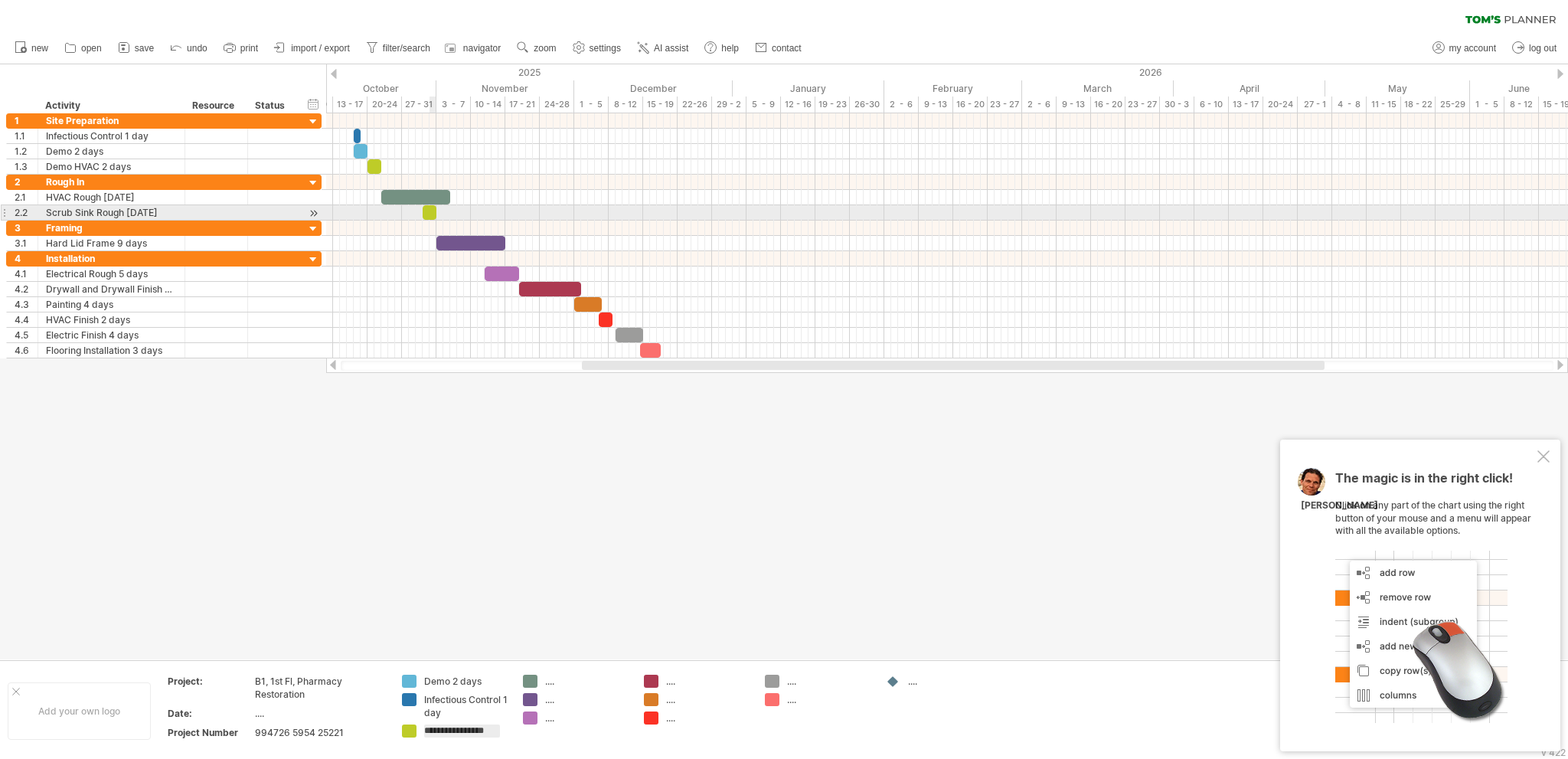
click at [431, 214] on div at bounding box center [429, 212] width 14 height 15
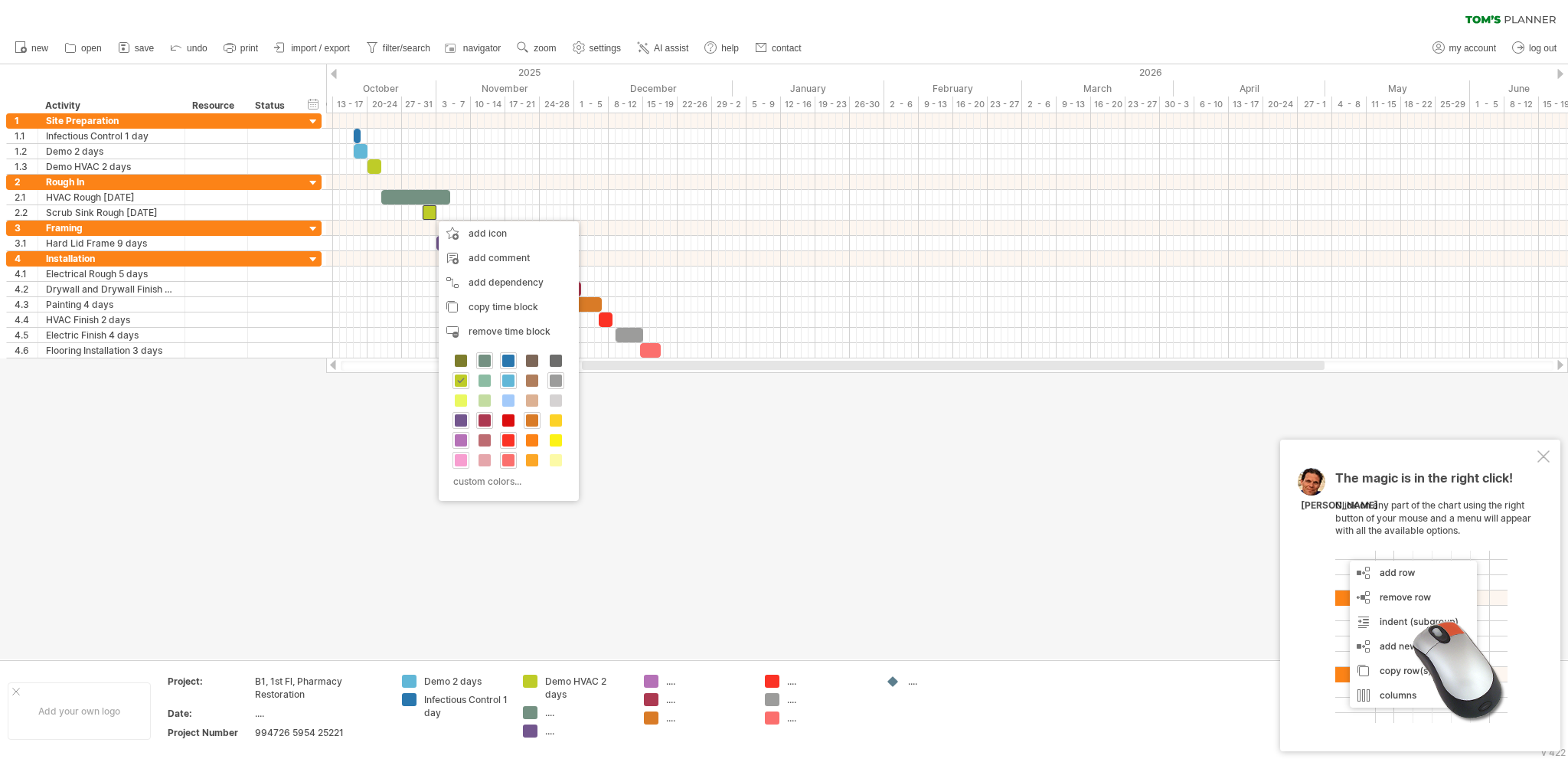
click at [460, 459] on span at bounding box center [461, 460] width 12 height 12
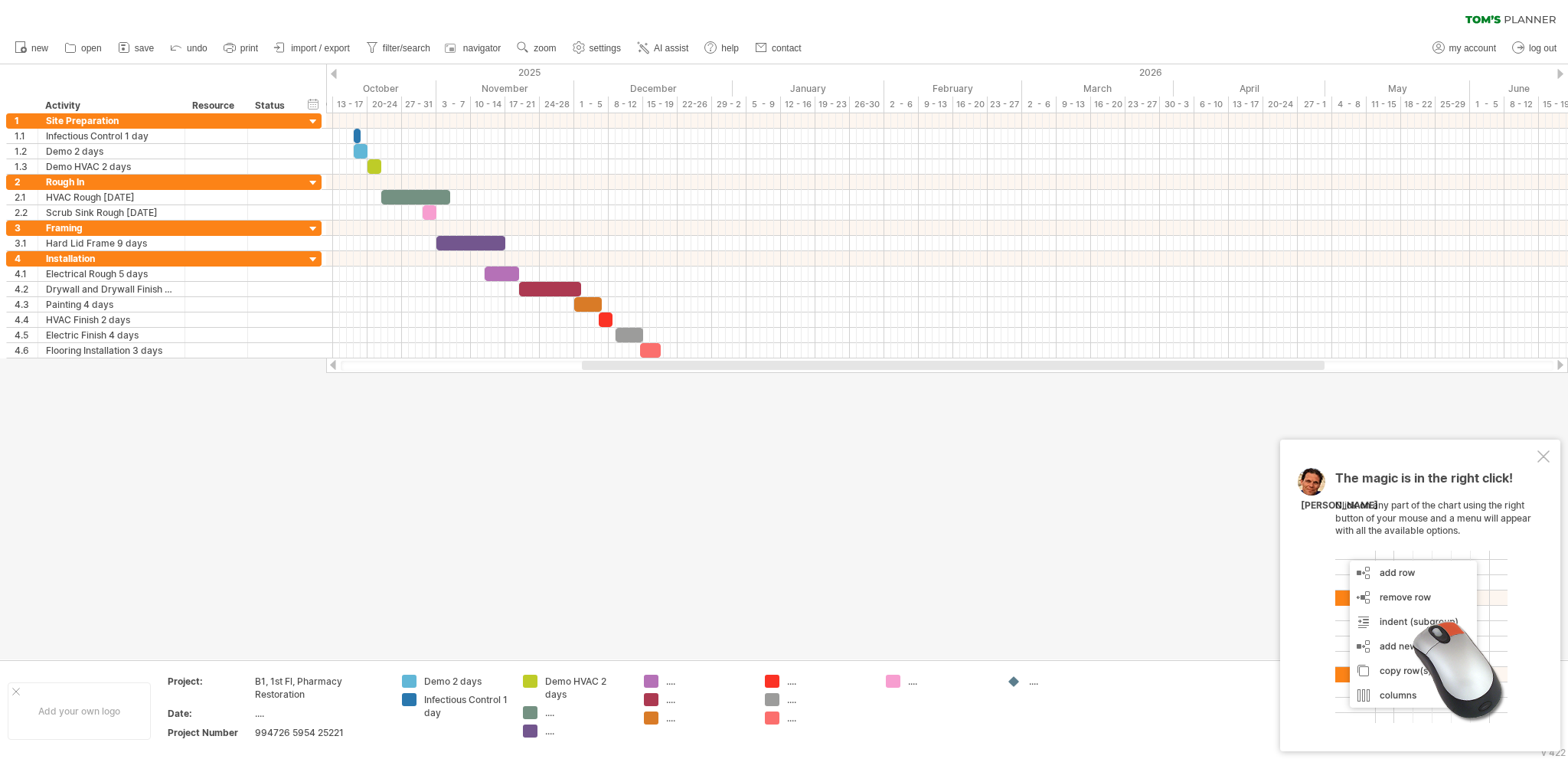
drag, startPoint x: 436, startPoint y: 699, endPoint x: 436, endPoint y: 669, distance: 30.0
click at [549, 714] on div "...." at bounding box center [587, 712] width 84 height 13
type input "**********"
click at [393, 532] on div at bounding box center [784, 362] width 1568 height 595
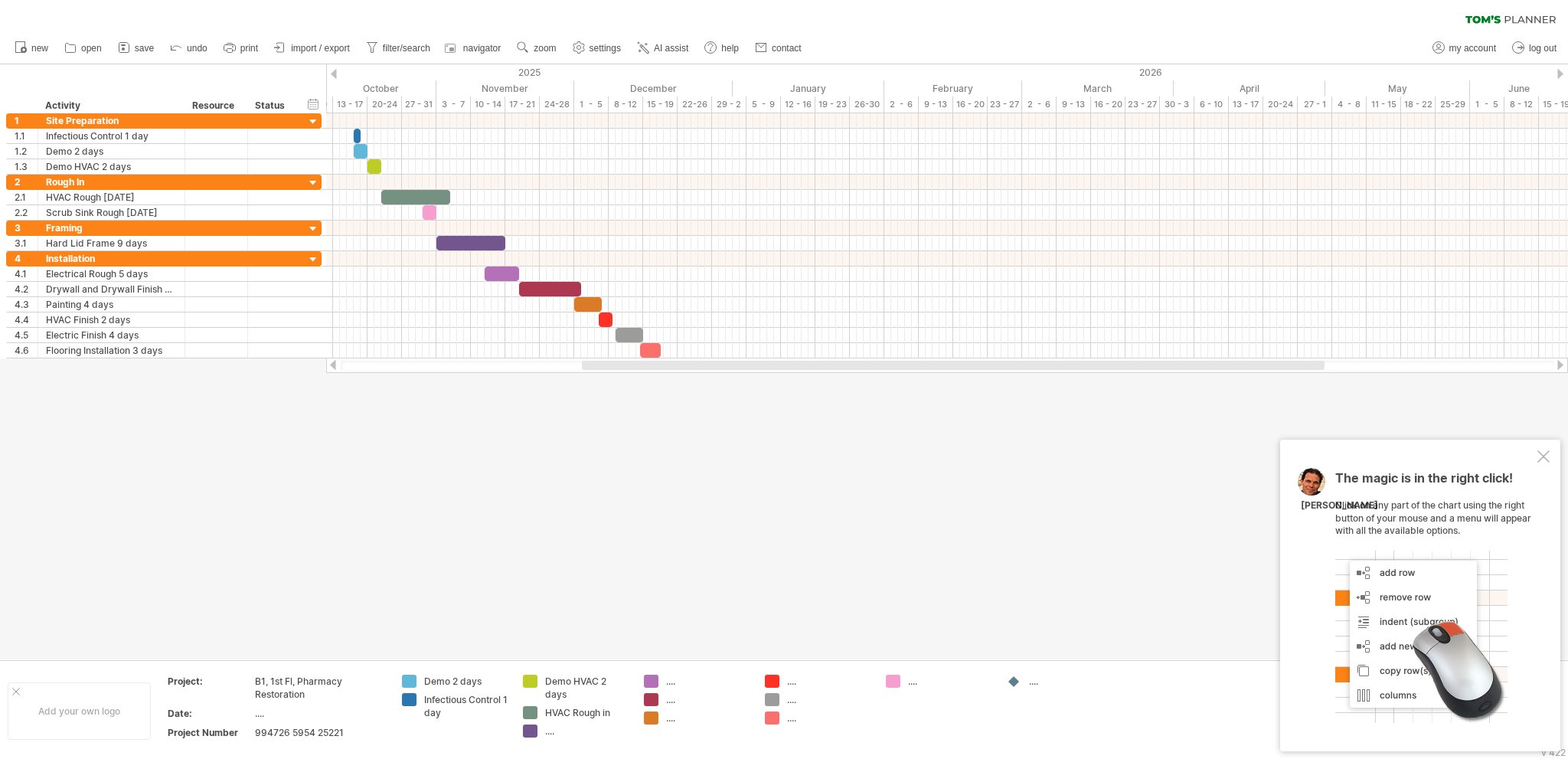
click at [551, 730] on div "...." at bounding box center [587, 730] width 84 height 13
type input "**********"
click at [680, 715] on div "...." at bounding box center [708, 712] width 84 height 13
click at [689, 682] on div "Hard Lid Frame 9 days" at bounding box center [708, 687] width 84 height 26
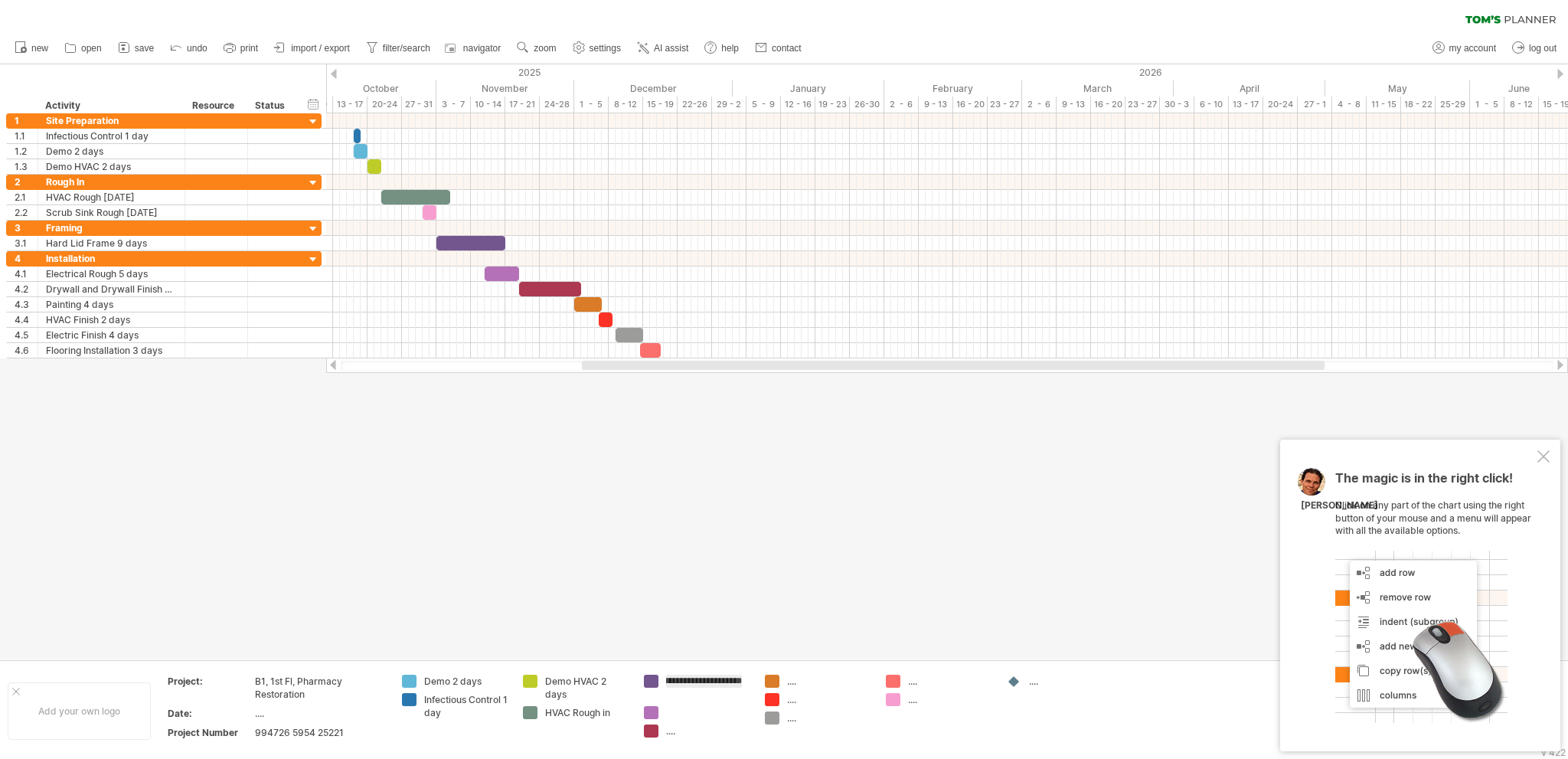
click at [672, 715] on div at bounding box center [708, 712] width 84 height 13
type input "**********"
click at [797, 682] on div "...." at bounding box center [829, 680] width 84 height 13
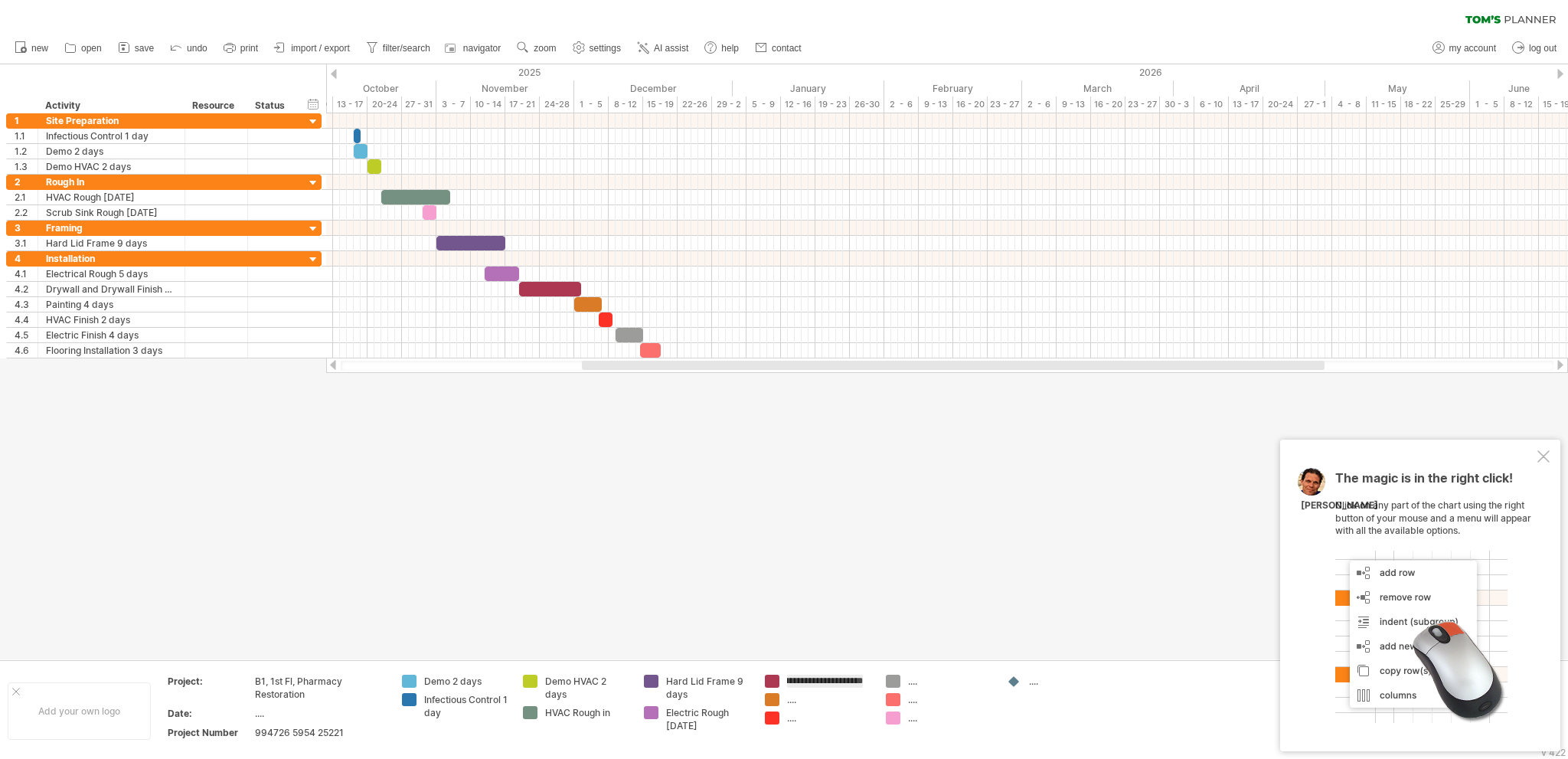
scroll to position [0, 40]
type input "**********"
click at [792, 725] on div "...." at bounding box center [829, 725] width 84 height 13
type input "**********"
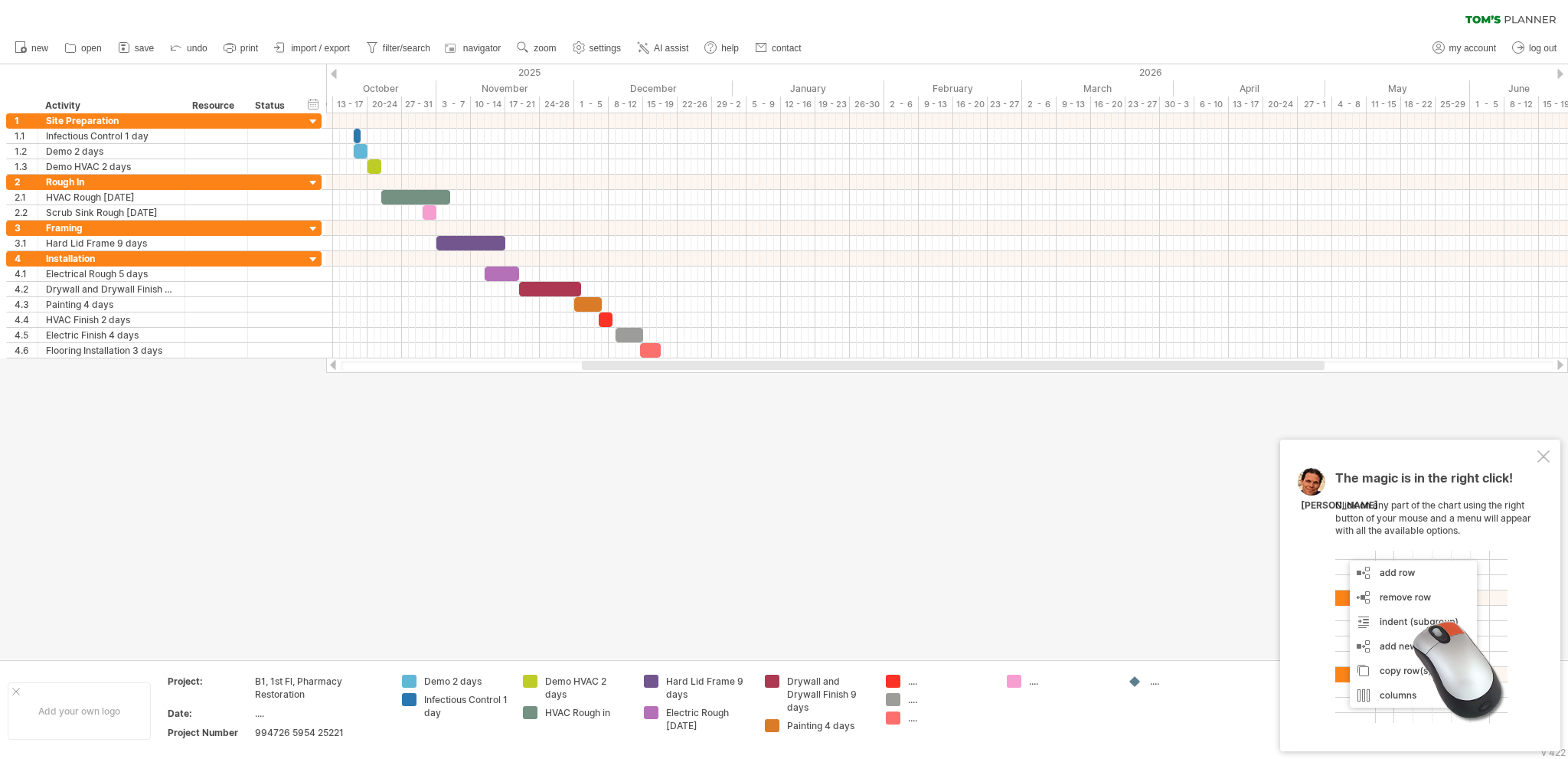
click at [915, 684] on div "...." at bounding box center [950, 680] width 84 height 13
type input "**********"
click at [916, 695] on td "**********" at bounding box center [939, 710] width 121 height 72
click at [911, 712] on div "...." at bounding box center [950, 712] width 84 height 13
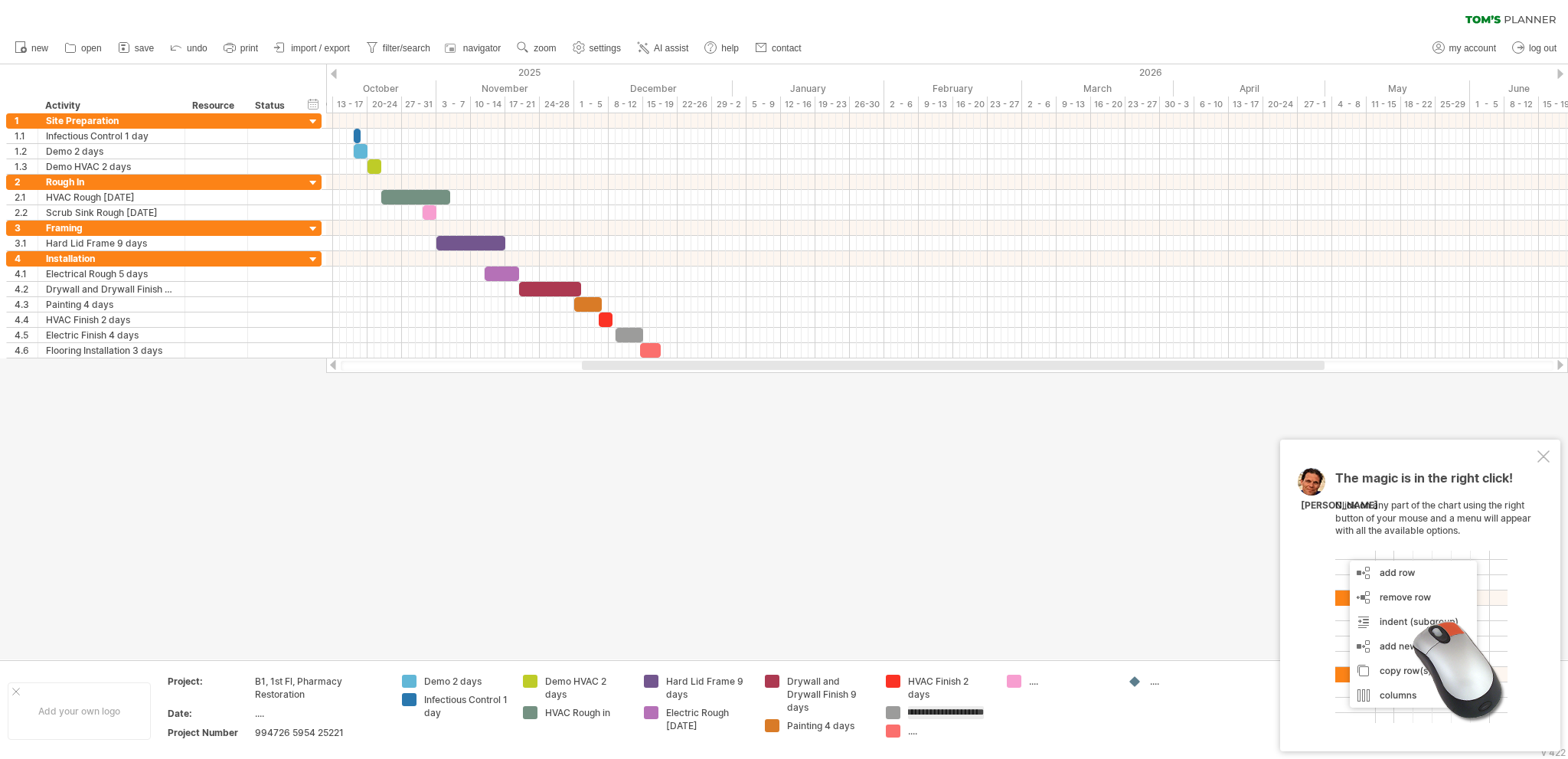
type input "**********"
click at [1035, 697] on div "...." at bounding box center [1071, 699] width 84 height 13
type input "**********"
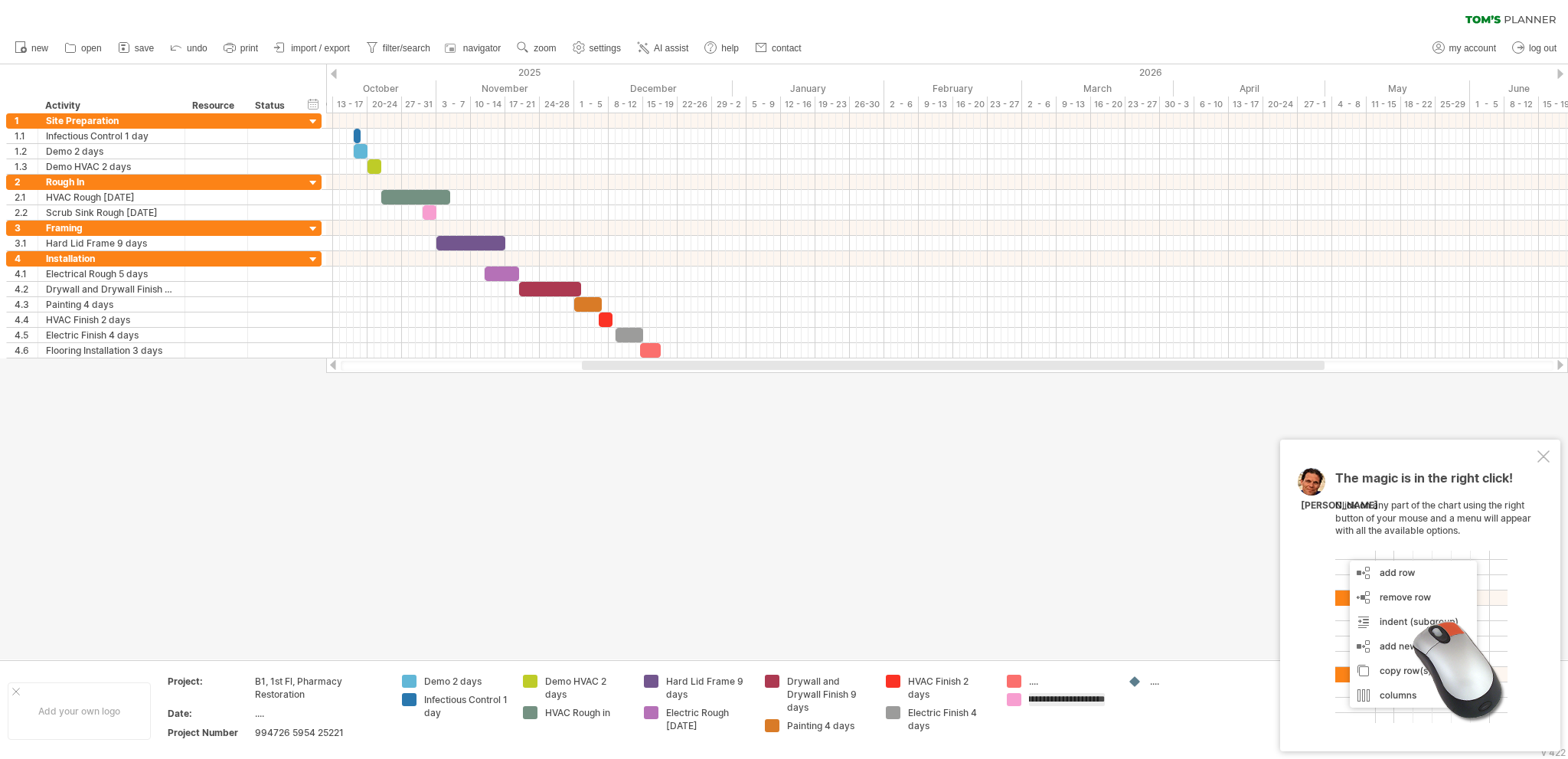
scroll to position [0, 43]
click at [1038, 683] on div "...." at bounding box center [1071, 680] width 84 height 13
type input "**********"
click at [832, 535] on div at bounding box center [784, 362] width 1568 height 595
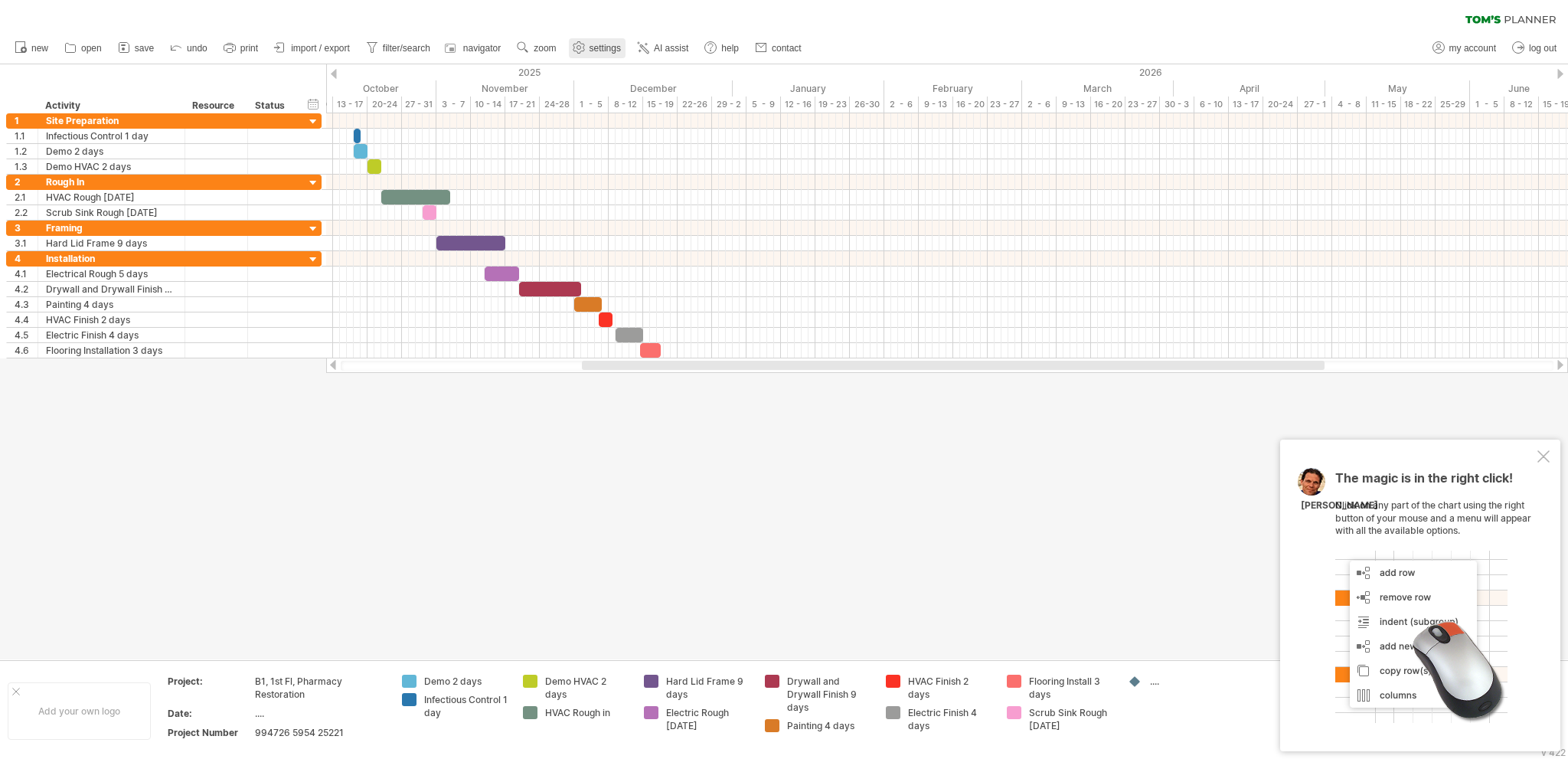
click at [591, 52] on span "settings" at bounding box center [605, 48] width 32 height 11
select select "*"
select select "**"
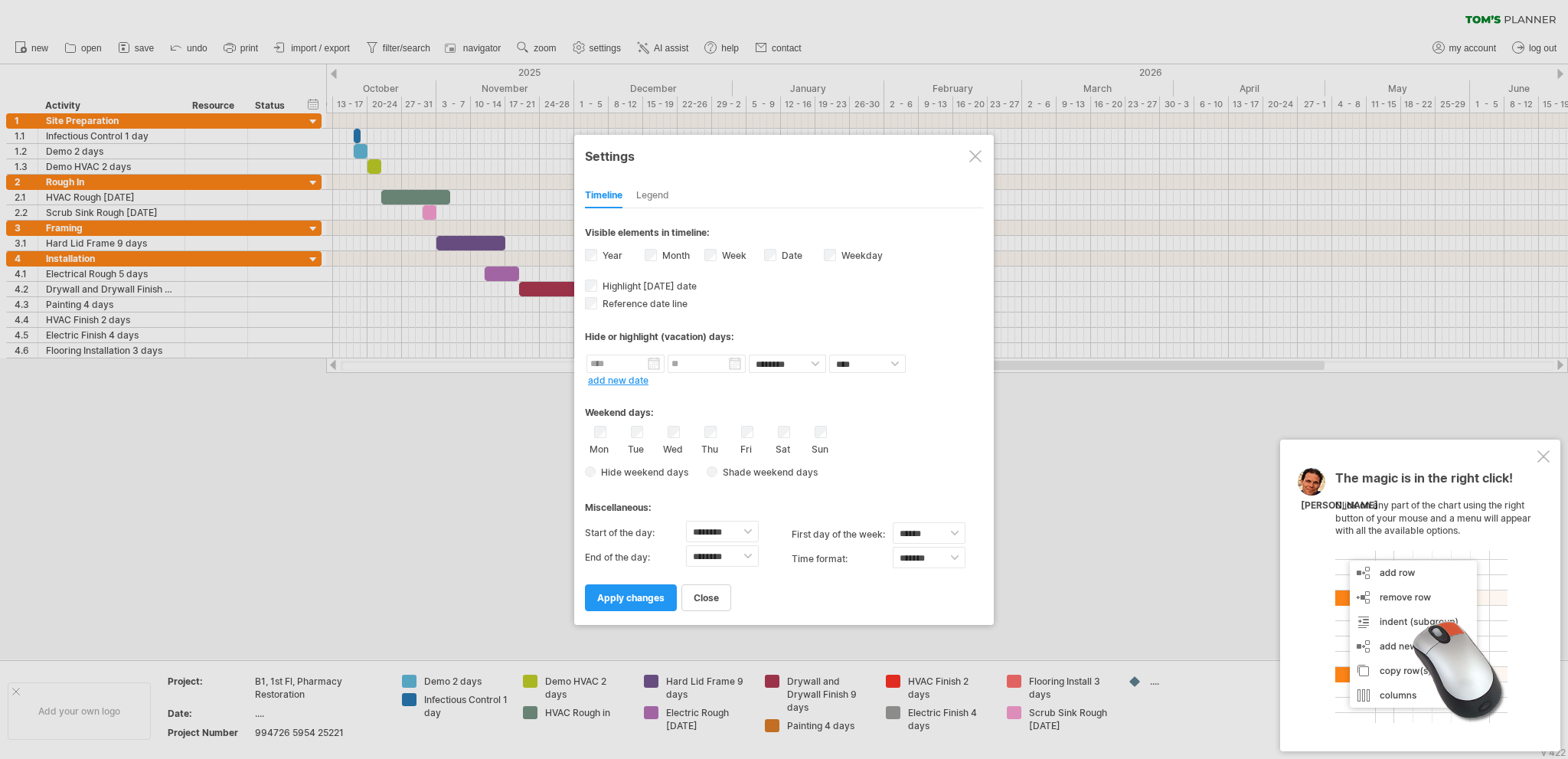
click at [649, 196] on div "Legend" at bounding box center [652, 196] width 33 height 25
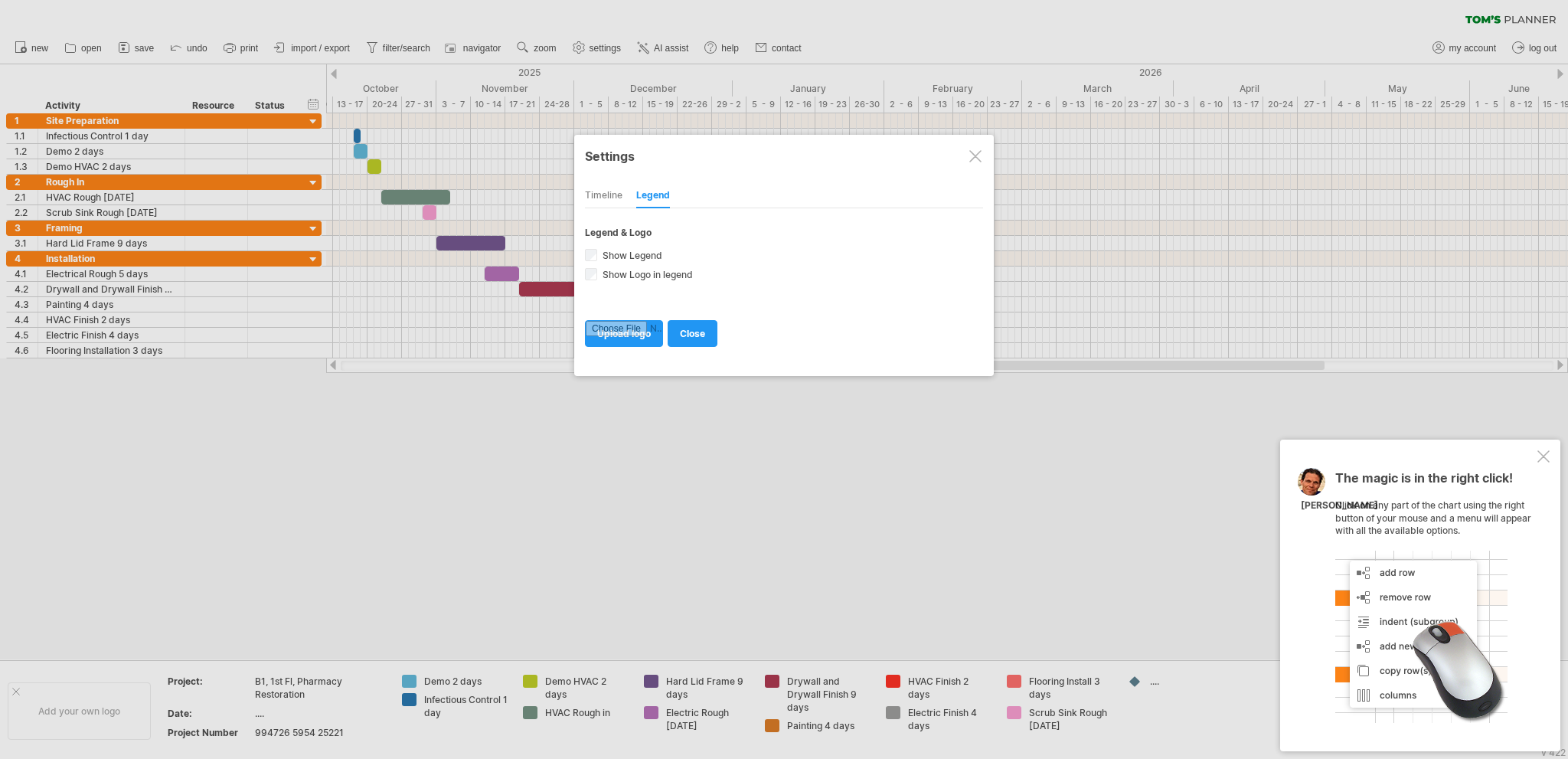
click at [600, 191] on div "Timeline" at bounding box center [604, 196] width 38 height 25
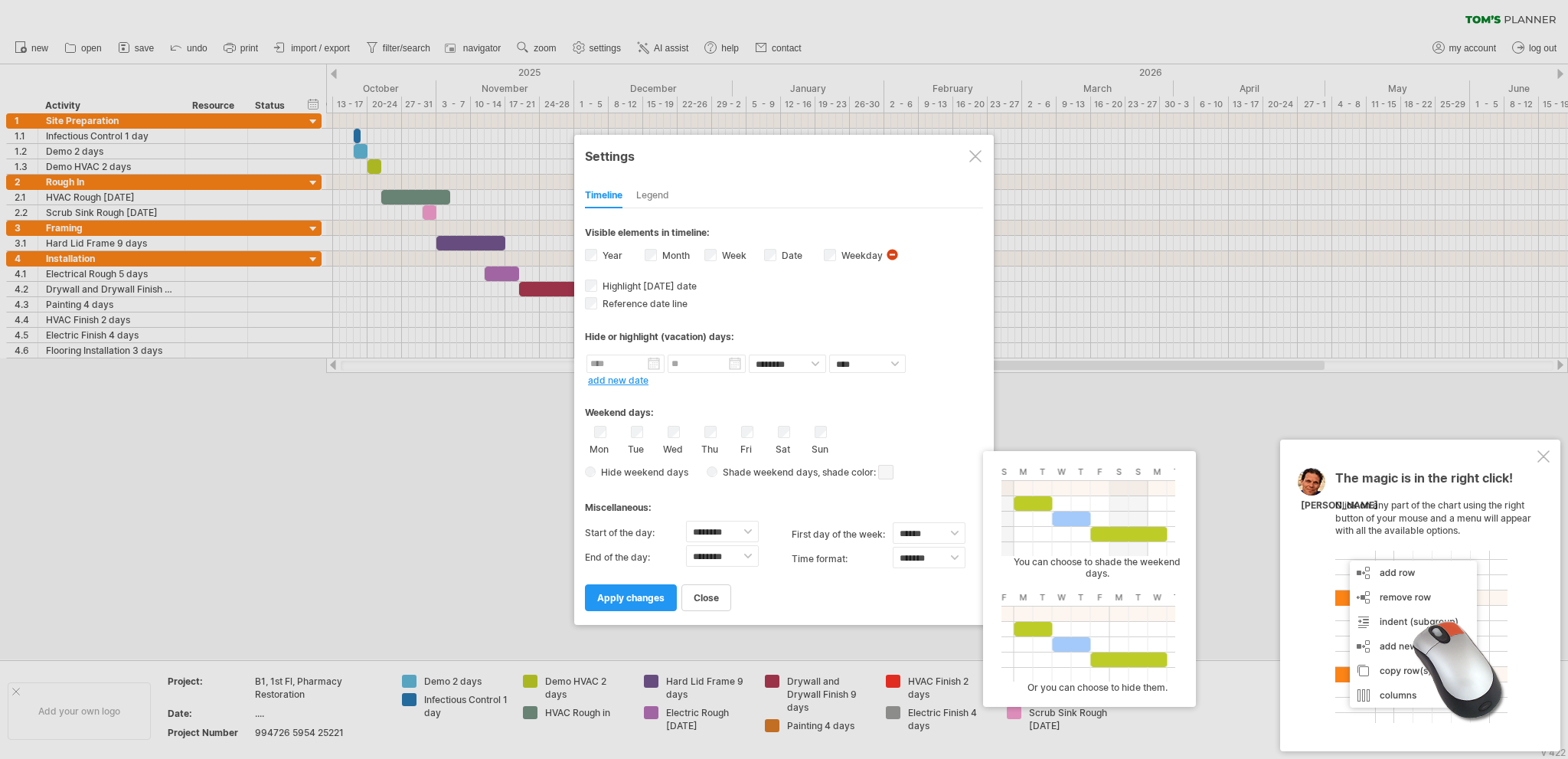
click at [885, 472] on span at bounding box center [886, 472] width 15 height 15
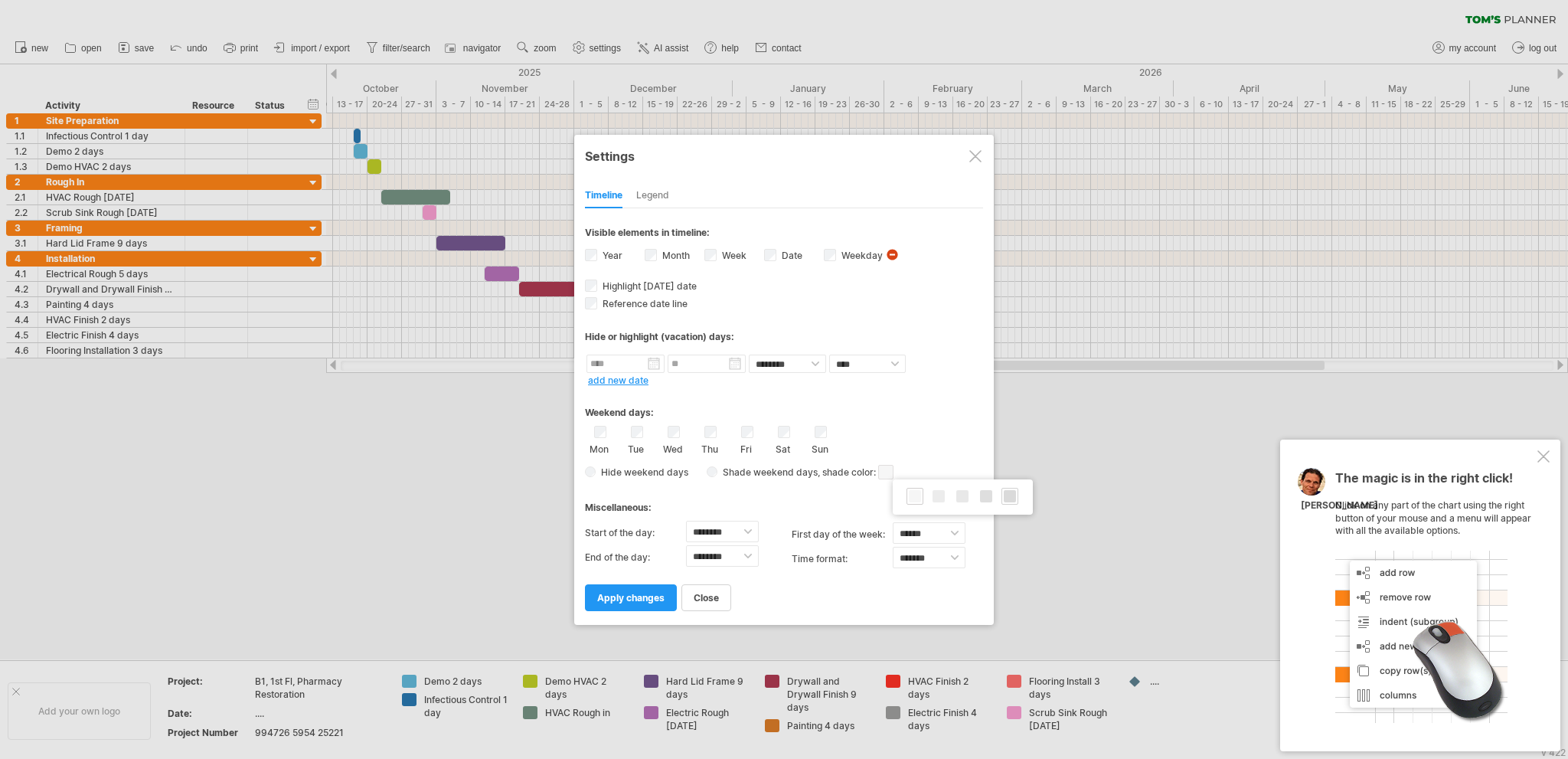
click at [1005, 500] on span at bounding box center [1010, 496] width 12 height 12
click at [745, 532] on select "******** ******** ******** ******** ******** ******** ******** ******** *******…" at bounding box center [722, 531] width 73 height 21
click at [686, 521] on select "******** ******** ******** ******** ******** ******** ******** ******** *******…" at bounding box center [722, 531] width 73 height 21
click at [631, 594] on span "apply changes" at bounding box center [631, 597] width 68 height 11
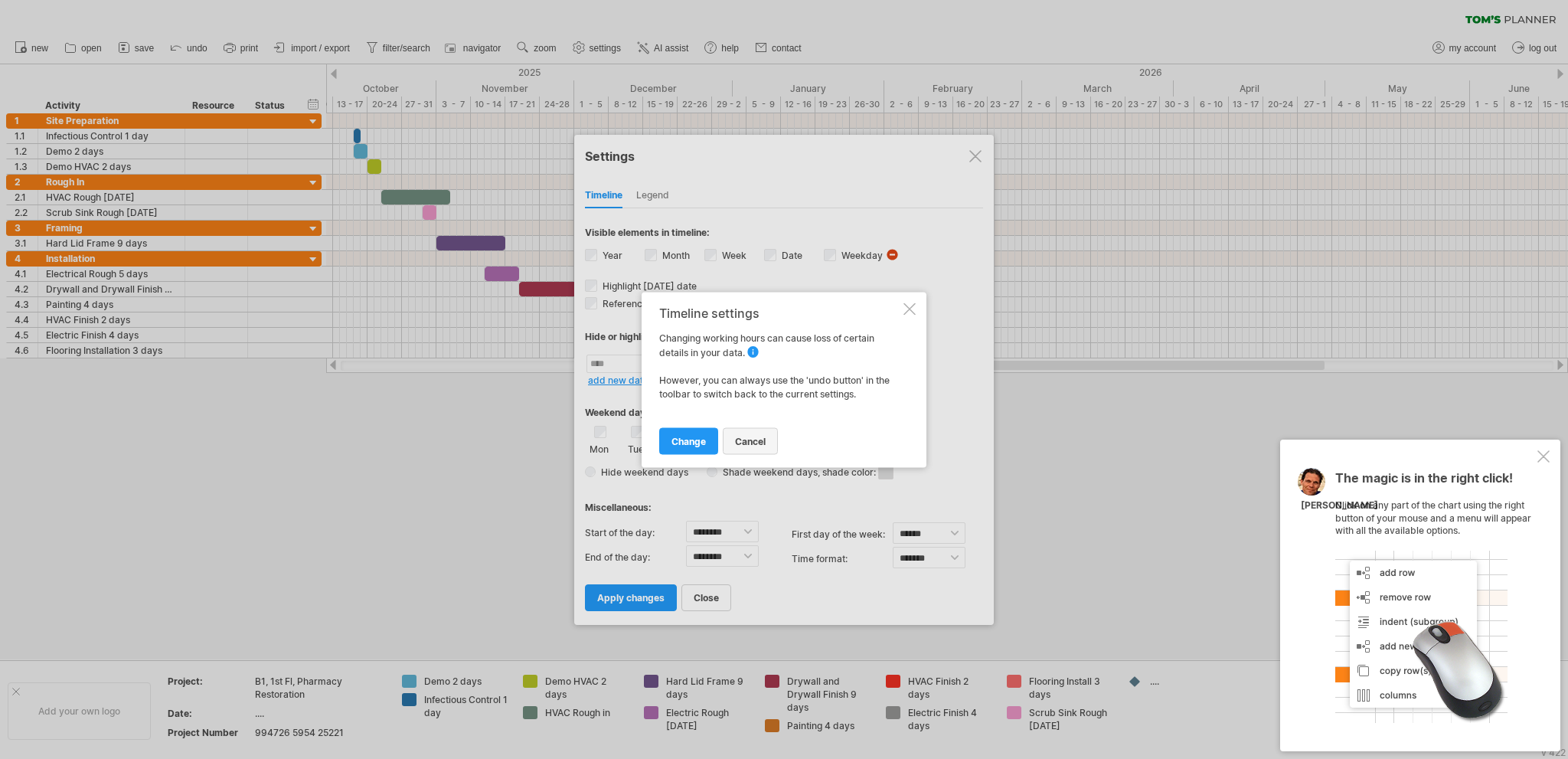
click at [767, 439] on link "cancel" at bounding box center [750, 440] width 55 height 26
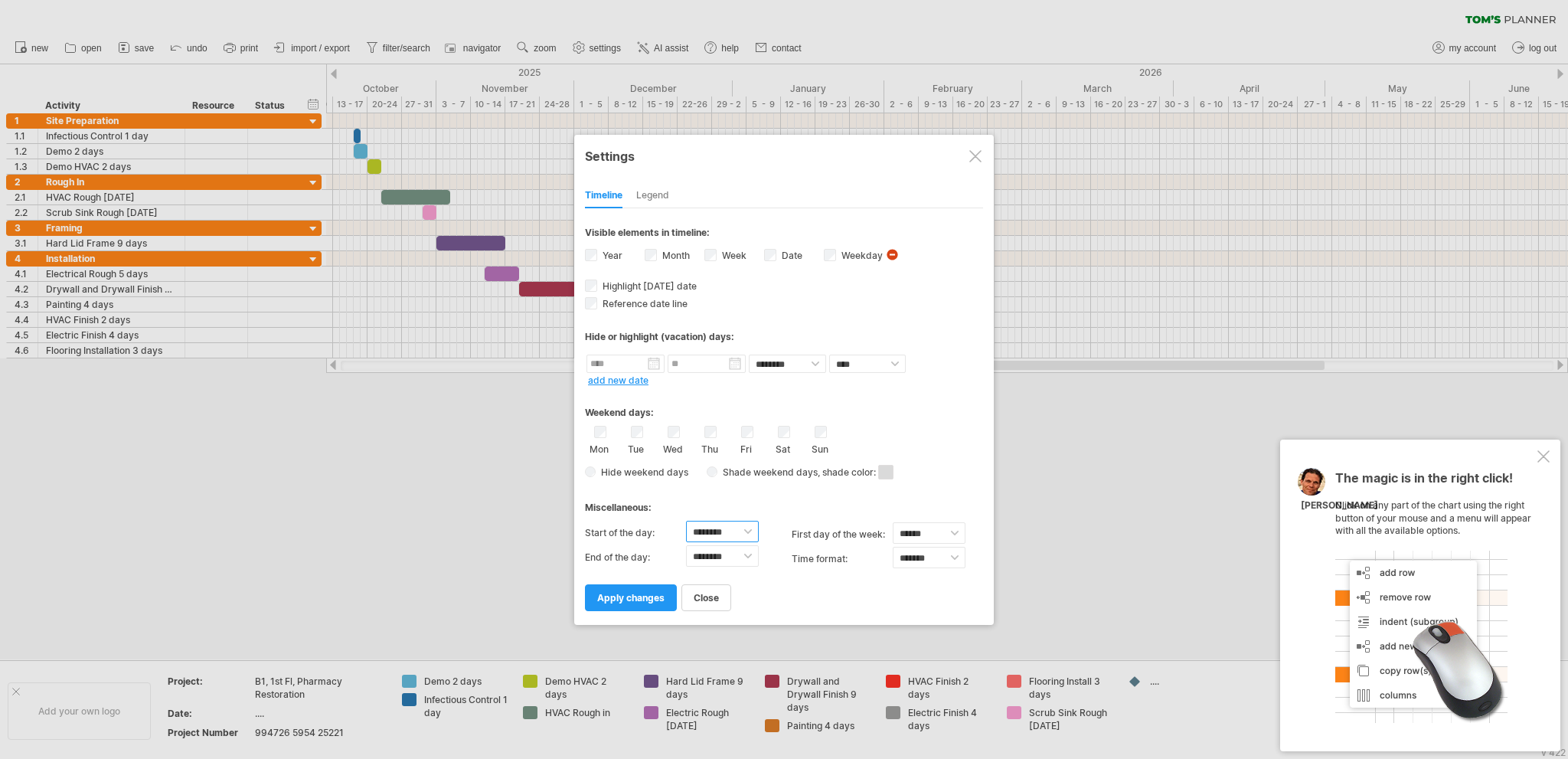
click at [748, 530] on select "******** ******** ******** ******** ******** ******** ******** ******** *******…" at bounding box center [722, 531] width 73 height 21
select select "*"
click at [686, 521] on select "******** ******** ******** ******** ******** ******** ******** ******** *******…" at bounding box center [722, 531] width 73 height 21
click at [647, 597] on span "apply changes" at bounding box center [631, 597] width 68 height 11
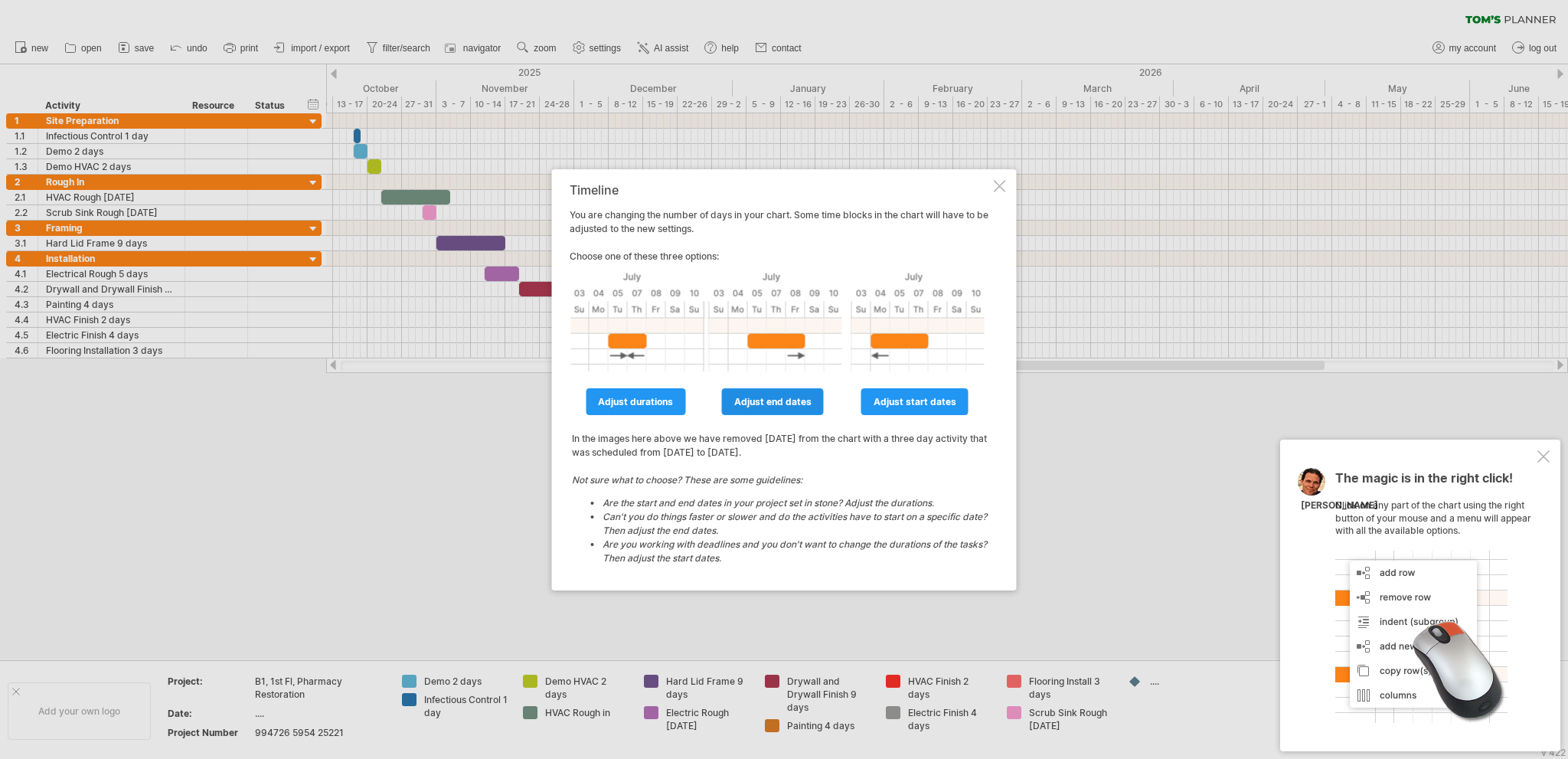
click at [743, 397] on span "adjust end dates" at bounding box center [773, 401] width 77 height 11
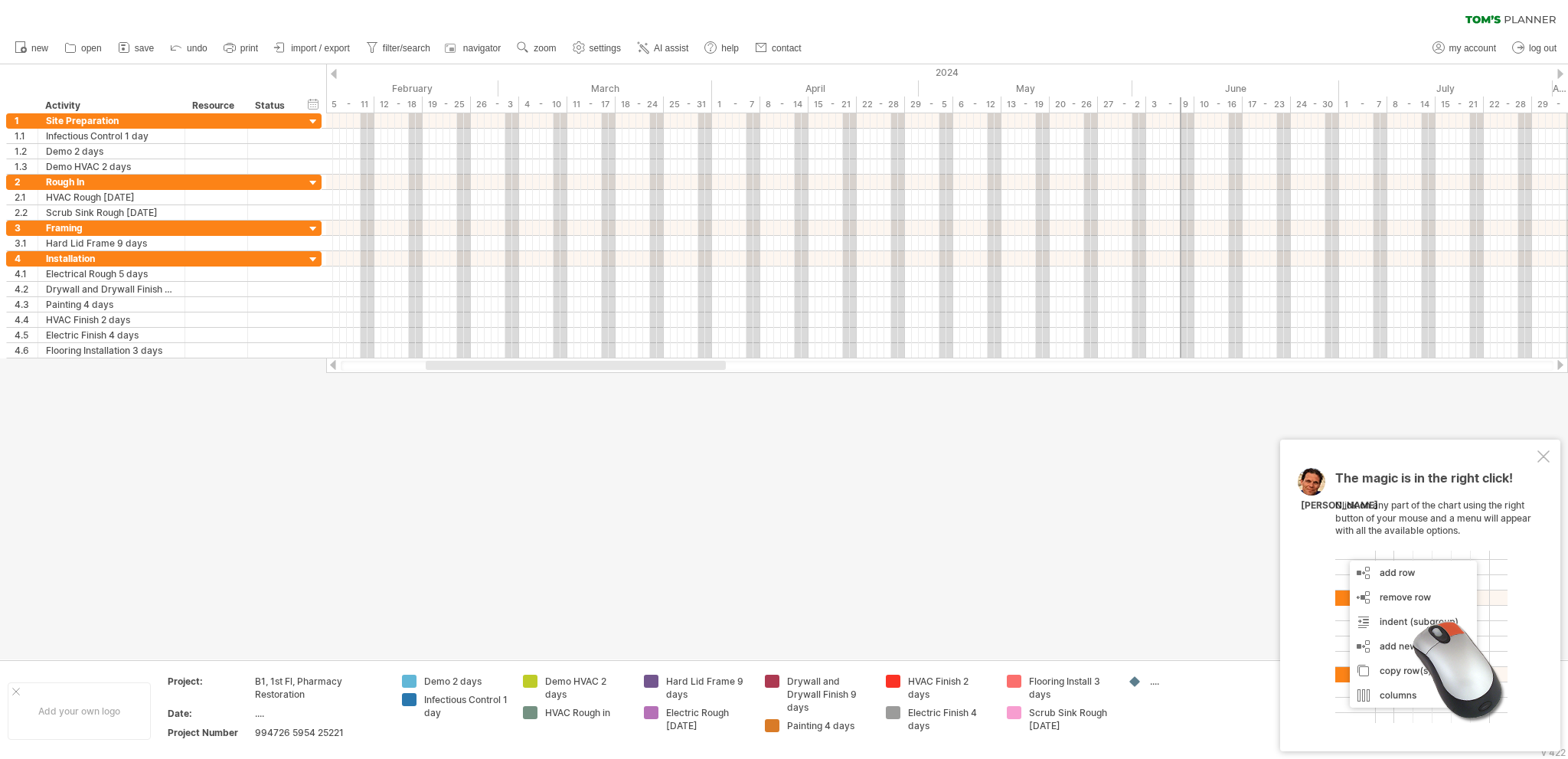
click at [1559, 76] on div at bounding box center [1560, 74] width 6 height 10
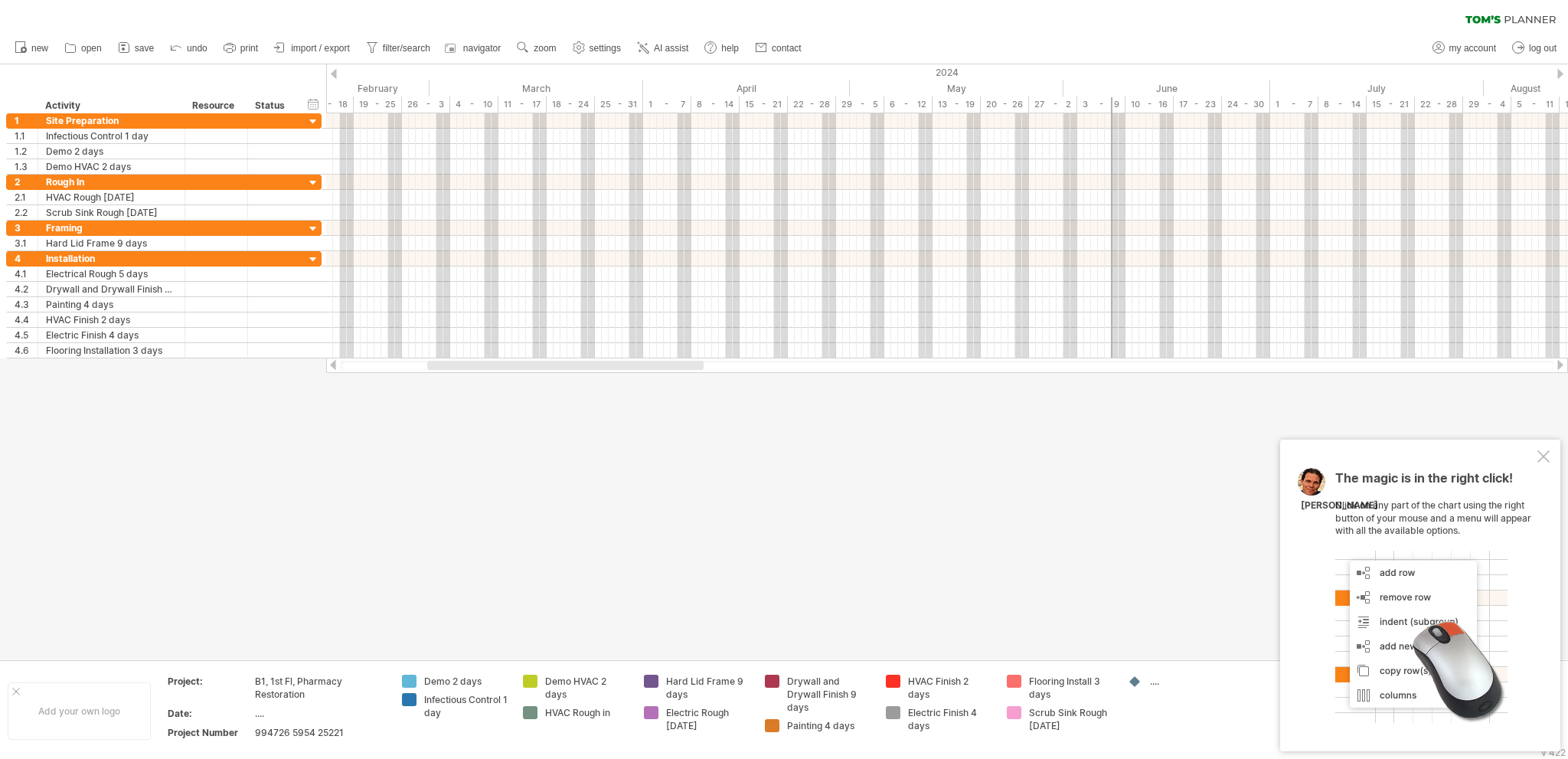
click at [1559, 76] on div at bounding box center [1560, 74] width 6 height 10
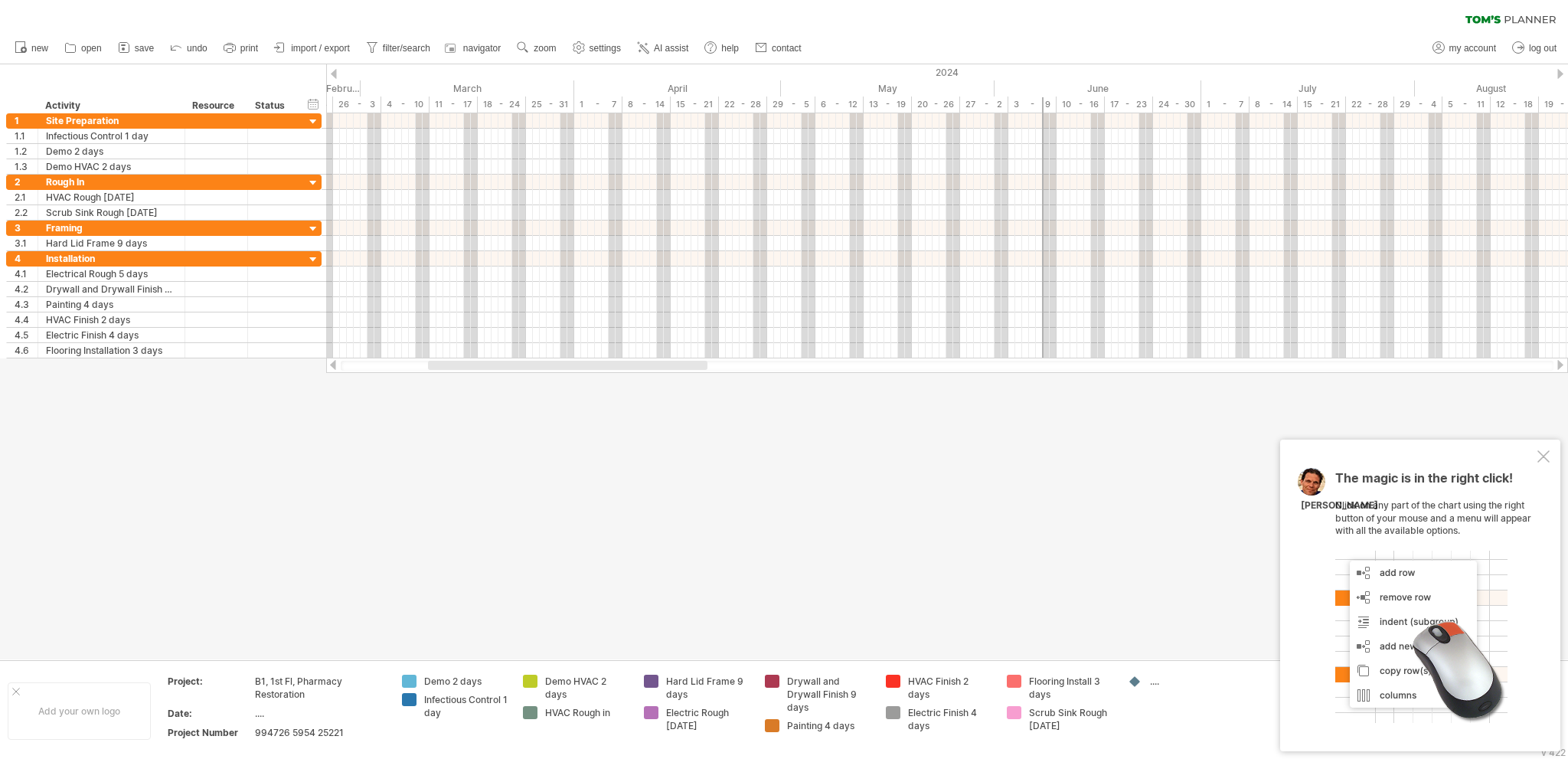
click at [1559, 76] on div at bounding box center [1560, 74] width 6 height 10
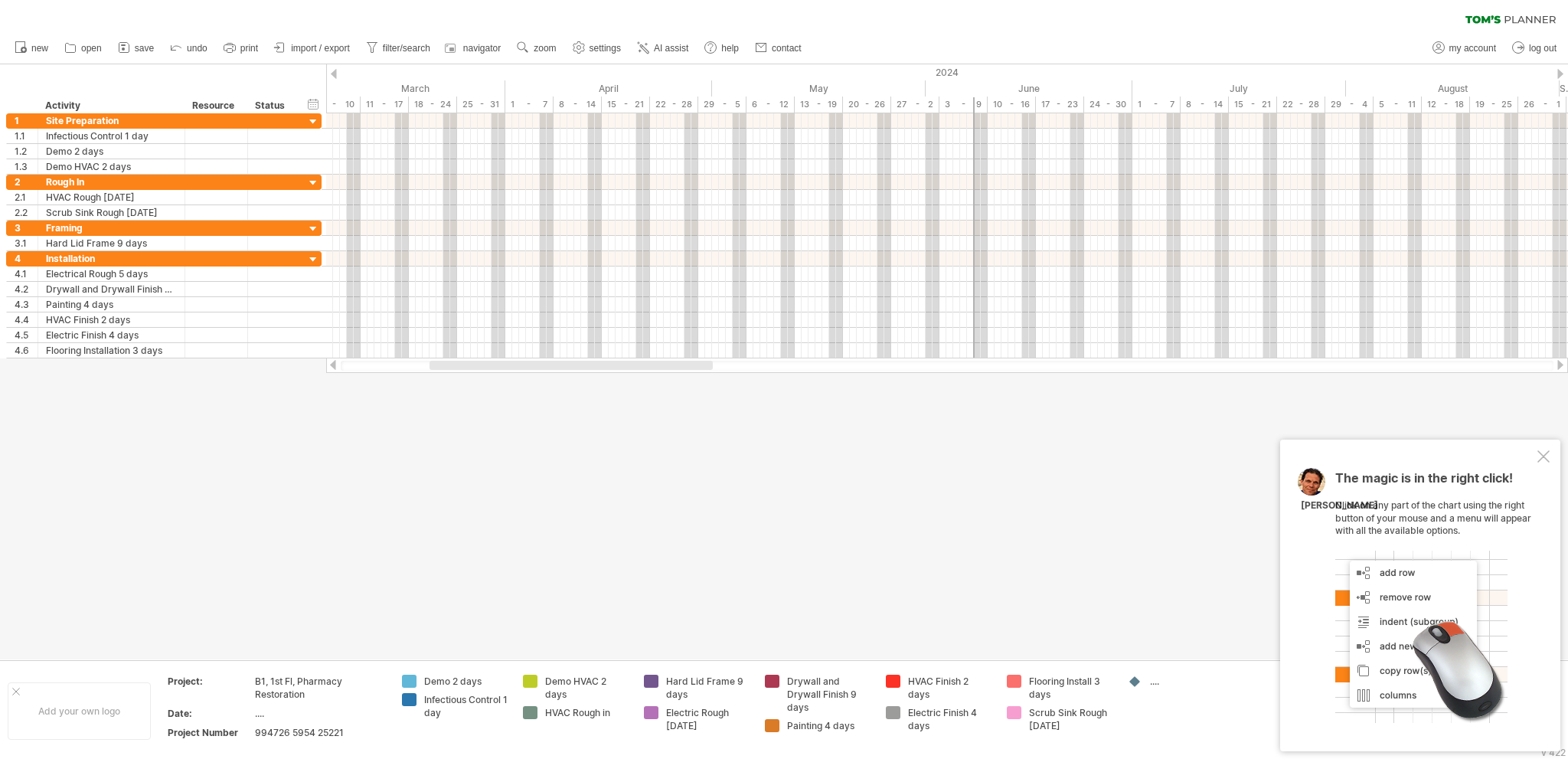
click at [1559, 76] on div at bounding box center [1560, 74] width 6 height 10
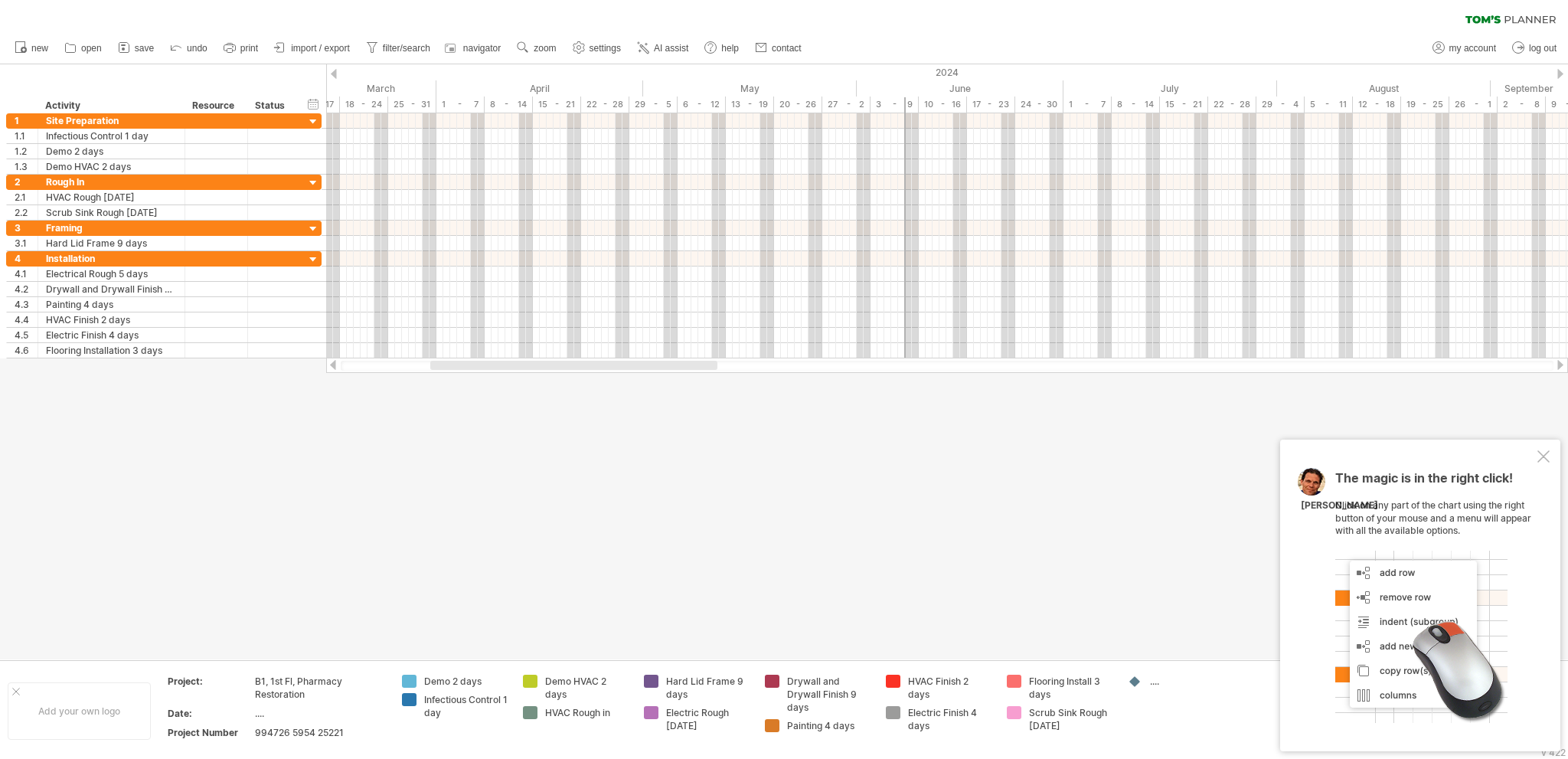
click at [1559, 76] on div at bounding box center [1560, 74] width 6 height 10
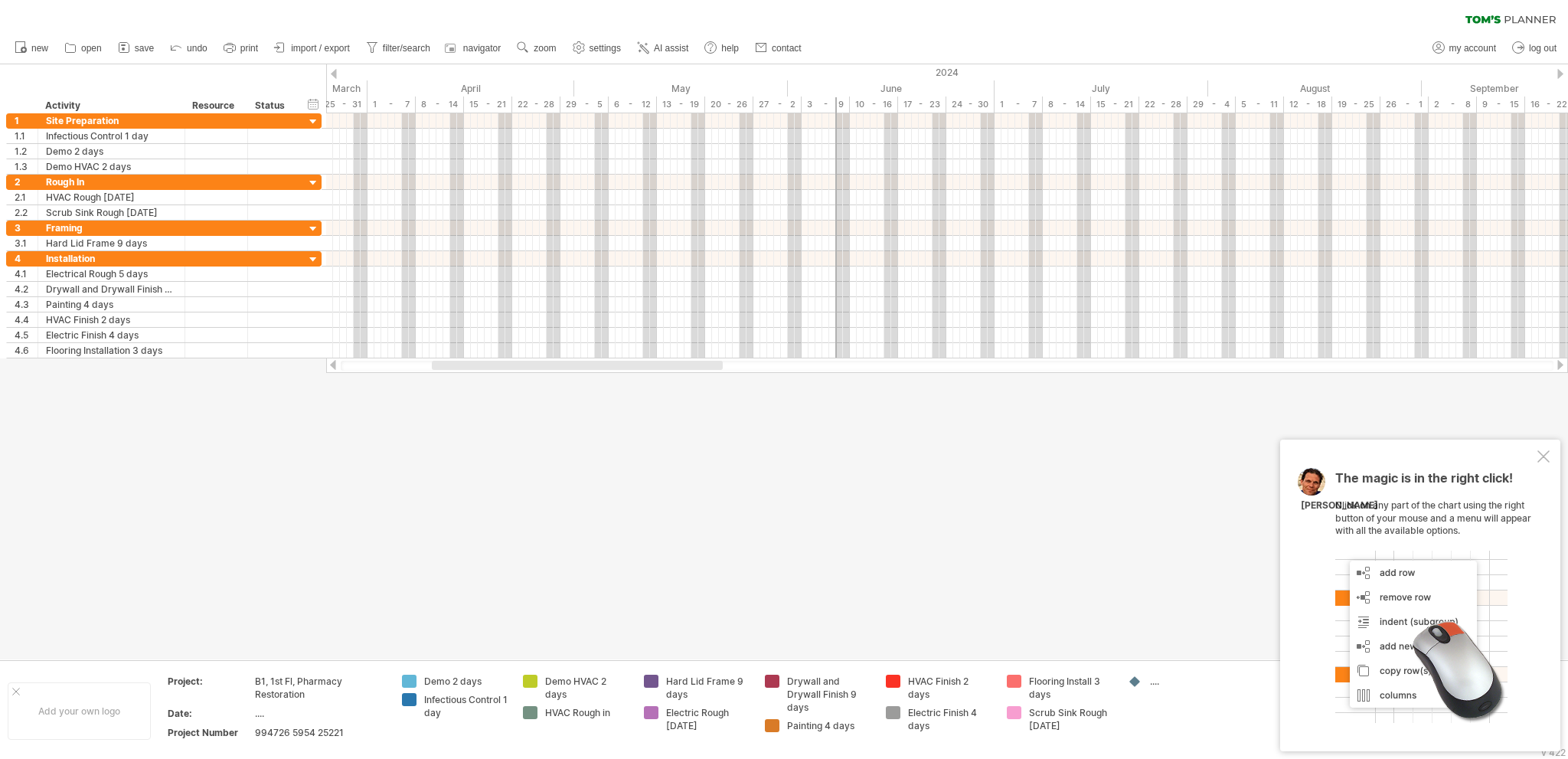
click at [1559, 76] on div at bounding box center [1560, 74] width 6 height 10
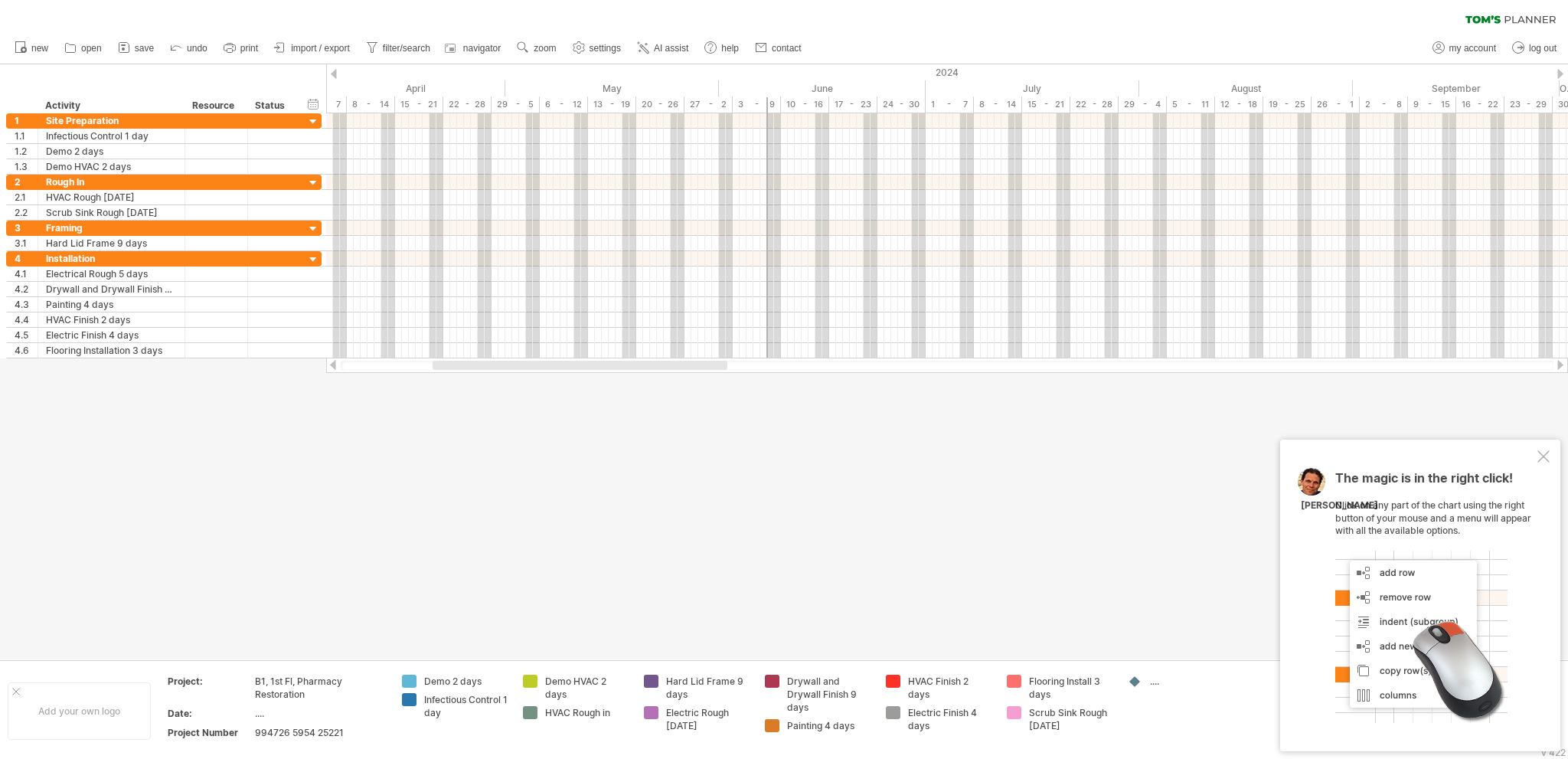
click at [1559, 76] on div at bounding box center [1560, 74] width 6 height 10
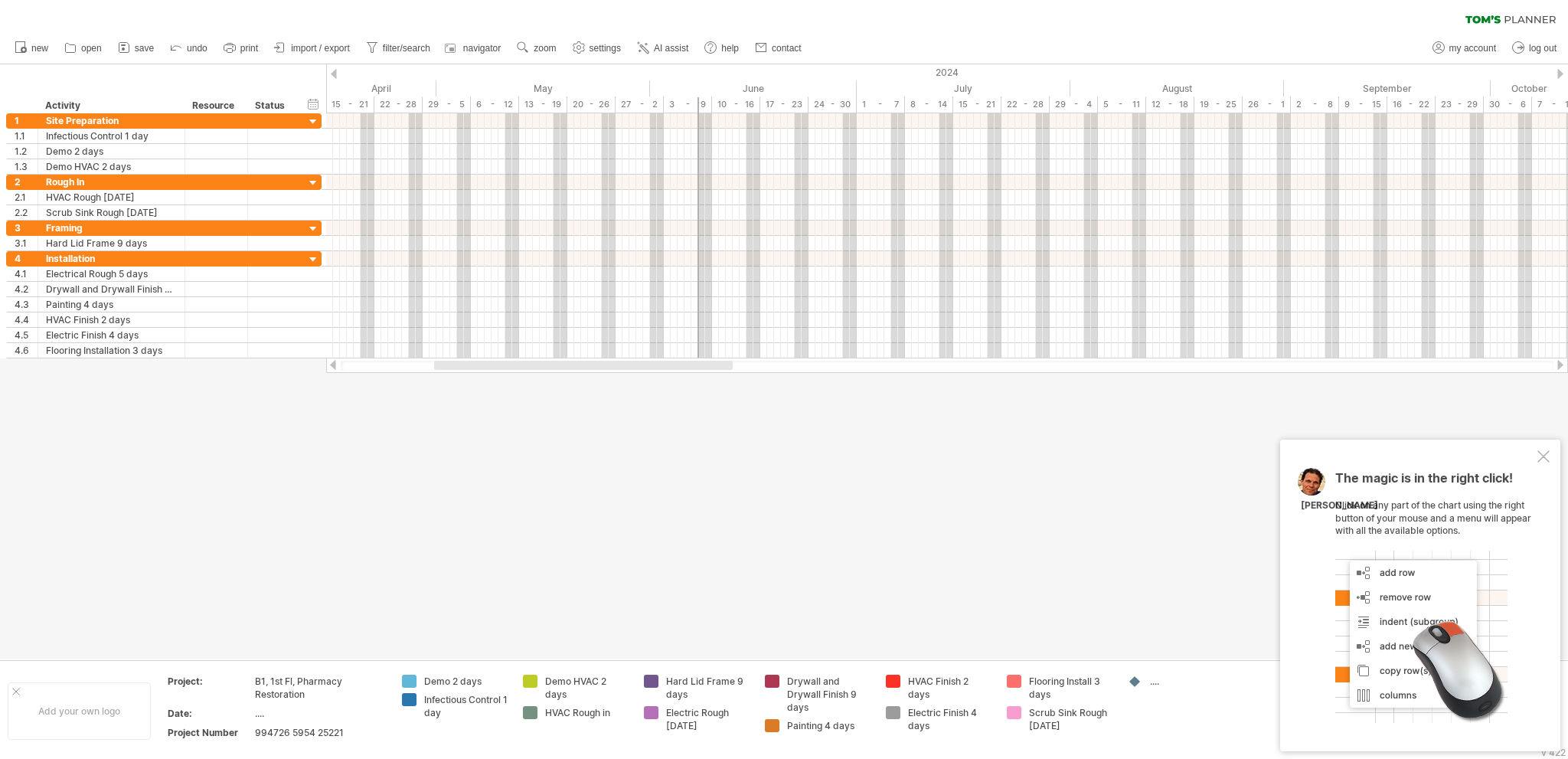
click at [1559, 76] on div at bounding box center [1560, 74] width 6 height 10
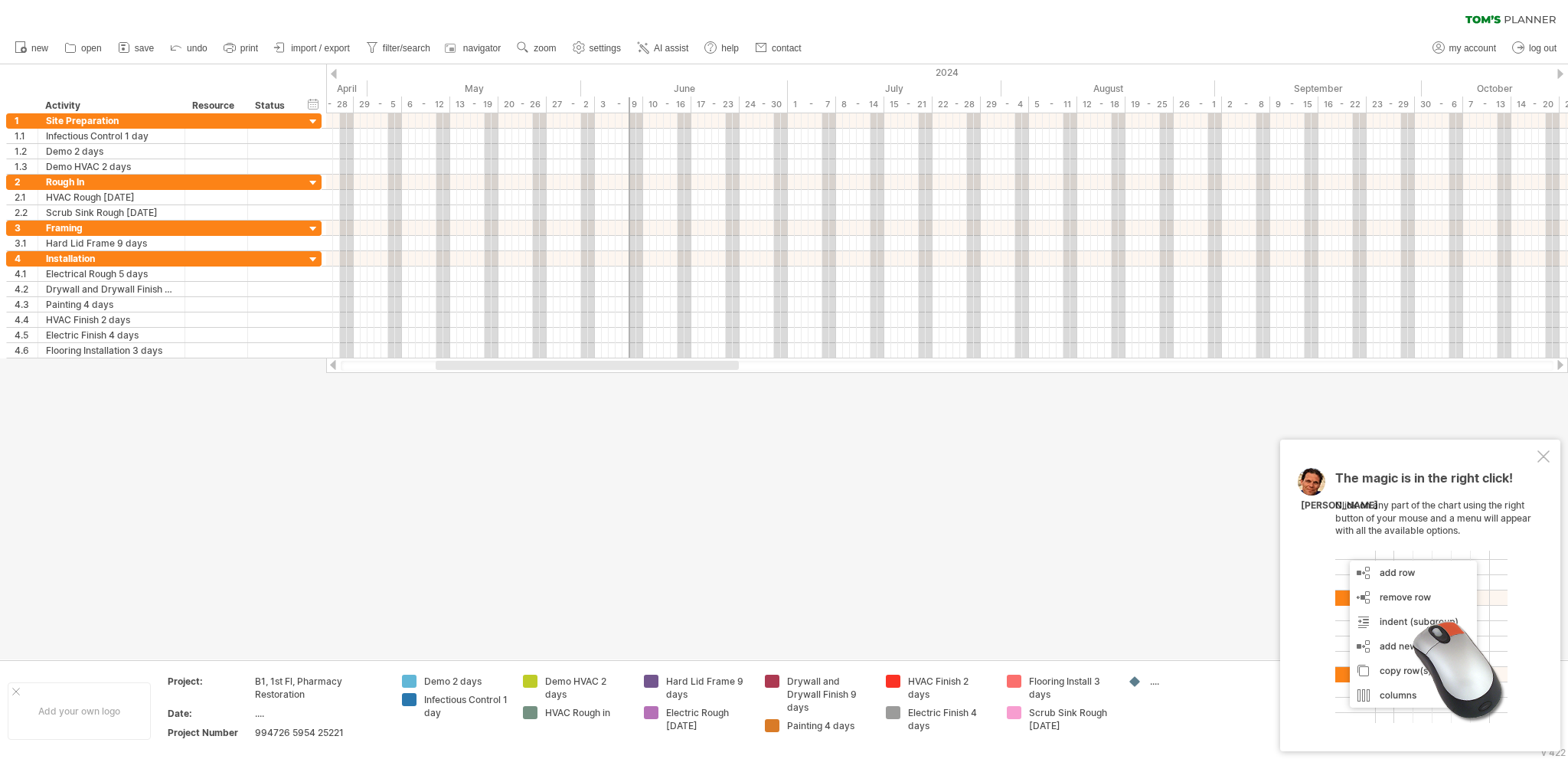
click at [1559, 76] on div at bounding box center [1560, 74] width 6 height 10
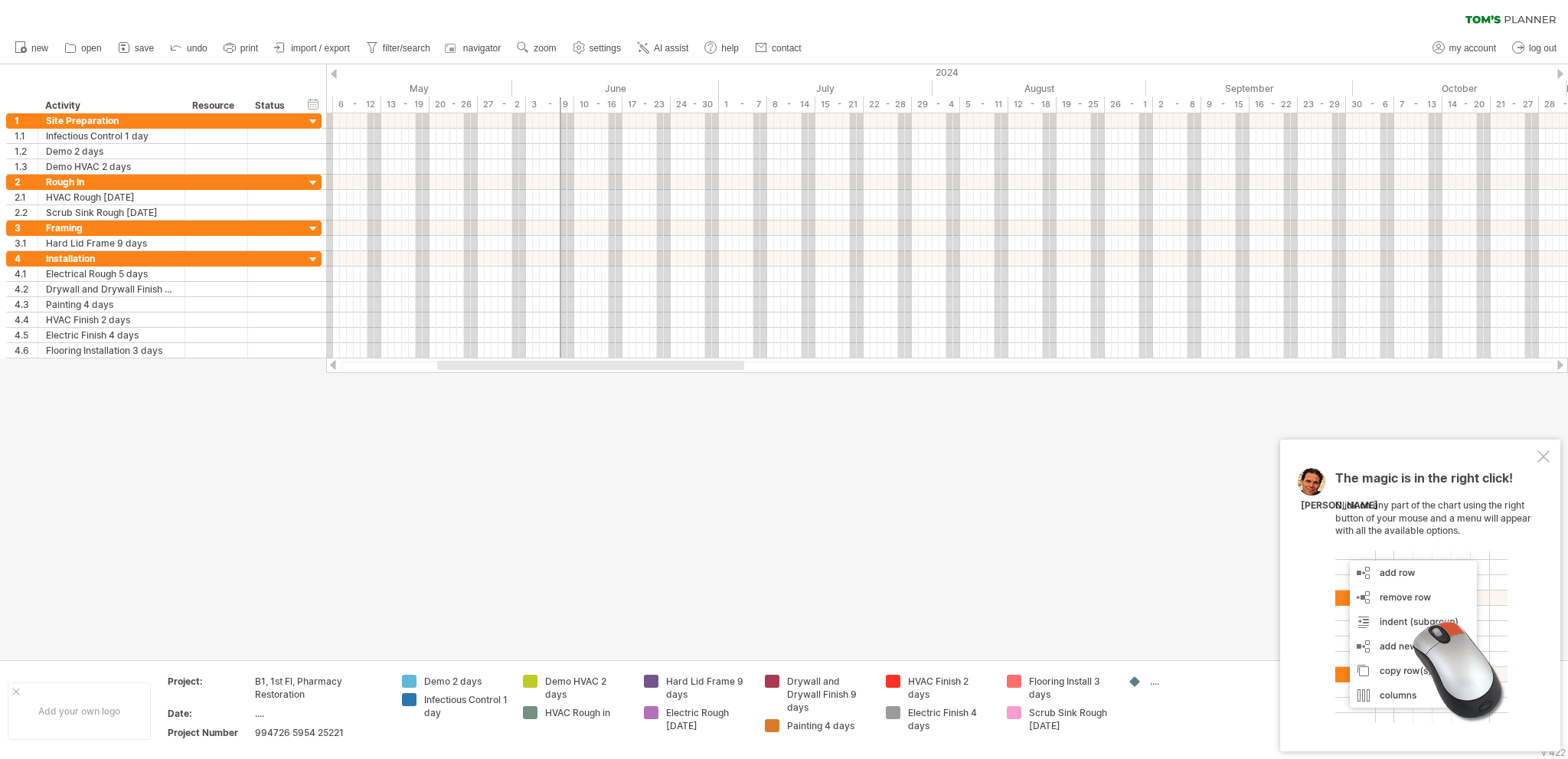
click at [1559, 76] on div at bounding box center [1560, 74] width 6 height 10
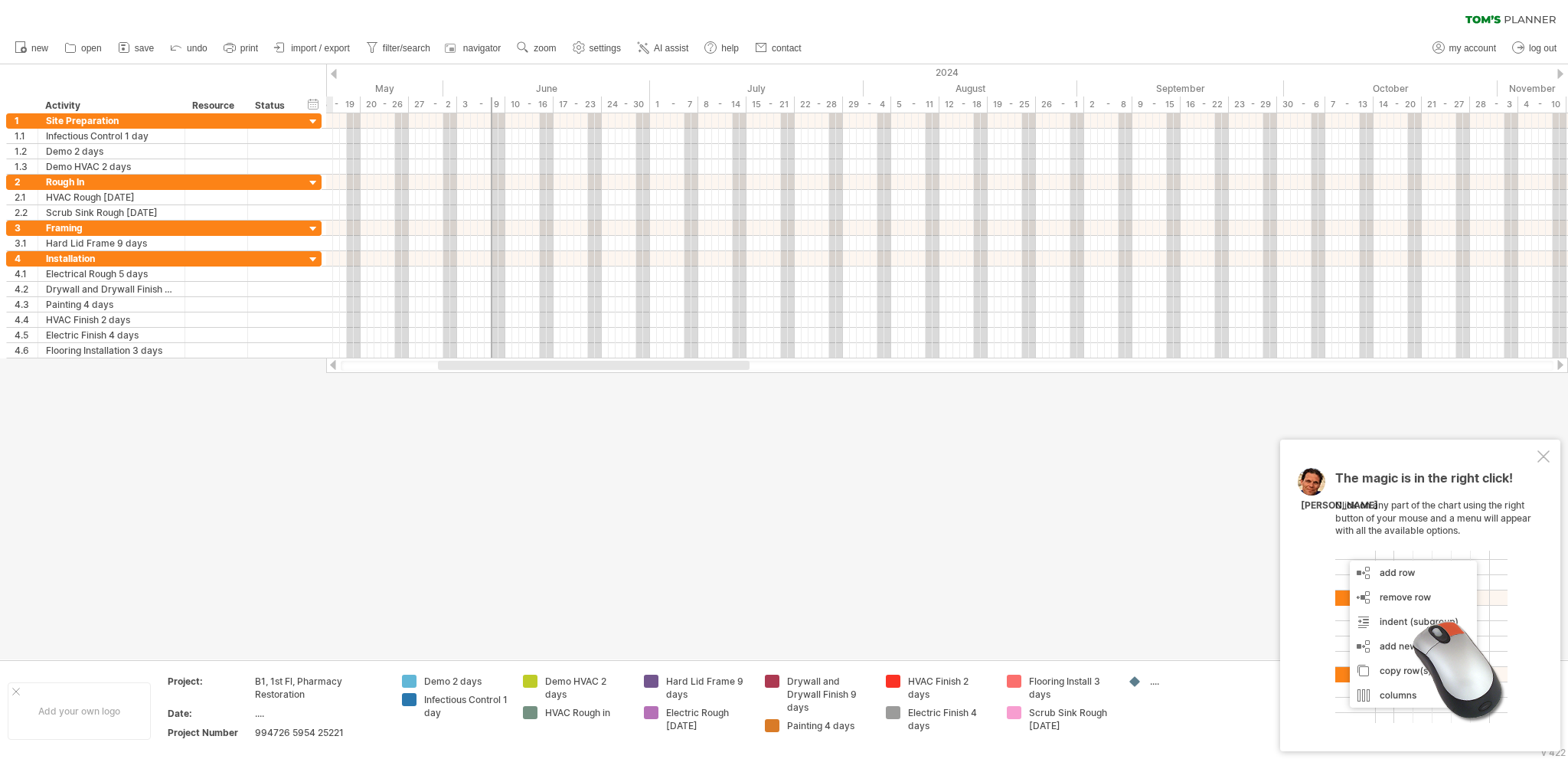
click at [1559, 76] on div at bounding box center [1560, 74] width 6 height 10
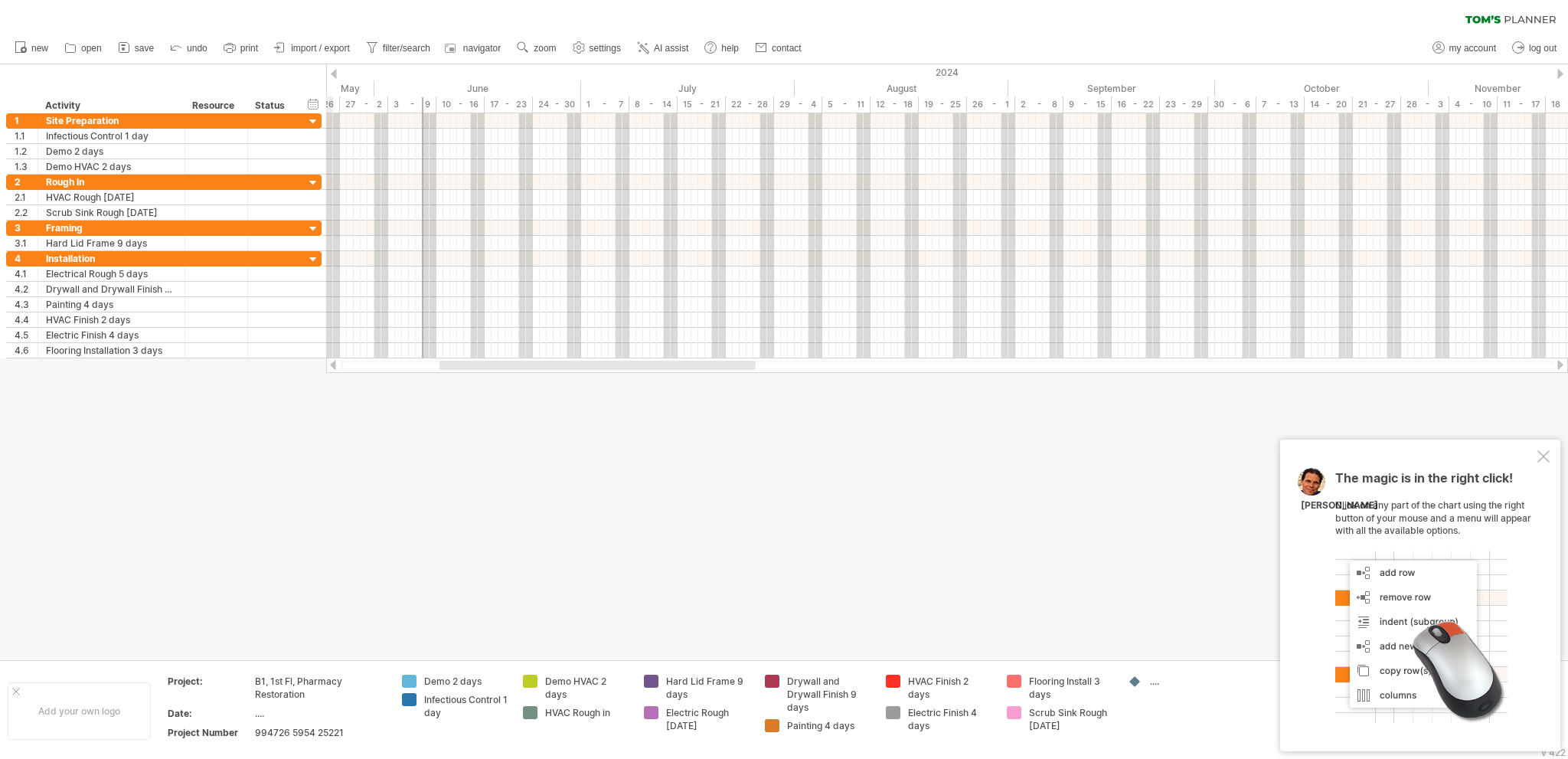
click at [1559, 76] on div at bounding box center [1560, 74] width 6 height 10
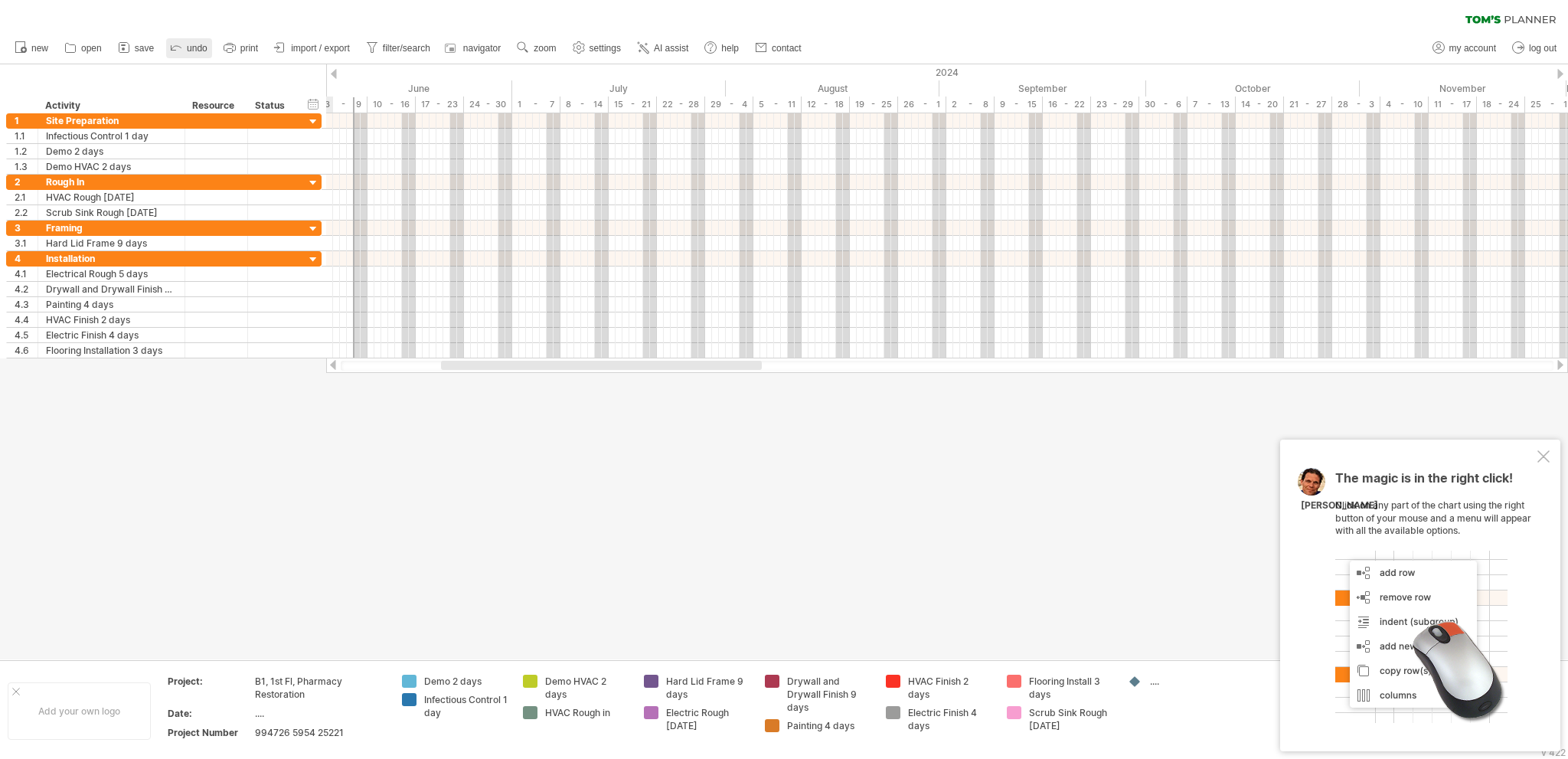
click at [200, 46] on span "undo" at bounding box center [197, 48] width 21 height 11
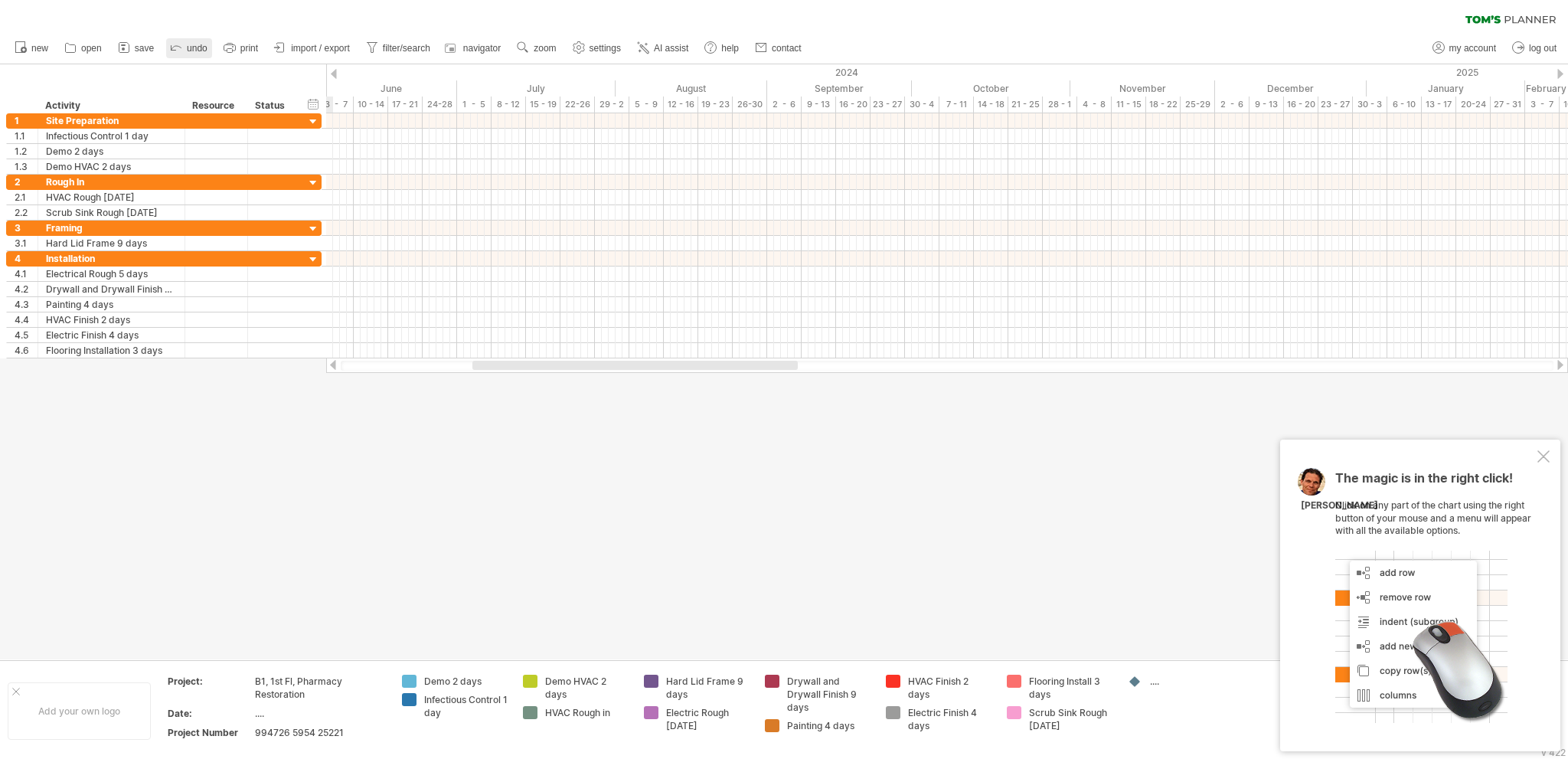
click at [200, 46] on span "undo" at bounding box center [197, 48] width 21 height 11
click at [600, 50] on span "settings" at bounding box center [605, 48] width 32 height 11
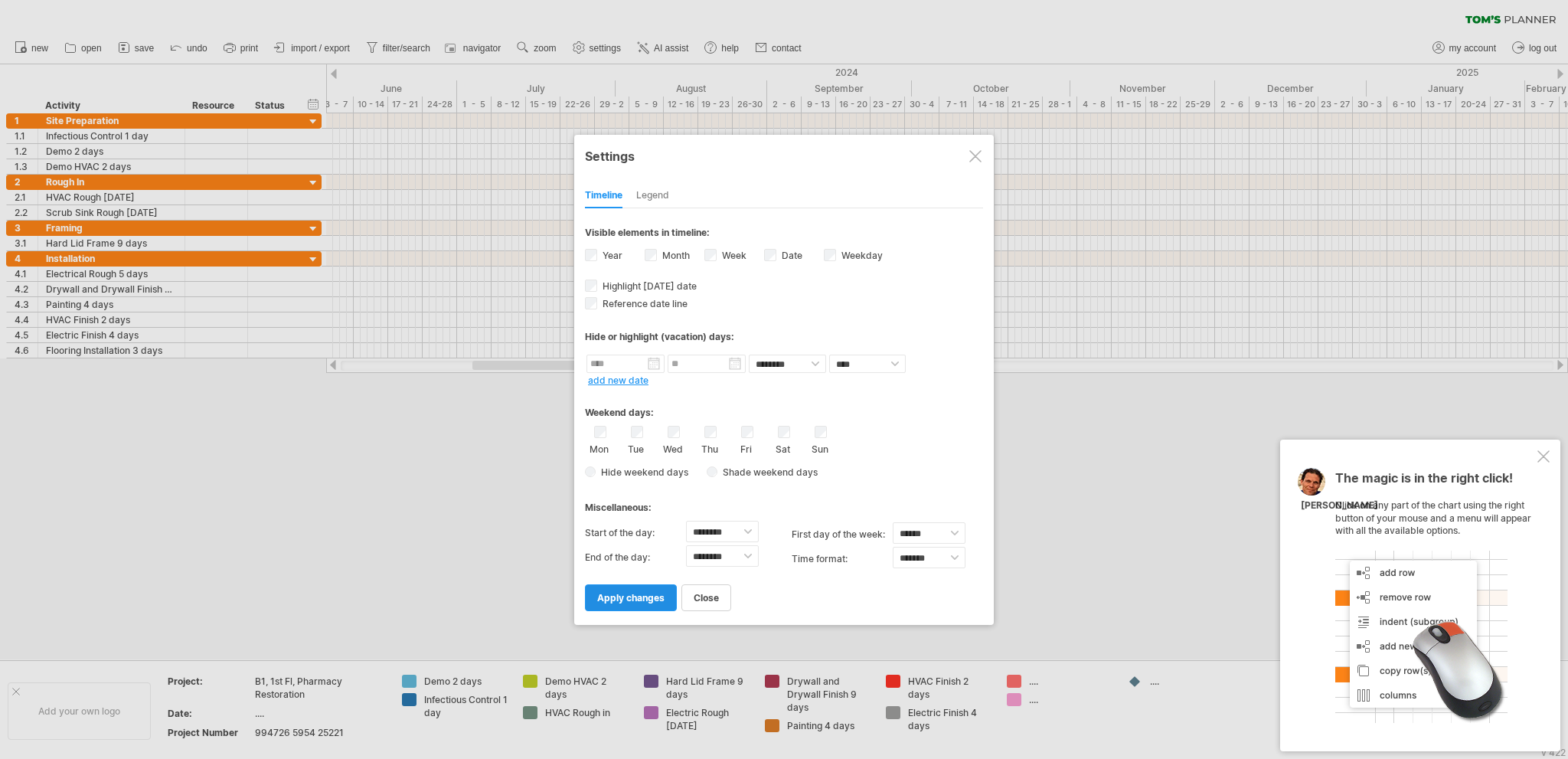
click at [653, 592] on span "apply changes" at bounding box center [631, 597] width 68 height 11
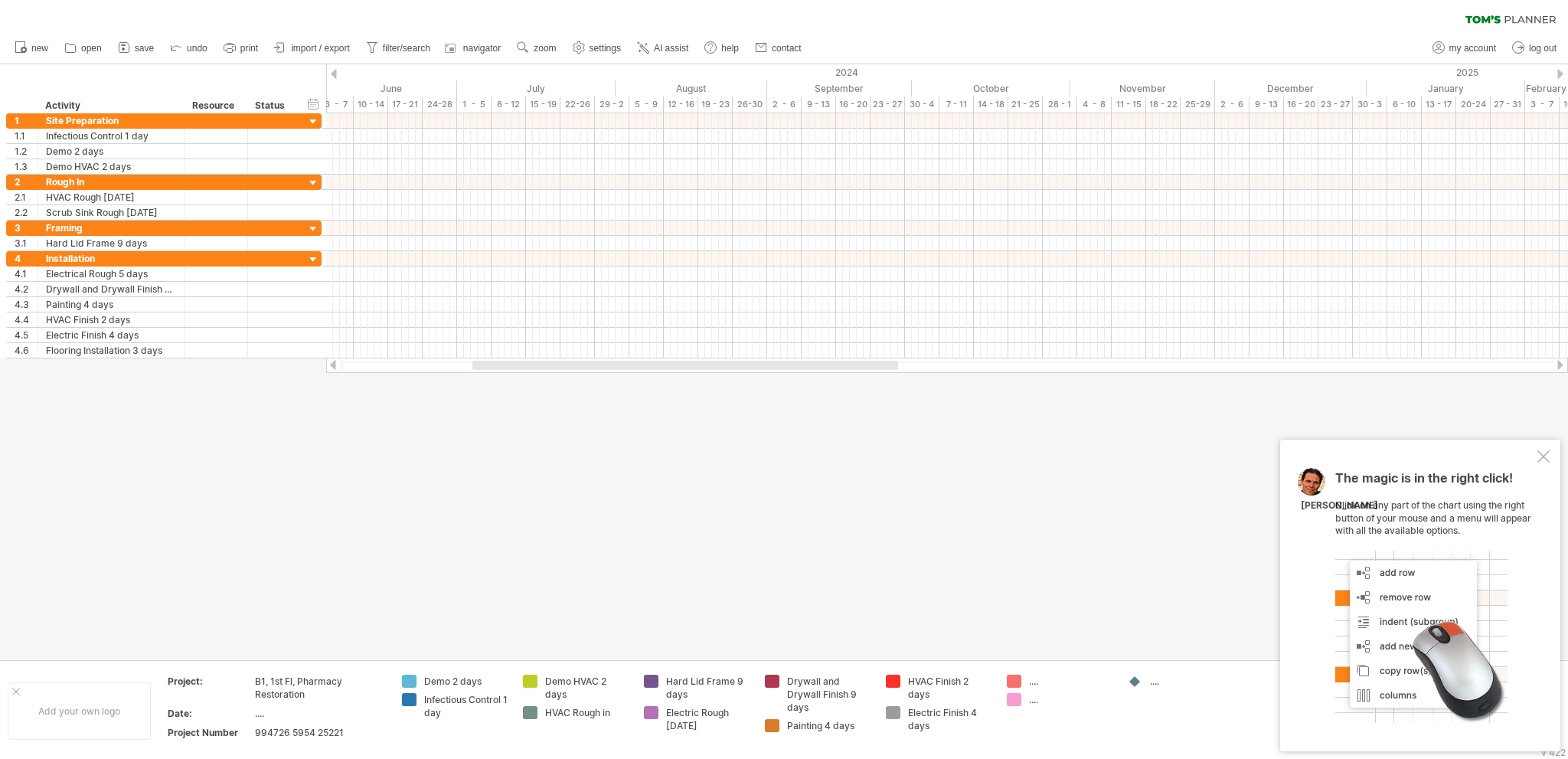
click at [1037, 703] on div "...." at bounding box center [1071, 699] width 84 height 13
click at [1037, 703] on input "text" at bounding box center [1067, 699] width 76 height 13
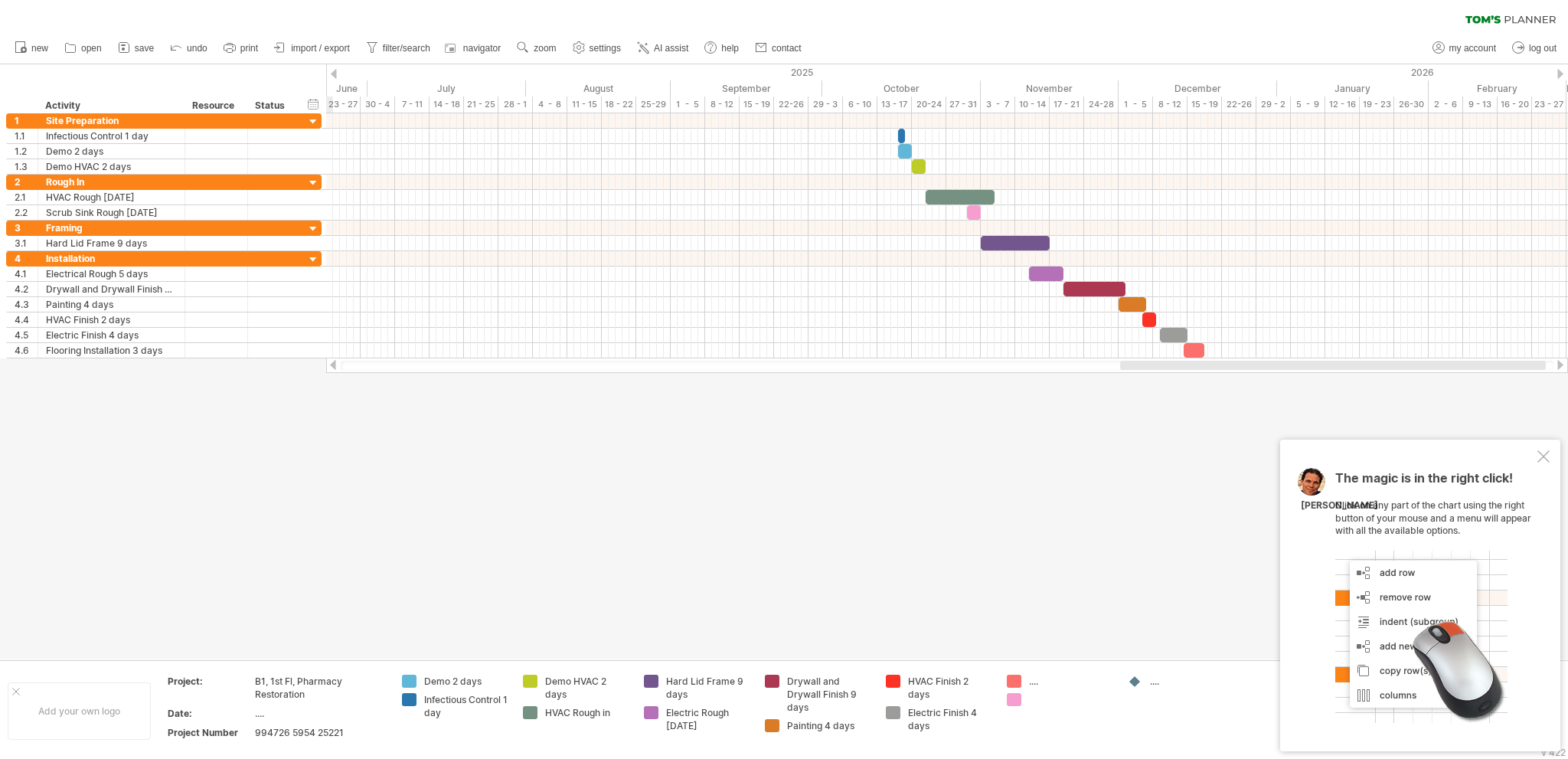
drag, startPoint x: 546, startPoint y: 365, endPoint x: 1194, endPoint y: 376, distance: 648.1
click at [1194, 376] on div "Trying to reach [DOMAIN_NAME] Connected again... 0% clear filter new 1" at bounding box center [784, 380] width 1568 height 759
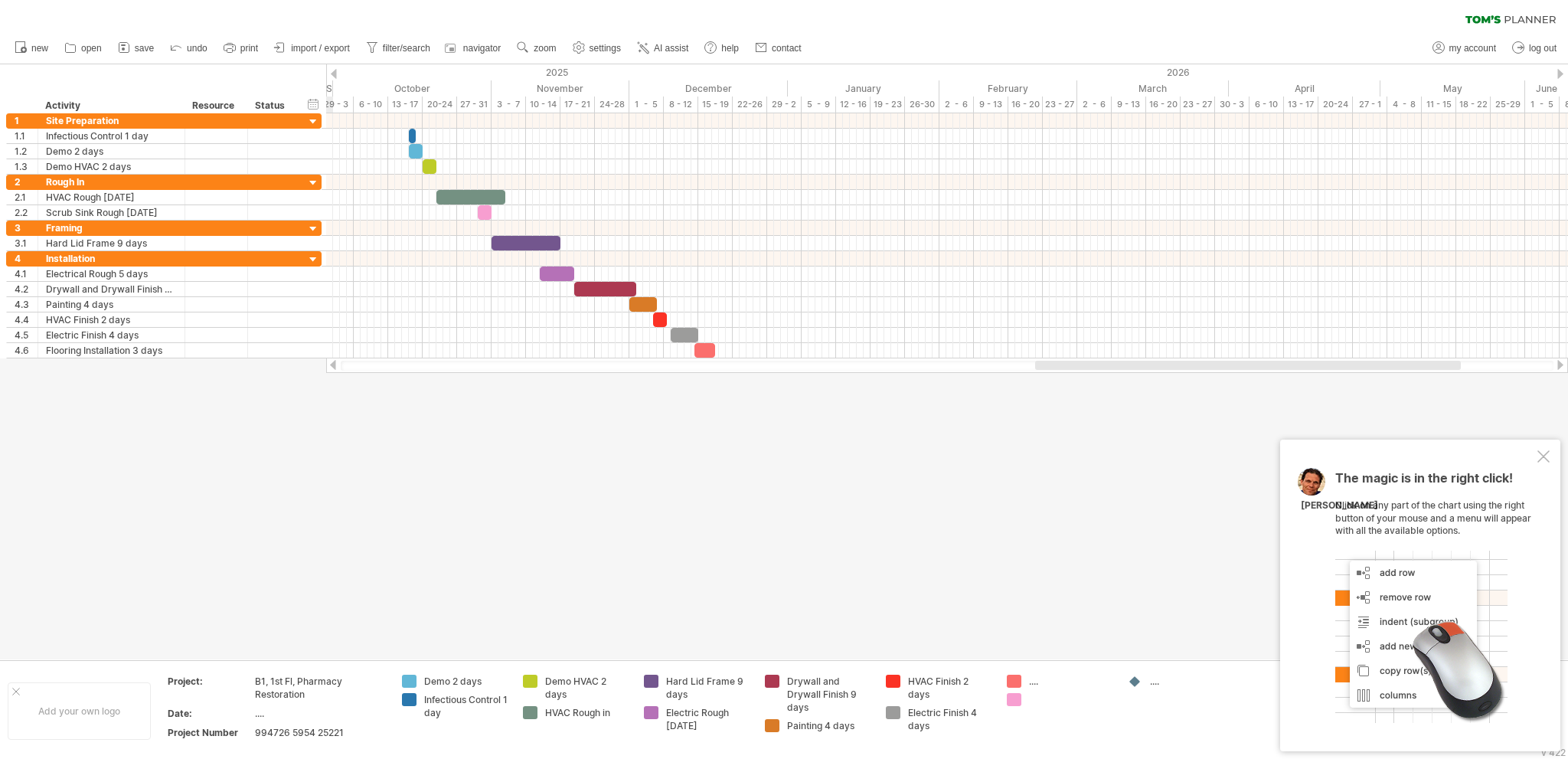
drag, startPoint x: 822, startPoint y: 364, endPoint x: 1046, endPoint y: 360, distance: 224.0
click at [1046, 360] on div at bounding box center [947, 365] width 1242 height 15
click at [239, 50] on link "print" at bounding box center [241, 48] width 43 height 20
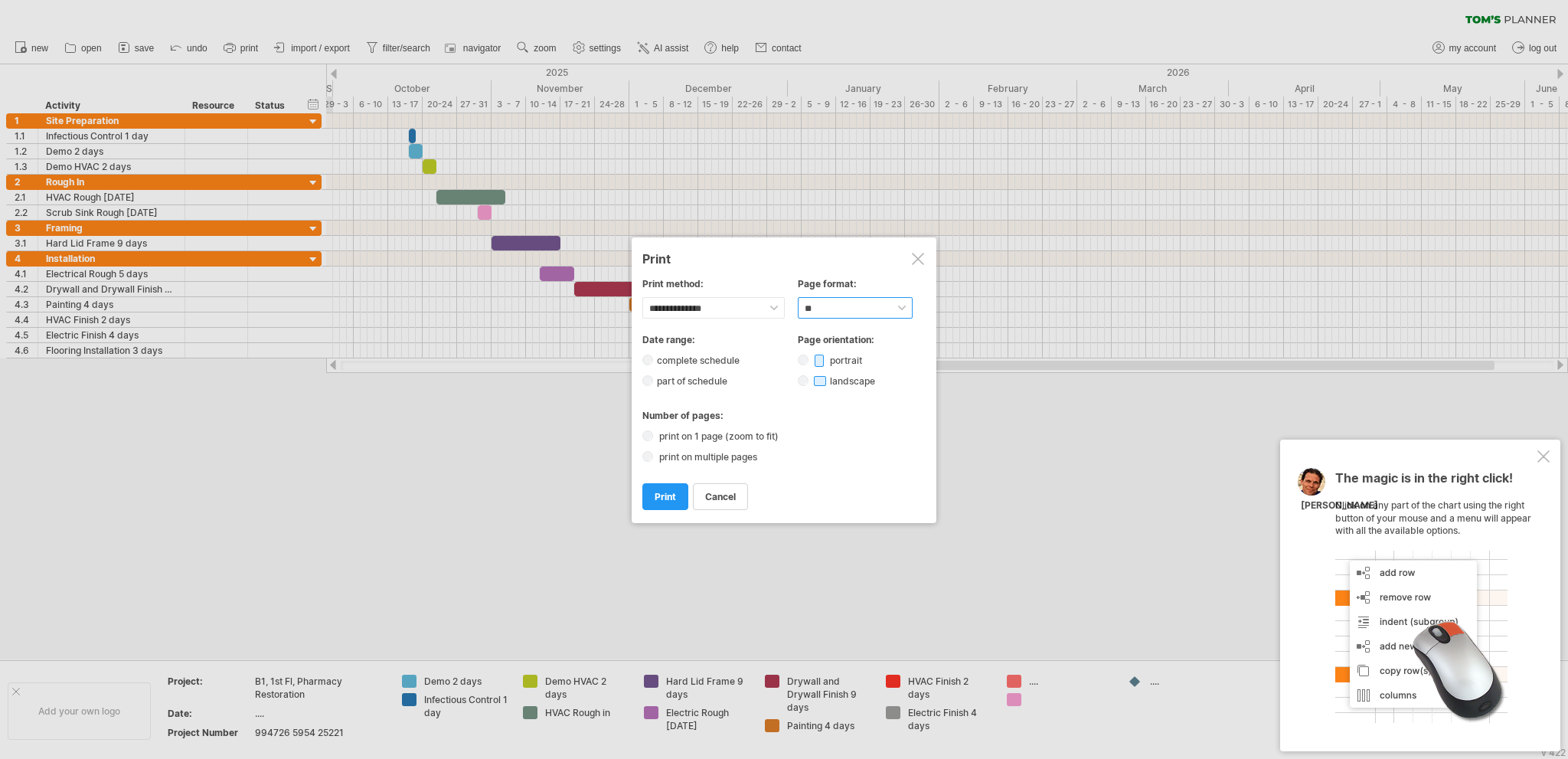
click at [904, 304] on select "****** ** ***** ** ****** ** ** **" at bounding box center [855, 308] width 115 height 21
select select "******"
click at [798, 297] on select "****** ** ***** ** ****** ** ** **" at bounding box center [855, 308] width 115 height 21
click at [659, 495] on span "print" at bounding box center [665, 496] width 21 height 11
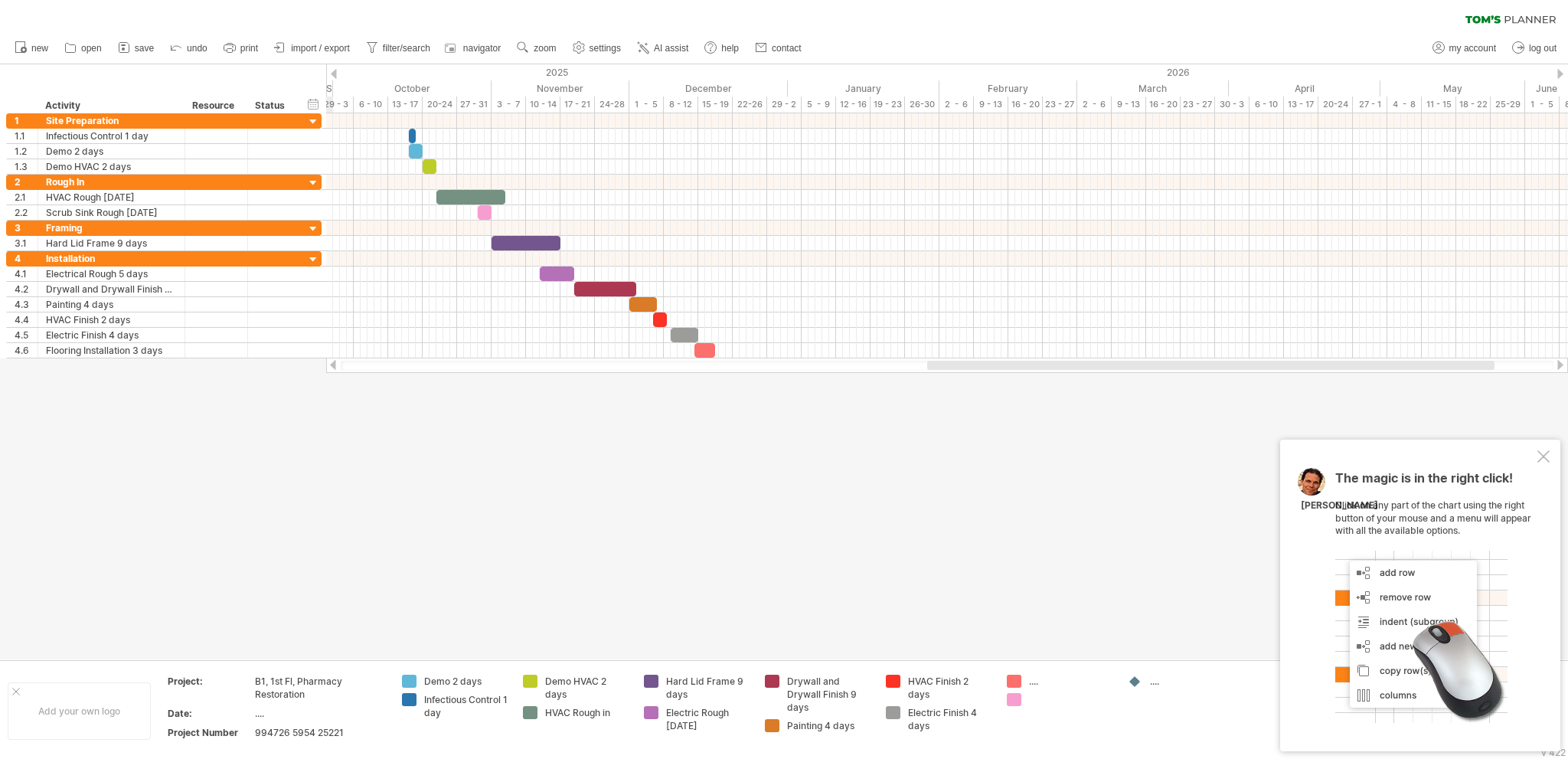
click at [1035, 681] on div "...." at bounding box center [1071, 680] width 84 height 13
type input "**********"
click at [1035, 697] on td "Flooring Install 4 days" at bounding box center [1060, 710] width 121 height 72
click at [1035, 713] on div at bounding box center [1071, 712] width 84 height 13
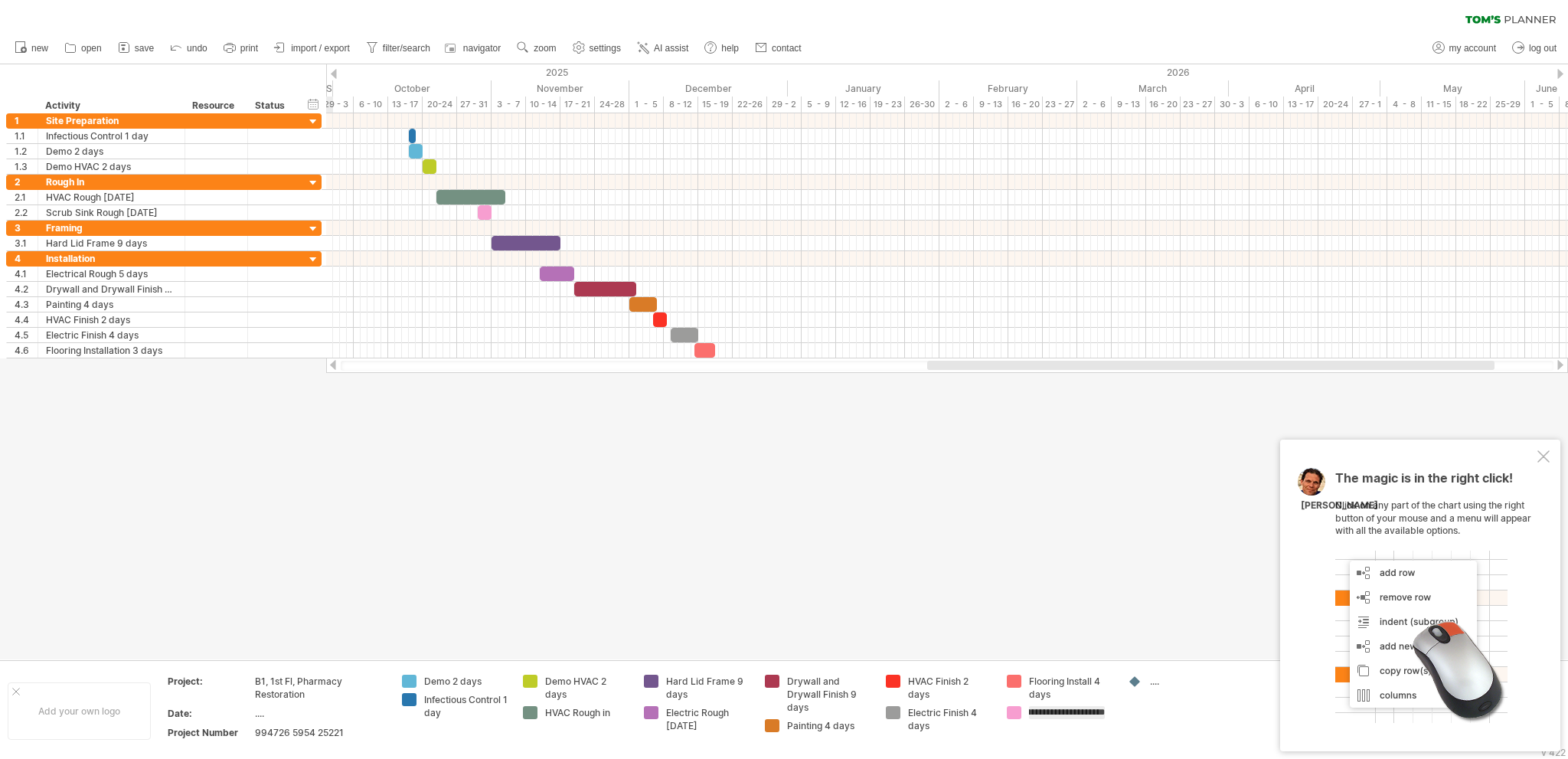
type input "**********"
click at [577, 715] on div "HVAC Rough in" at bounding box center [587, 712] width 84 height 13
type input "**********"
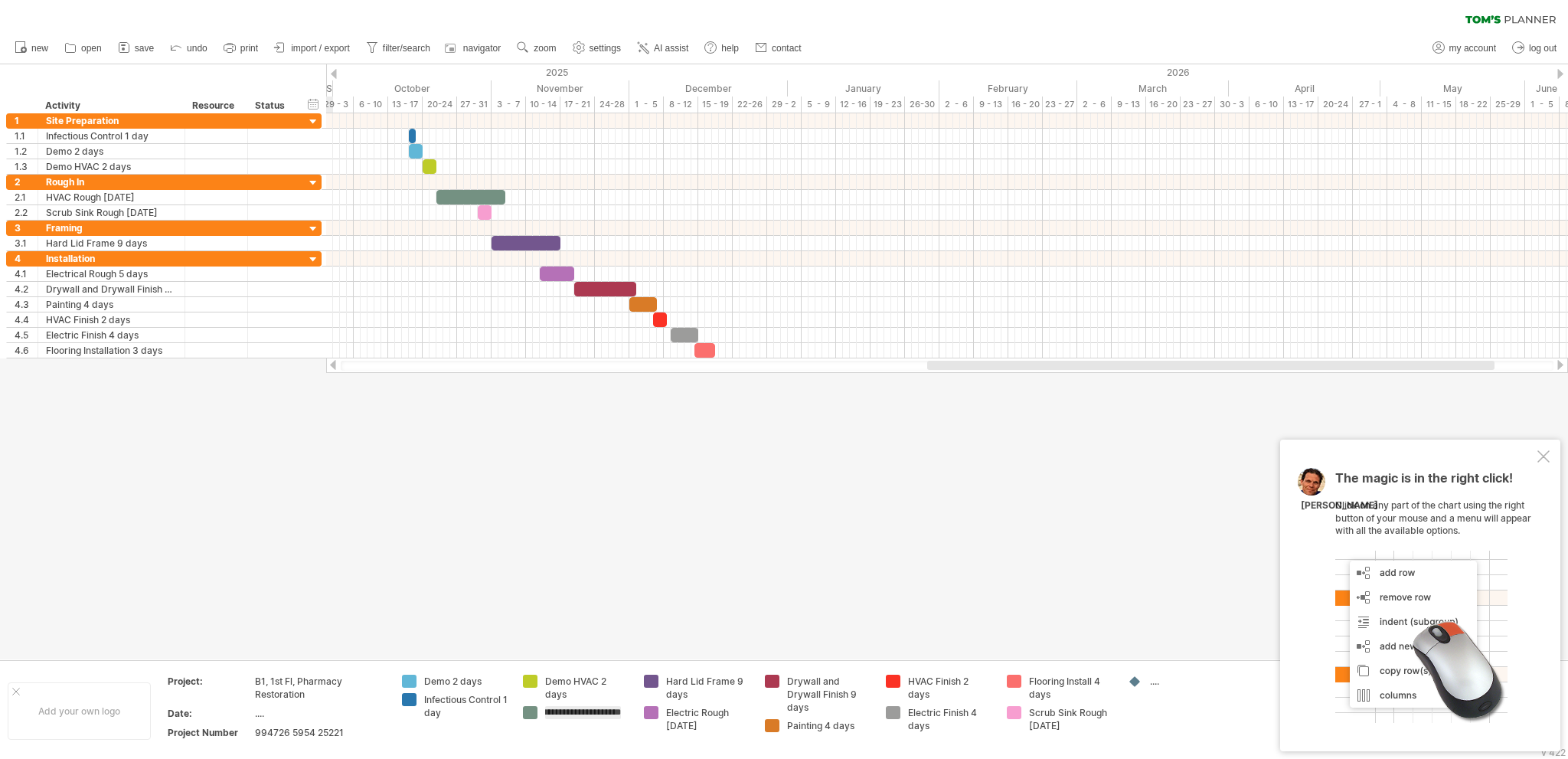
scroll to position [0, 26]
click at [713, 725] on div "Electric Rough [DATE]" at bounding box center [708, 719] width 84 height 26
click at [245, 49] on span "print" at bounding box center [249, 48] width 18 height 11
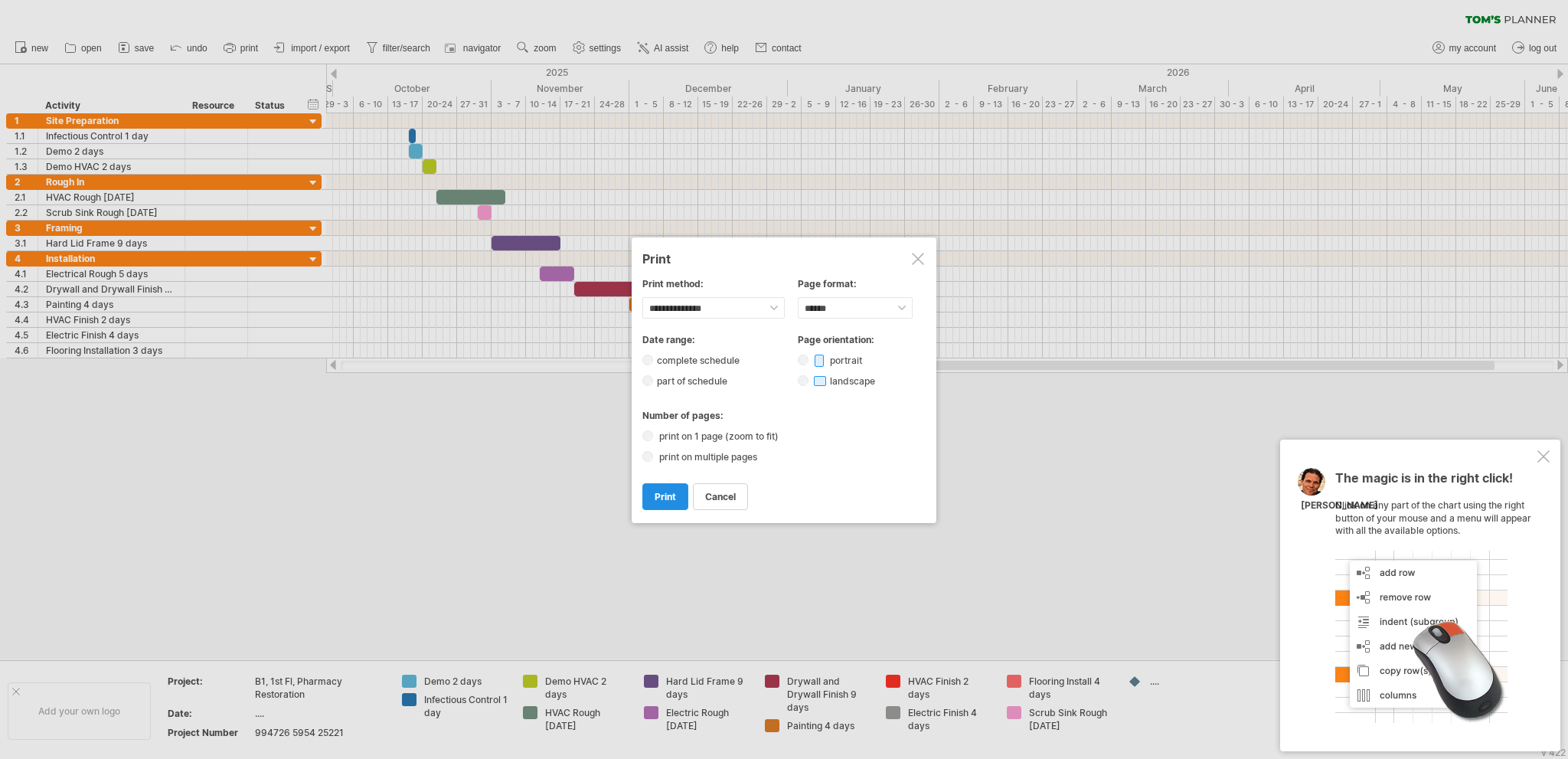
click at [659, 501] on span "print" at bounding box center [665, 496] width 21 height 11
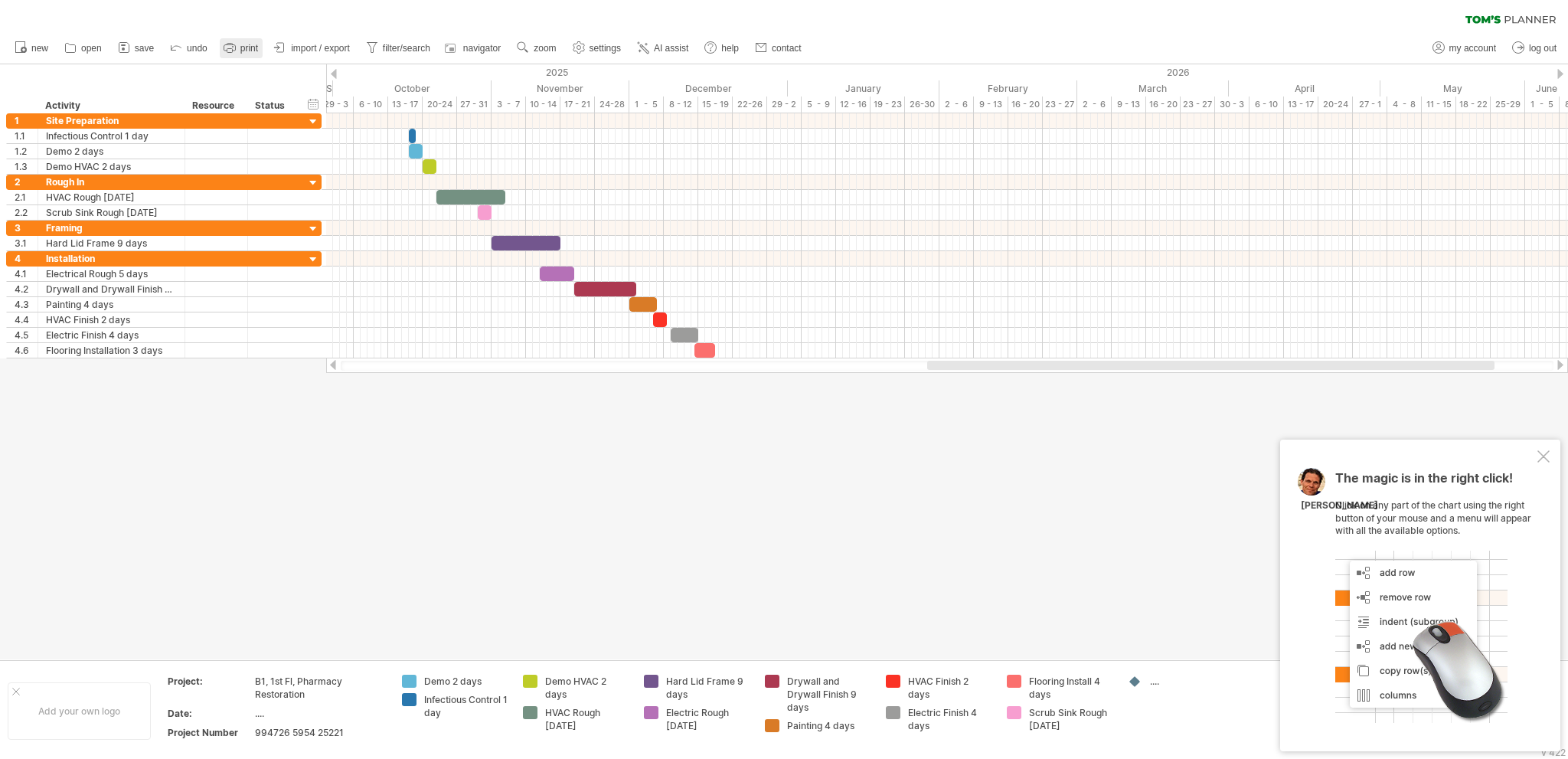
click at [232, 49] on icon at bounding box center [230, 48] width 15 height 15
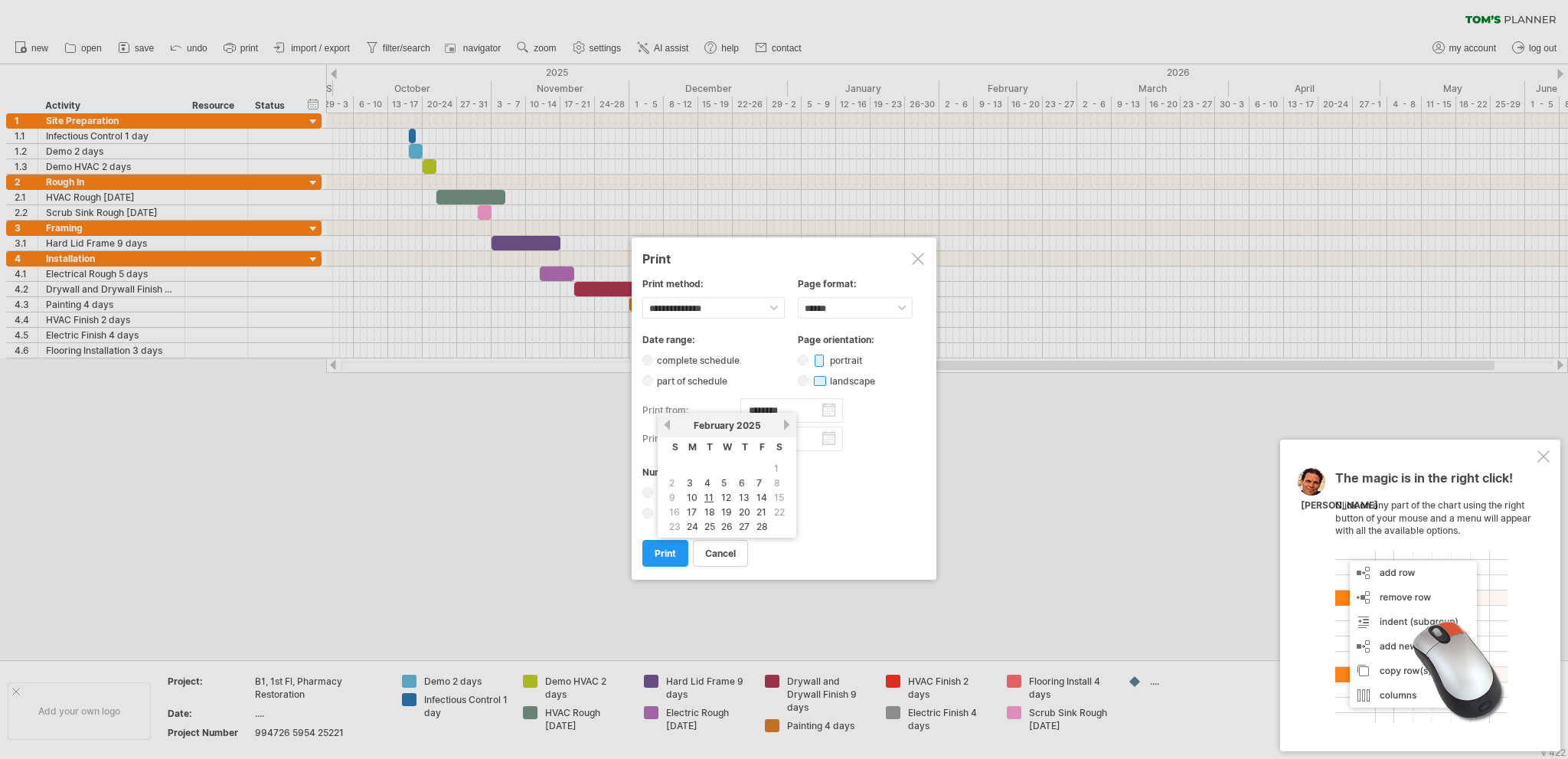
drag, startPoint x: 793, startPoint y: 411, endPoint x: 726, endPoint y: 404, distance: 67.4
click at [726, 404] on div "print from: ********" at bounding box center [742, 410] width 201 height 25
click at [782, 427] on link "next" at bounding box center [787, 424] width 11 height 11
click at [782, 427] on link "next" at bounding box center [787, 424] width 11 height 11
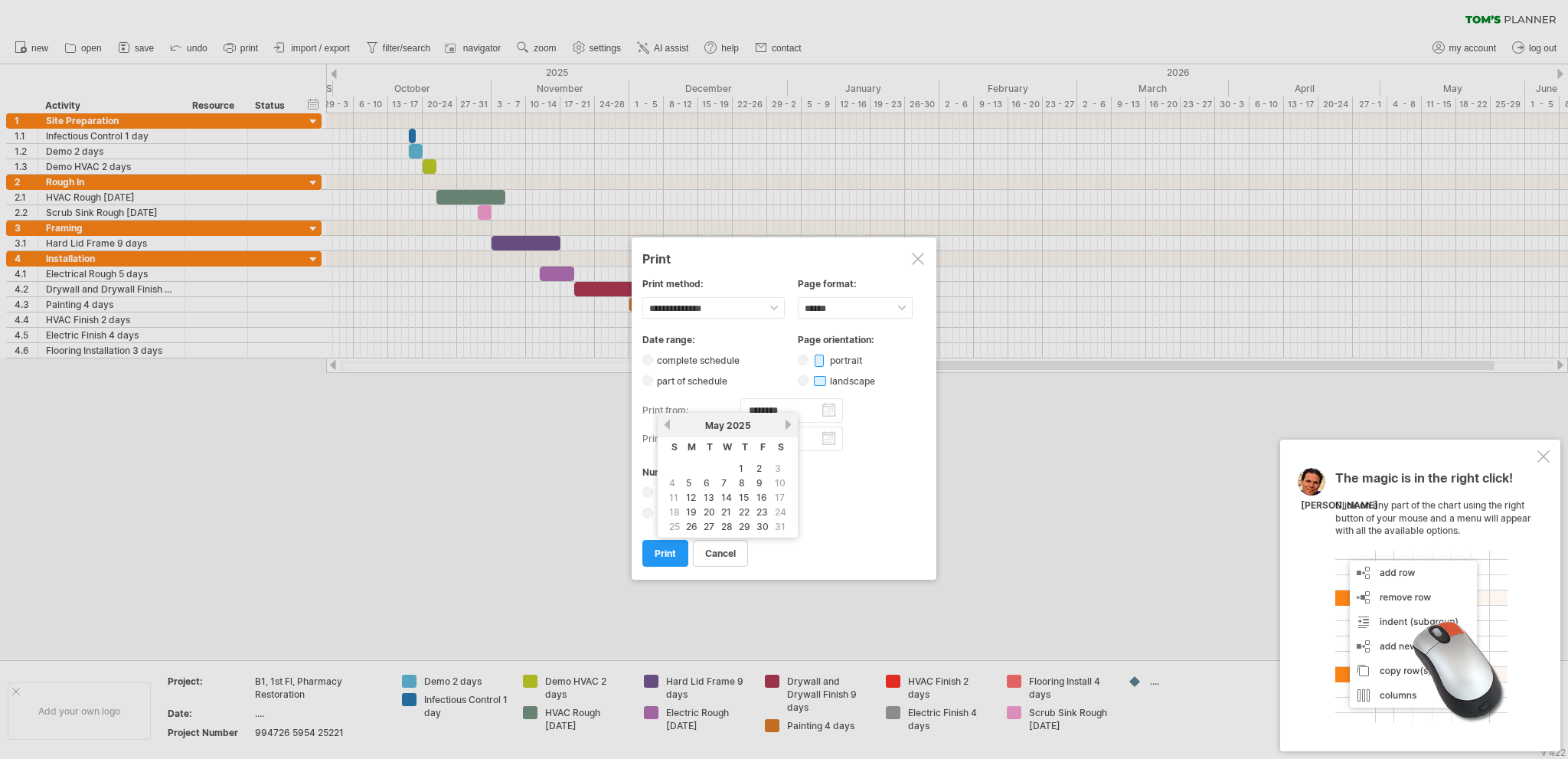
click at [782, 427] on link "next" at bounding box center [787, 424] width 11 height 11
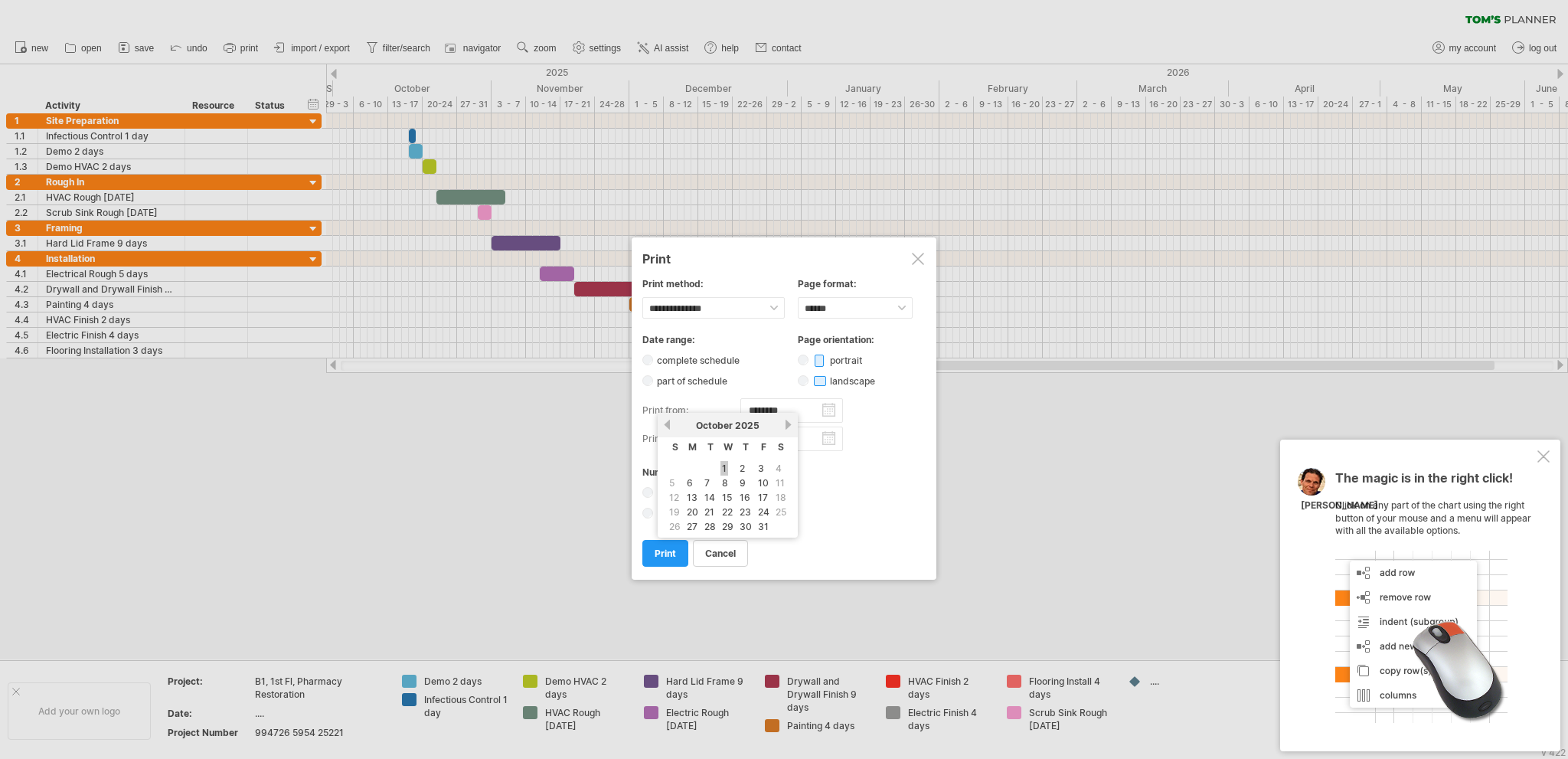
click at [722, 468] on link "1" at bounding box center [724, 468] width 8 height 15
type input "********"
click at [663, 555] on span "print" at bounding box center [665, 552] width 21 height 11
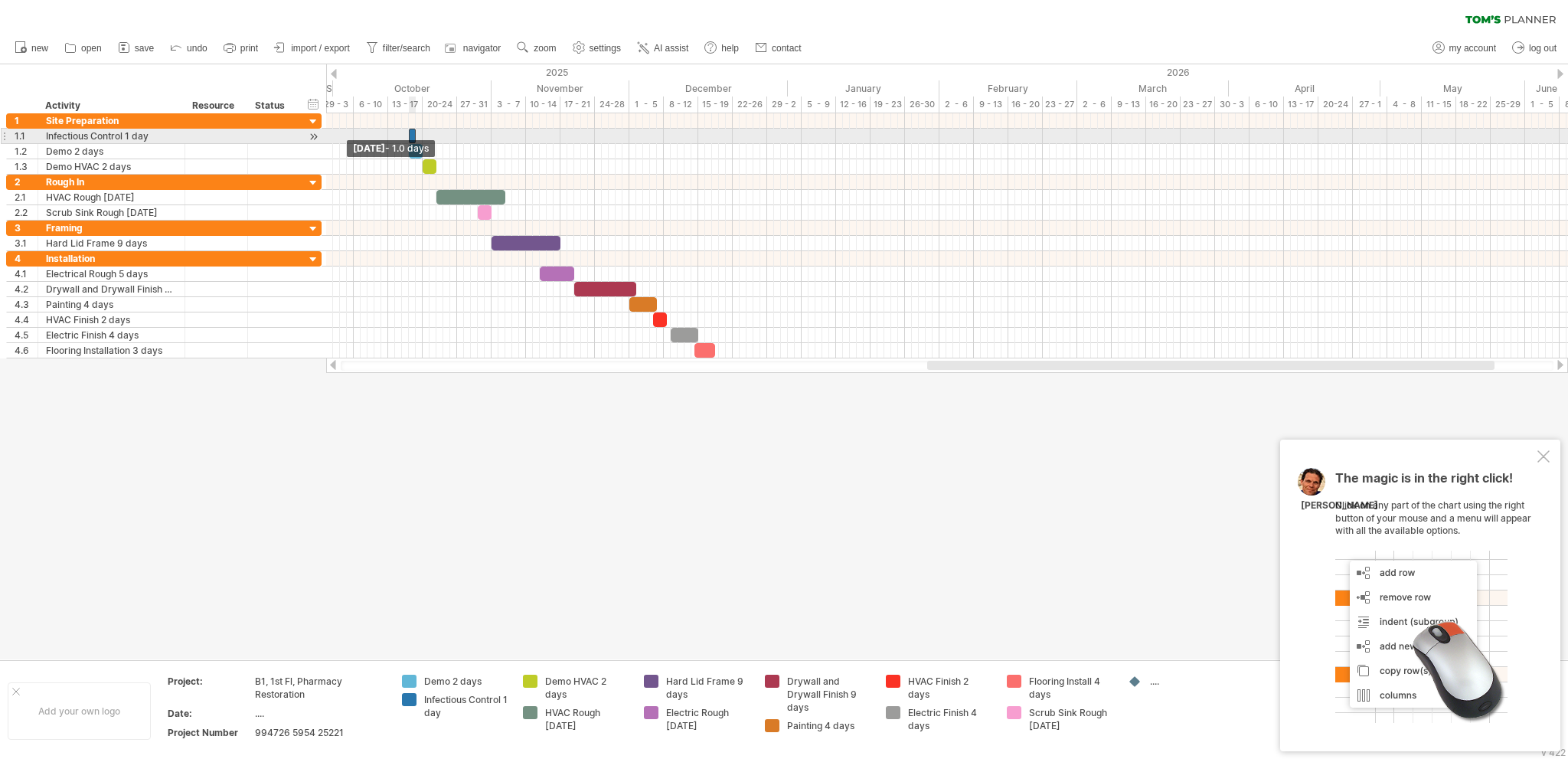
click at [410, 134] on span at bounding box center [409, 135] width 6 height 15
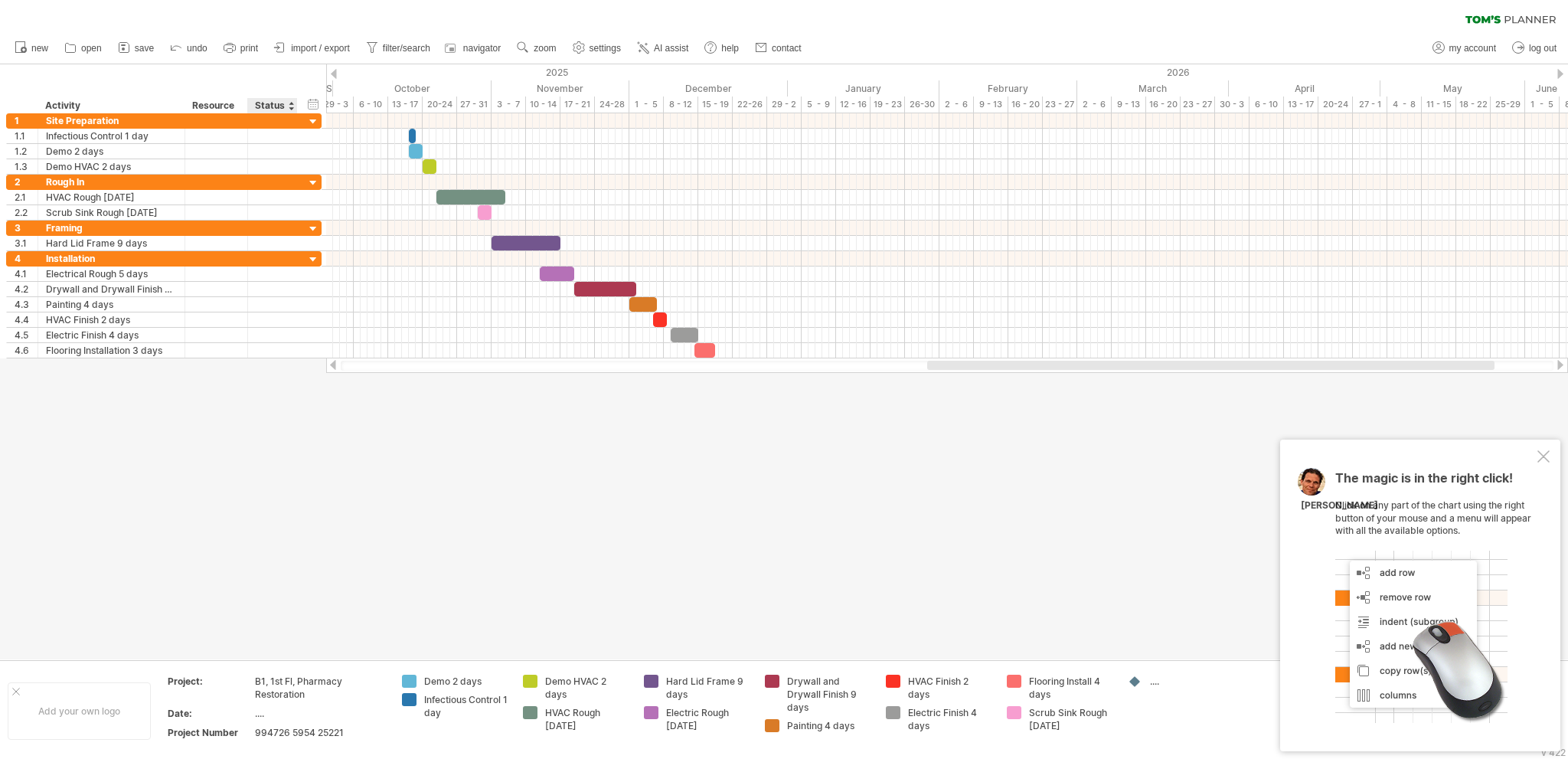
click at [257, 714] on div "...." at bounding box center [319, 713] width 128 height 13
type input "**********"
click at [1134, 684] on div "Trying to reach [DOMAIN_NAME] Connected again... 0% clear filter new 1" at bounding box center [784, 380] width 1568 height 759
click at [1153, 680] on div "...." at bounding box center [1192, 680] width 84 height 13
click at [1134, 683] on div "Trying to reach [DOMAIN_NAME] Connected again... 0% clear filter new 1" at bounding box center [784, 380] width 1568 height 759
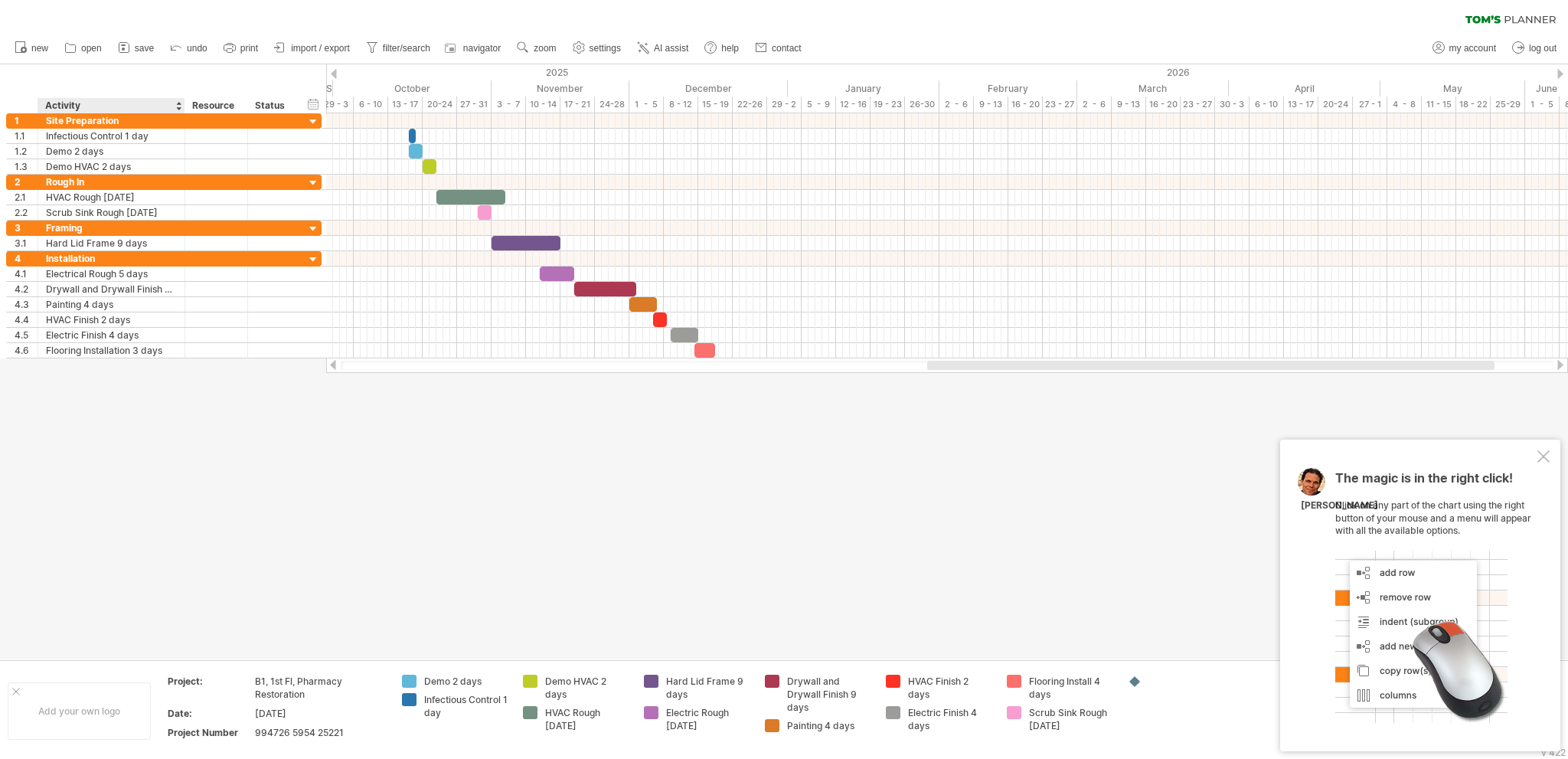
click at [98, 102] on div "Activity" at bounding box center [110, 106] width 131 height 15
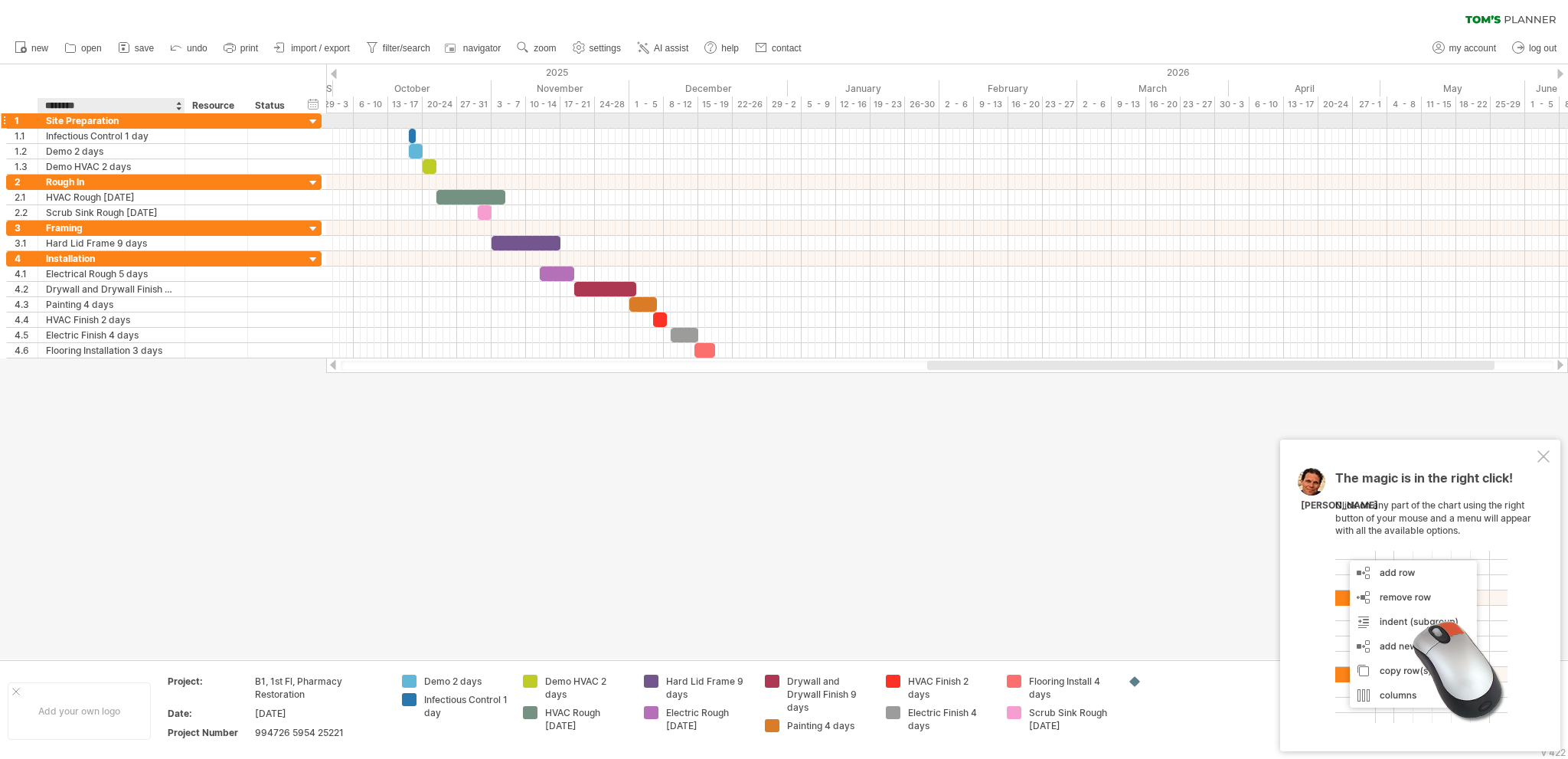
click at [128, 119] on div "Site Preparation" at bounding box center [111, 121] width 131 height 15
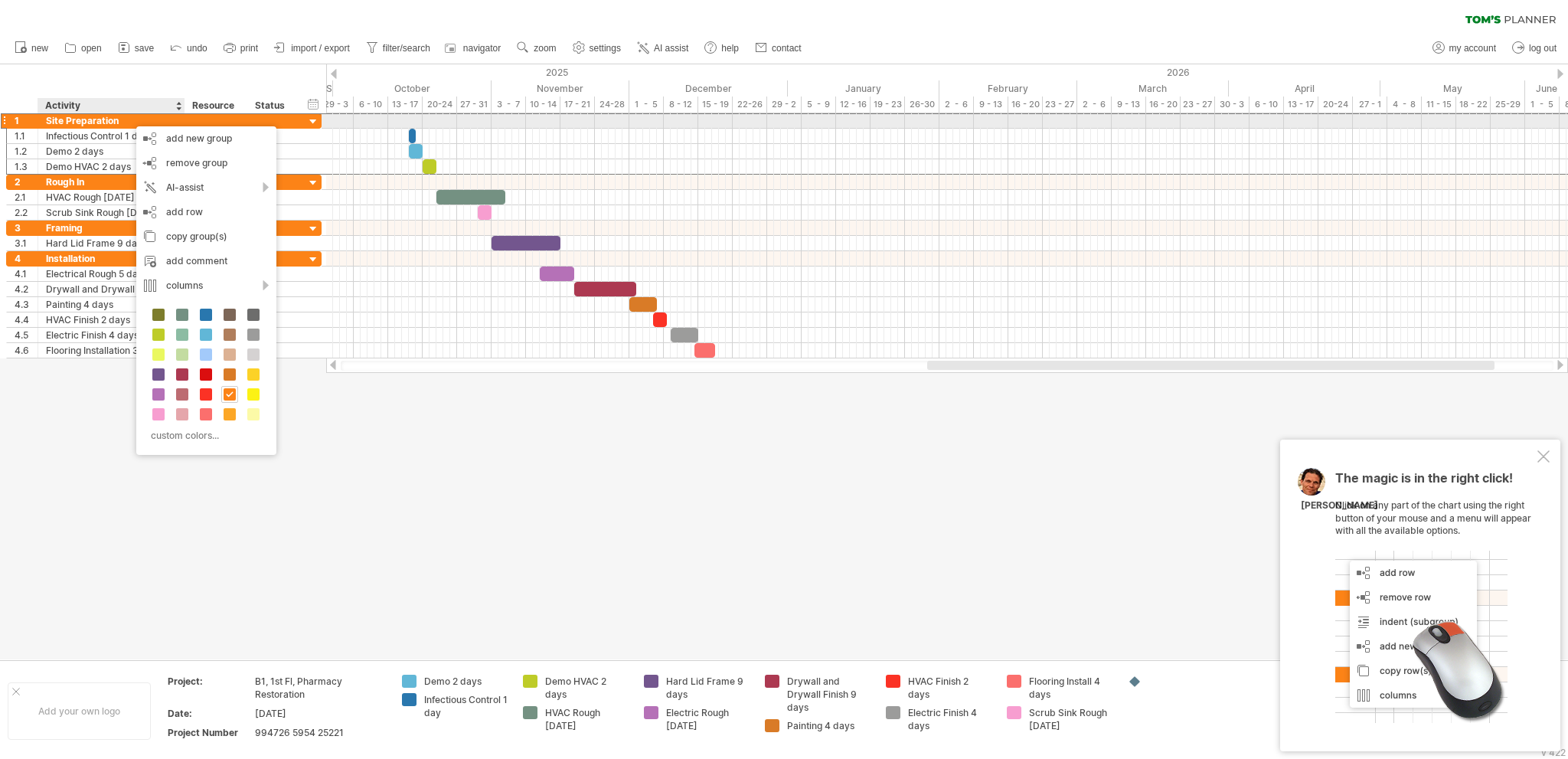
click at [128, 119] on div "Site Preparation" at bounding box center [111, 121] width 131 height 15
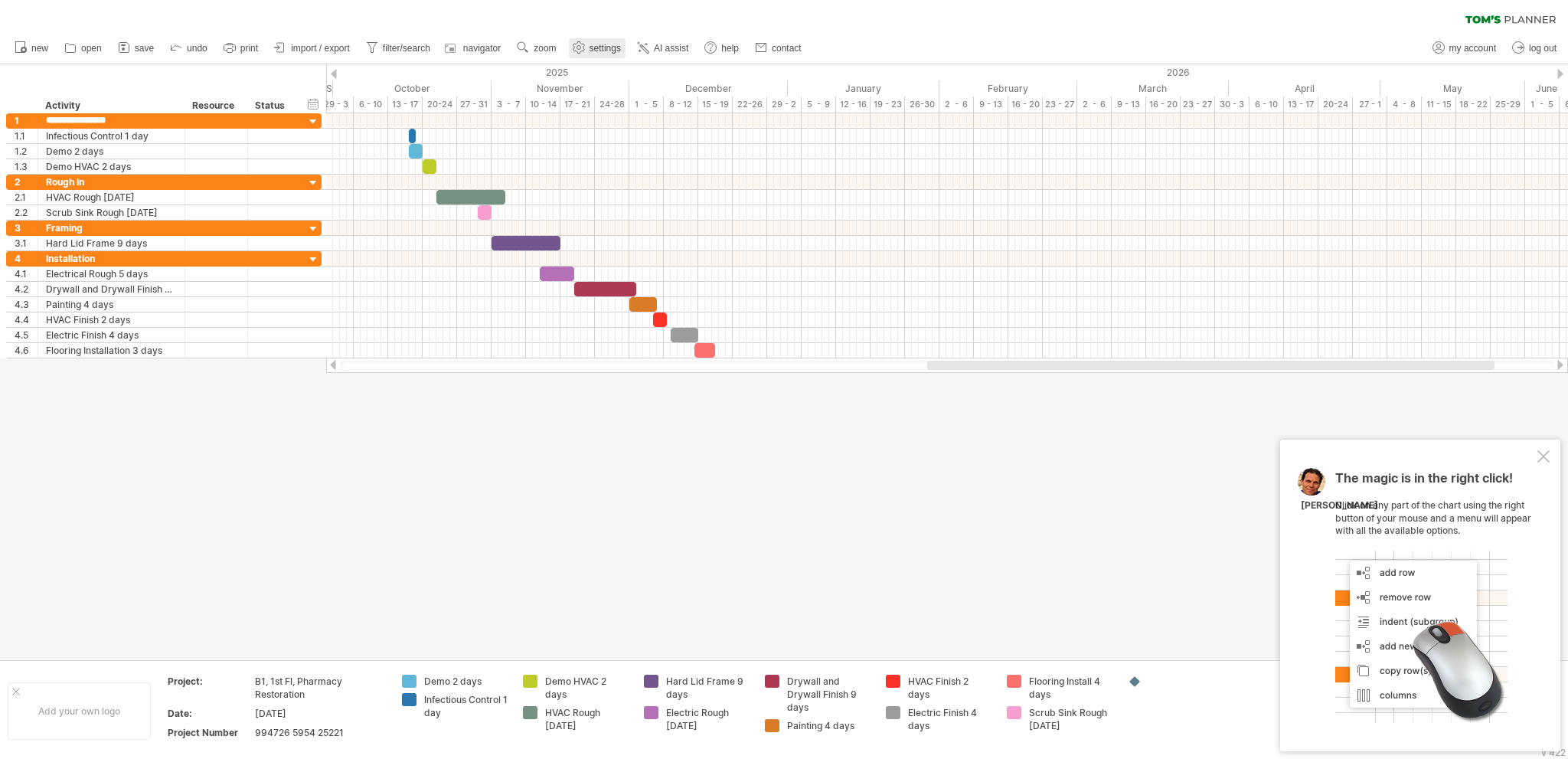
click at [605, 49] on span "settings" at bounding box center [605, 48] width 32 height 11
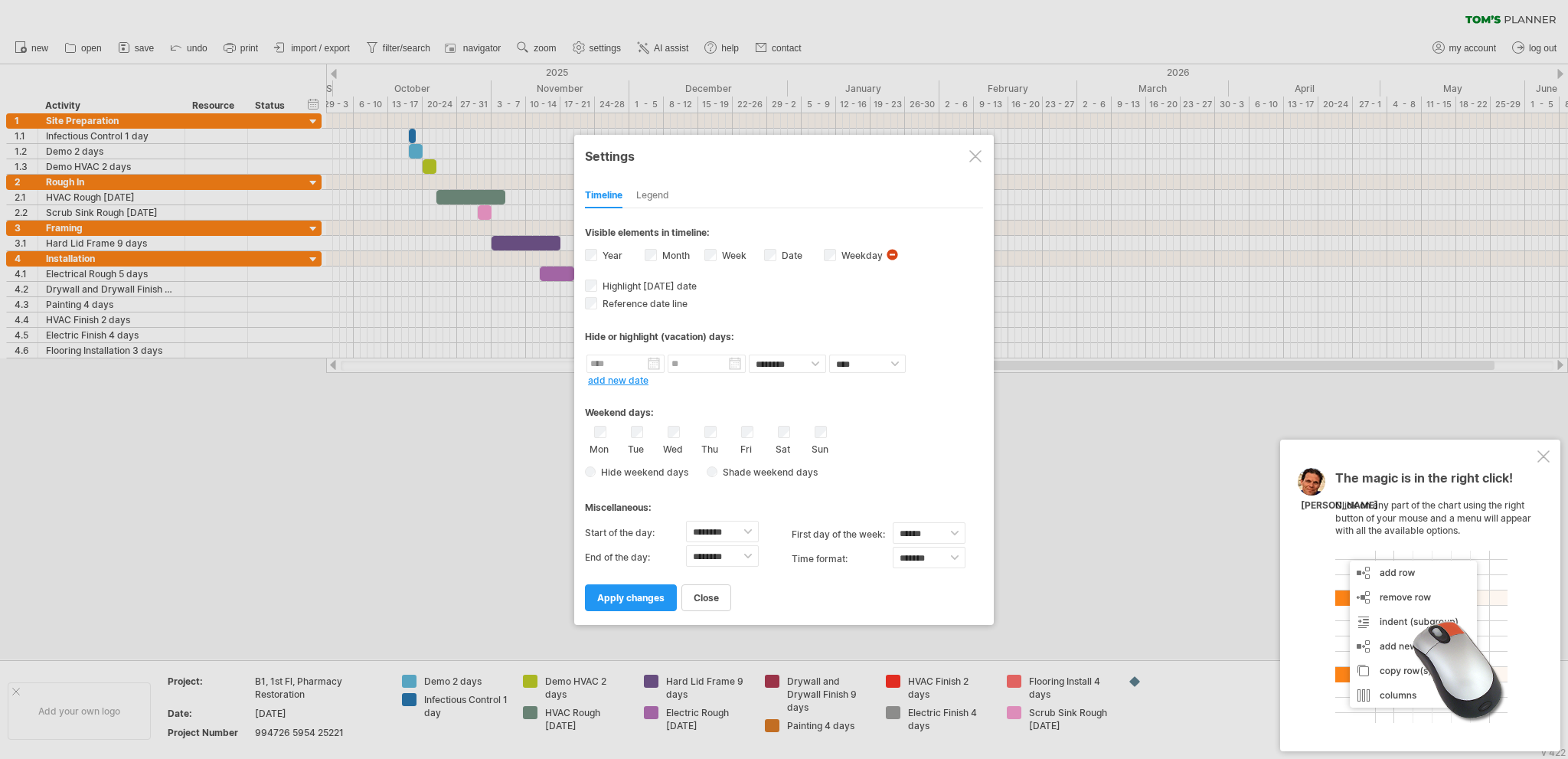
click at [889, 253] on span "visibility of weekday Currently there is not enough space horizontally to displ…" at bounding box center [893, 256] width 16 height 17
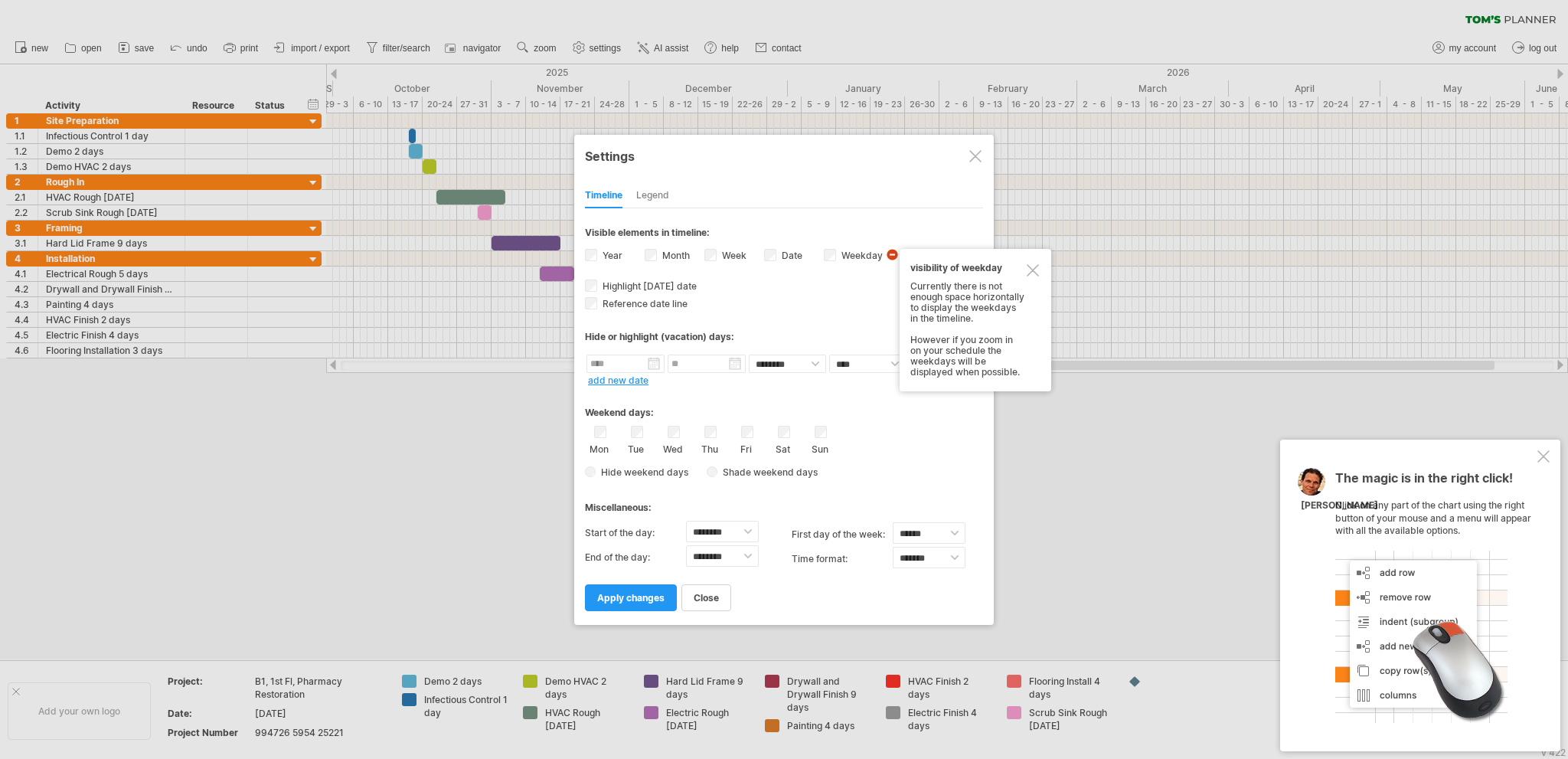
click at [889, 253] on span "visibility of weekday Currently there is not enough space horizontally to displ…" at bounding box center [893, 256] width 16 height 17
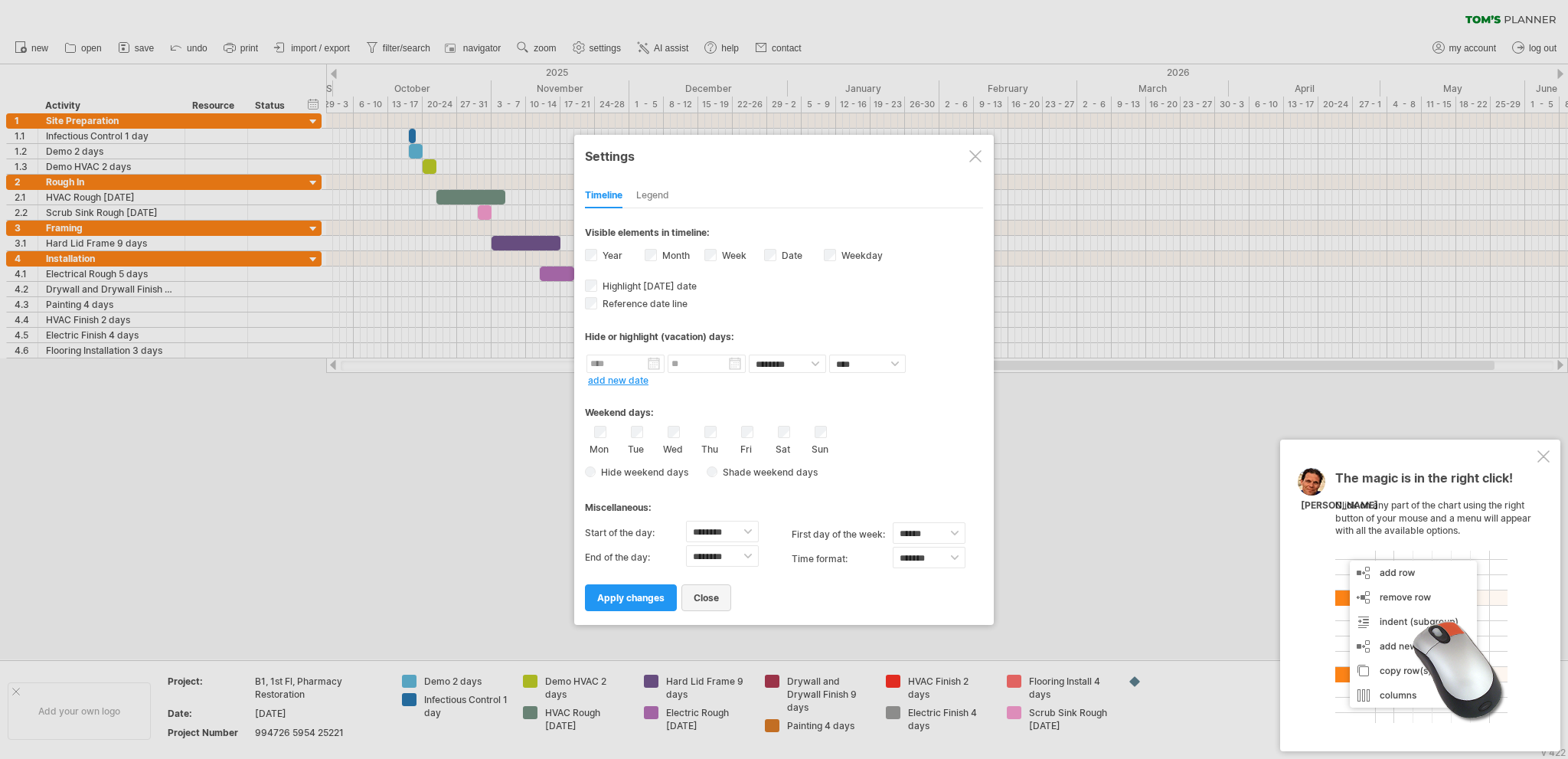
click at [689, 596] on link "close" at bounding box center [706, 597] width 50 height 26
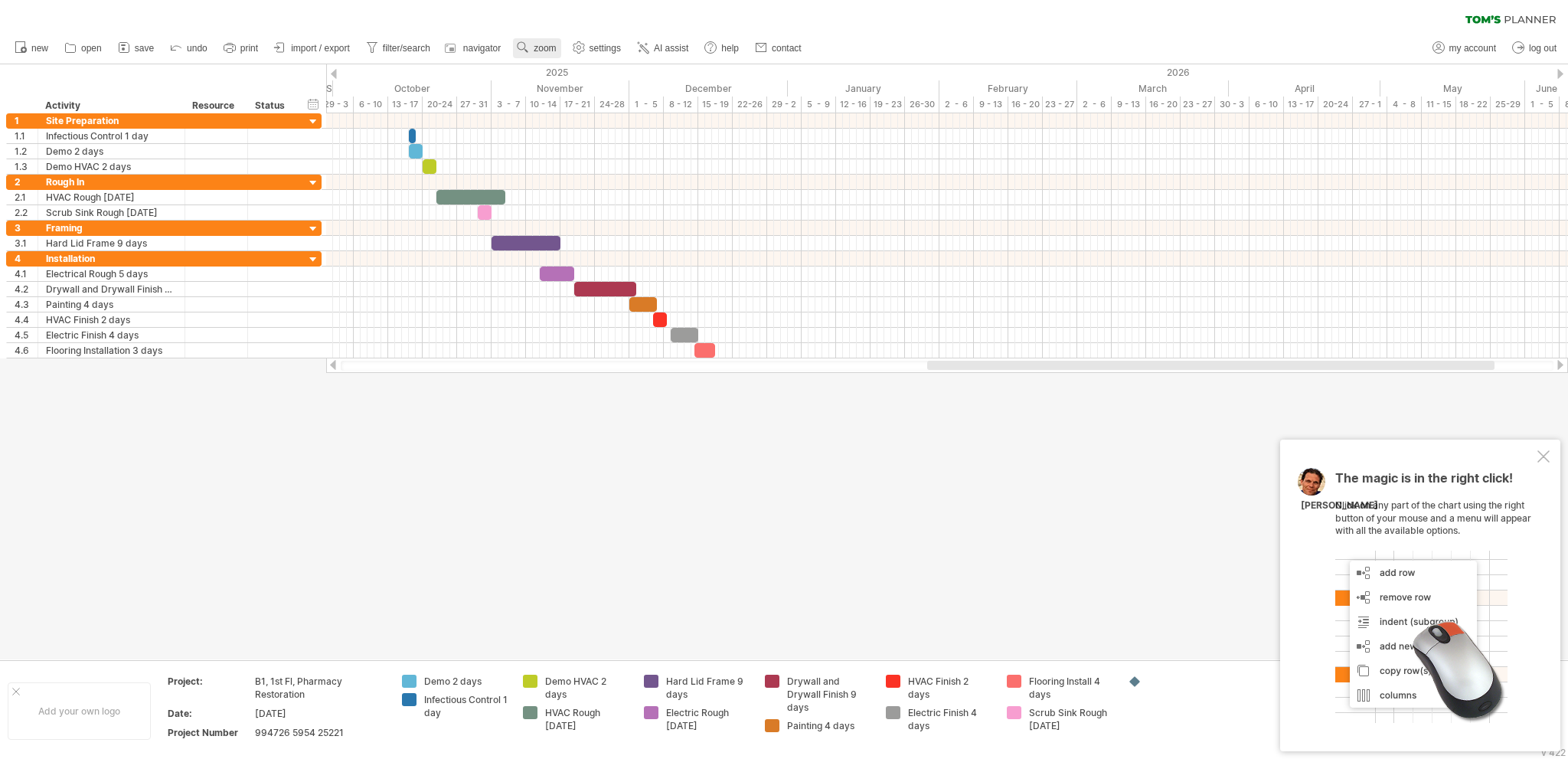
click at [539, 53] on span "zoom" at bounding box center [545, 48] width 22 height 11
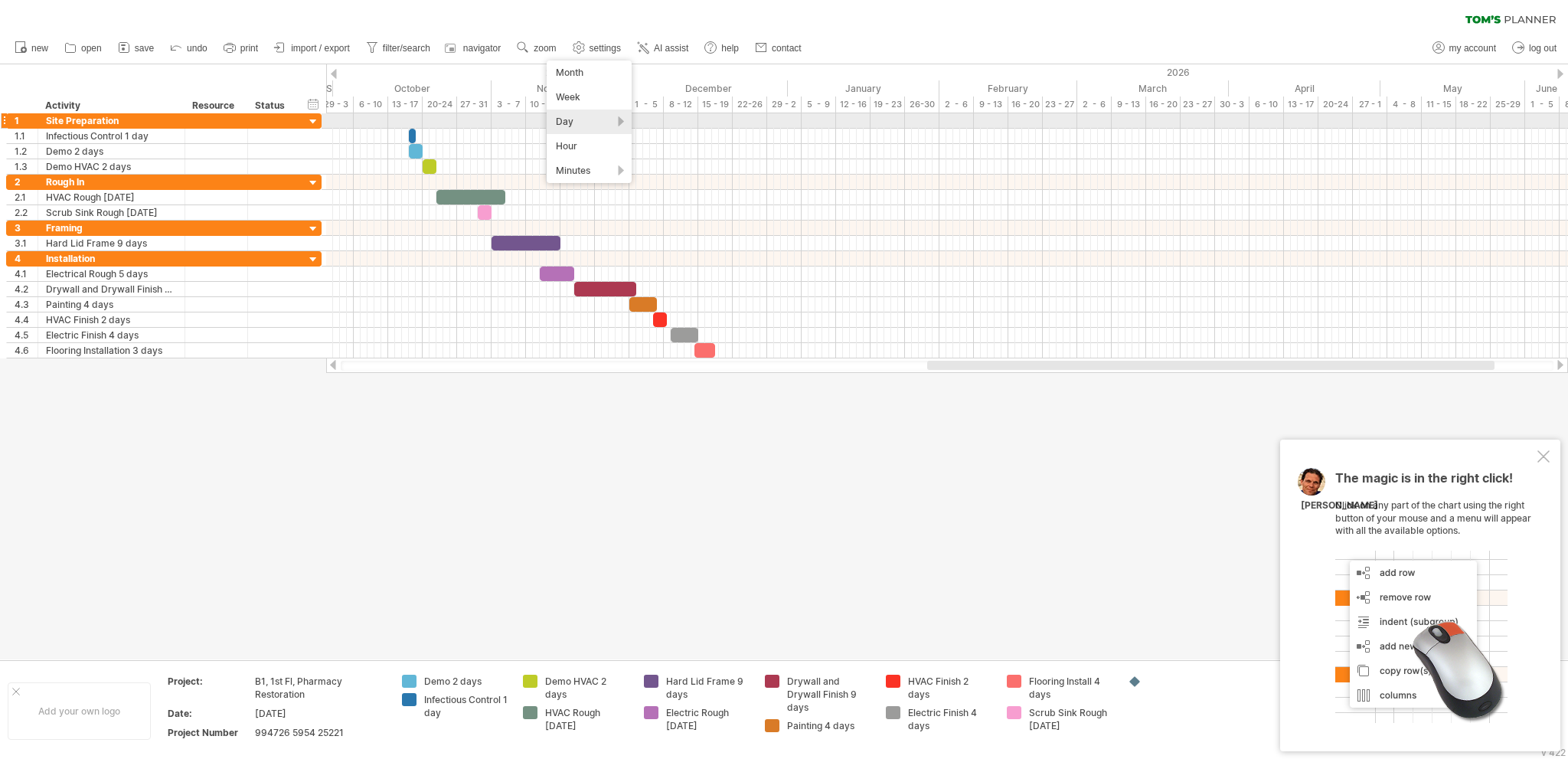
click at [592, 119] on div "Day" at bounding box center [588, 121] width 85 height 25
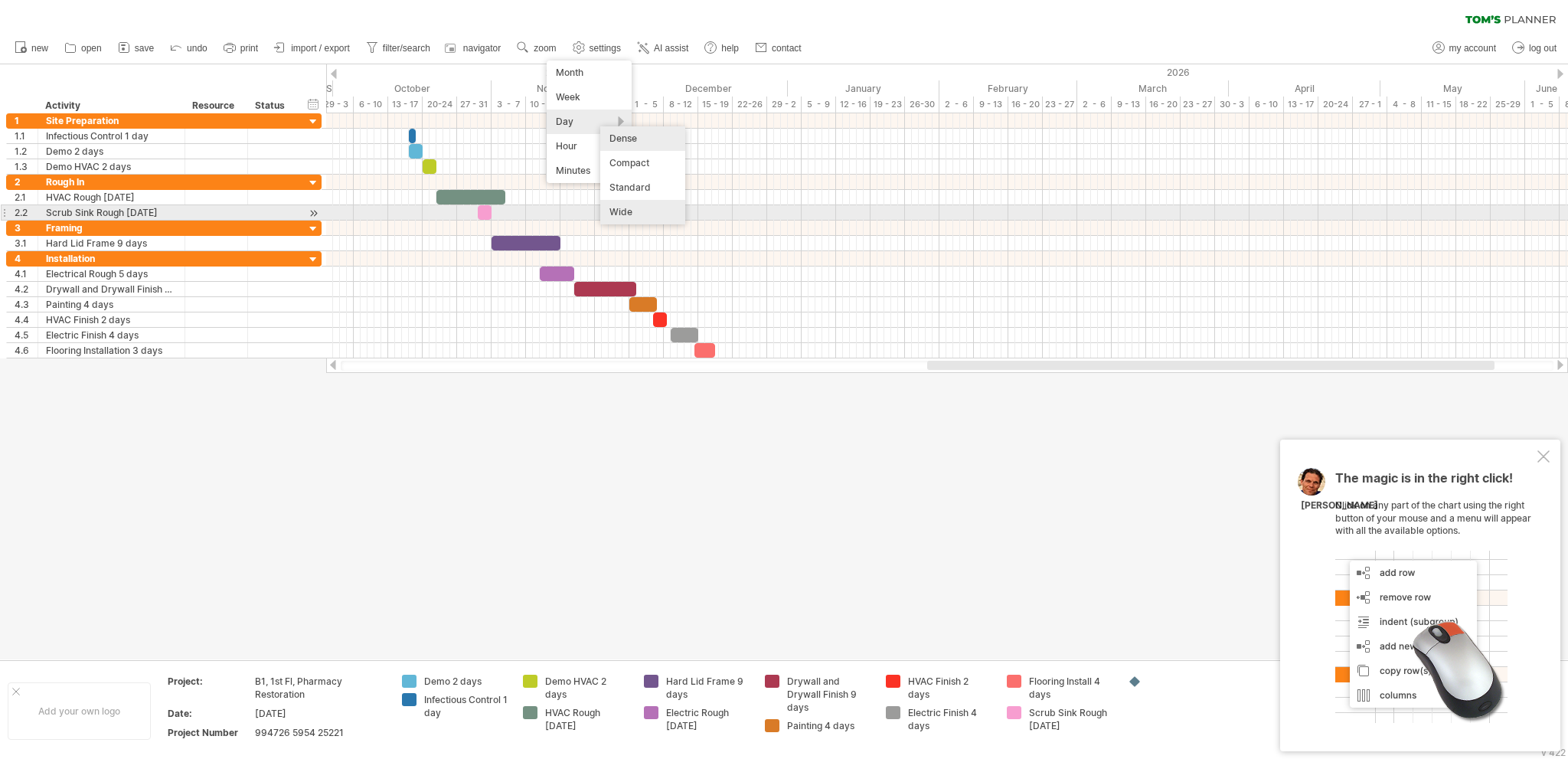
click at [627, 213] on div "Wide" at bounding box center [642, 212] width 85 height 25
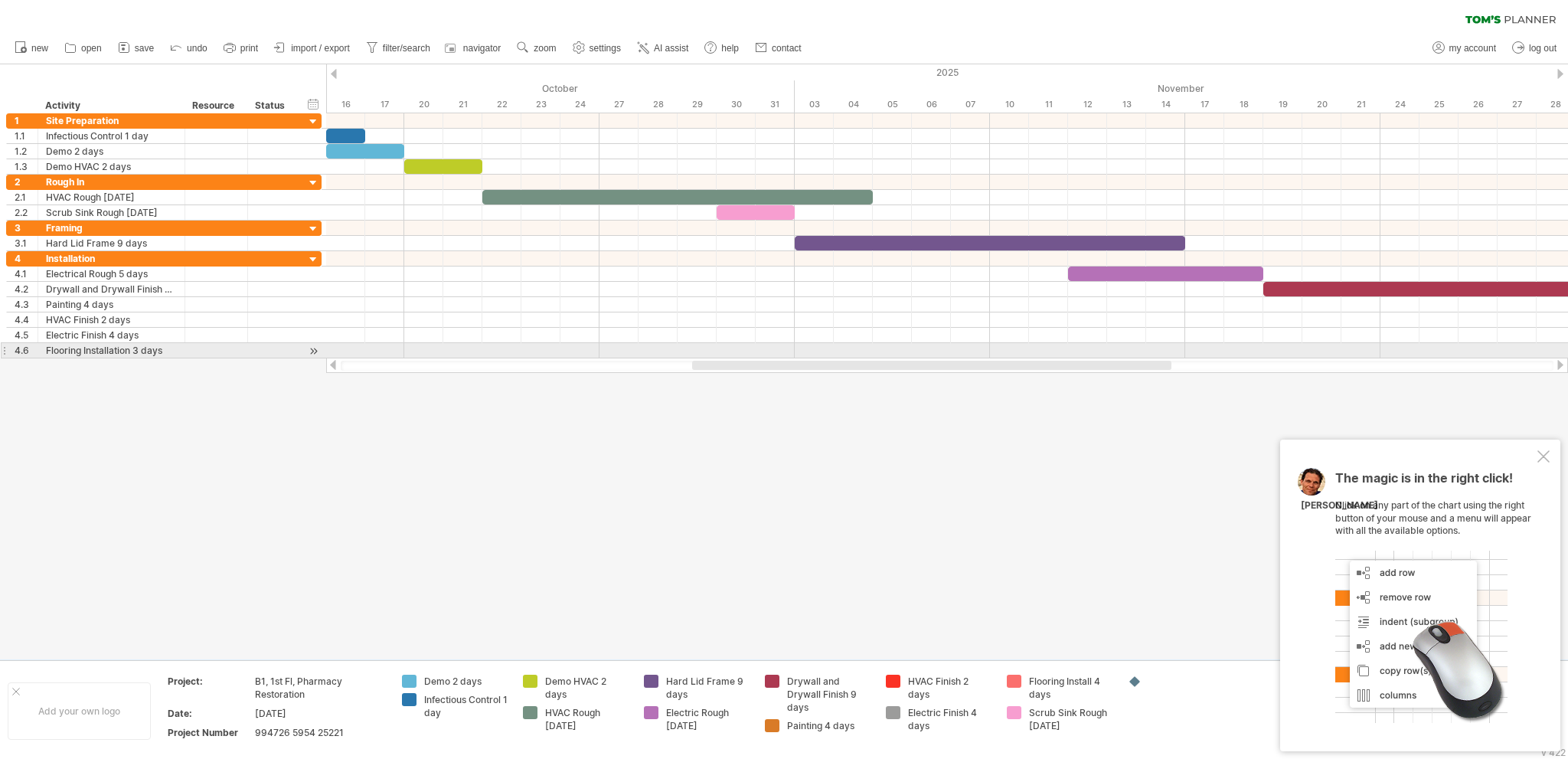
drag, startPoint x: 598, startPoint y: 364, endPoint x: 793, endPoint y: 357, distance: 195.1
click at [793, 357] on div at bounding box center [947, 365] width 1242 height 15
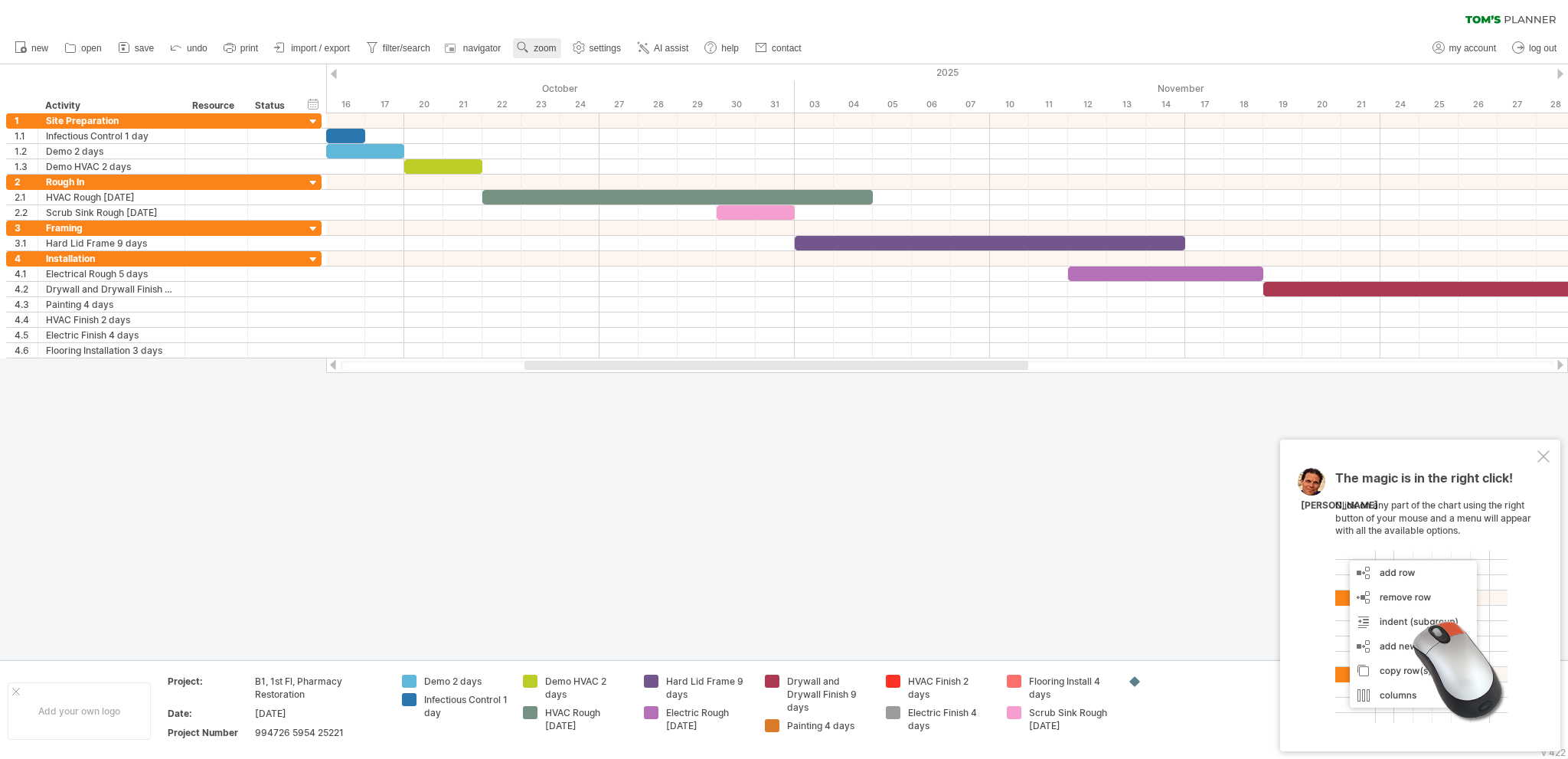
click at [545, 51] on span "zoom" at bounding box center [545, 48] width 22 height 11
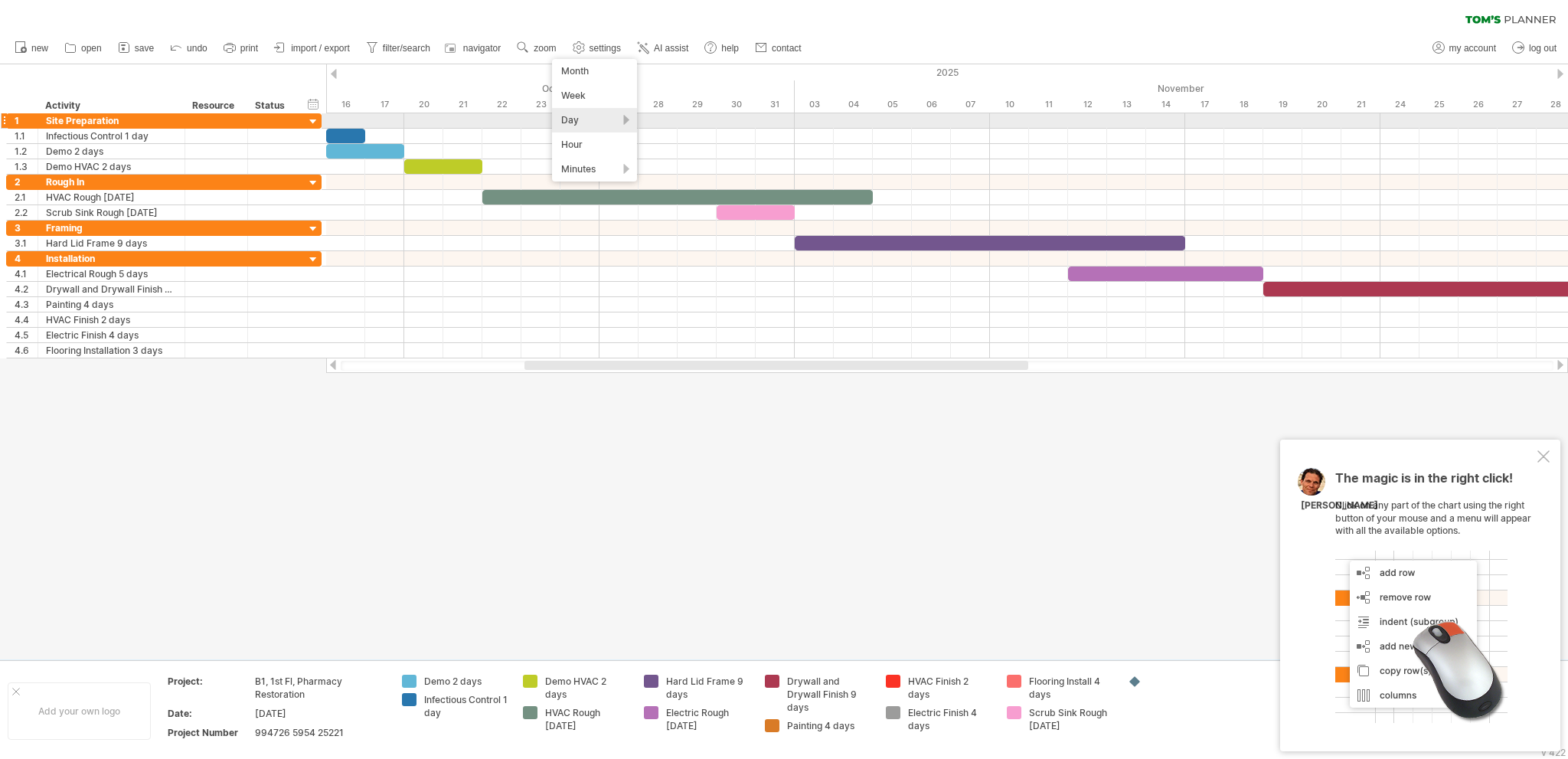
click at [599, 115] on div "Day" at bounding box center [594, 120] width 85 height 25
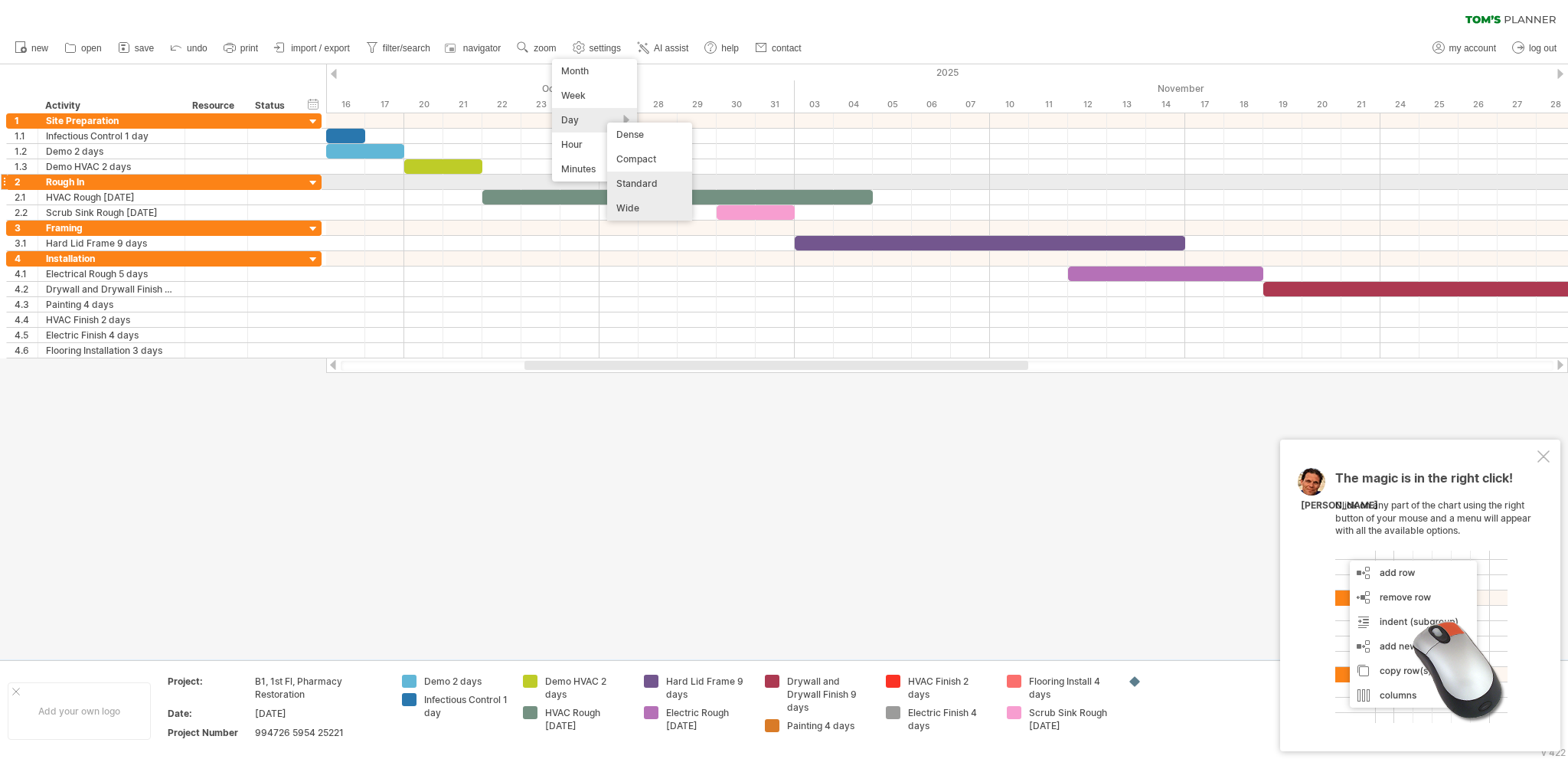
click at [643, 183] on div "Standard" at bounding box center [649, 184] width 85 height 25
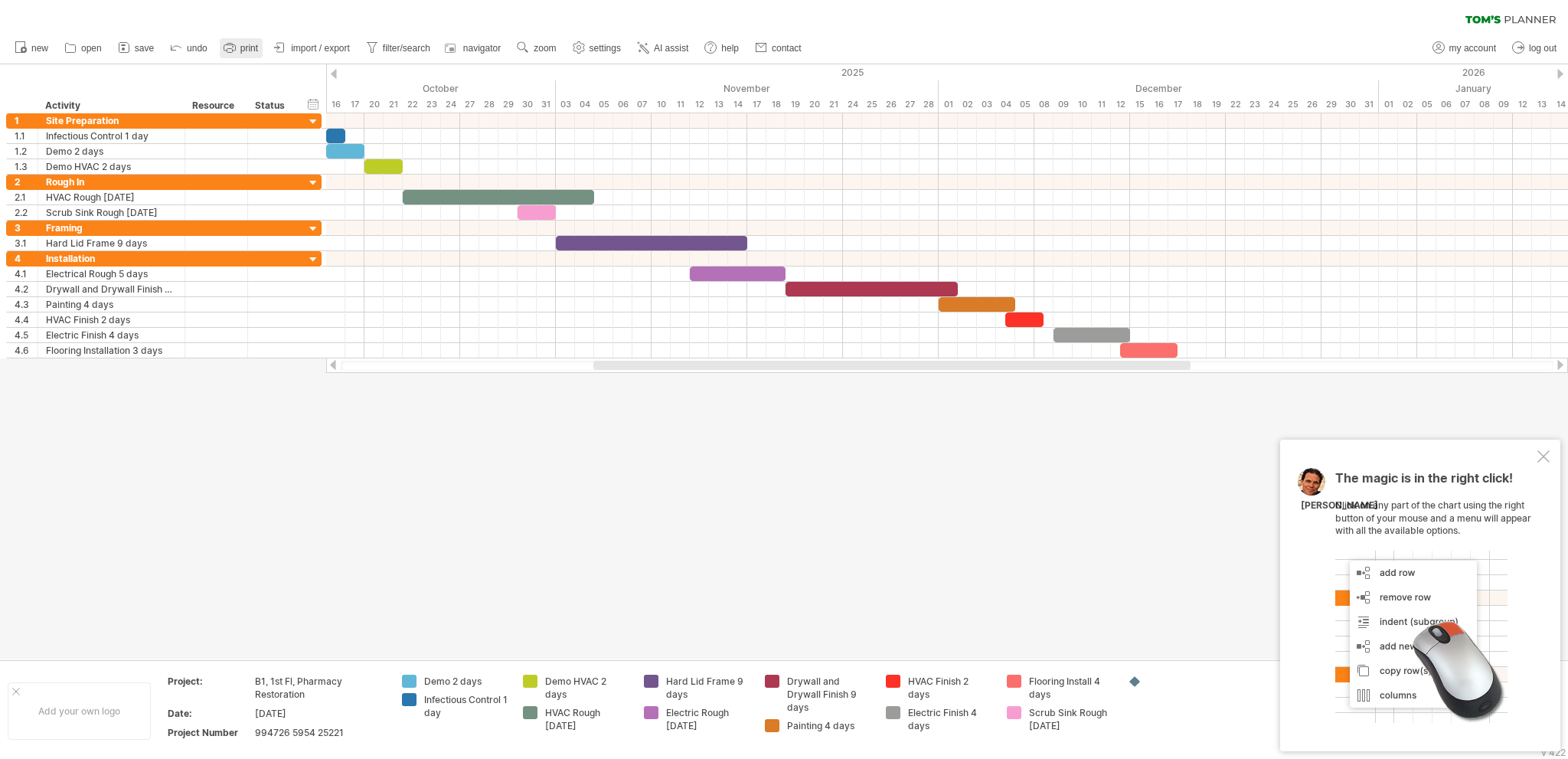
click at [247, 44] on span "print" at bounding box center [249, 48] width 18 height 11
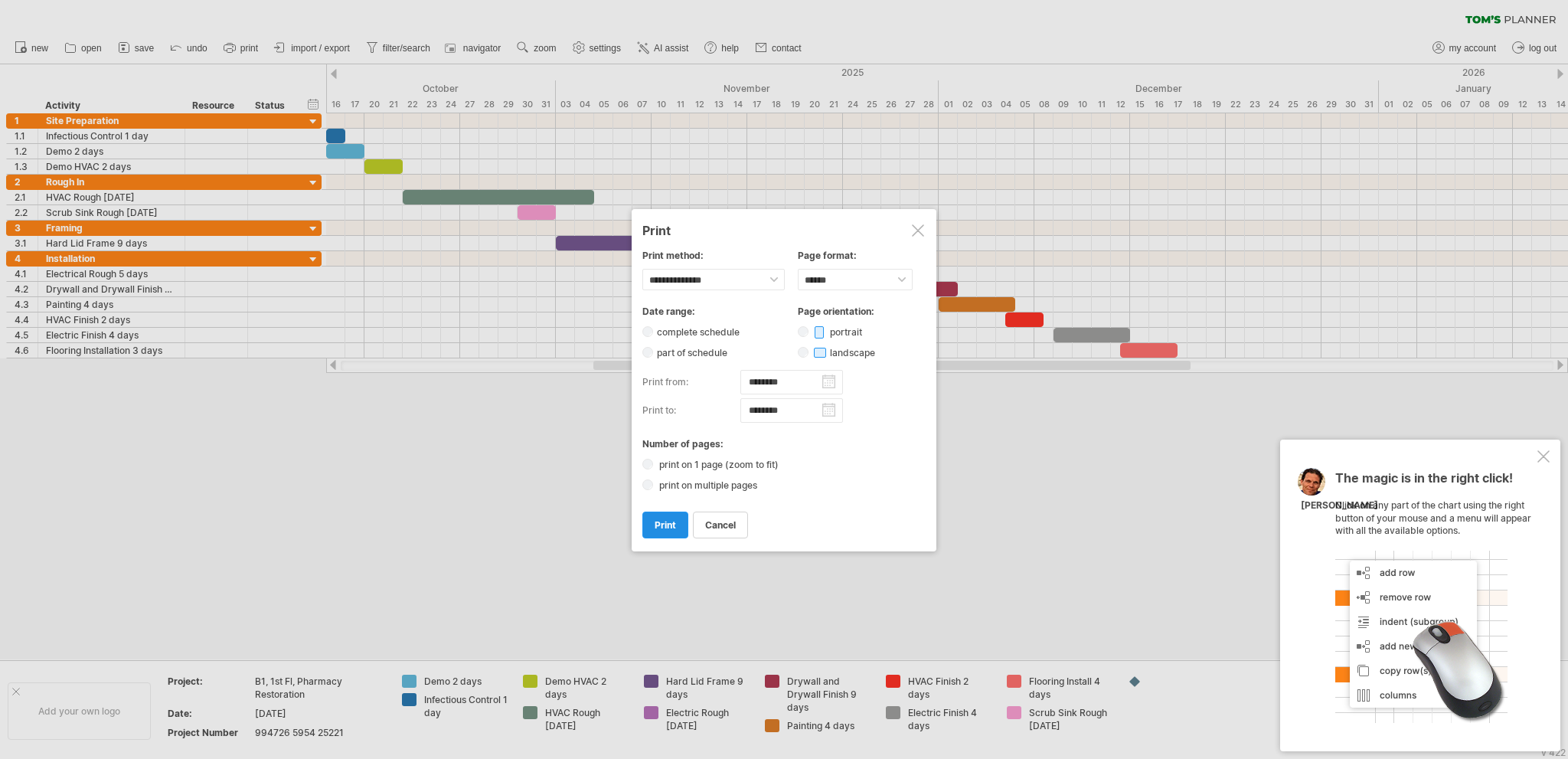
click at [664, 525] on span "print" at bounding box center [665, 524] width 21 height 11
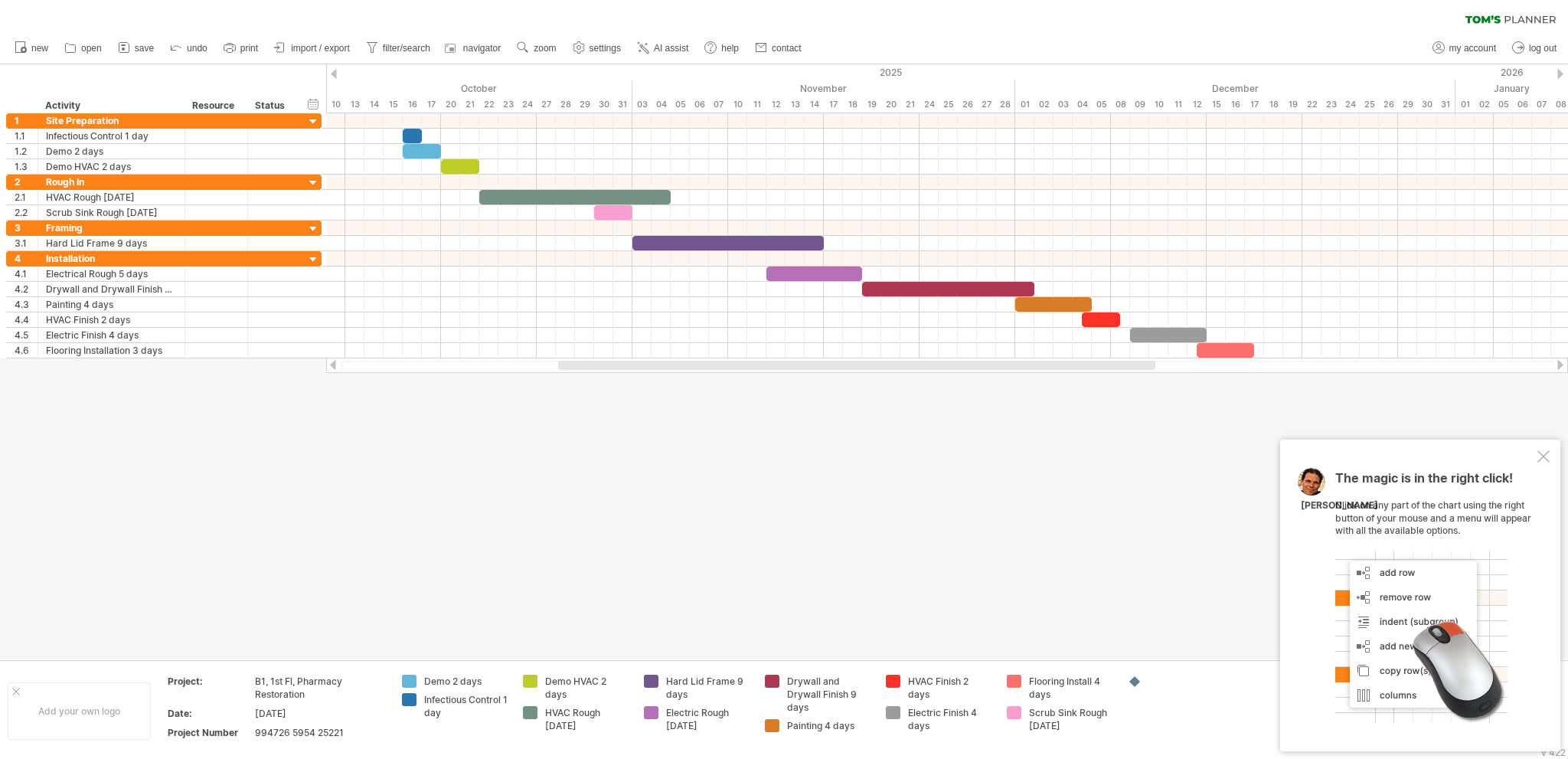
drag, startPoint x: 636, startPoint y: 368, endPoint x: 601, endPoint y: 366, distance: 35.1
click at [601, 366] on div at bounding box center [857, 365] width 598 height 9
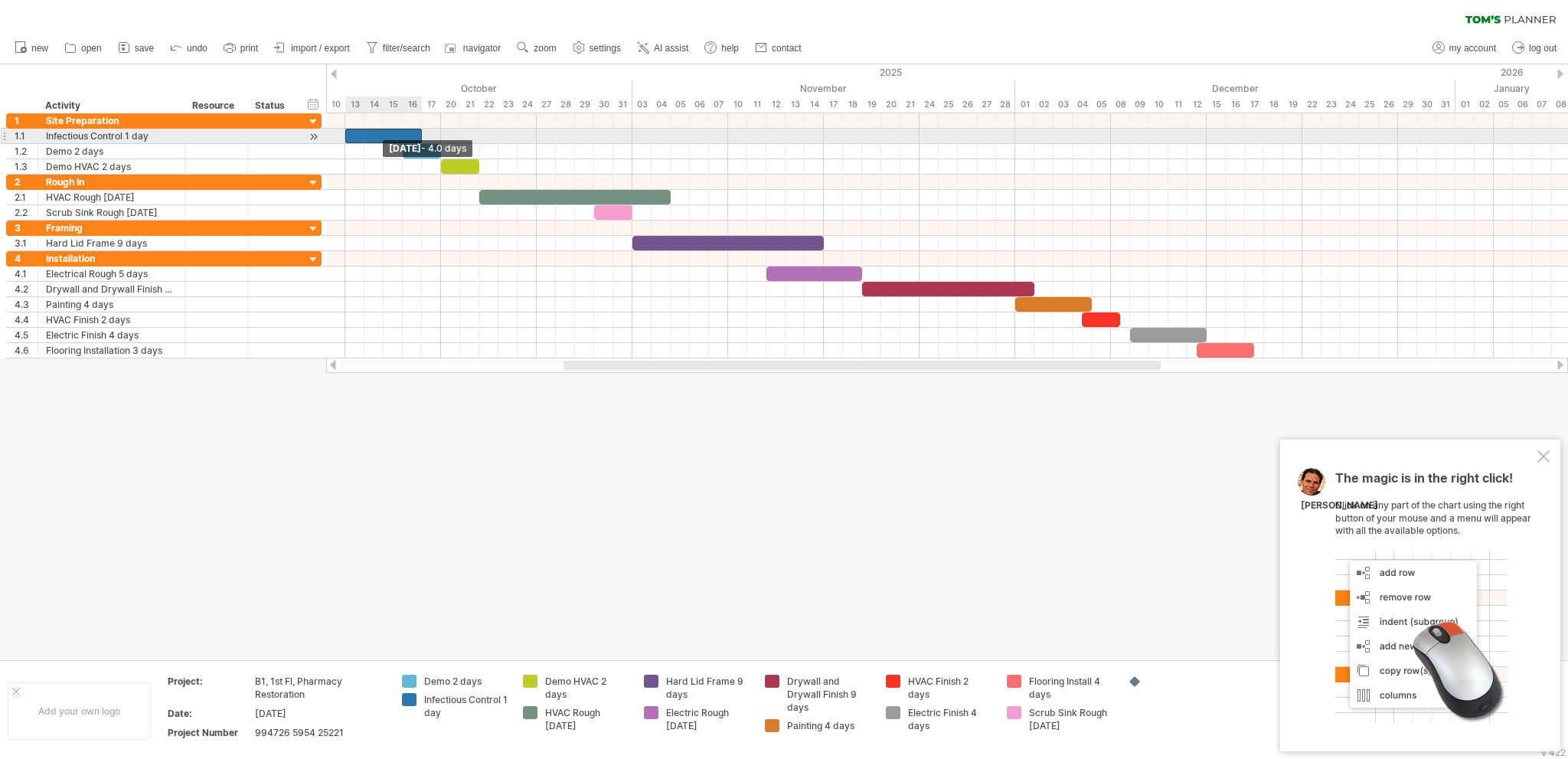
drag, startPoint x: 403, startPoint y: 134, endPoint x: 344, endPoint y: 133, distance: 59.0
click at [344, 133] on span at bounding box center [345, 135] width 6 height 15
drag, startPoint x: 424, startPoint y: 134, endPoint x: 363, endPoint y: 136, distance: 61.0
click at [363, 136] on span at bounding box center [364, 135] width 6 height 15
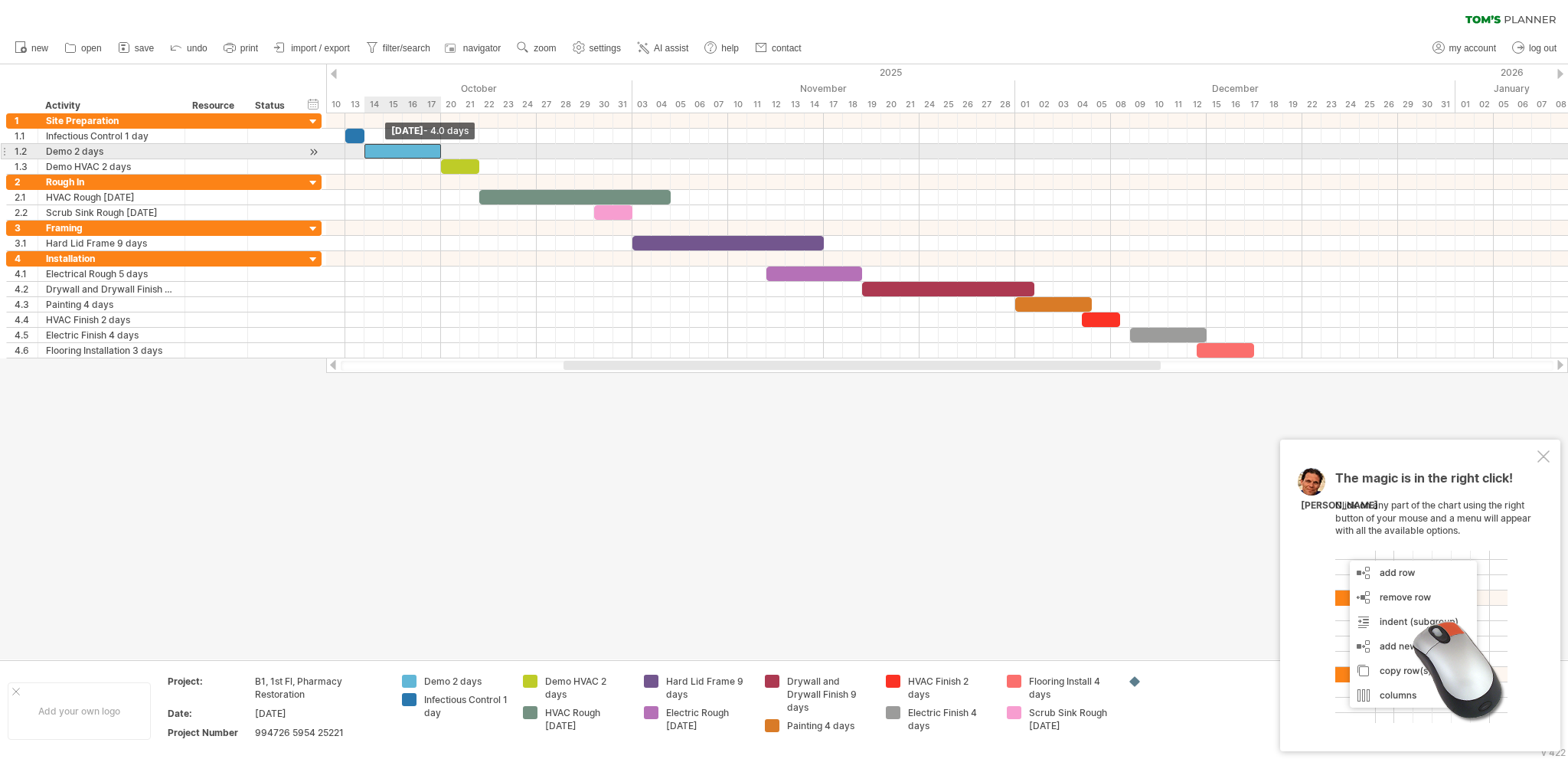
drag, startPoint x: 402, startPoint y: 148, endPoint x: 363, endPoint y: 148, distance: 39.0
click at [363, 148] on span at bounding box center [364, 150] width 6 height 15
drag, startPoint x: 439, startPoint y: 150, endPoint x: 404, endPoint y: 150, distance: 35.0
click at [404, 150] on span at bounding box center [403, 150] width 6 height 15
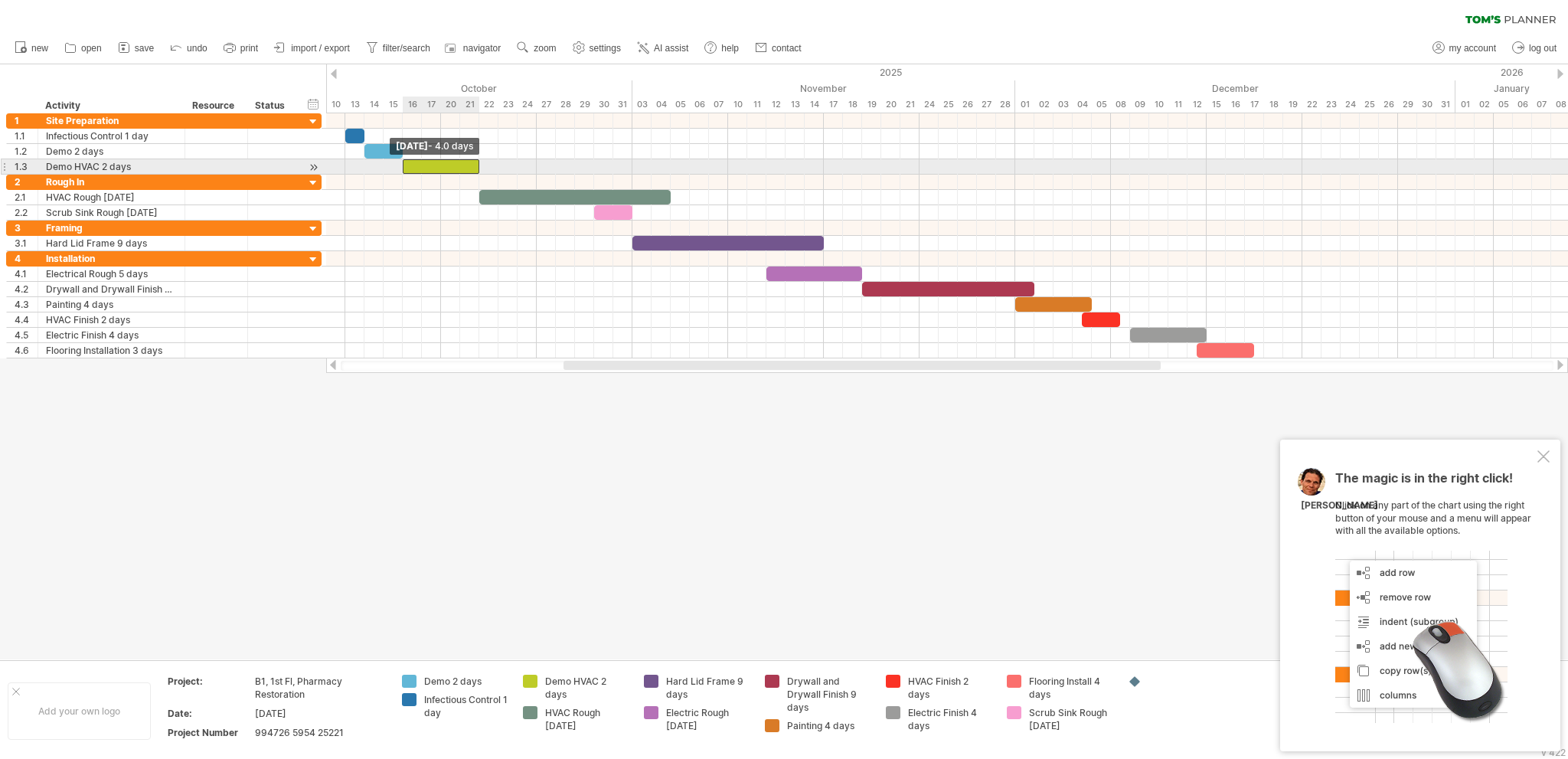
drag, startPoint x: 444, startPoint y: 162, endPoint x: 408, endPoint y: 162, distance: 36.0
click at [408, 162] on div at bounding box center [441, 166] width 77 height 15
drag, startPoint x: 480, startPoint y: 165, endPoint x: 443, endPoint y: 165, distance: 37.0
click at [443, 165] on span at bounding box center [440, 166] width 6 height 15
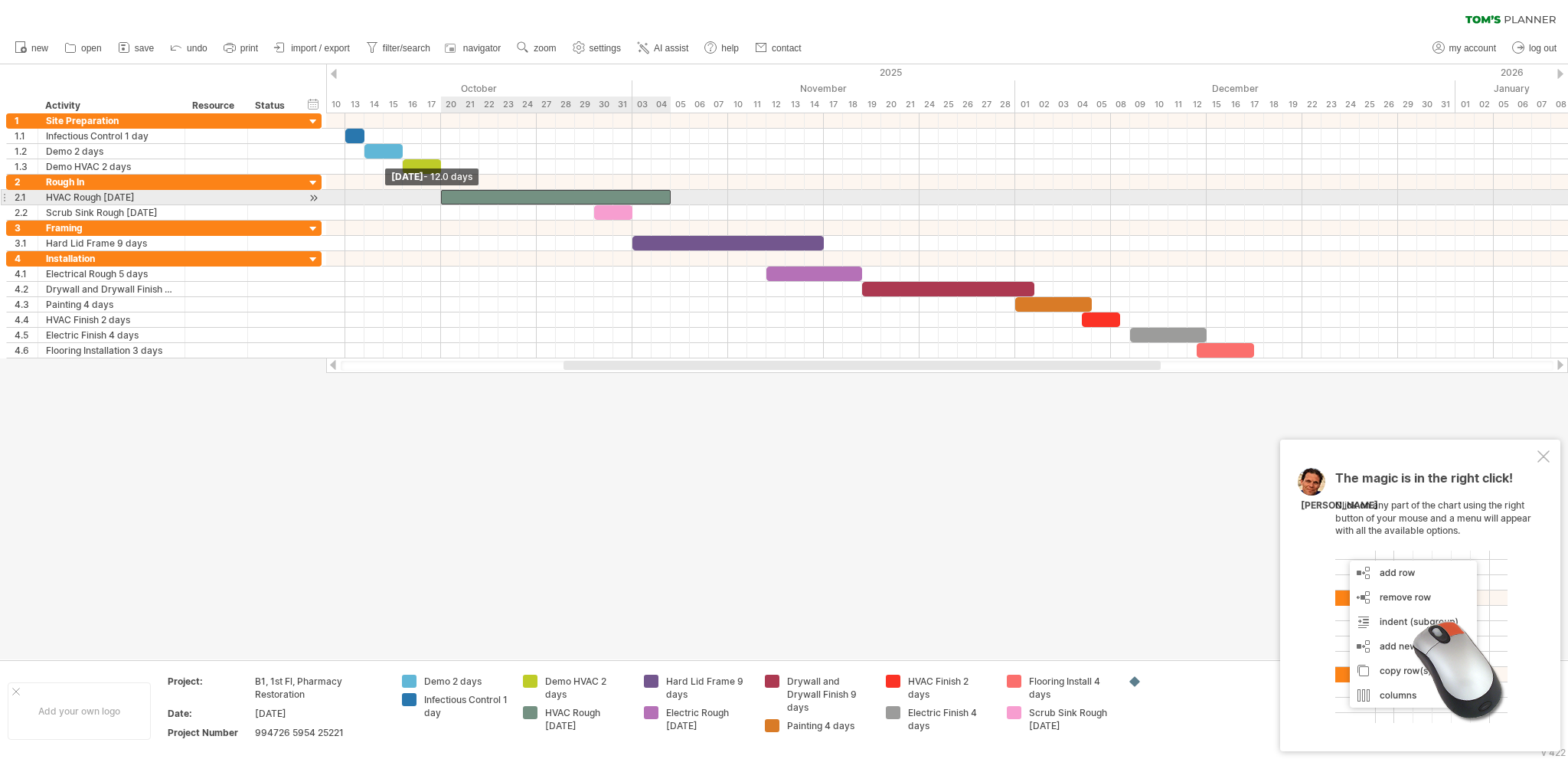
drag, startPoint x: 480, startPoint y: 195, endPoint x: 443, endPoint y: 195, distance: 37.0
click at [443, 195] on span at bounding box center [440, 197] width 6 height 15
drag, startPoint x: 670, startPoint y: 195, endPoint x: 628, endPoint y: 195, distance: 42.0
click at [628, 195] on div at bounding box center [537, 197] width 192 height 15
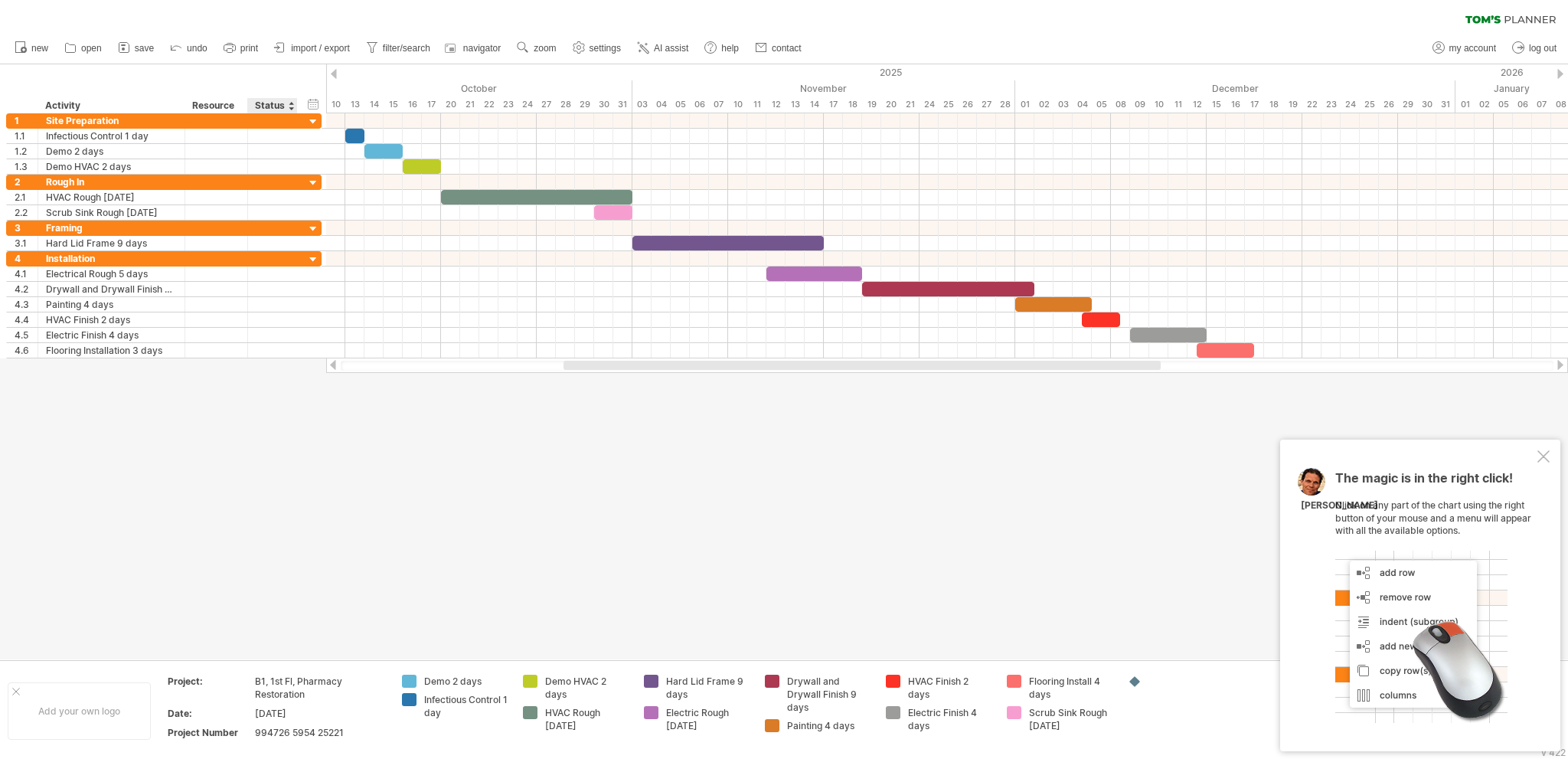
click at [315, 383] on div at bounding box center [784, 362] width 1568 height 595
drag, startPoint x: 595, startPoint y: 209, endPoint x: 557, endPoint y: 204, distance: 38.3
click at [557, 205] on span at bounding box center [556, 212] width 6 height 15
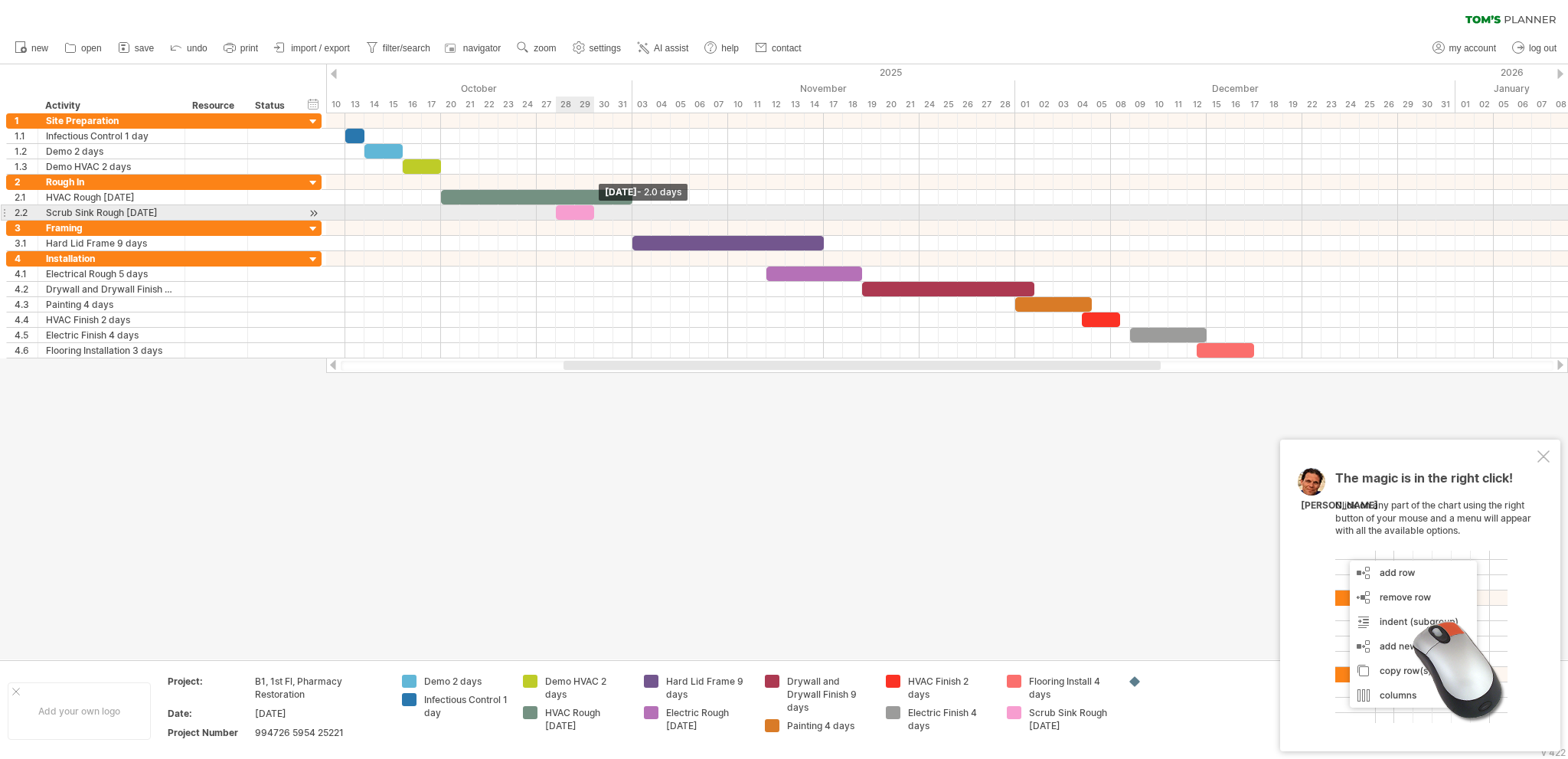
drag, startPoint x: 631, startPoint y: 212, endPoint x: 591, endPoint y: 210, distance: 40.0
click at [591, 210] on span at bounding box center [593, 212] width 6 height 15
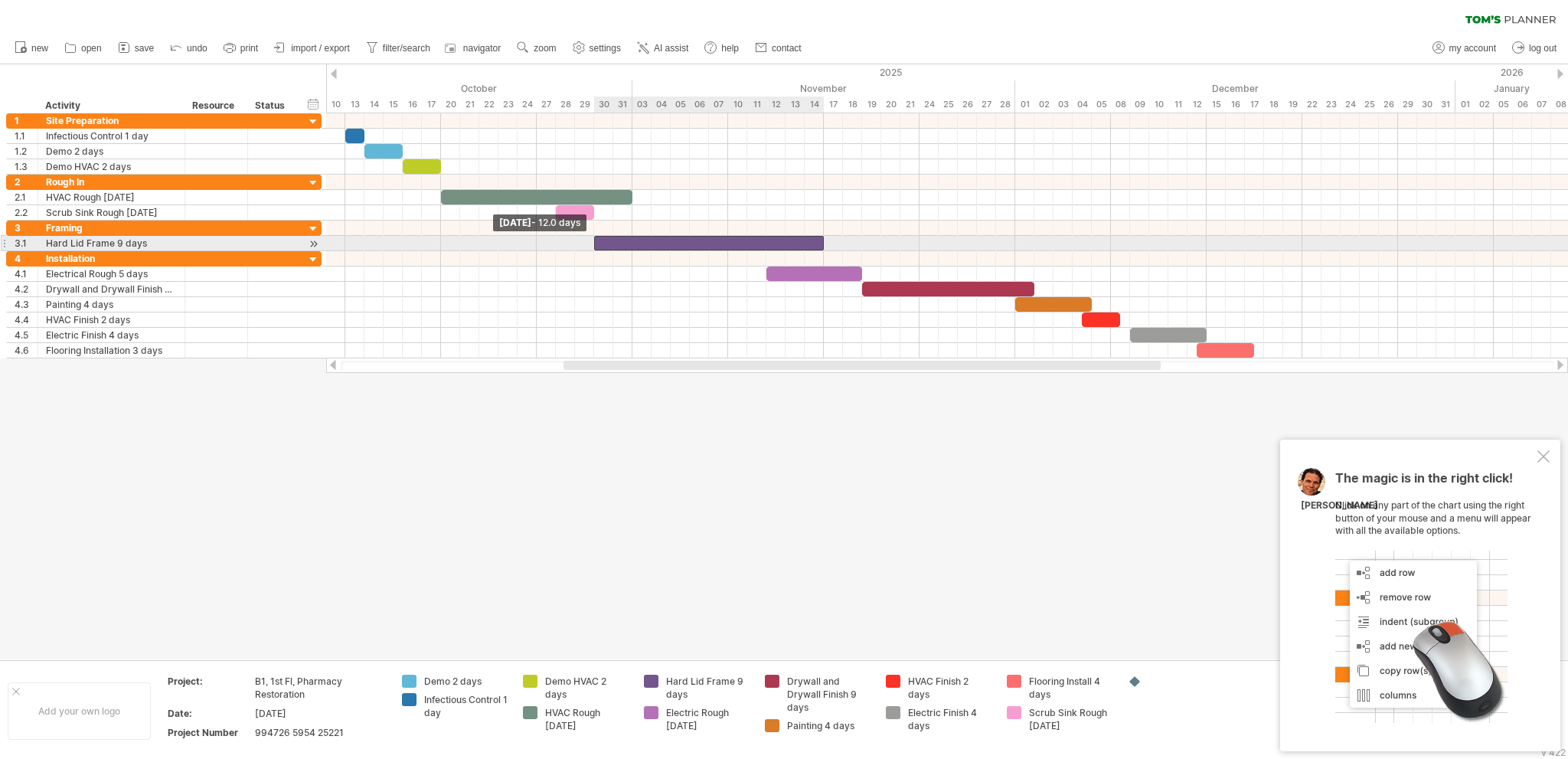
drag, startPoint x: 632, startPoint y: 242, endPoint x: 591, endPoint y: 240, distance: 41.0
click at [591, 240] on span at bounding box center [593, 243] width 6 height 15
drag, startPoint x: 822, startPoint y: 241, endPoint x: 766, endPoint y: 238, distance: 56.1
click at [766, 238] on span at bounding box center [766, 243] width 6 height 15
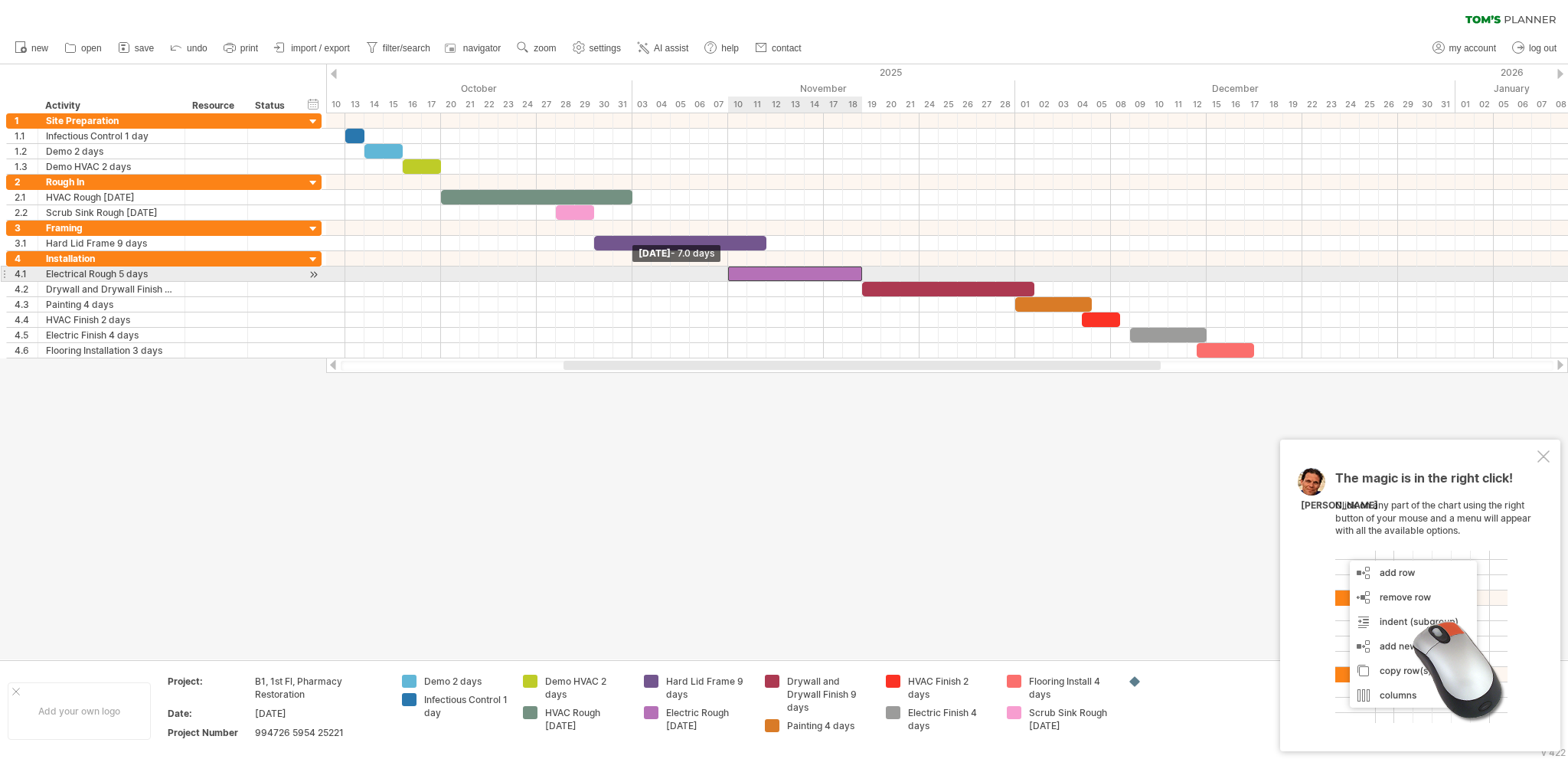
drag, startPoint x: 767, startPoint y: 273, endPoint x: 727, endPoint y: 269, distance: 40.2
click at [727, 269] on span at bounding box center [728, 274] width 6 height 15
drag, startPoint x: 861, startPoint y: 274, endPoint x: 824, endPoint y: 271, distance: 37.1
click at [824, 271] on span at bounding box center [823, 274] width 6 height 15
drag, startPoint x: 864, startPoint y: 284, endPoint x: 827, endPoint y: 281, distance: 37.1
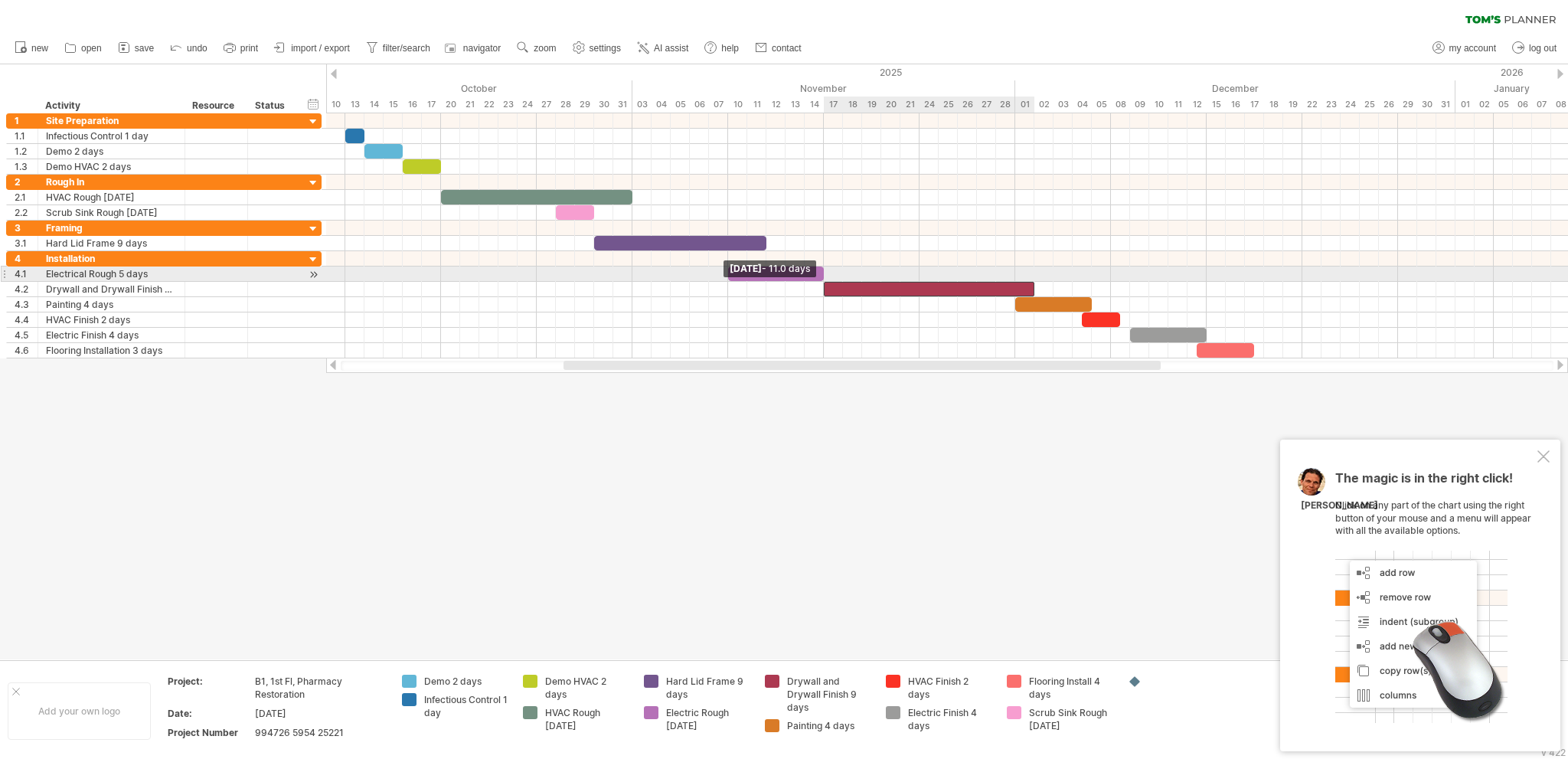
click at [827, 282] on div at bounding box center [929, 289] width 210 height 15
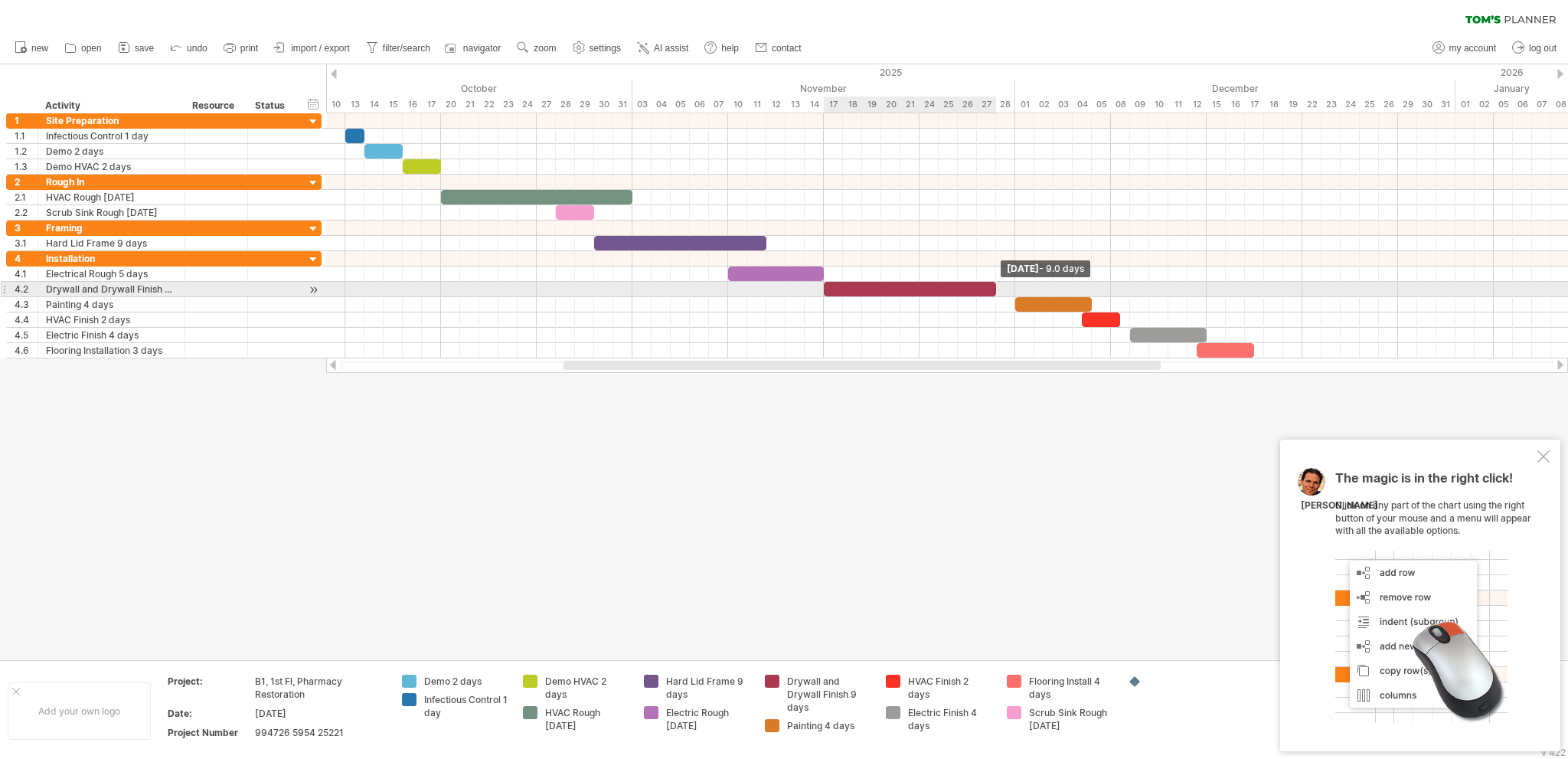
drag, startPoint x: 1035, startPoint y: 284, endPoint x: 1001, endPoint y: 283, distance: 34.0
click at [1001, 283] on div "[DATE] - 9.0 days [DATE] - 11.0 days" at bounding box center [947, 236] width 1242 height 245
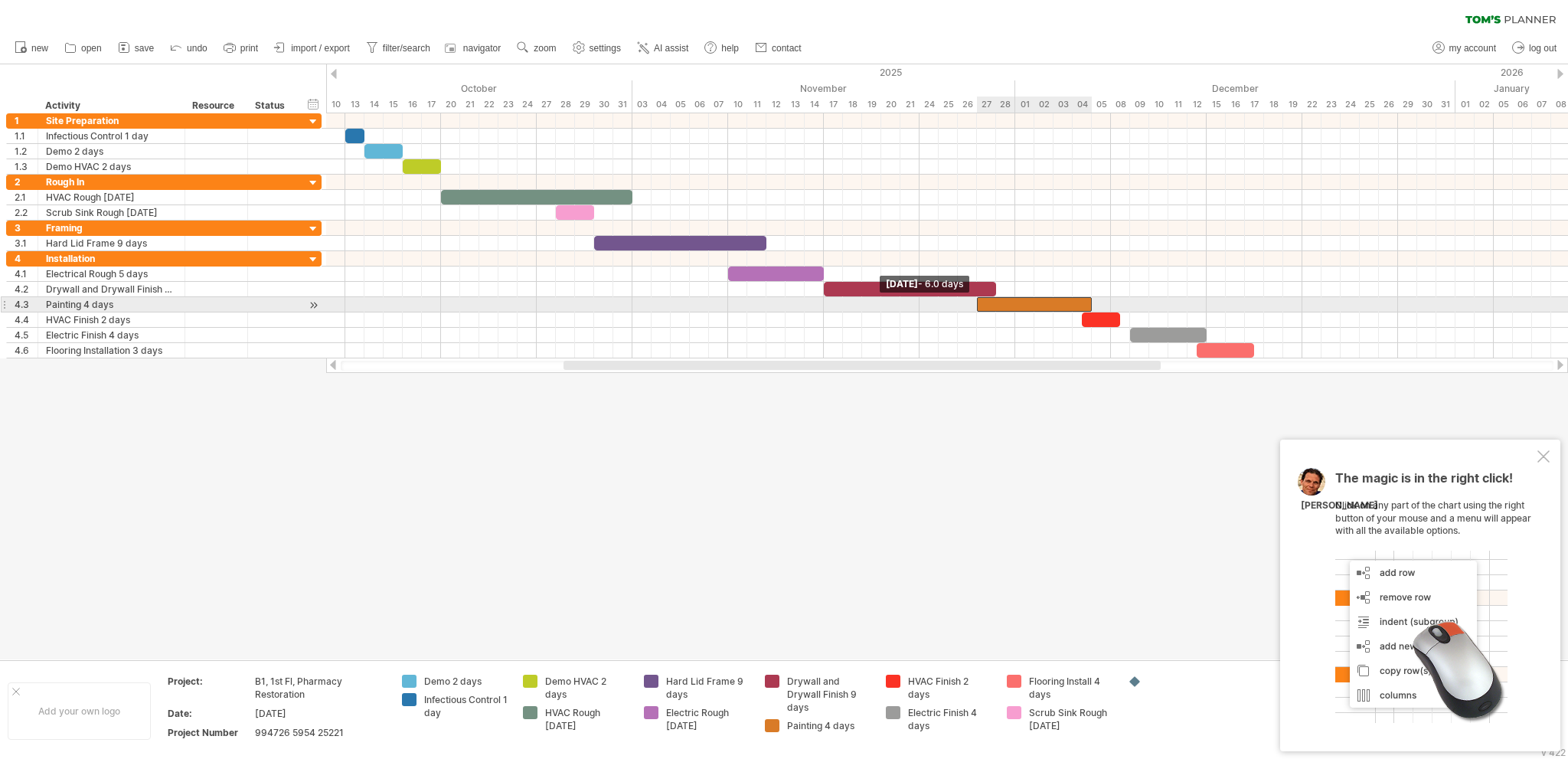
drag, startPoint x: 1017, startPoint y: 299, endPoint x: 980, endPoint y: 299, distance: 37.0
click at [980, 299] on div at bounding box center [1035, 304] width 115 height 15
drag, startPoint x: 1093, startPoint y: 300, endPoint x: 1058, endPoint y: 300, distance: 35.0
click at [1058, 300] on div "[DATE] - 4.0 days [DATE] - 6.0 days" at bounding box center [947, 236] width 1242 height 245
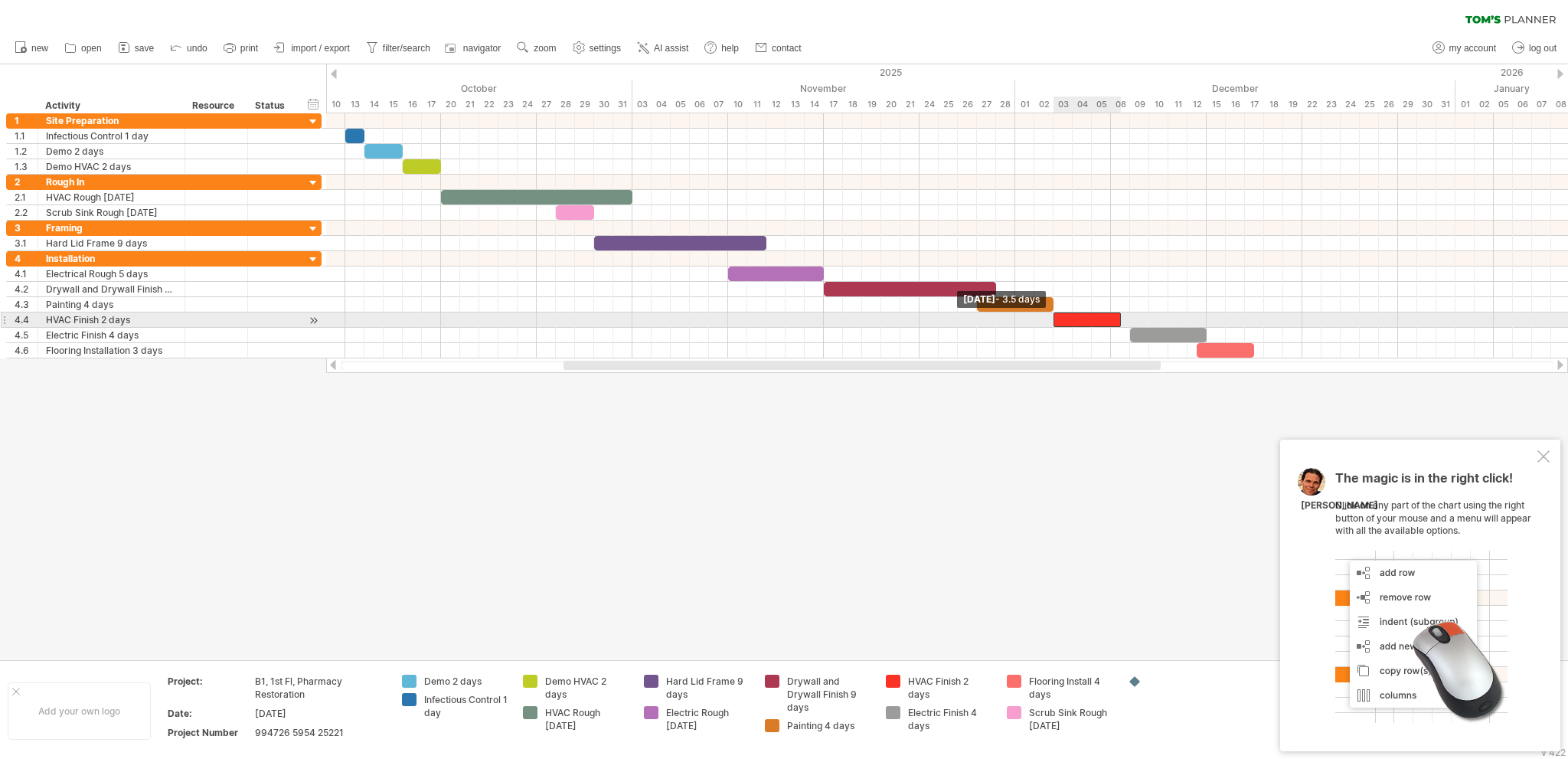
drag, startPoint x: 1082, startPoint y: 316, endPoint x: 1048, endPoint y: 315, distance: 34.0
click at [1048, 315] on div "[DATE] - 4.0 days [DATE] - 3.5 days" at bounding box center [947, 236] width 1242 height 245
drag, startPoint x: 1121, startPoint y: 315, endPoint x: 1095, endPoint y: 313, distance: 26.1
click at [1095, 313] on div "[DATE] - 2.0 days [DATE] - 3.5 days" at bounding box center [947, 236] width 1242 height 245
drag, startPoint x: 1129, startPoint y: 330, endPoint x: 1158, endPoint y: 335, distance: 29.4
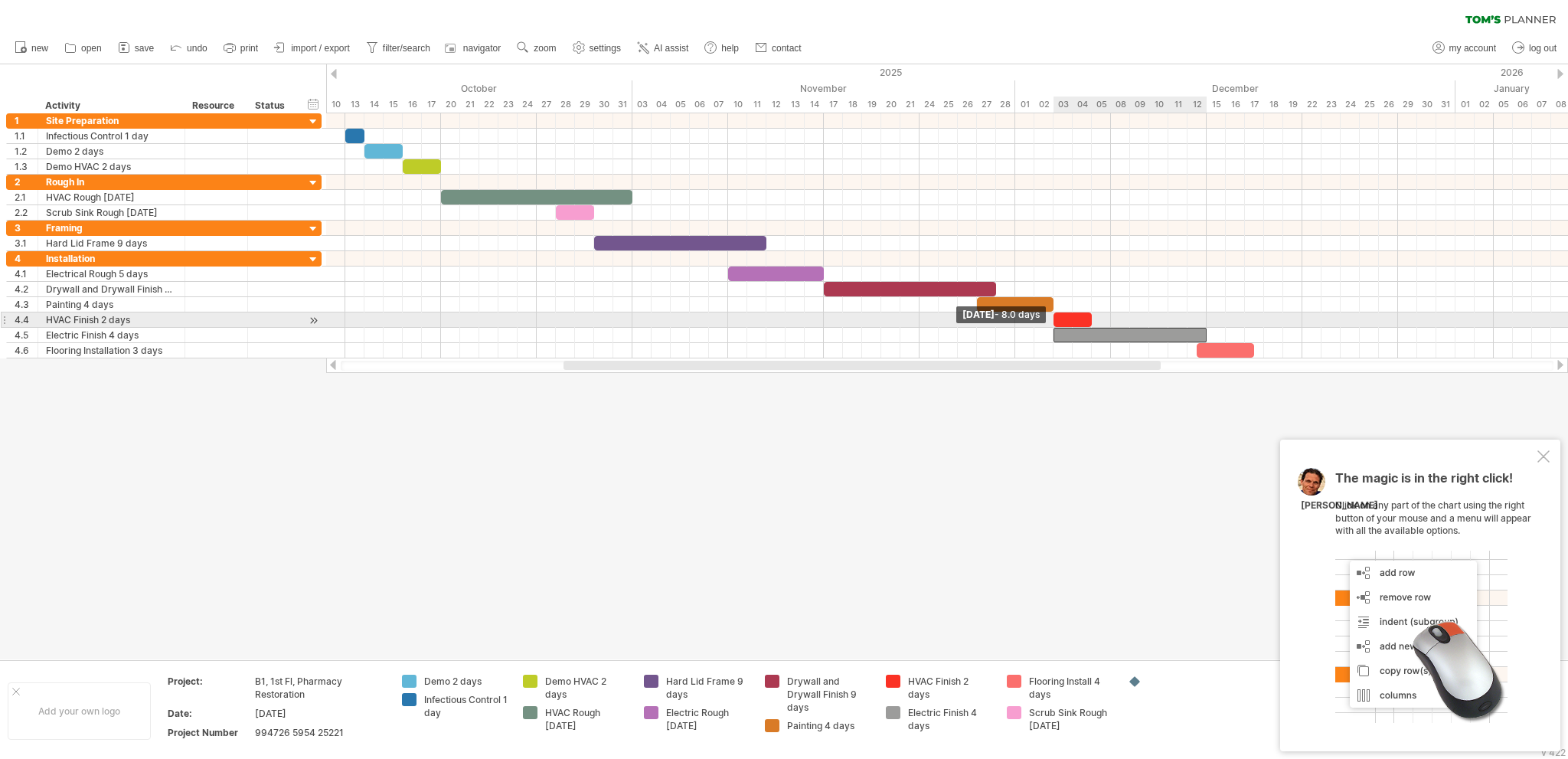
click at [1058, 327] on div "[DATE] - 2.0 days [DATE] - 8.0 days" at bounding box center [947, 236] width 1242 height 245
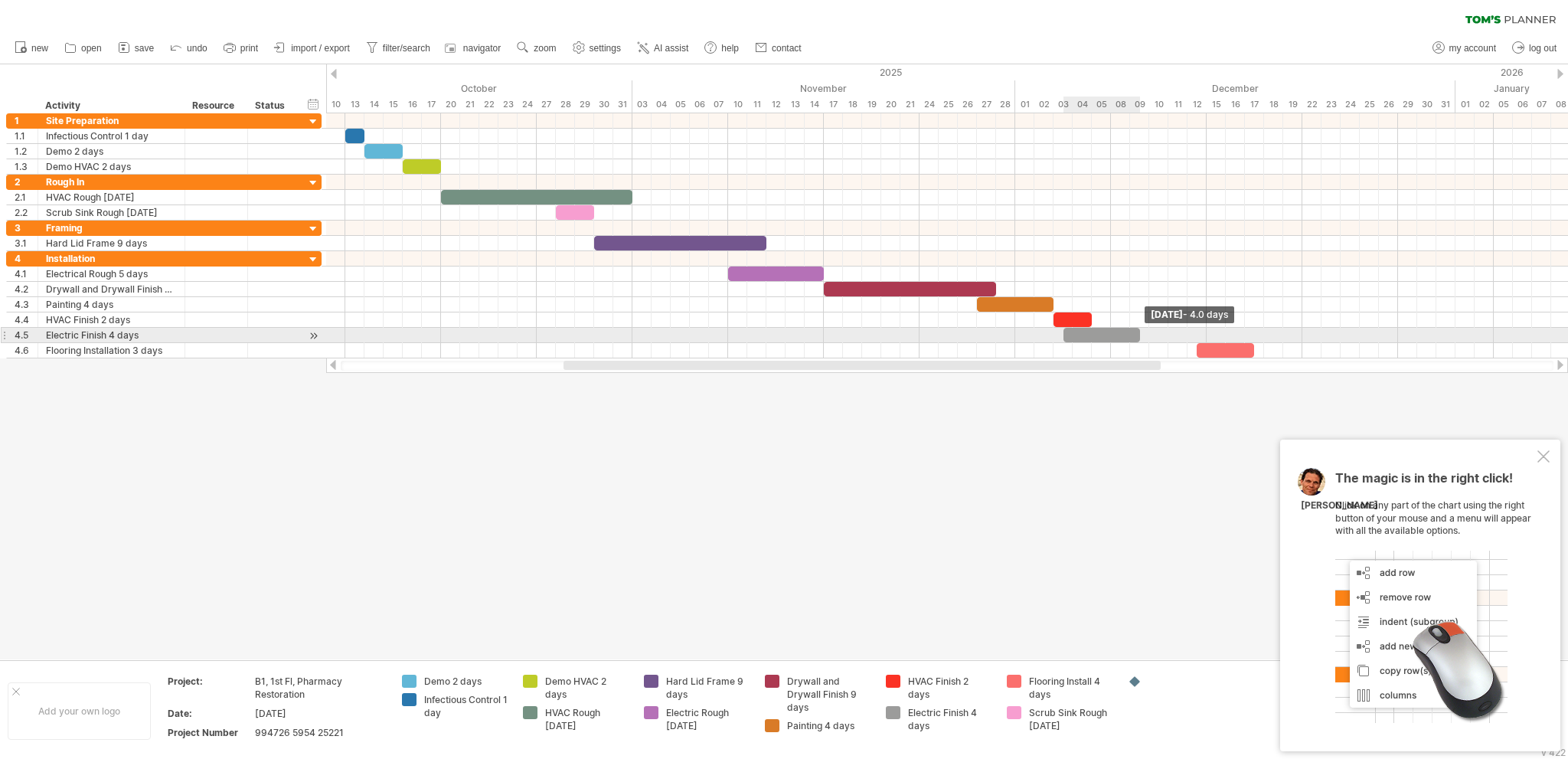
drag, startPoint x: 1206, startPoint y: 331, endPoint x: 1141, endPoint y: 330, distance: 65.0
click at [1141, 330] on span at bounding box center [1140, 334] width 6 height 15
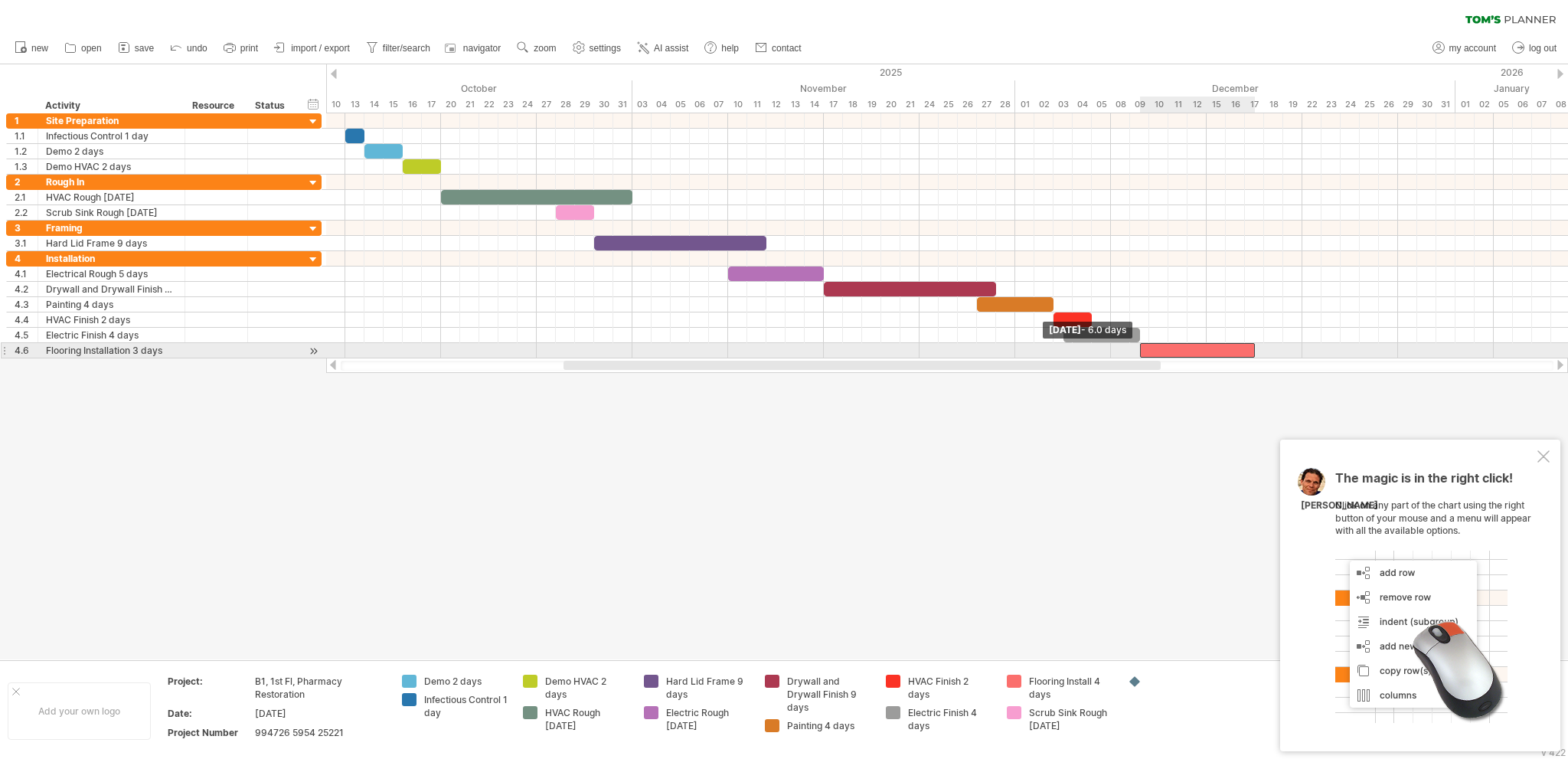
drag, startPoint x: 1198, startPoint y: 346, endPoint x: 1140, endPoint y: 345, distance: 58.0
click at [1140, 345] on span at bounding box center [1140, 350] width 6 height 15
drag, startPoint x: 1253, startPoint y: 348, endPoint x: 1194, endPoint y: 344, distance: 59.1
click at [1194, 344] on span at bounding box center [1197, 350] width 6 height 15
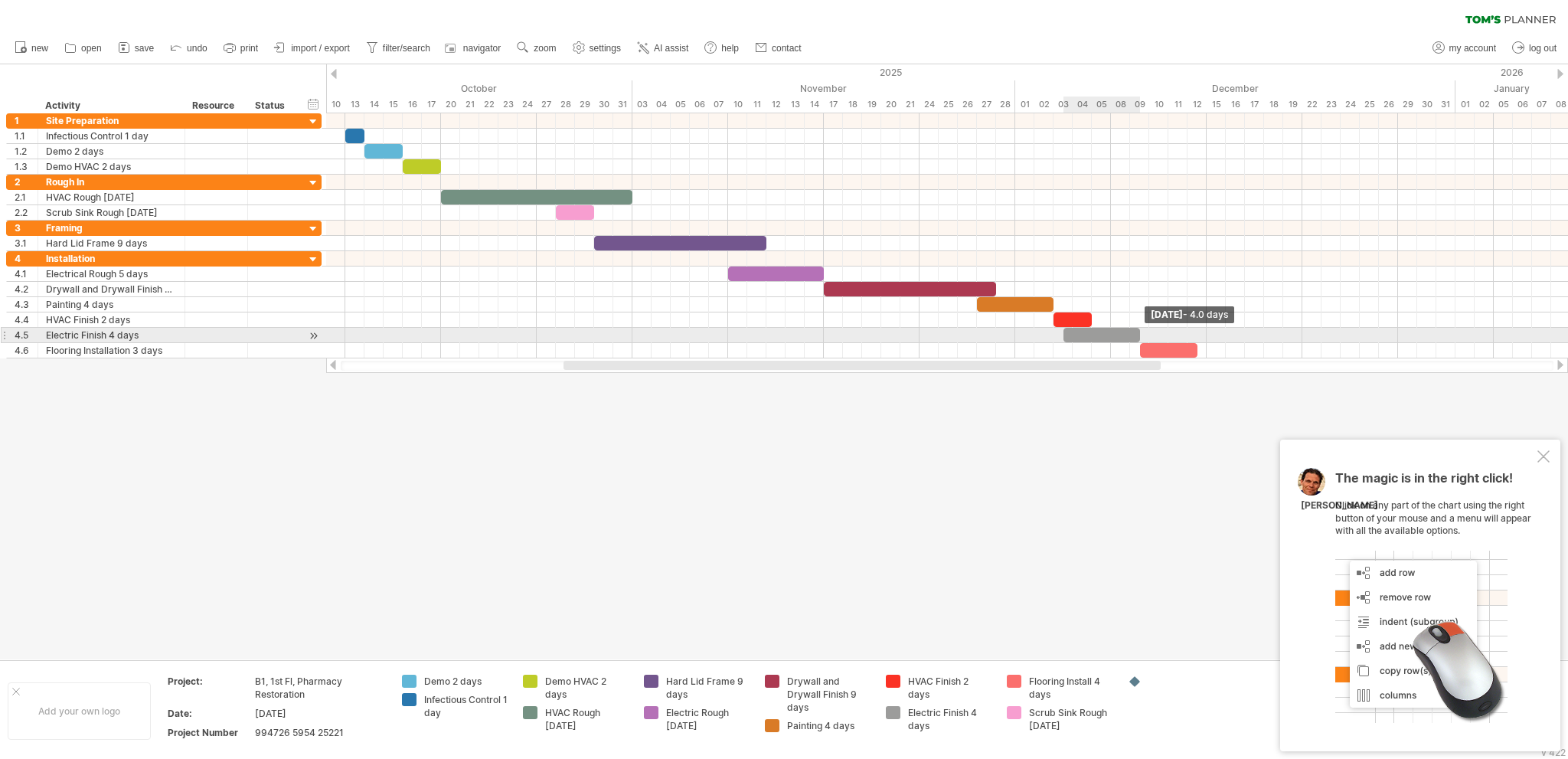
click at [1137, 330] on span at bounding box center [1140, 334] width 6 height 15
drag, startPoint x: 1064, startPoint y: 332, endPoint x: 1052, endPoint y: 333, distance: 12.0
click at [1052, 333] on span at bounding box center [1053, 334] width 6 height 15
drag, startPoint x: 1138, startPoint y: 332, endPoint x: 1128, endPoint y: 332, distance: 10.0
click at [1128, 332] on span at bounding box center [1129, 334] width 6 height 15
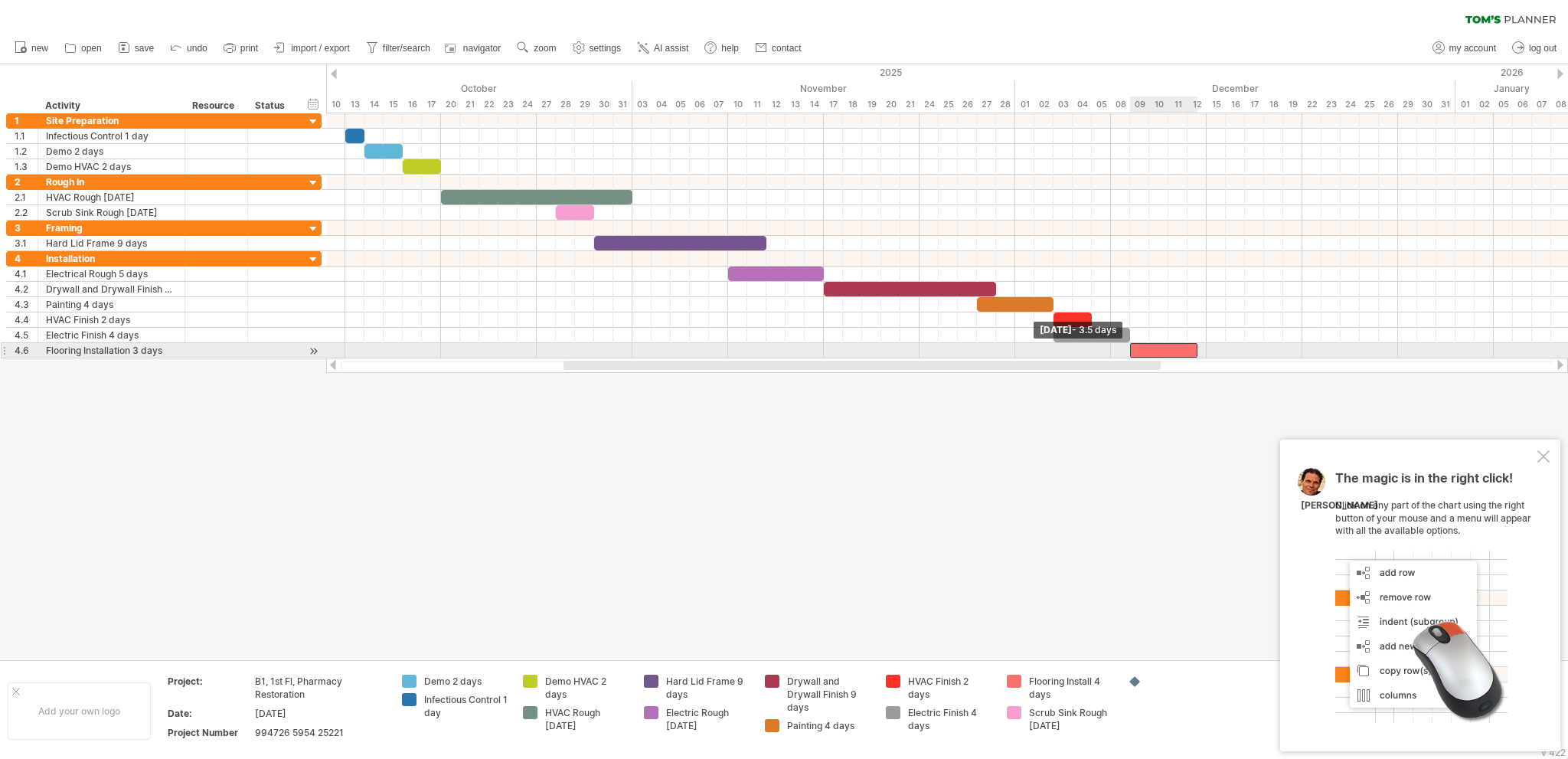
drag, startPoint x: 1140, startPoint y: 349, endPoint x: 1129, endPoint y: 349, distance: 11.0
click at [1129, 349] on span at bounding box center [1129, 350] width 6 height 15
drag, startPoint x: 1194, startPoint y: 347, endPoint x: 1185, endPoint y: 347, distance: 9.0
click at [1185, 347] on span at bounding box center [1188, 350] width 6 height 15
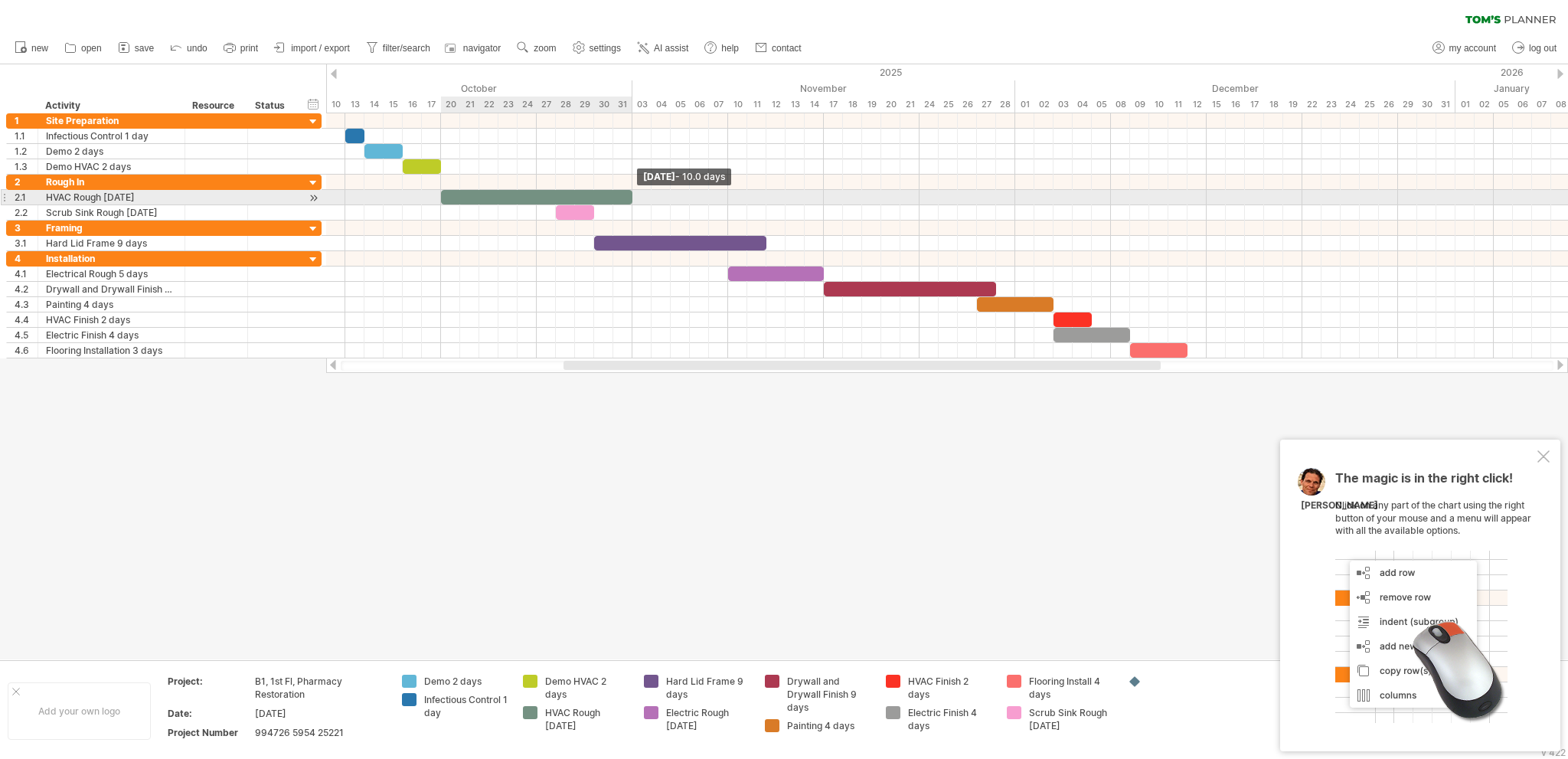
click at [630, 194] on span at bounding box center [632, 197] width 6 height 15
click at [440, 194] on span at bounding box center [440, 197] width 6 height 15
click at [632, 195] on span at bounding box center [632, 197] width 6 height 15
click at [245, 50] on span "print" at bounding box center [249, 48] width 18 height 11
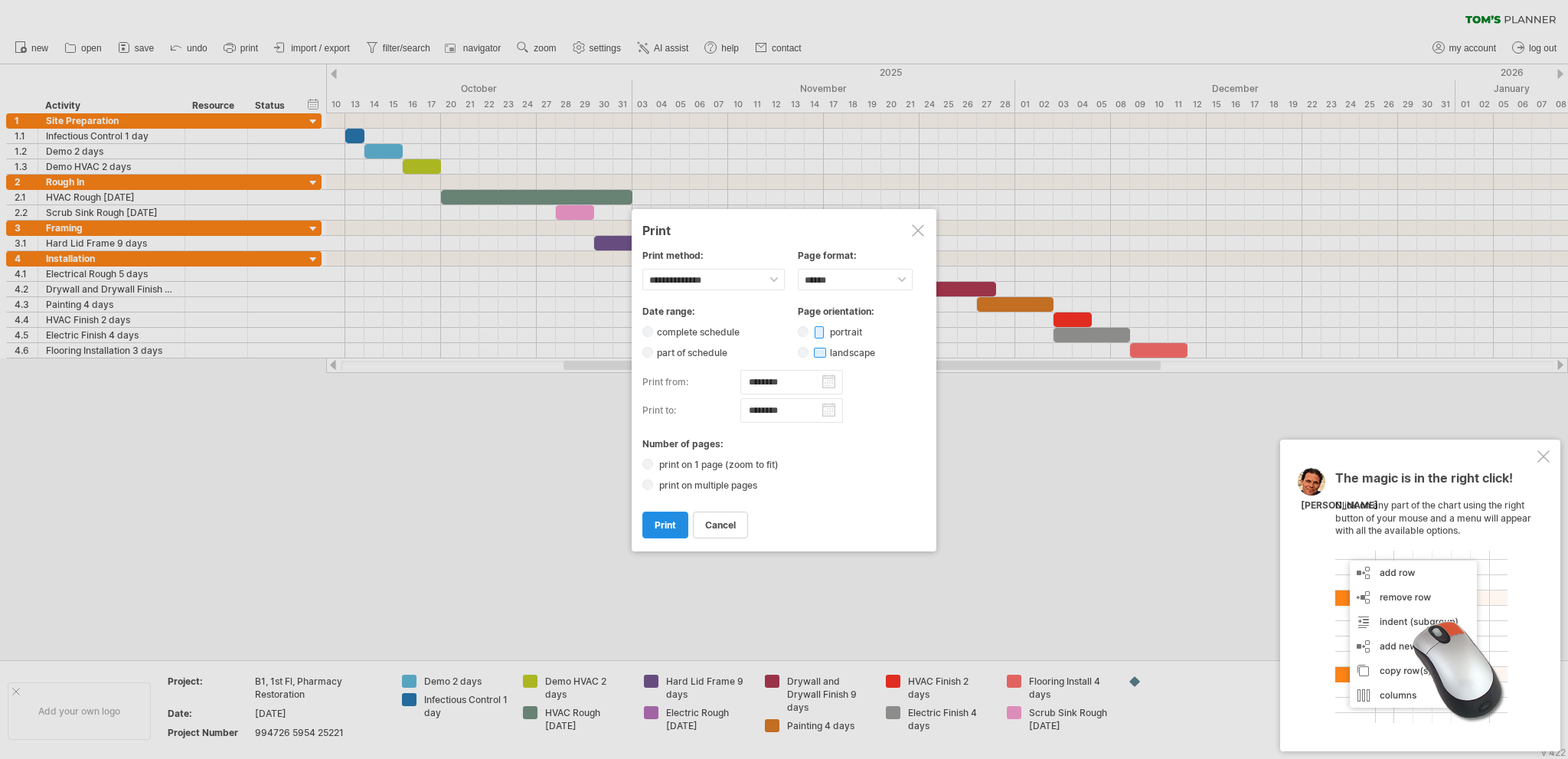
click at [666, 527] on span "print" at bounding box center [665, 524] width 21 height 11
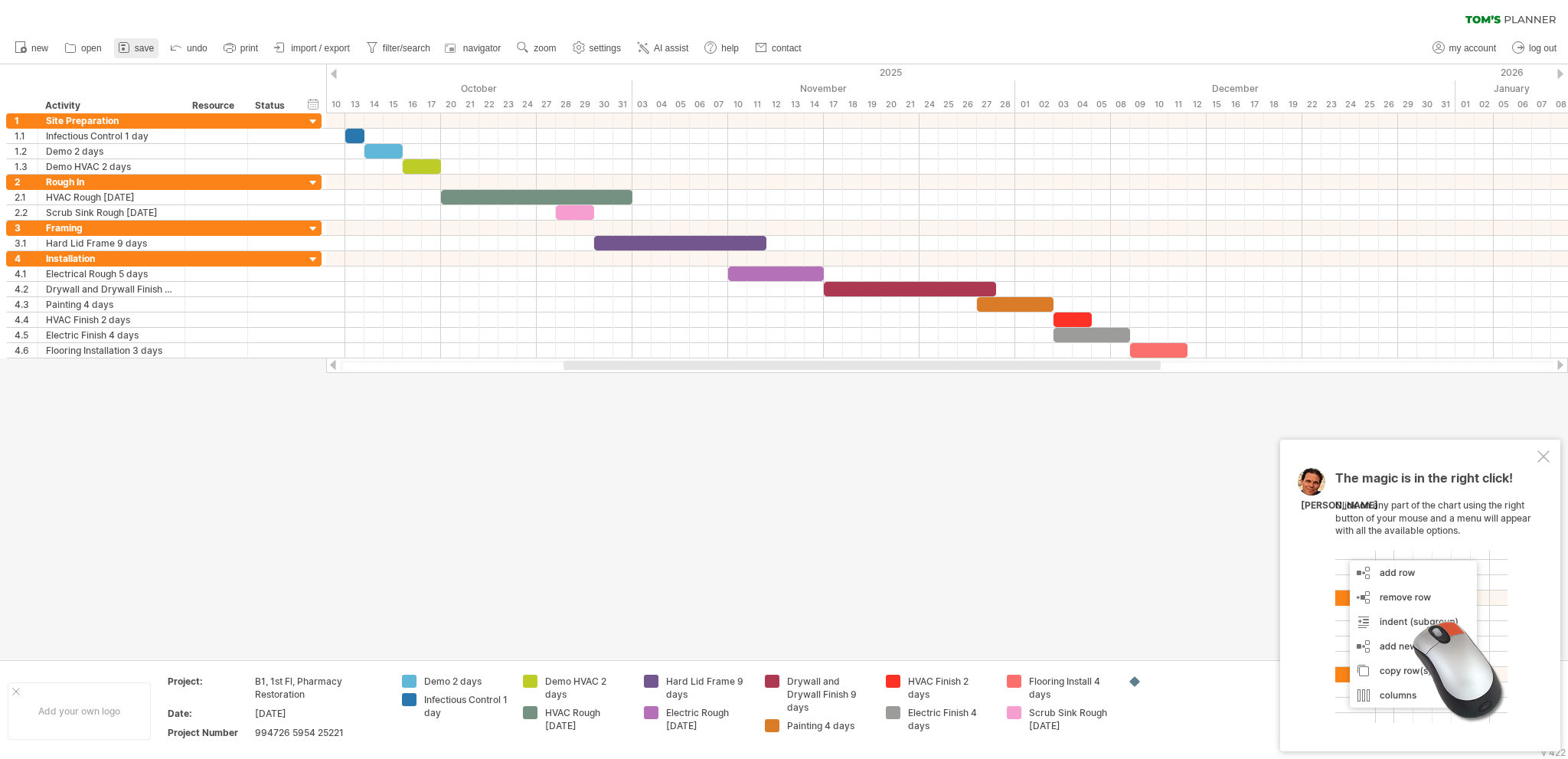
click at [148, 48] on span "save" at bounding box center [144, 48] width 19 height 11
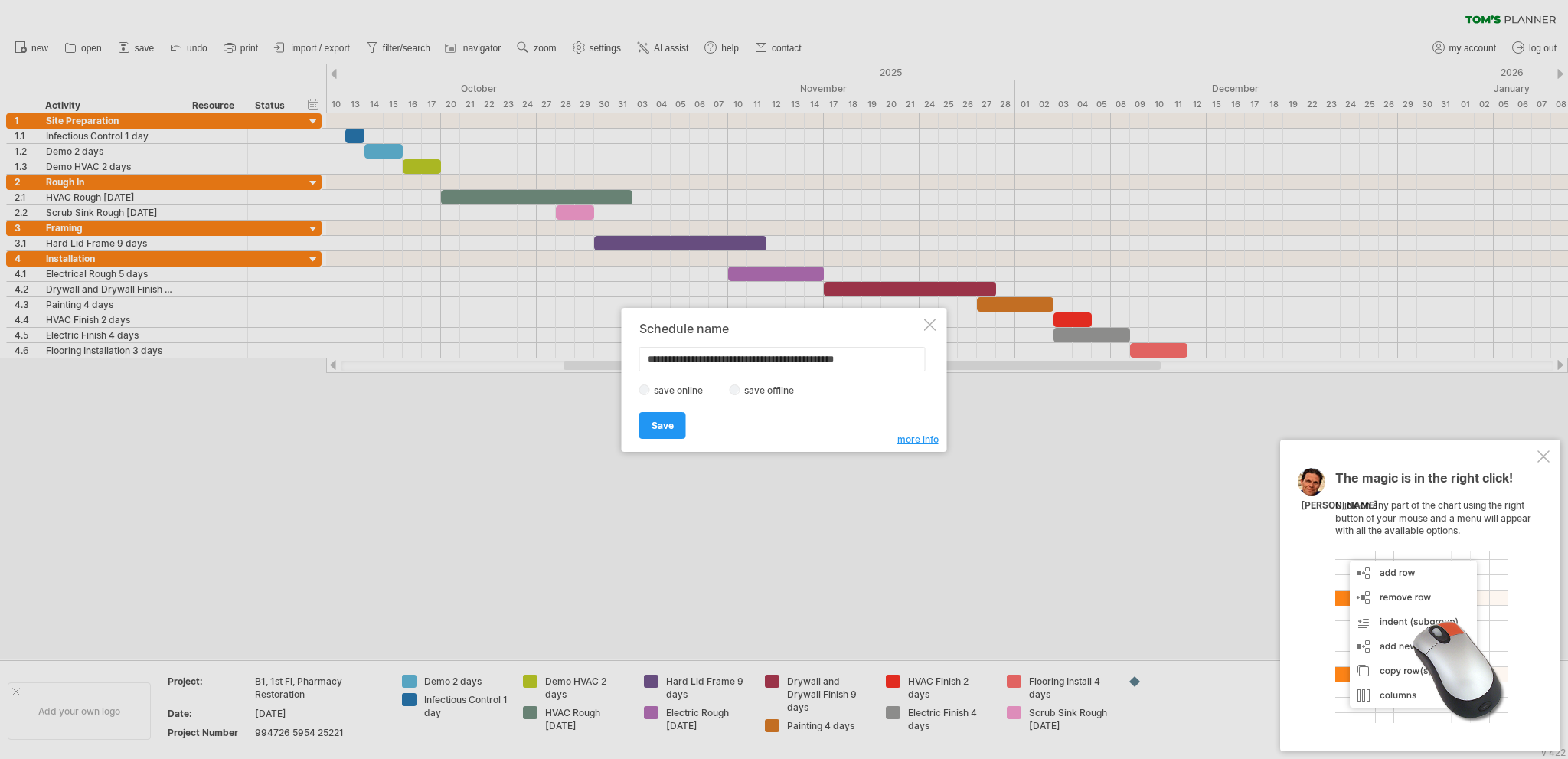
click at [911, 442] on span "more info" at bounding box center [918, 438] width 41 height 11
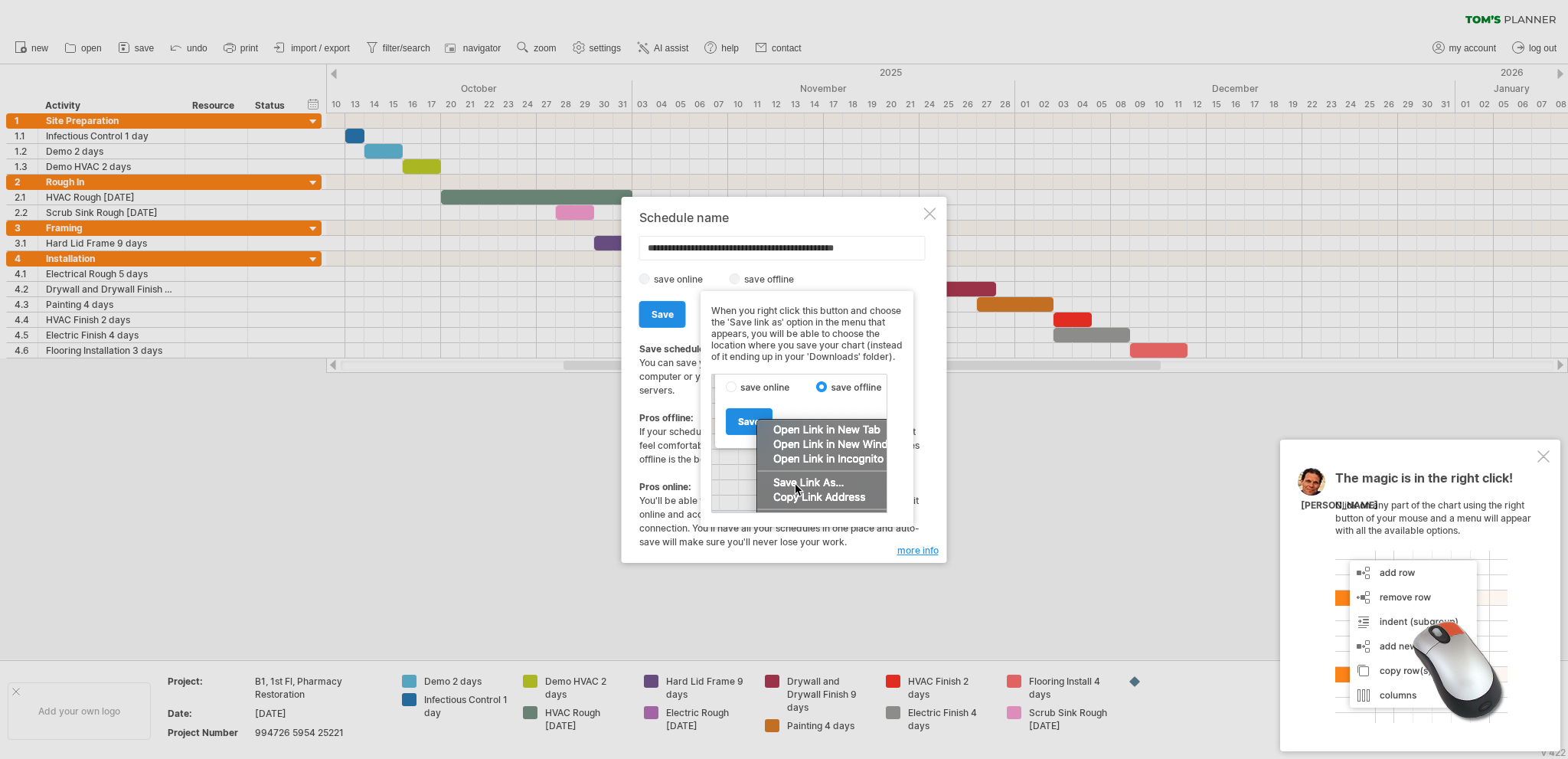
click at [662, 315] on span "Save" at bounding box center [663, 314] width 22 height 11
type input "**********"
click at [651, 315] on span "Save" at bounding box center [663, 314] width 22 height 11
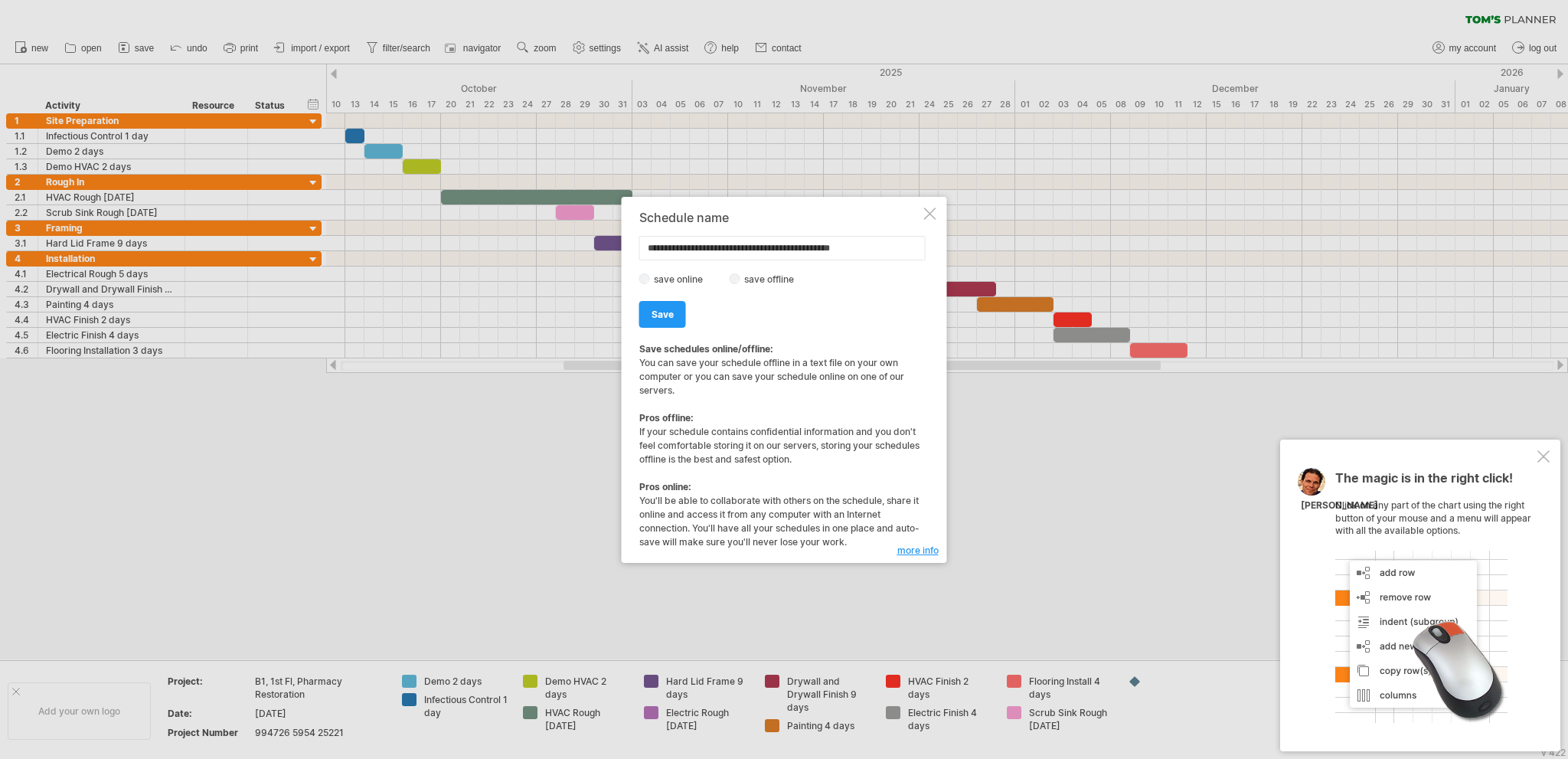
click at [934, 215] on div at bounding box center [930, 214] width 12 height 12
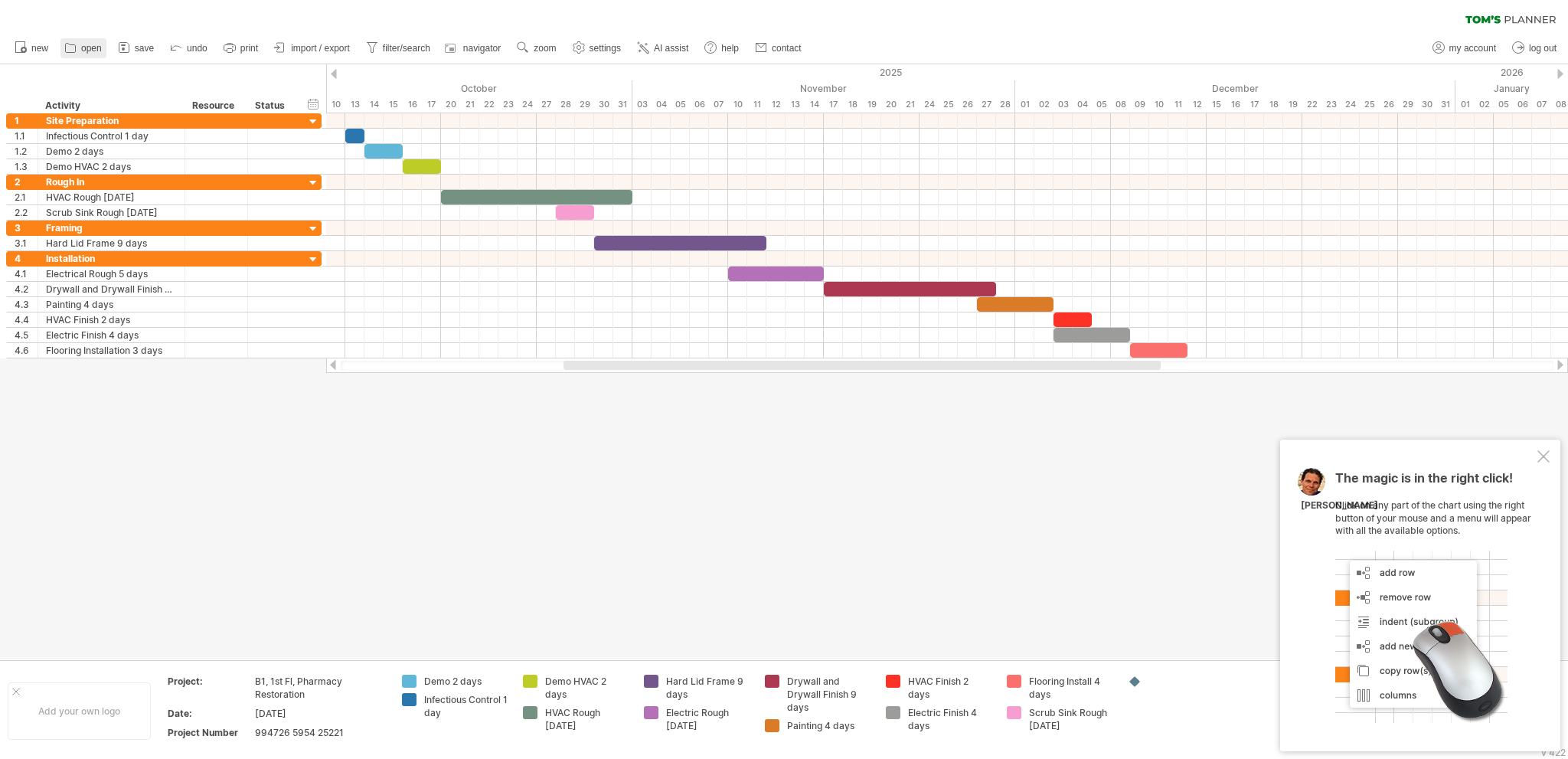
click at [85, 48] on span "open" at bounding box center [91, 48] width 21 height 11
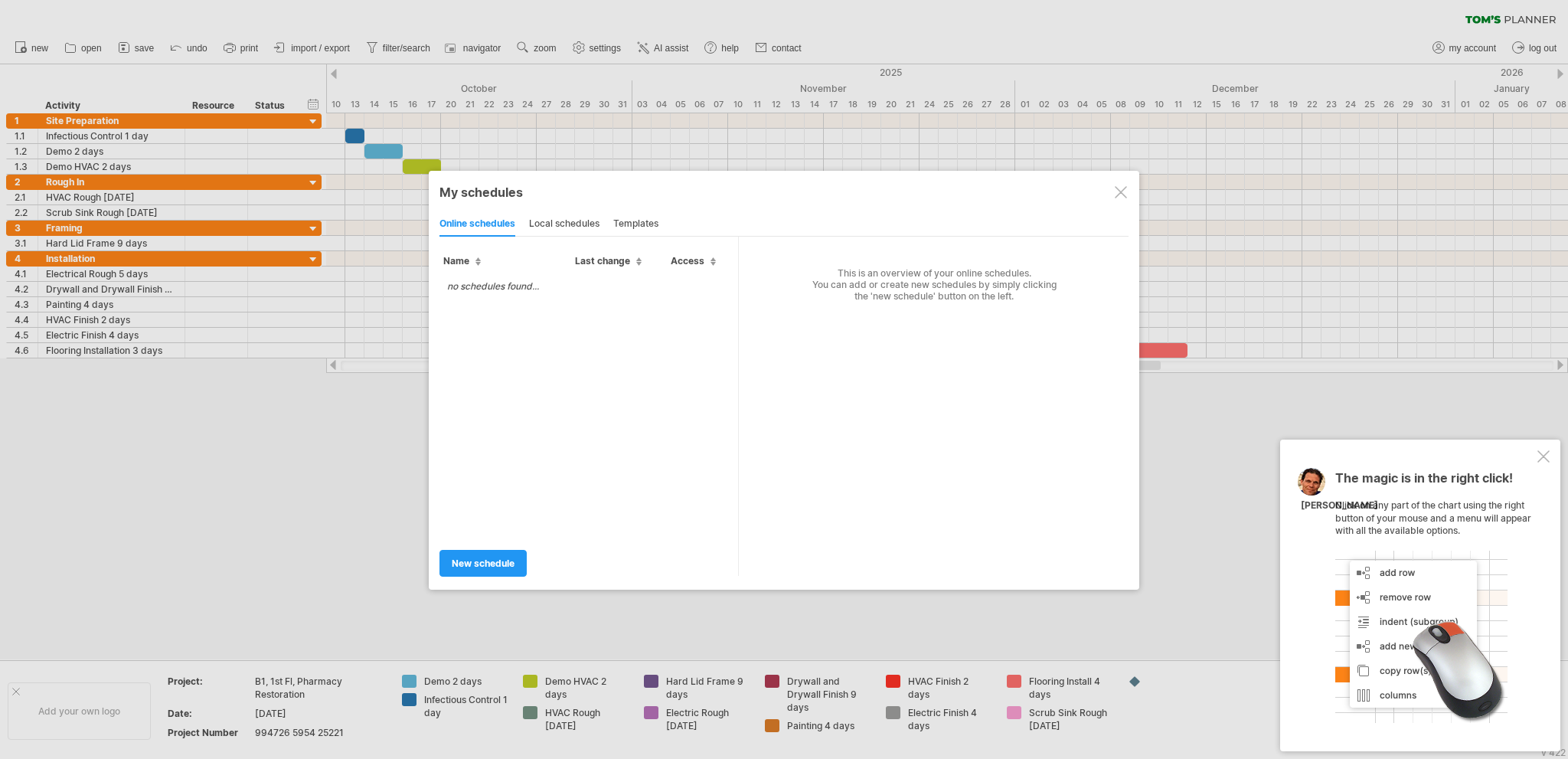
click at [1125, 194] on div at bounding box center [1121, 192] width 12 height 12
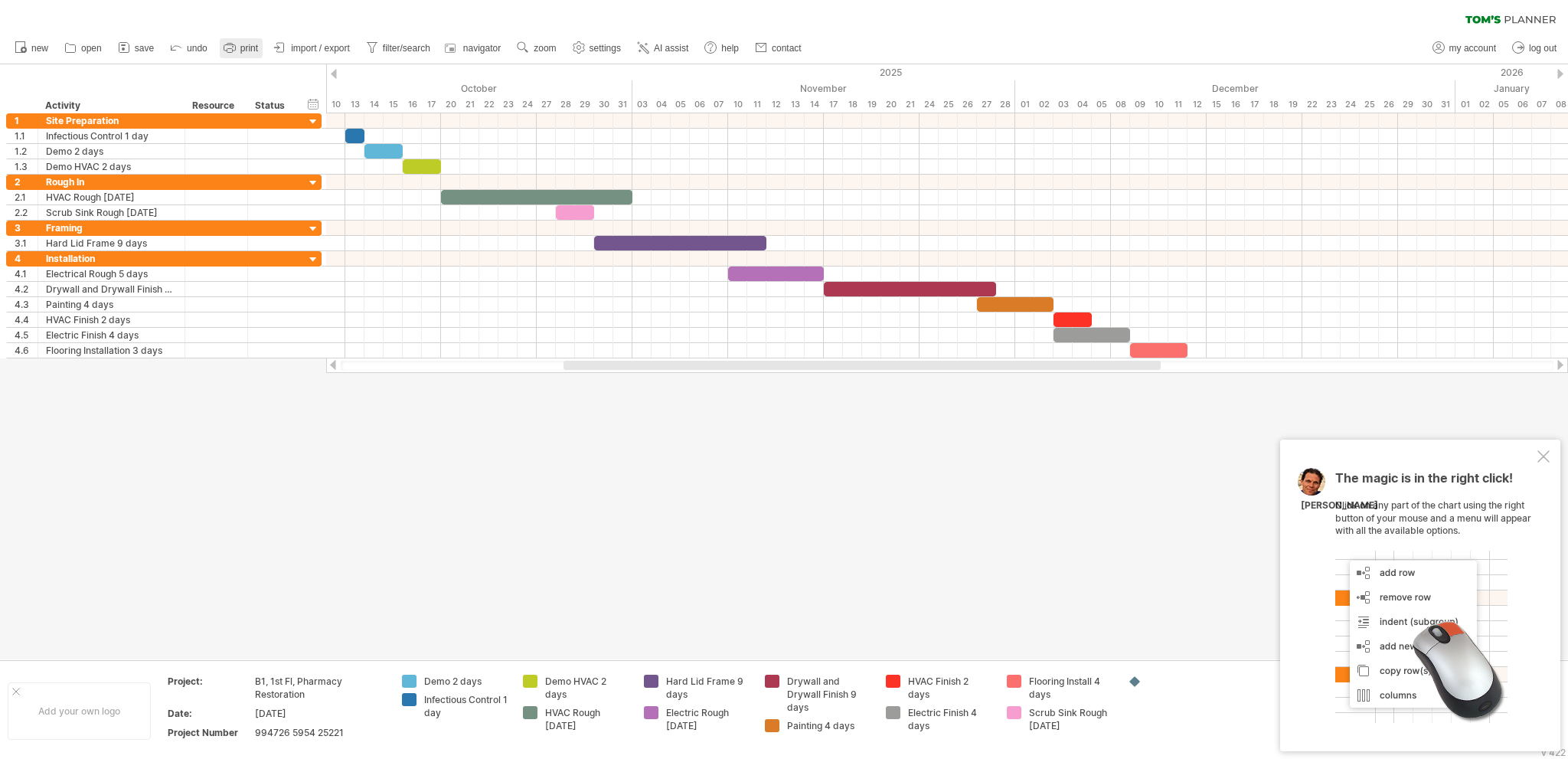
click at [246, 50] on span "print" at bounding box center [249, 48] width 18 height 11
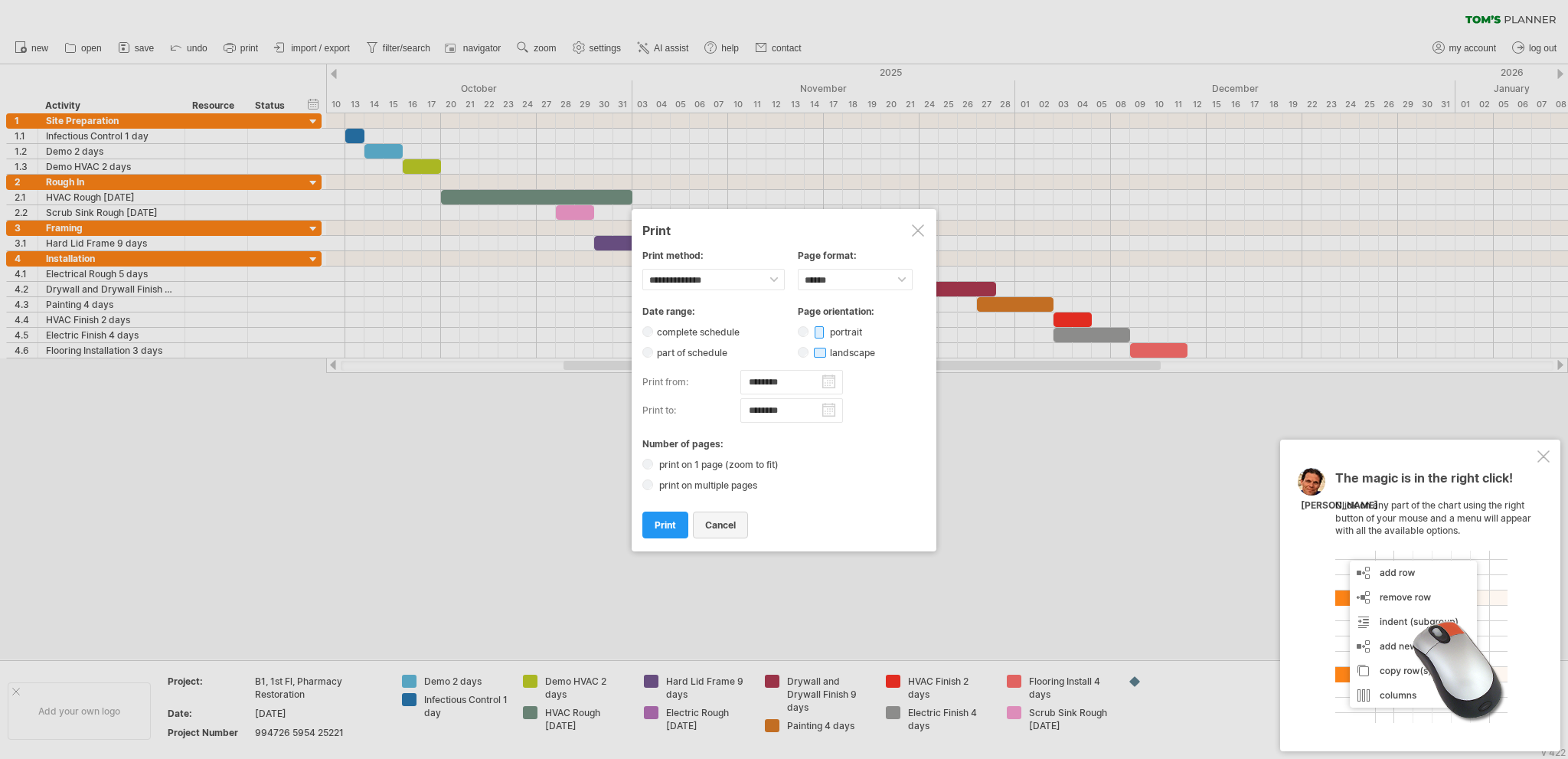
click at [719, 519] on span "cancel" at bounding box center [721, 524] width 31 height 11
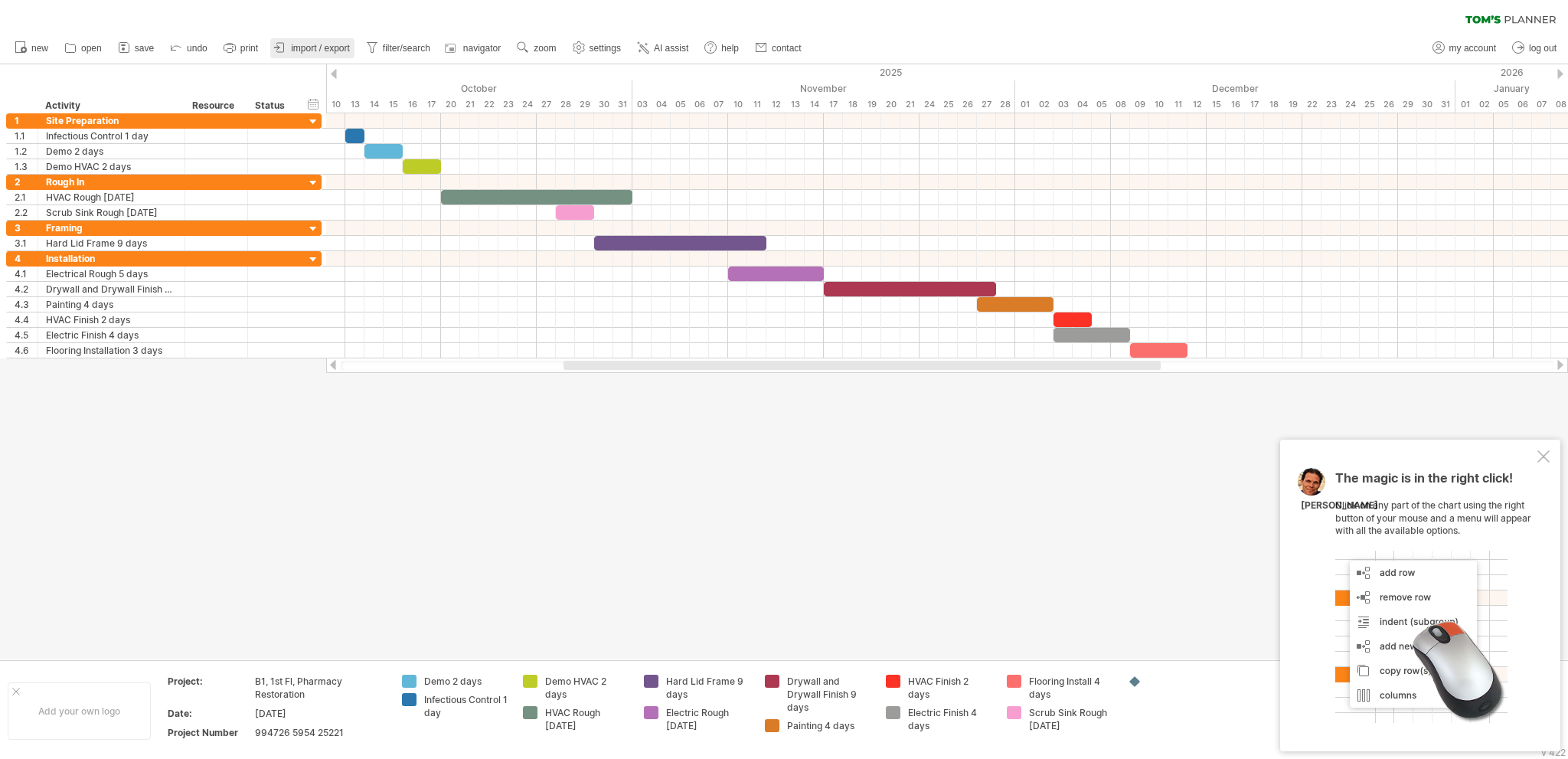
click at [307, 51] on span "import / export" at bounding box center [320, 48] width 59 height 11
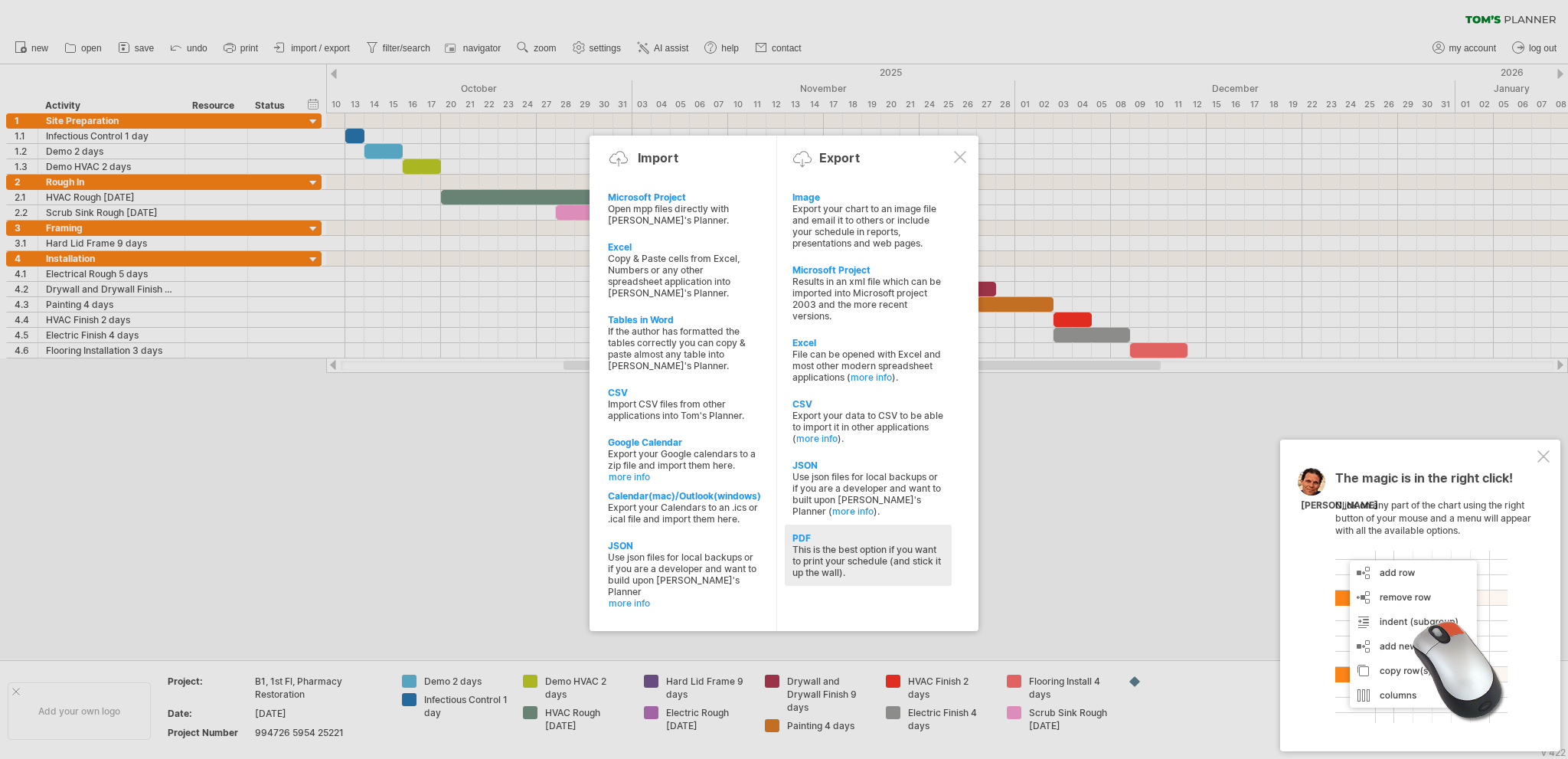
click at [852, 570] on div "This is the best option if you want to print your schedule (and stick it up the…" at bounding box center [868, 561] width 151 height 34
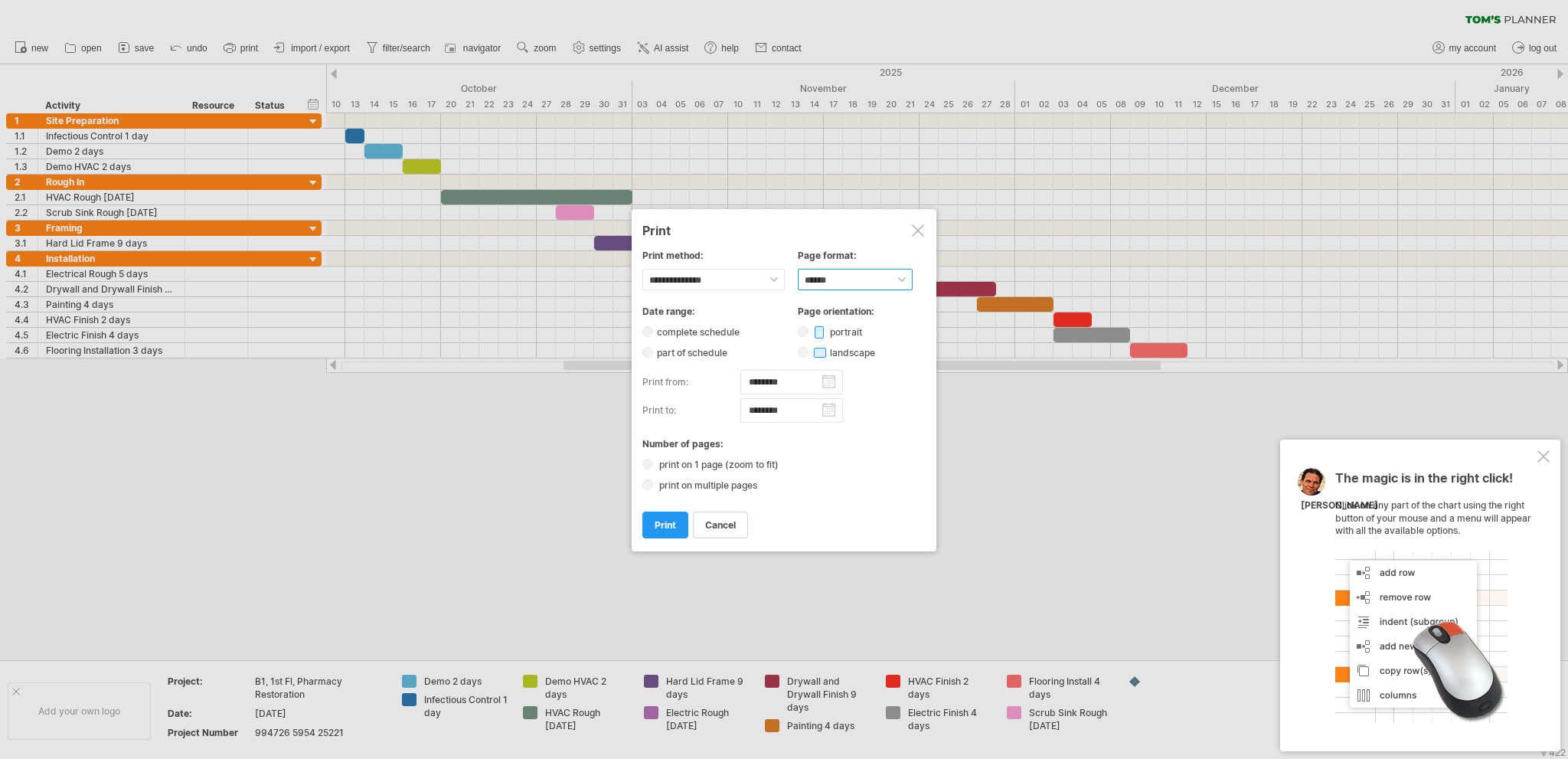
click at [905, 278] on select "****** ** ***** ** ****** ** ** **" at bounding box center [855, 279] width 115 height 21
select select "**"
click at [798, 268] on select "****** ** ***** ** ****** ** ** **" at bounding box center [855, 279] width 115 height 21
click at [664, 526] on span "print" at bounding box center [665, 524] width 21 height 11
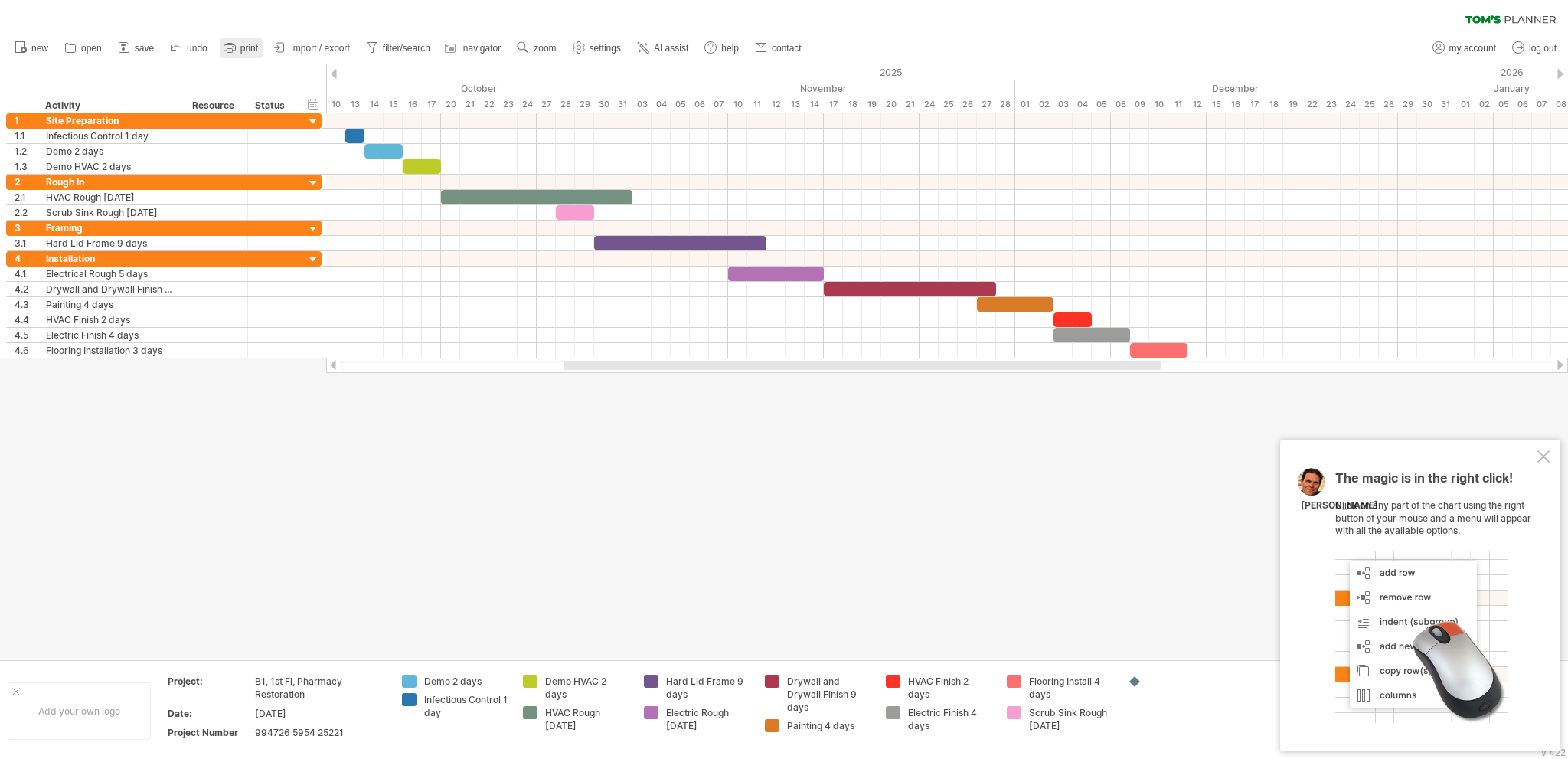
click at [242, 45] on span "print" at bounding box center [249, 48] width 18 height 11
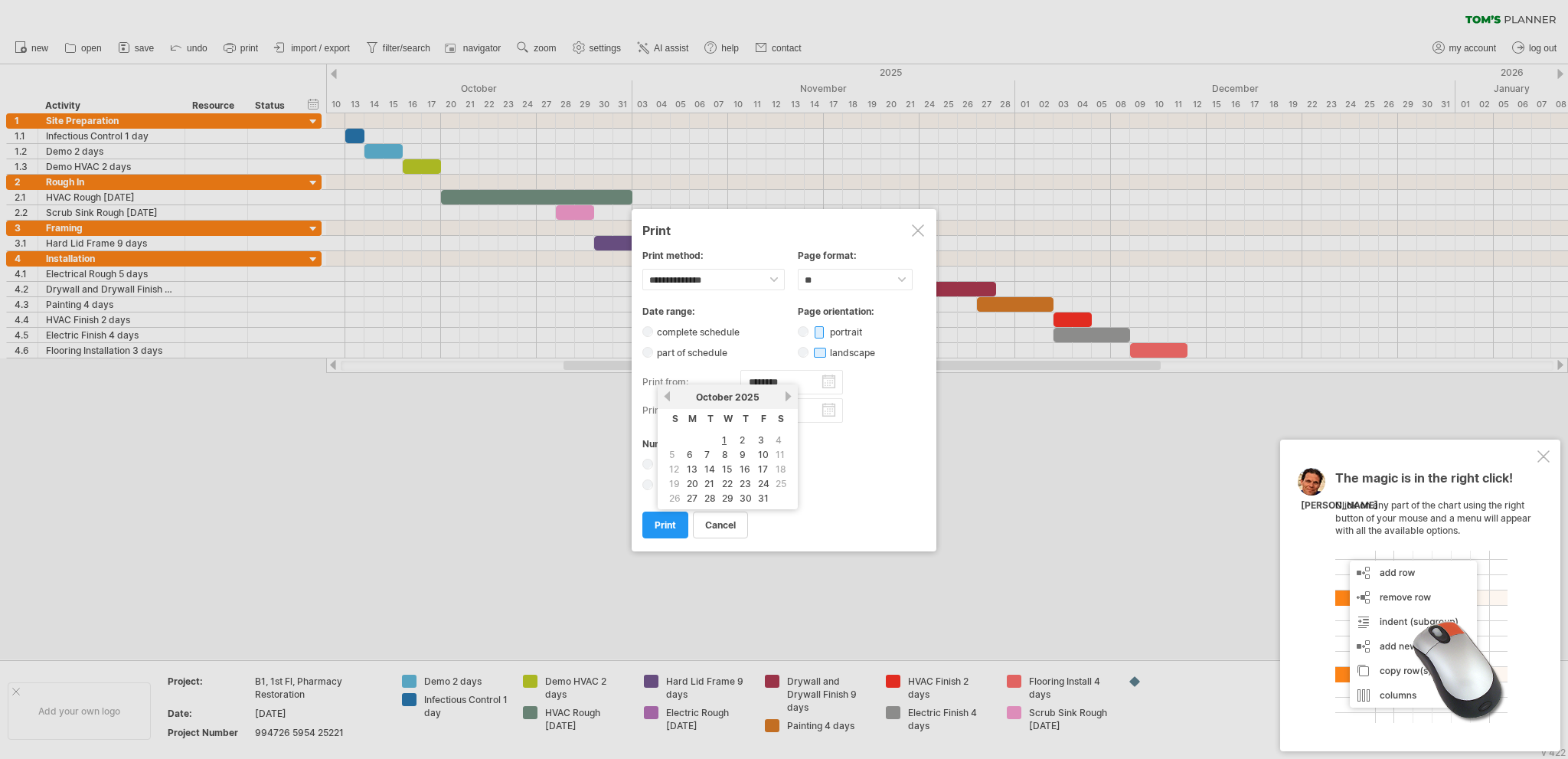
click at [796, 378] on input "********" at bounding box center [792, 382] width 103 height 25
click at [693, 468] on link "13" at bounding box center [693, 468] width 14 height 15
type input "********"
click at [795, 415] on body "progress(100%) Trying to reach [DOMAIN_NAME] Connected again... 0% clear filter…" at bounding box center [784, 380] width 1568 height 762
click at [693, 497] on link "15" at bounding box center [692, 497] width 13 height 15
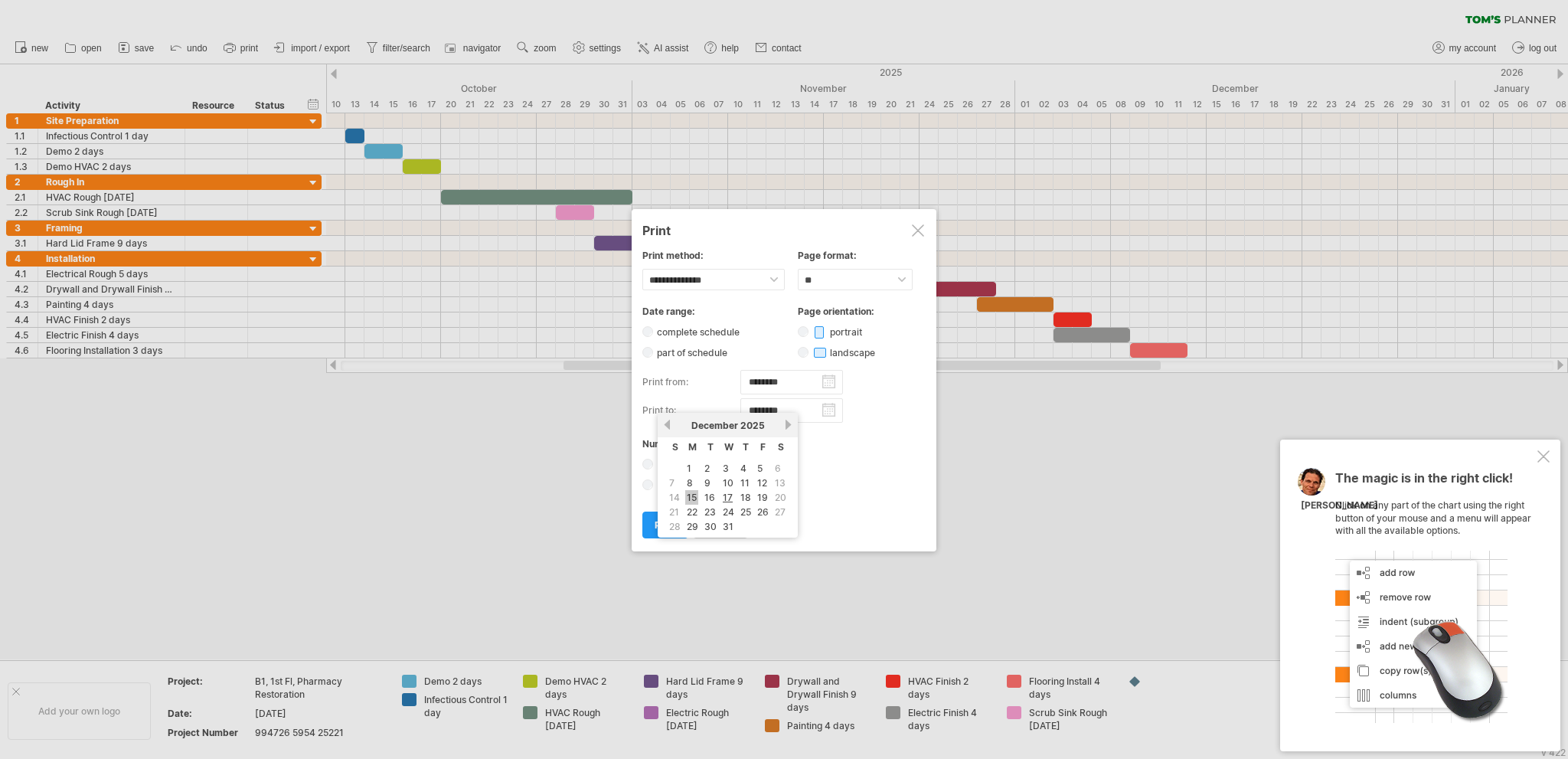
type input "********"
click at [664, 523] on span "print" at bounding box center [665, 524] width 21 height 11
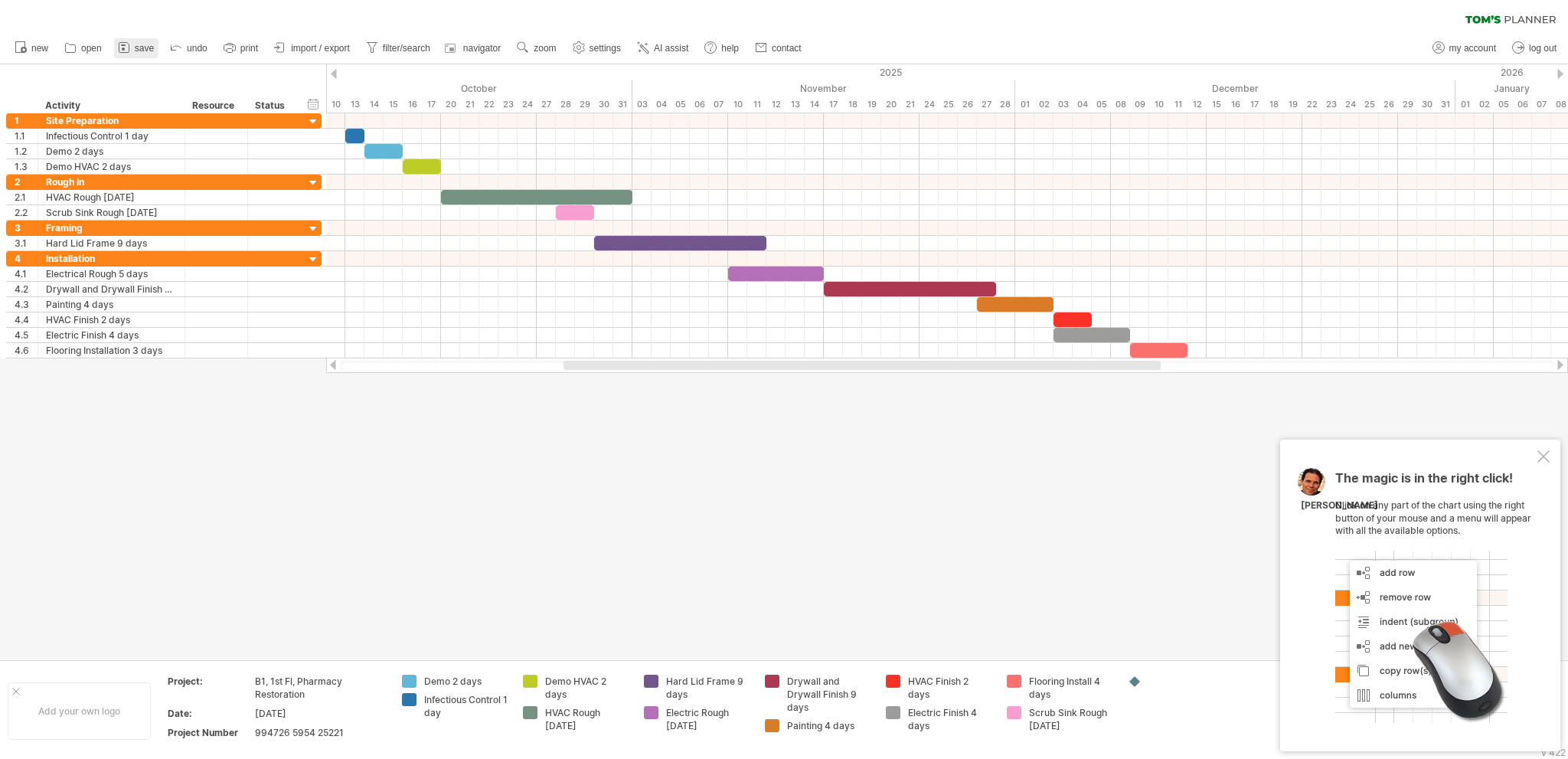
click at [136, 50] on span "save" at bounding box center [144, 48] width 19 height 11
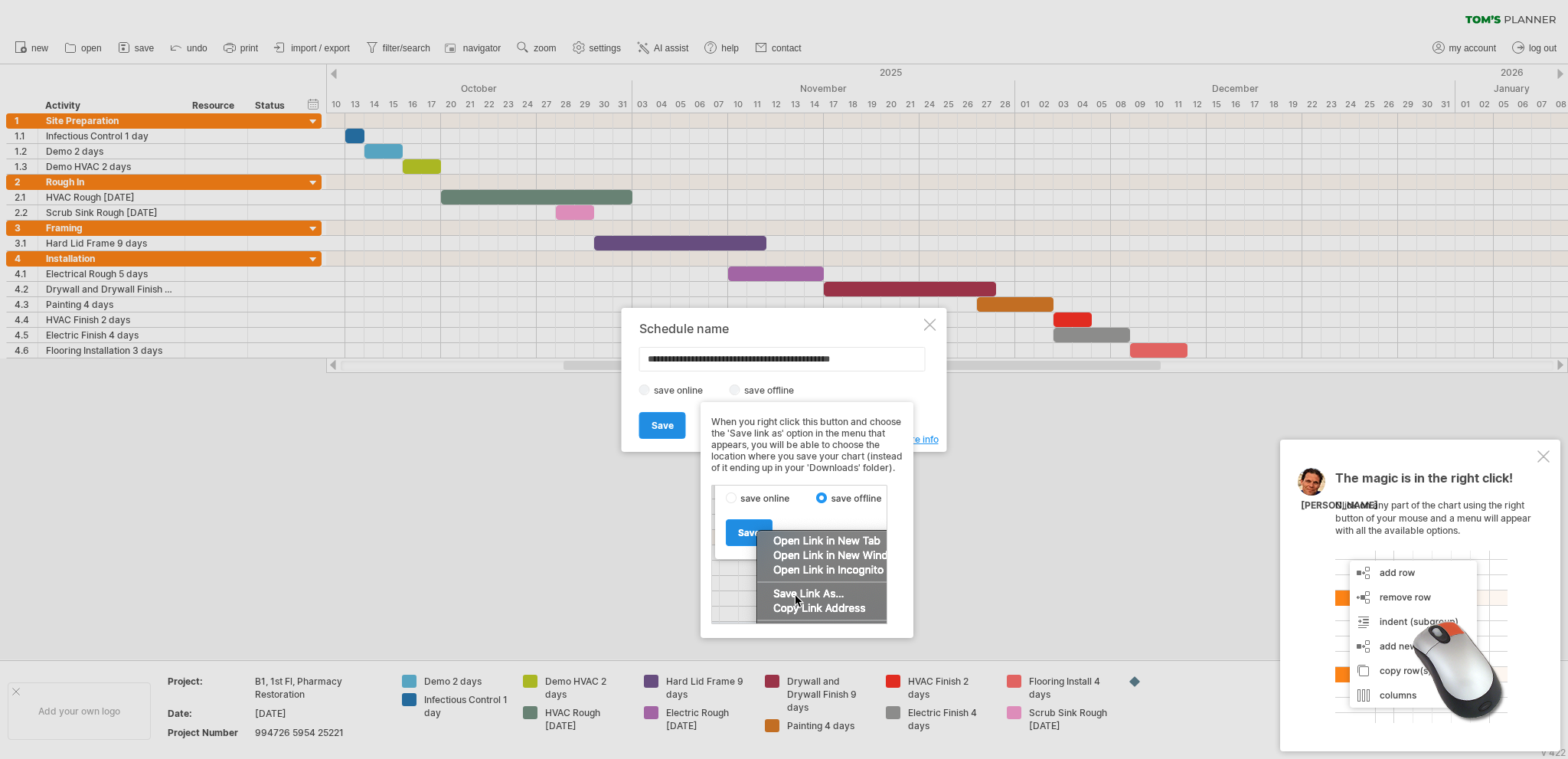
click at [662, 421] on span "Save" at bounding box center [663, 425] width 22 height 11
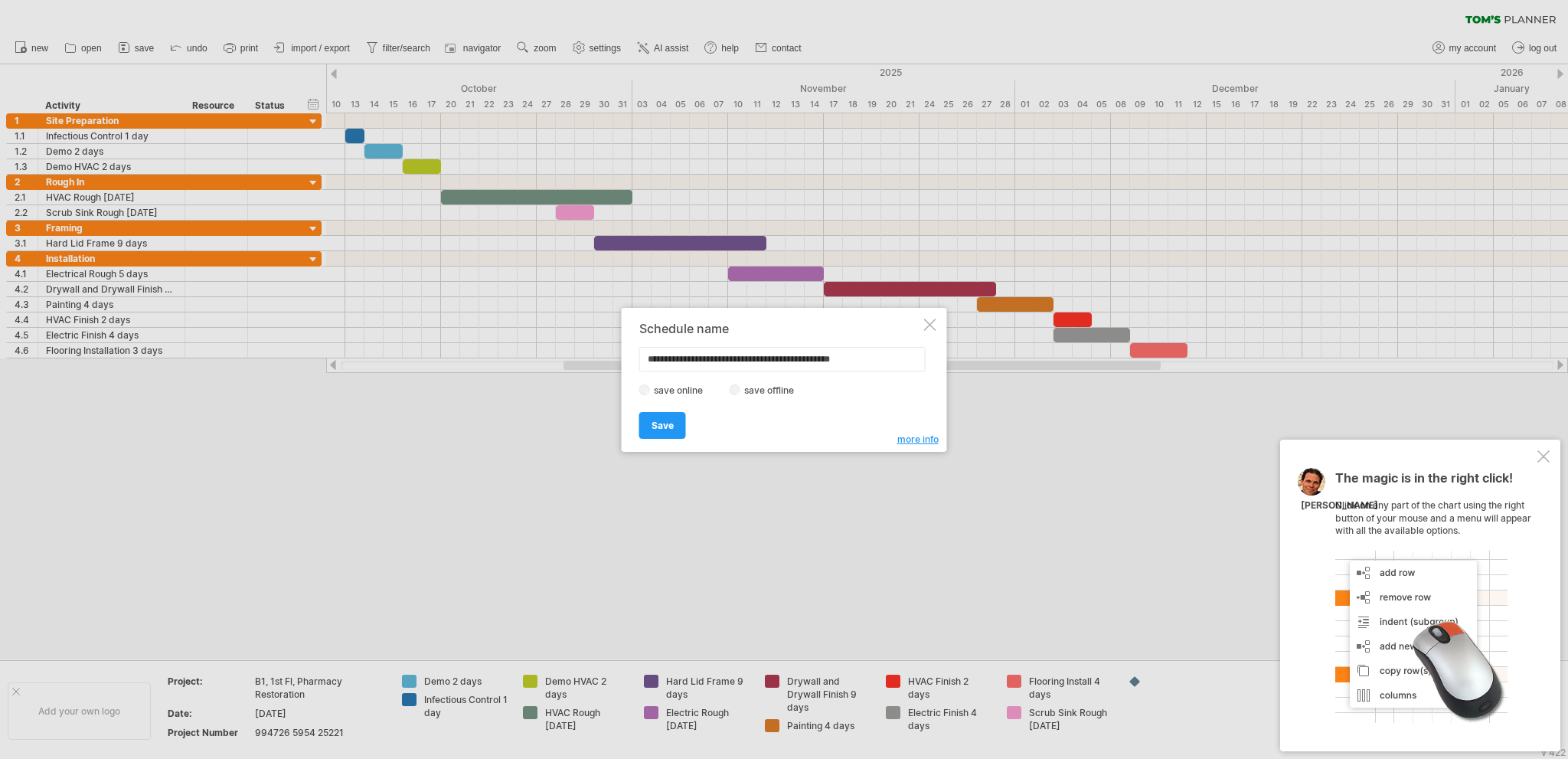
click at [930, 325] on div at bounding box center [930, 325] width 12 height 12
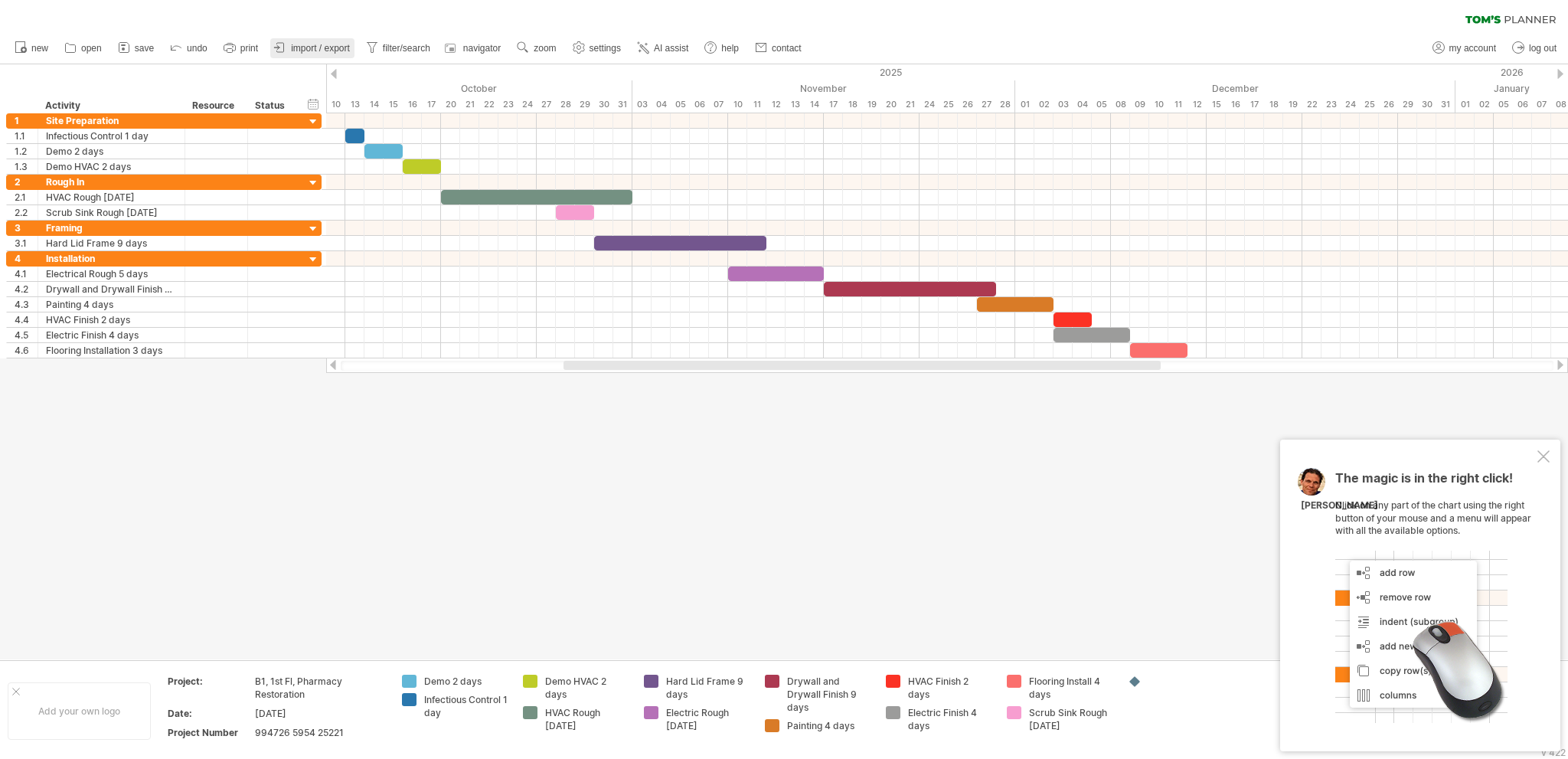
click at [309, 51] on span "import / export" at bounding box center [320, 48] width 59 height 11
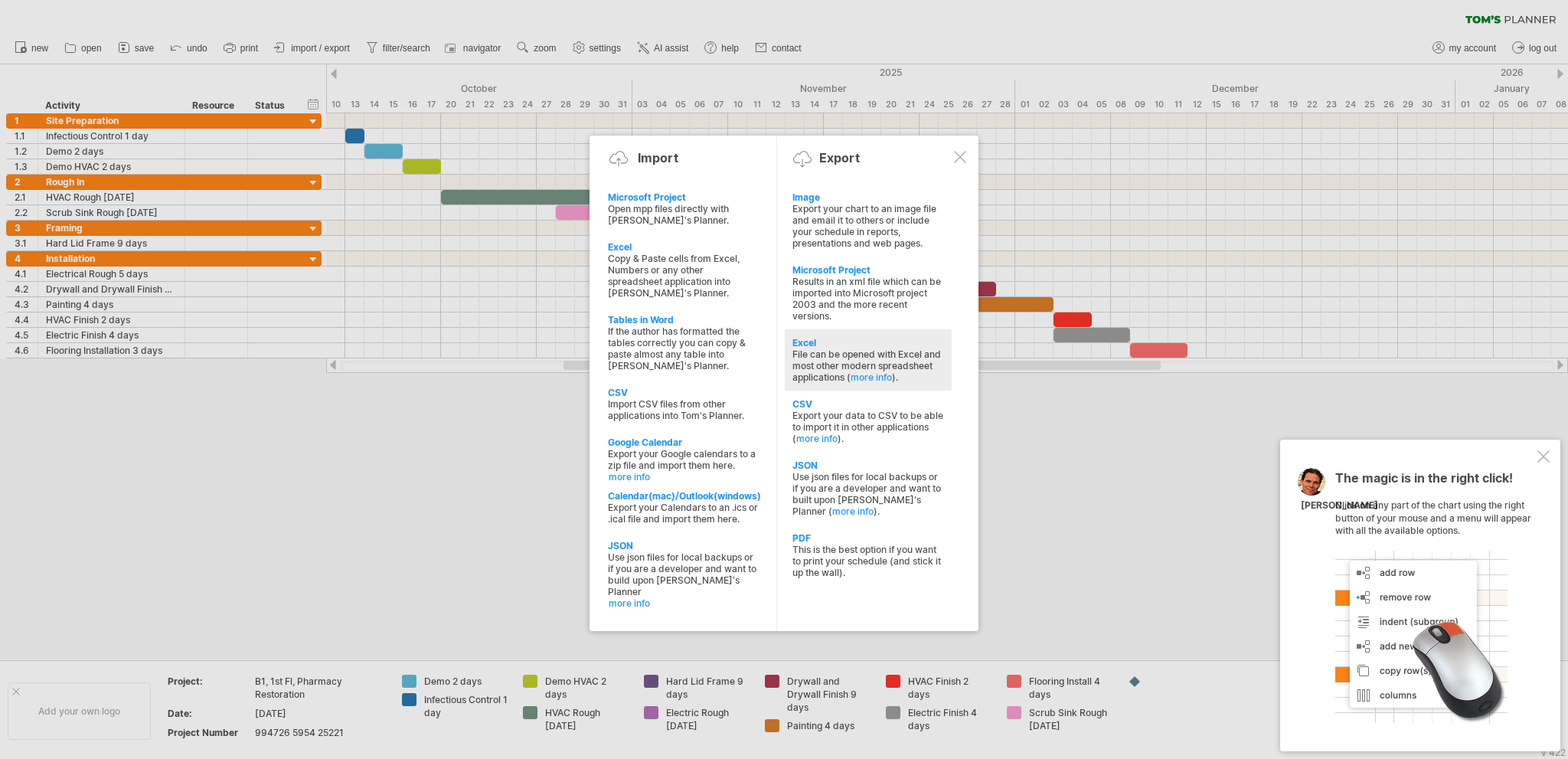
click at [859, 368] on div "File can be opened with Excel and most other modern spreadsheet applications ( …" at bounding box center [868, 366] width 151 height 34
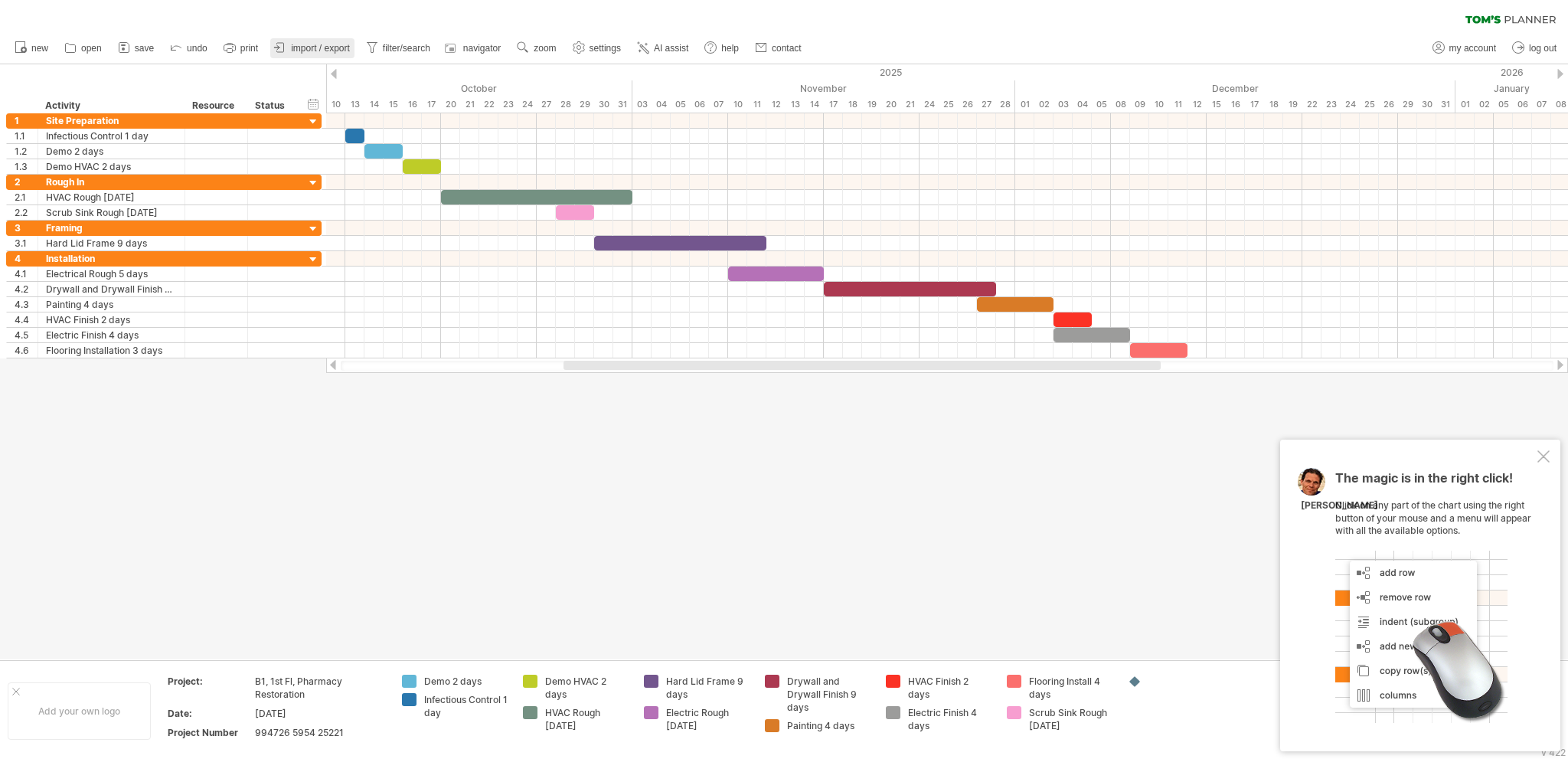
click at [305, 48] on span "import / export" at bounding box center [320, 48] width 59 height 11
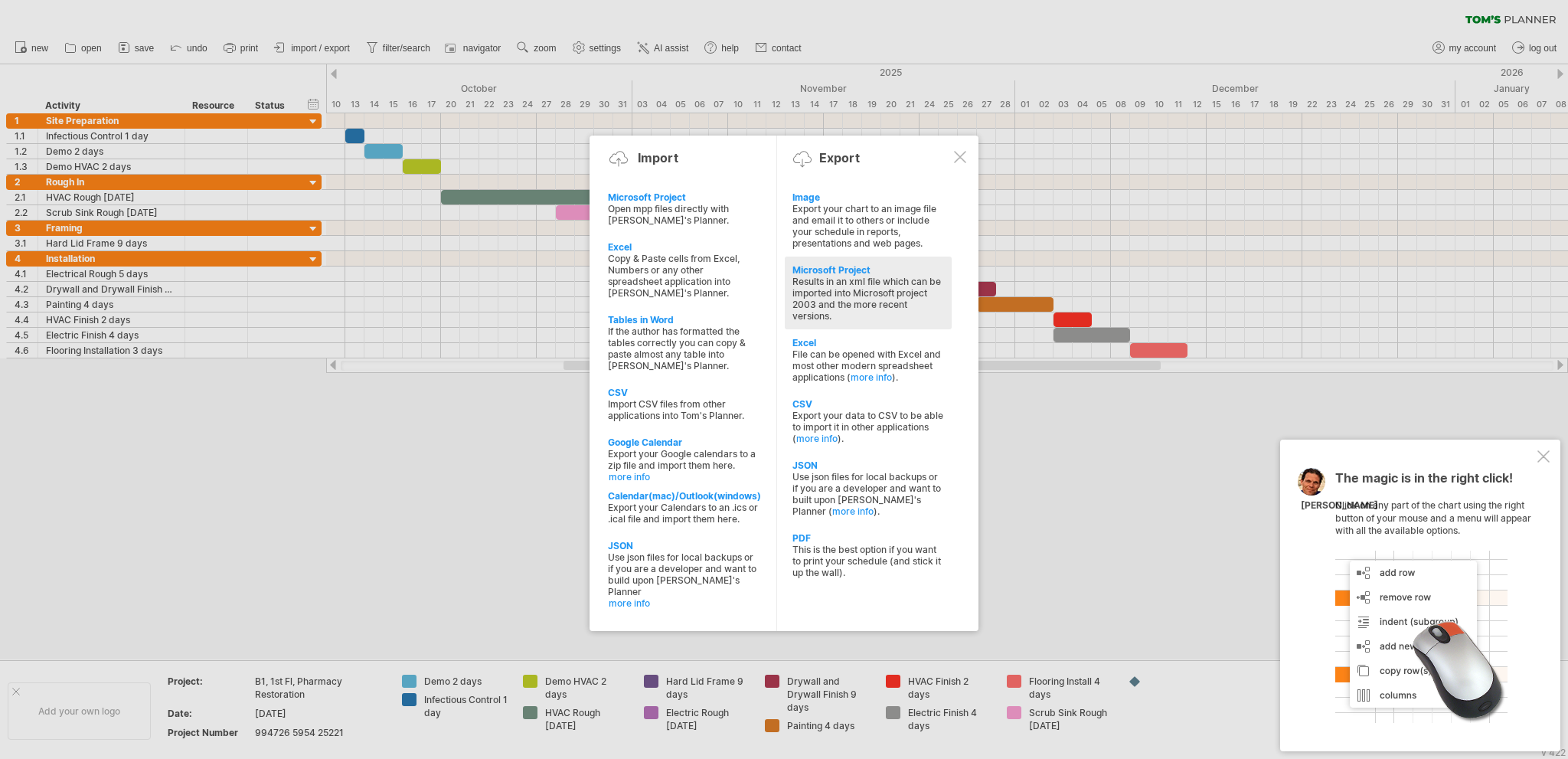
click at [894, 287] on div "Results in an xml file which can be imported into Microsoft project 2003 and th…" at bounding box center [868, 298] width 151 height 46
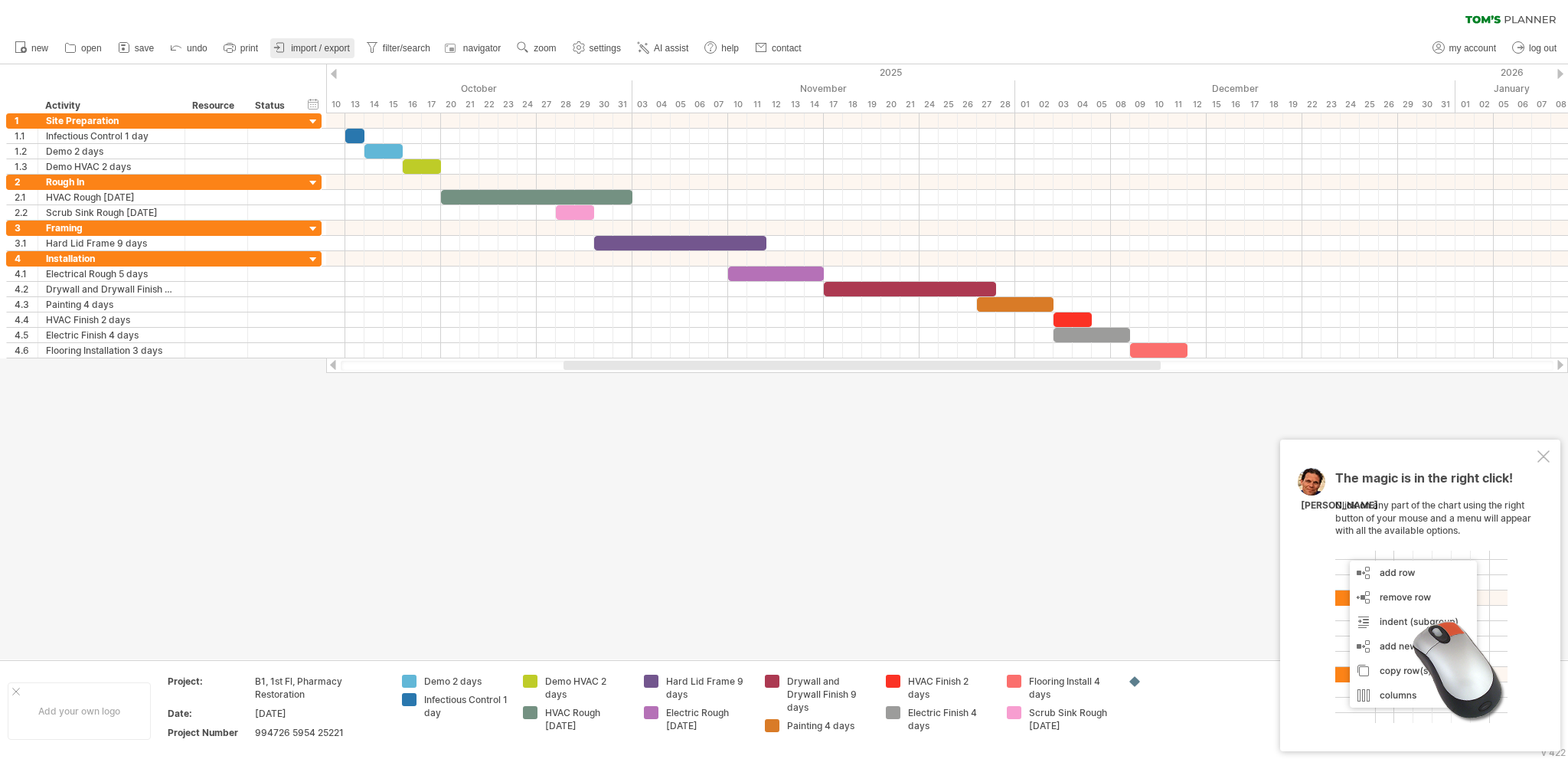
click at [312, 49] on span "import / export" at bounding box center [320, 48] width 59 height 11
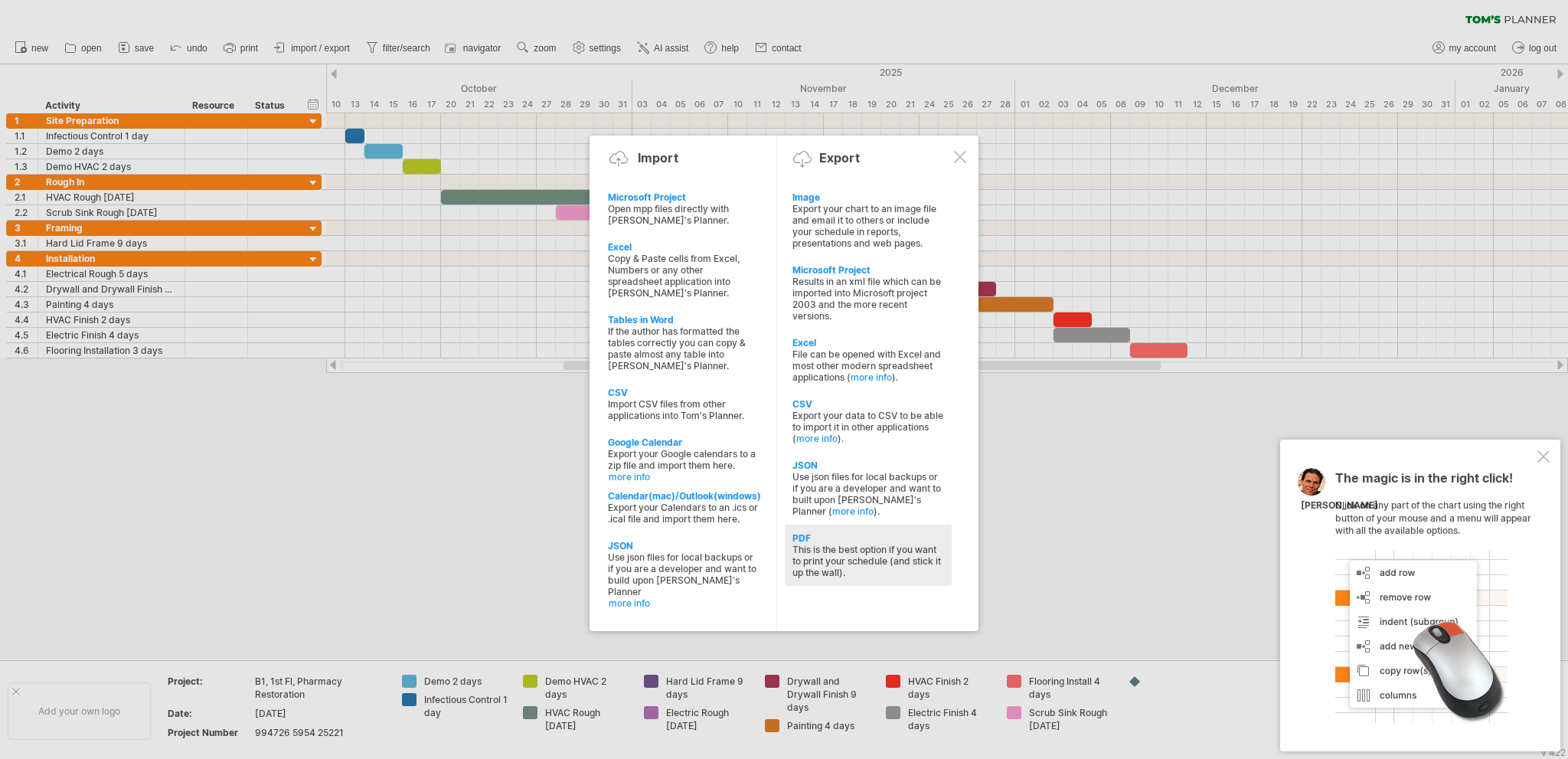
click at [900, 566] on div "This is the best option if you want to print your schedule (and stick it up the…" at bounding box center [868, 561] width 151 height 34
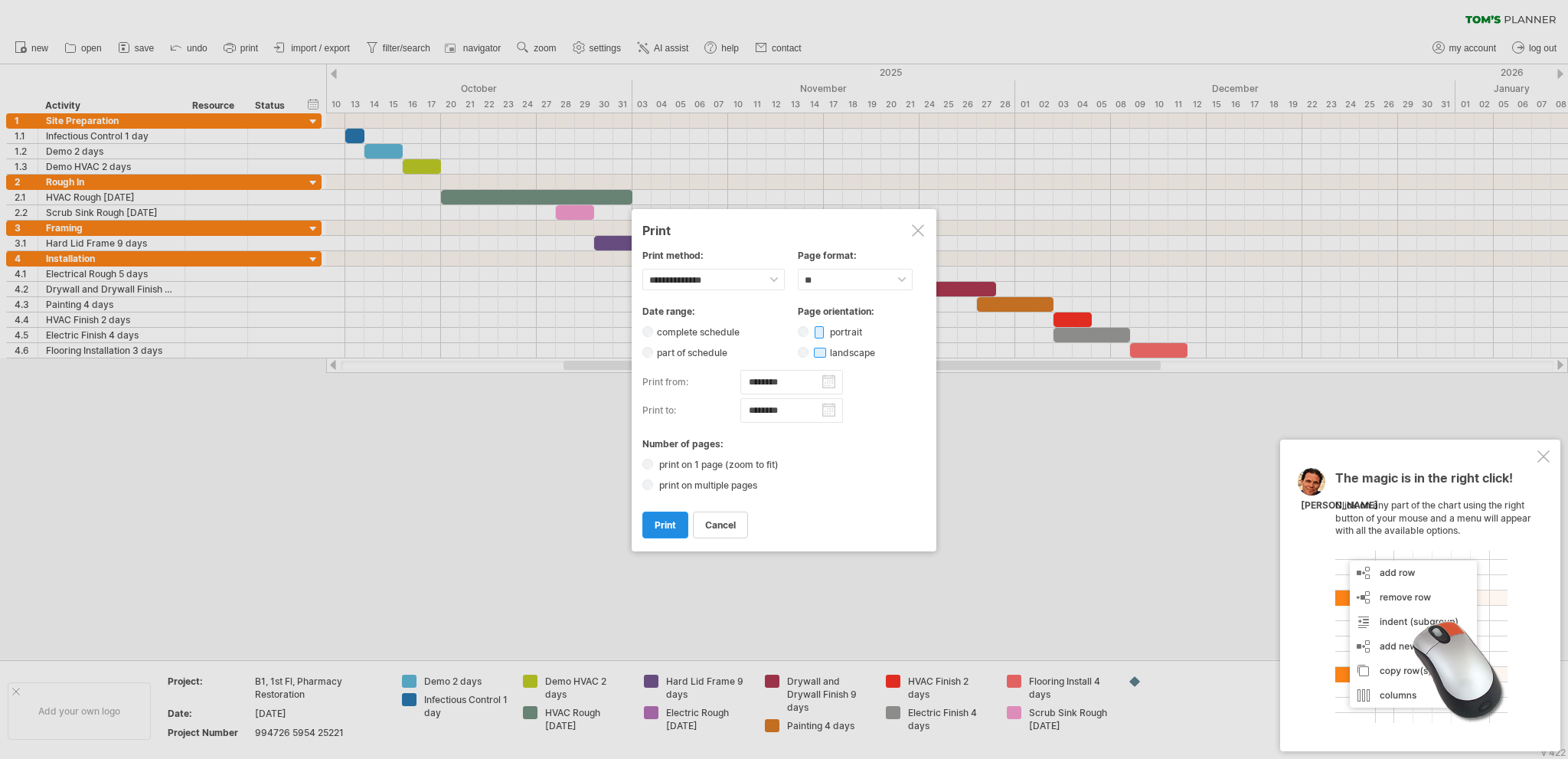
click at [668, 524] on span "print" at bounding box center [665, 524] width 21 height 11
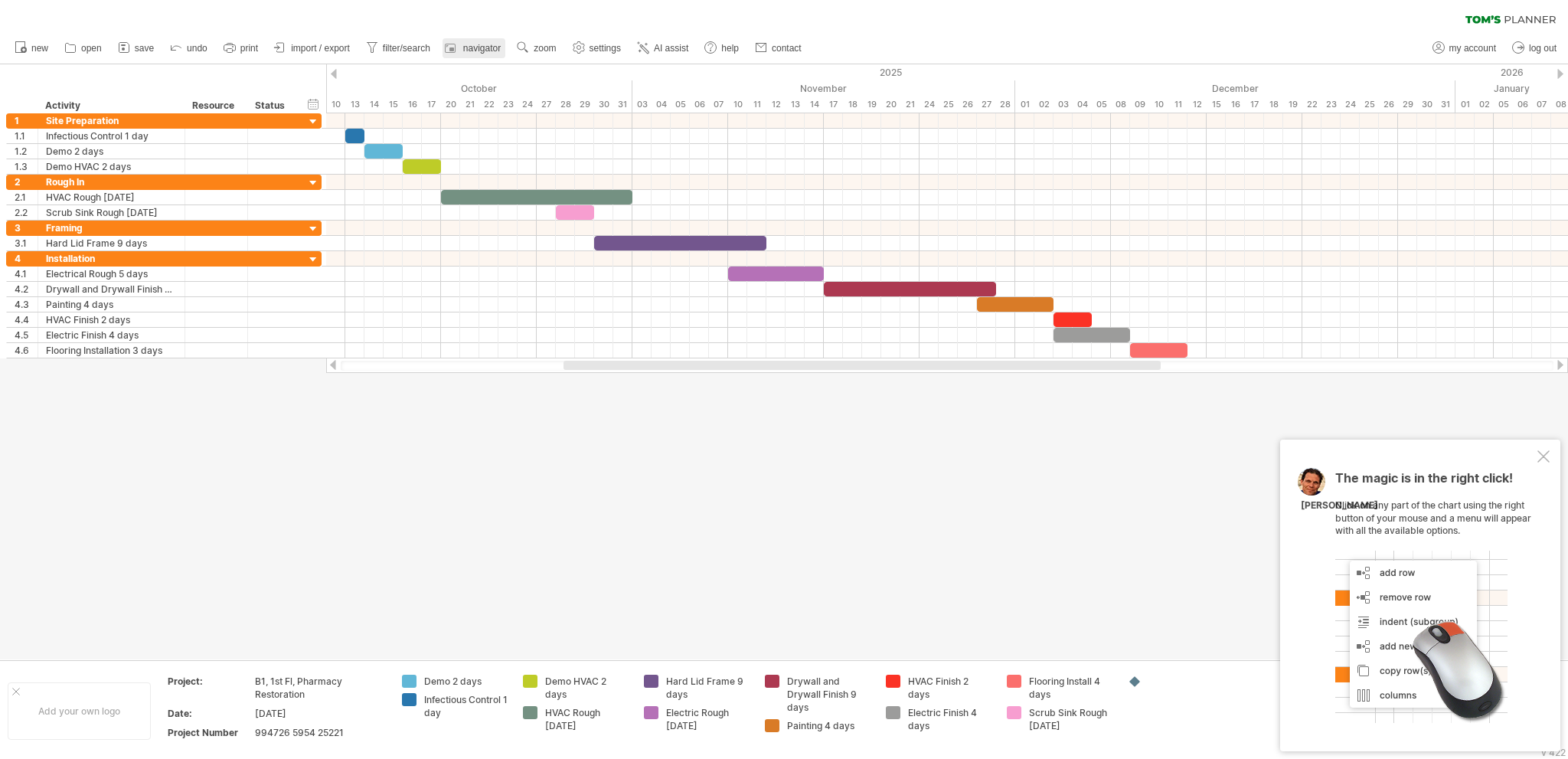
click at [475, 48] on span "navigator" at bounding box center [482, 48] width 38 height 11
click at [1546, 458] on div at bounding box center [1543, 456] width 12 height 12
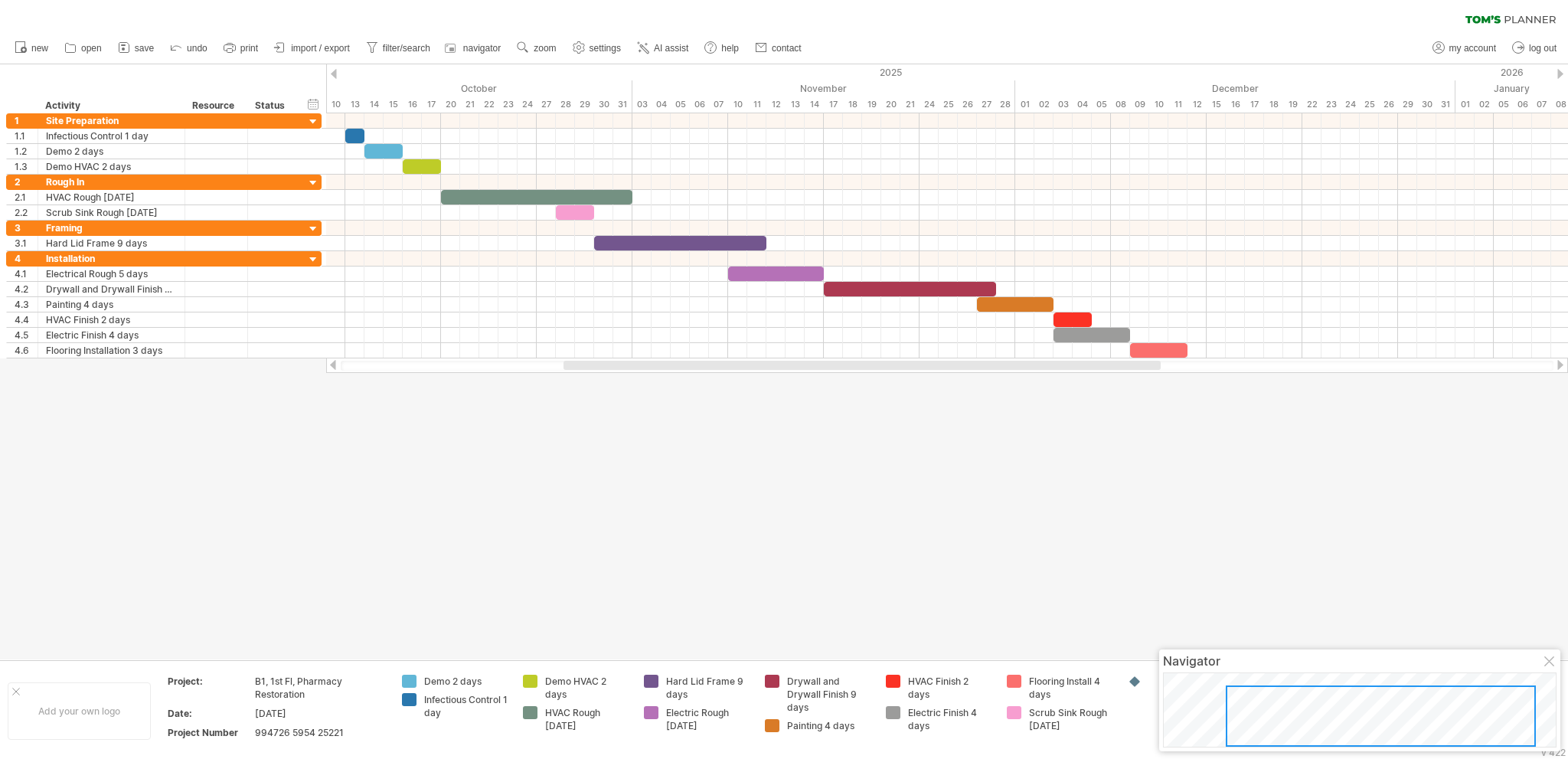
click at [1547, 664] on div at bounding box center [1550, 662] width 12 height 12
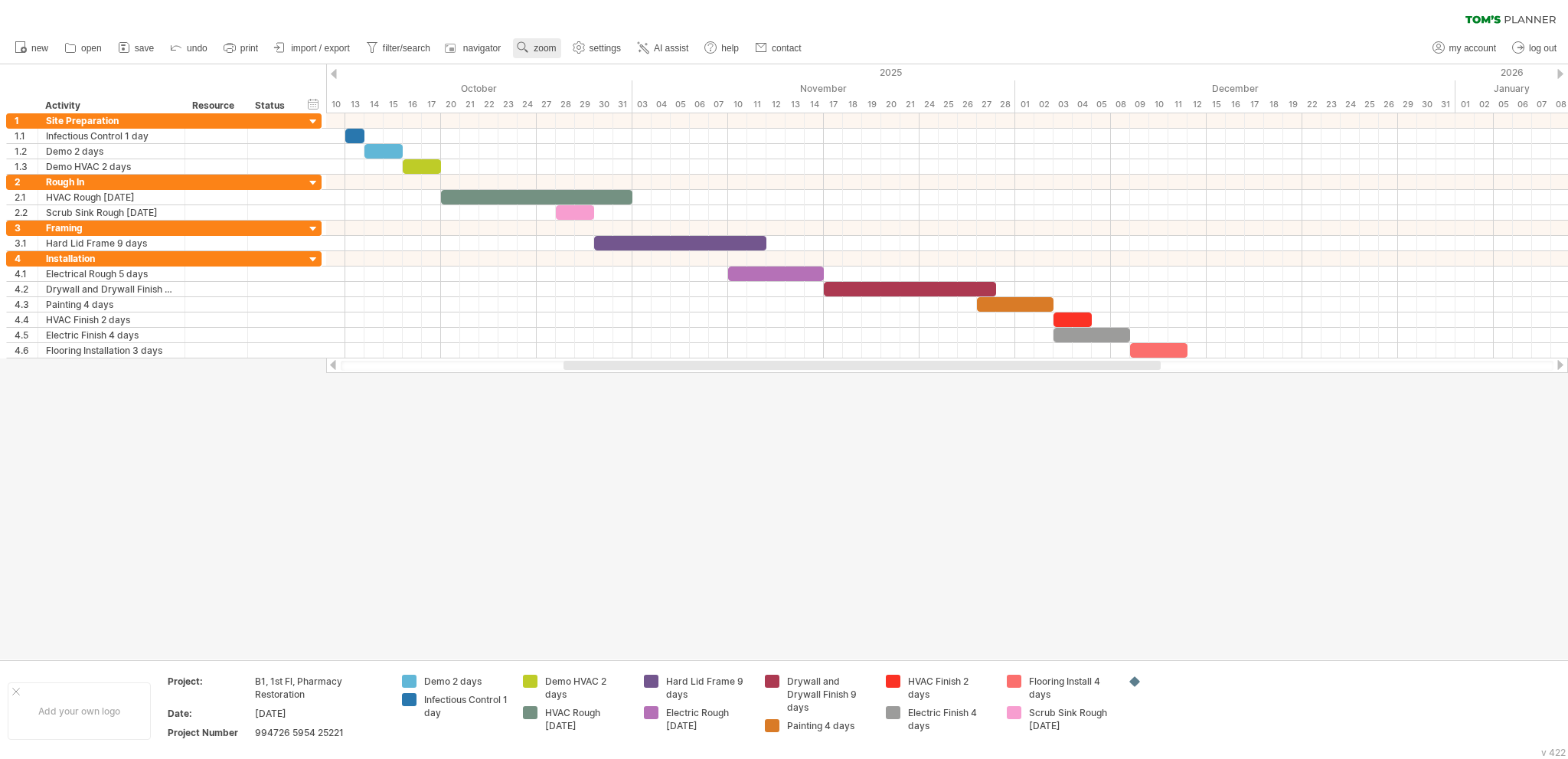
click at [537, 50] on span "zoom" at bounding box center [545, 48] width 22 height 11
click at [608, 48] on span "settings" at bounding box center [605, 48] width 32 height 11
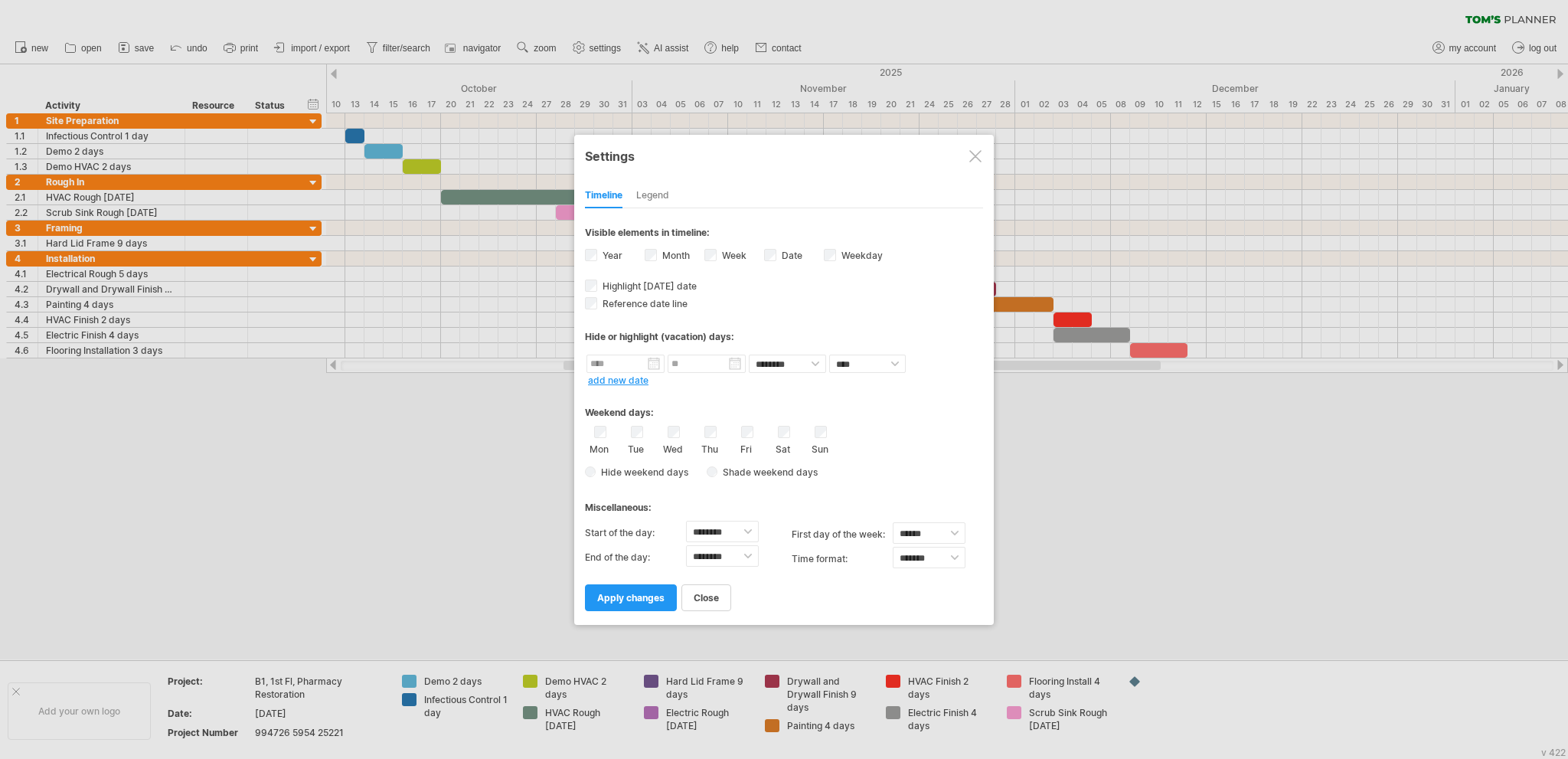
click at [649, 194] on div "Legend" at bounding box center [652, 196] width 33 height 25
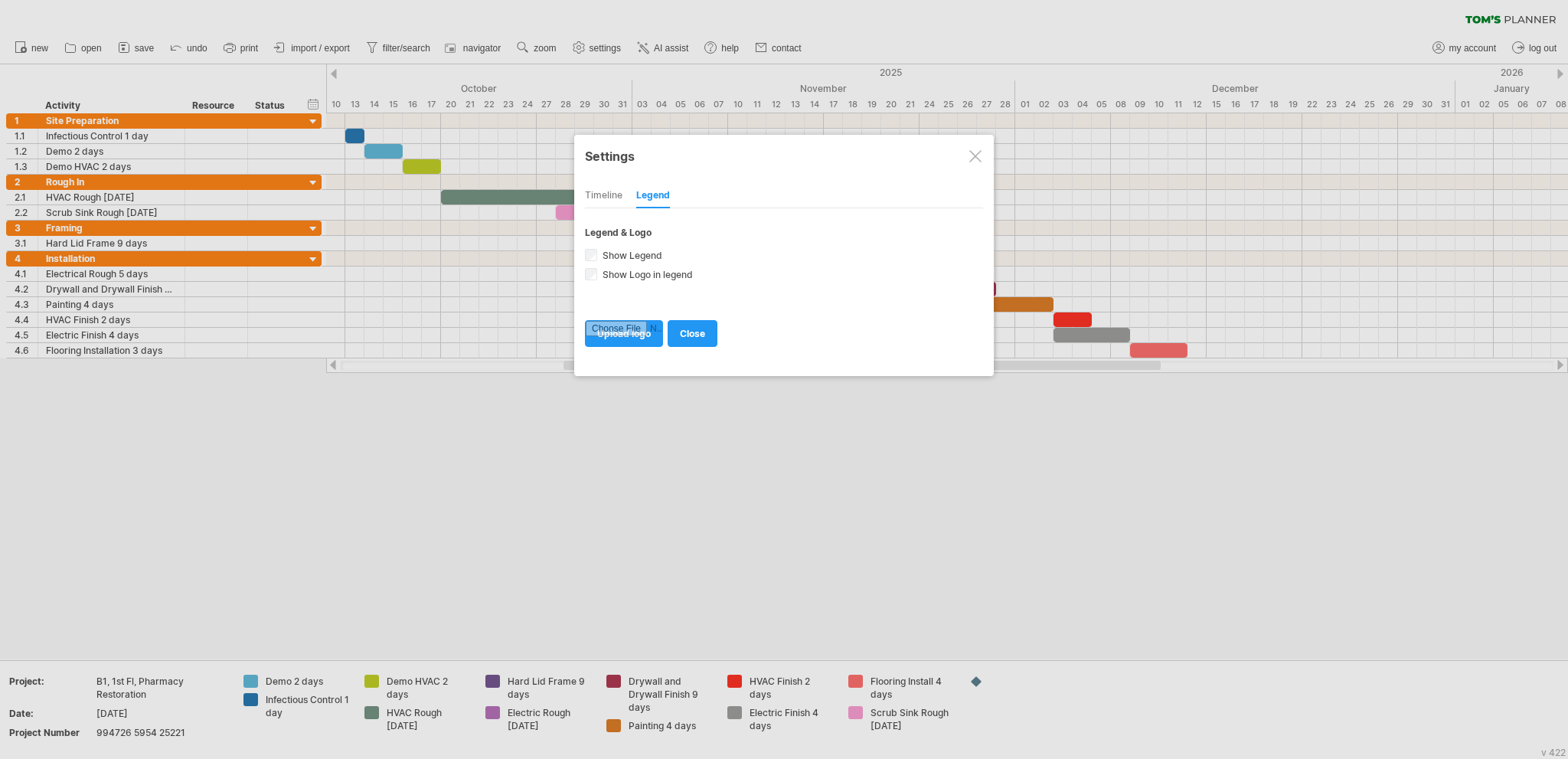
click at [605, 202] on div "Timeline" at bounding box center [604, 196] width 38 height 25
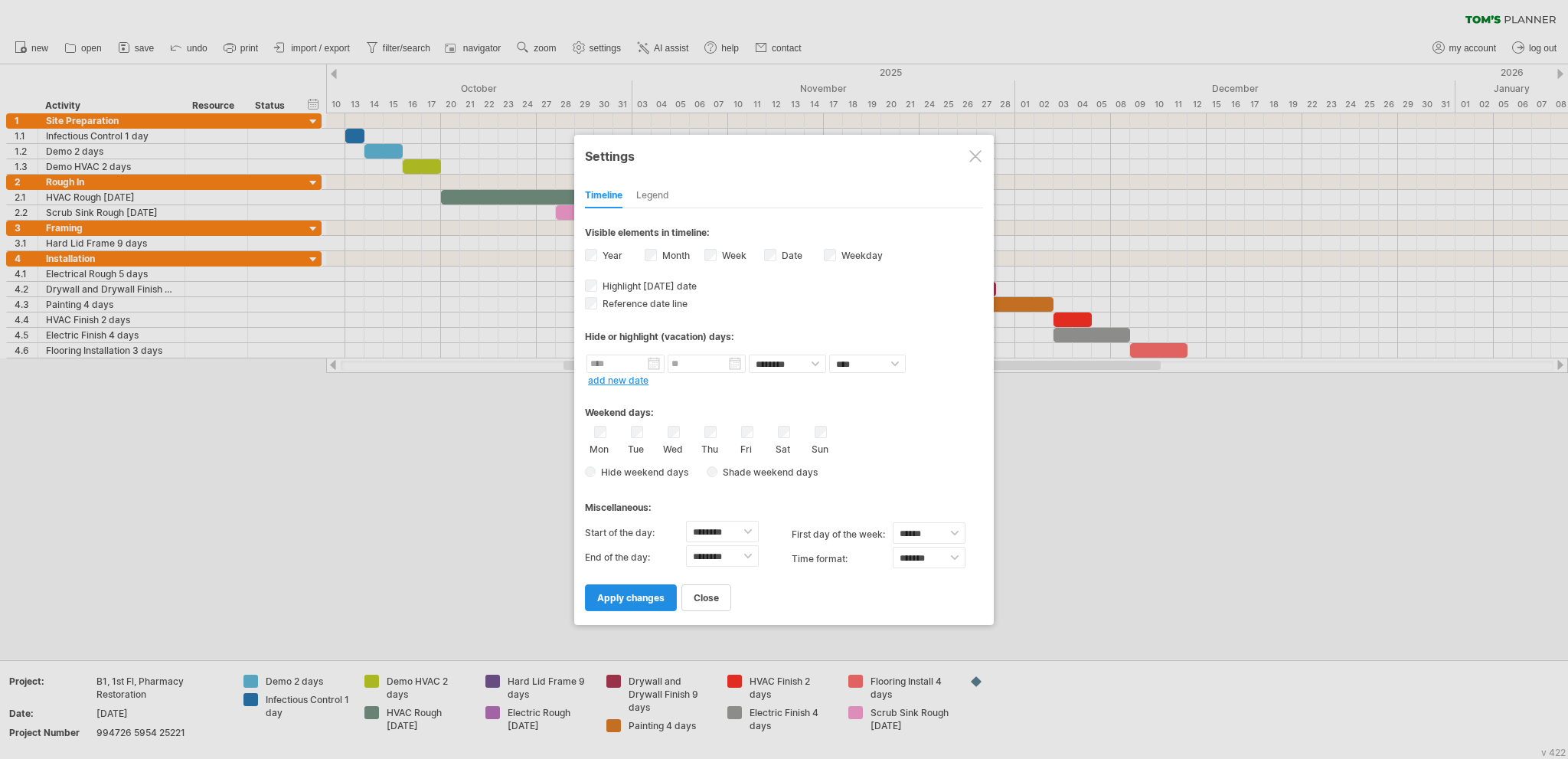
click at [628, 596] on span "apply changes" at bounding box center [631, 597] width 68 height 11
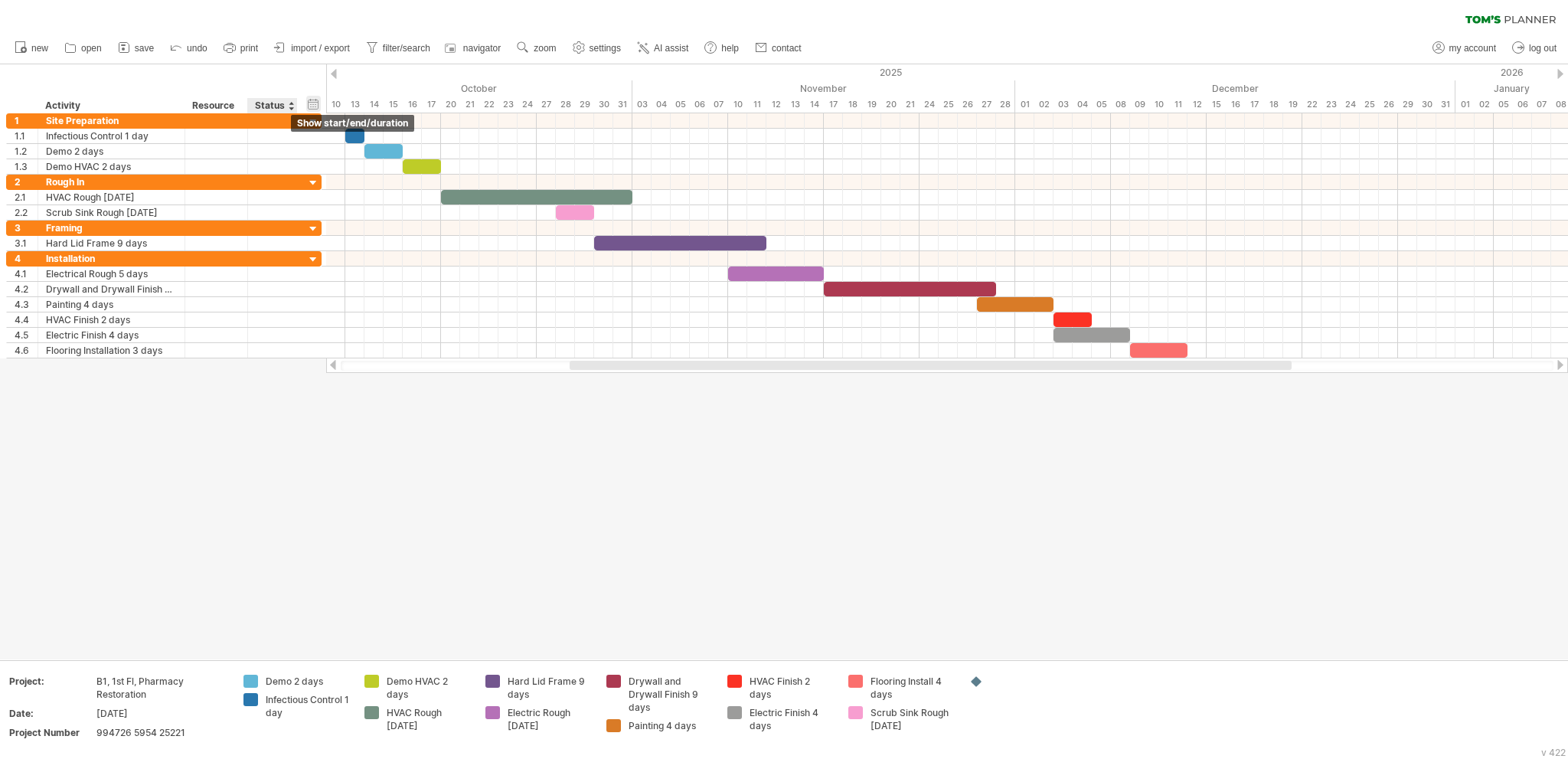
click at [311, 103] on div "hide start/end/duration show start/end/duration" at bounding box center [313, 103] width 15 height 16
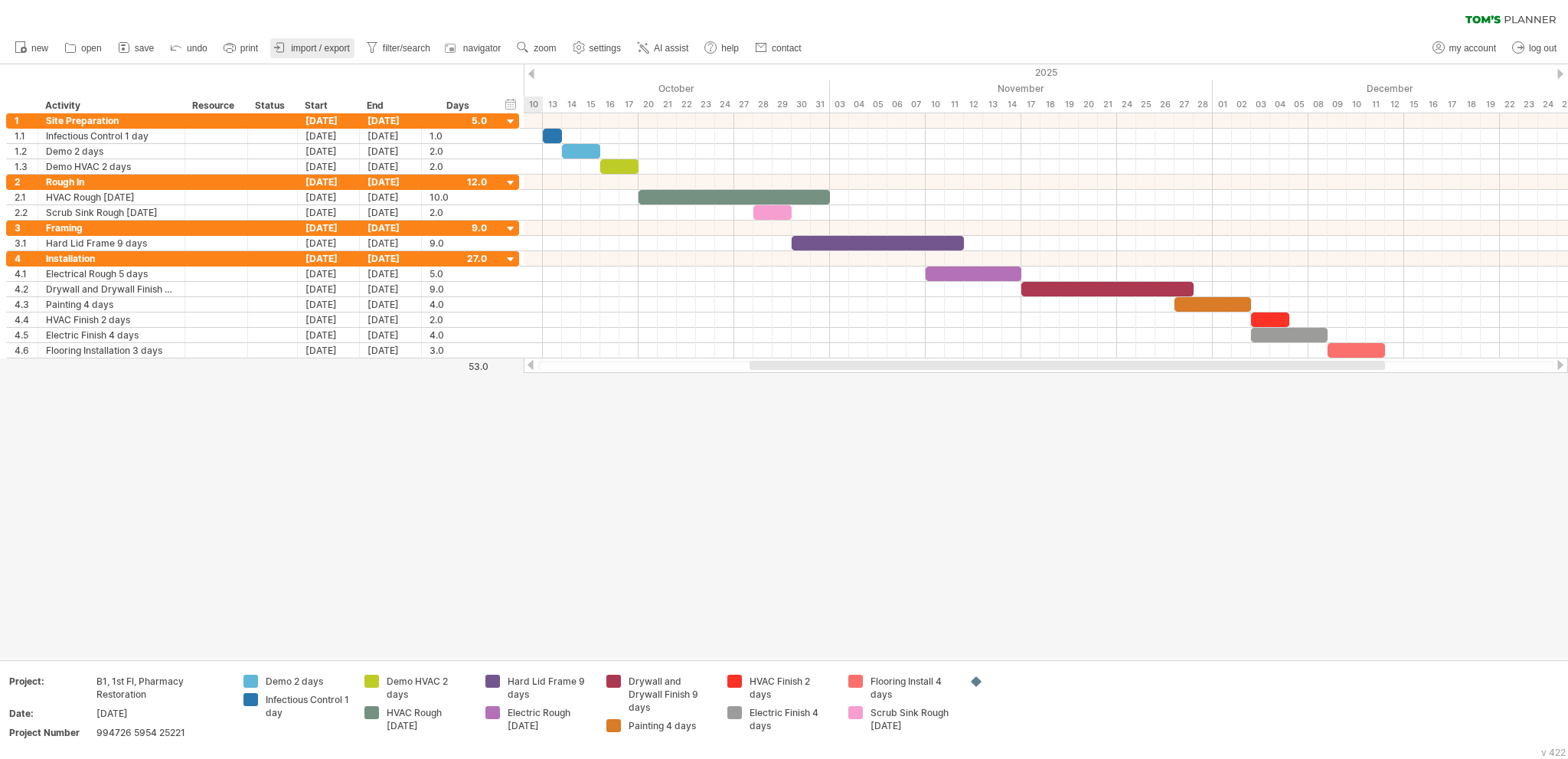
click at [337, 47] on span "import / export" at bounding box center [320, 48] width 59 height 11
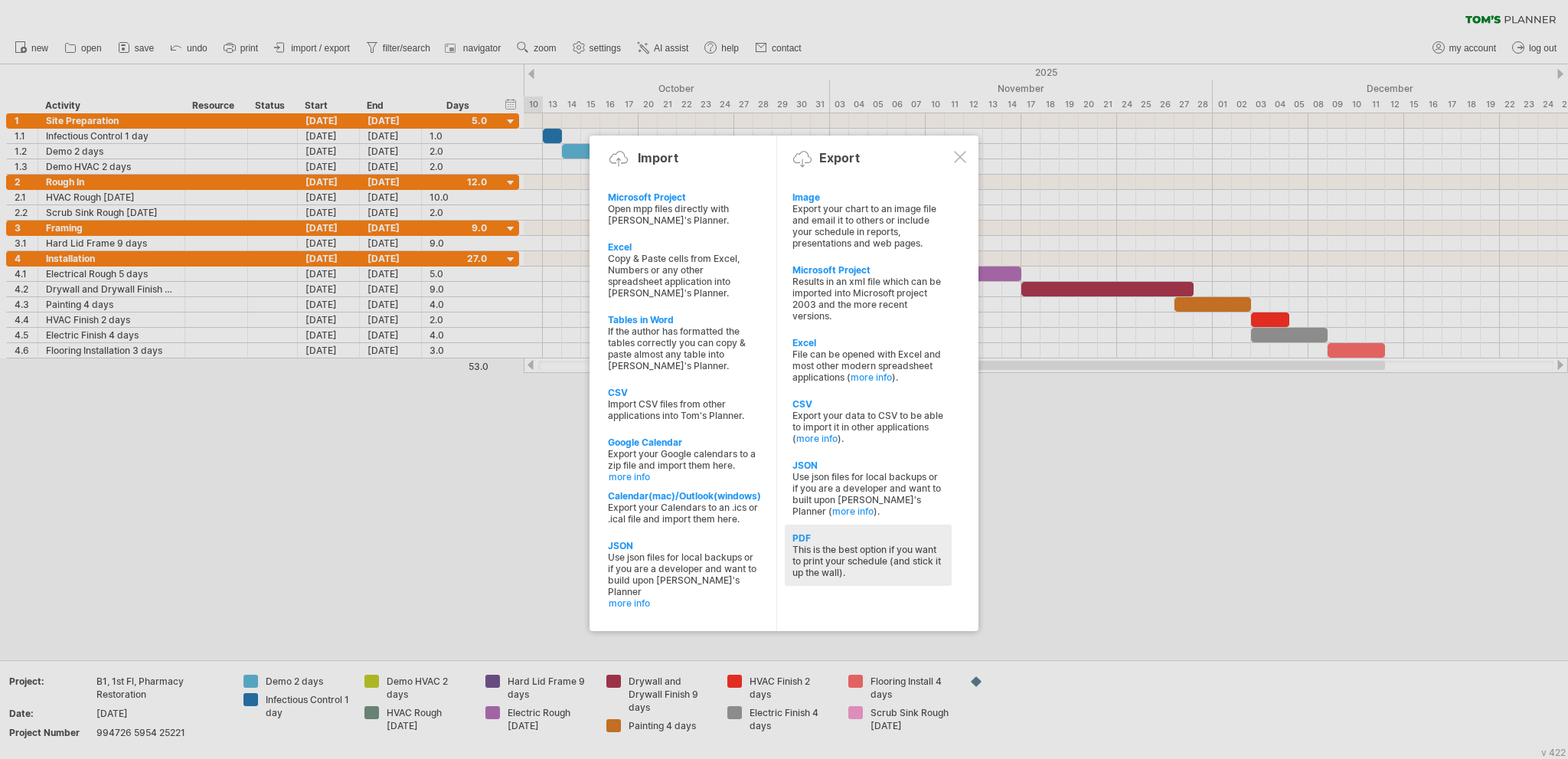
click at [866, 556] on div "This is the best option if you want to print your schedule (and stick it up the…" at bounding box center [868, 561] width 151 height 34
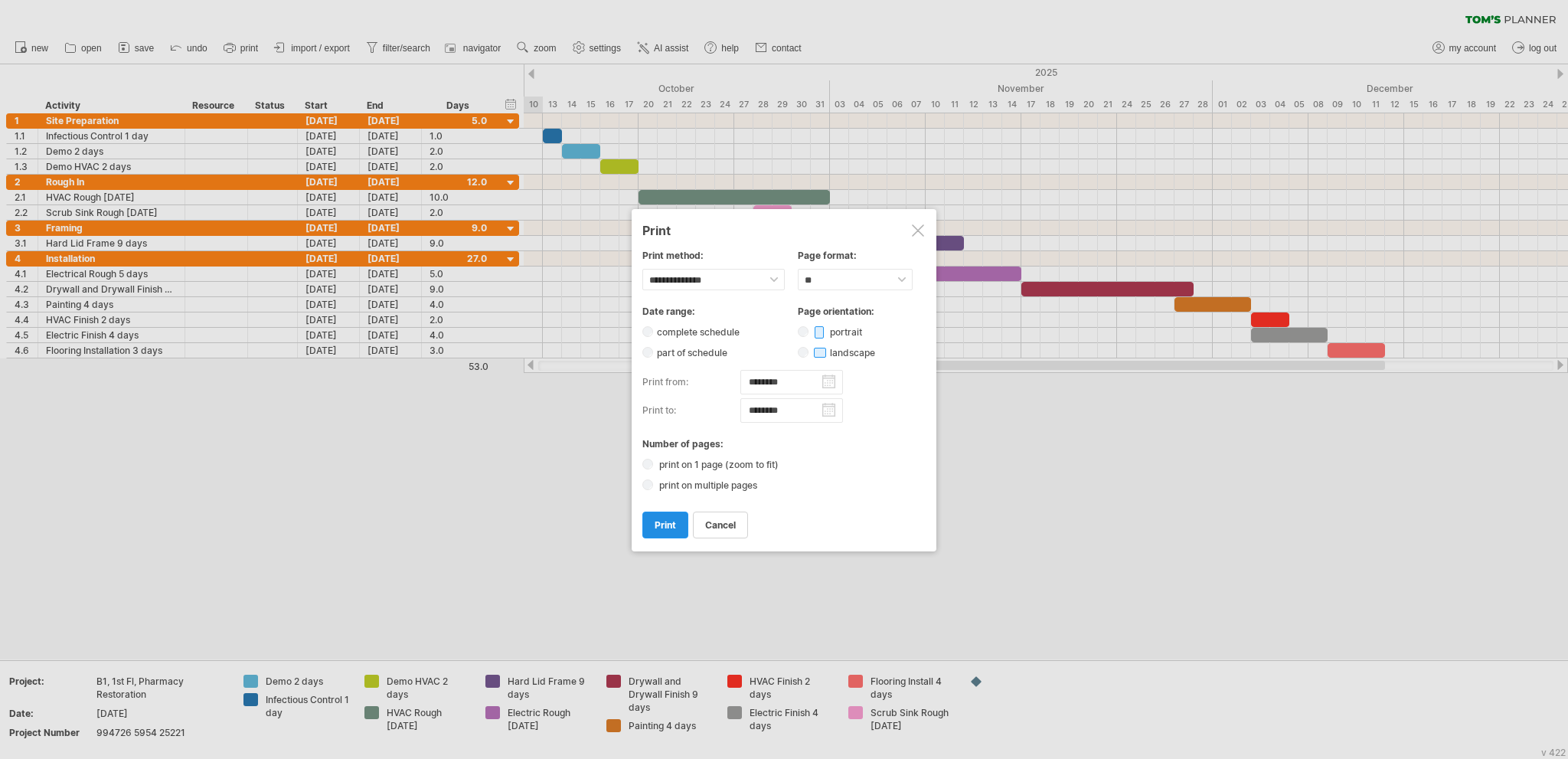
click at [654, 516] on link "print" at bounding box center [665, 524] width 46 height 26
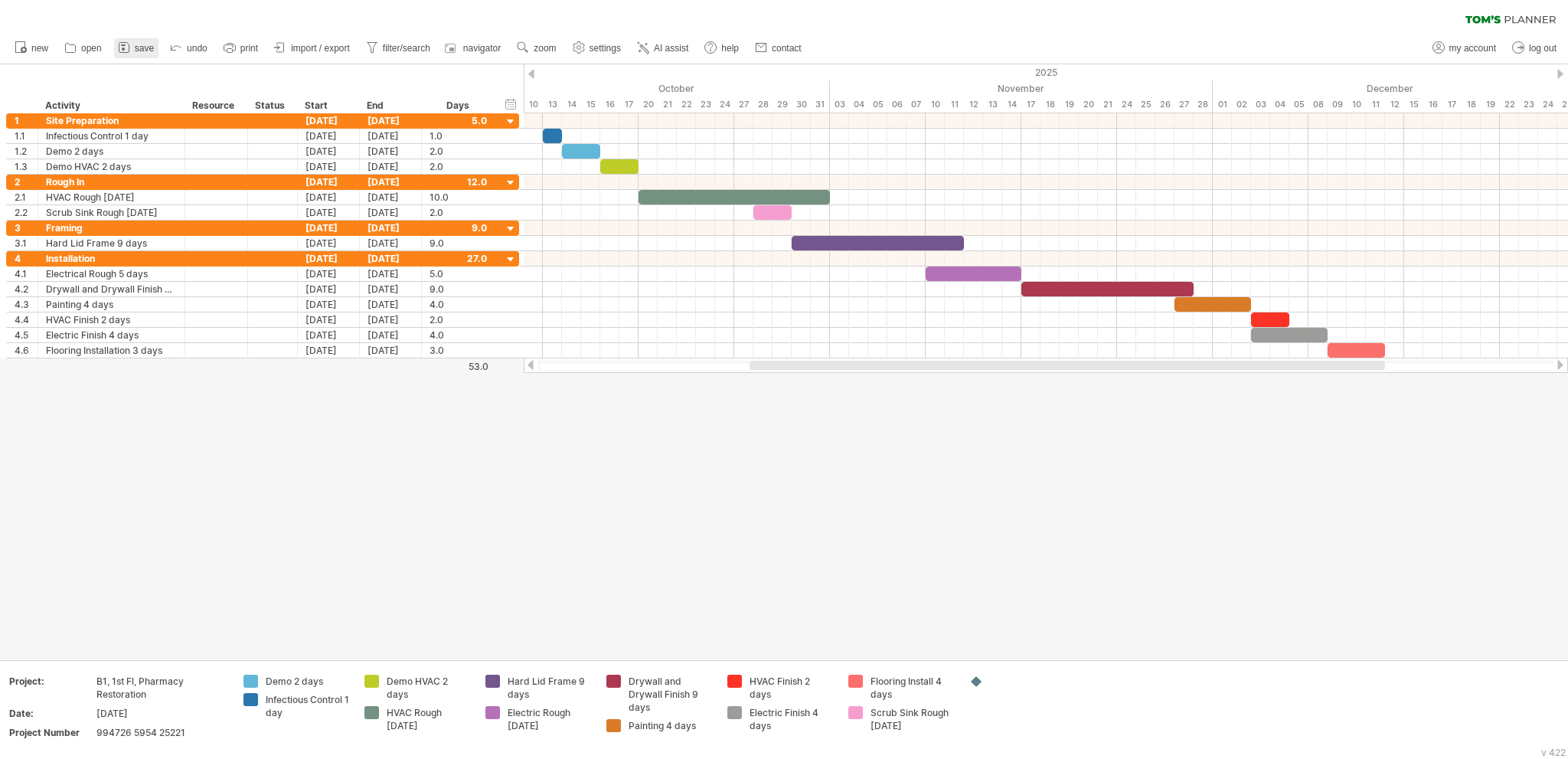
click at [139, 48] on span "save" at bounding box center [144, 48] width 19 height 11
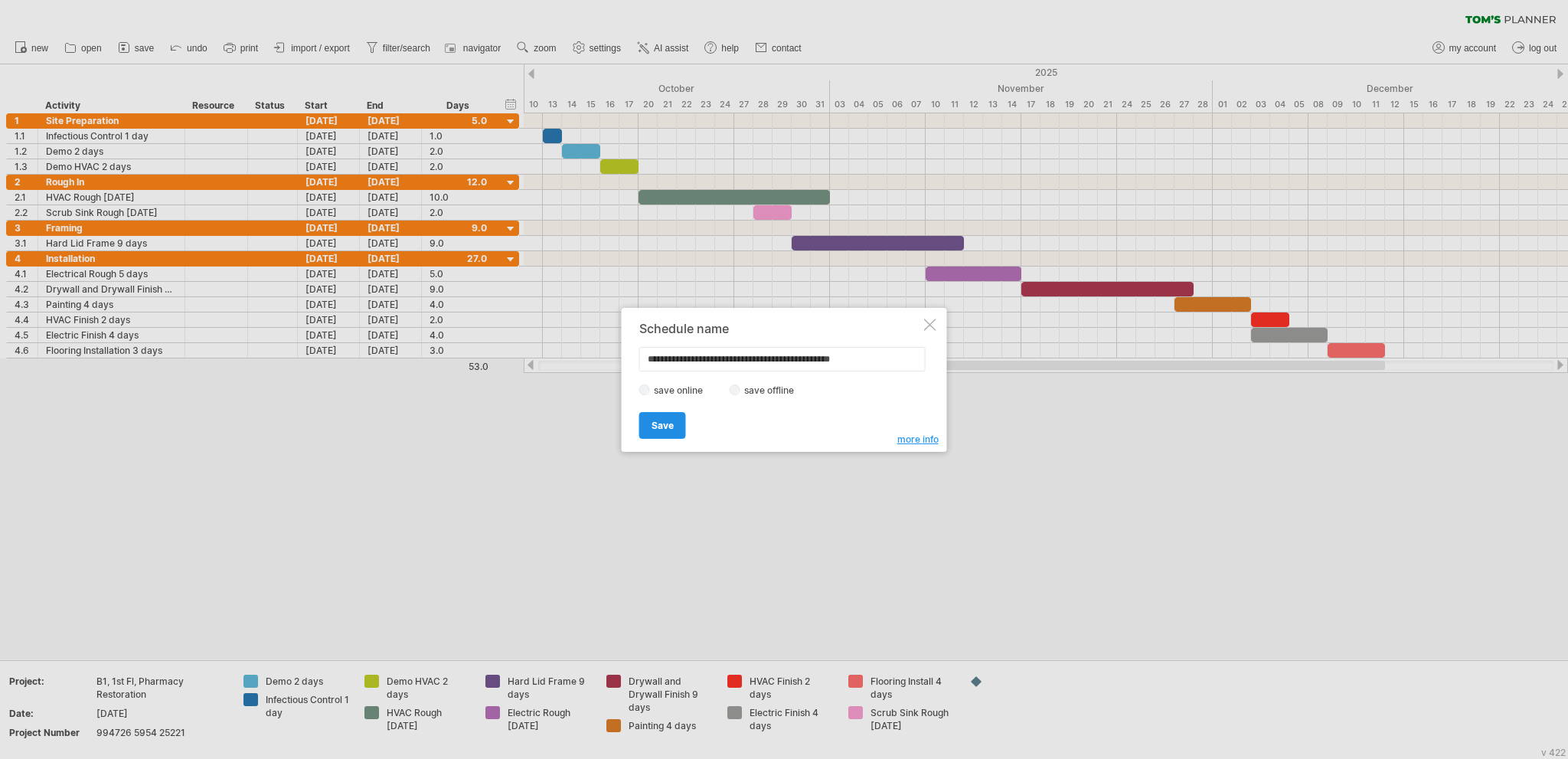
click at [656, 420] on span "Save" at bounding box center [663, 425] width 22 height 11
click at [931, 327] on div at bounding box center [930, 325] width 12 height 12
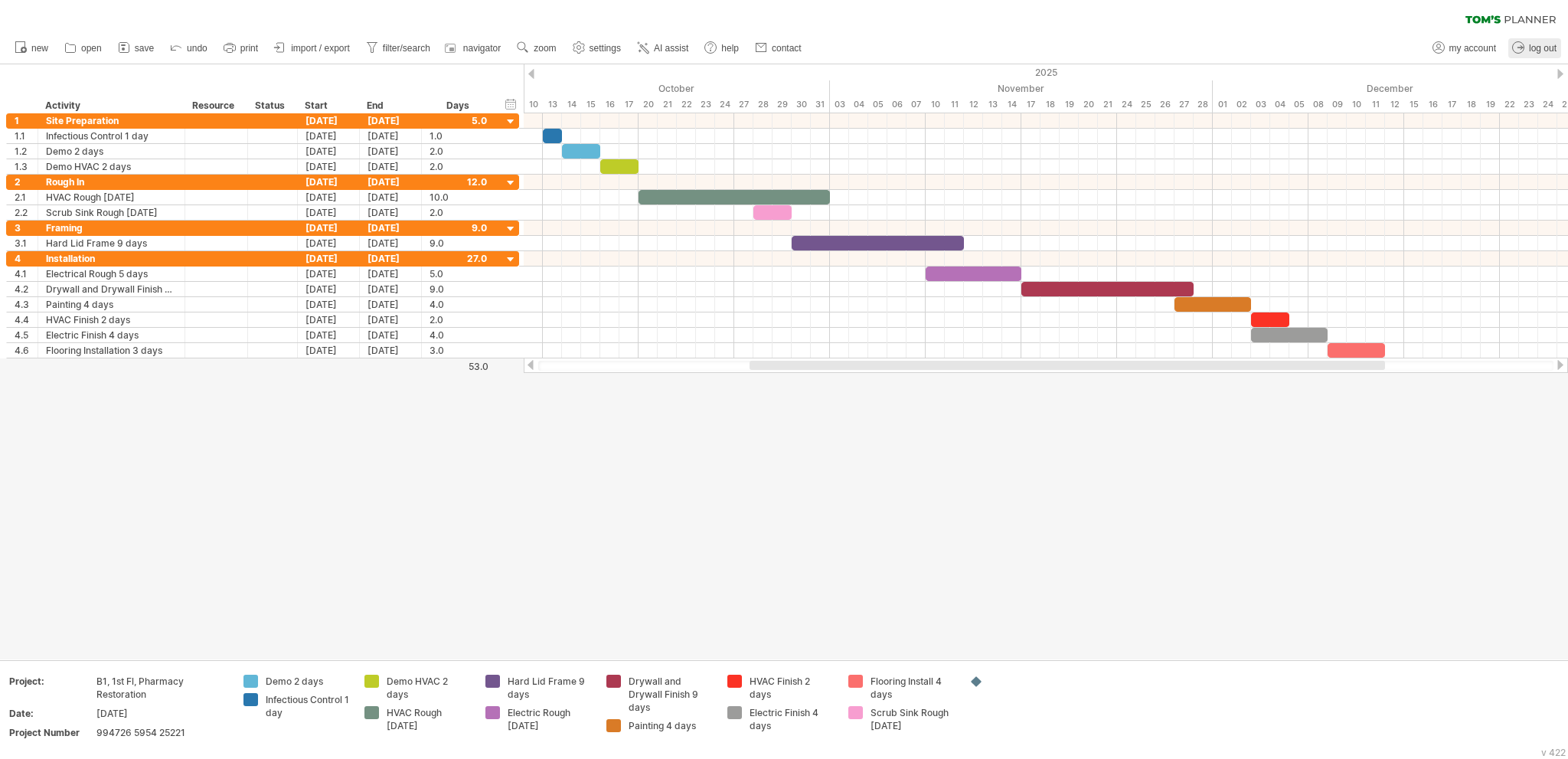
click at [1541, 46] on span "log out" at bounding box center [1543, 48] width 27 height 11
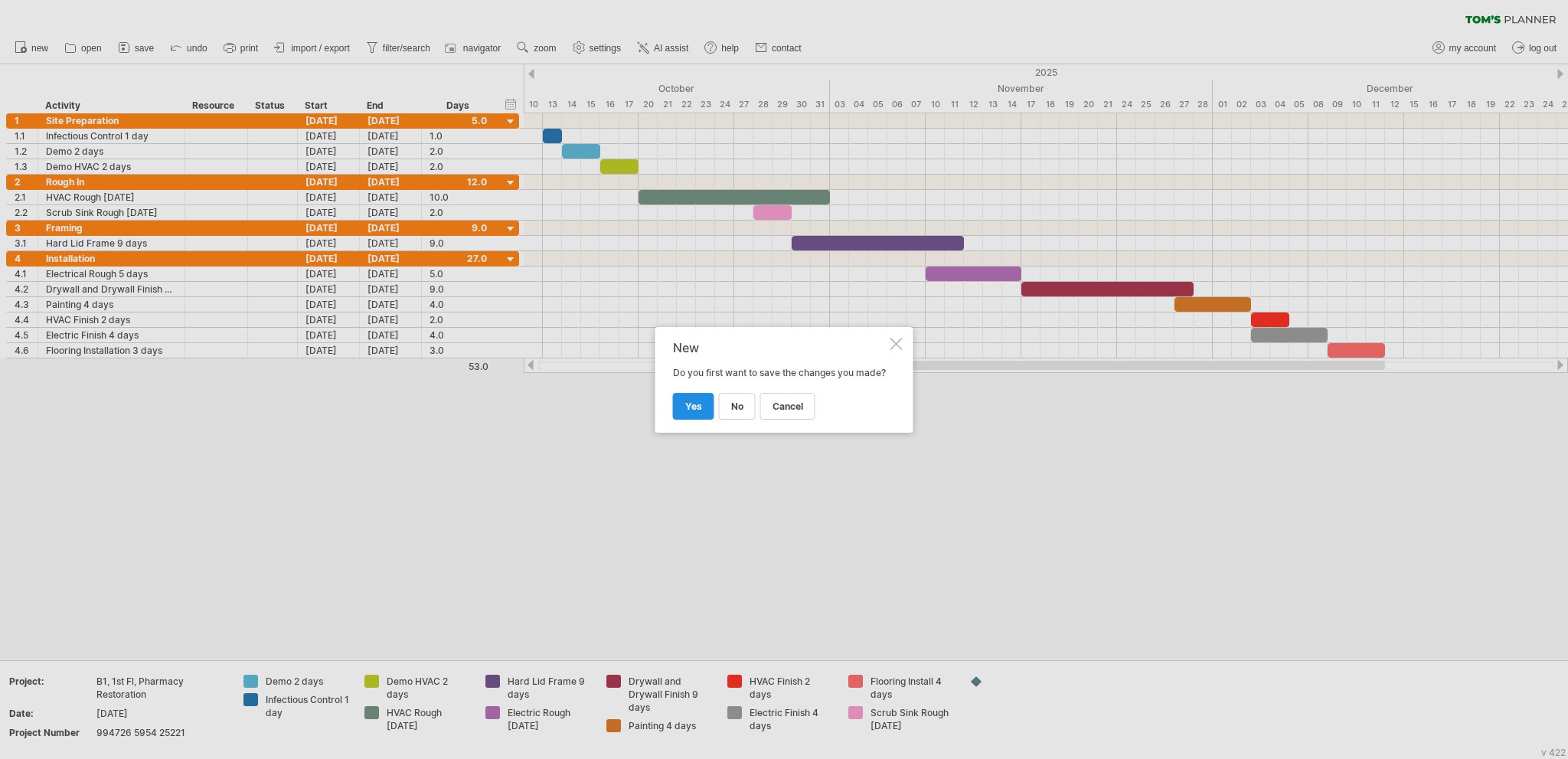
click at [693, 412] on span "yes" at bounding box center [694, 405] width 17 height 11
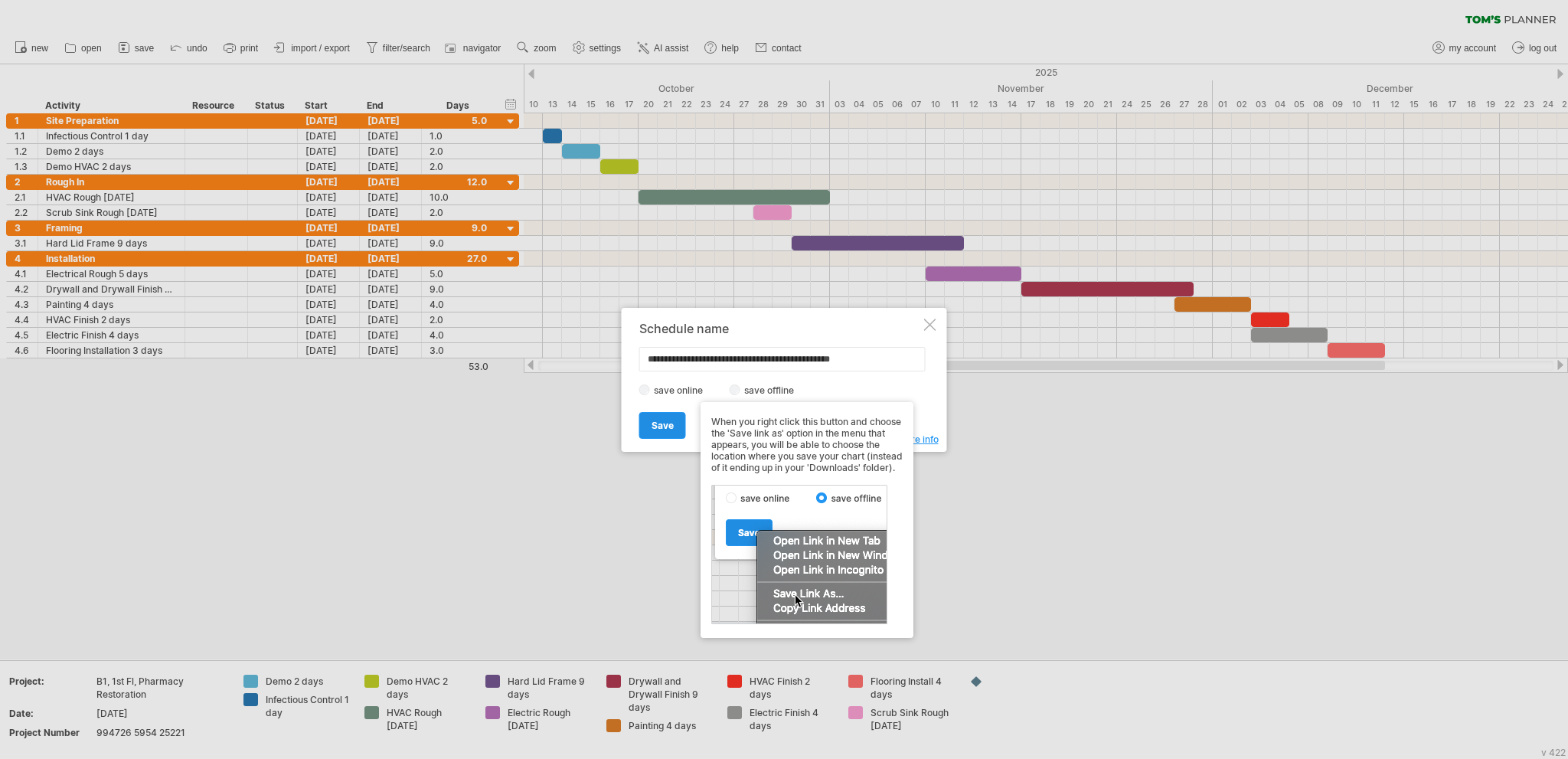
click at [672, 425] on span "Save" at bounding box center [663, 425] width 22 height 11
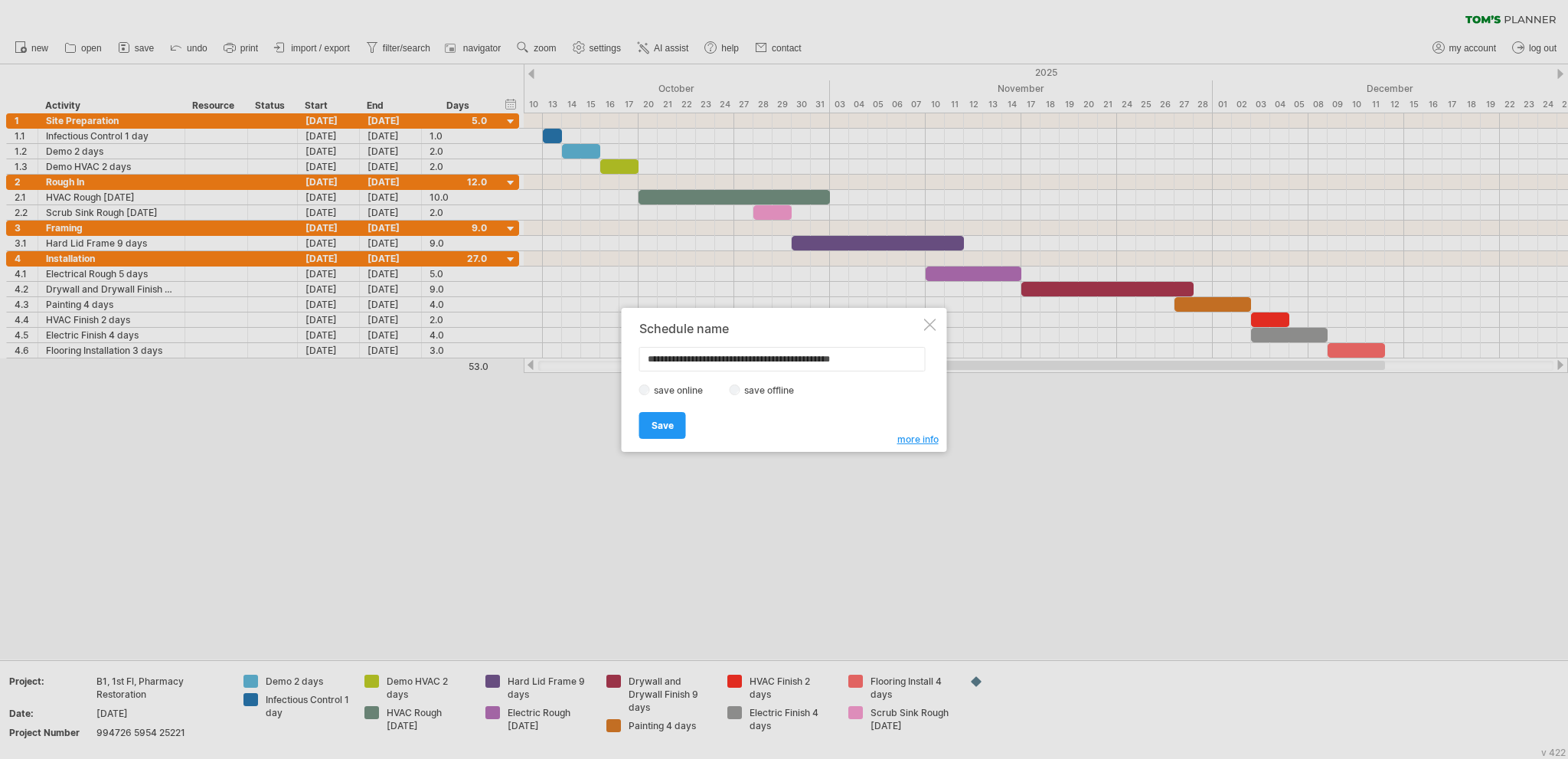
click at [911, 443] on span "more info" at bounding box center [918, 438] width 41 height 11
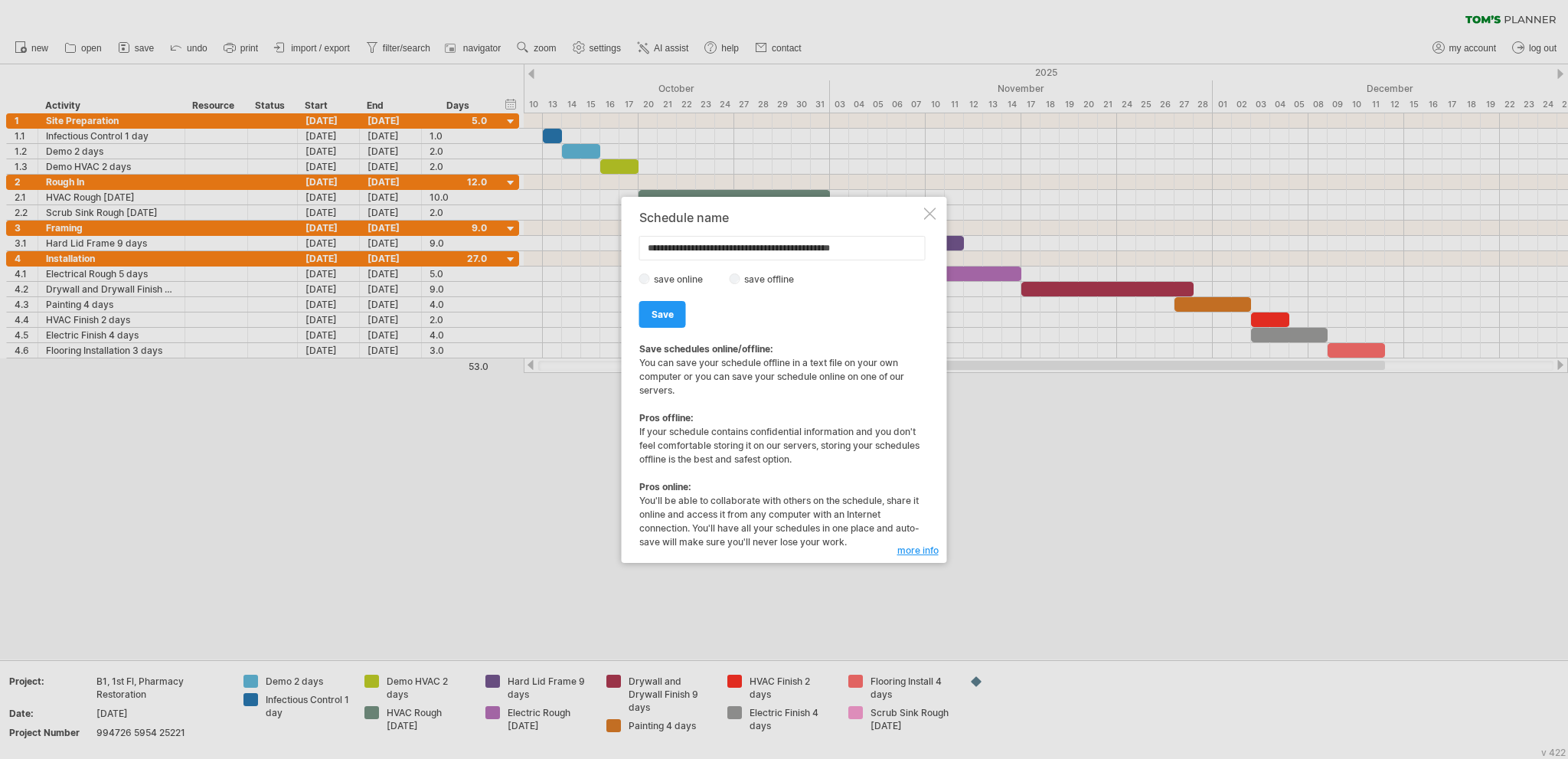
click at [916, 550] on span "more info" at bounding box center [918, 550] width 41 height 11
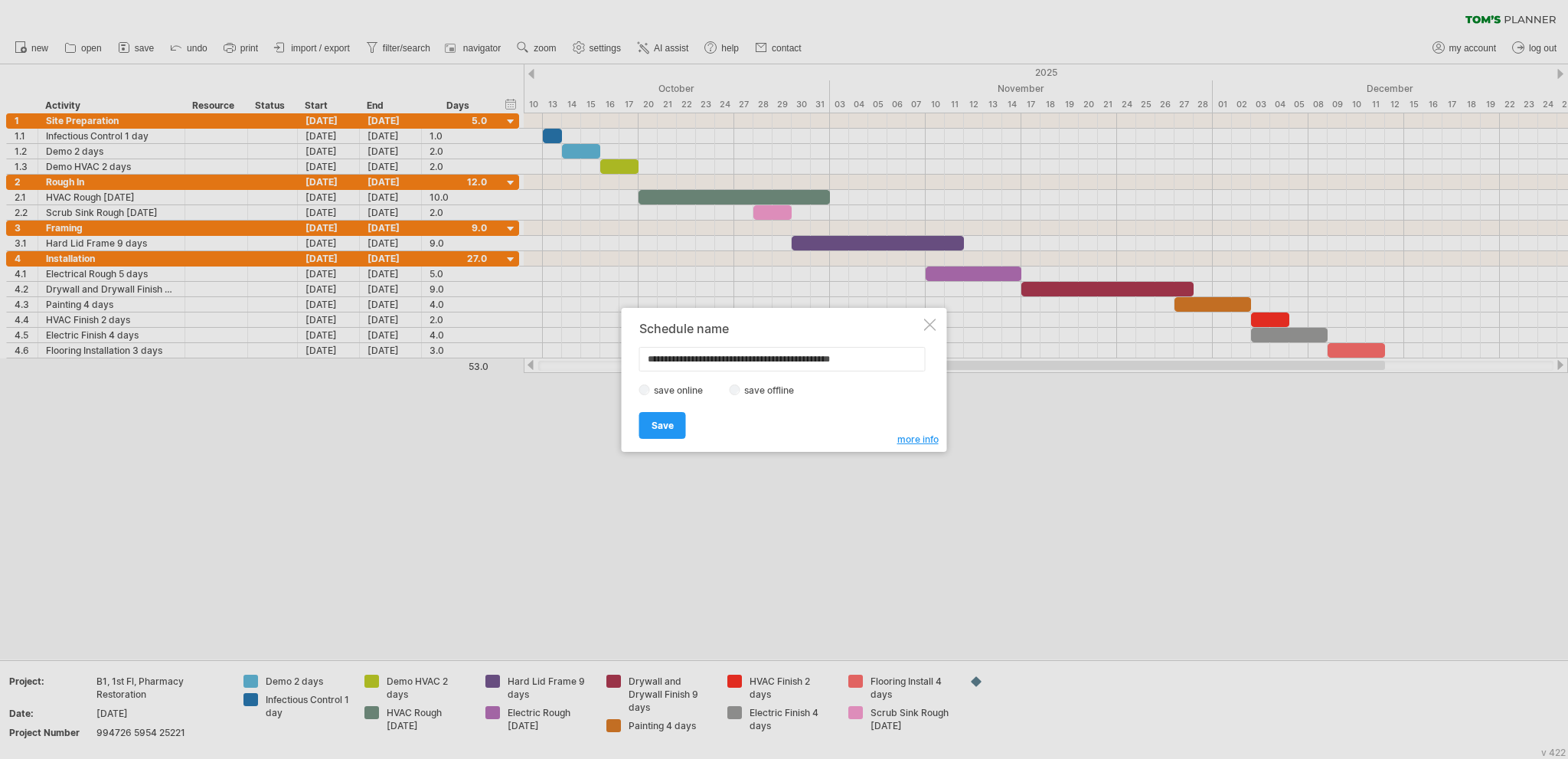
click at [925, 321] on div at bounding box center [930, 325] width 12 height 12
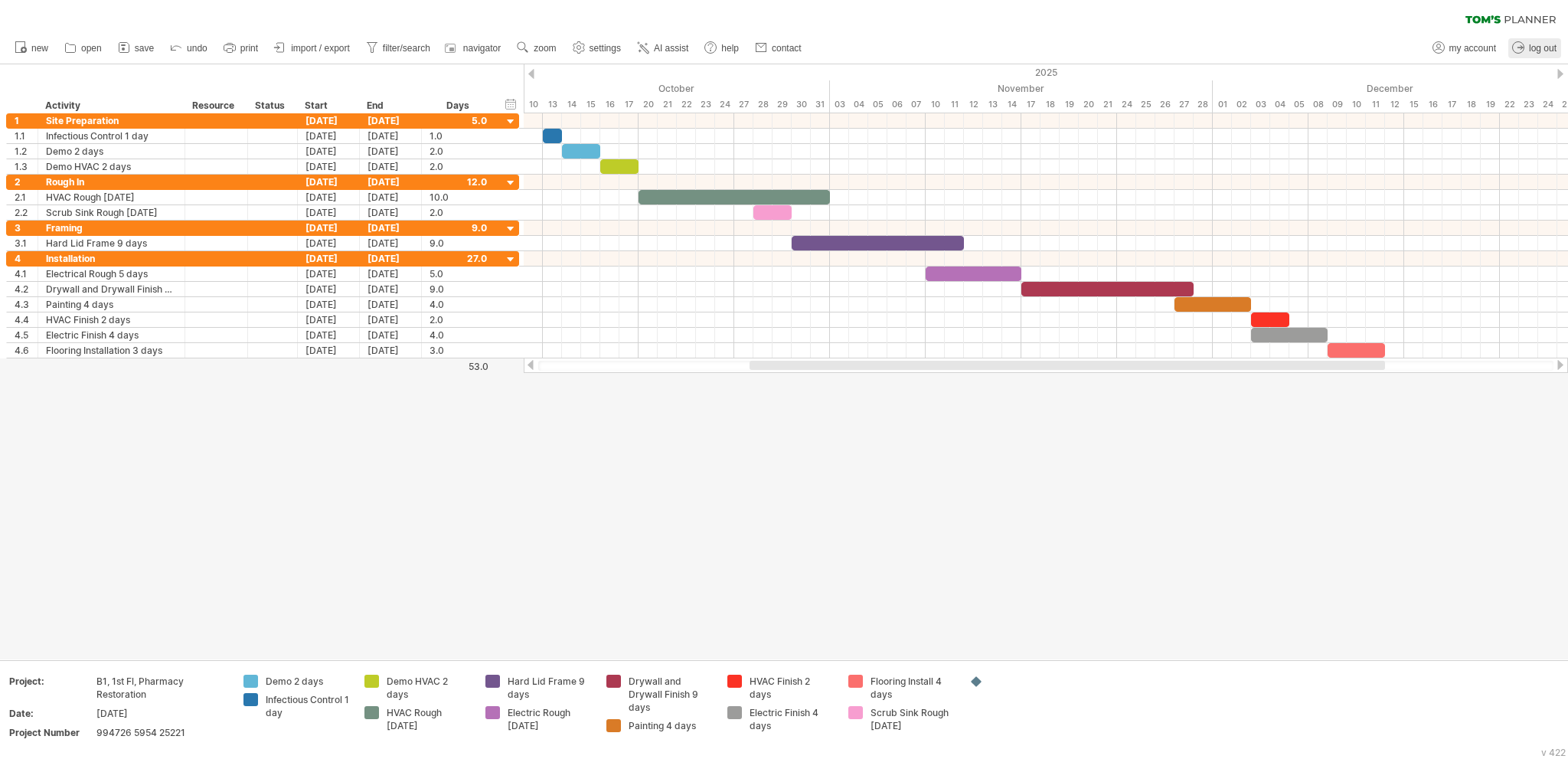
click at [1539, 44] on span "log out" at bounding box center [1543, 48] width 27 height 11
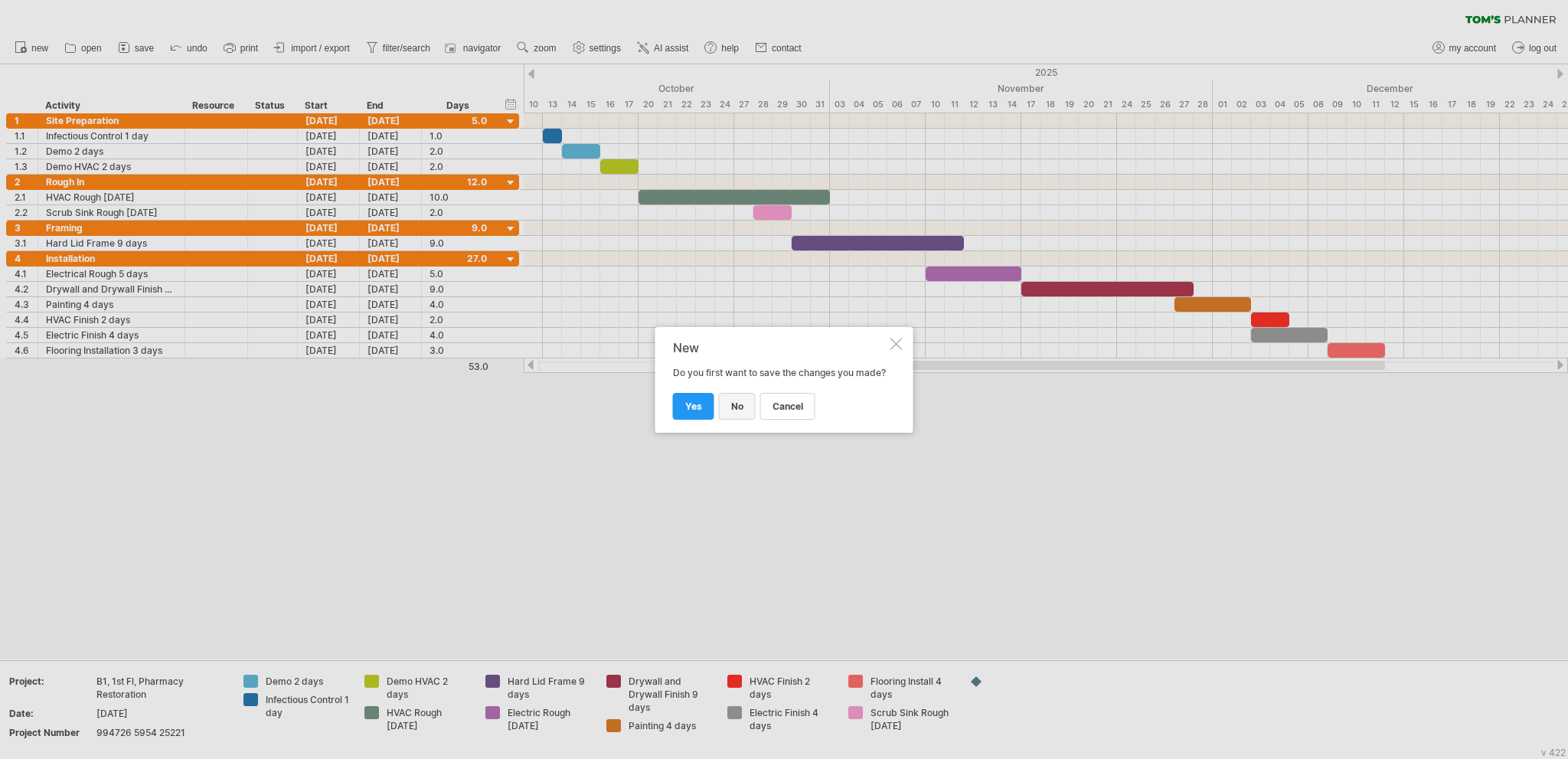
click at [753, 415] on link "no" at bounding box center [737, 405] width 37 height 26
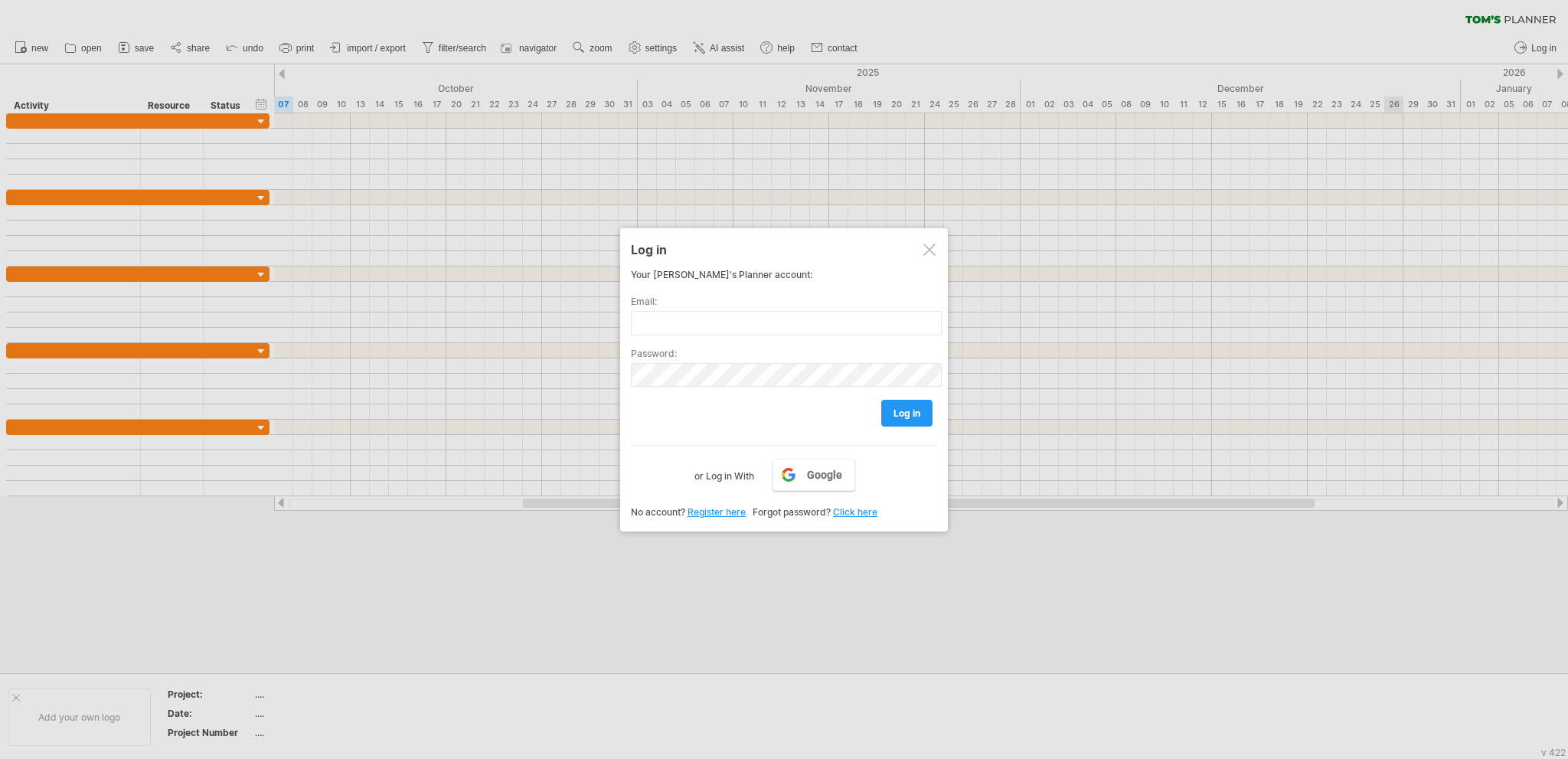
click at [934, 250] on div at bounding box center [929, 250] width 12 height 12
